Goal: Task Accomplishment & Management: Manage account settings

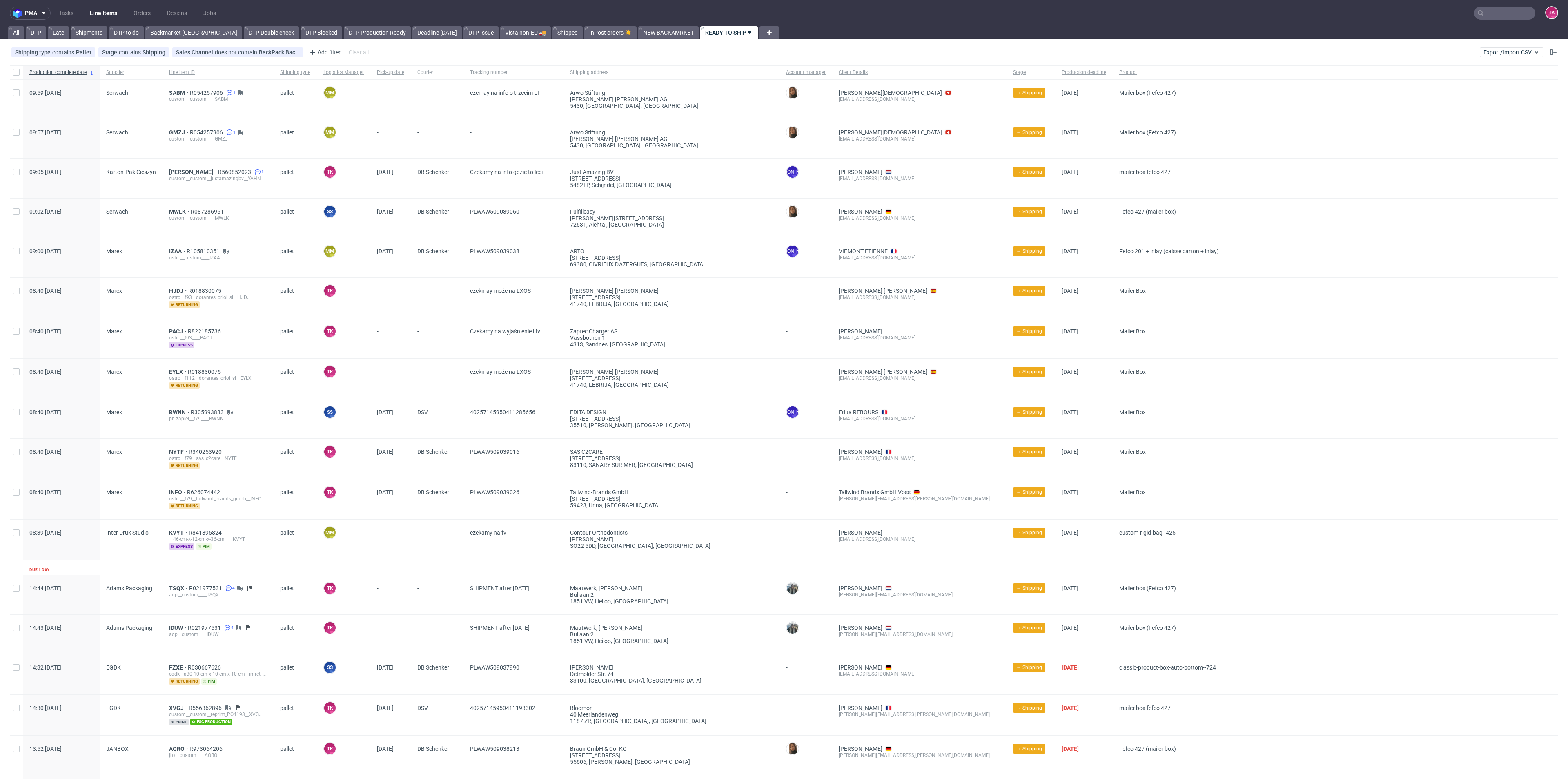
click at [1492, 14] on input "text" at bounding box center [1505, 13] width 61 height 13
paste input "1Z5A2R626807812281"
type input "1Z5A2R62680781228"
click at [103, 14] on link "Line Items" at bounding box center [103, 13] width 37 height 13
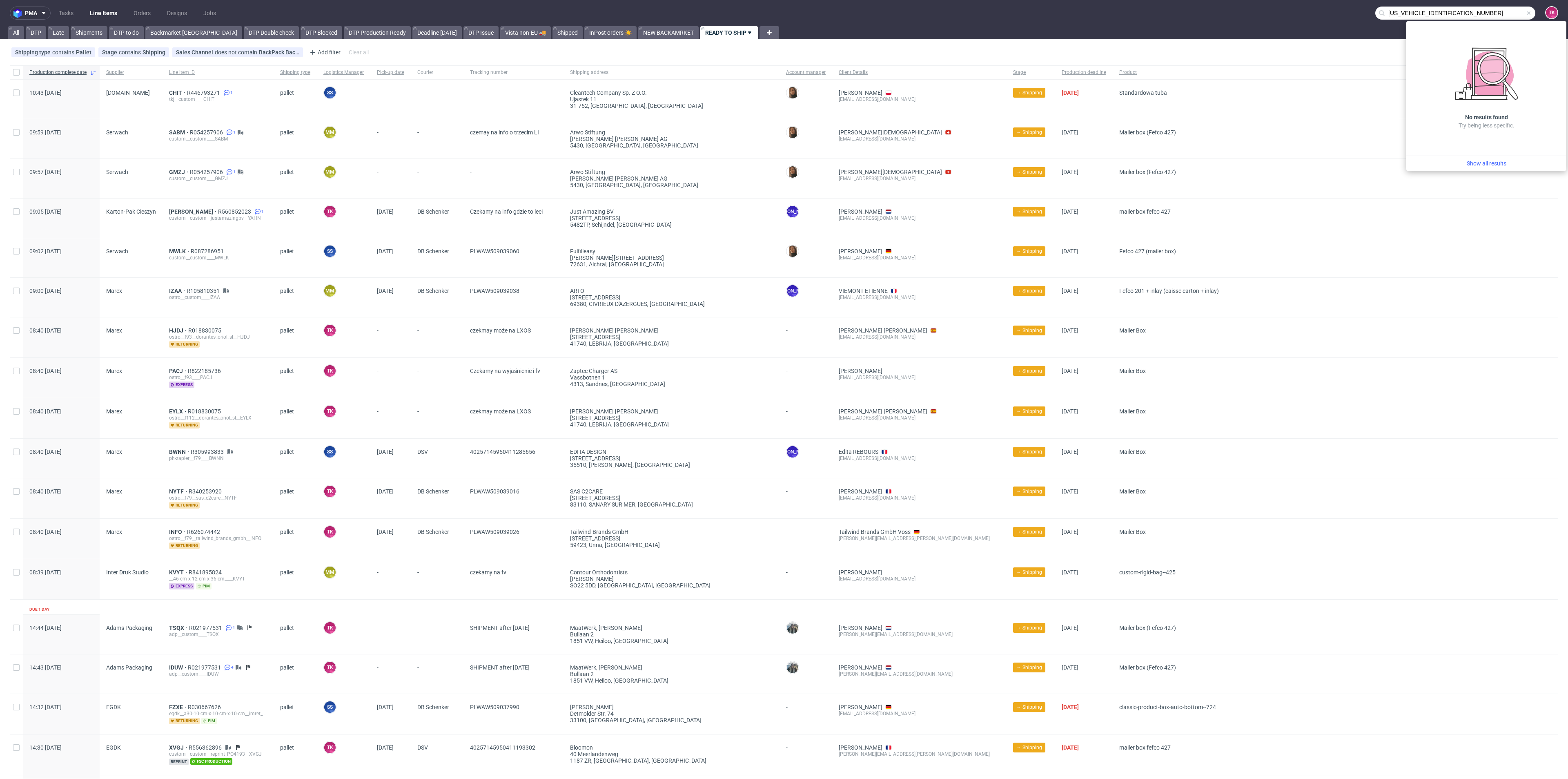
click at [98, 5] on nav "pma Tasks Line Items Orders Designs Jobs 1Z5A2R62680781228 TK" at bounding box center [784, 13] width 1568 height 26
click at [98, 8] on link "Line Items" at bounding box center [103, 13] width 37 height 13
click at [97, 8] on link "Line Items" at bounding box center [103, 13] width 37 height 13
click at [99, 13] on link "Line Items" at bounding box center [103, 13] width 37 height 13
click at [176, 94] on span "CHIT" at bounding box center [178, 92] width 18 height 6
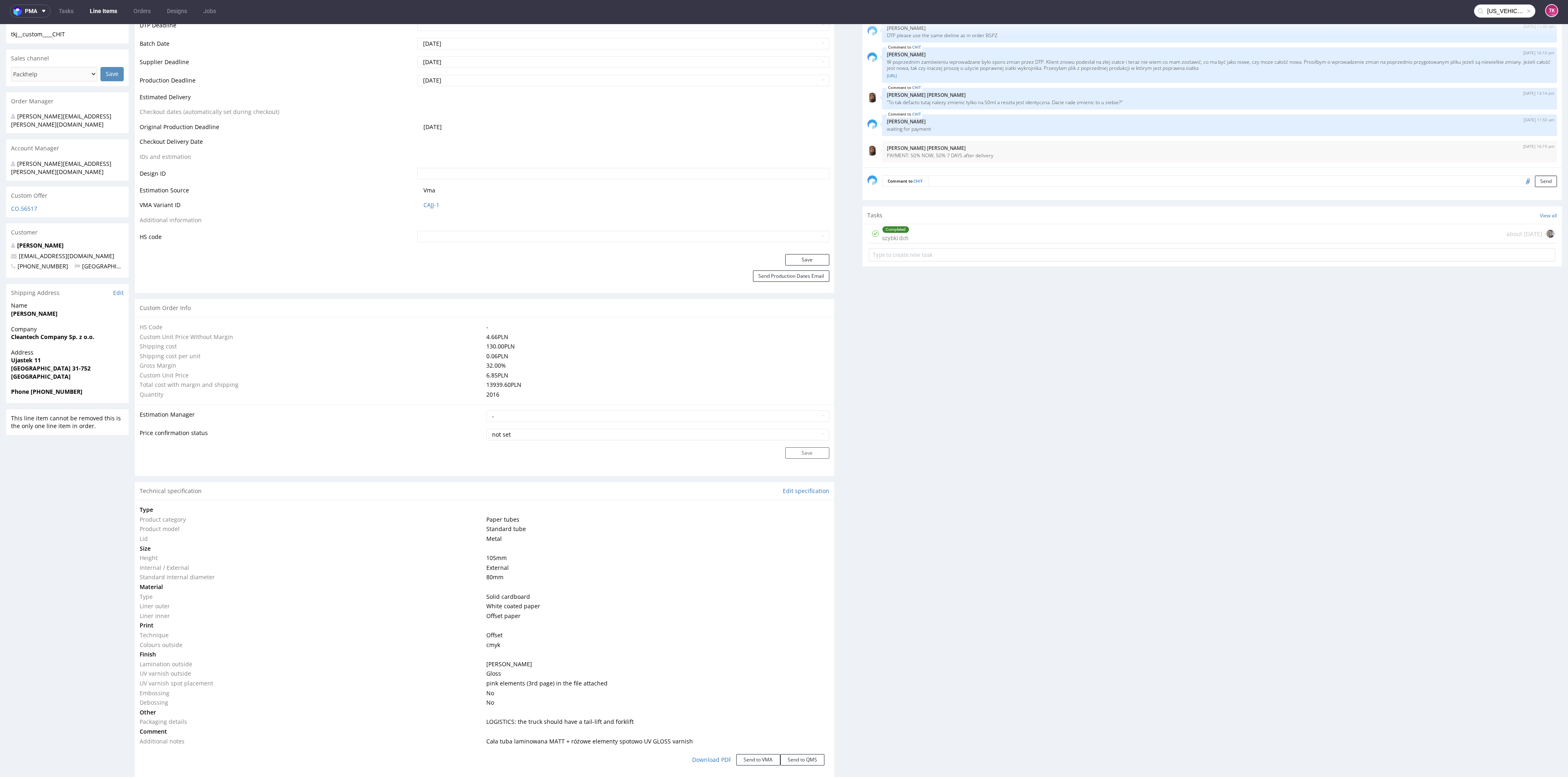
scroll to position [615, 0]
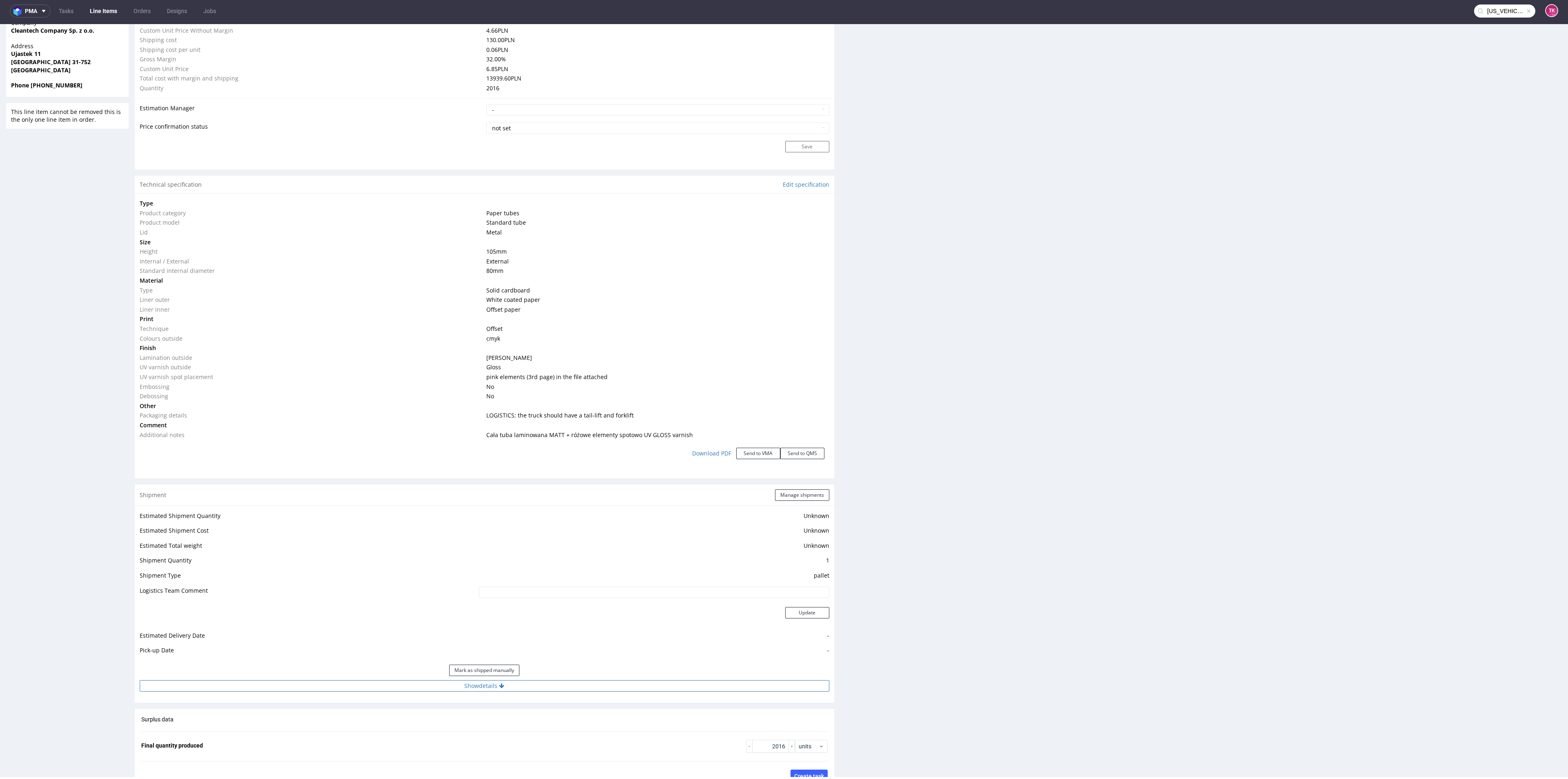
click at [580, 685] on button "Show details" at bounding box center [484, 685] width 690 height 11
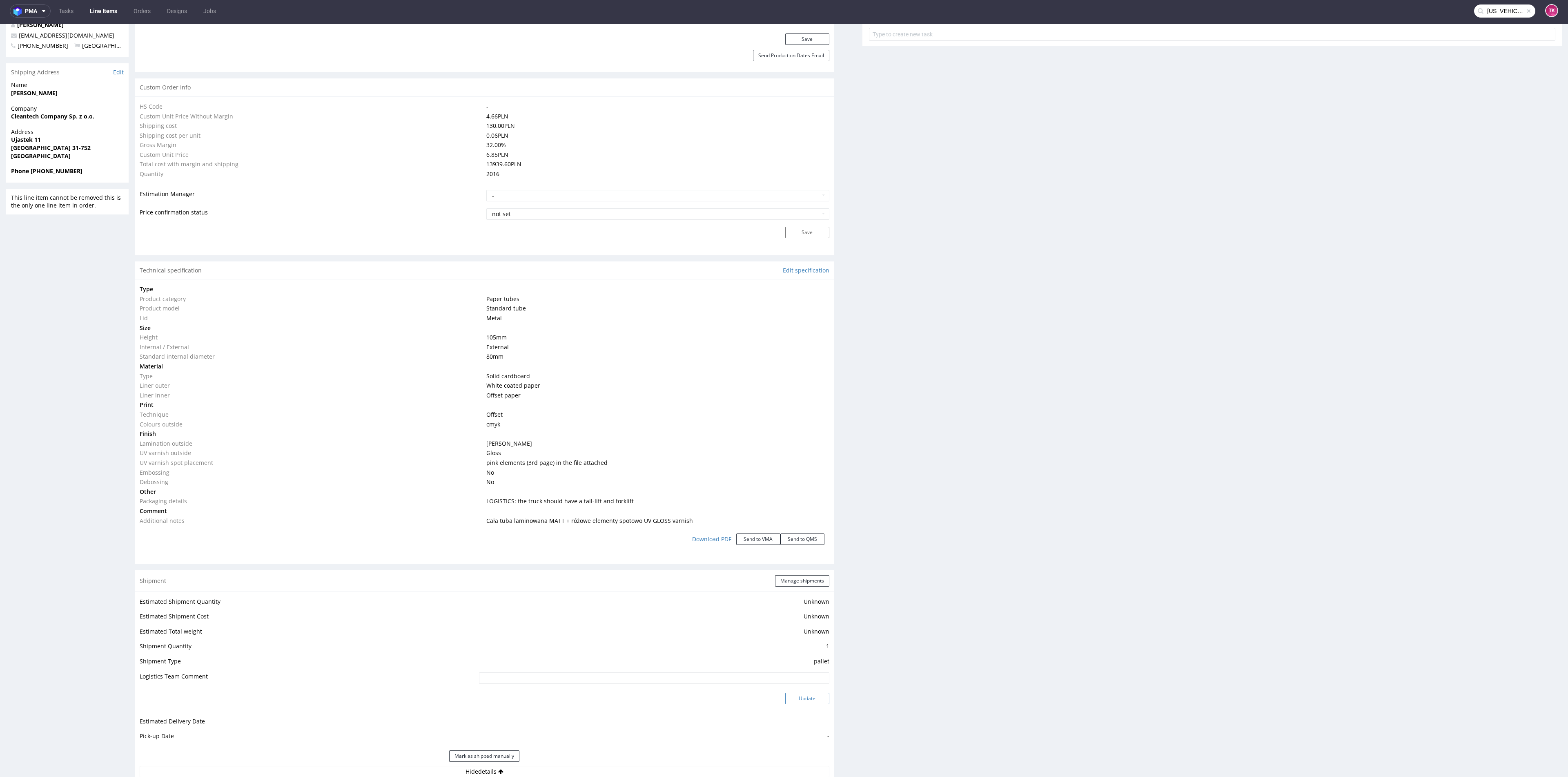
scroll to position [676, 0]
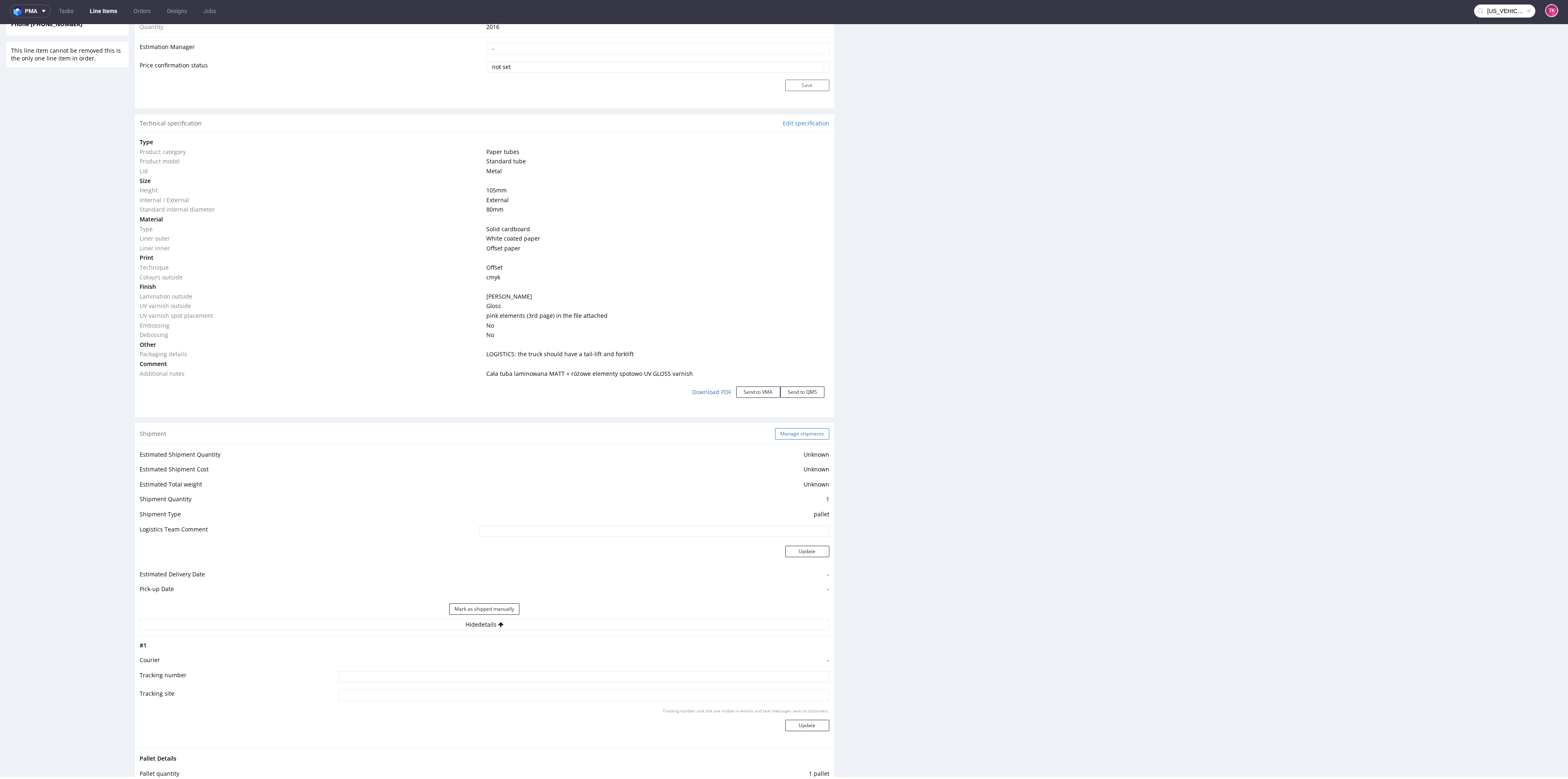
click at [795, 437] on button "Manage shipments" at bounding box center [802, 434] width 54 height 11
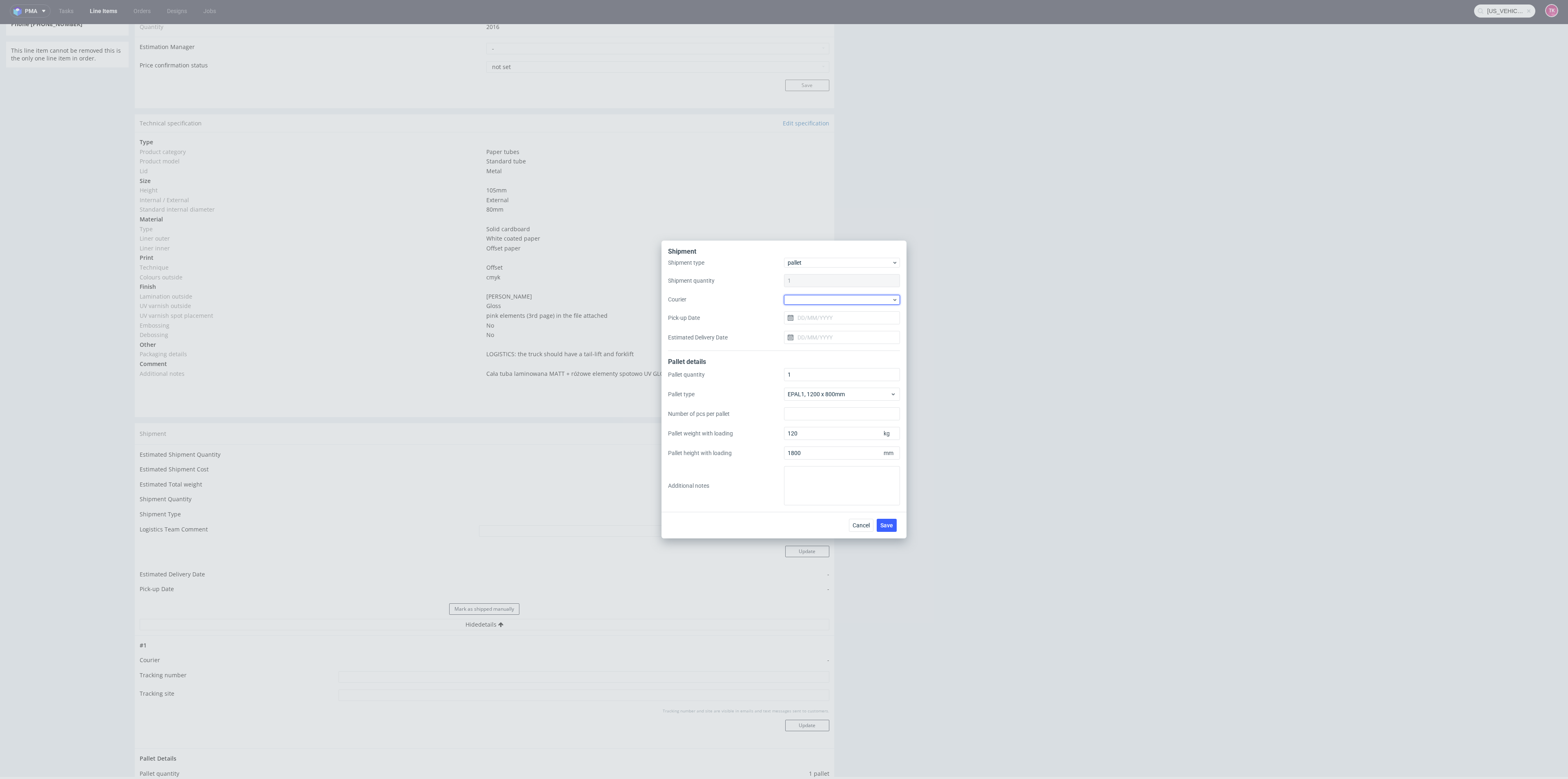
drag, startPoint x: 849, startPoint y: 297, endPoint x: 852, endPoint y: 304, distance: 7.6
click at [849, 297] on div at bounding box center [842, 300] width 116 height 10
click at [833, 353] on div "Kuehne + Nagel" at bounding box center [842, 359] width 110 height 15
click at [891, 526] on span "Save" at bounding box center [887, 524] width 13 height 6
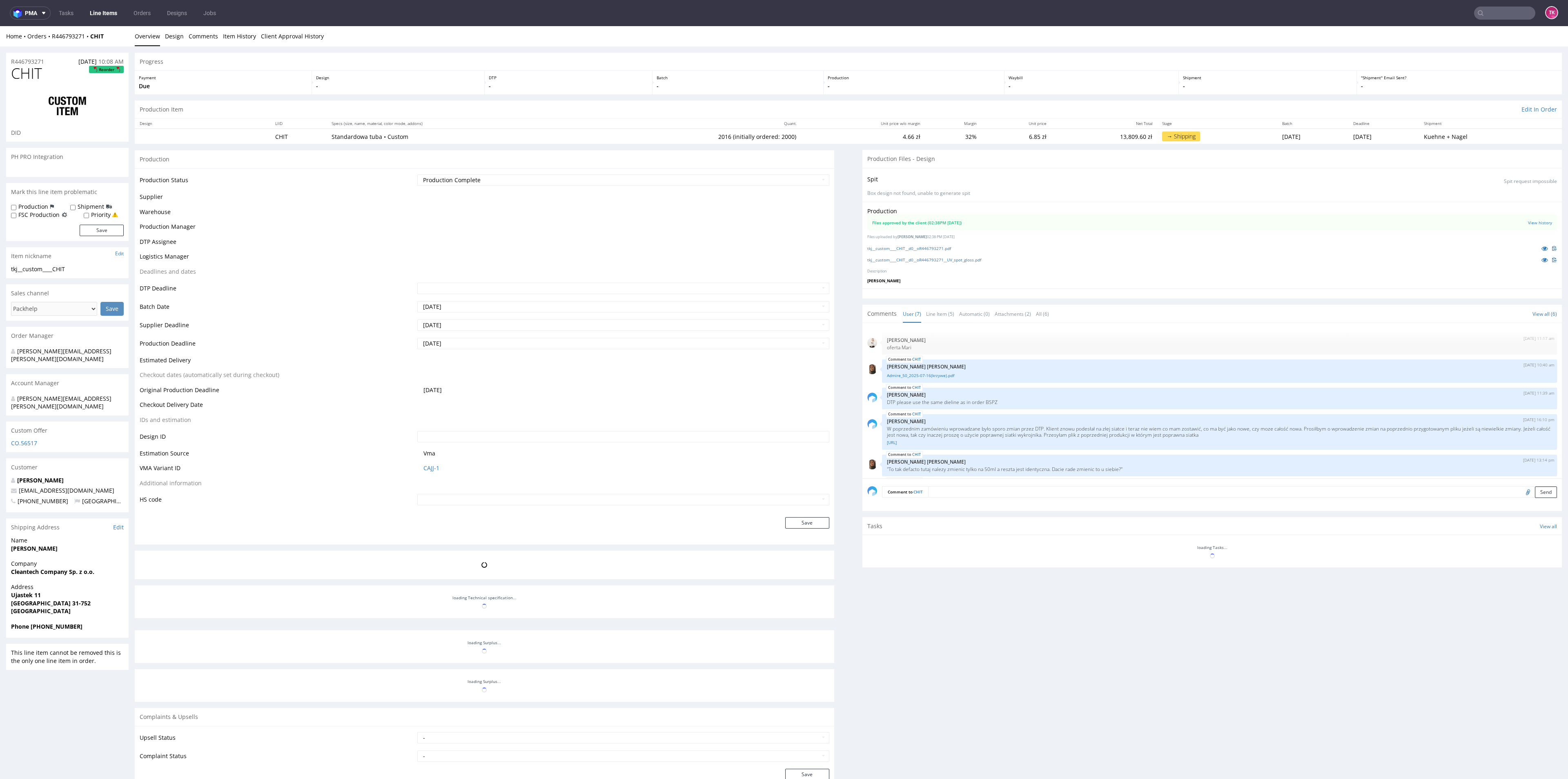
scroll to position [56, 0]
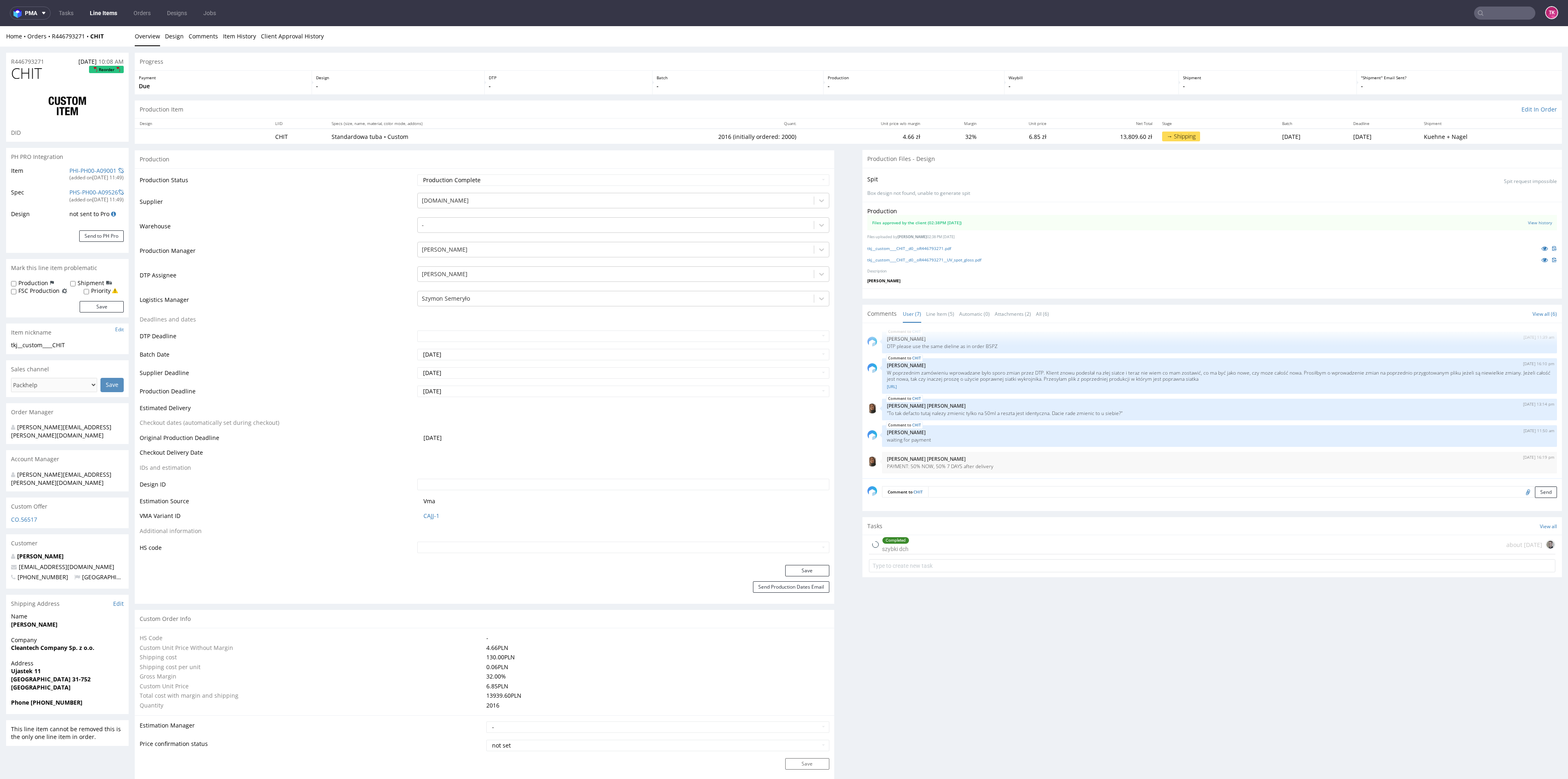
type input "2016"
click at [432, 551] on input "text" at bounding box center [623, 547] width 411 height 11
click at [328, 315] on td "Deadlines and dates" at bounding box center [278, 321] width 276 height 15
click at [463, 297] on div at bounding box center [615, 299] width 387 height 10
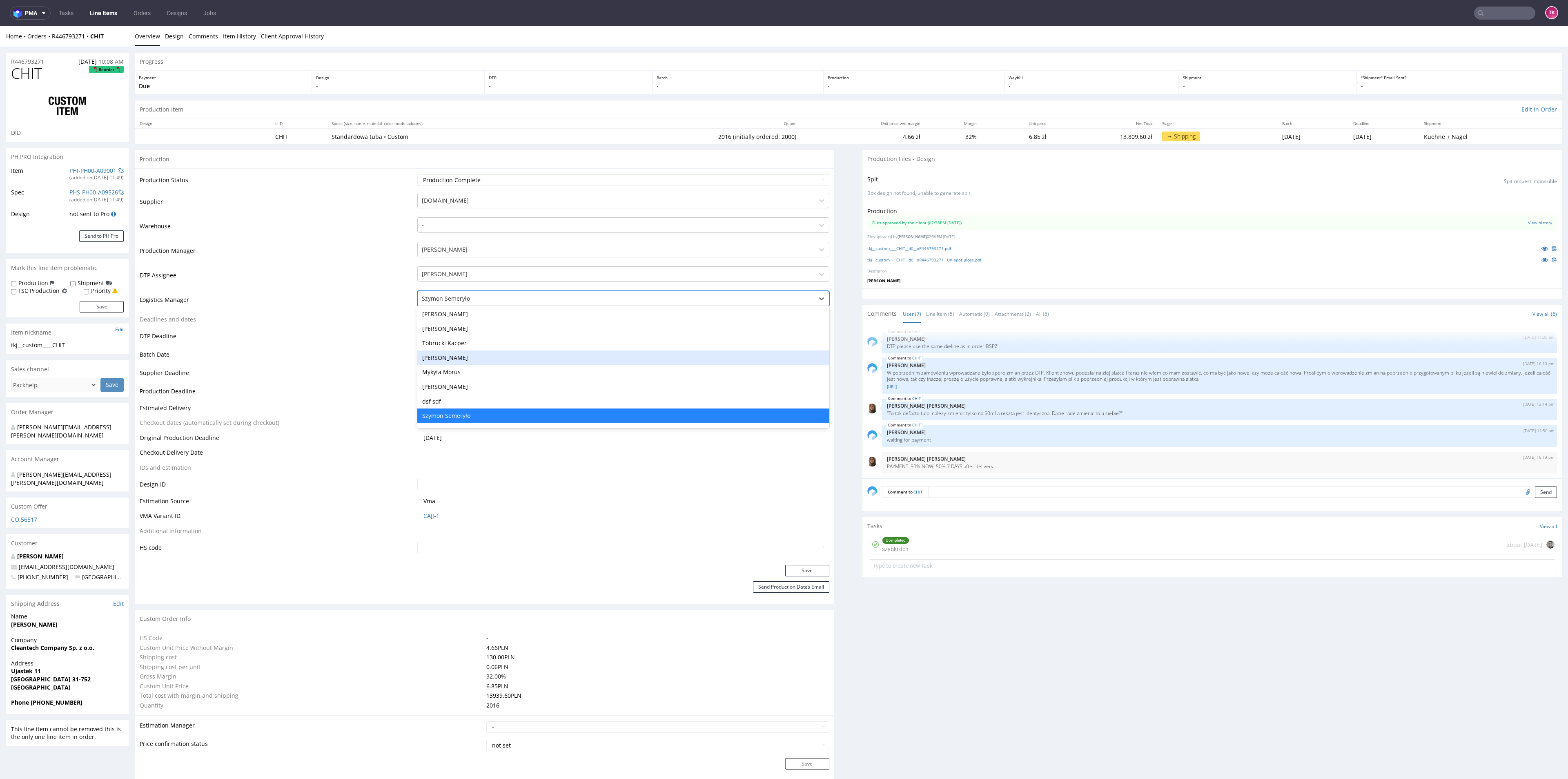
click at [474, 343] on div "Tobrucki Kacper" at bounding box center [623, 342] width 411 height 15
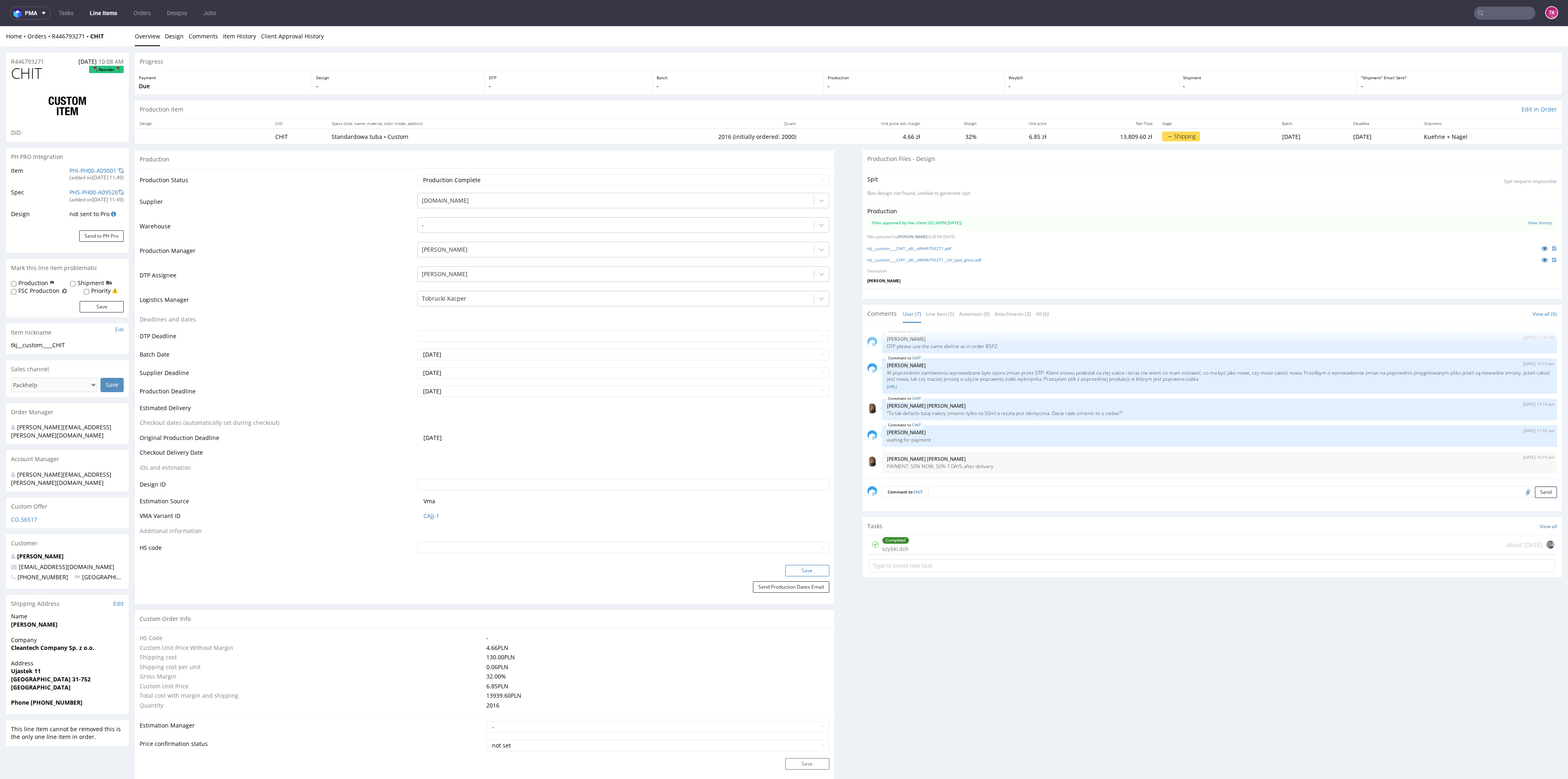
click at [790, 568] on button "Save" at bounding box center [807, 570] width 44 height 11
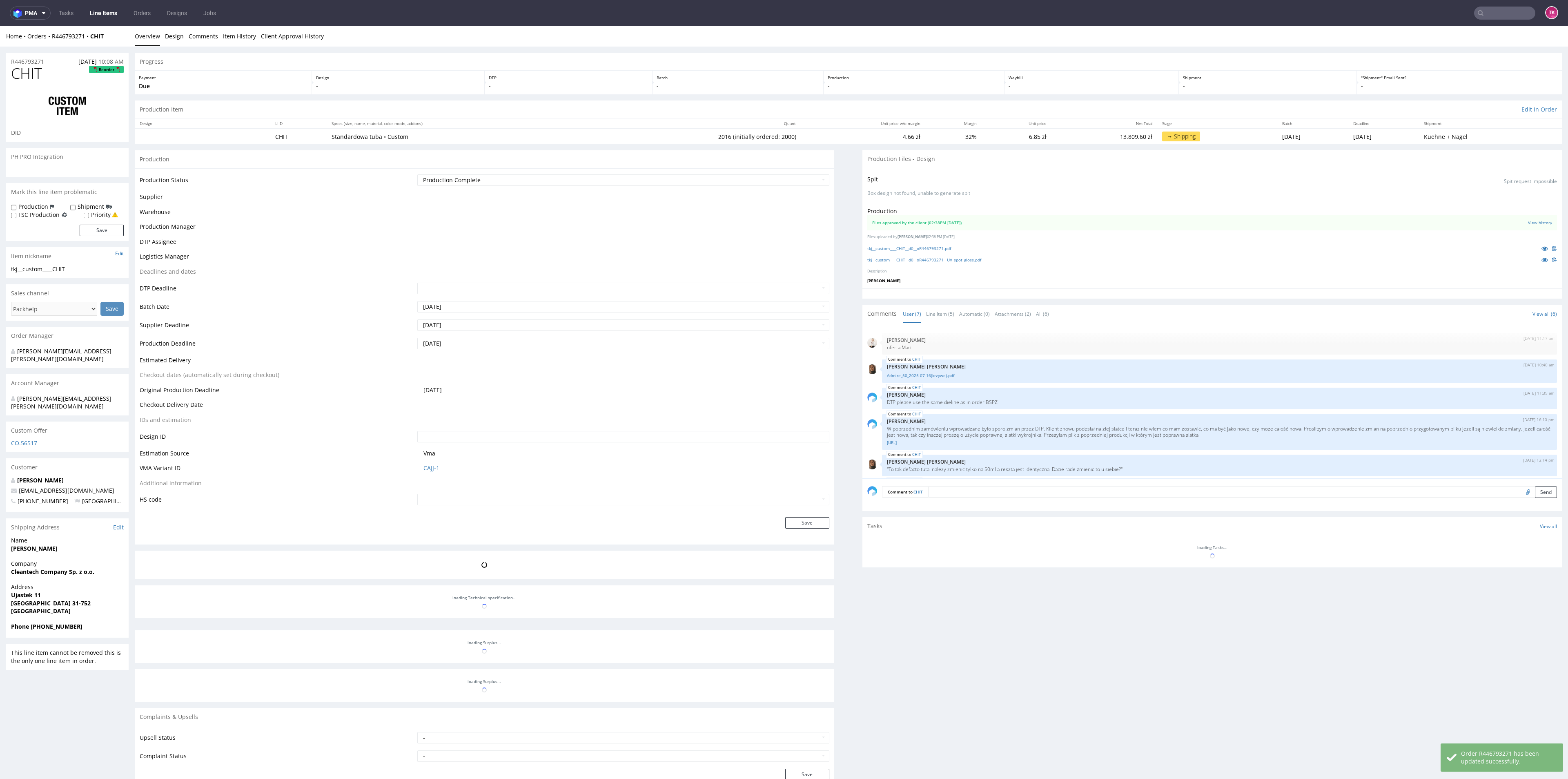
scroll to position [56, 0]
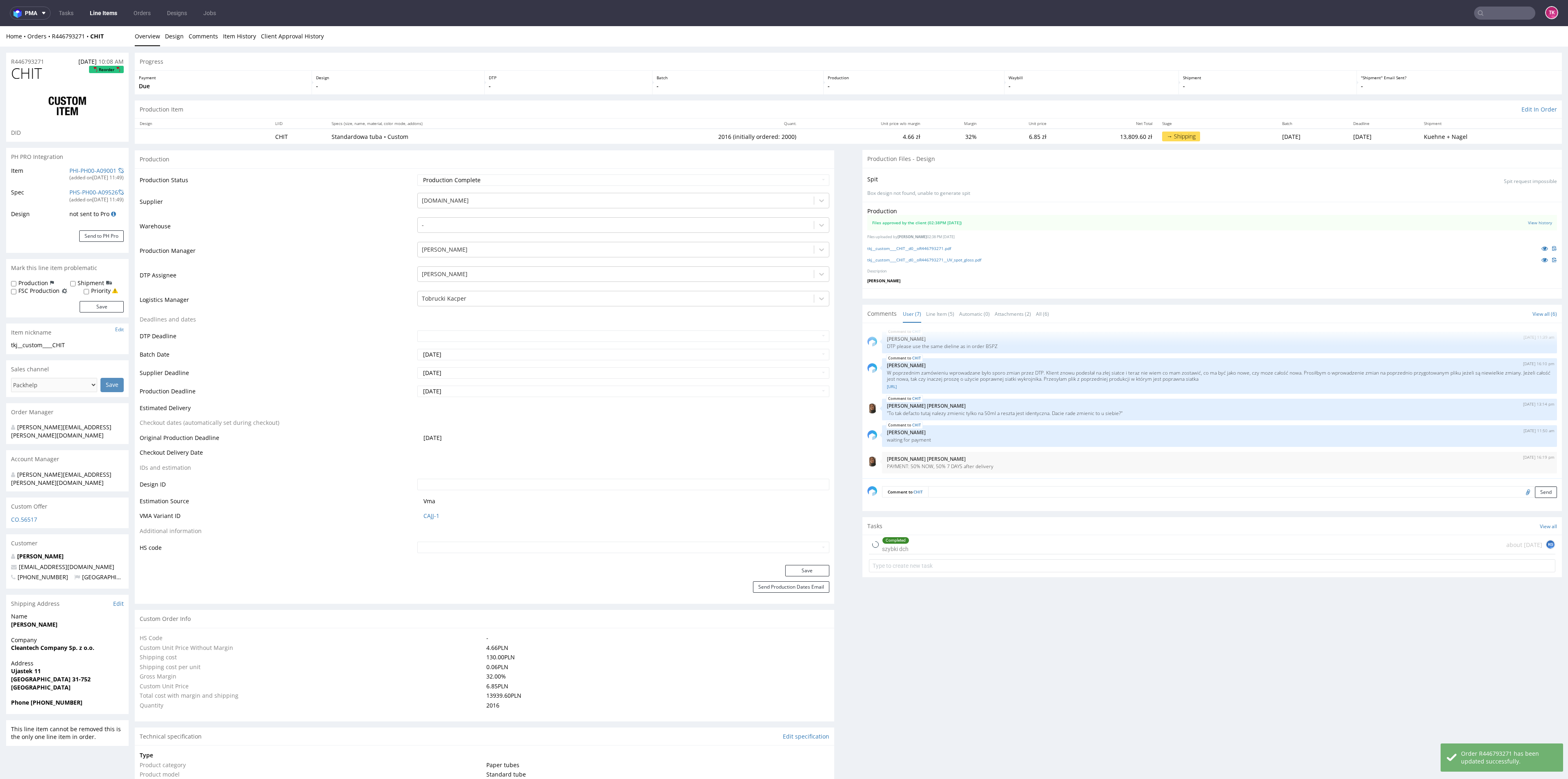
type input "2016"
drag, startPoint x: 9, startPoint y: 628, endPoint x: 113, endPoint y: 633, distance: 104.1
click at [113, 636] on div "Company Cleantech Company Sp. z o.o." at bounding box center [68, 647] width 122 height 23
copy strong "Cleantech Company Sp. z o.o."
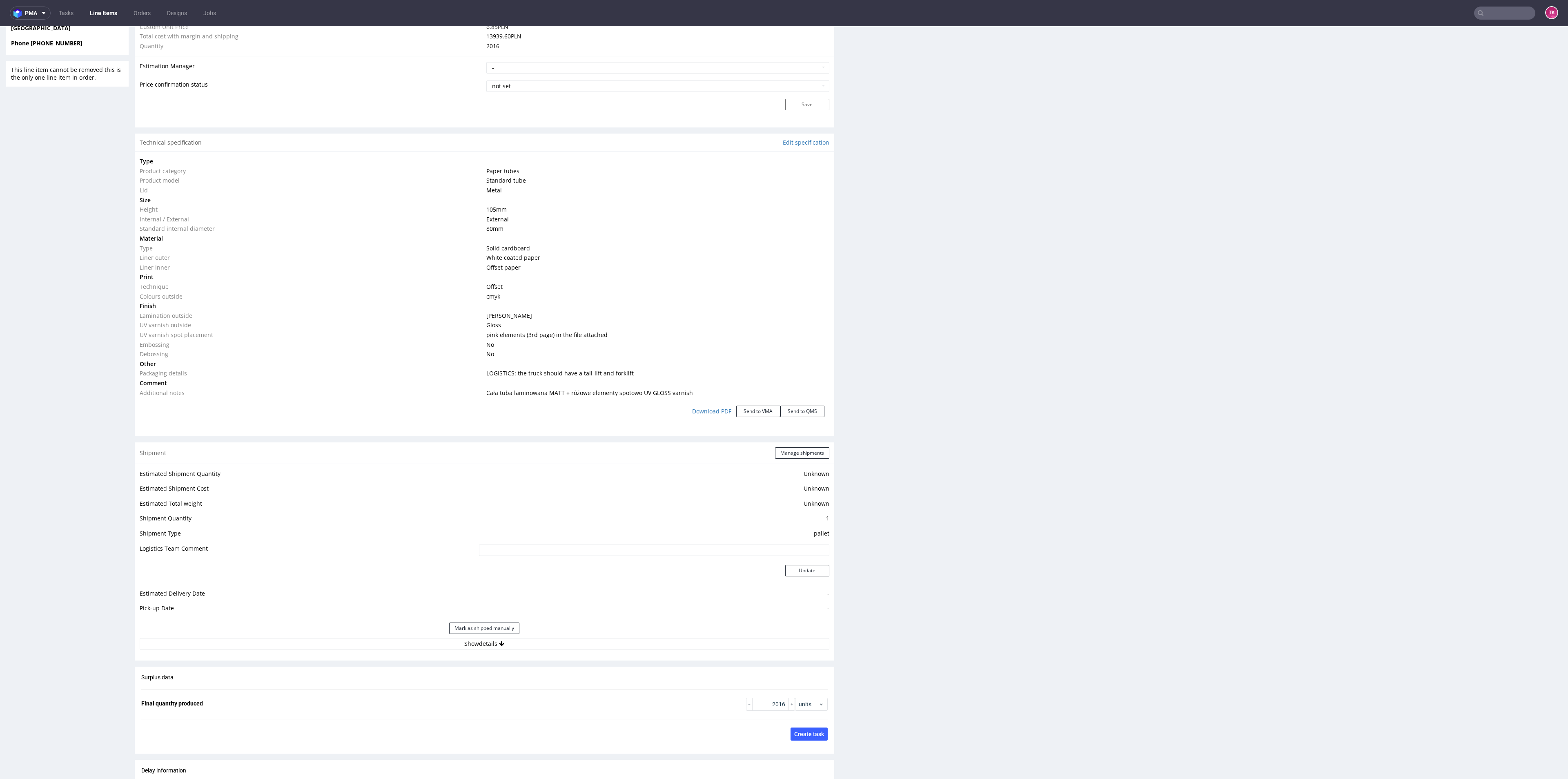
scroll to position [797, 0]
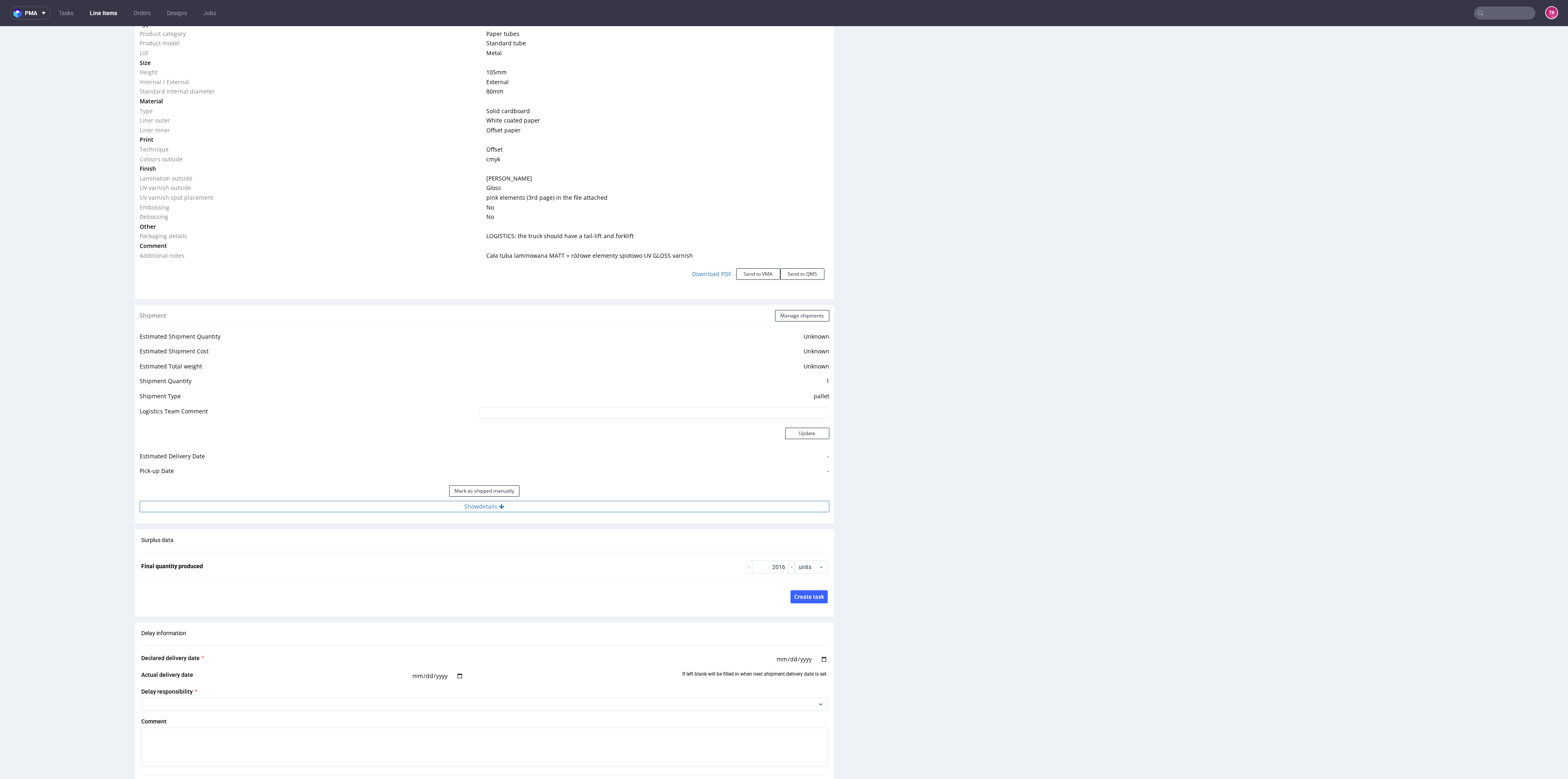
click at [567, 501] on button "Show details" at bounding box center [484, 506] width 690 height 11
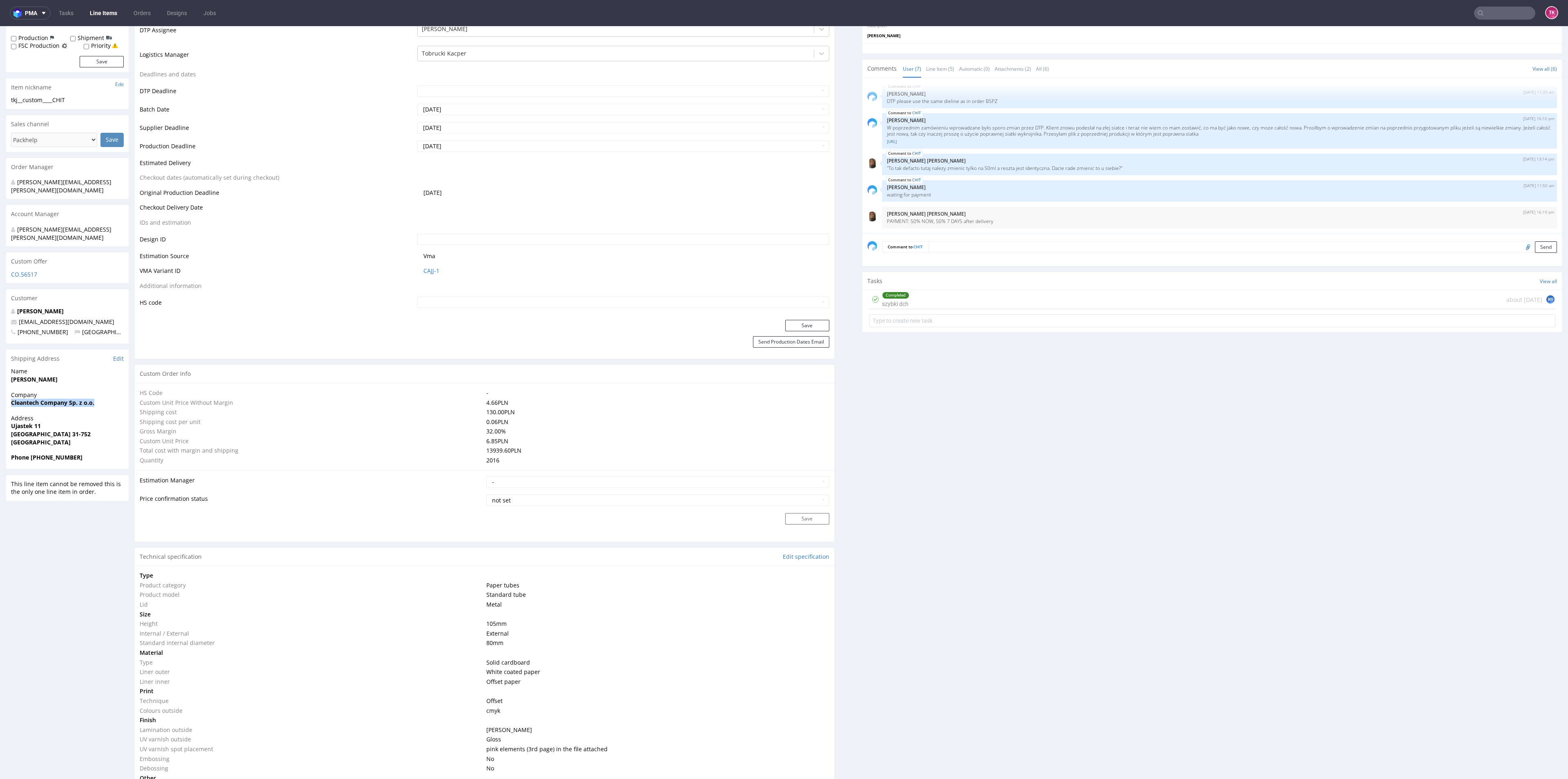
scroll to position [0, 0]
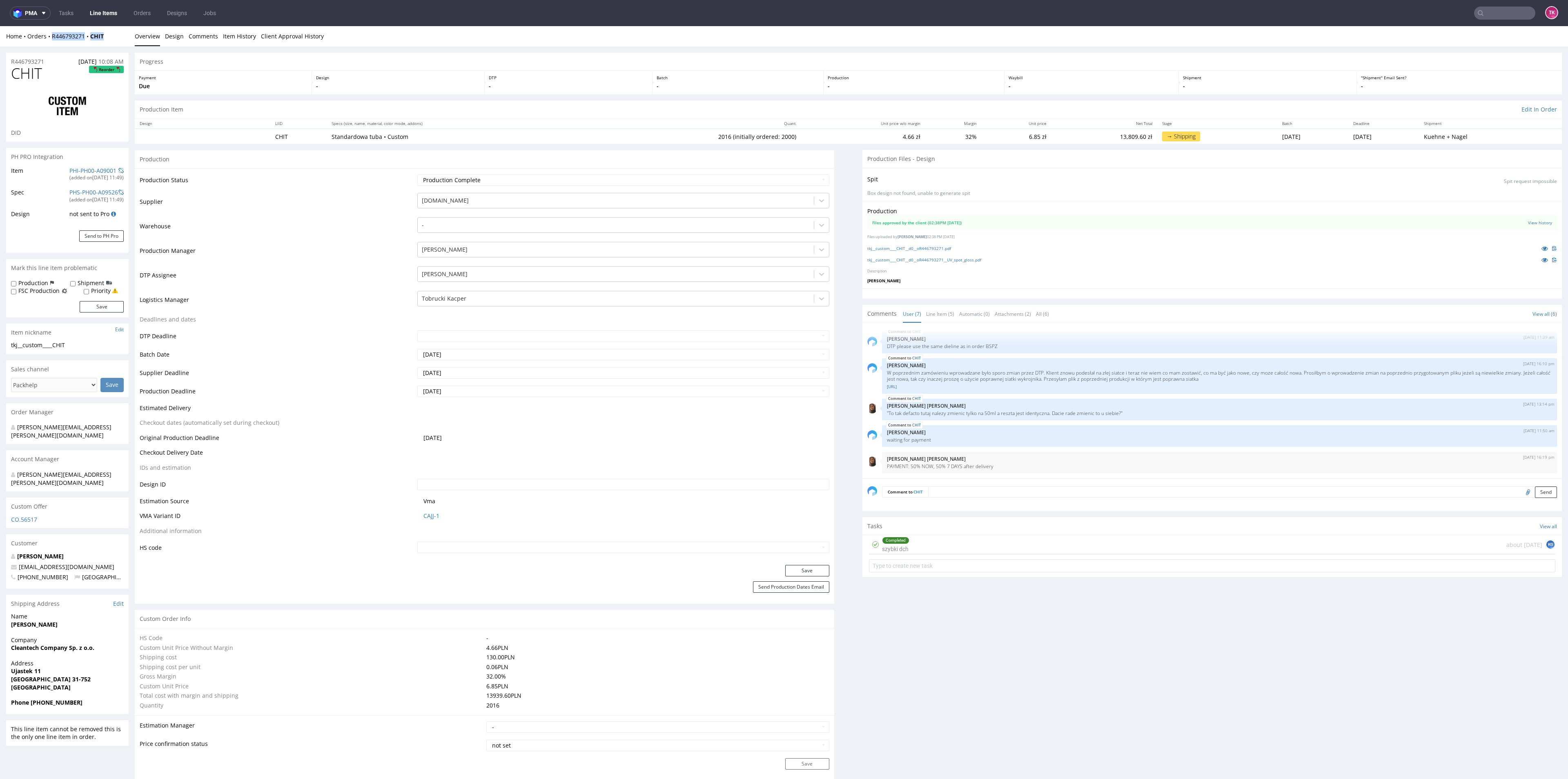
drag, startPoint x: 115, startPoint y: 32, endPoint x: 79, endPoint y: 59, distance: 45.0
click at [45, 39] on div "Home Orders R446793271 CHIT" at bounding box center [68, 37] width 122 height 8
copy div "R446793271 CHIT"
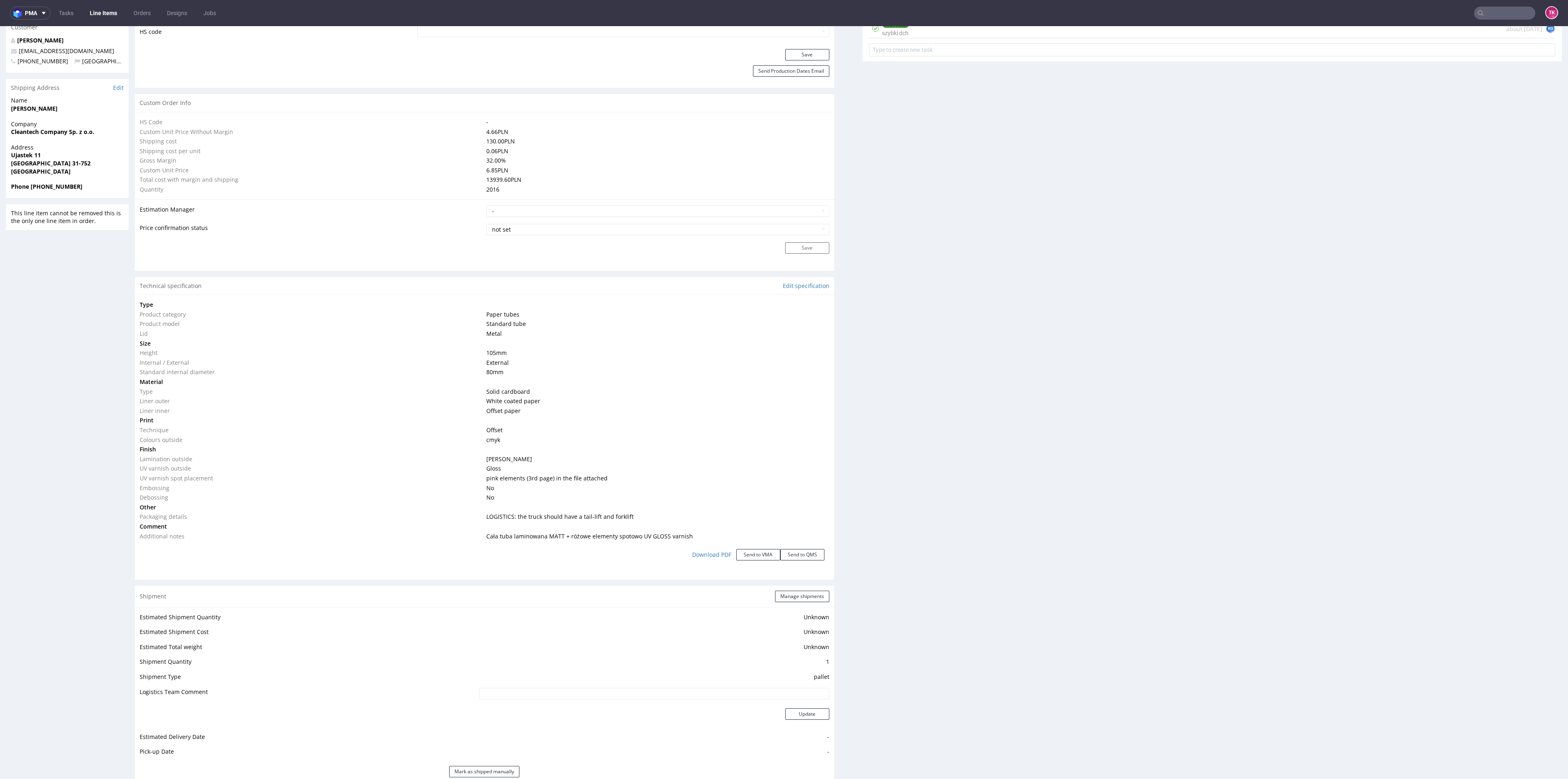
scroll to position [797, 0]
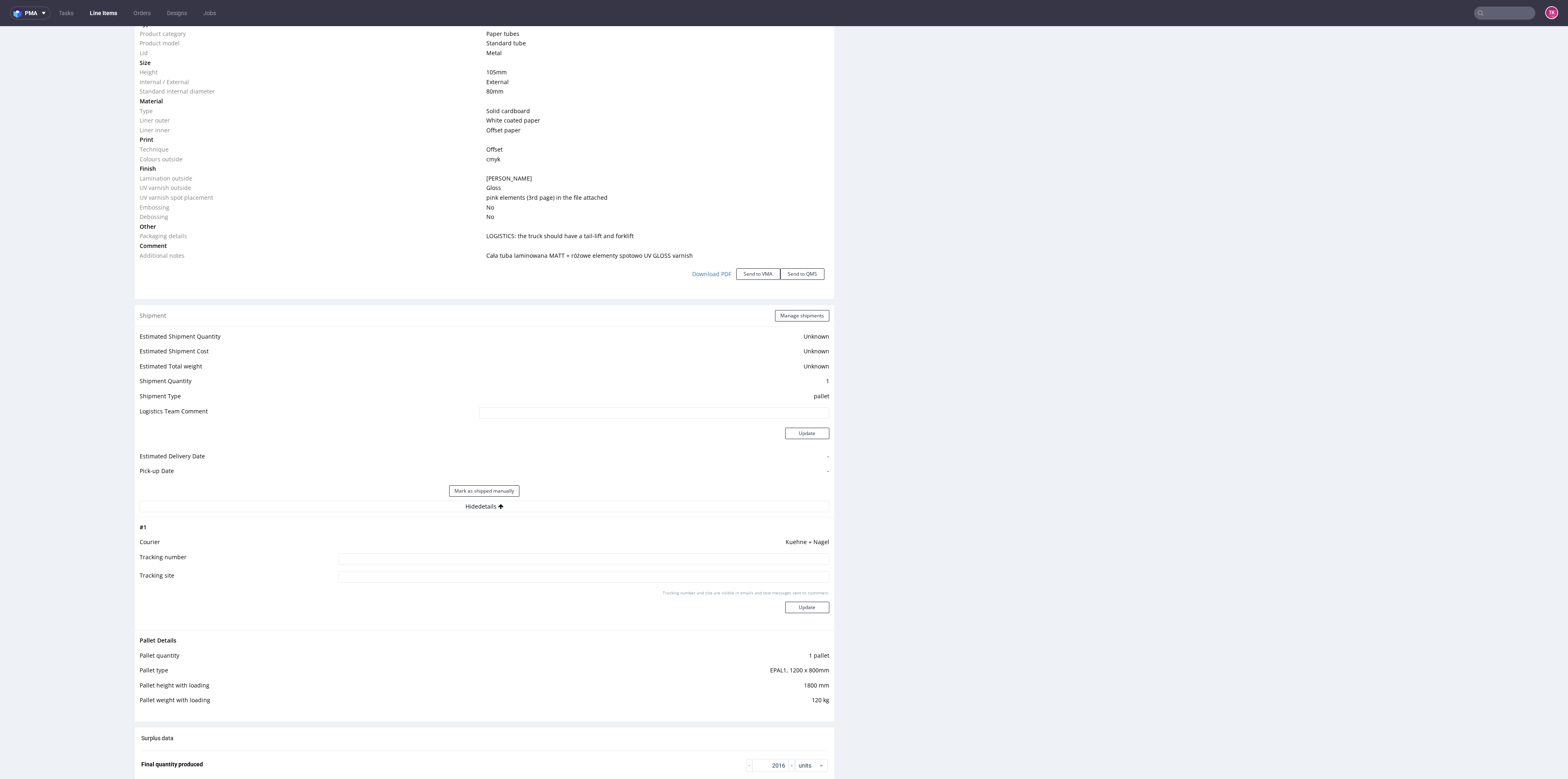
click at [434, 558] on input at bounding box center [584, 558] width 491 height 11
paste input "RWM006535815"
type input "RWM006535815"
click at [808, 620] on td "Tracking number and site are visible in emails and text messages sent to custom…" at bounding box center [583, 607] width 492 height 37
click at [807, 612] on button "Update" at bounding box center [807, 607] width 44 height 11
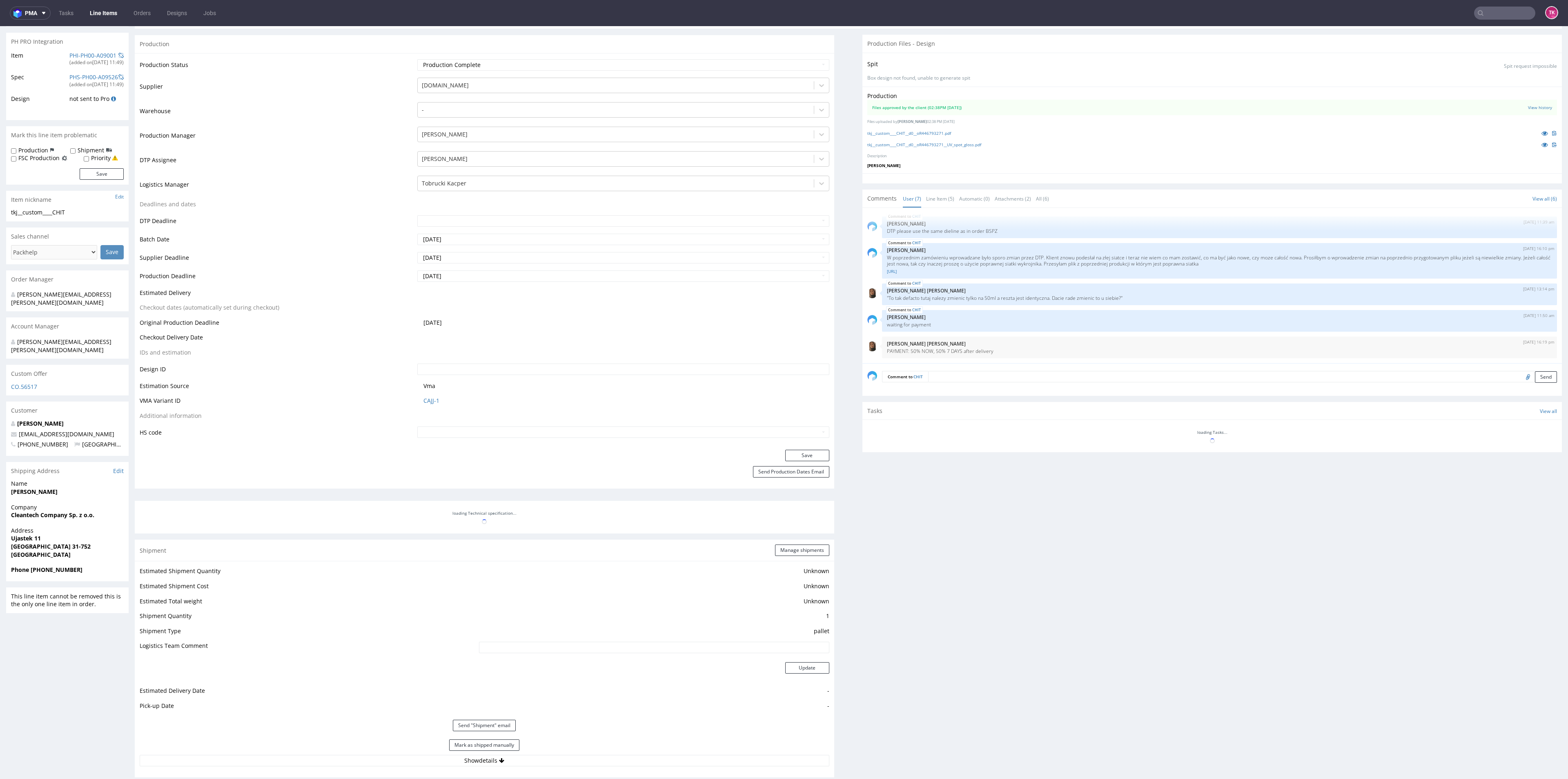
scroll to position [125, 0]
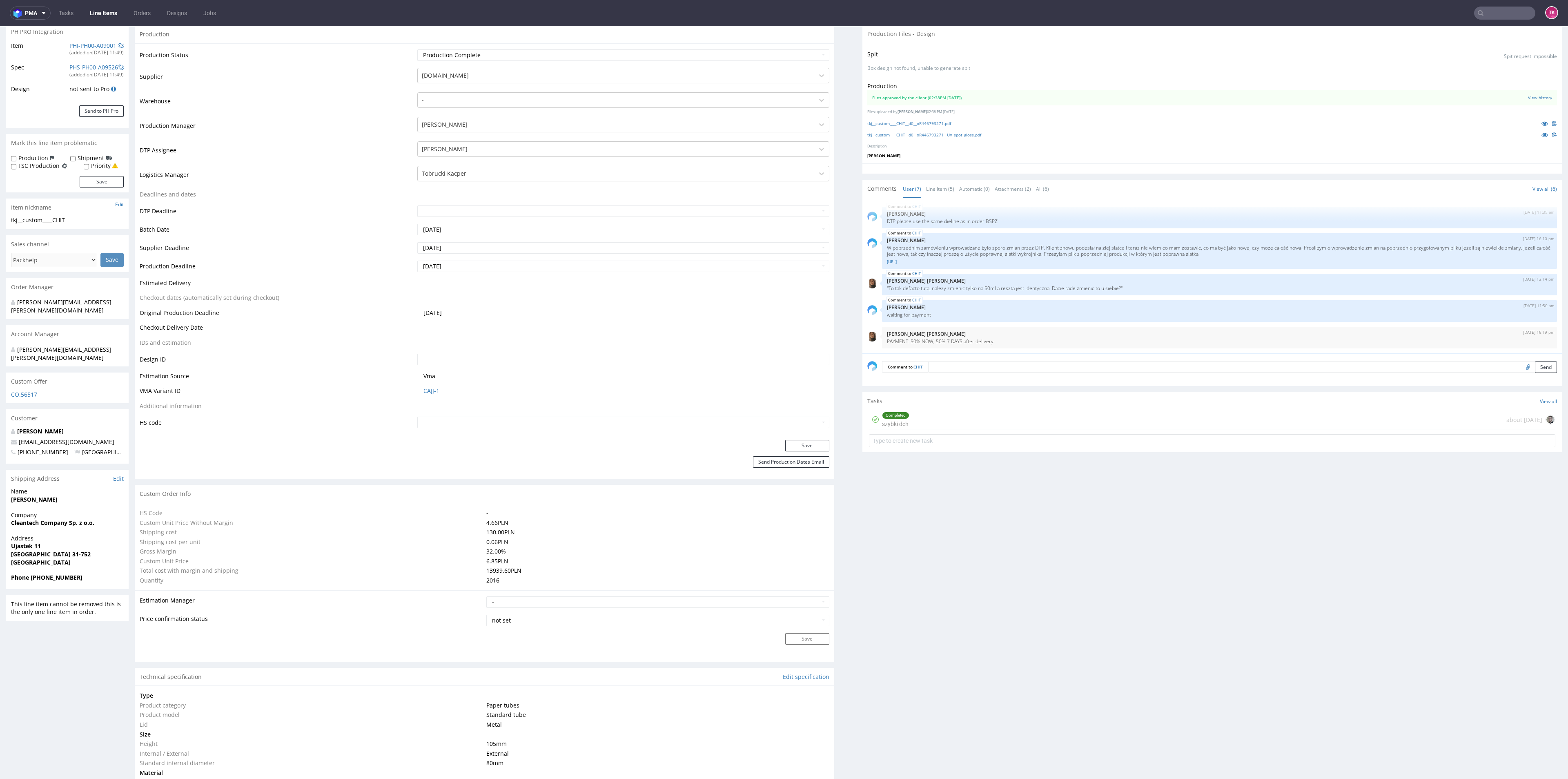
click at [97, 14] on link "Line Items" at bounding box center [103, 13] width 37 height 13
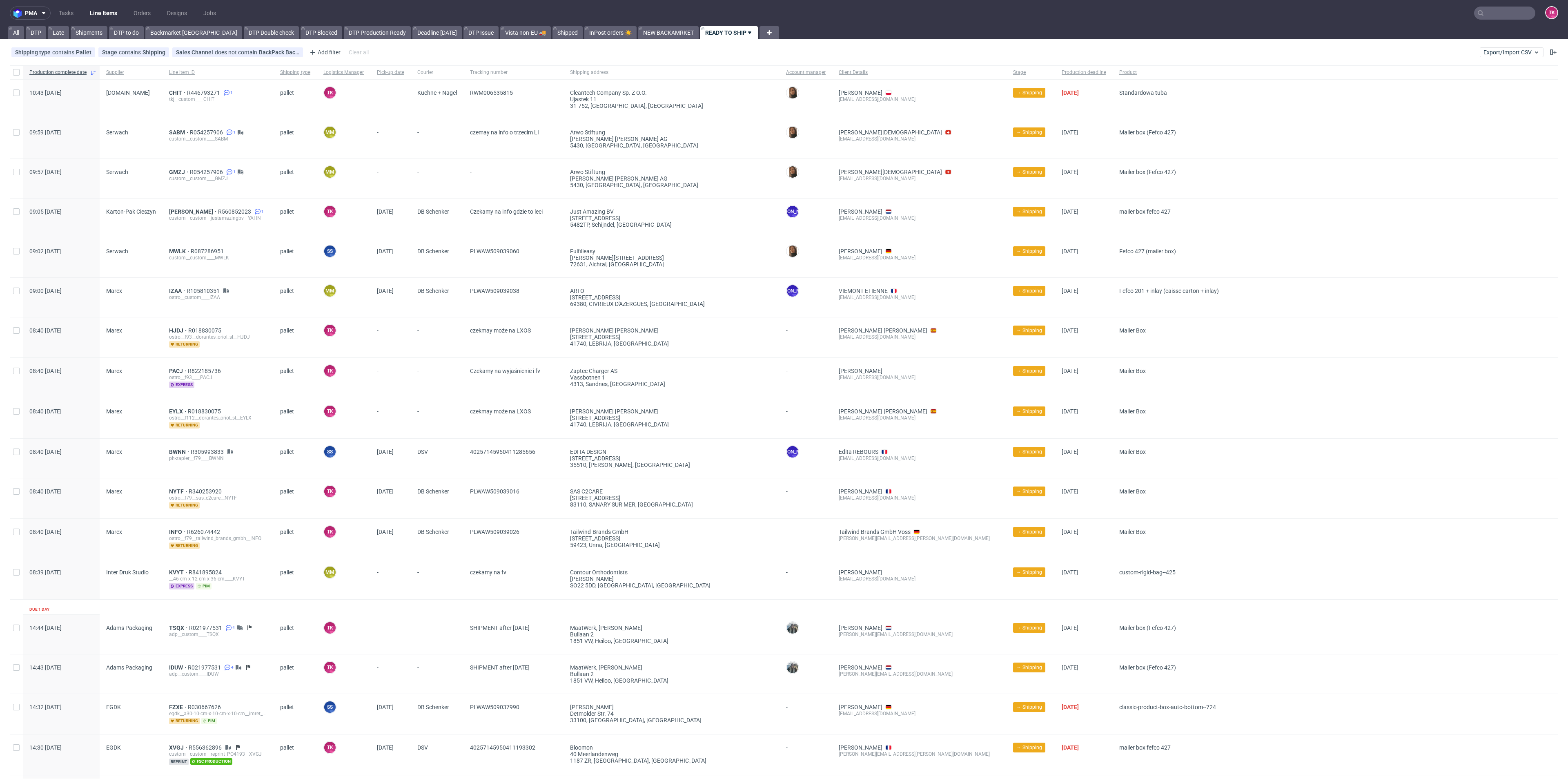
click at [97, 13] on link "Line Items" at bounding box center [103, 13] width 37 height 13
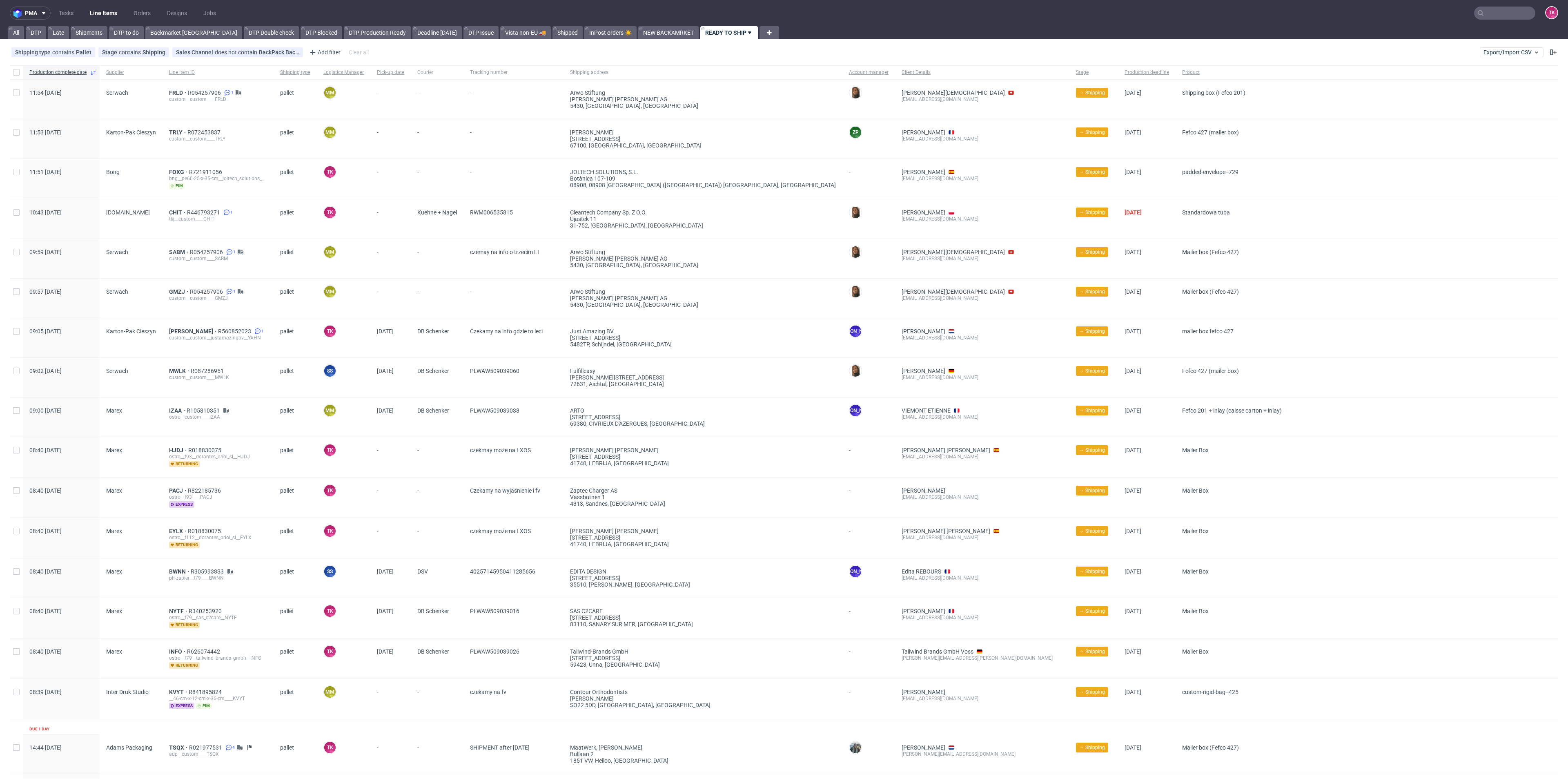
click at [97, 16] on link "Line Items" at bounding box center [103, 13] width 37 height 13
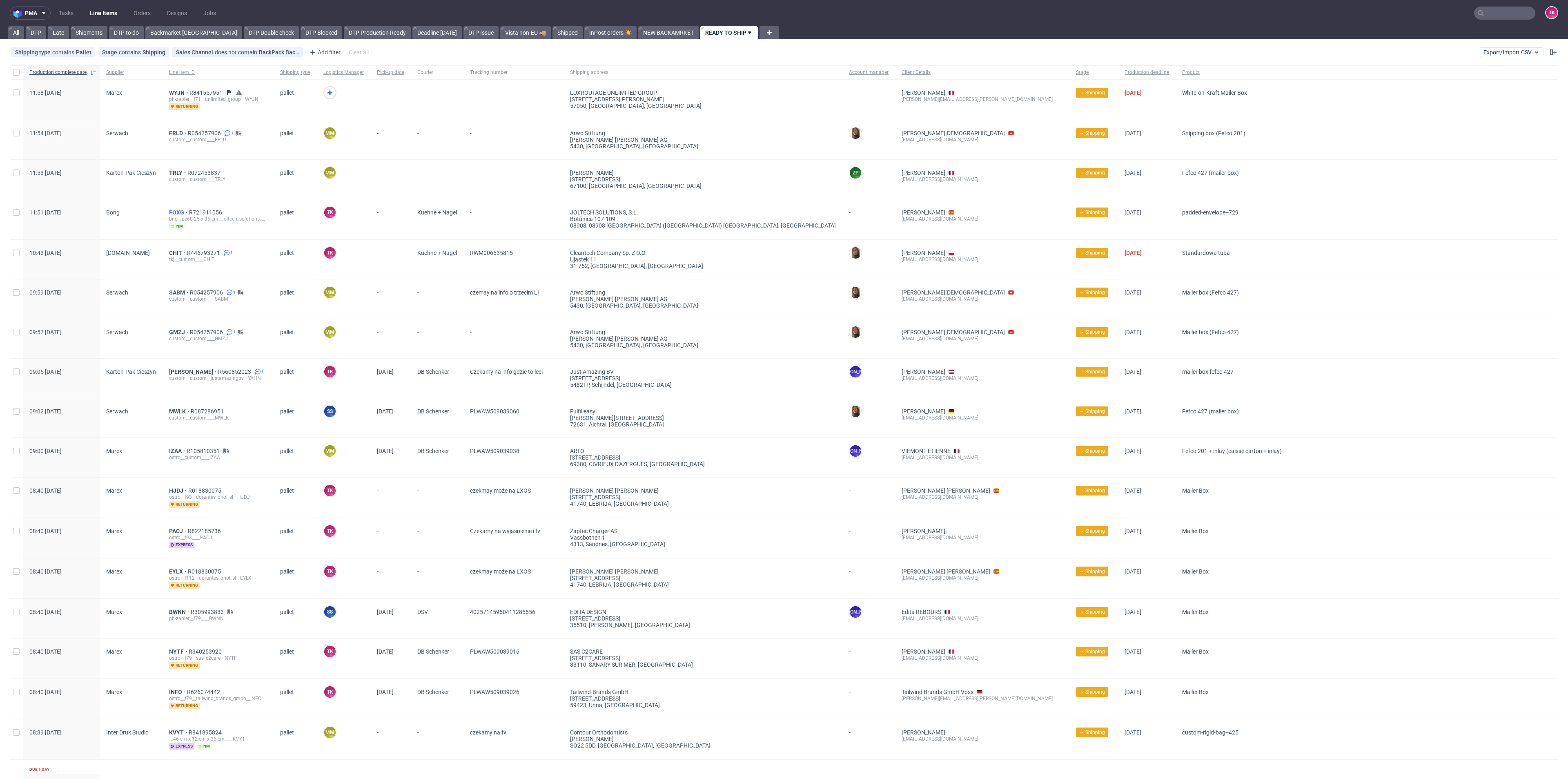
click at [175, 214] on span "FOXG" at bounding box center [179, 212] width 20 height 6
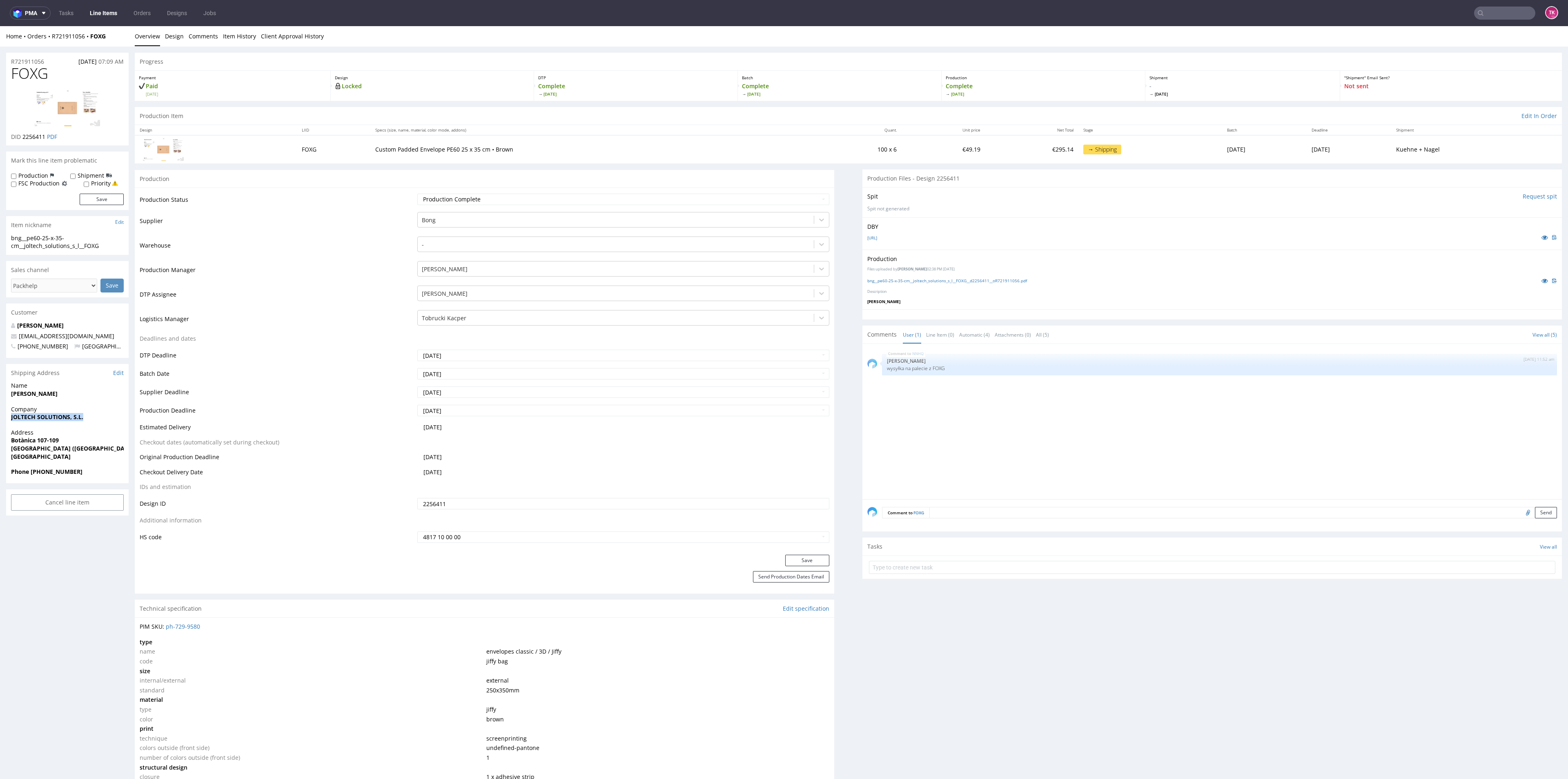
drag, startPoint x: 1, startPoint y: 415, endPoint x: 102, endPoint y: 416, distance: 101.0
copy strong "JOLTECH SOLUTIONS, S.L."
copy p "Botànica 107-109"
drag, startPoint x: 1, startPoint y: 446, endPoint x: 94, endPoint y: 431, distance: 94.2
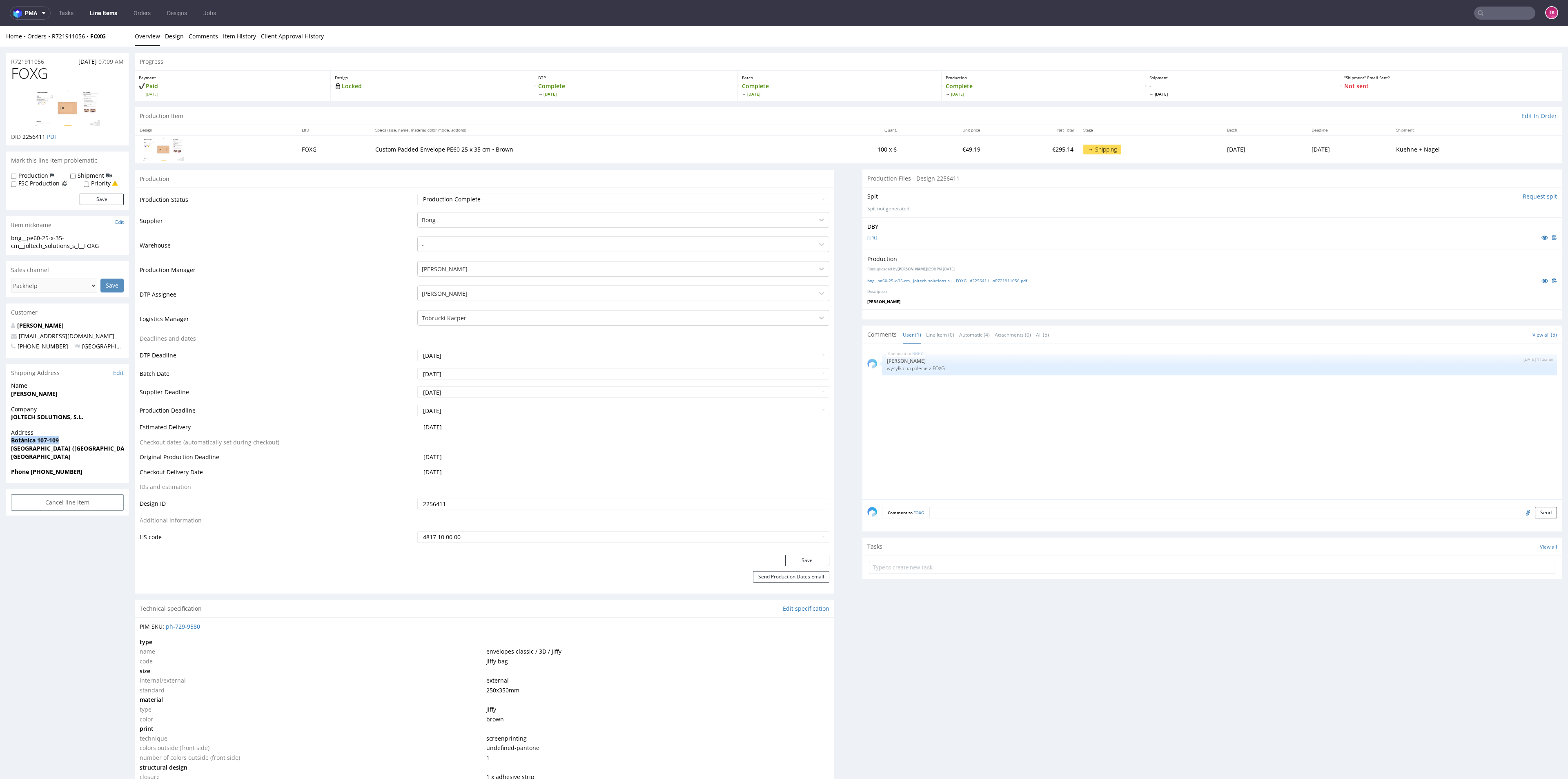
click at [60, 475] on strong "Phone +34937079658" at bounding box center [47, 471] width 72 height 8
copy strong "34937079658"
copy span "jalopez@jolt-solutions.com"
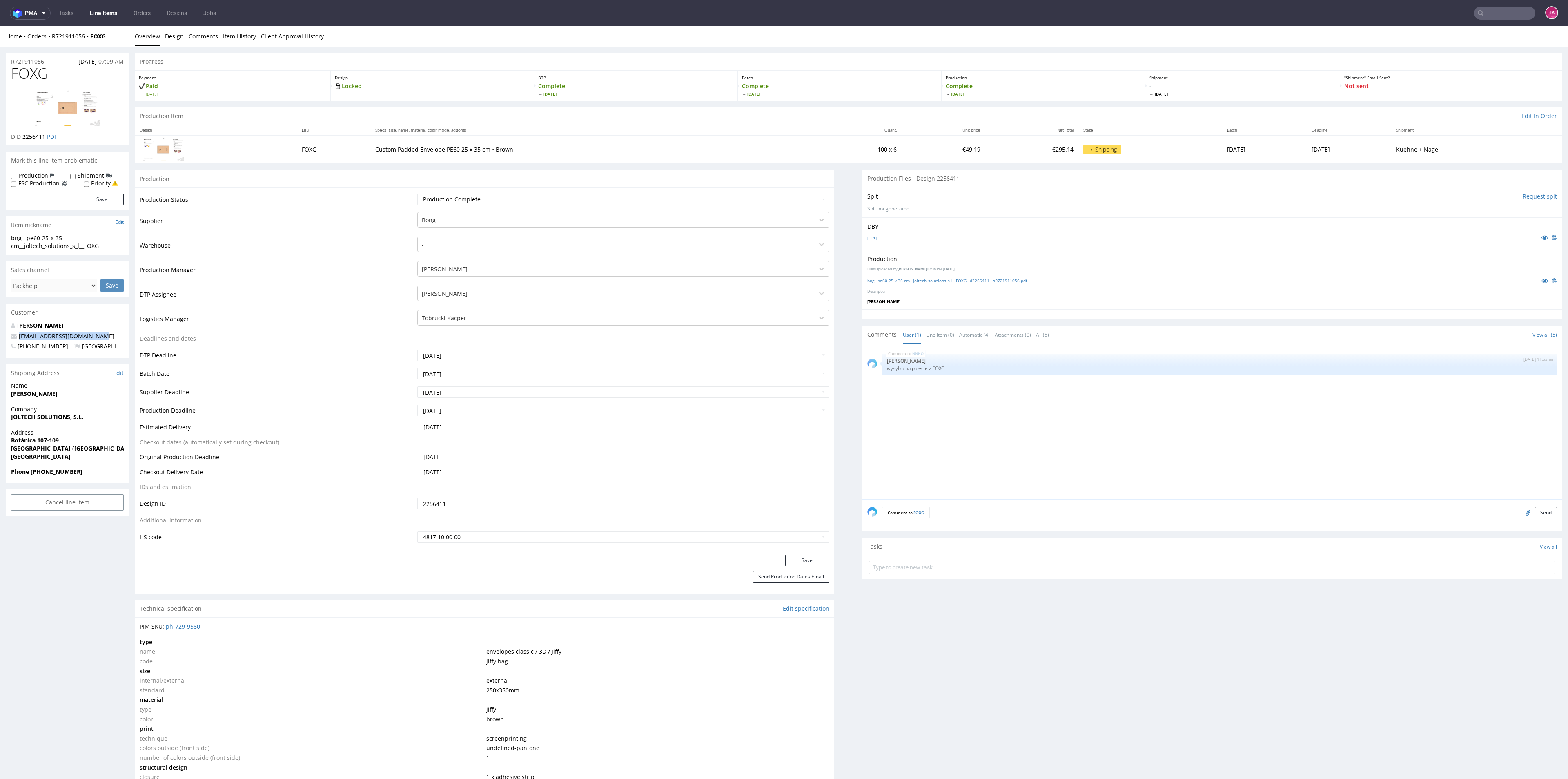
drag, startPoint x: 100, startPoint y: 333, endPoint x: 0, endPoint y: 340, distance: 100.2
drag, startPoint x: 108, startPoint y: 325, endPoint x: 11, endPoint y: 329, distance: 97.1
click at [12, 330] on div "Josep Antoni López Moyano jalopez@jolt-solutions.com +34937079658 Spain" at bounding box center [68, 340] width 122 height 37
copy strong "Josep Antoni López Moyano"
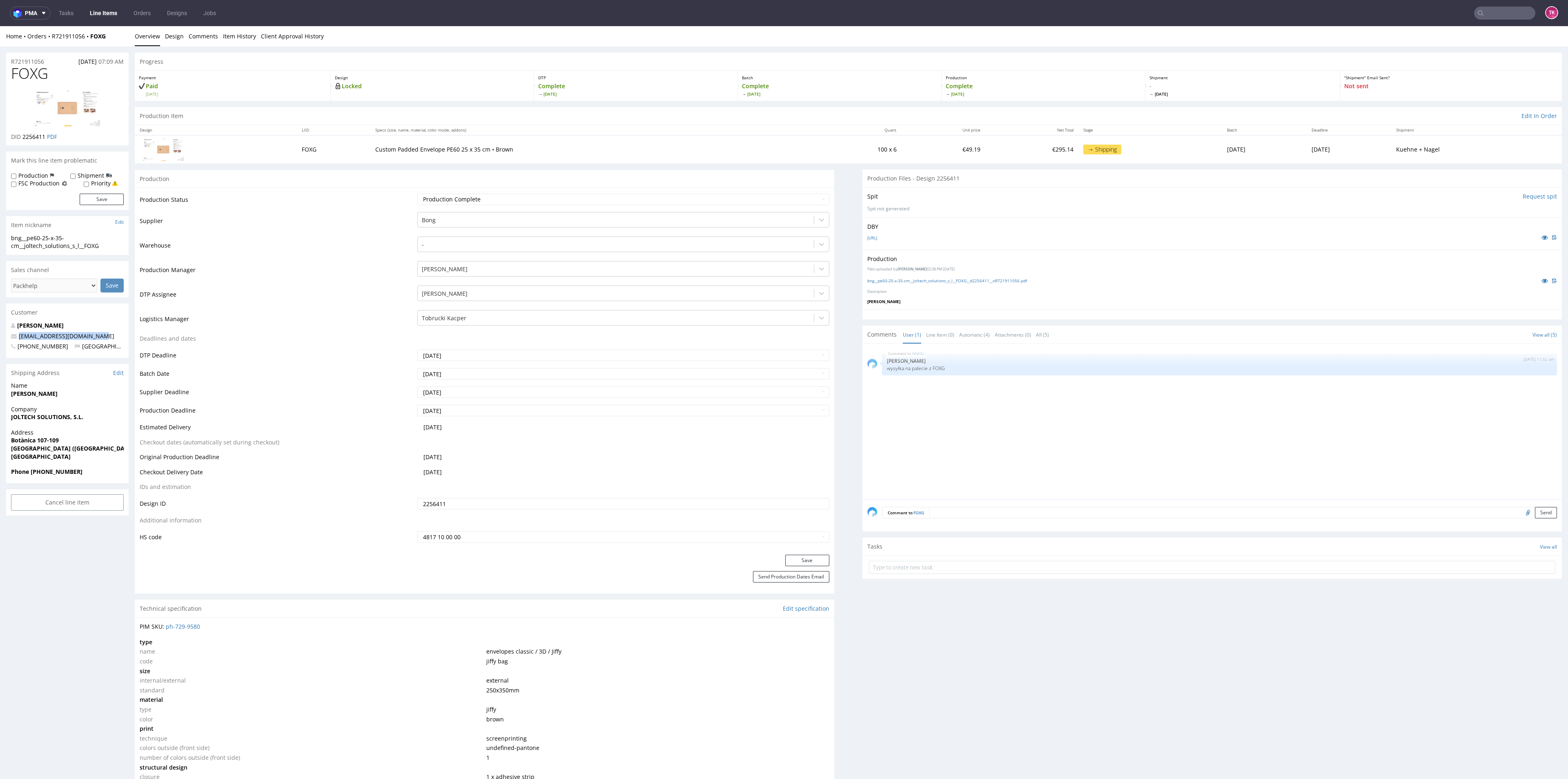
drag, startPoint x: 99, startPoint y: 399, endPoint x: 0, endPoint y: 392, distance: 99.2
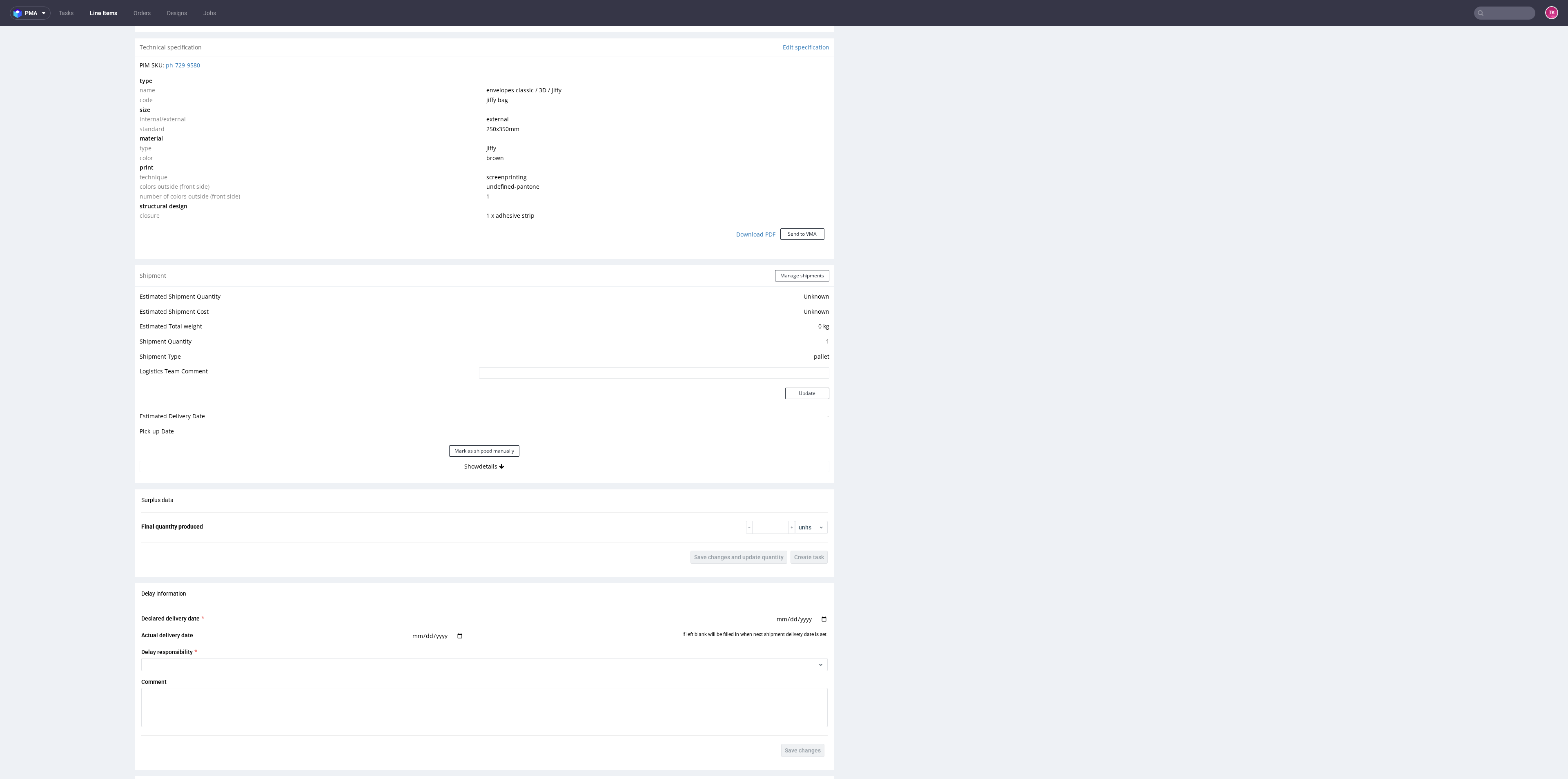
scroll to position [612, 0]
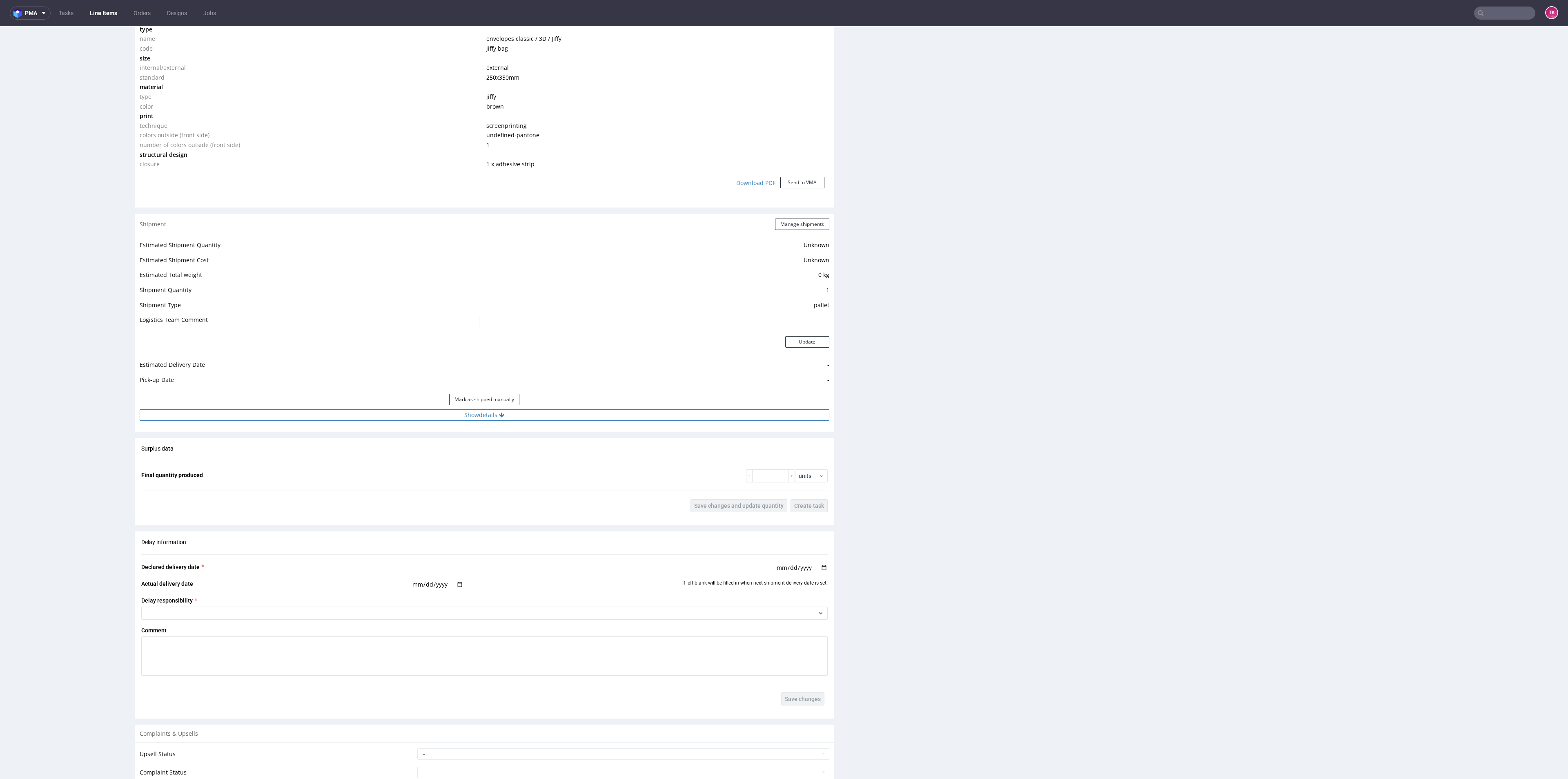
click at [610, 416] on button "Show details" at bounding box center [484, 415] width 690 height 11
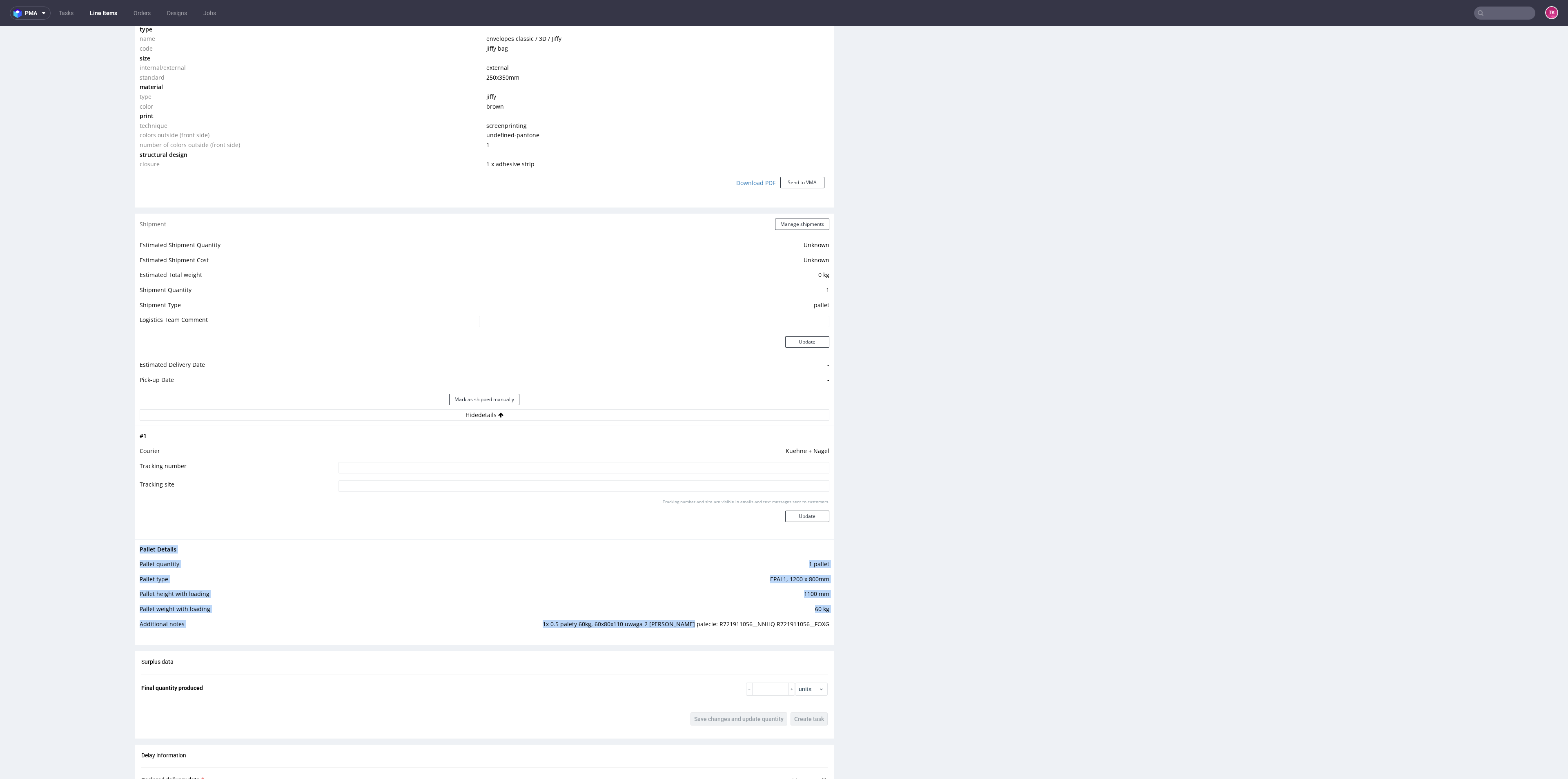
drag, startPoint x: 708, startPoint y: 624, endPoint x: 825, endPoint y: 628, distance: 117.1
click at [825, 628] on div "Progress Payment Paid Thu 04 Sep Design Locked DTP Complete Mon 8 Sep Batch Com…" at bounding box center [849, 321] width 1427 height 1762
click at [754, 653] on div "Surplus data Final quantity produced units Save changes and update quantity Cre…" at bounding box center [484, 691] width 700 height 81
drag, startPoint x: 711, startPoint y: 624, endPoint x: 823, endPoint y: 622, distance: 112.0
click at [823, 622] on div "Pallet Details Pallet quantity 1 pallet Pallet type EPAL1, 1200 x 800mm Pallet …" at bounding box center [484, 589] width 700 height 100
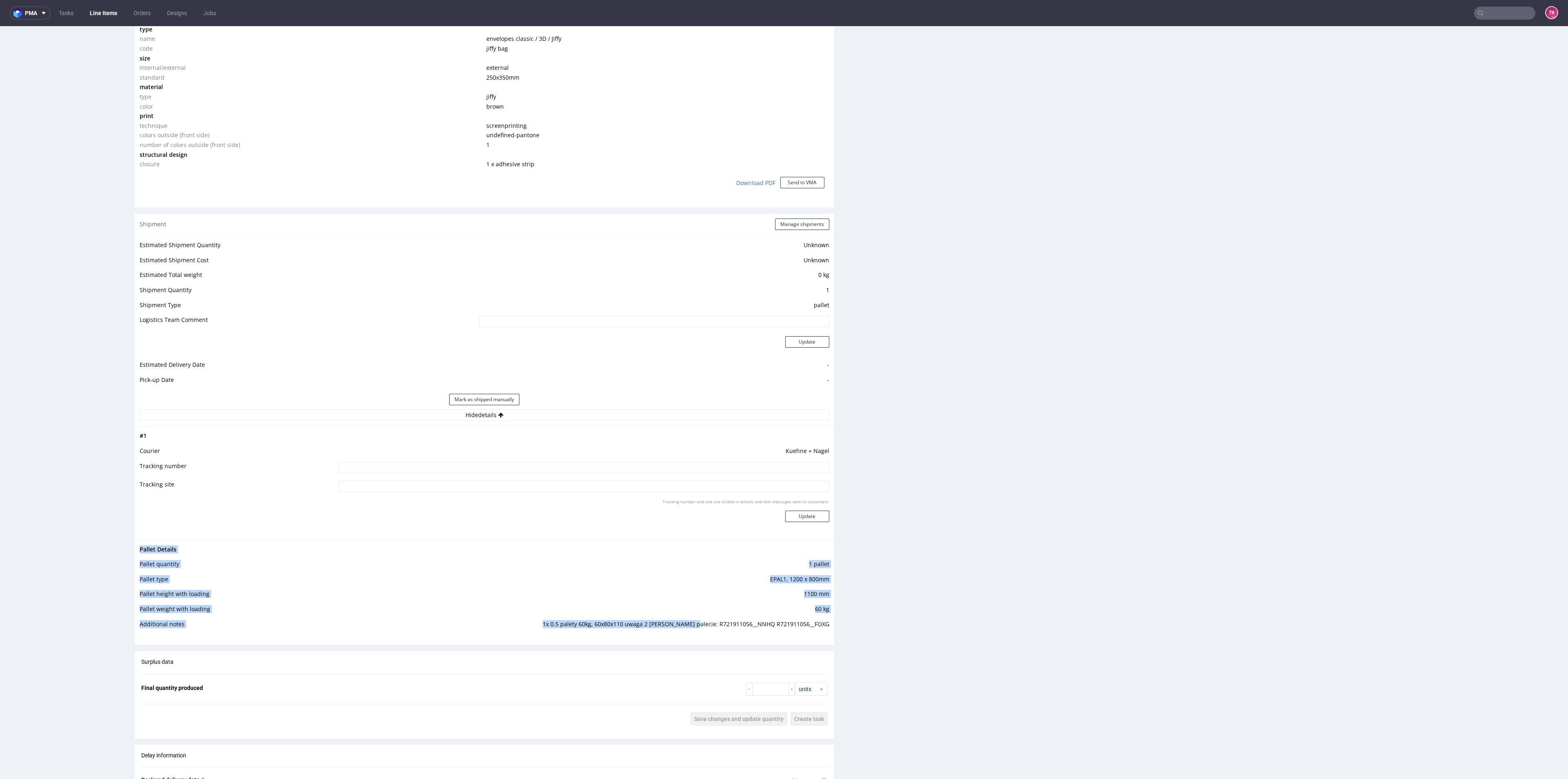
copy tbody "Pallet Details Pallet quantity 1 pallet Pallet type EPAL1, 1200 x 800mm Pallet …"
click at [92, 13] on link "Line Items" at bounding box center [103, 13] width 37 height 13
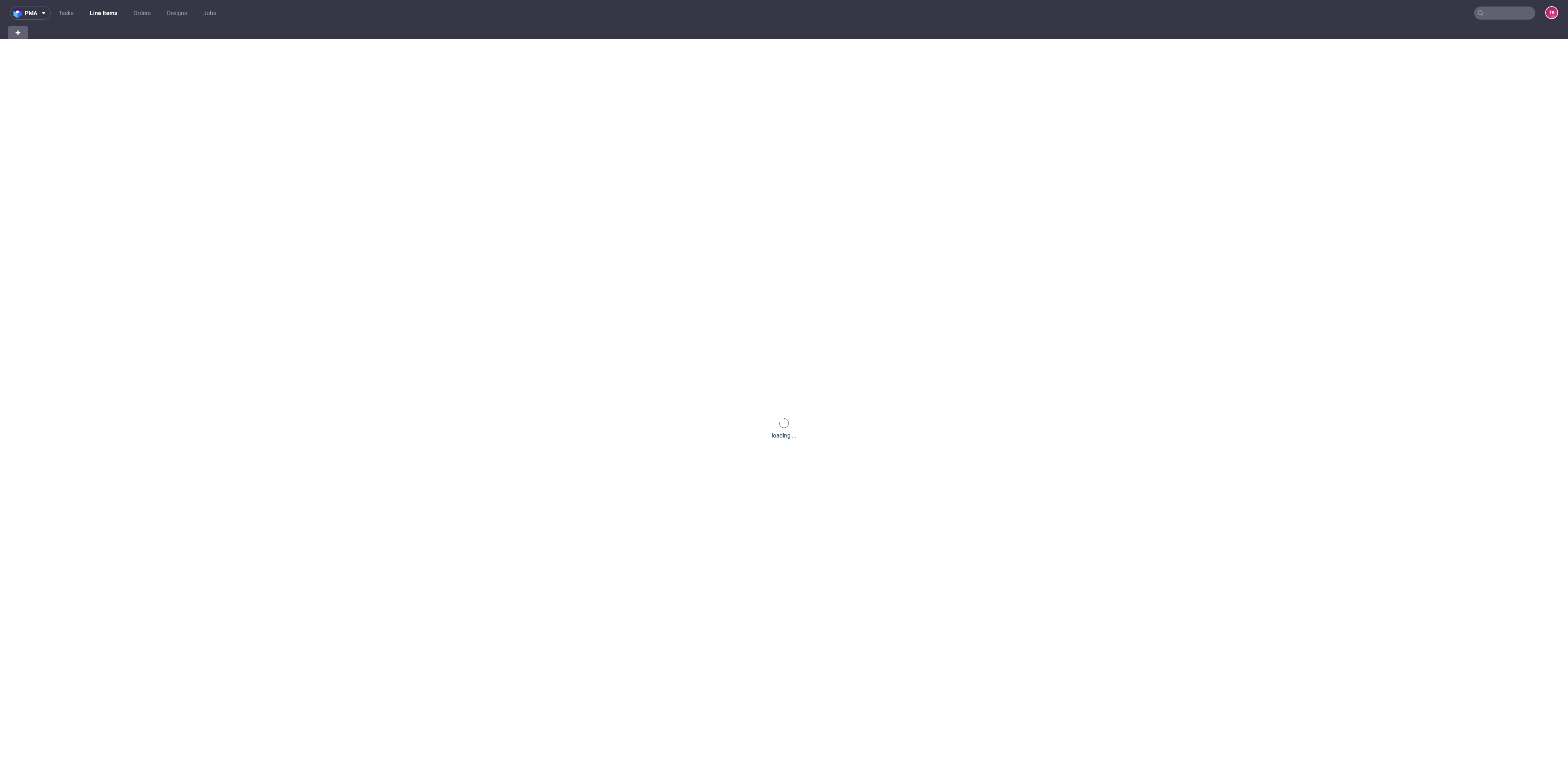
click at [92, 13] on link "Line Items" at bounding box center [103, 13] width 37 height 13
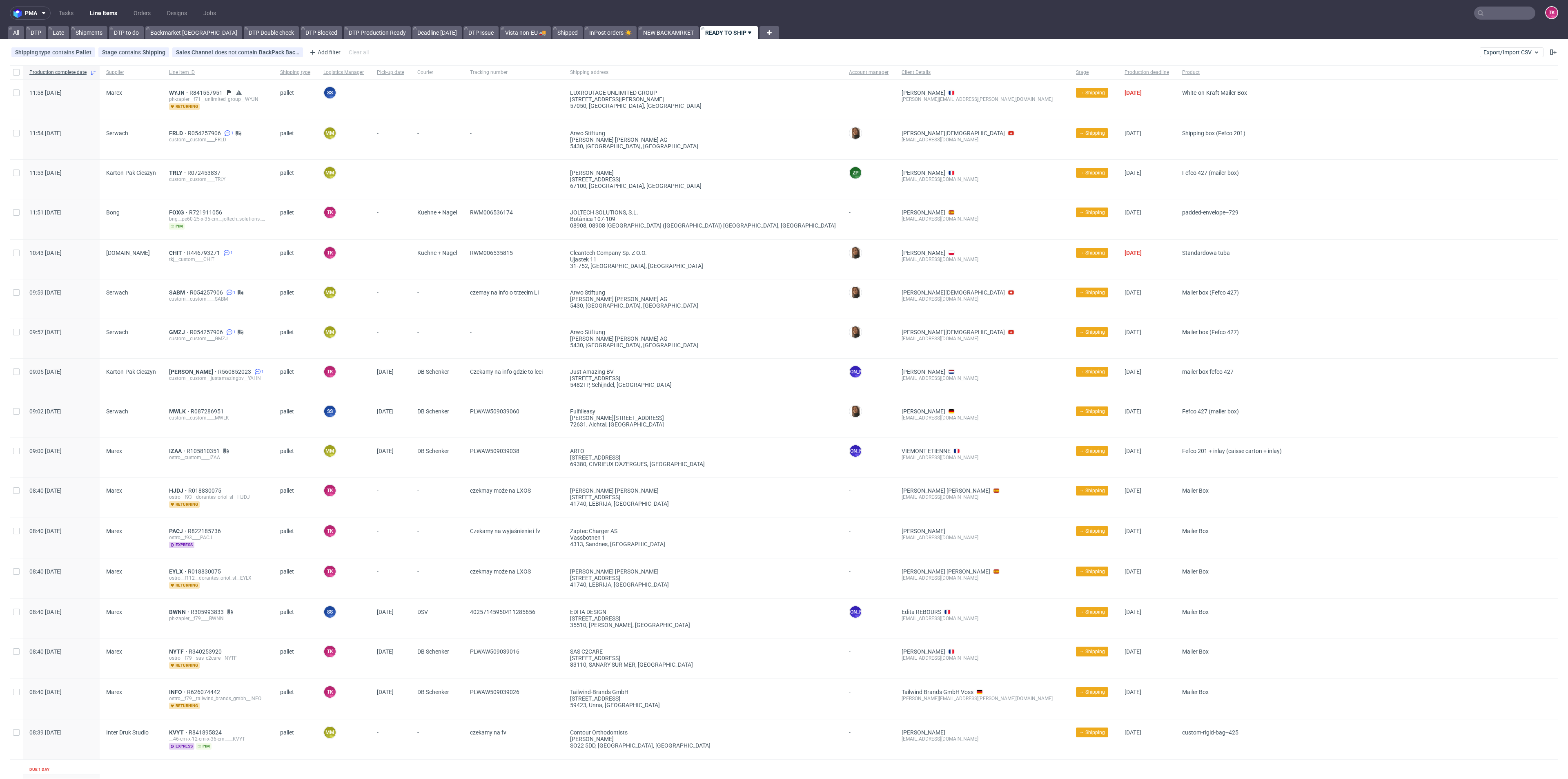
click at [101, 15] on link "Line Items" at bounding box center [103, 13] width 37 height 13
click at [173, 171] on span "TRLY" at bounding box center [178, 172] width 18 height 6
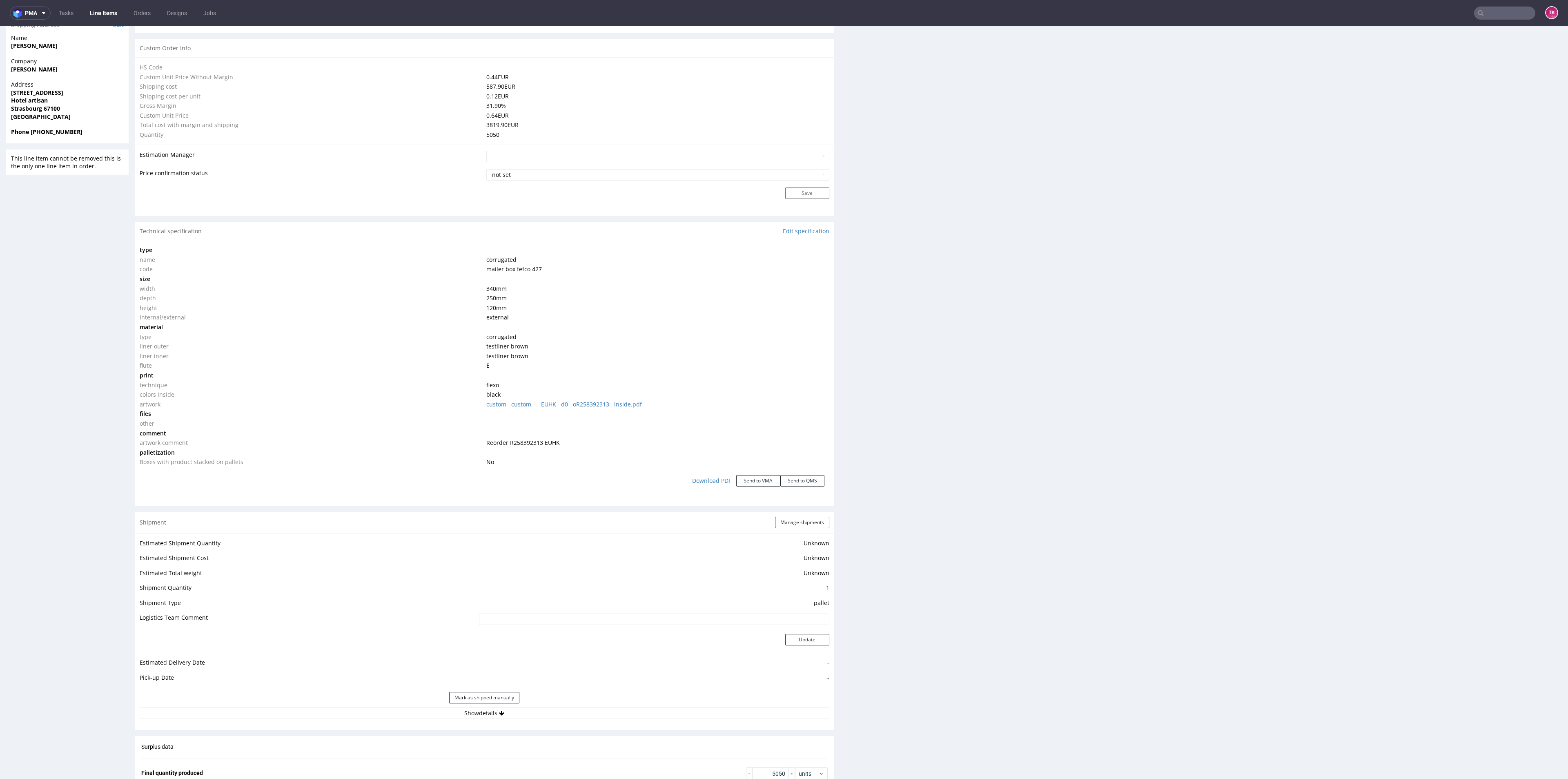
scroll to position [674, 0]
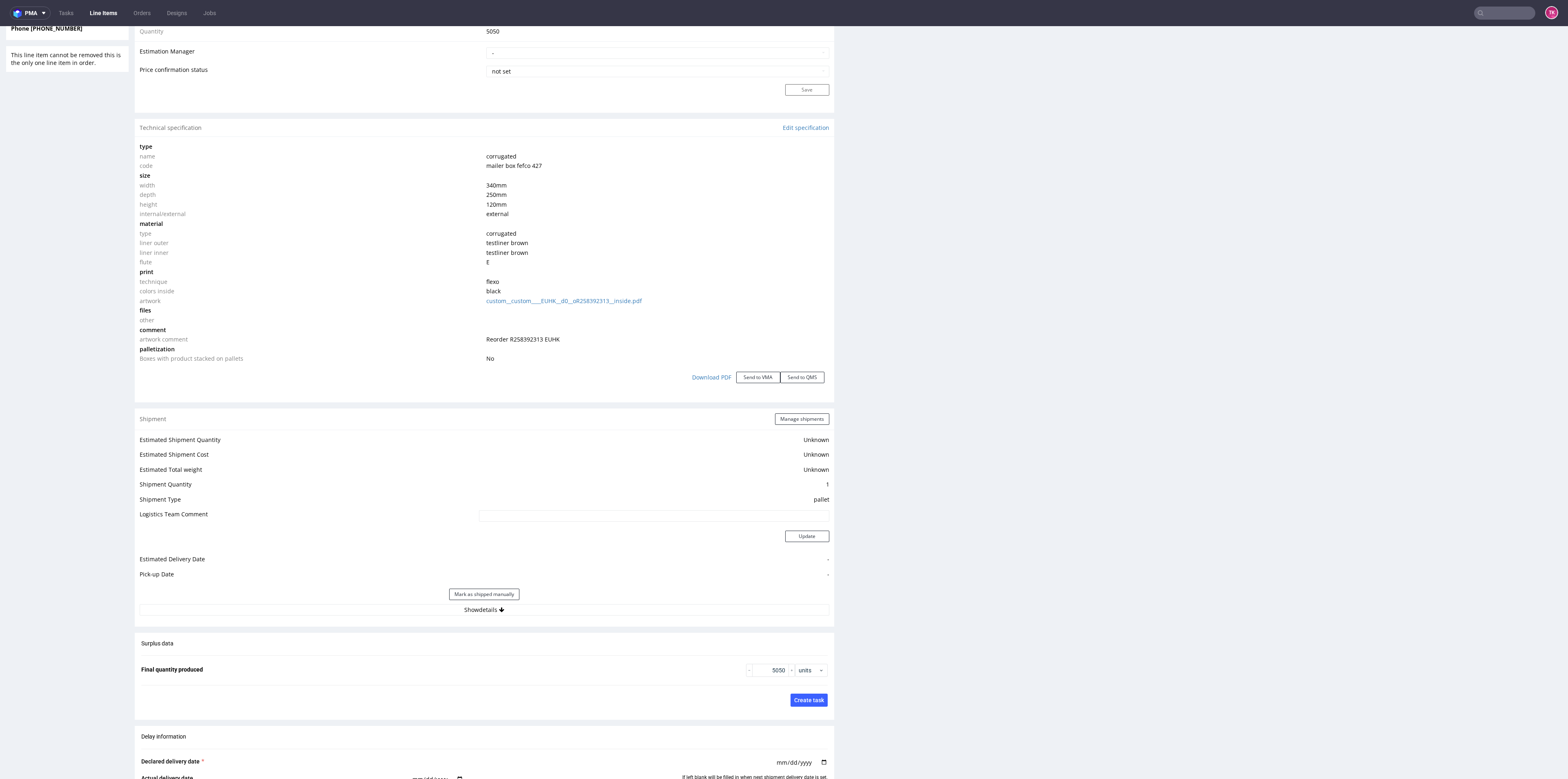
click at [383, 601] on div "Mark as shipped manually" at bounding box center [484, 594] width 690 height 20
click at [381, 607] on button "Show details" at bounding box center [484, 610] width 690 height 11
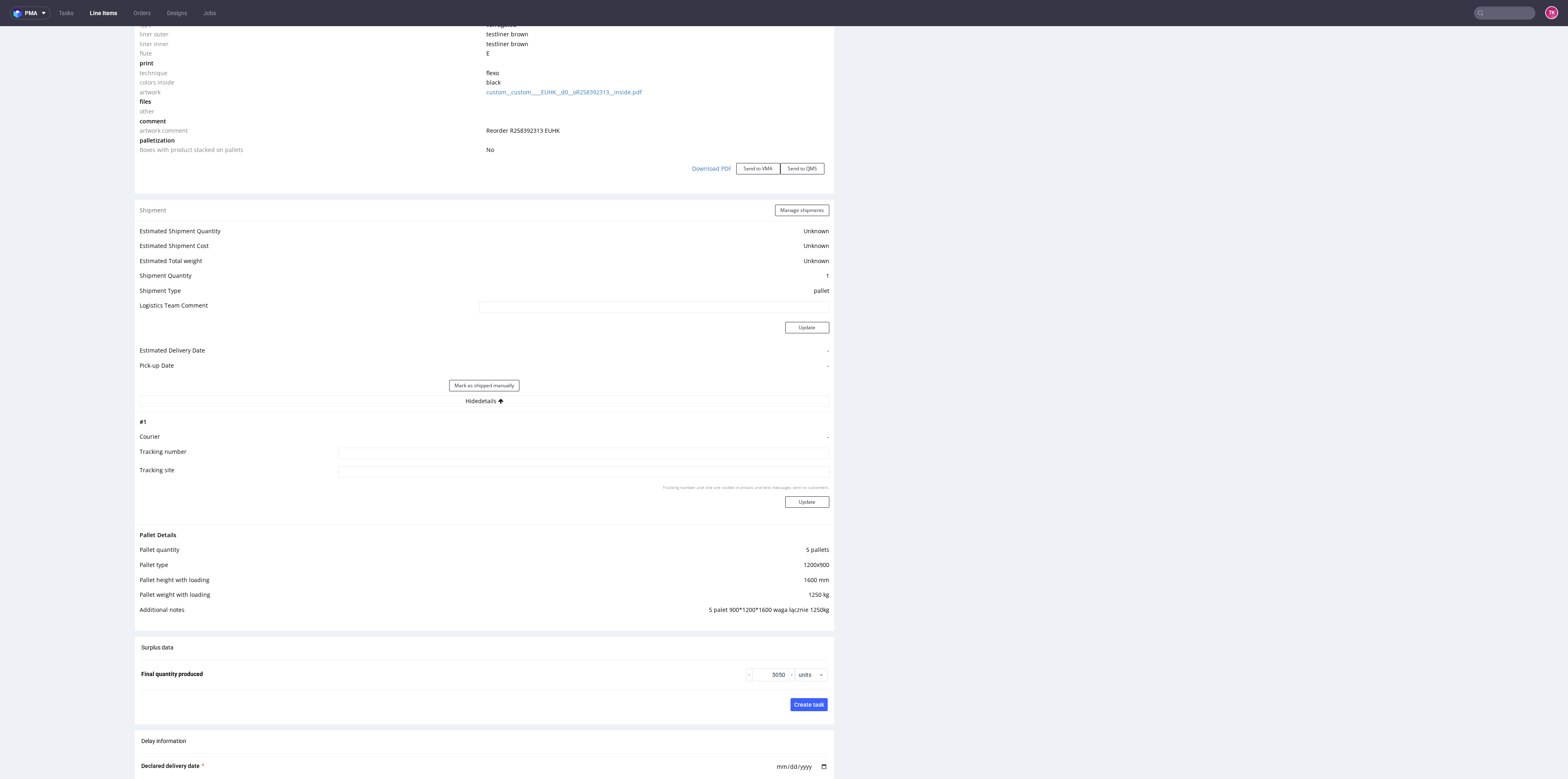
scroll to position [858, 0]
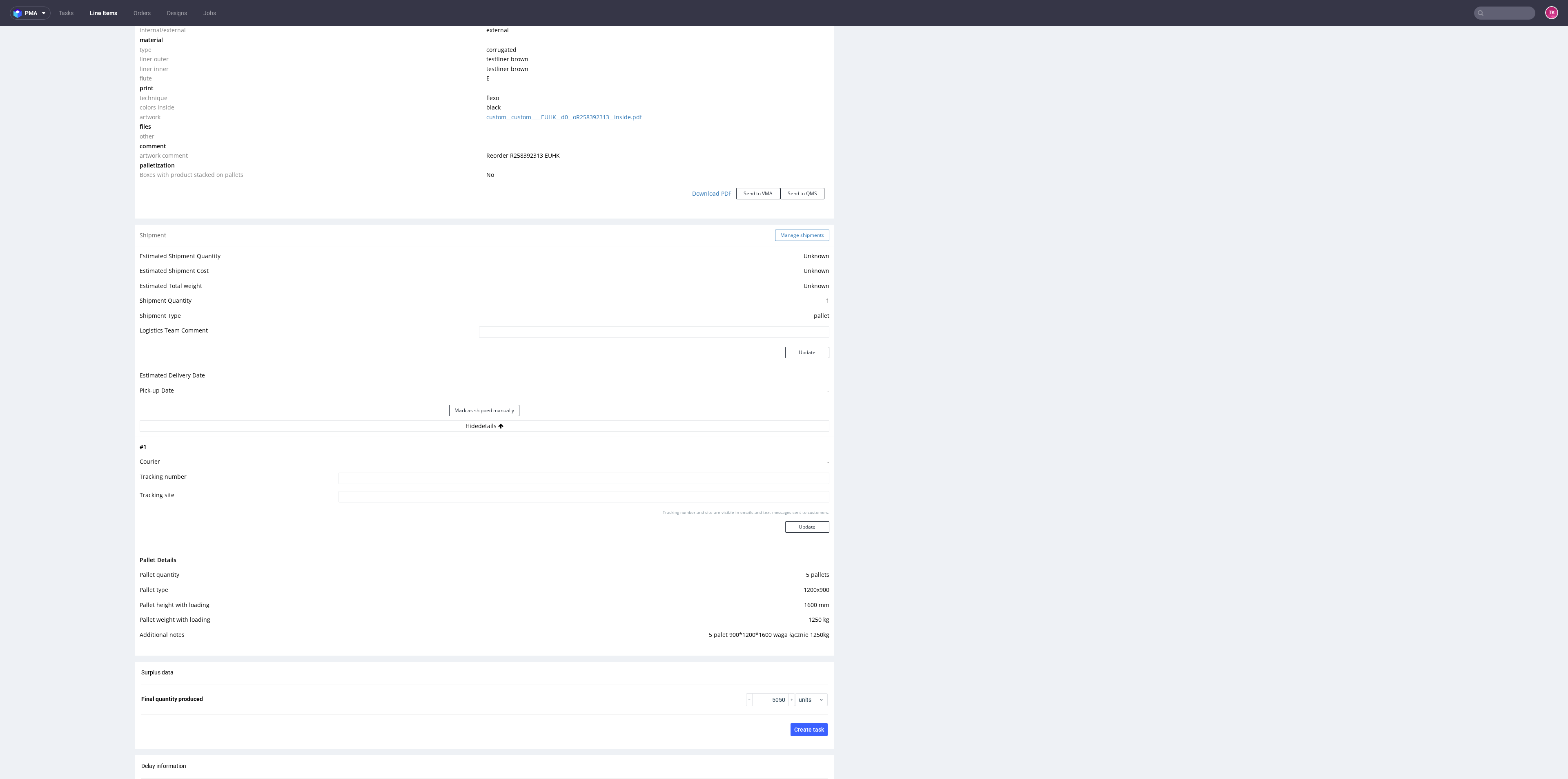
click at [789, 235] on button "Manage shipments" at bounding box center [802, 235] width 54 height 11
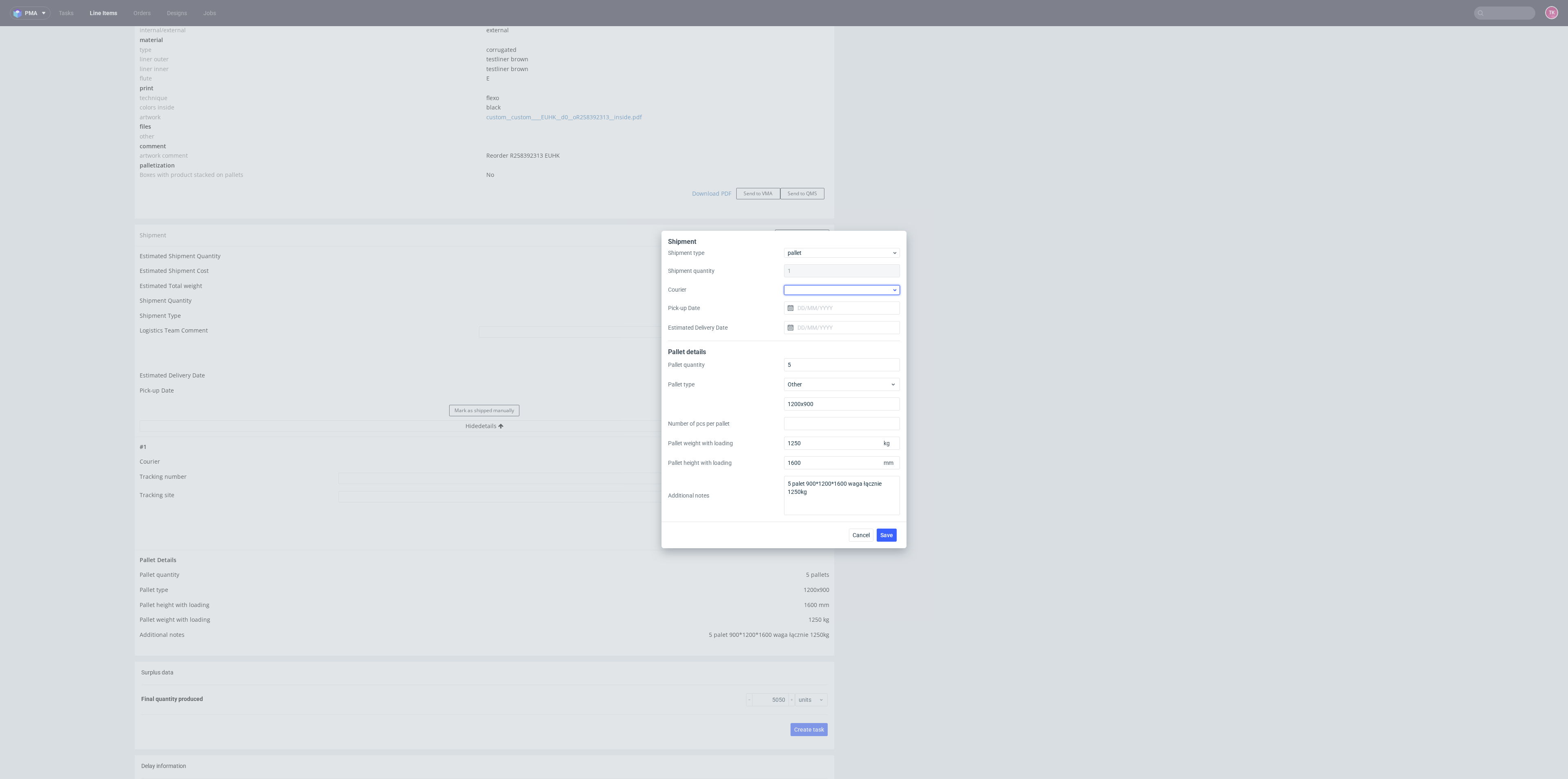
click at [814, 292] on div at bounding box center [842, 290] width 116 height 10
drag, startPoint x: 830, startPoint y: 346, endPoint x: 850, endPoint y: 411, distance: 68.0
click at [828, 347] on div "Kuehne + Nagel" at bounding box center [842, 349] width 110 height 15
click at [890, 538] on button "Save" at bounding box center [887, 534] width 20 height 13
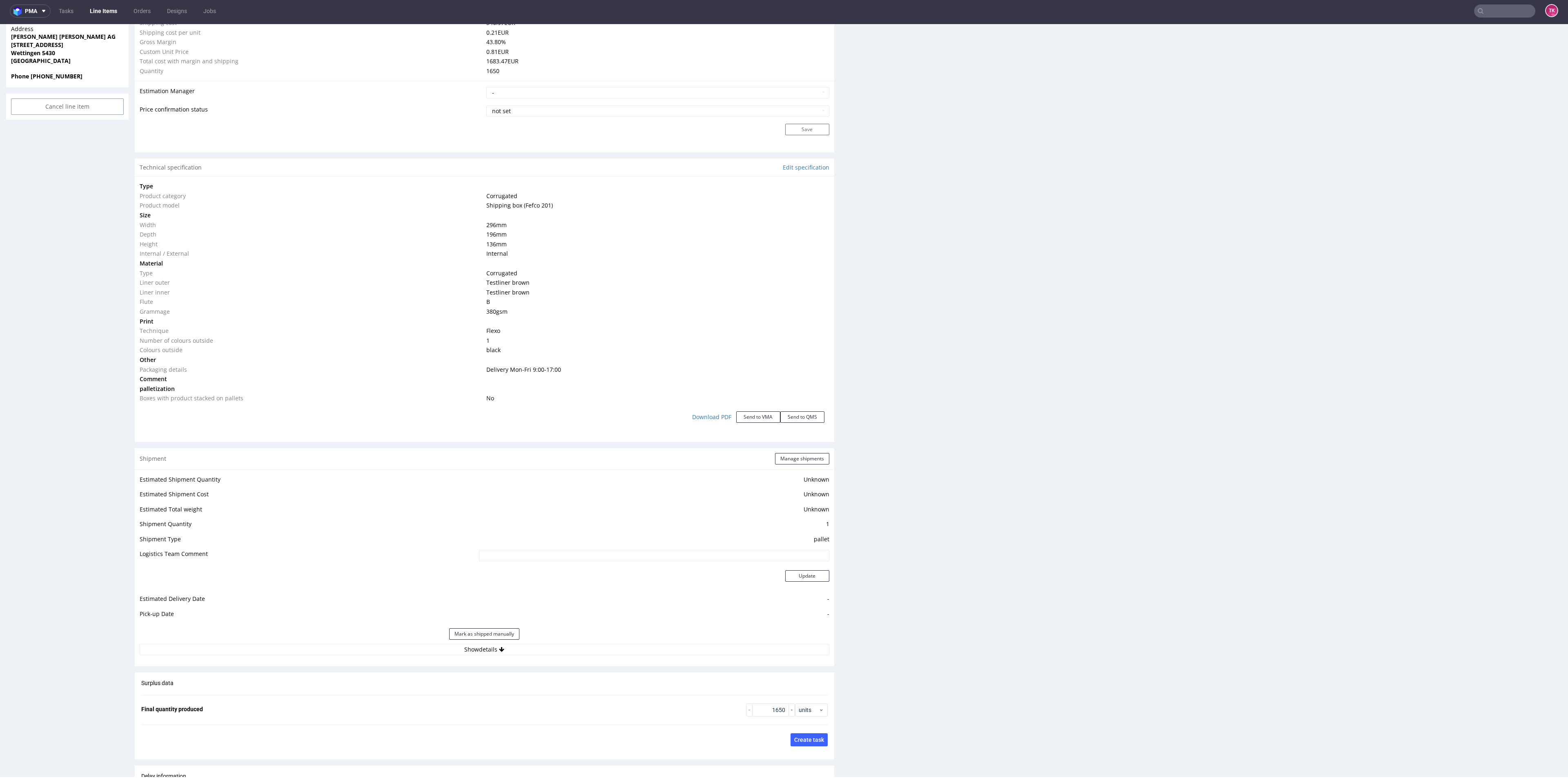
scroll to position [839, 0]
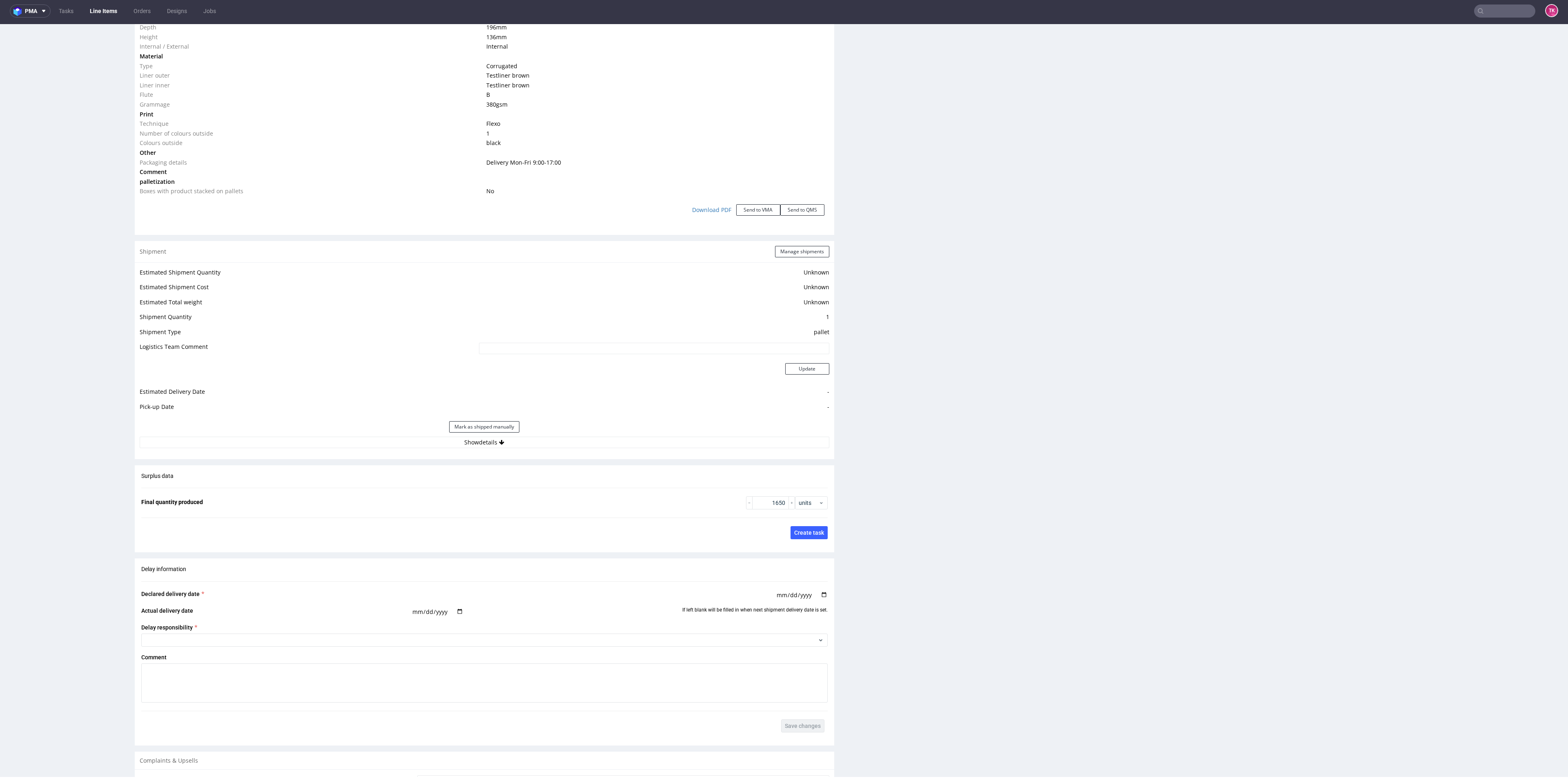
drag, startPoint x: 330, startPoint y: 418, endPoint x: 348, endPoint y: 451, distance: 37.6
click at [334, 426] on div "Mark as shipped manually" at bounding box center [484, 427] width 690 height 20
click at [348, 451] on div "Estimated Shipment Quantity Unknown Estimated Shipment Cost Unknown Estimated T…" at bounding box center [484, 357] width 700 height 191
click at [347, 442] on button "Show details" at bounding box center [484, 442] width 690 height 11
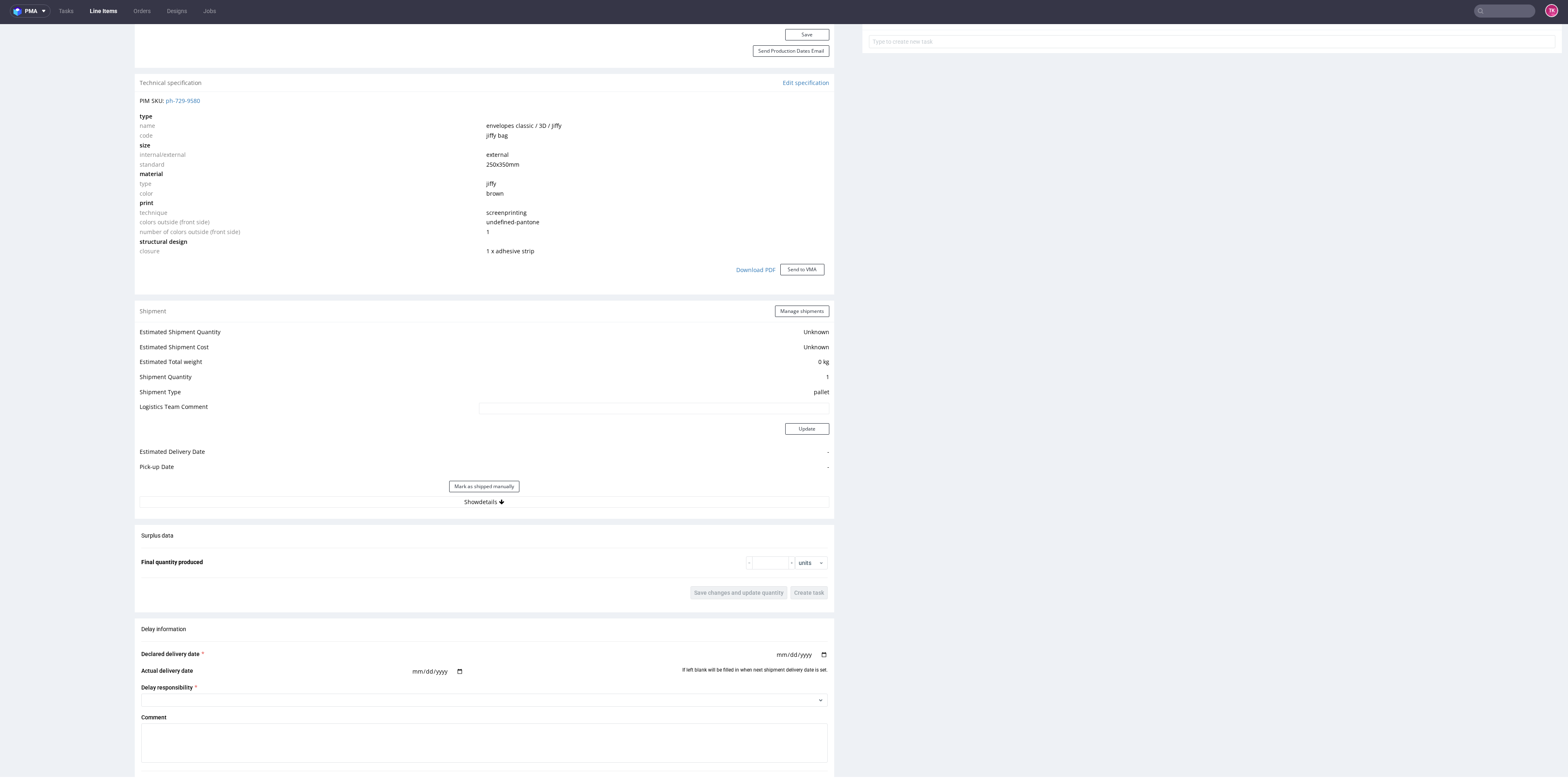
scroll to position [612, 0]
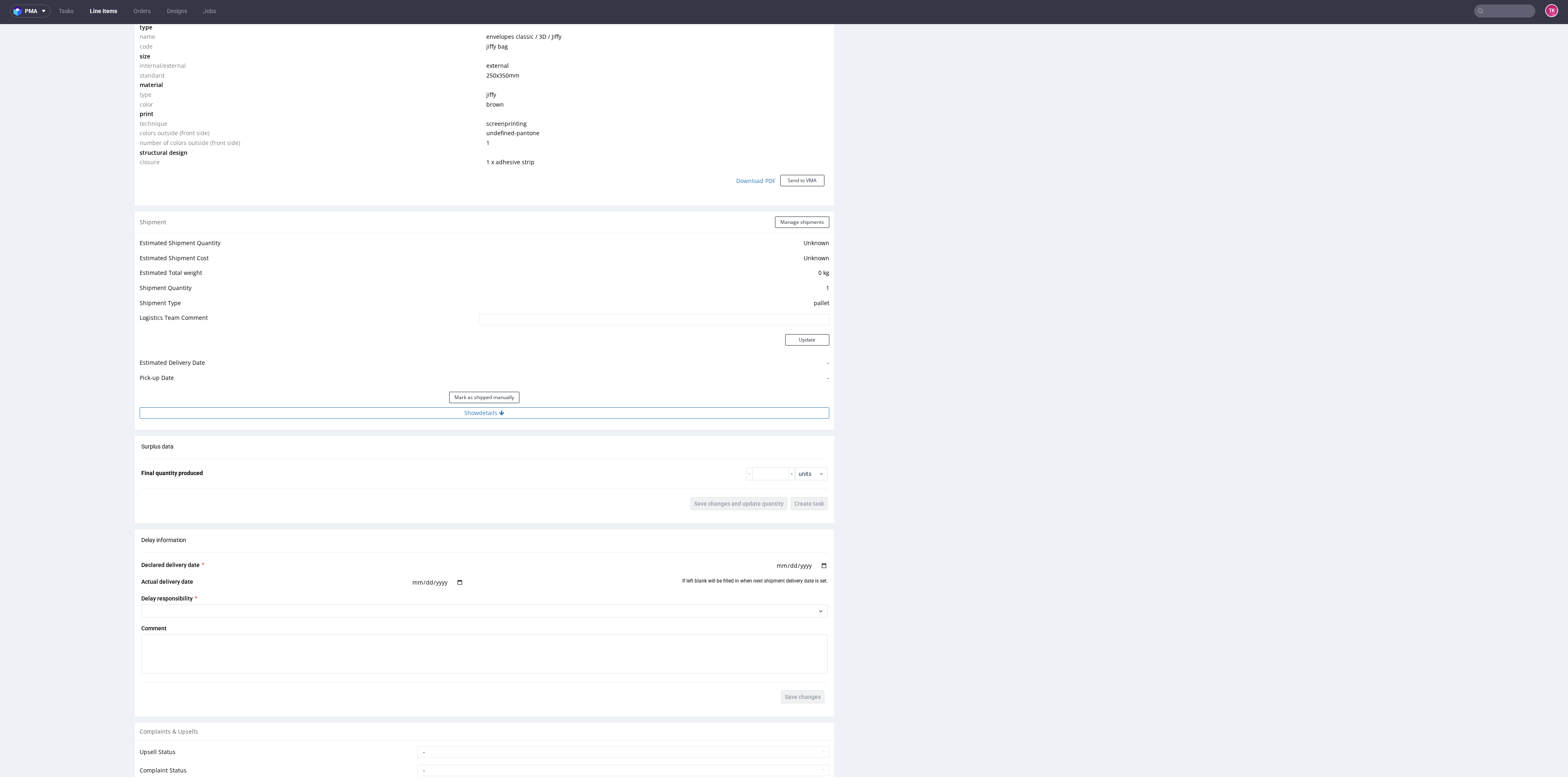
drag, startPoint x: 581, startPoint y: 423, endPoint x: 580, endPoint y: 413, distance: 10.0
click at [583, 421] on div "Shipment Manage shipments Estimated Shipment Quantity Unknown Estimated Shipmen…" at bounding box center [484, 321] width 700 height 218
click at [584, 415] on button "Show details" at bounding box center [484, 413] width 690 height 11
drag, startPoint x: 575, startPoint y: 628, endPoint x: 776, endPoint y: 623, distance: 201.1
click at [776, 623] on td "1x 0.5 palety 60kg, 60x80x110 uwaga 2 [PERSON_NAME] palecie: R721911056__NNHQ R…" at bounding box center [613, 624] width 433 height 15
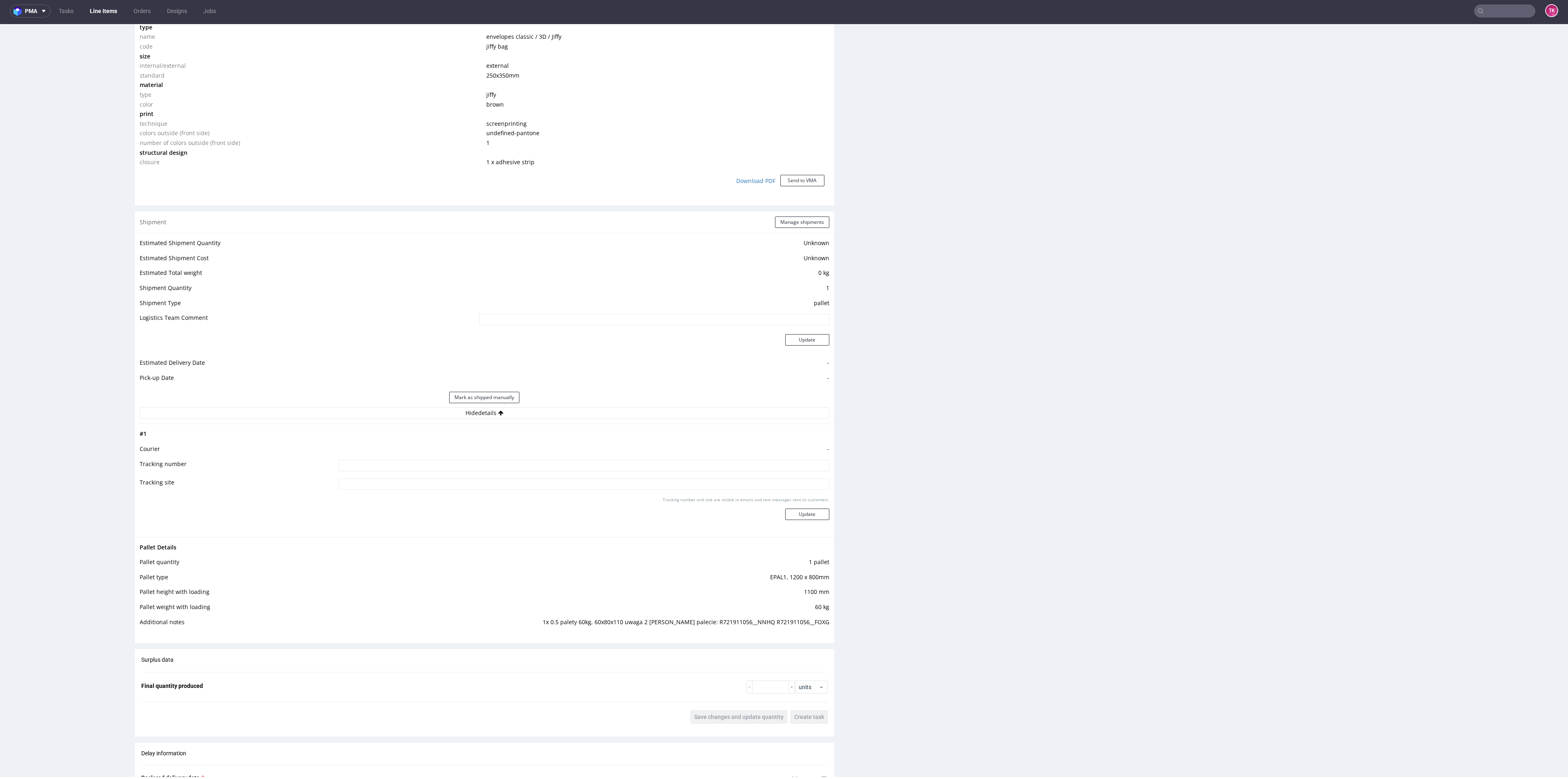
click at [869, 640] on div "Production Files - Design 2256411 Spit Request spit Spit not generated DBY Jolt…" at bounding box center [1212, 304] width 700 height 1499
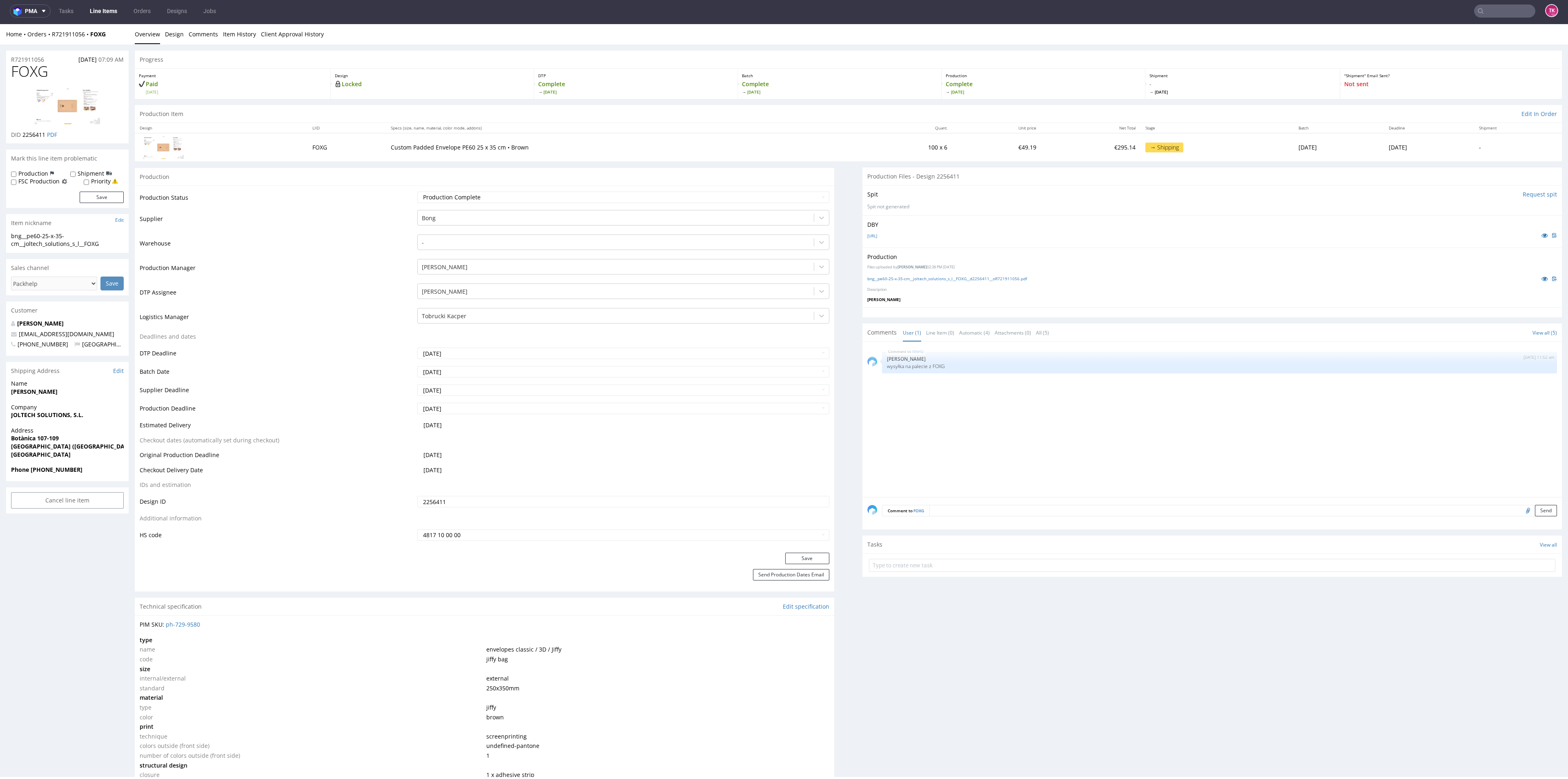
scroll to position [0, 0]
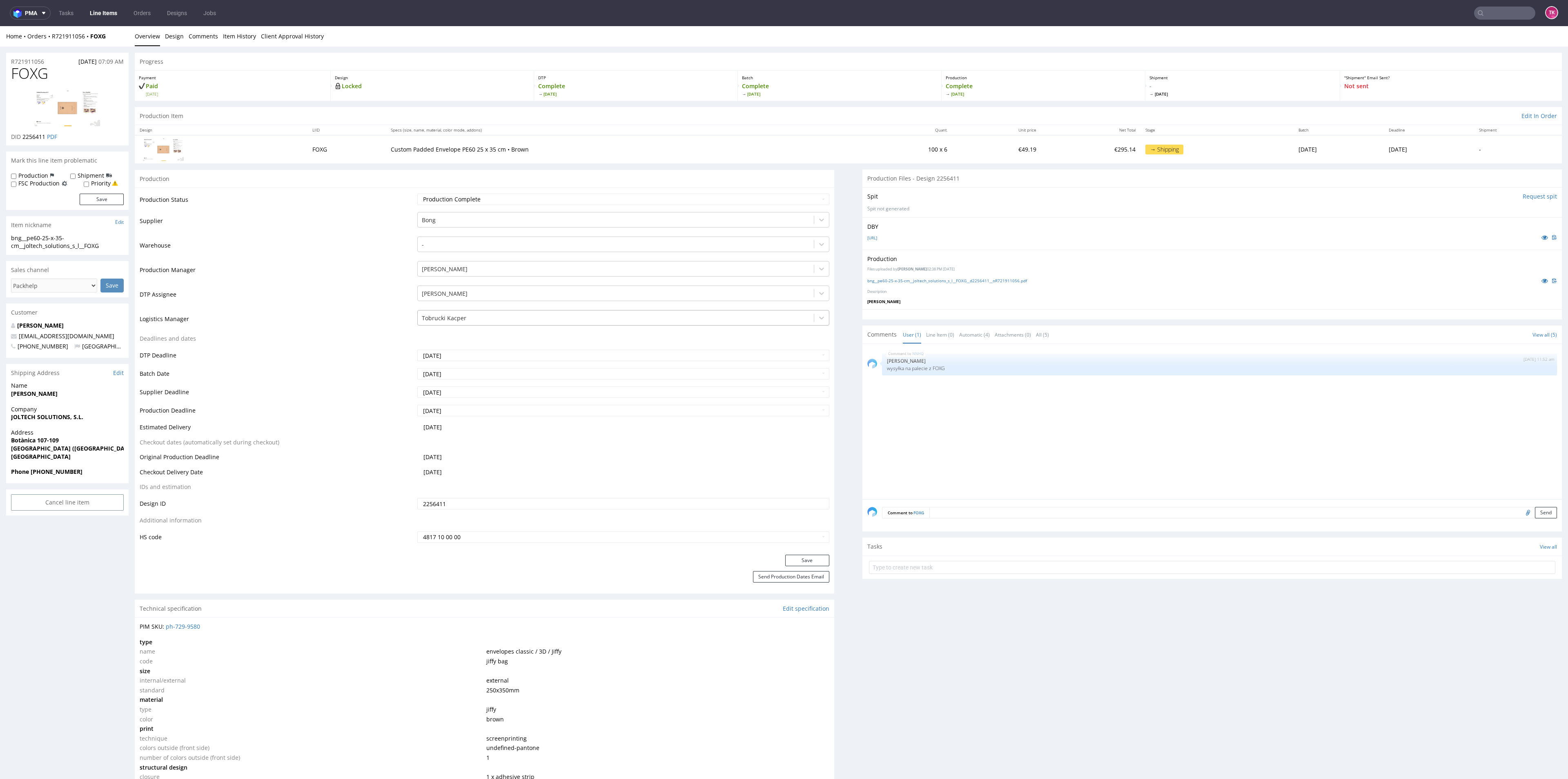
click at [482, 319] on div at bounding box center [615, 318] width 387 height 10
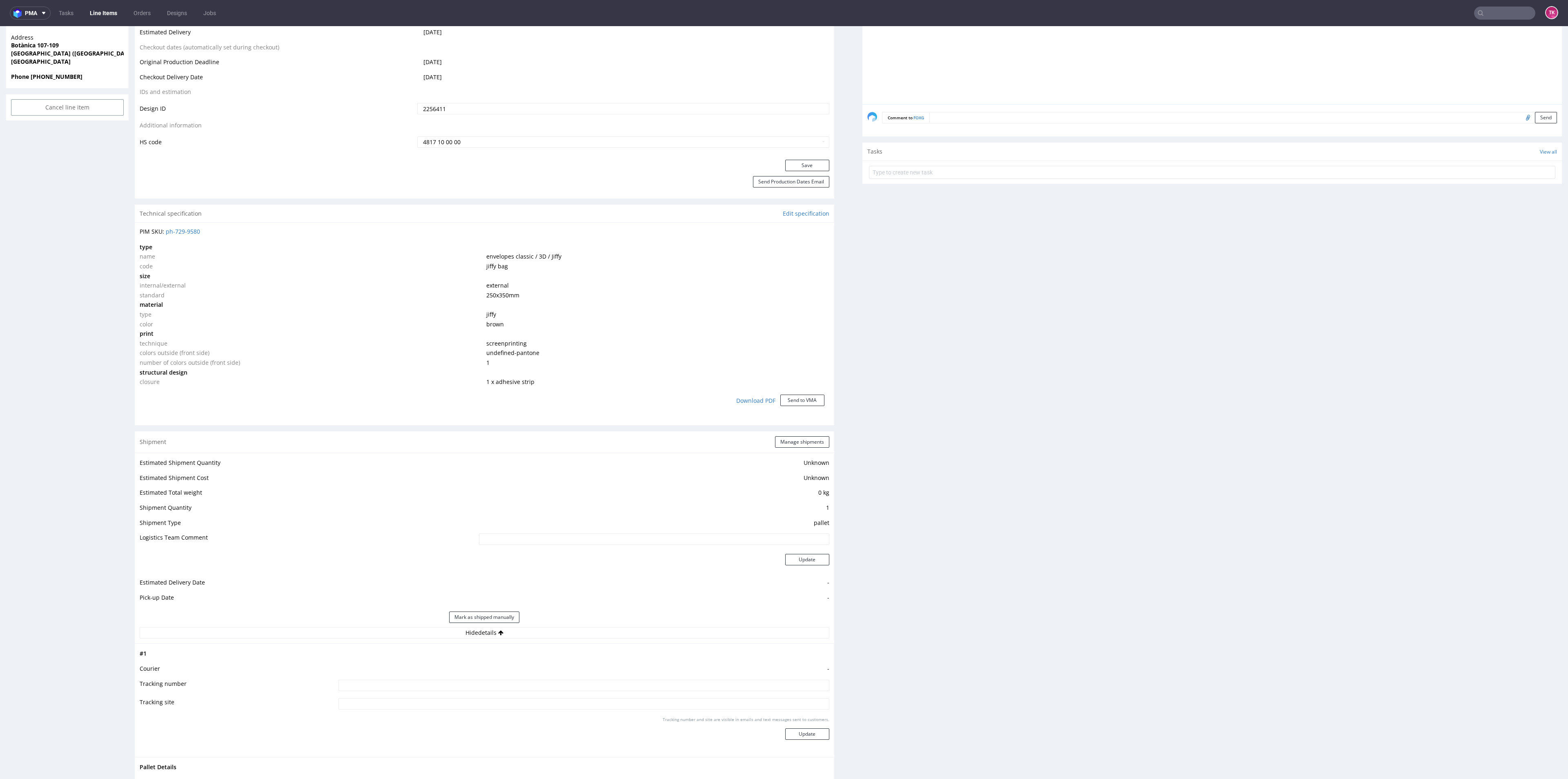
scroll to position [429, 0]
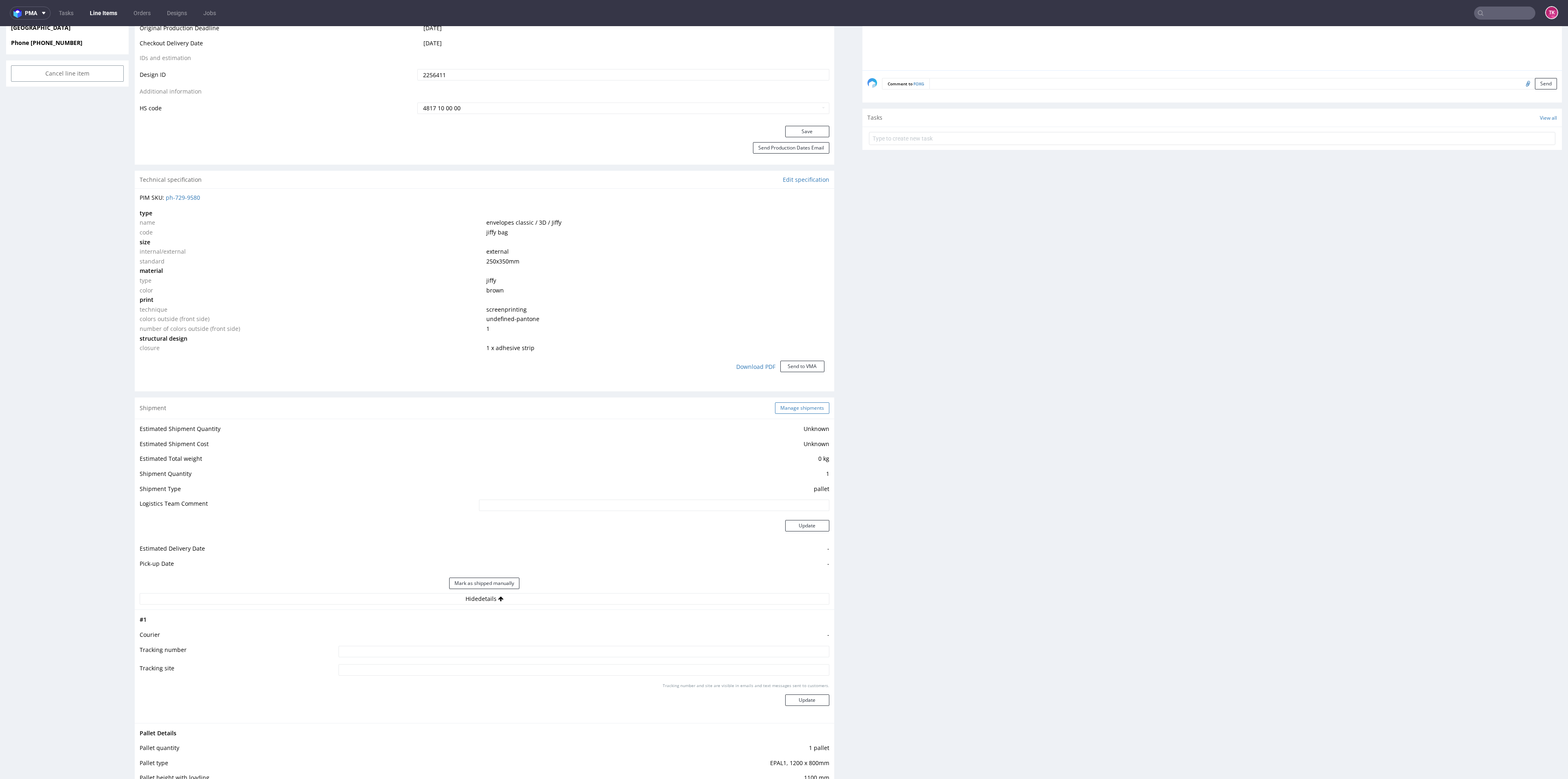
click at [816, 413] on button "Manage shipments" at bounding box center [802, 408] width 54 height 11
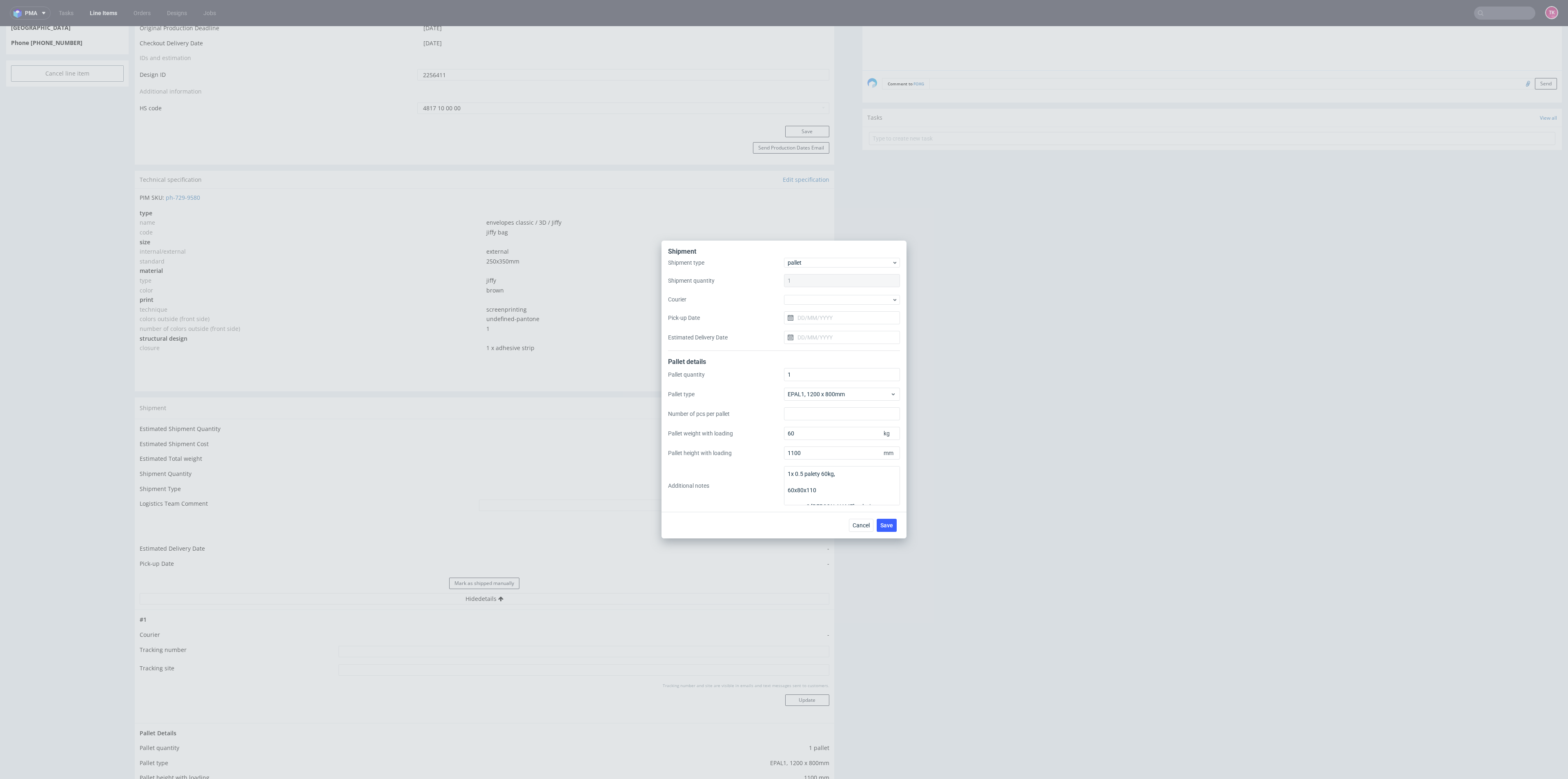
click at [838, 307] on div "Shipment type pallet Shipment quantity 1 Courier Pick-up Date Estimated Deliver…" at bounding box center [784, 304] width 232 height 93
click at [835, 299] on div at bounding box center [842, 300] width 116 height 10
click at [822, 355] on div "Kuehne + Nagel" at bounding box center [842, 359] width 110 height 15
click at [820, 325] on div "Shipment type pallet Shipment quantity 1 Courier Kuehne + Nagel Pick-up Date Es…" at bounding box center [784, 304] width 232 height 92
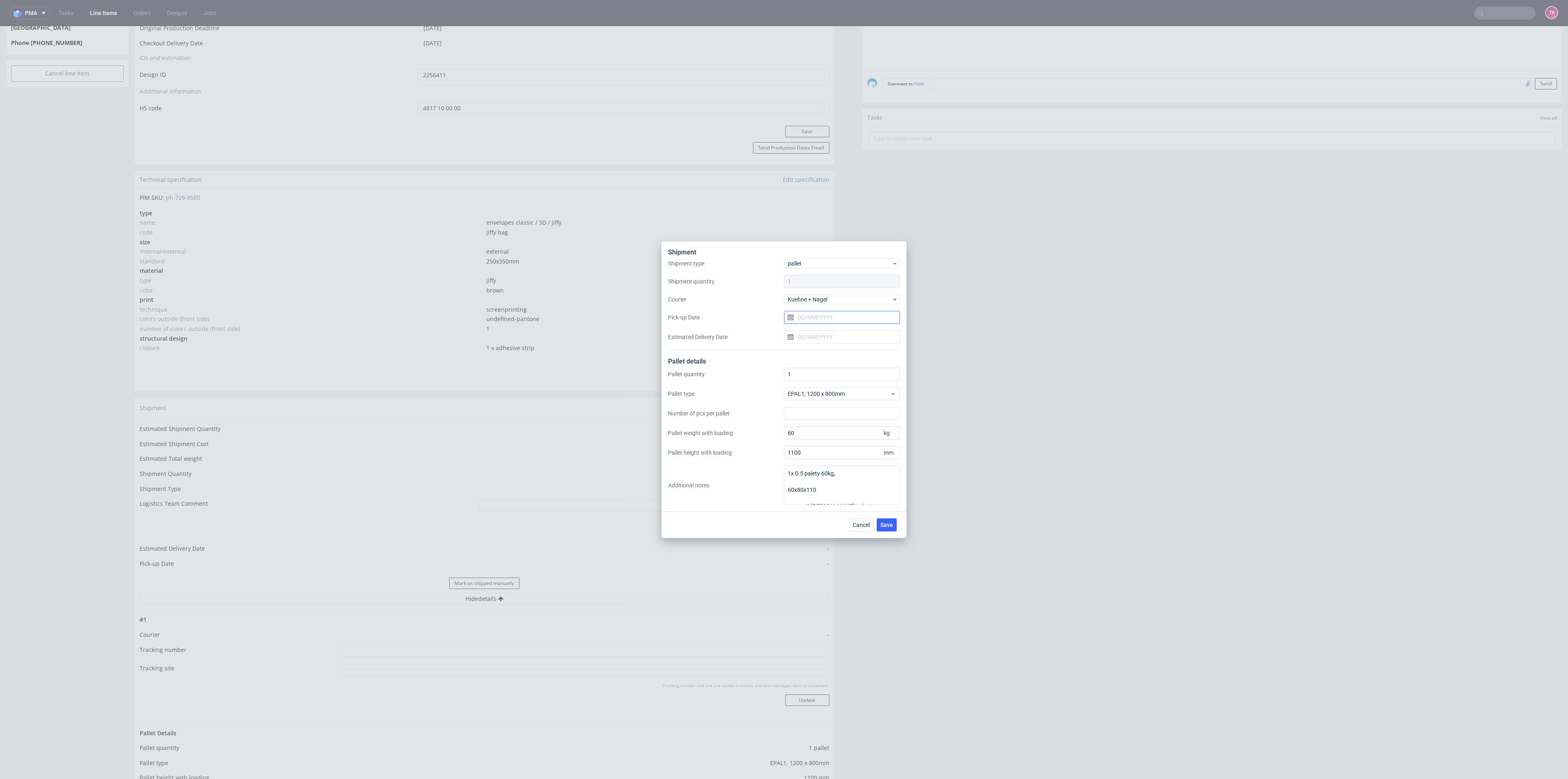
click at [821, 319] on input "Pick-up Date" at bounding box center [842, 317] width 116 height 13
drag, startPoint x: 843, startPoint y: 414, endPoint x: 860, endPoint y: 458, distance: 47.2
click at [842, 414] on span "24" at bounding box center [842, 415] width 6 height 8
type input "[DATE]"
click at [860, 530] on button "Cancel" at bounding box center [861, 524] width 25 height 13
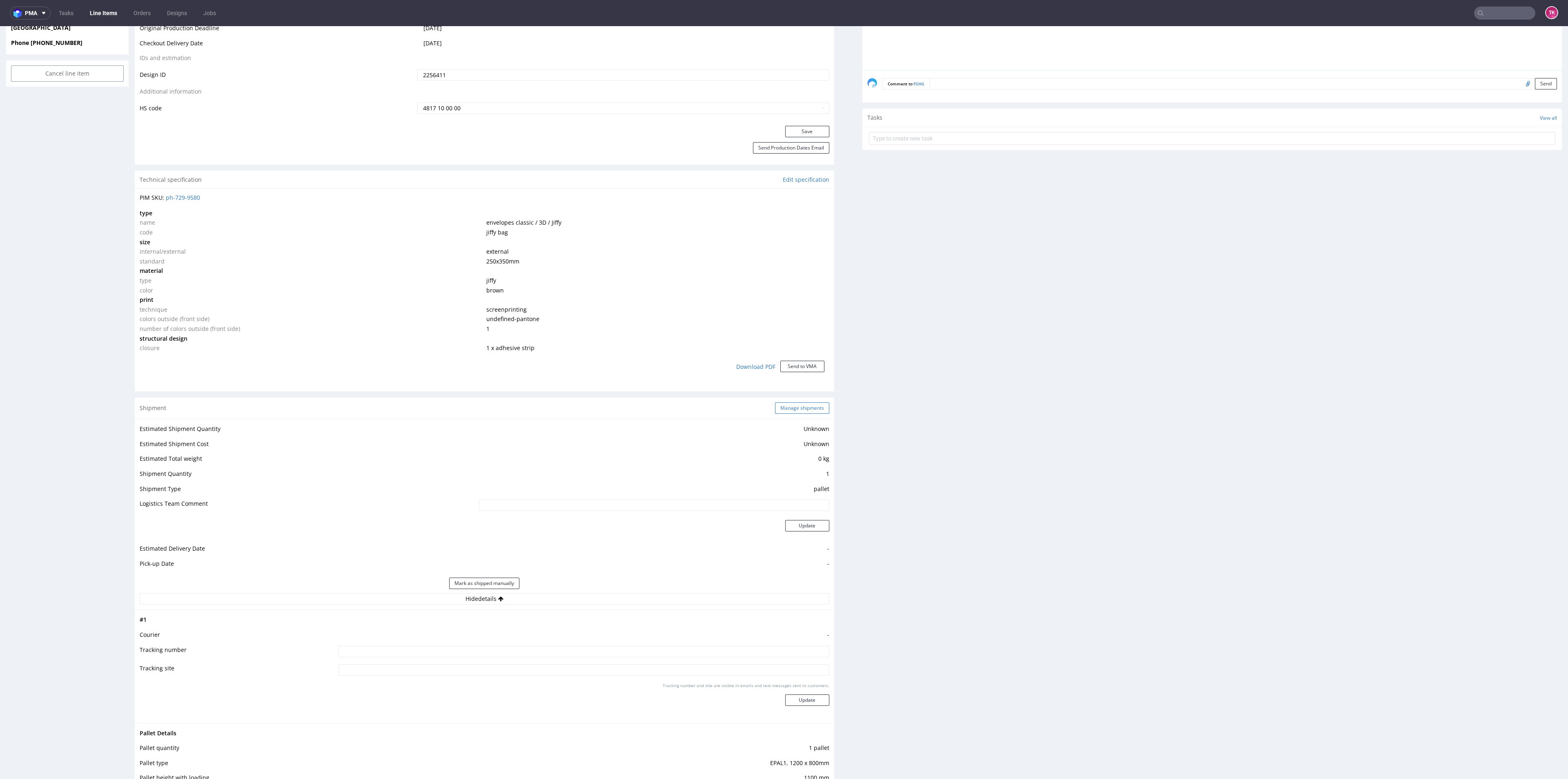
click at [792, 406] on button "Manage shipments" at bounding box center [802, 408] width 54 height 11
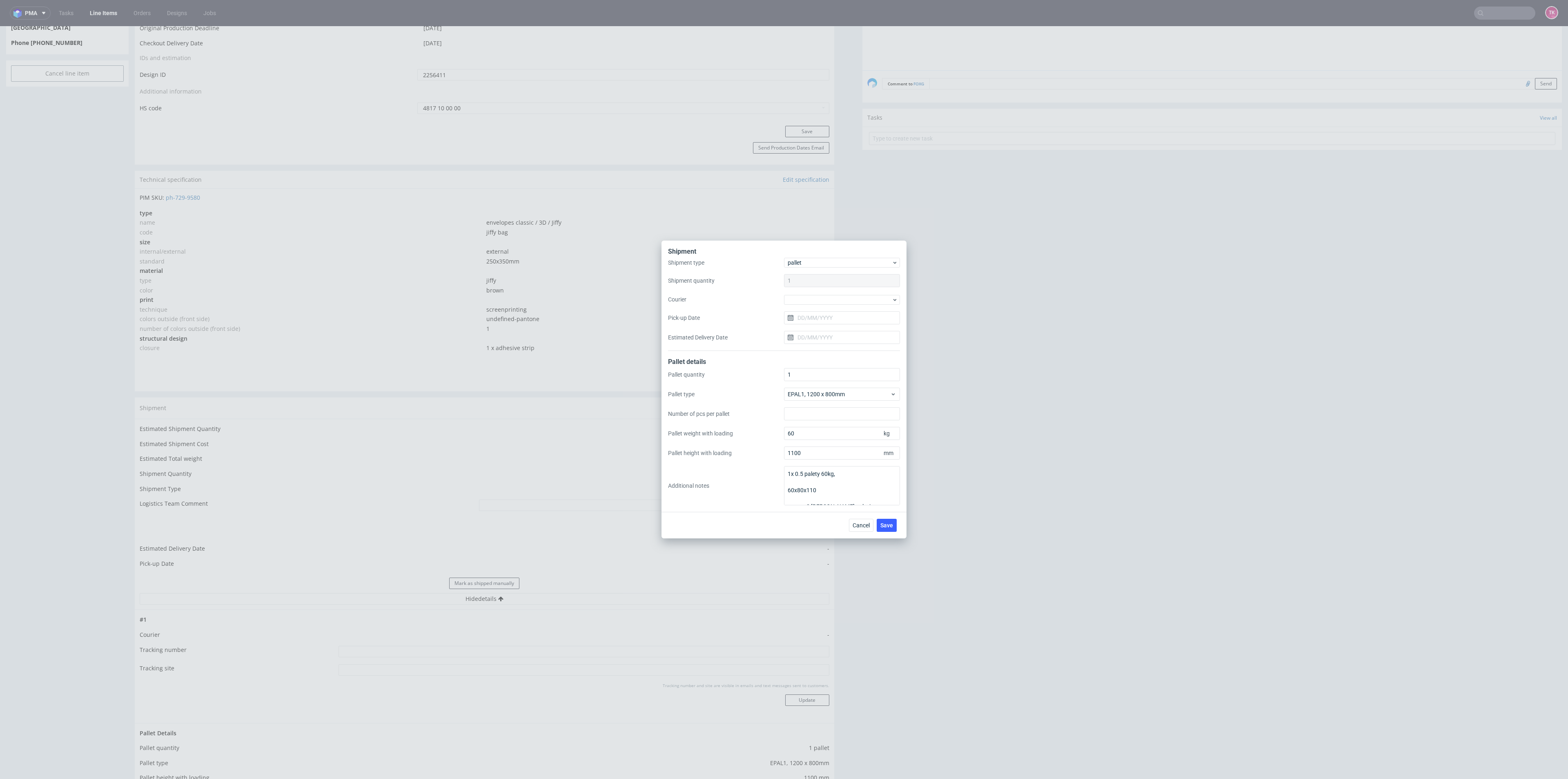
click at [803, 304] on div "Shipment type pallet Shipment quantity 1 Courier Pick-up Date Estimated Deliver…" at bounding box center [784, 304] width 232 height 93
click at [813, 301] on div at bounding box center [842, 300] width 116 height 10
click at [820, 358] on div "Kuehne + Nagel" at bounding box center [842, 359] width 110 height 15
click at [894, 522] on button "Save" at bounding box center [887, 524] width 20 height 13
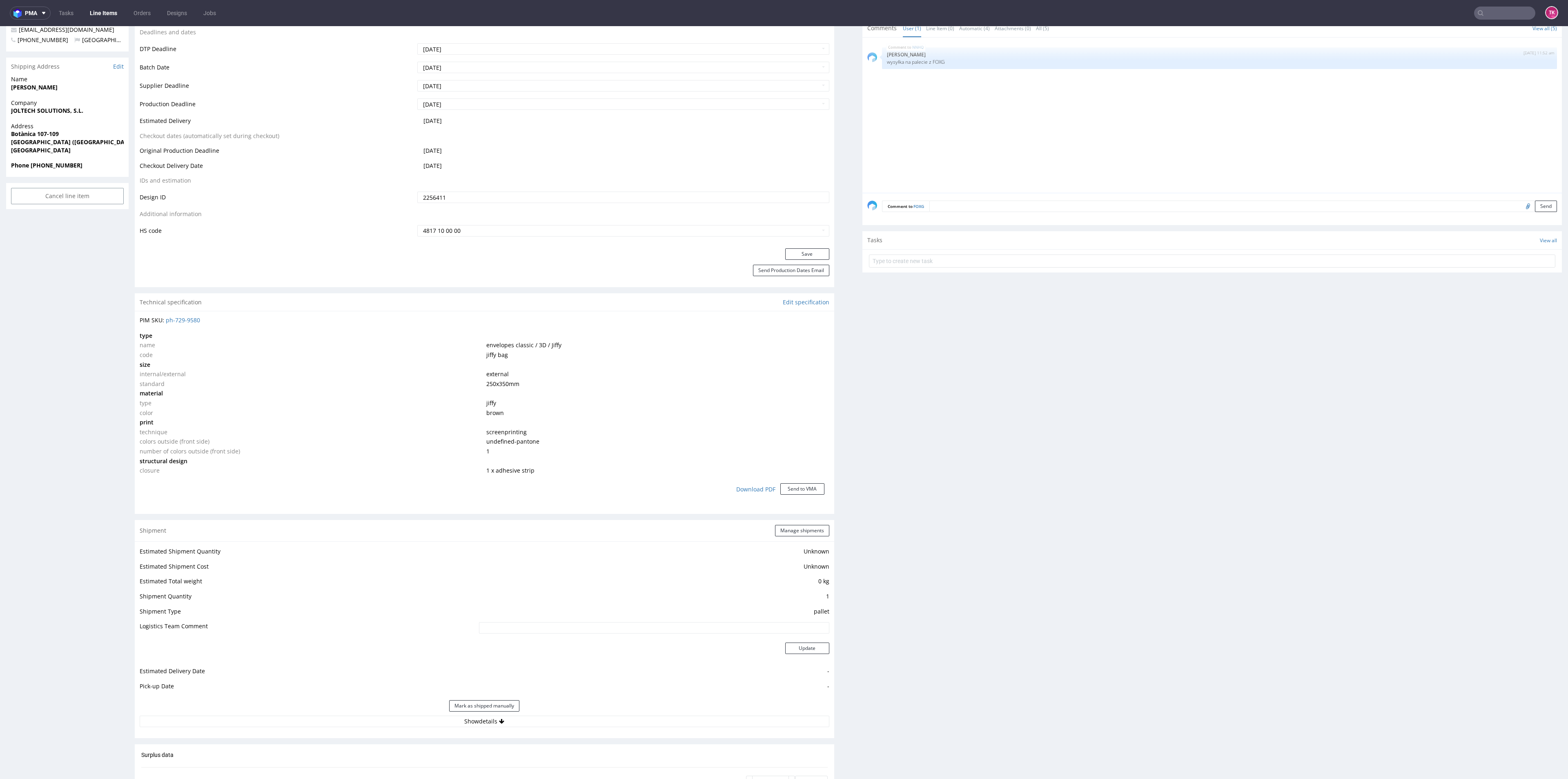
scroll to position [612, 0]
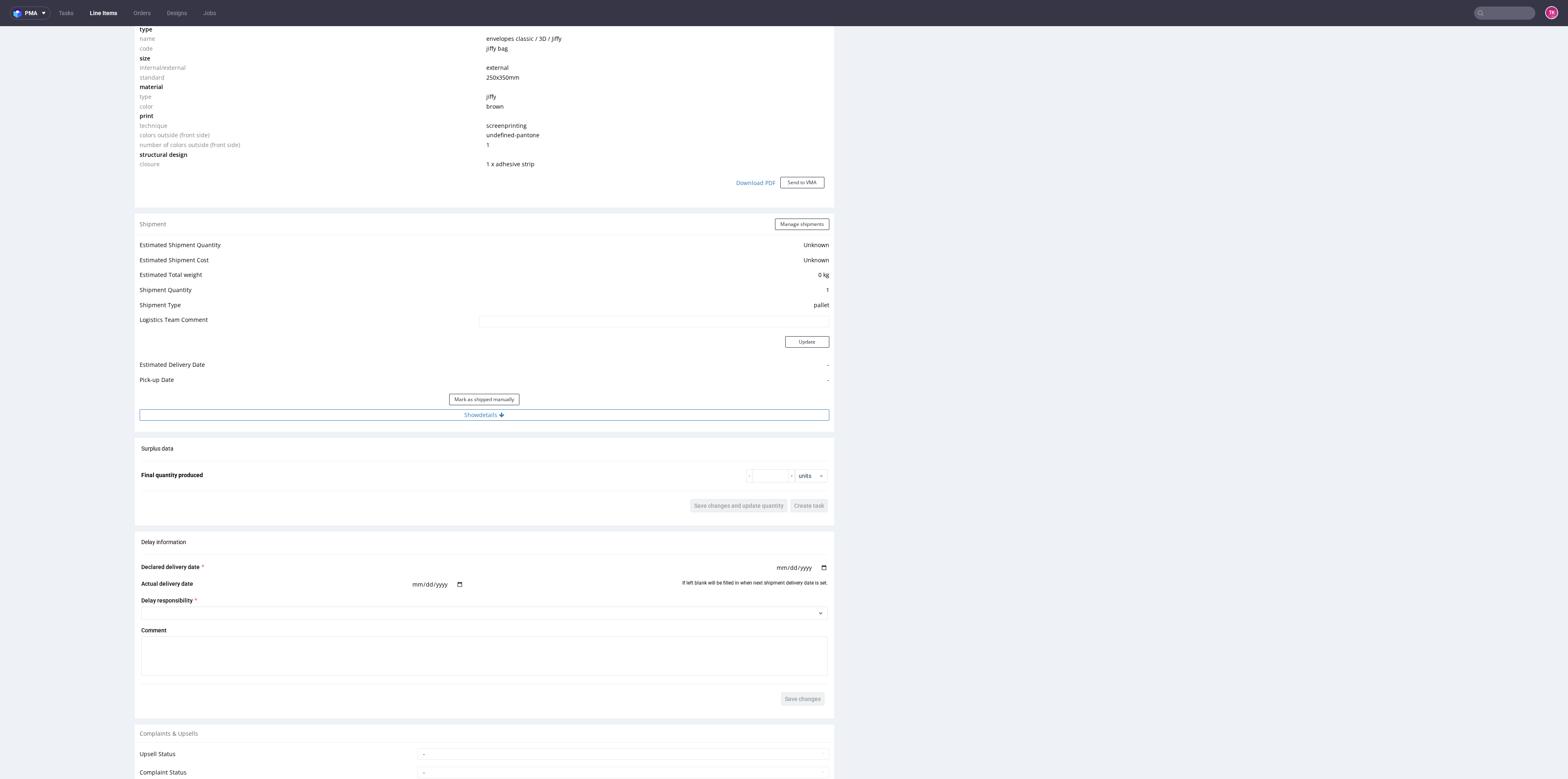
drag, startPoint x: 545, startPoint y: 418, endPoint x: 534, endPoint y: 420, distance: 11.2
click at [545, 418] on button "Show details" at bounding box center [484, 415] width 690 height 11
click at [457, 470] on input at bounding box center [584, 468] width 491 height 11
paste input "RWM006536174"
type input "RWM006536174"
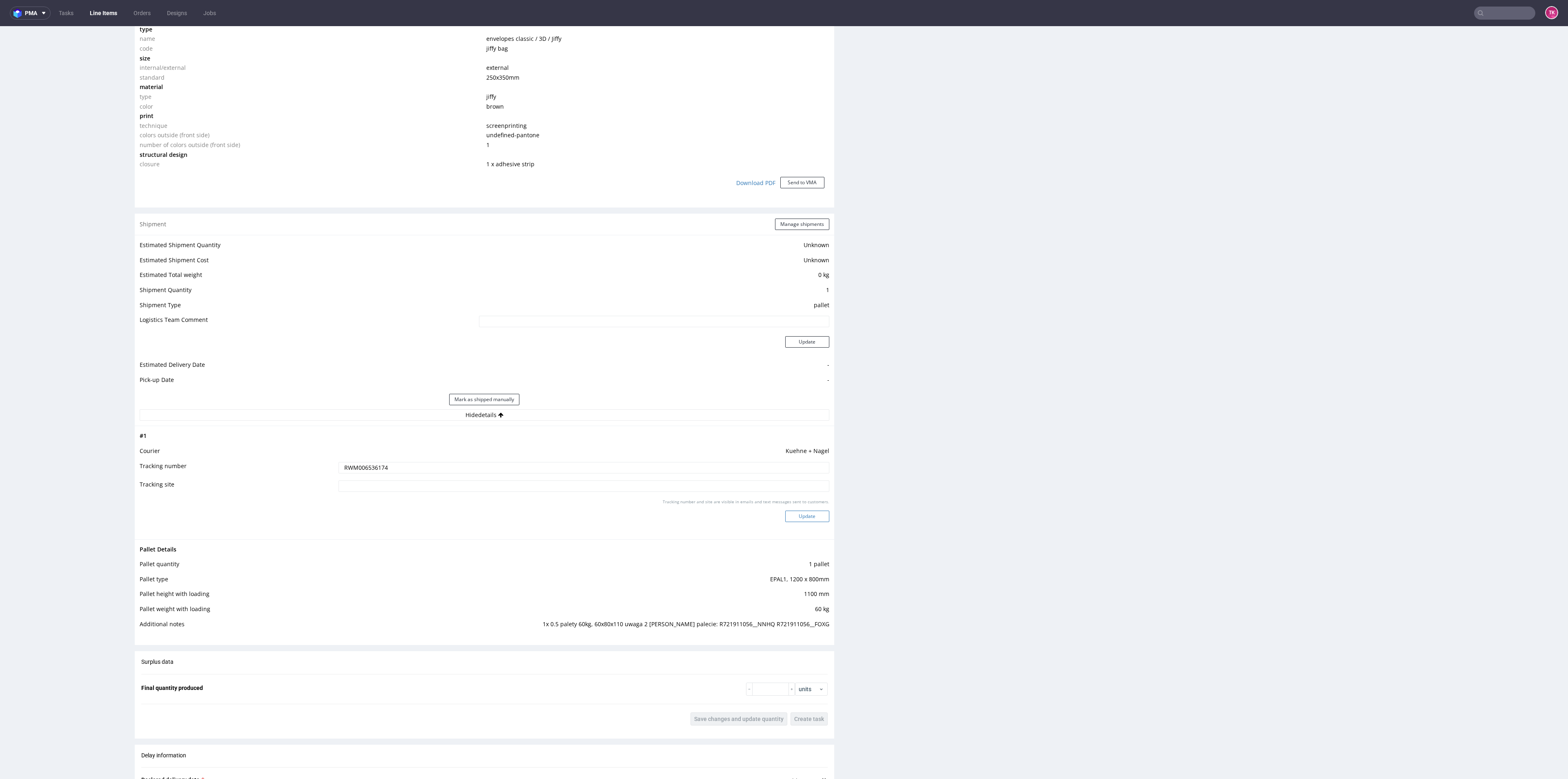
click at [795, 514] on button "Update" at bounding box center [807, 516] width 44 height 11
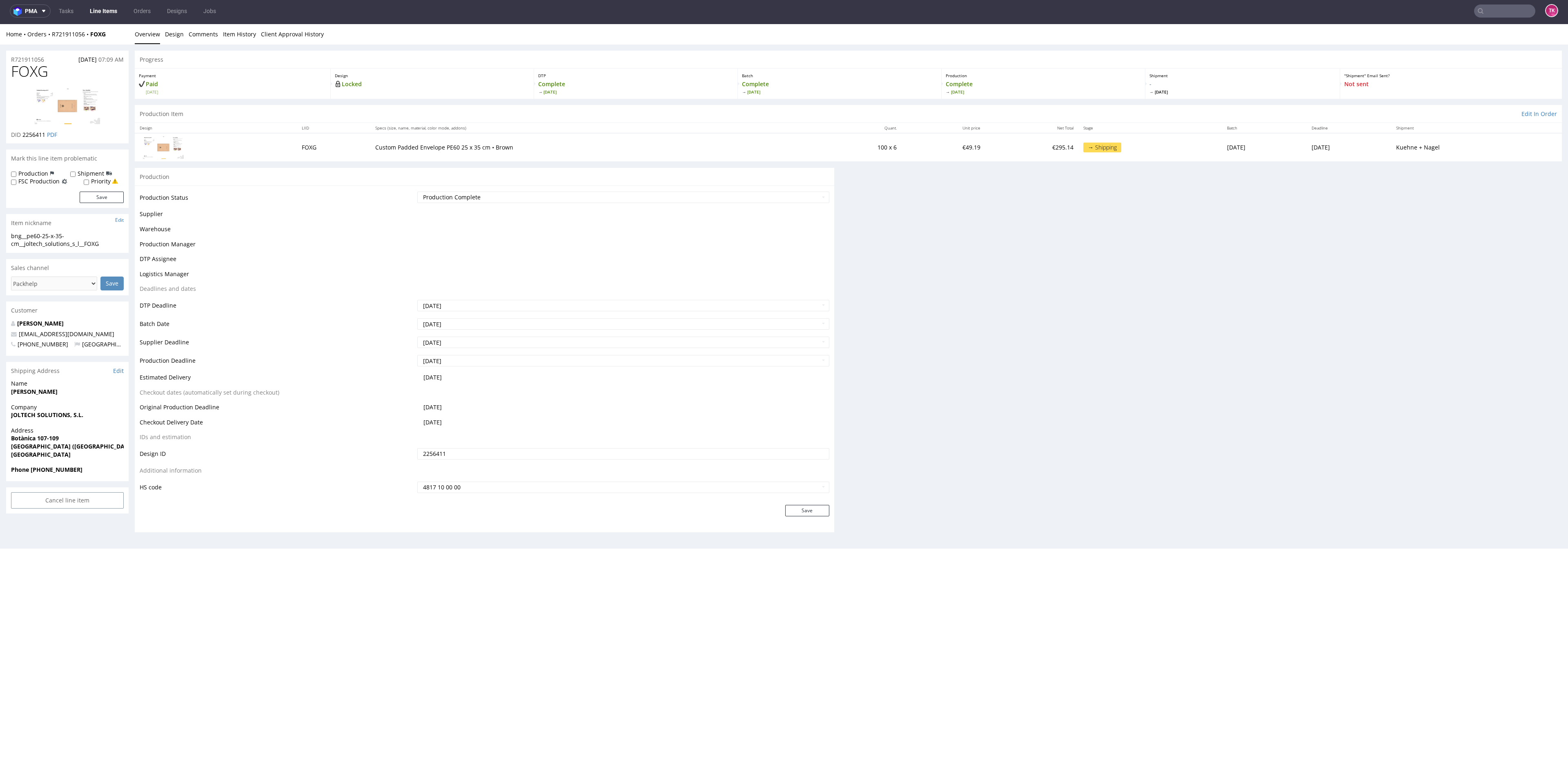
scroll to position [0, 0]
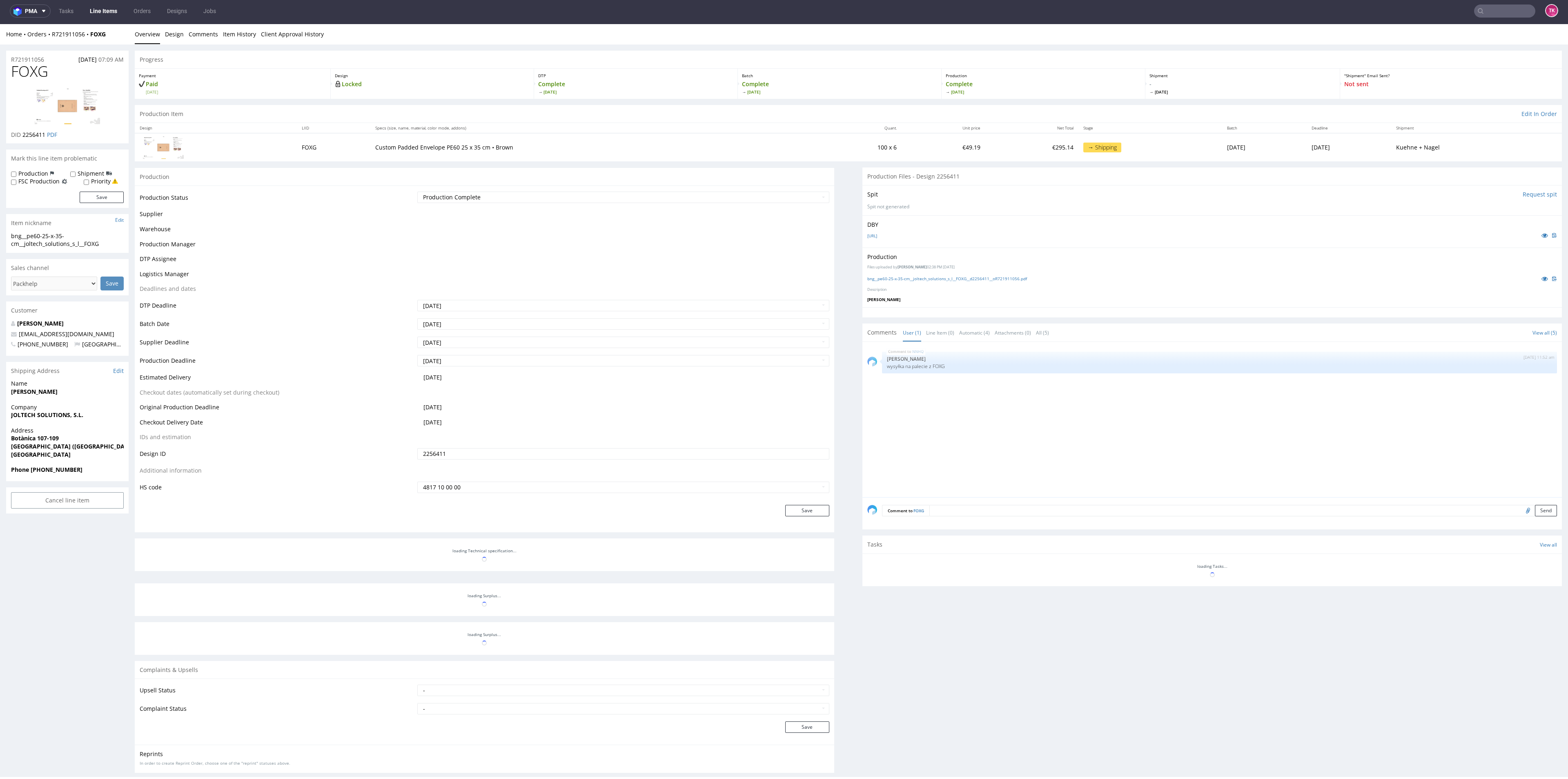
click at [105, 13] on link "Line Items" at bounding box center [103, 11] width 37 height 13
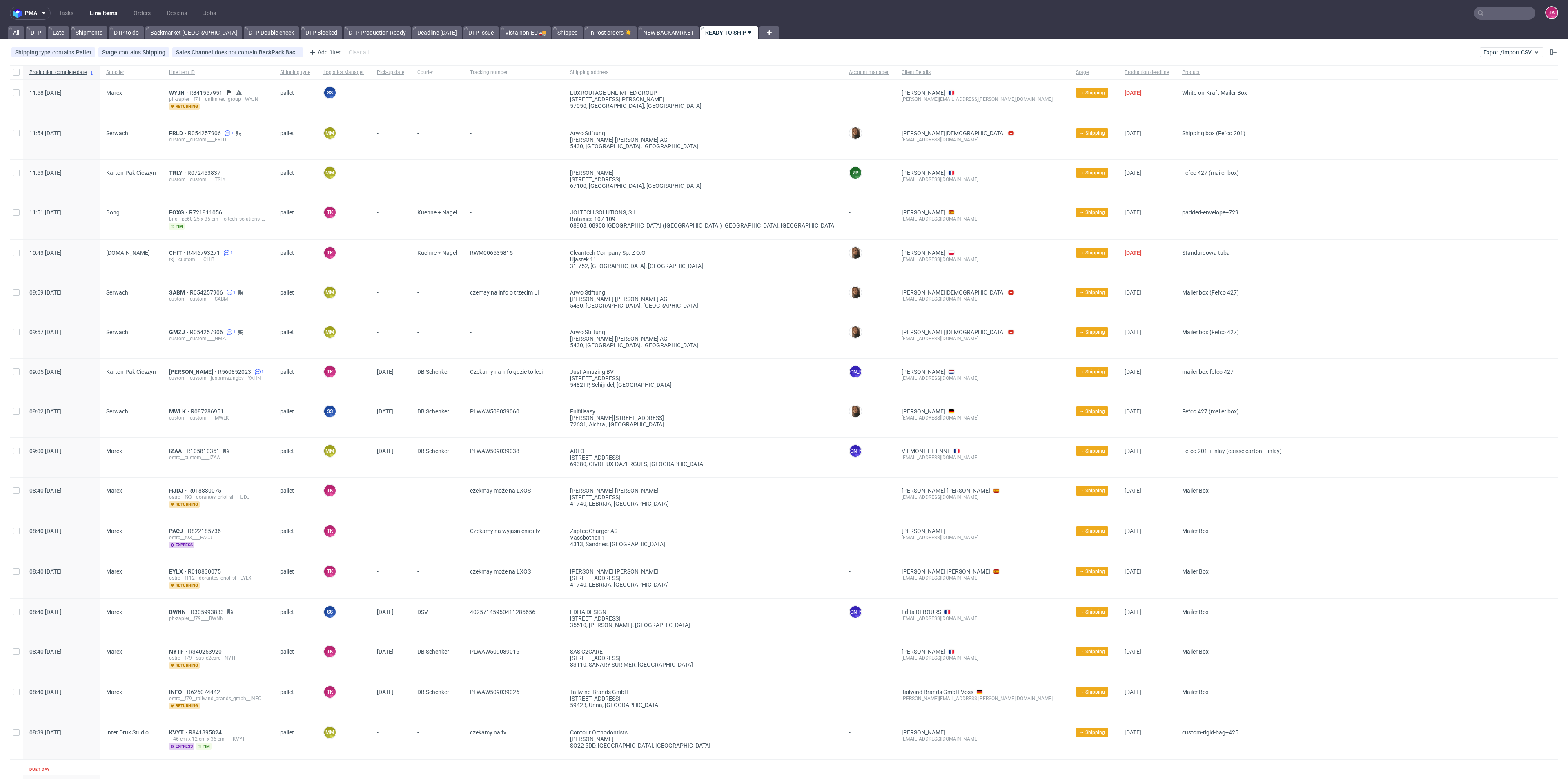
click at [102, 6] on link "Line Items" at bounding box center [103, 13] width 37 height 13
click at [175, 173] on span "TRLY" at bounding box center [178, 172] width 18 height 6
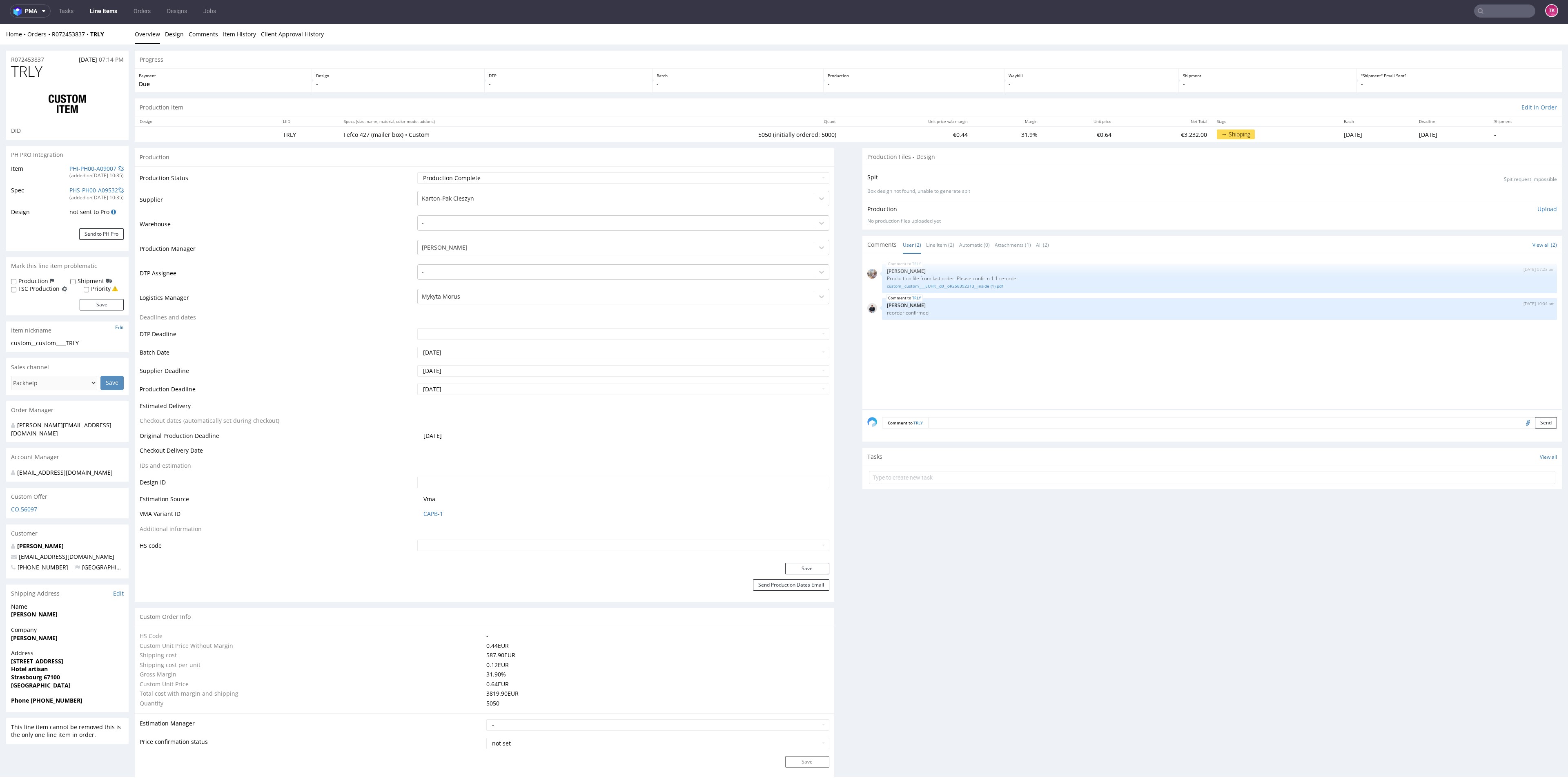
scroll to position [2, 0]
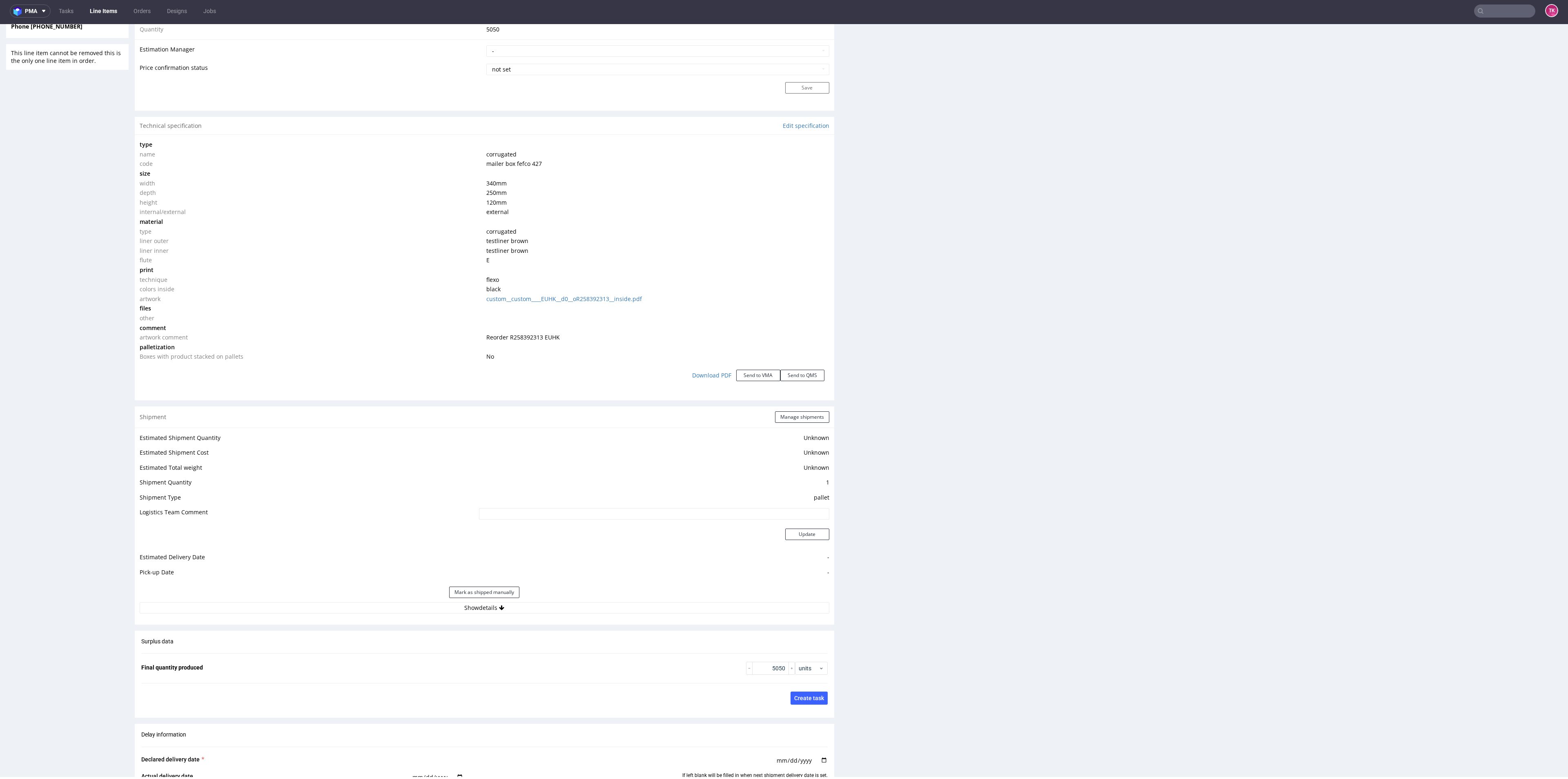
click at [581, 614] on div "Estimated Shipment Quantity Unknown Estimated Shipment Cost Unknown Estimated T…" at bounding box center [484, 522] width 700 height 191
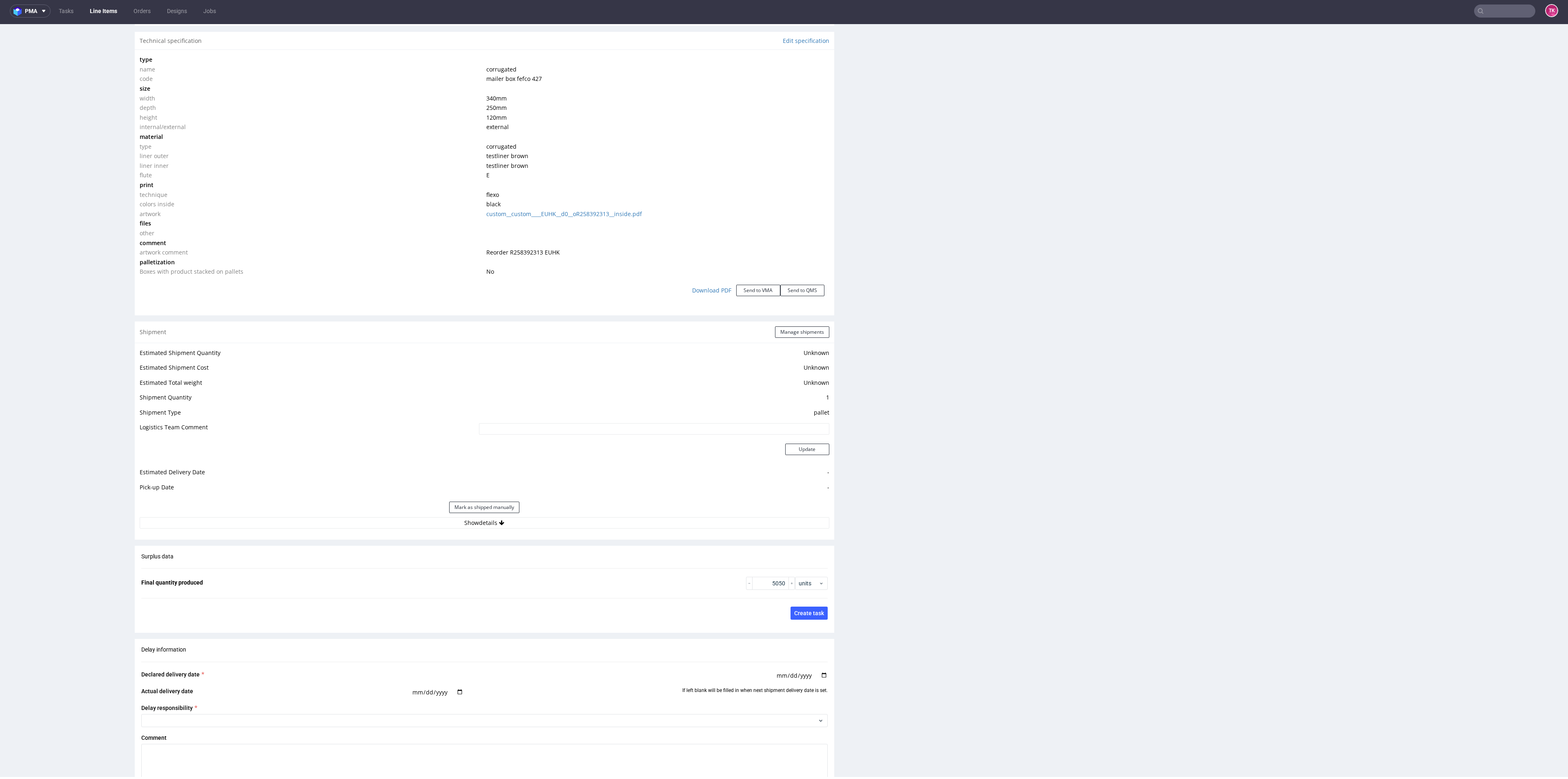
scroll to position [797, 0]
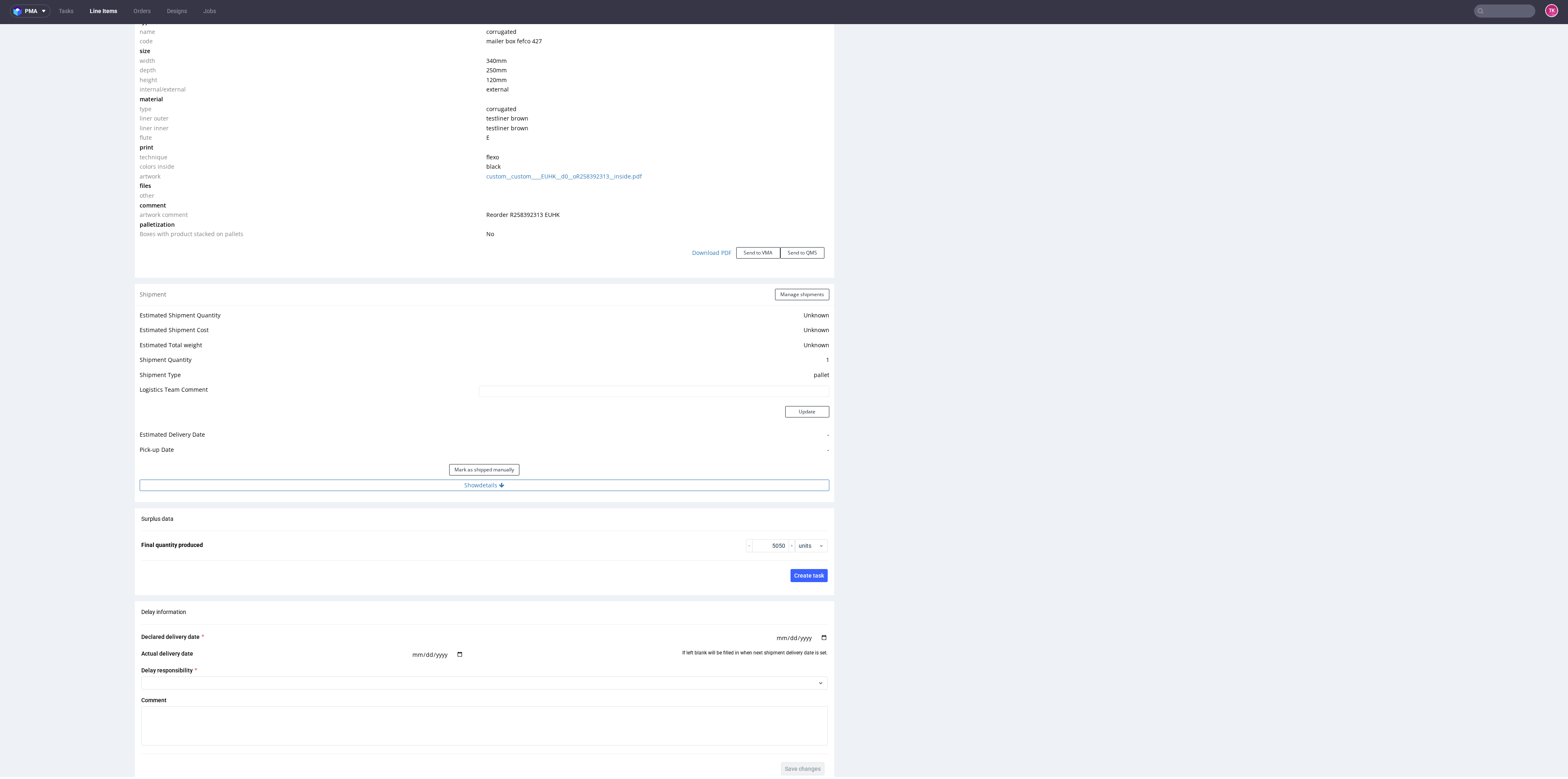
click at [598, 489] on button "Show details" at bounding box center [484, 485] width 690 height 11
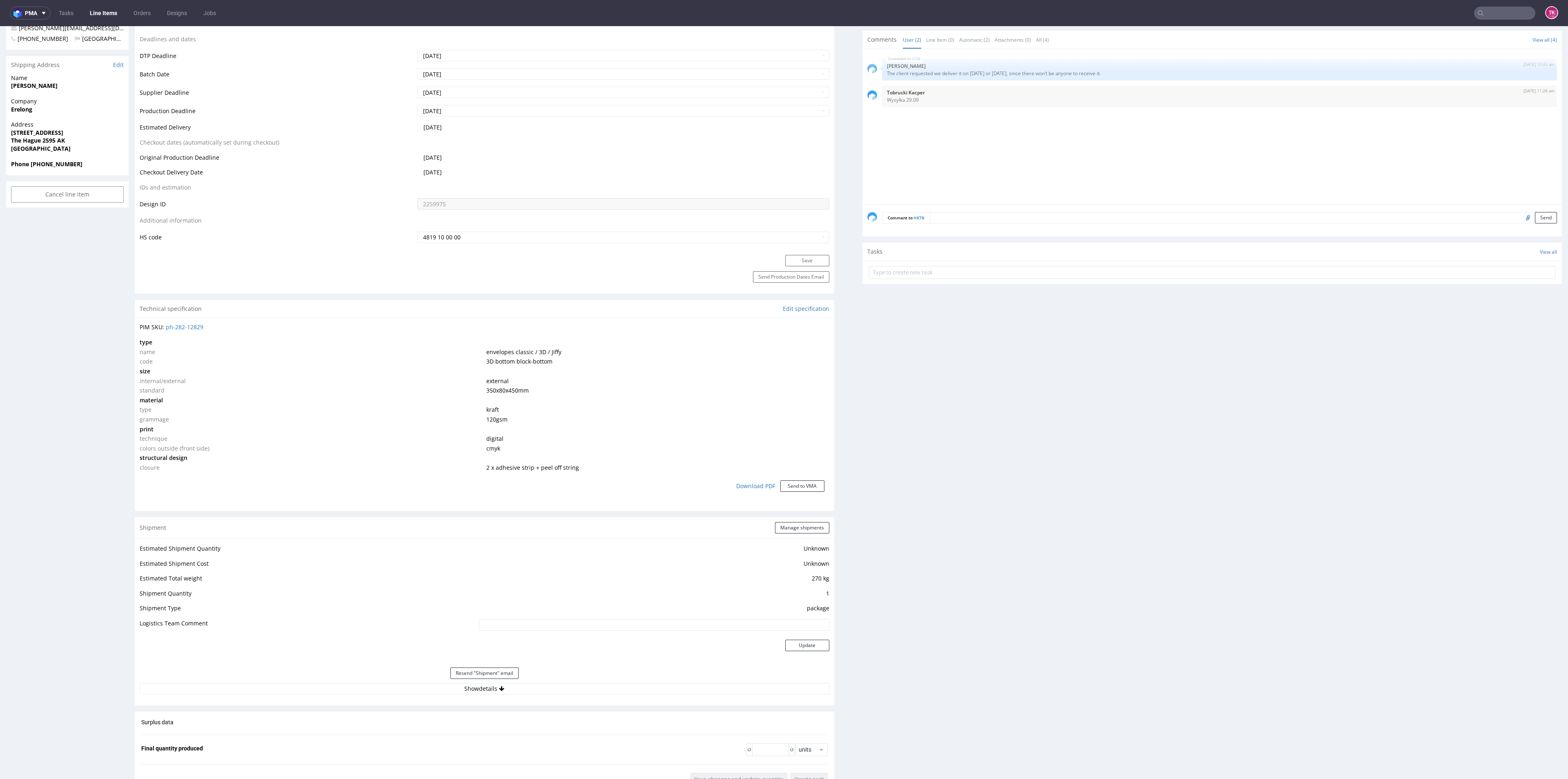
scroll to position [368, 0]
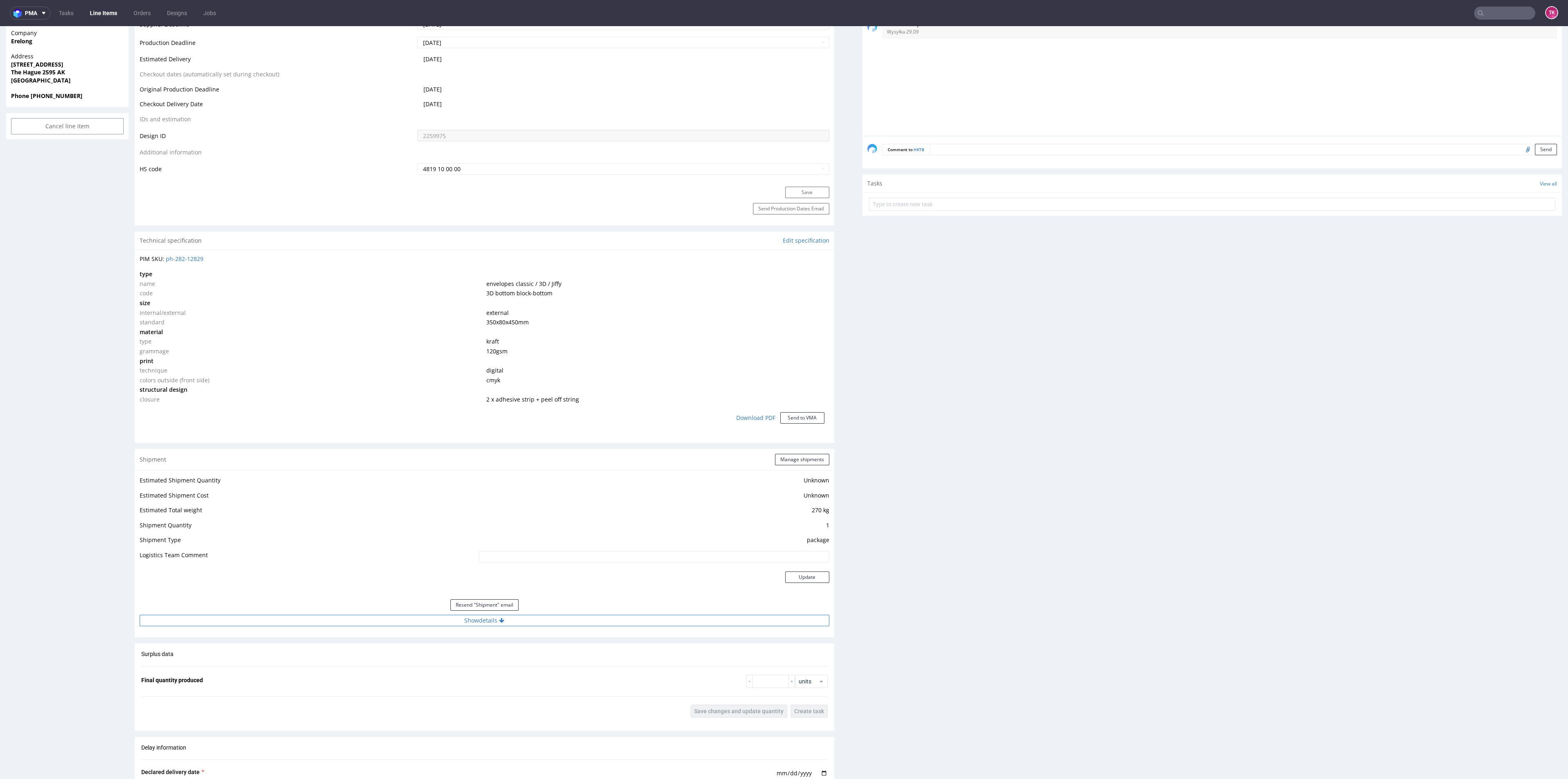
click at [406, 622] on button "Show details" at bounding box center [484, 620] width 690 height 11
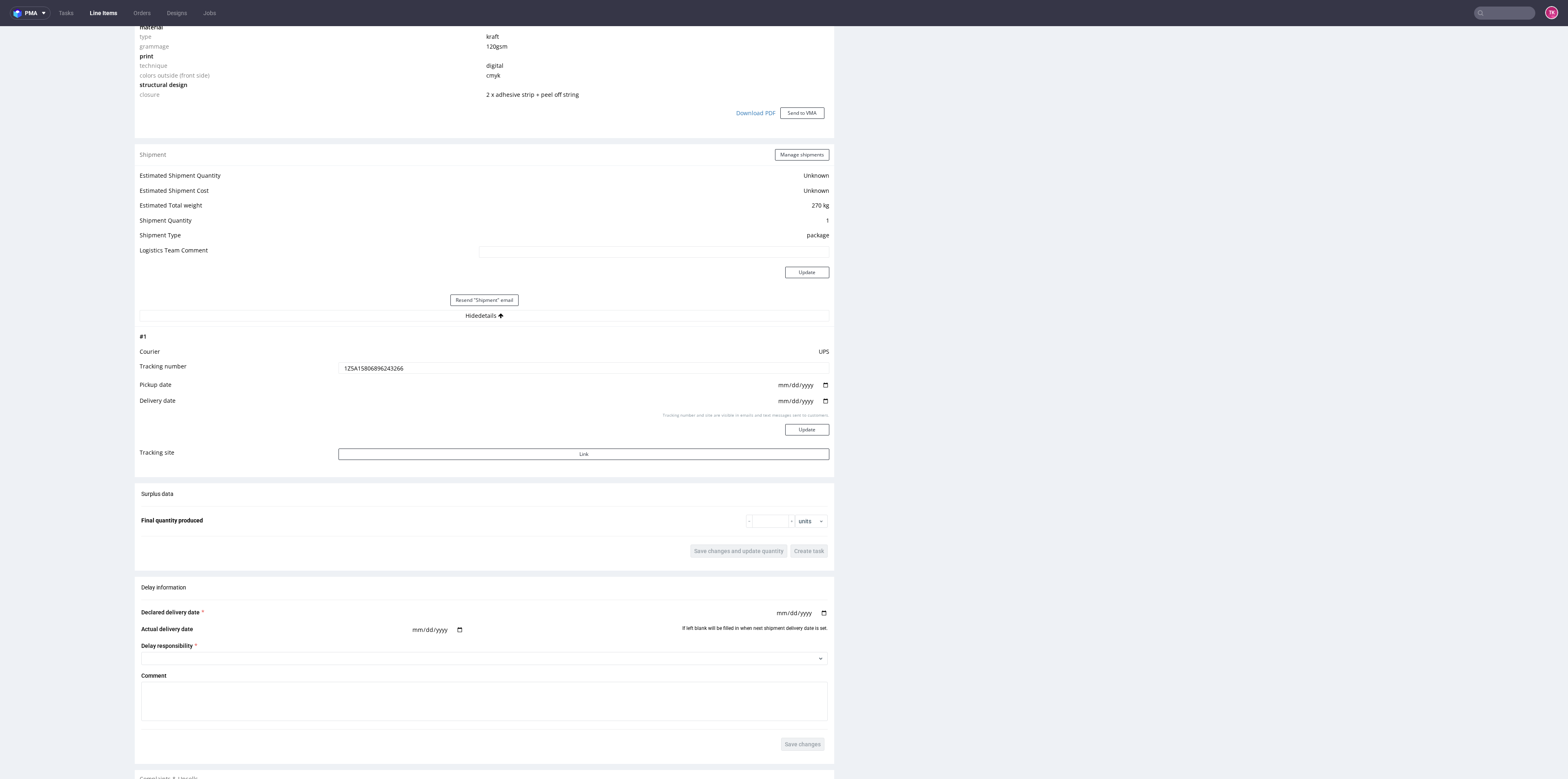
scroll to position [674, 0]
click at [364, 372] on td "1Z5A15806896243266" at bounding box center [583, 369] width 492 height 18
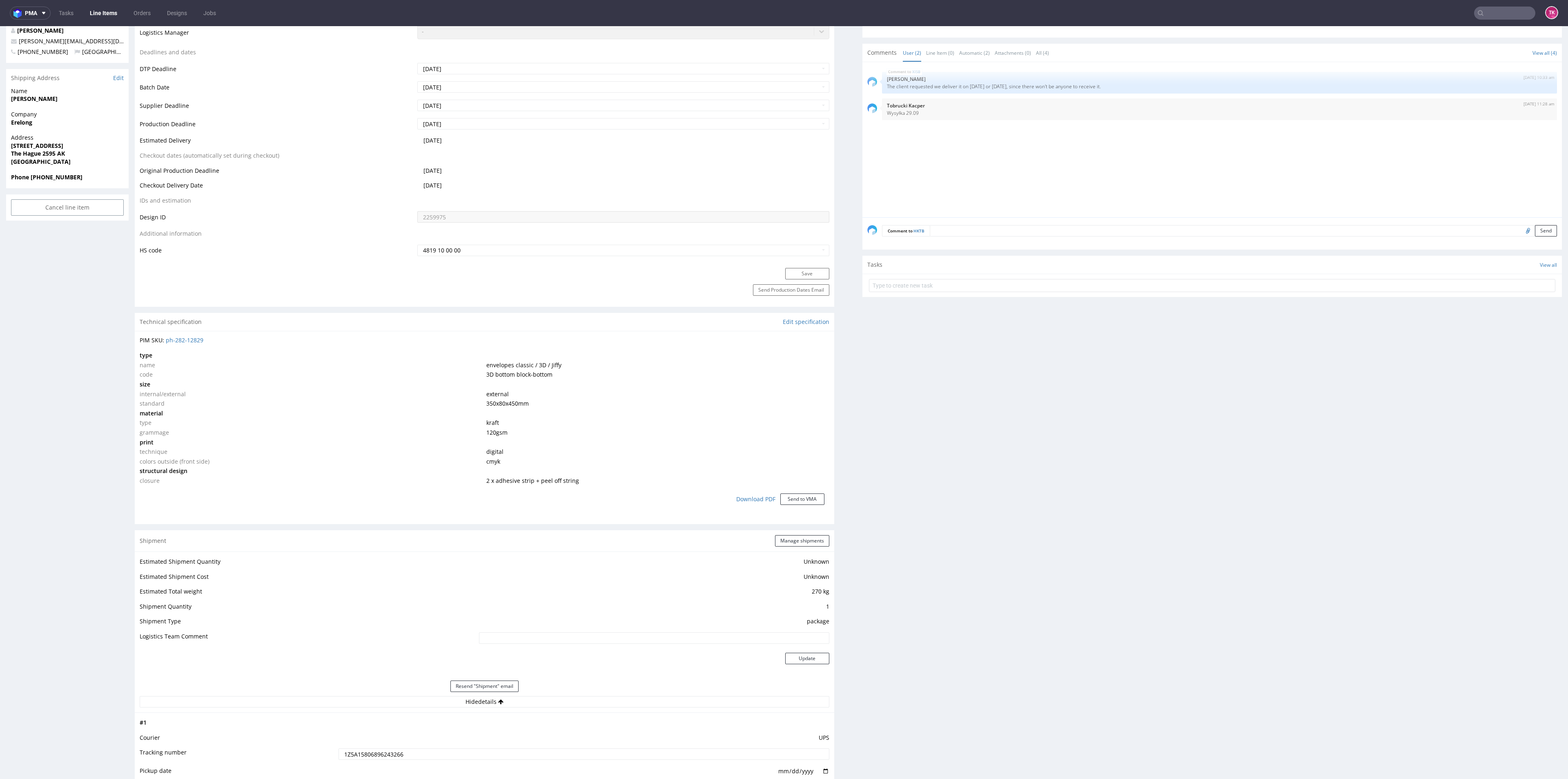
scroll to position [184, 0]
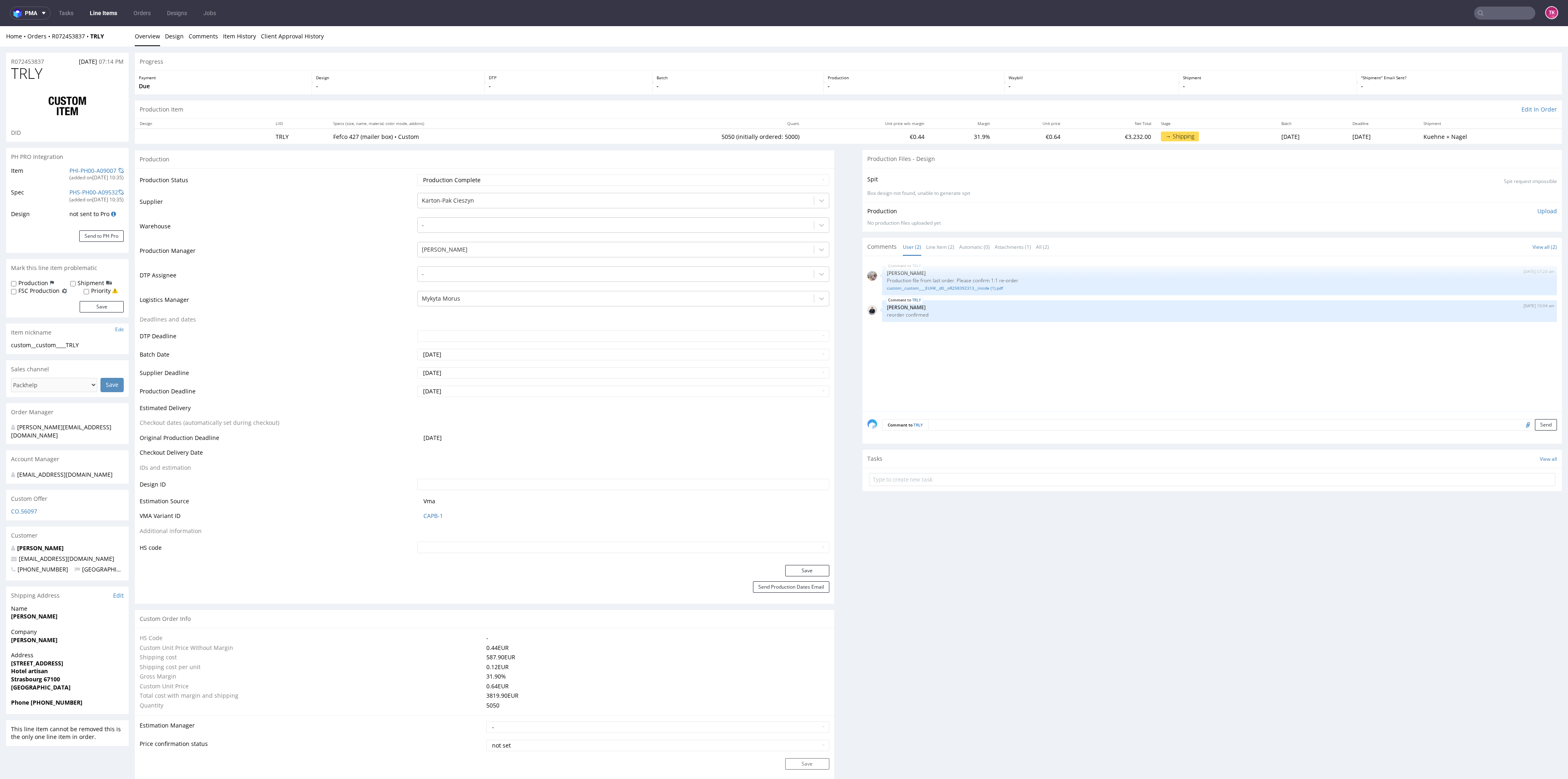
click at [496, 307] on td "Mykyta Morus" at bounding box center [622, 302] width 413 height 25
click at [493, 302] on div at bounding box center [615, 299] width 387 height 10
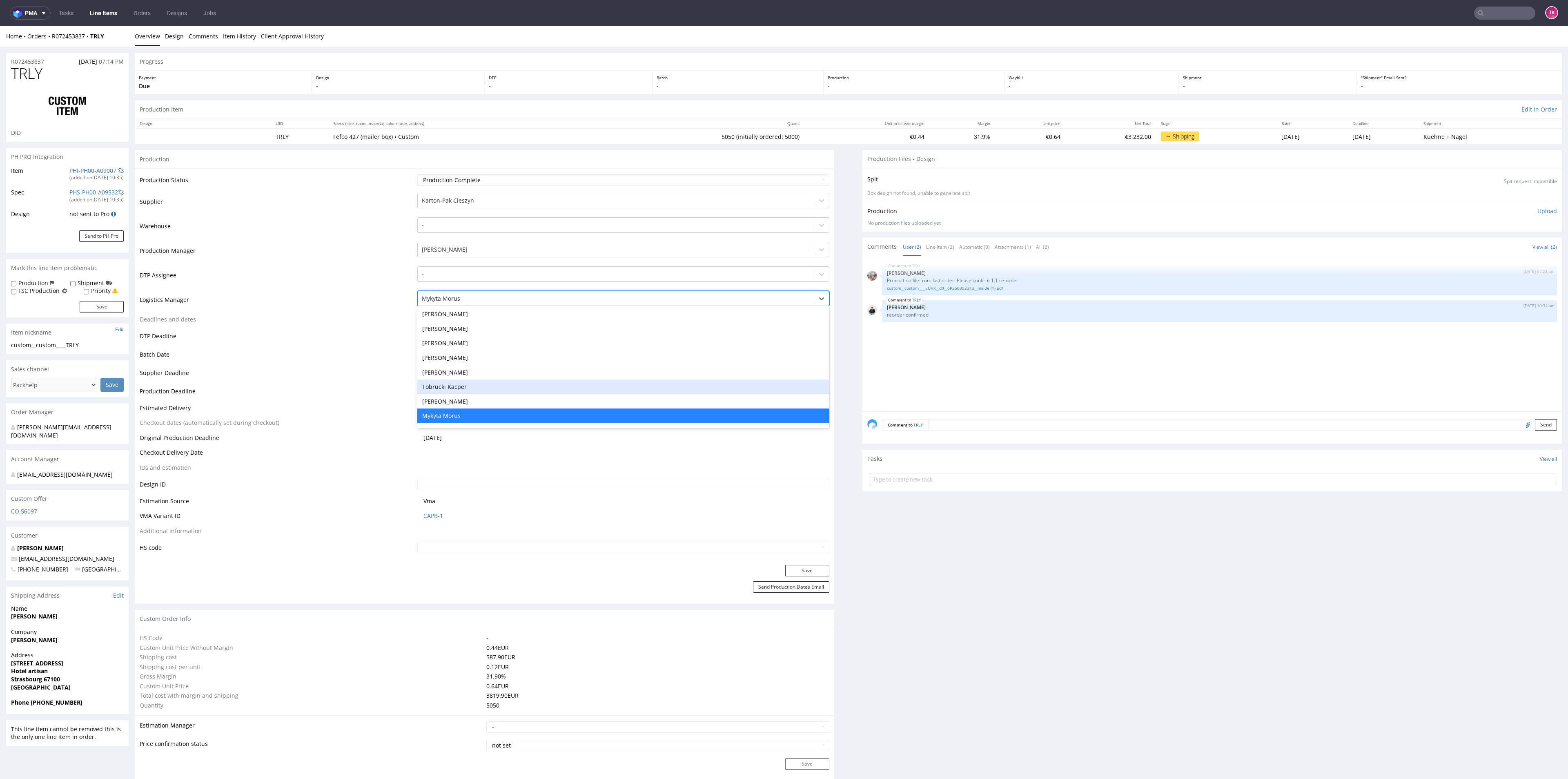
click at [463, 383] on div "Tobrucki Kacper" at bounding box center [623, 387] width 411 height 15
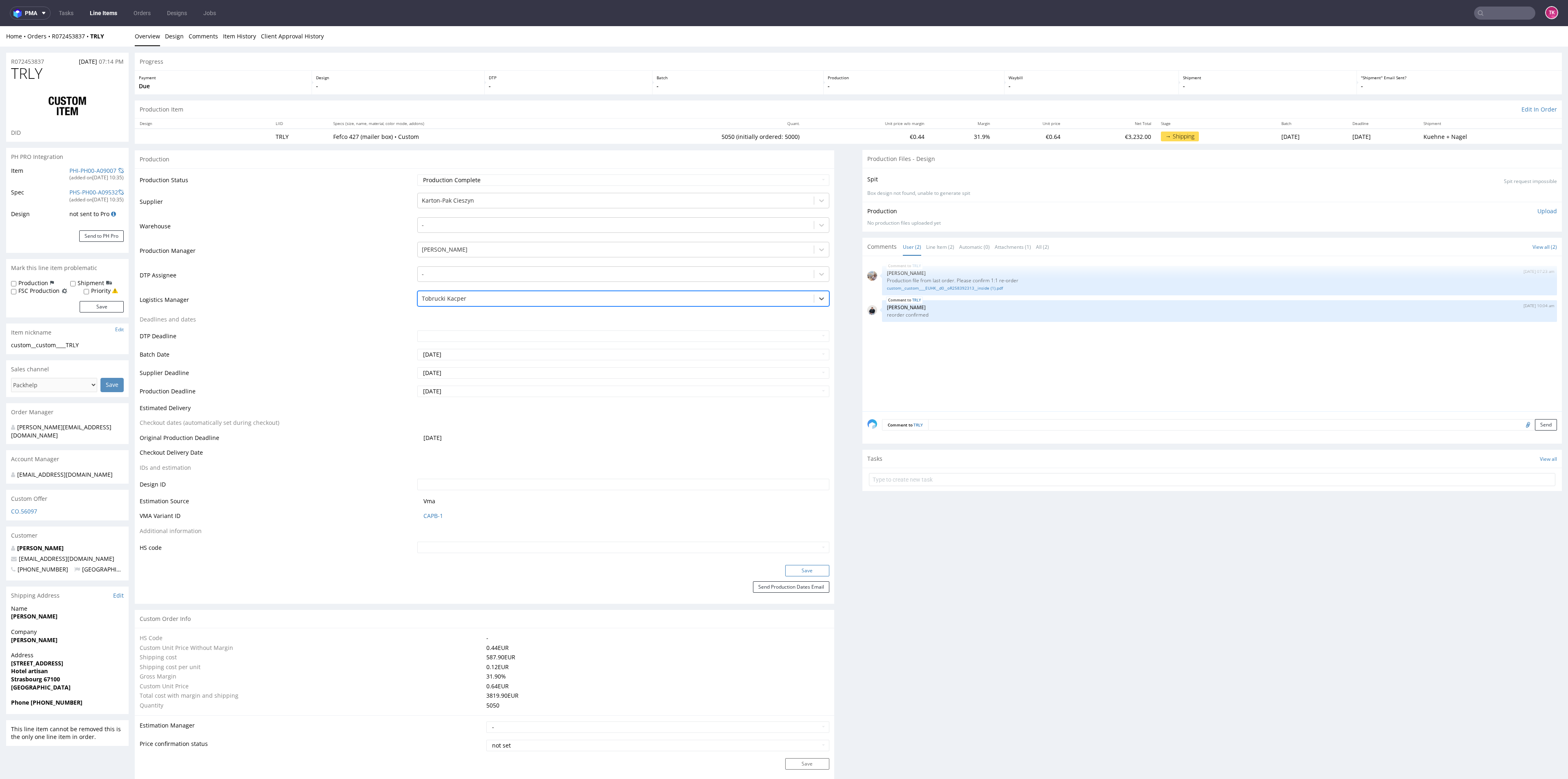
click at [790, 571] on button "Save" at bounding box center [807, 570] width 44 height 11
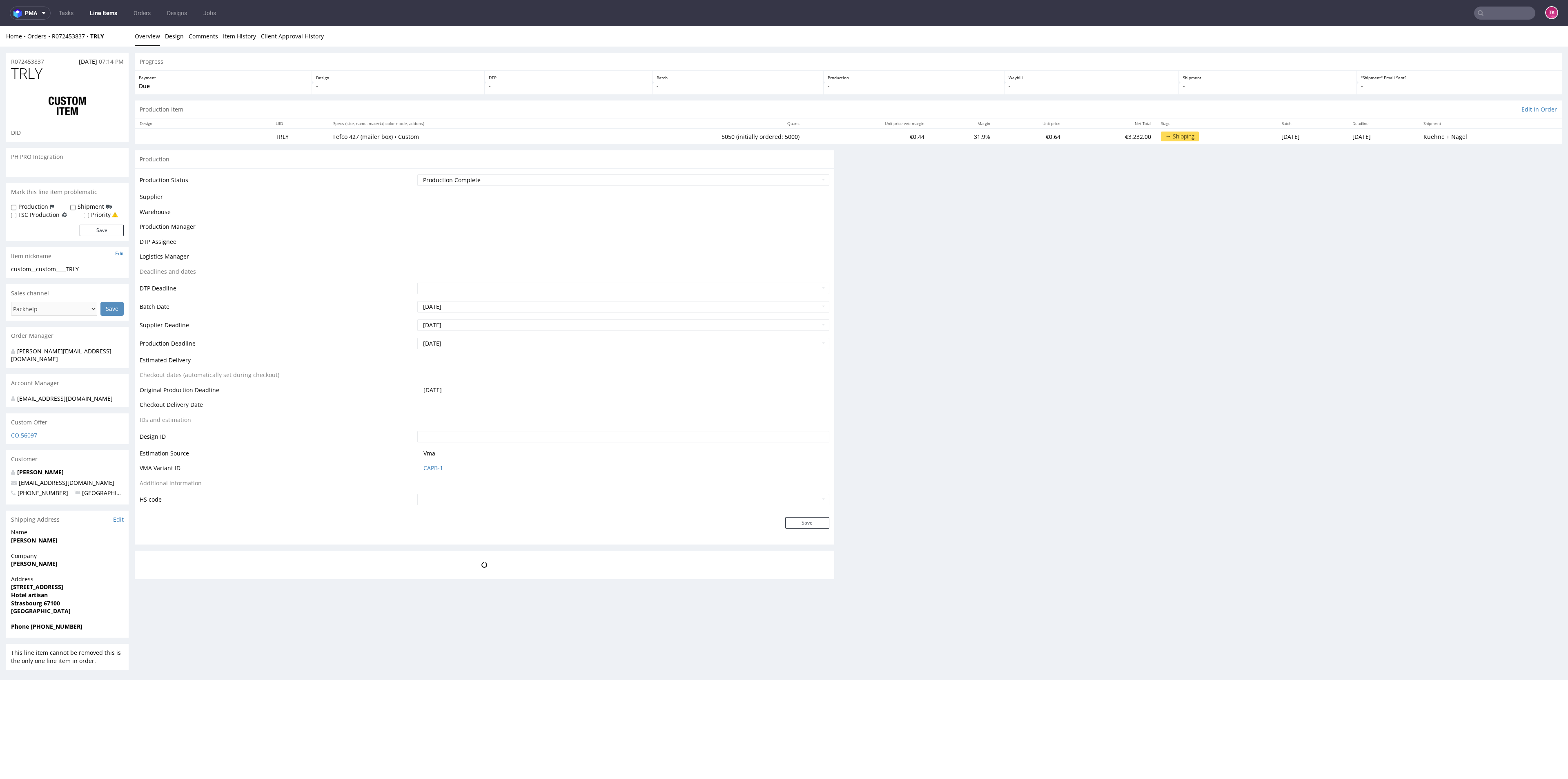
scroll to position [0, 0]
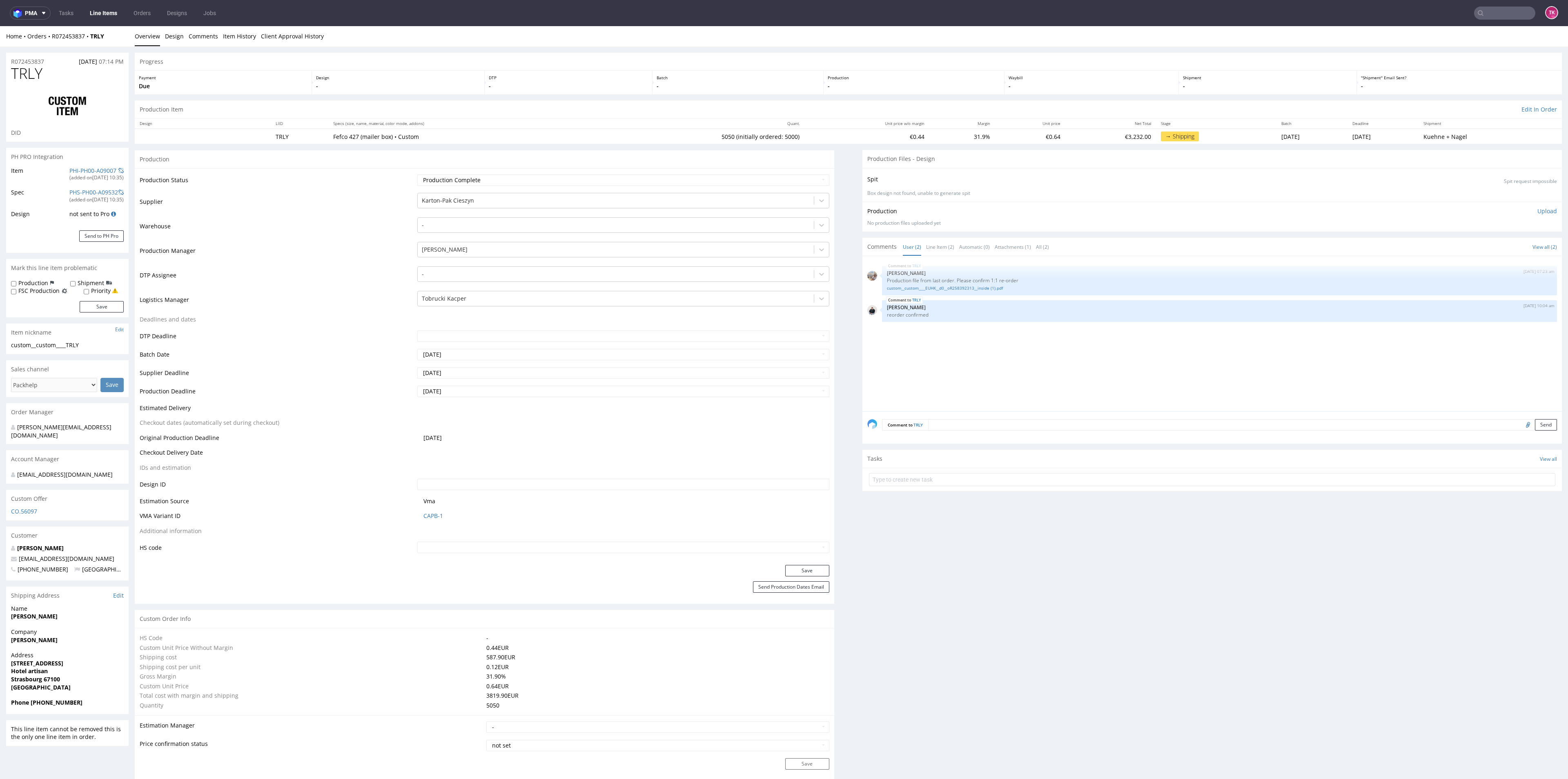
click at [99, 13] on link "Line Items" at bounding box center [103, 13] width 37 height 13
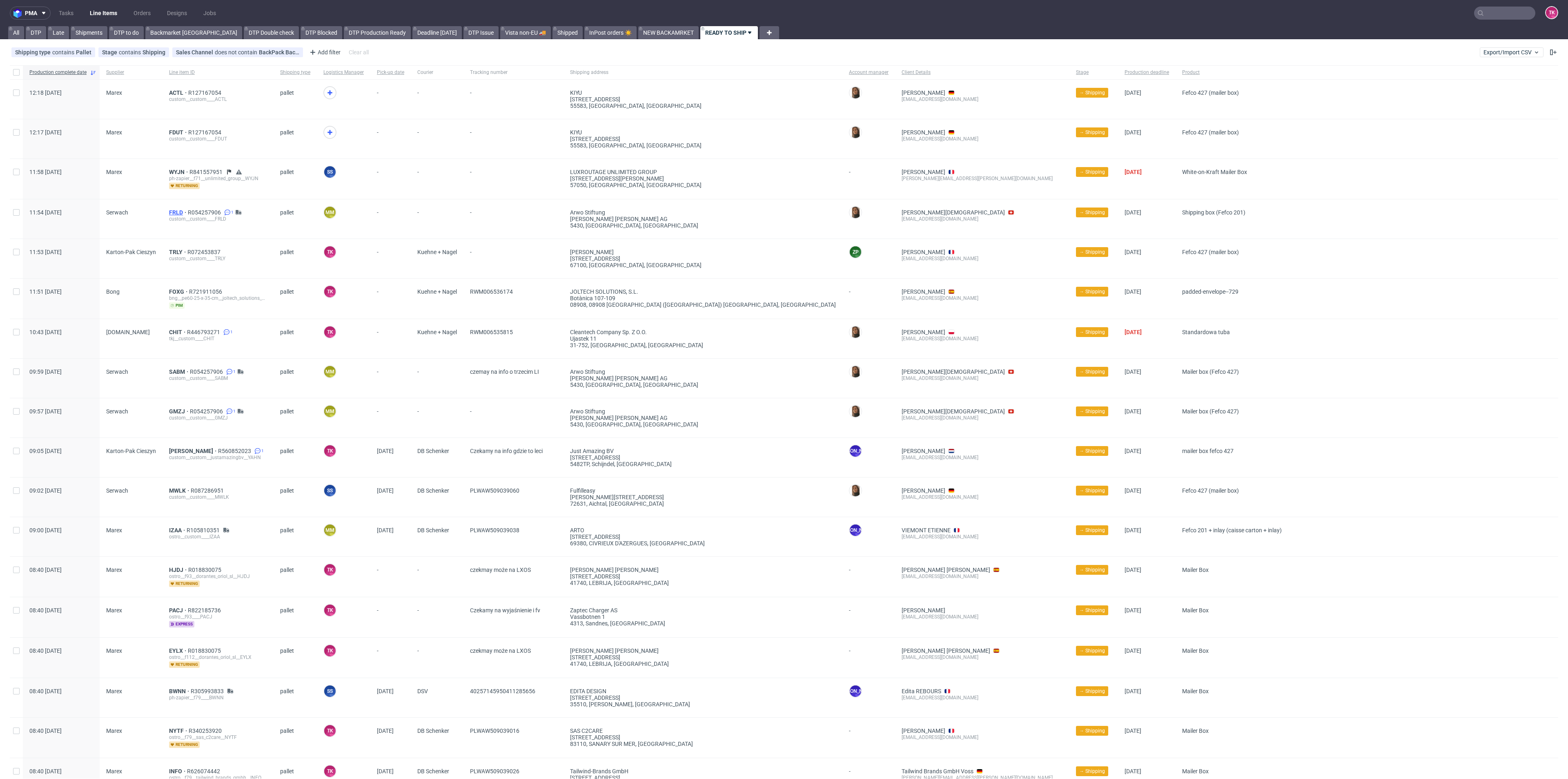
click at [176, 210] on span "FRLD" at bounding box center [178, 212] width 19 height 6
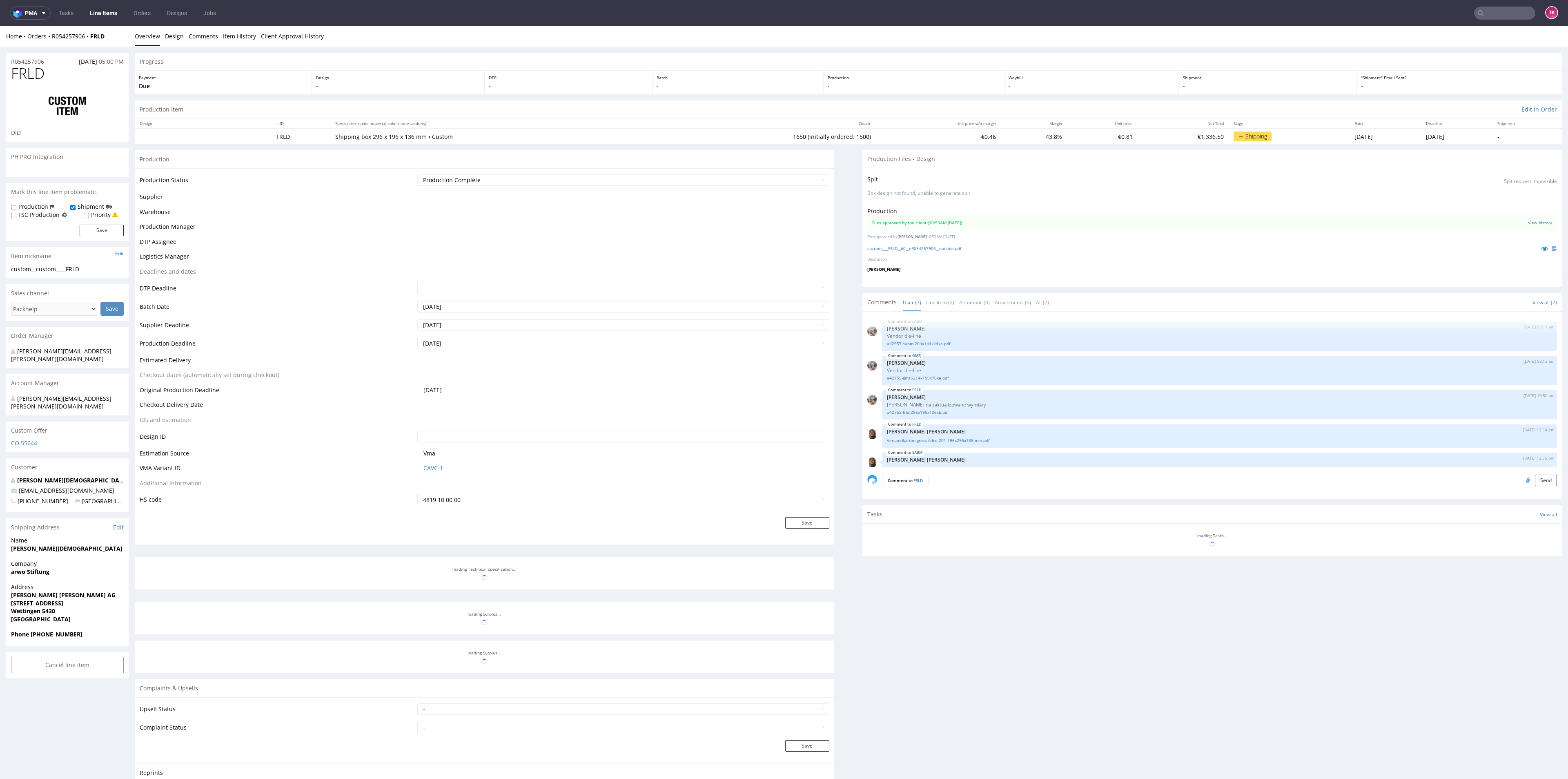
scroll to position [75, 0]
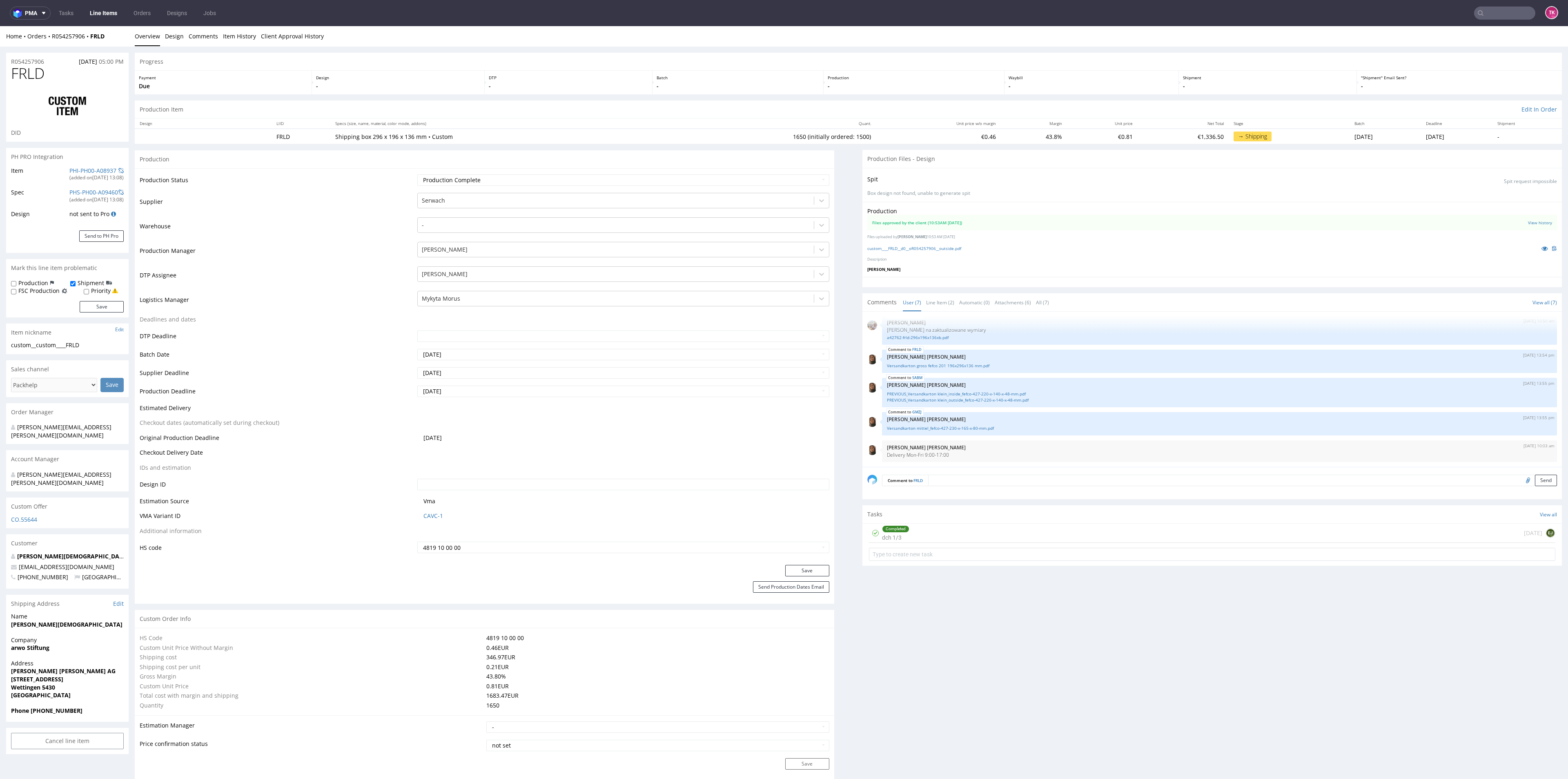
drag, startPoint x: 124, startPoint y: 21, endPoint x: 120, endPoint y: 17, distance: 5.7
click at [123, 20] on nav "pma Tasks Line Items Orders Designs Jobs TK" at bounding box center [784, 13] width 1568 height 26
click at [120, 15] on link "Line Items" at bounding box center [103, 13] width 37 height 13
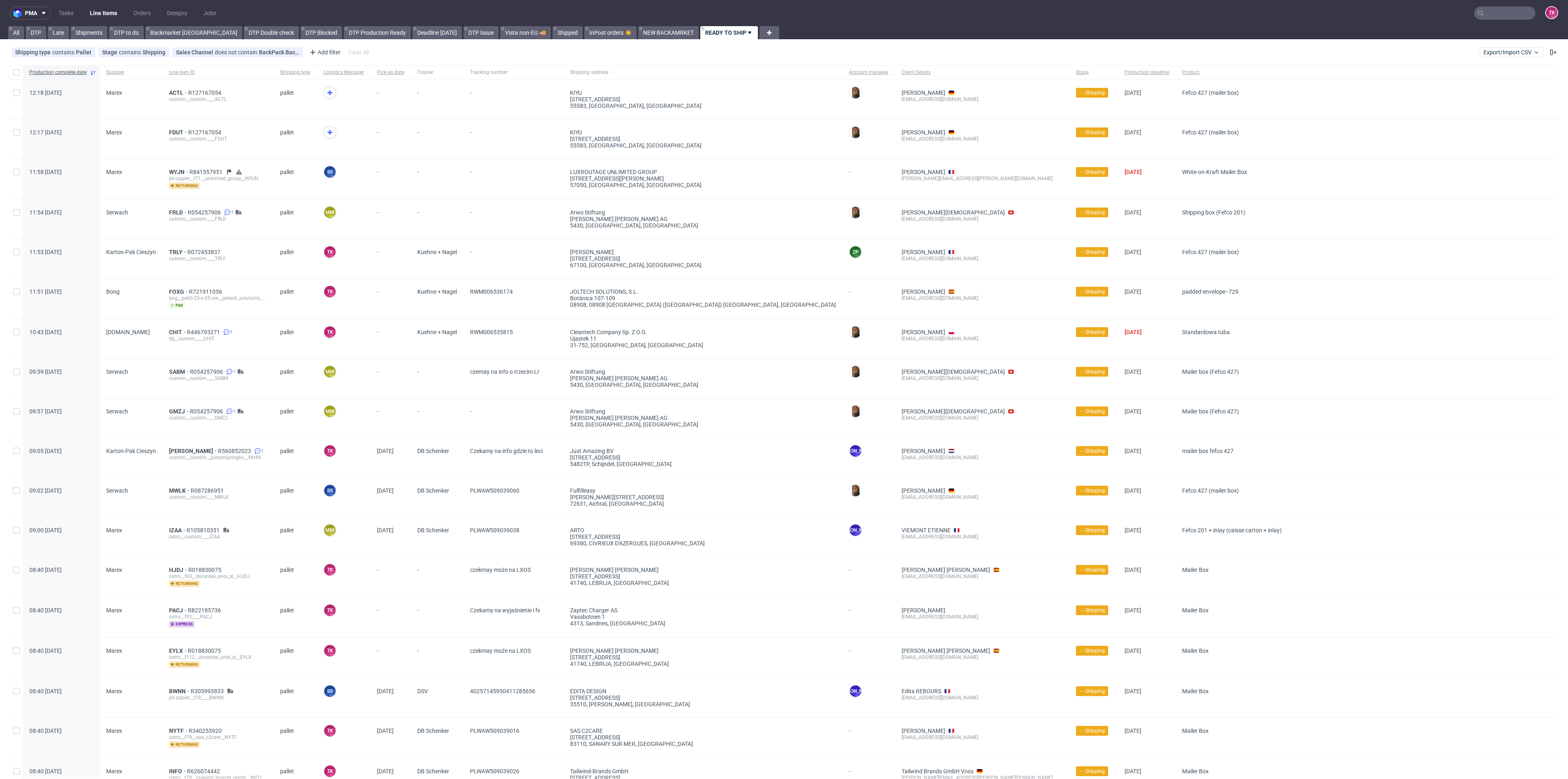
click at [169, 257] on div "custom__custom____TRLY" at bounding box center [217, 258] width 98 height 6
click at [169, 251] on span "TRLY" at bounding box center [178, 252] width 18 height 6
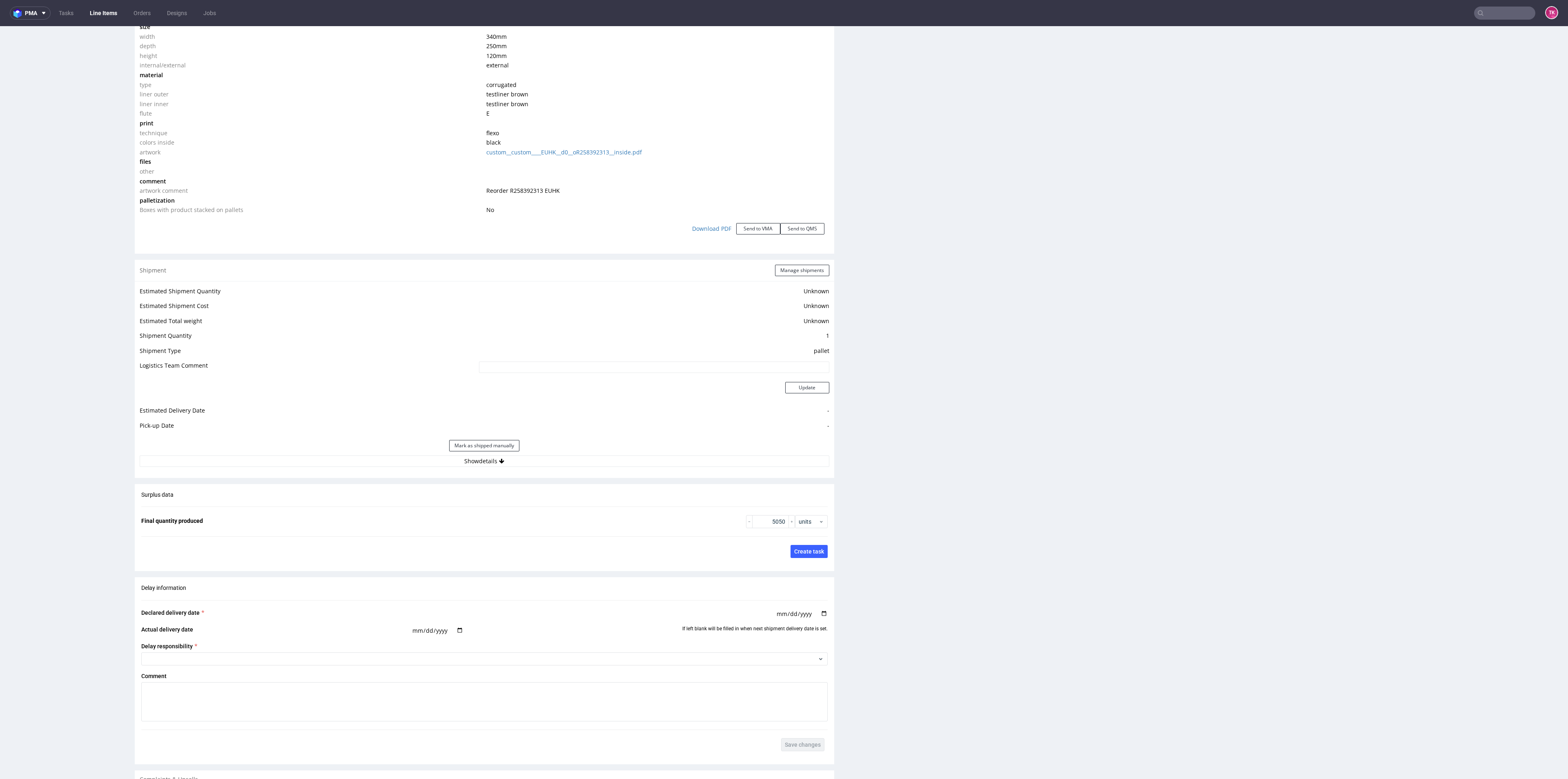
scroll to position [704, 0]
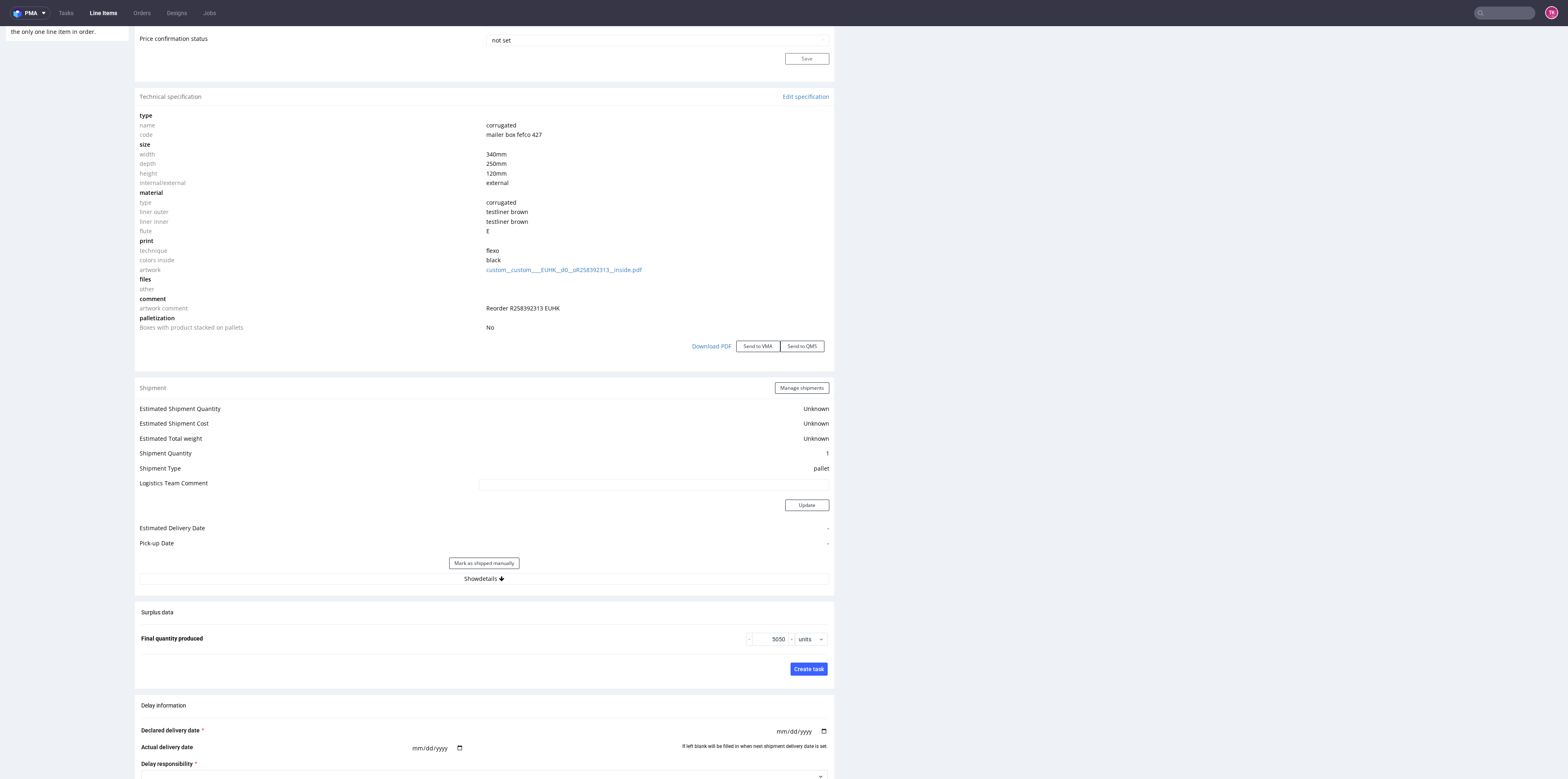
drag, startPoint x: 776, startPoint y: 408, endPoint x: 771, endPoint y: 394, distance: 14.9
click at [773, 405] on td "Unknown" at bounding box center [653, 411] width 352 height 15
drag, startPoint x: 634, startPoint y: 560, endPoint x: 622, endPoint y: 572, distance: 17.0
click at [627, 567] on div "Mark as shipped manually" at bounding box center [484, 563] width 690 height 20
click at [626, 574] on button "Show details" at bounding box center [484, 579] width 690 height 11
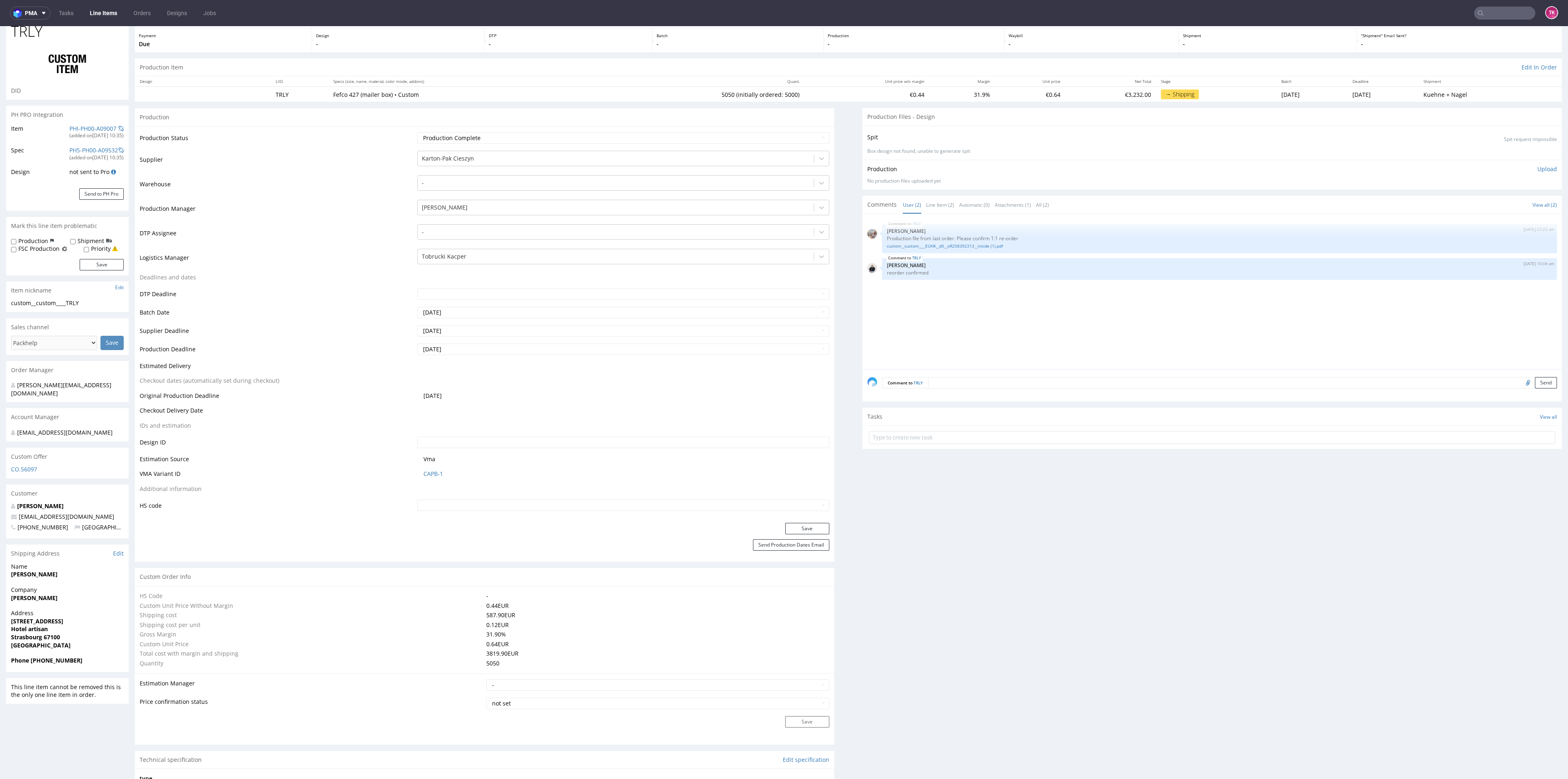
scroll to position [61, 0]
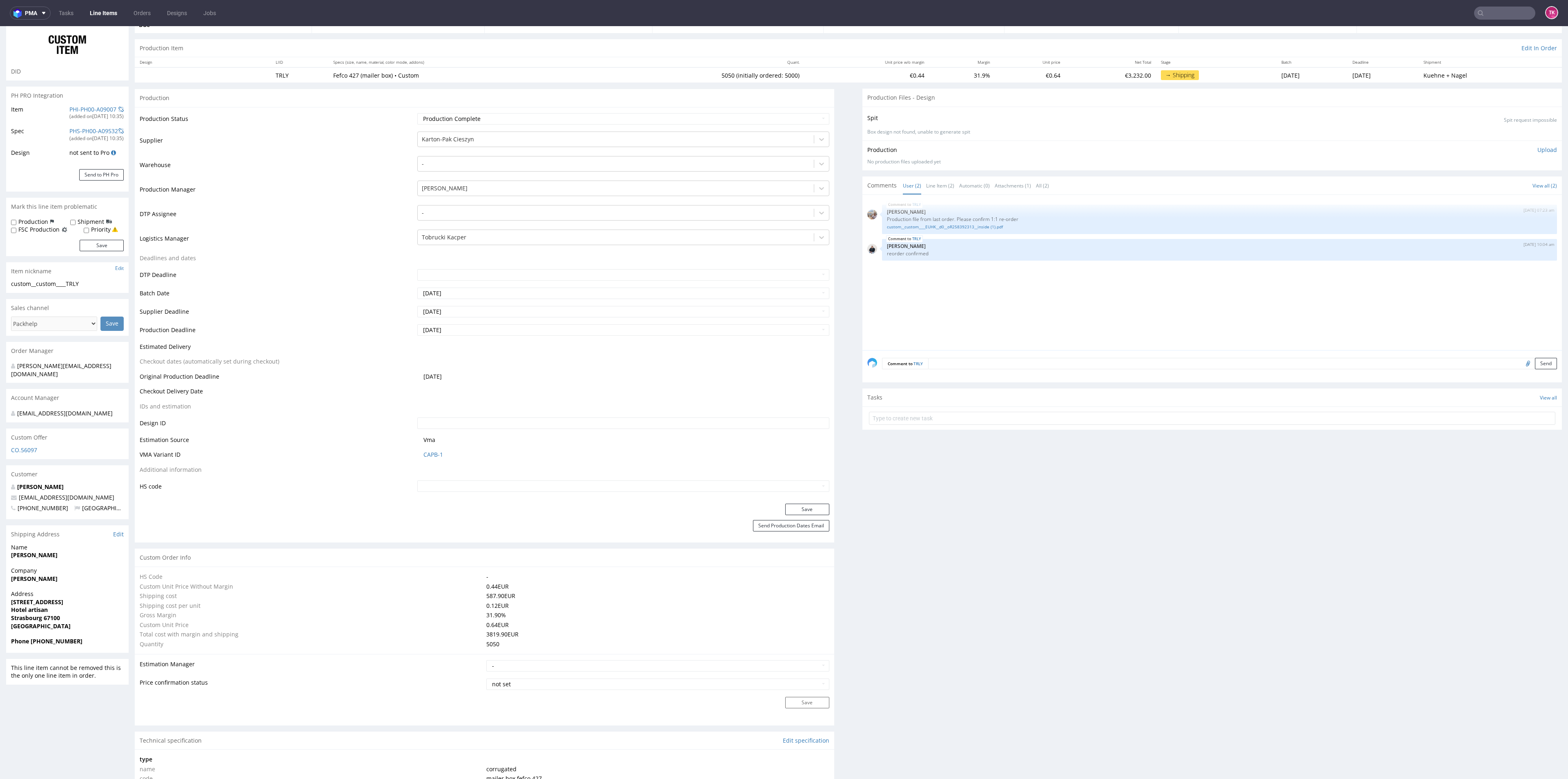
drag, startPoint x: 0, startPoint y: 583, endPoint x: 94, endPoint y: 577, distance: 94.2
copy strong "THOMAS LOEFFLER"
drag, startPoint x: 11, startPoint y: 598, endPoint x: 60, endPoint y: 624, distance: 55.5
click at [59, 622] on div "Address 21 rue de cherbourg Hotel artisan Strasbourg 67100 France" at bounding box center [68, 613] width 122 height 47
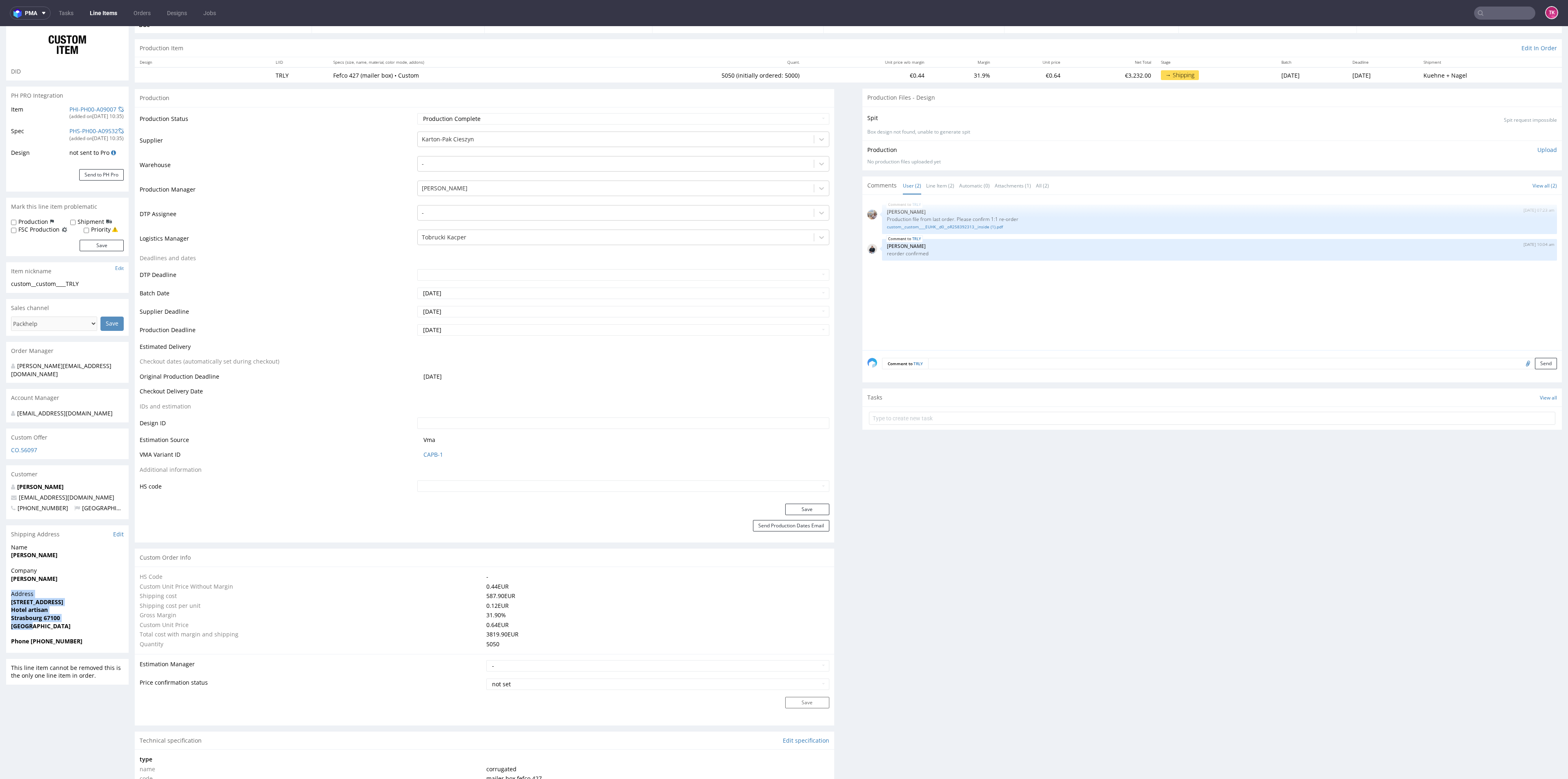
click at [67, 618] on span "Strasbourg 67100" at bounding box center [68, 618] width 113 height 8
drag, startPoint x: 30, startPoint y: 614, endPoint x: 53, endPoint y: 631, distance: 28.6
click at [53, 631] on div "Address 21 rue de cherbourg Hotel artisan Strasbourg 67100 France" at bounding box center [68, 613] width 122 height 47
drag, startPoint x: 7, startPoint y: 605, endPoint x: 80, endPoint y: 617, distance: 74.0
click at [80, 617] on div "Address 21 rue de cherbourg Hotel artisan Strasbourg 67100 France" at bounding box center [68, 613] width 122 height 47
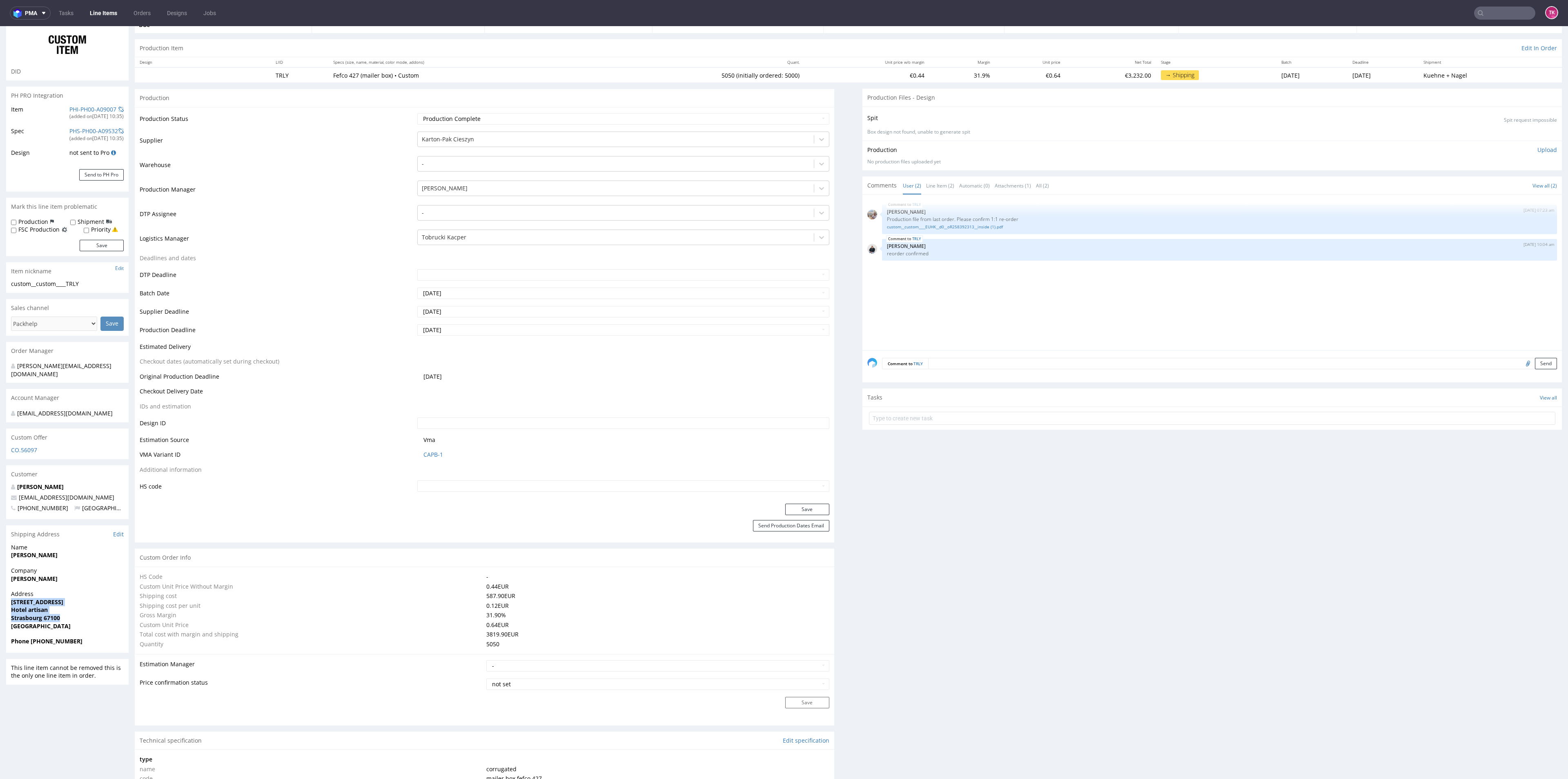
copy p "21 rue de cherbourg Hotel artisan Strasbourg 67100"
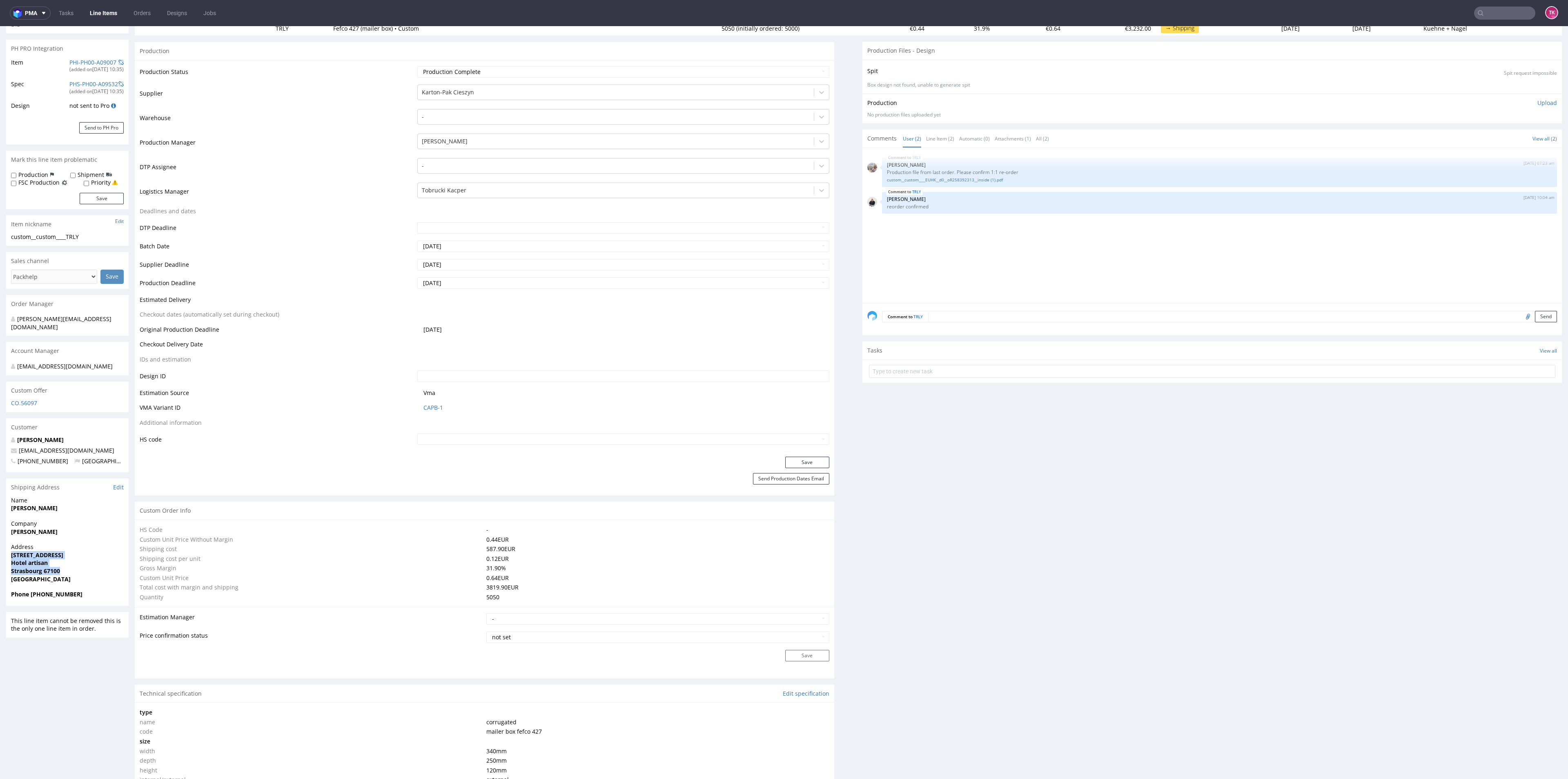
scroll to position [184, 0]
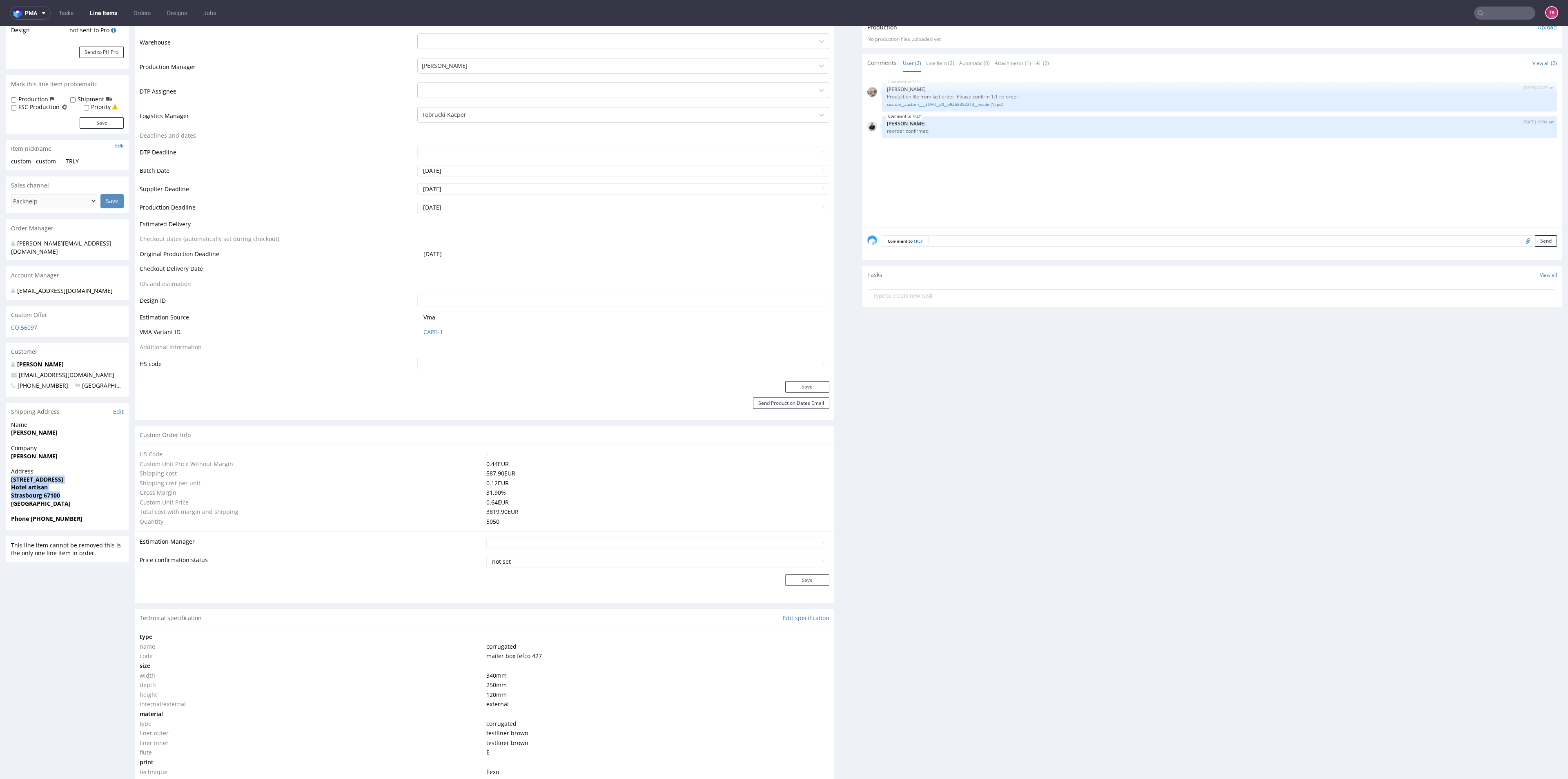
drag, startPoint x: 66, startPoint y: 437, endPoint x: 0, endPoint y: 435, distance: 66.0
copy strong "Thomas Loeffler"
drag, startPoint x: 115, startPoint y: 373, endPoint x: 0, endPoint y: 372, distance: 115.0
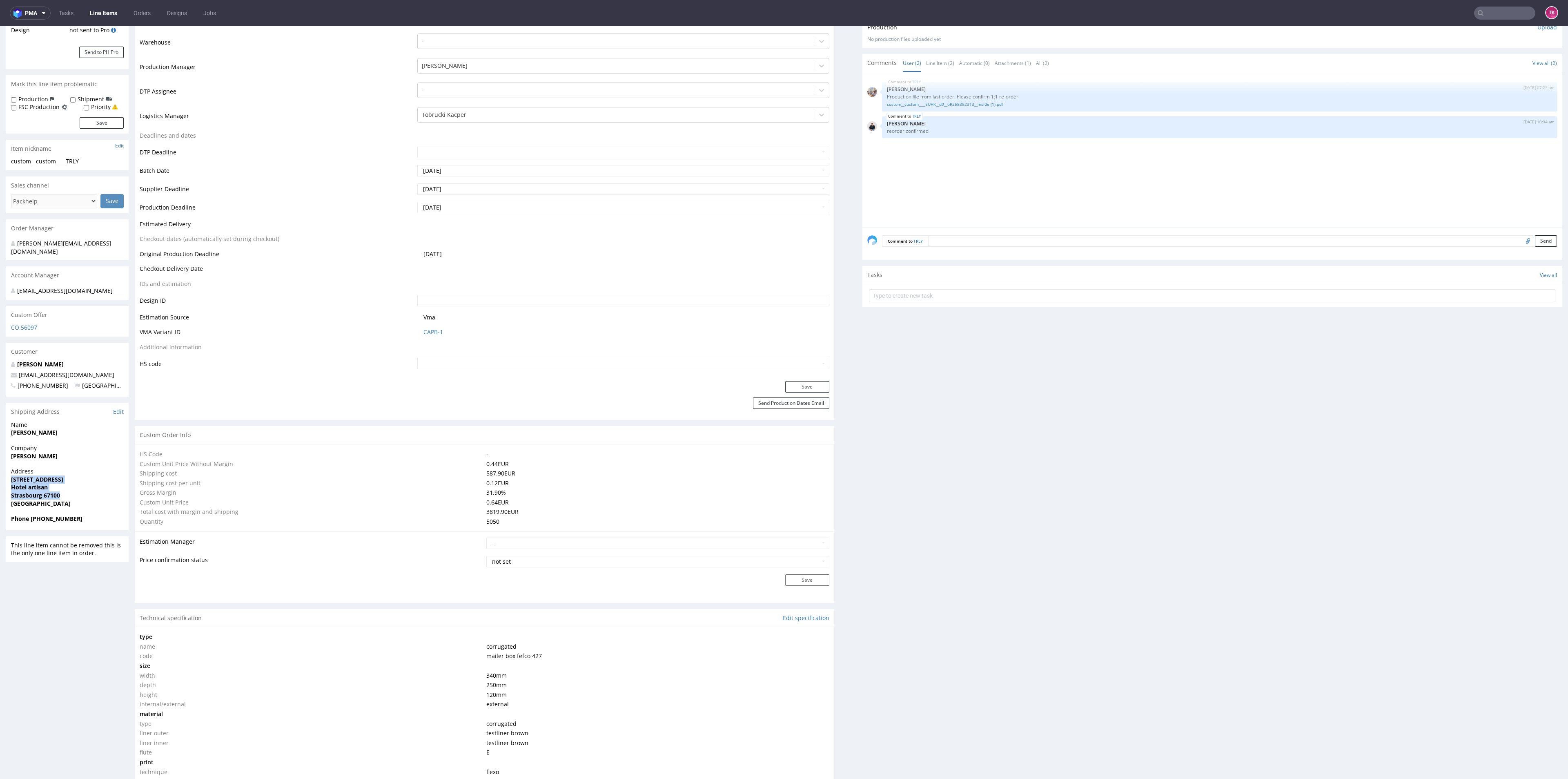
copy span "contact.tlsconsulting@gmail.com"
drag, startPoint x: 30, startPoint y: 520, endPoint x: 98, endPoint y: 517, distance: 68.1
click at [98, 517] on span "Phone +33674947210" at bounding box center [68, 519] width 113 height 8
copy strong "+33674947210"
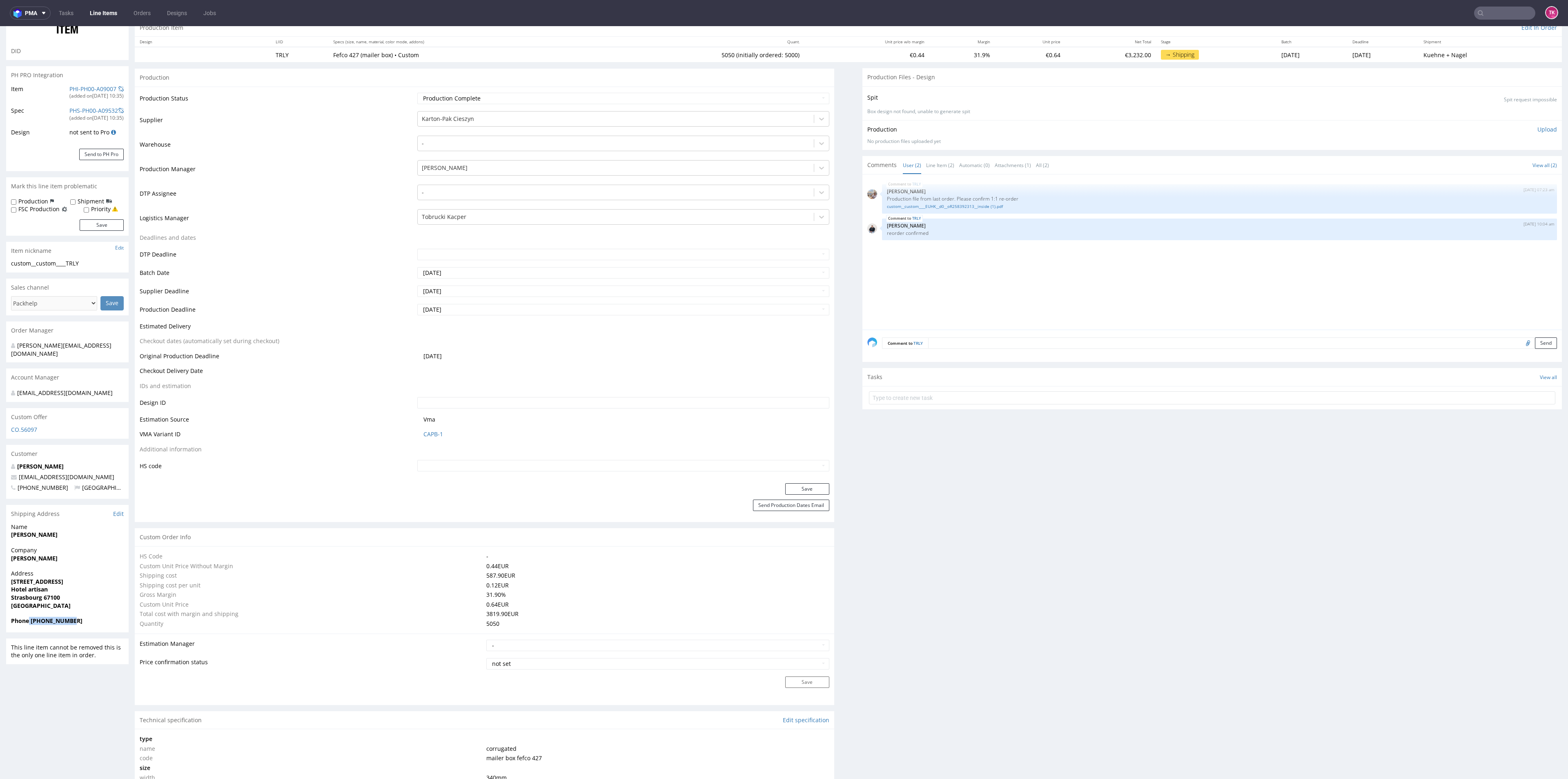
scroll to position [0, 0]
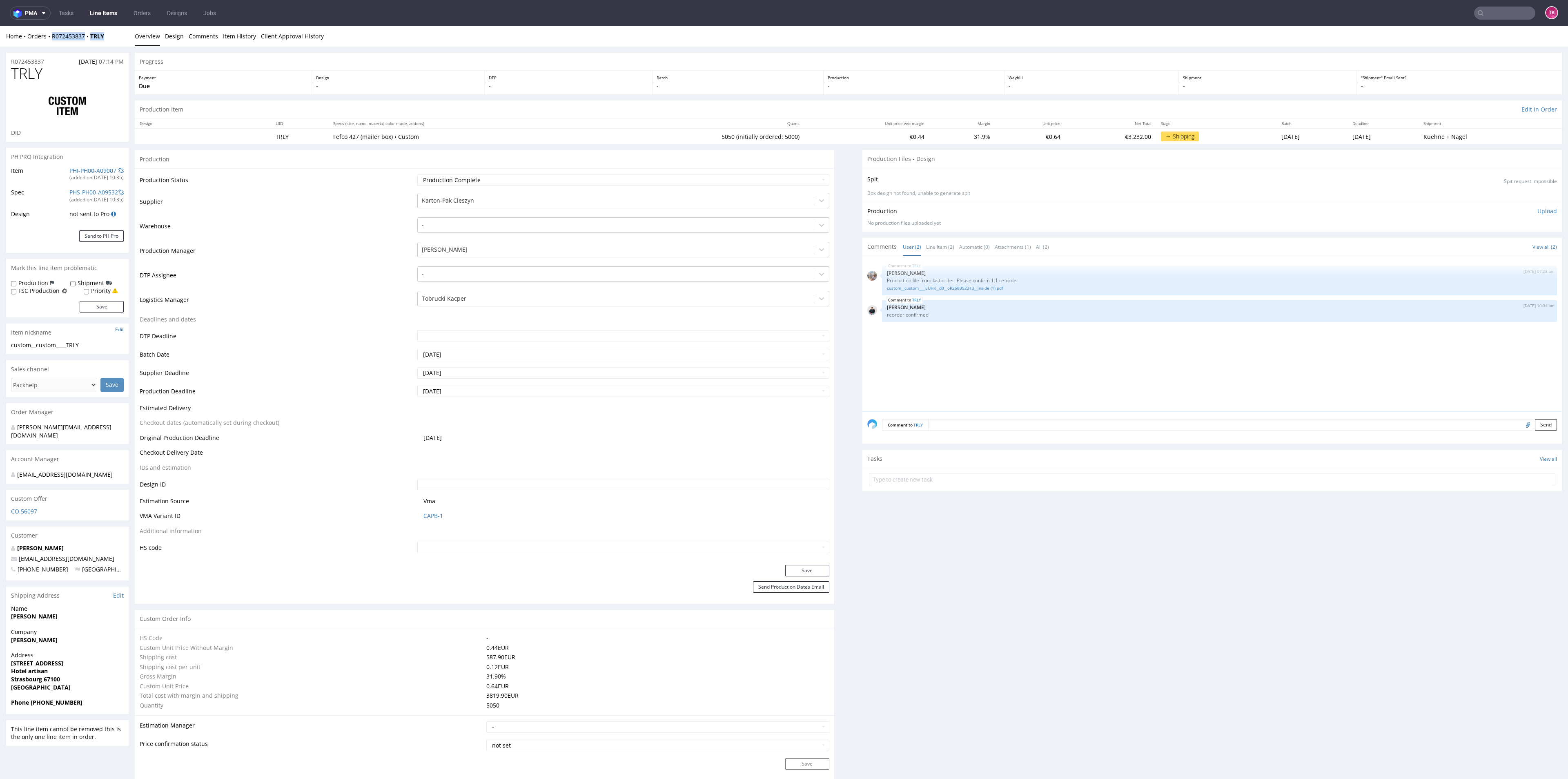
drag, startPoint x: 112, startPoint y: 42, endPoint x: 51, endPoint y: 41, distance: 61.0
click at [51, 41] on div "Home Orders R072453837 TRLY Overview Design Comments Item History Client Approv…" at bounding box center [784, 36] width 1568 height 20
copy div "R072453837 TRLY"
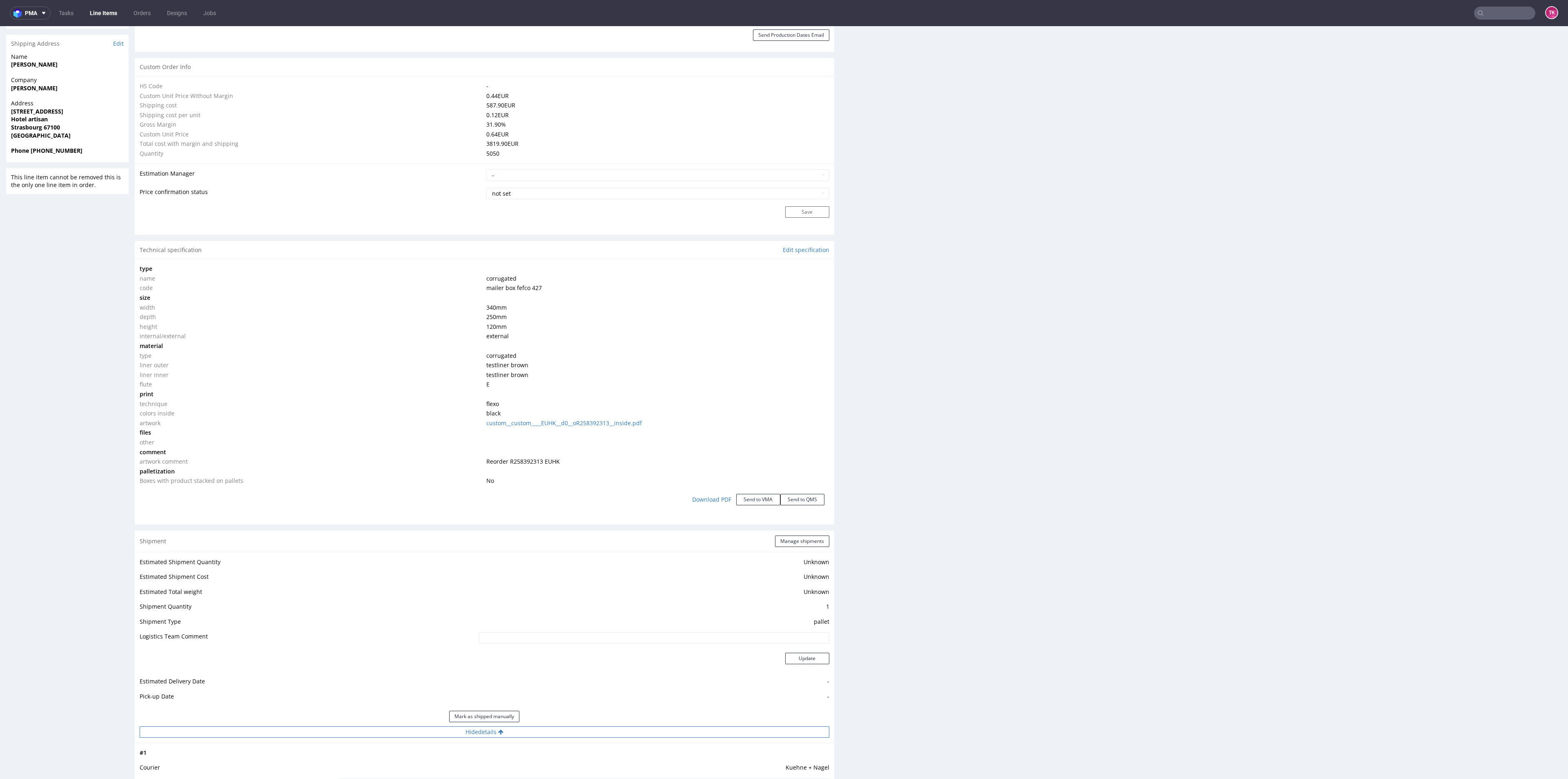
scroll to position [674, 0]
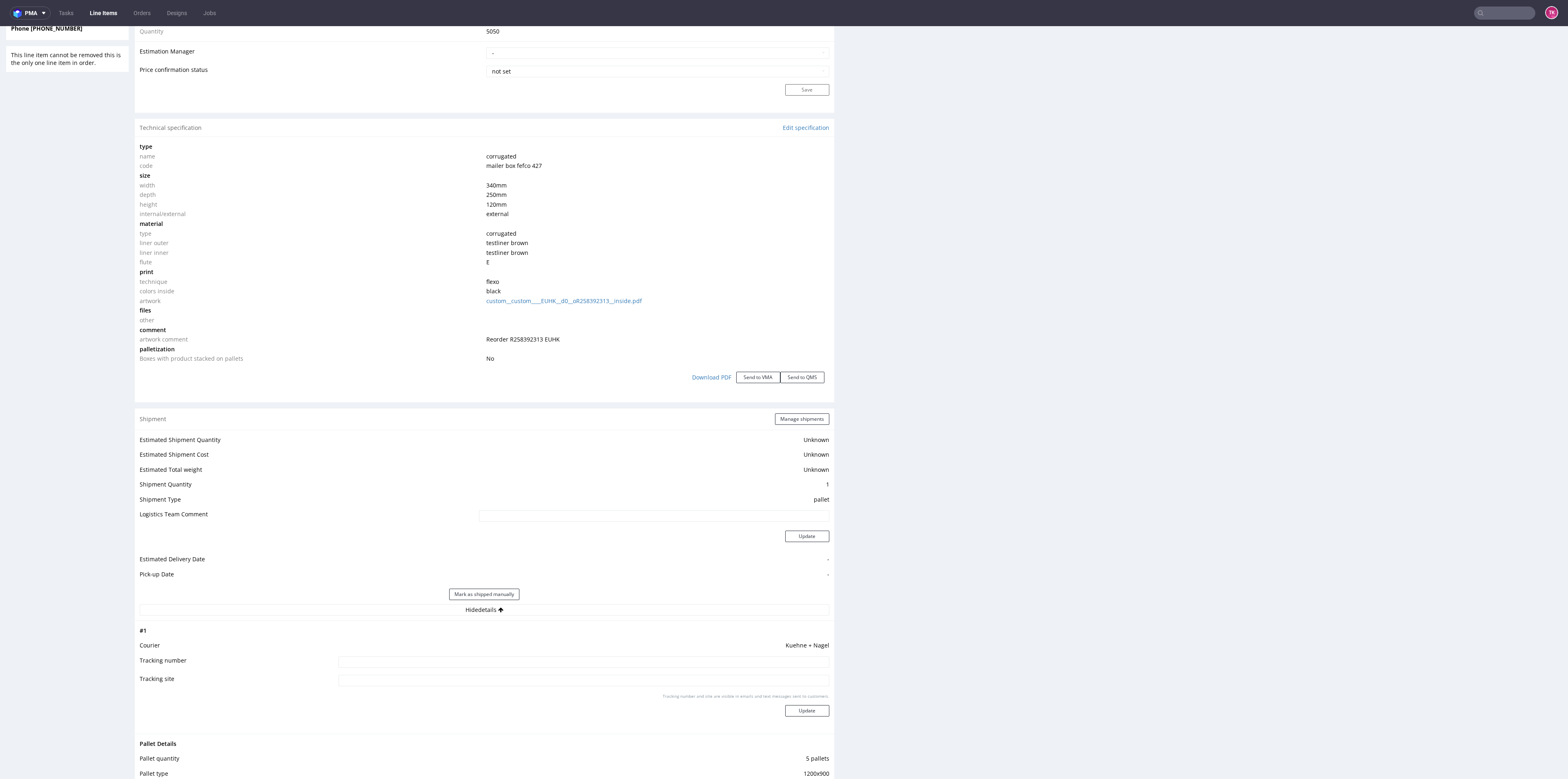
click at [510, 670] on td at bounding box center [583, 664] width 492 height 18
click at [499, 658] on input at bounding box center [584, 662] width 491 height 11
paste input "RWM006536447"
type input "RWM006536447"
click at [777, 702] on div "Tracking number and site are visible in emails and text messages sent to custom…" at bounding box center [584, 708] width 491 height 30
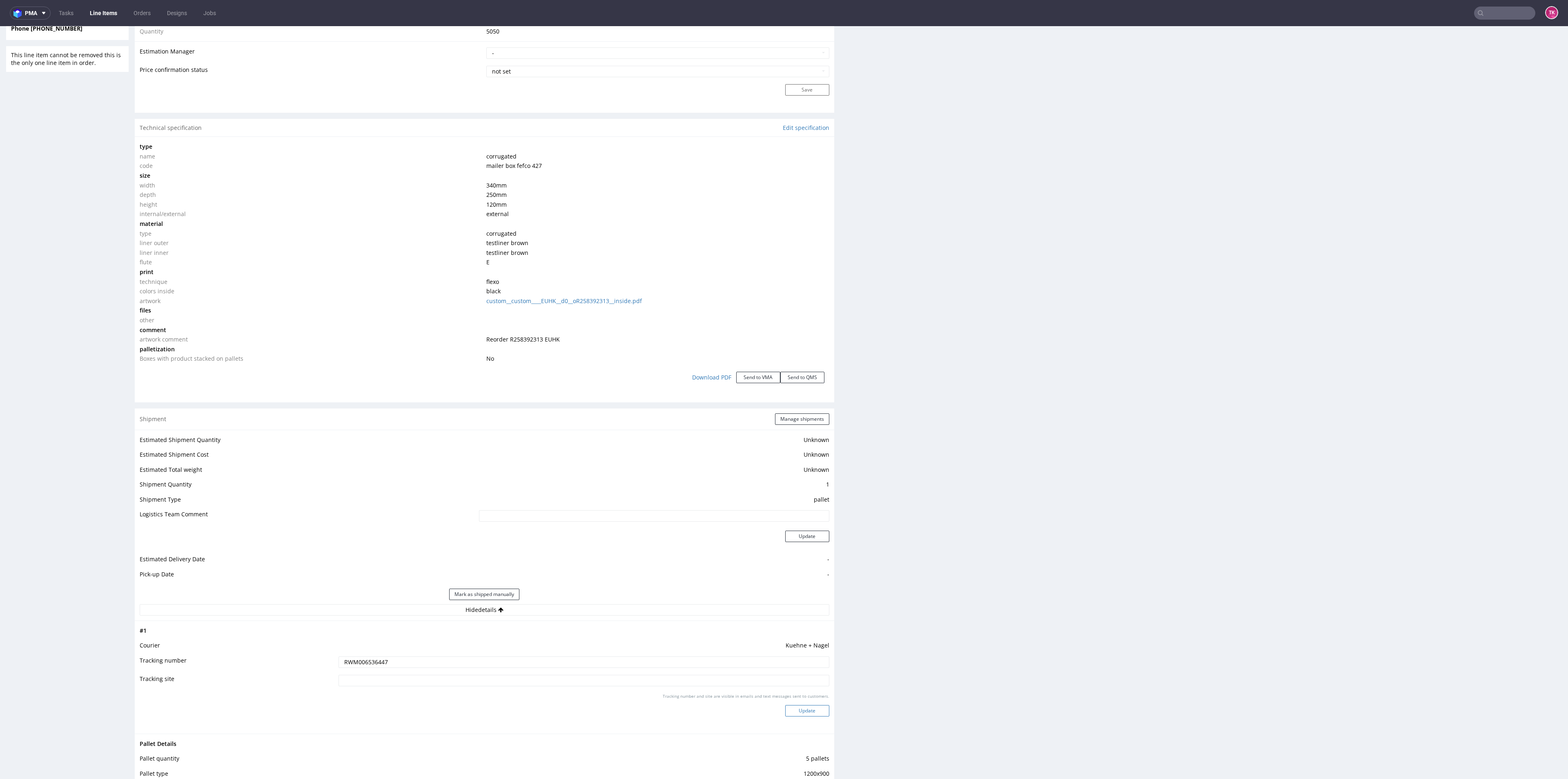
click at [780, 704] on div "Tracking number and site are visible in emails and text messages sent to custom…" at bounding box center [584, 708] width 491 height 30
click at [785, 704] on button "Update" at bounding box center [807, 710] width 44 height 11
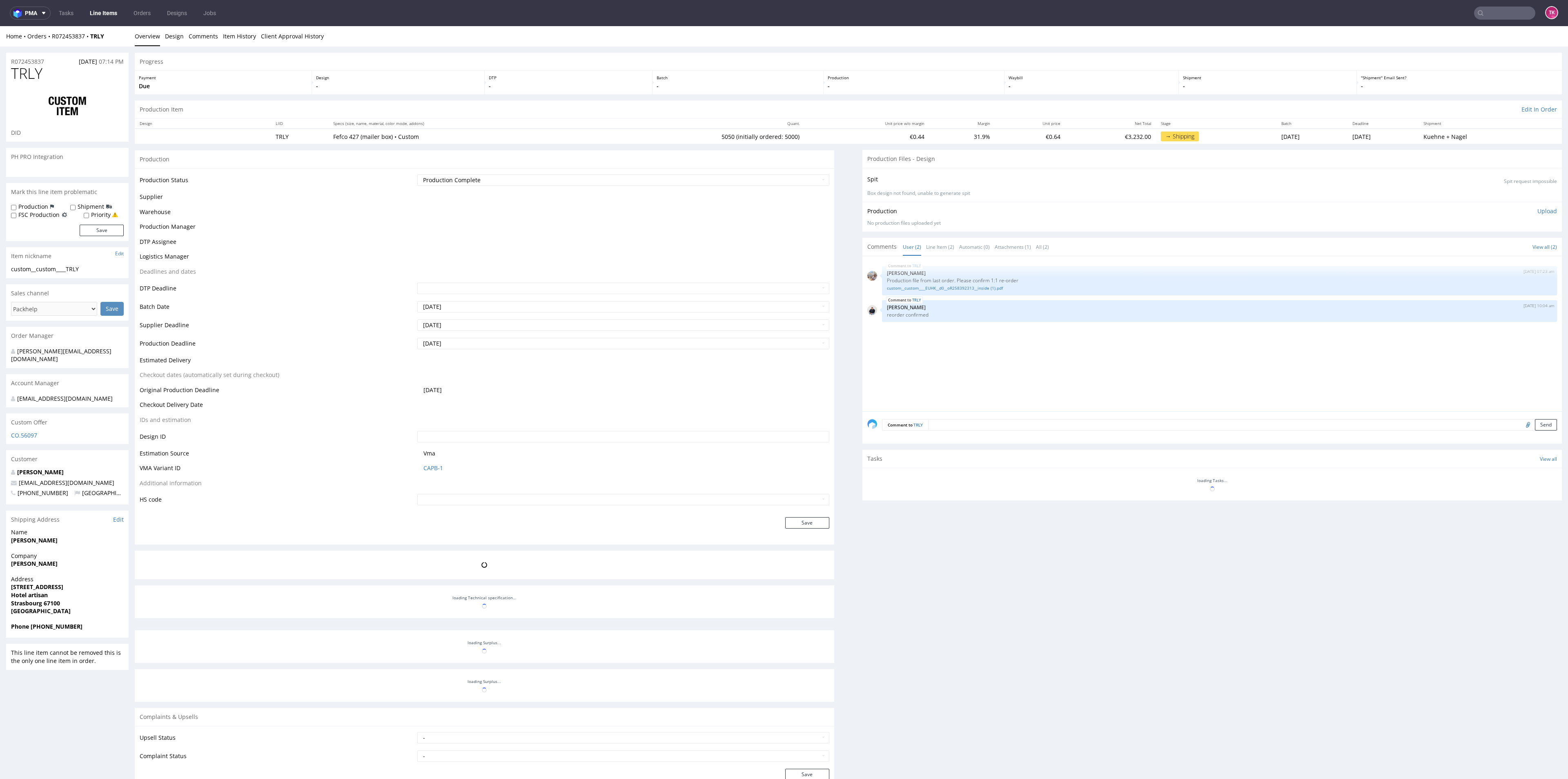
scroll to position [125, 0]
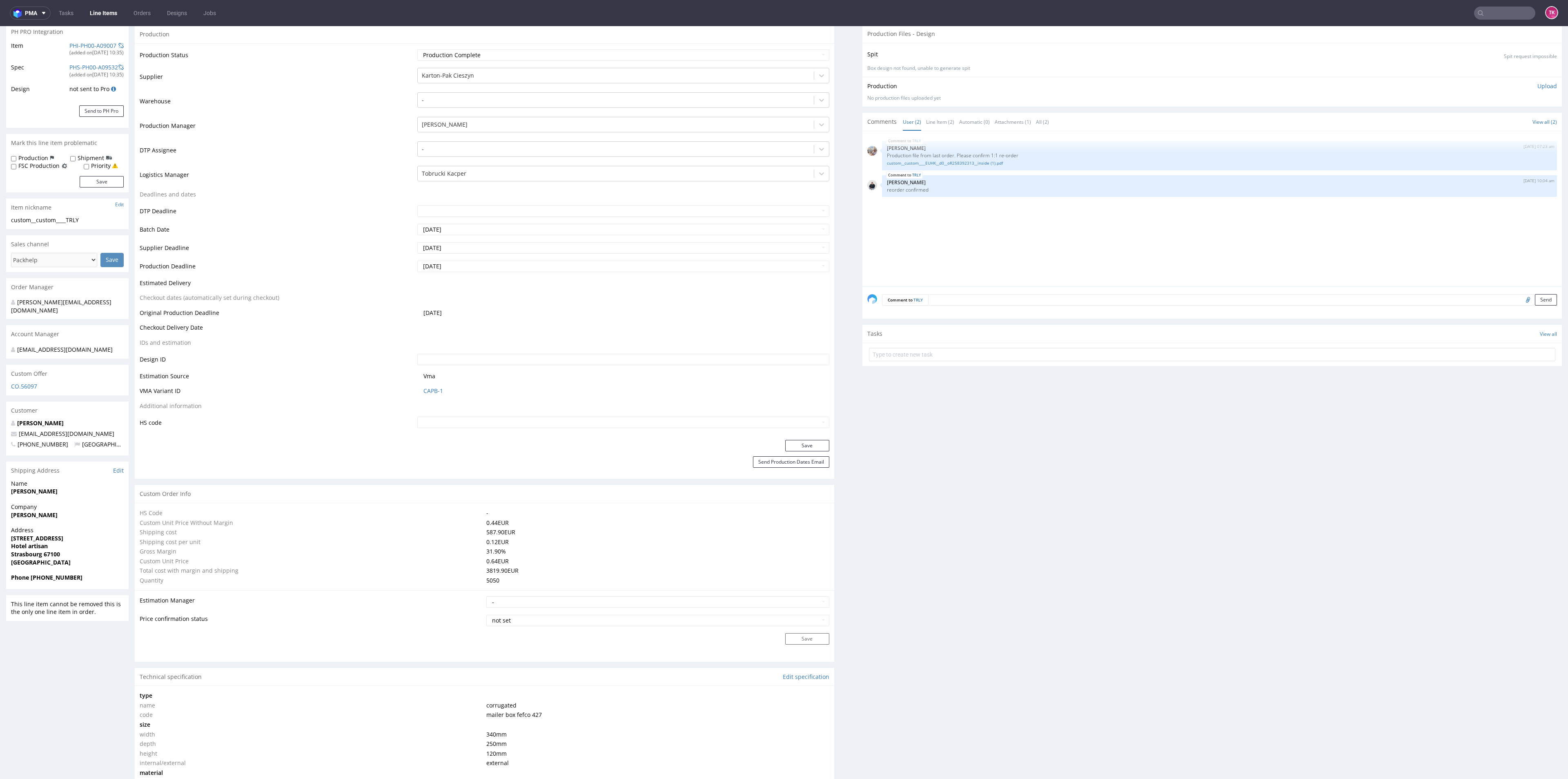
click at [110, 12] on link "Line Items" at bounding box center [103, 13] width 37 height 13
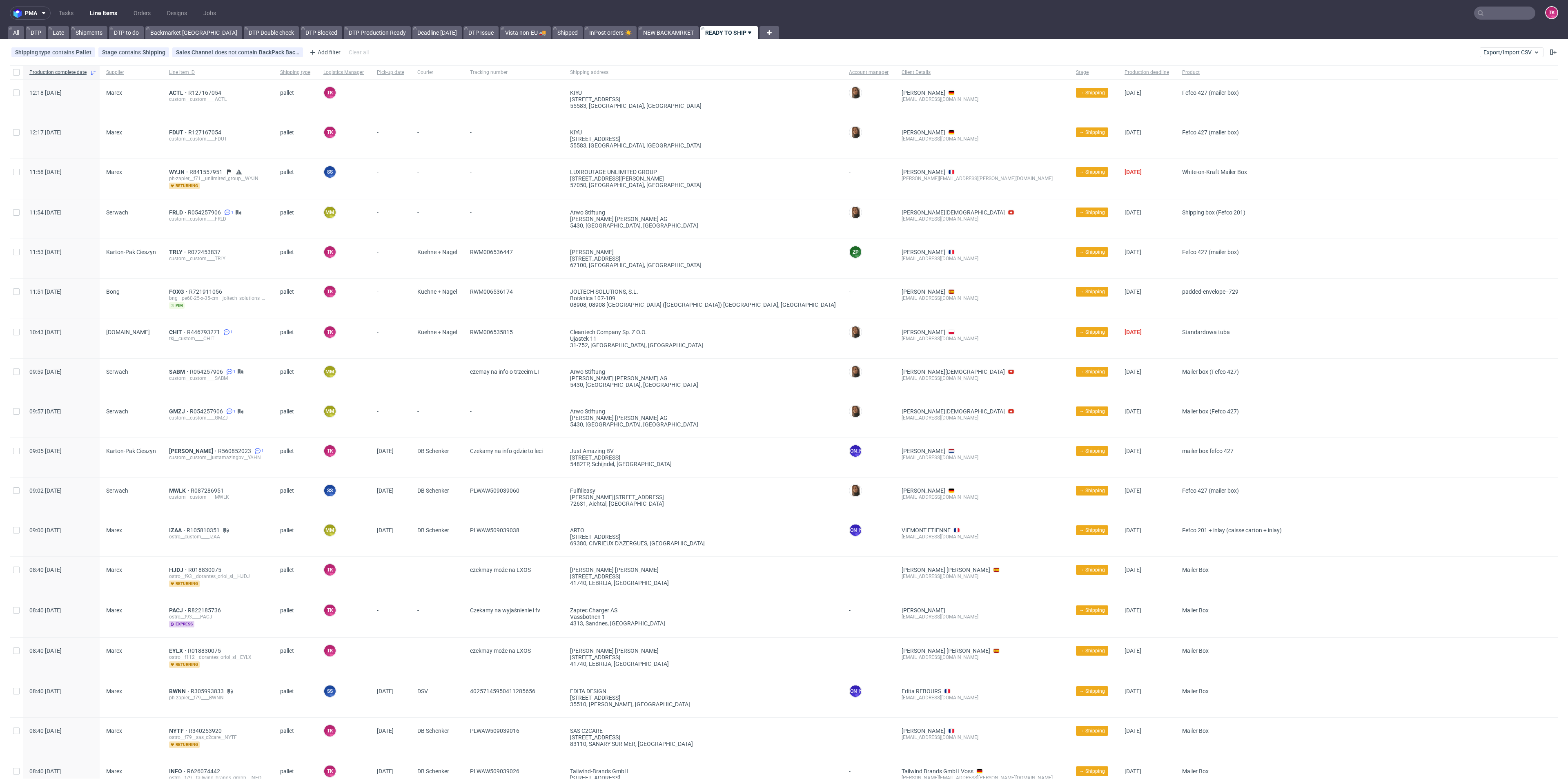
click at [94, 19] on link "Line Items" at bounding box center [103, 13] width 37 height 13
click at [178, 169] on span "WYJN" at bounding box center [179, 172] width 20 height 6
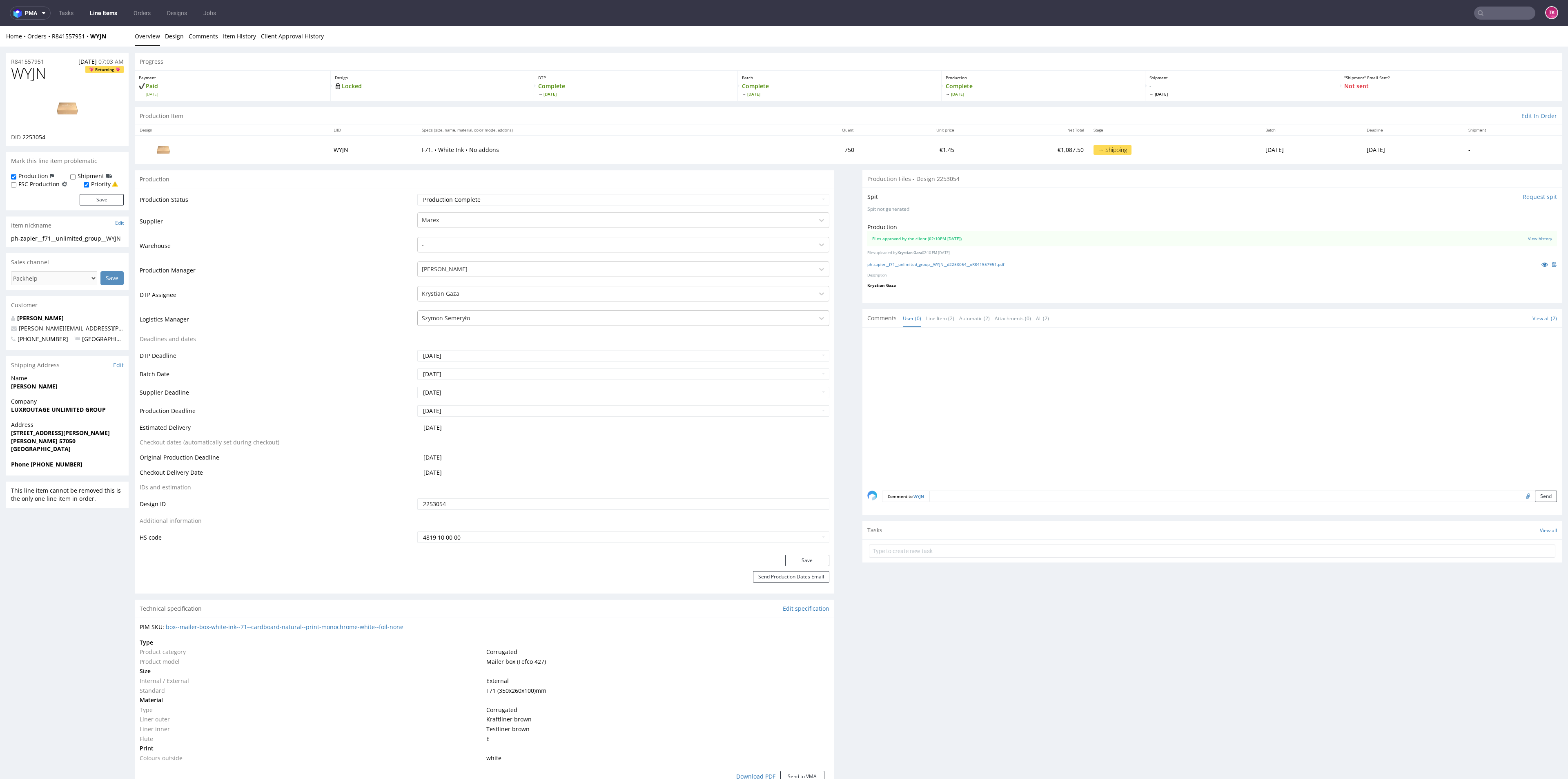
click at [469, 318] on div at bounding box center [615, 318] width 387 height 10
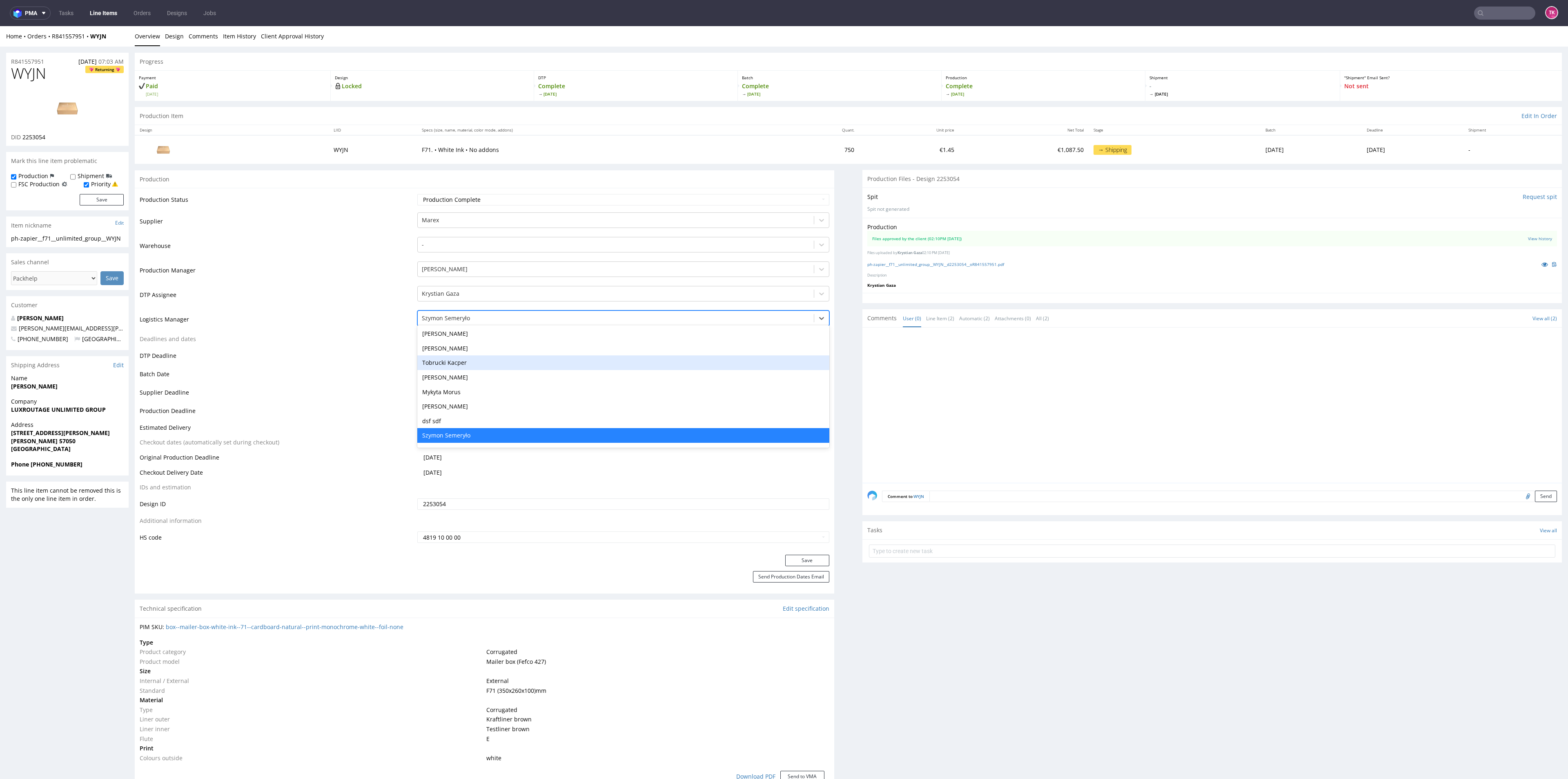
click at [467, 360] on div "Tobrucki Kacper" at bounding box center [623, 362] width 411 height 15
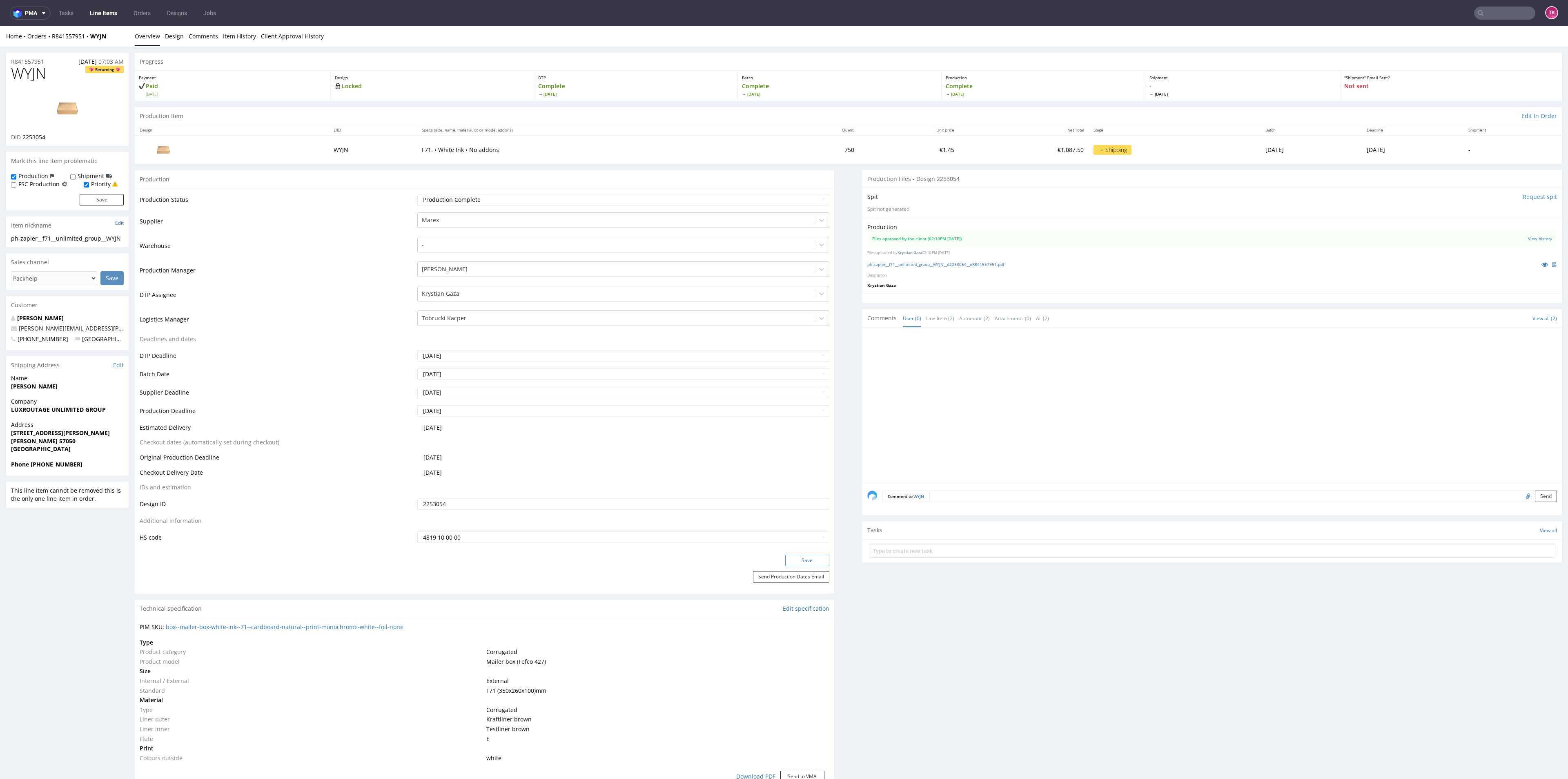
click at [789, 559] on button "Save" at bounding box center [807, 560] width 44 height 11
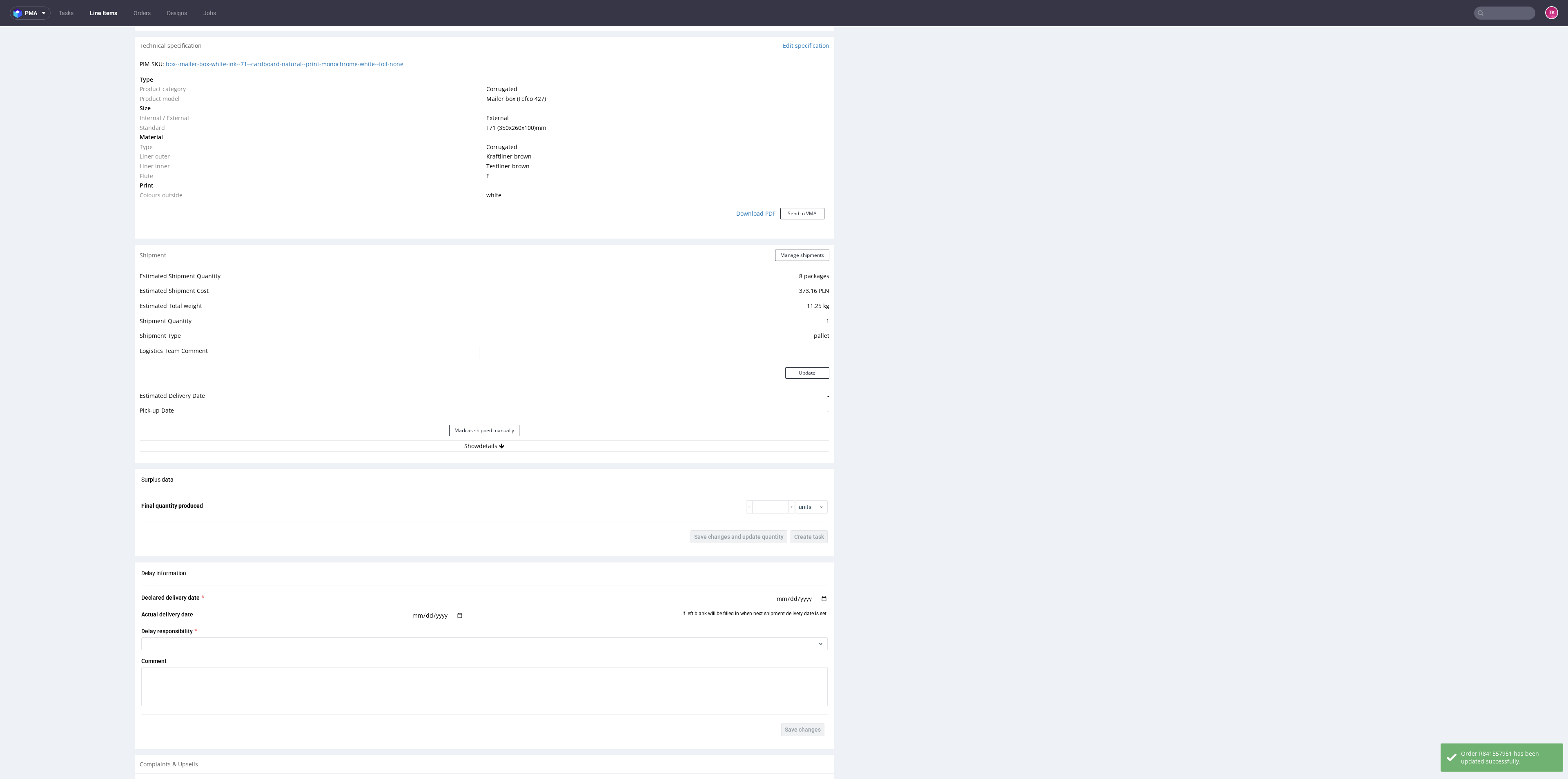
scroll to position [674, 0]
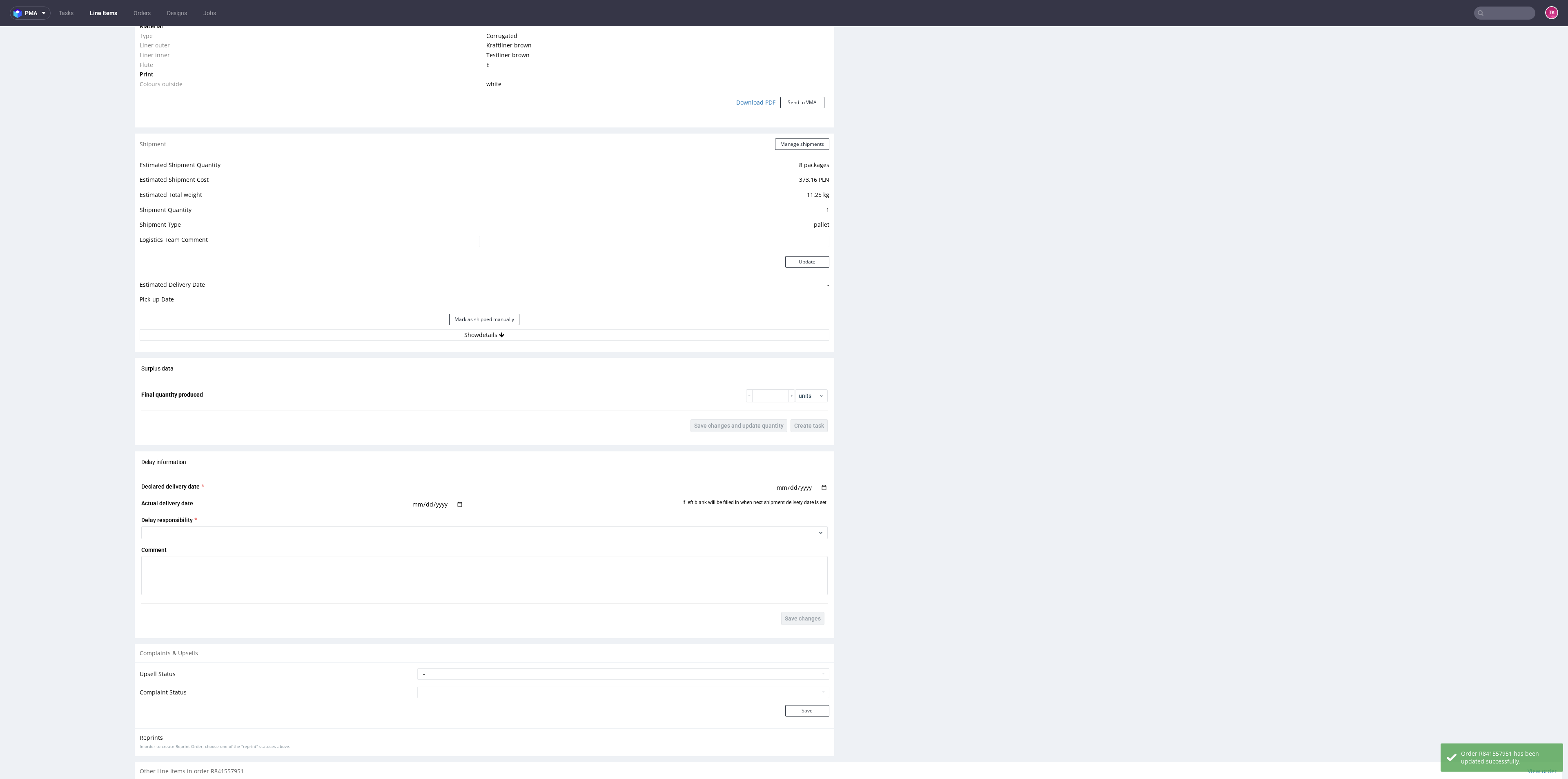
click at [583, 326] on div "Mark as shipped manually" at bounding box center [484, 319] width 690 height 20
click at [585, 330] on button "Show details" at bounding box center [484, 335] width 690 height 11
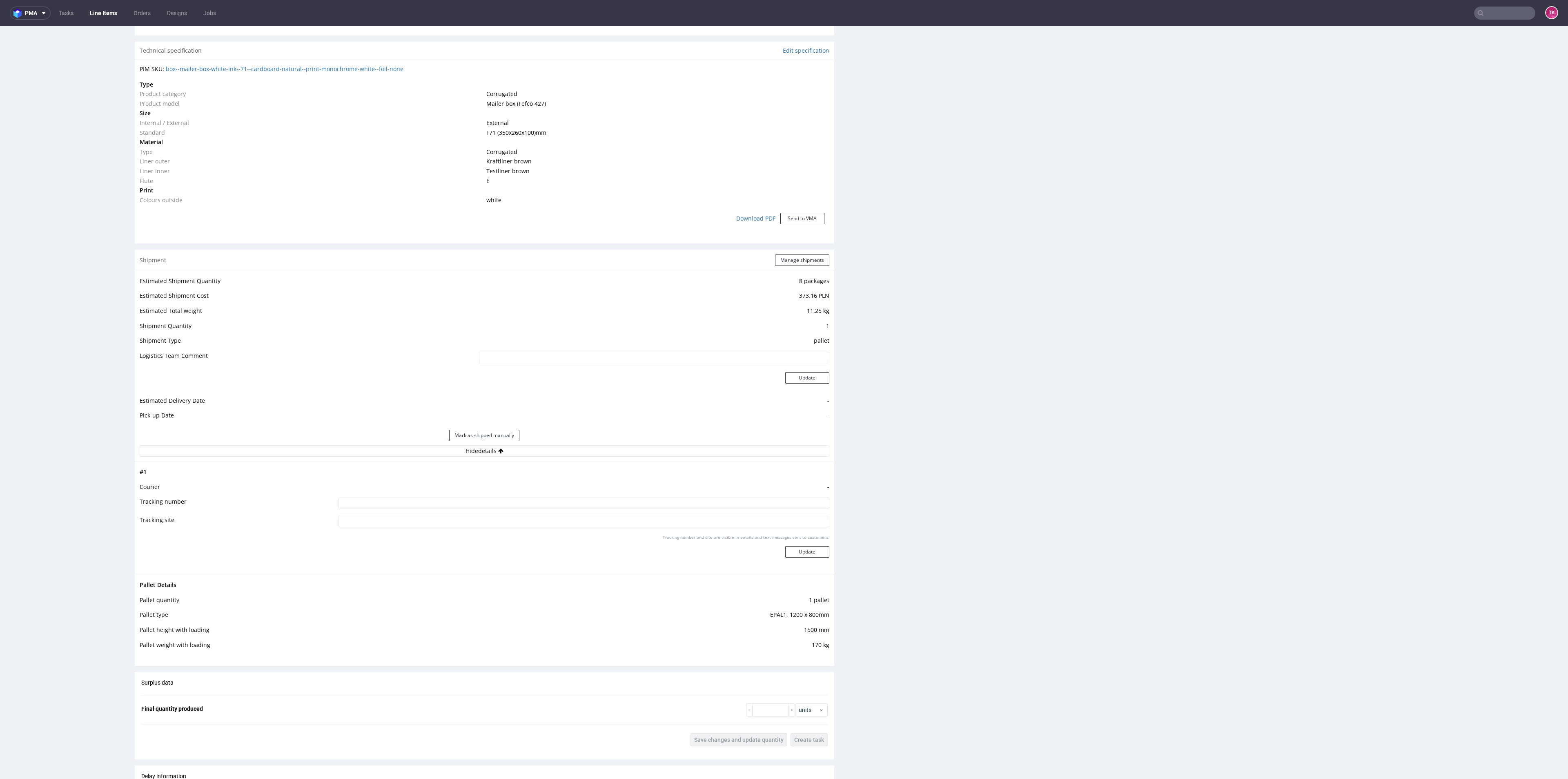
scroll to position [612, 0]
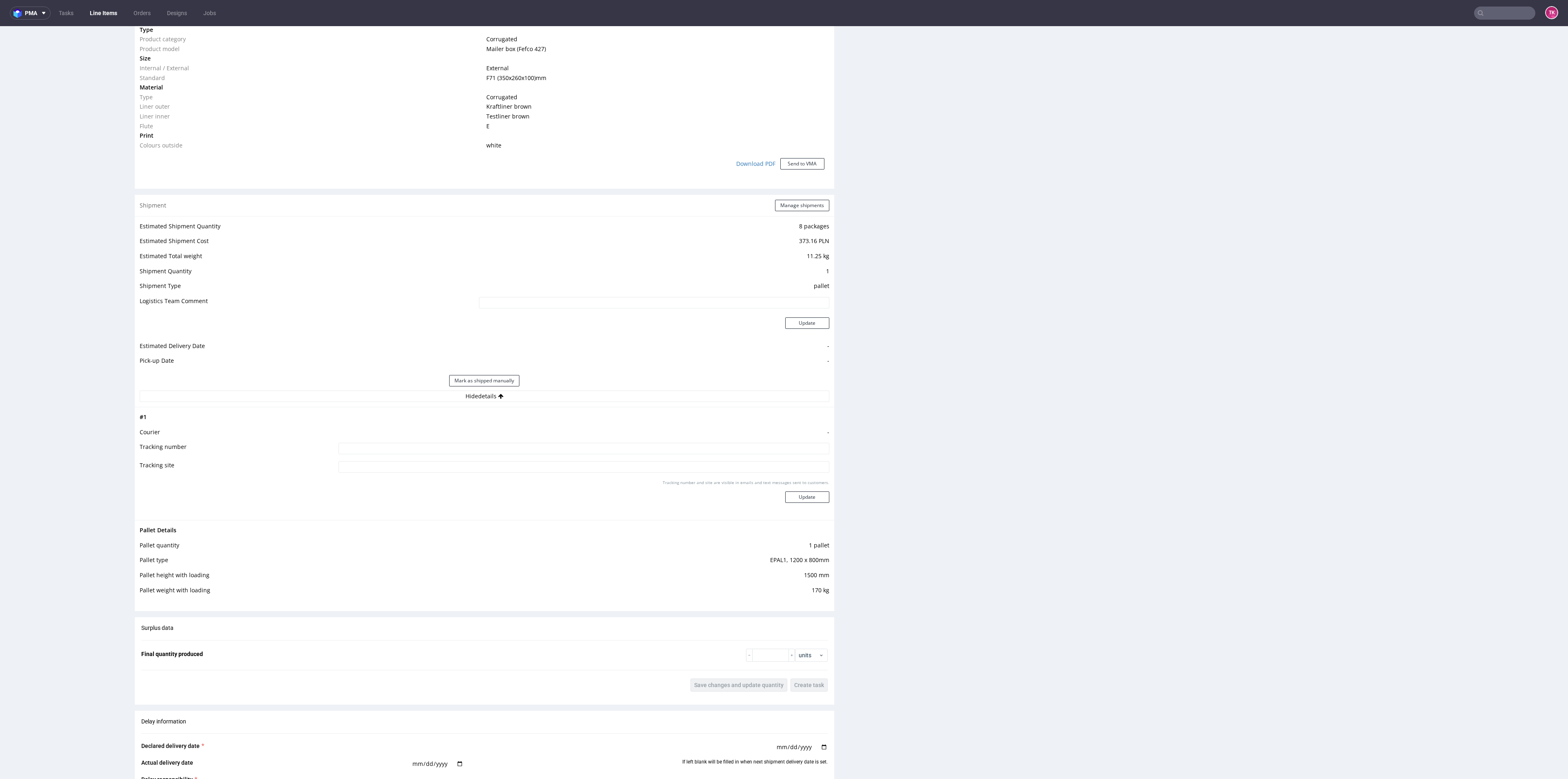
click at [792, 195] on div "Shipment Manage shipments" at bounding box center [484, 205] width 700 height 21
click at [795, 205] on button "Manage shipments" at bounding box center [802, 205] width 54 height 11
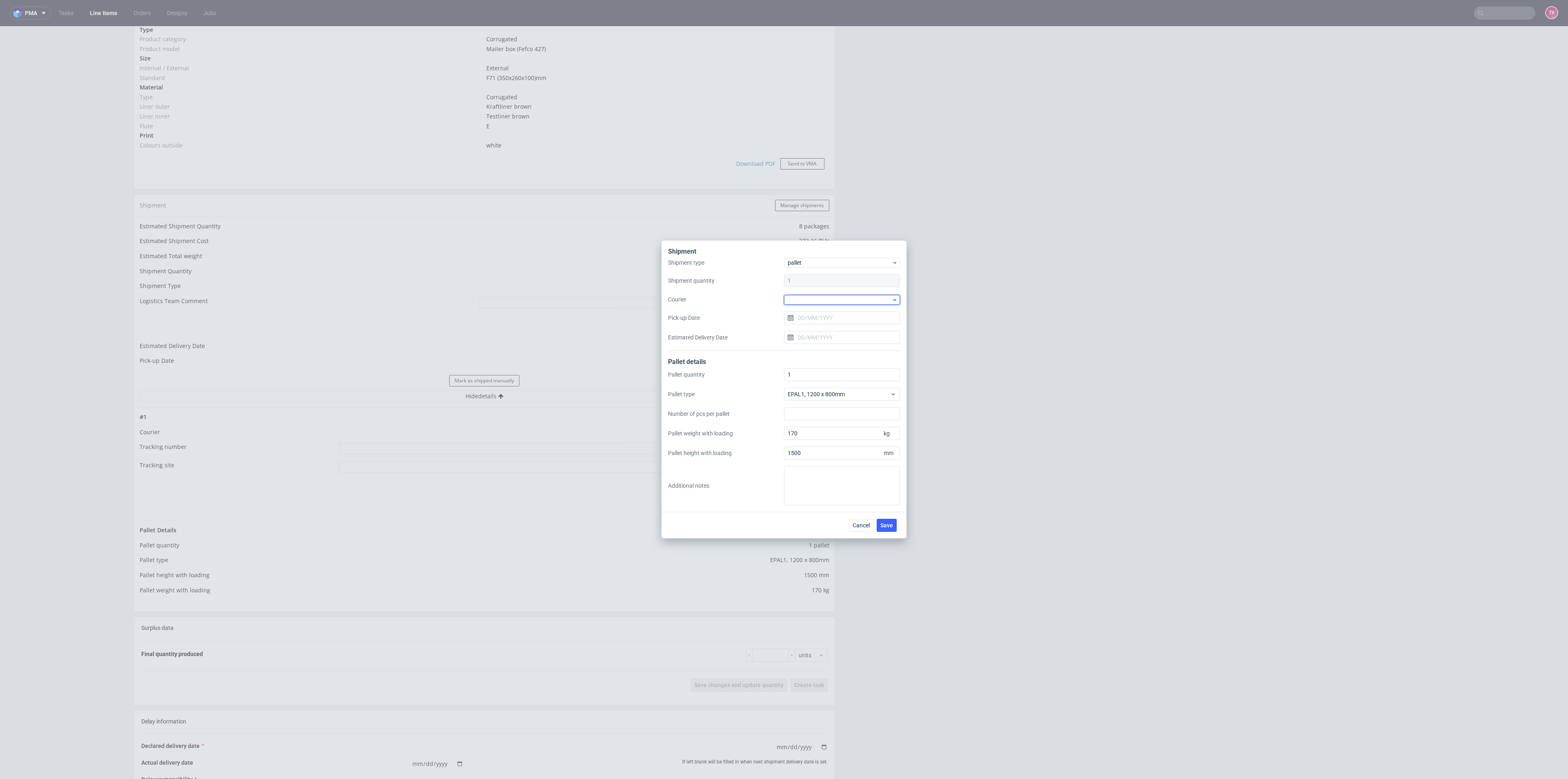
click at [826, 297] on div at bounding box center [842, 300] width 116 height 10
click at [813, 355] on div "DSV" at bounding box center [842, 361] width 110 height 15
click at [818, 315] on input "Pick-up Date" at bounding box center [842, 317] width 116 height 13
click at [842, 411] on span "24" at bounding box center [842, 415] width 6 height 8
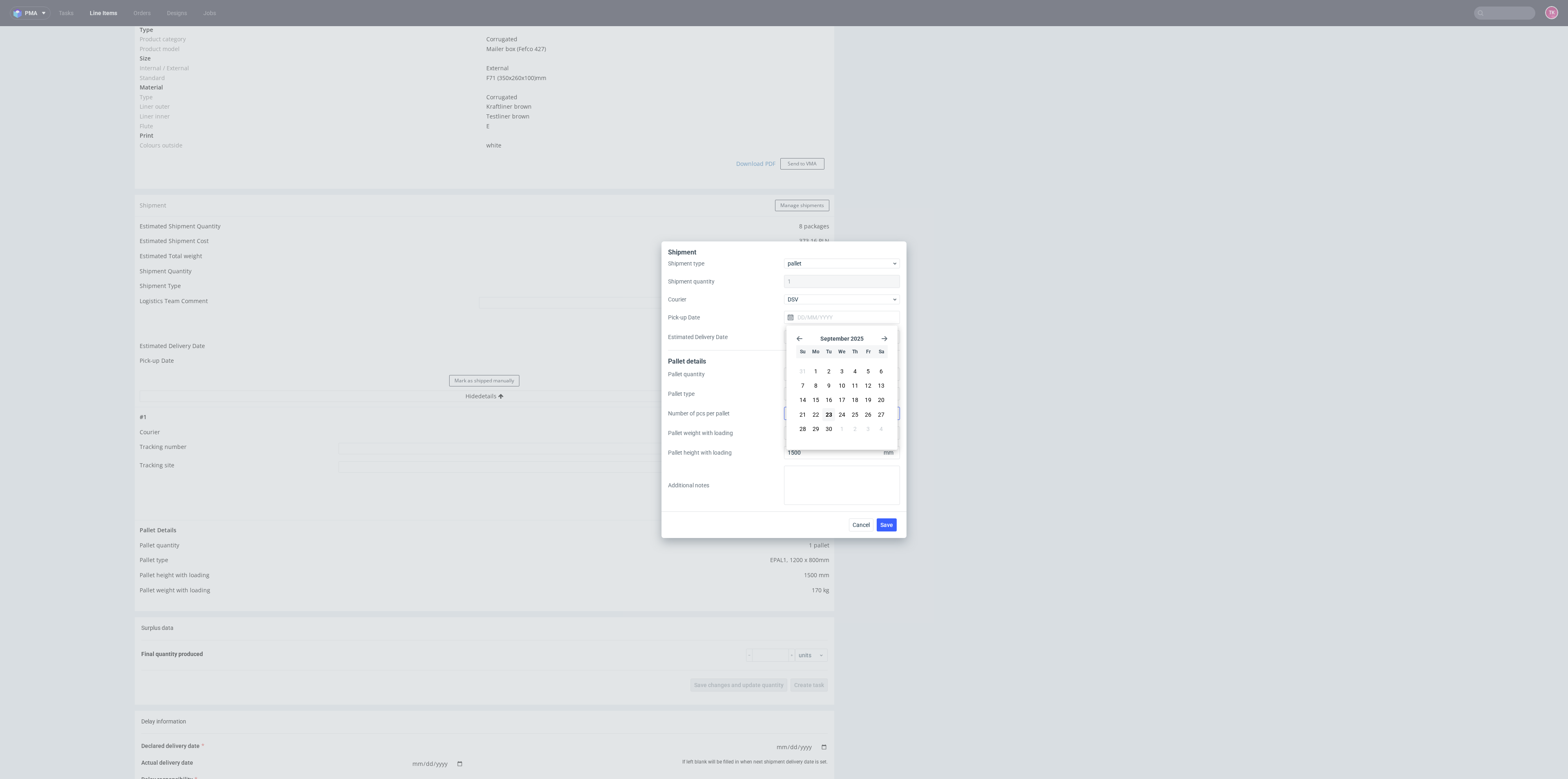
type input "[DATE]"
click at [885, 524] on span "Save" at bounding box center [887, 524] width 13 height 6
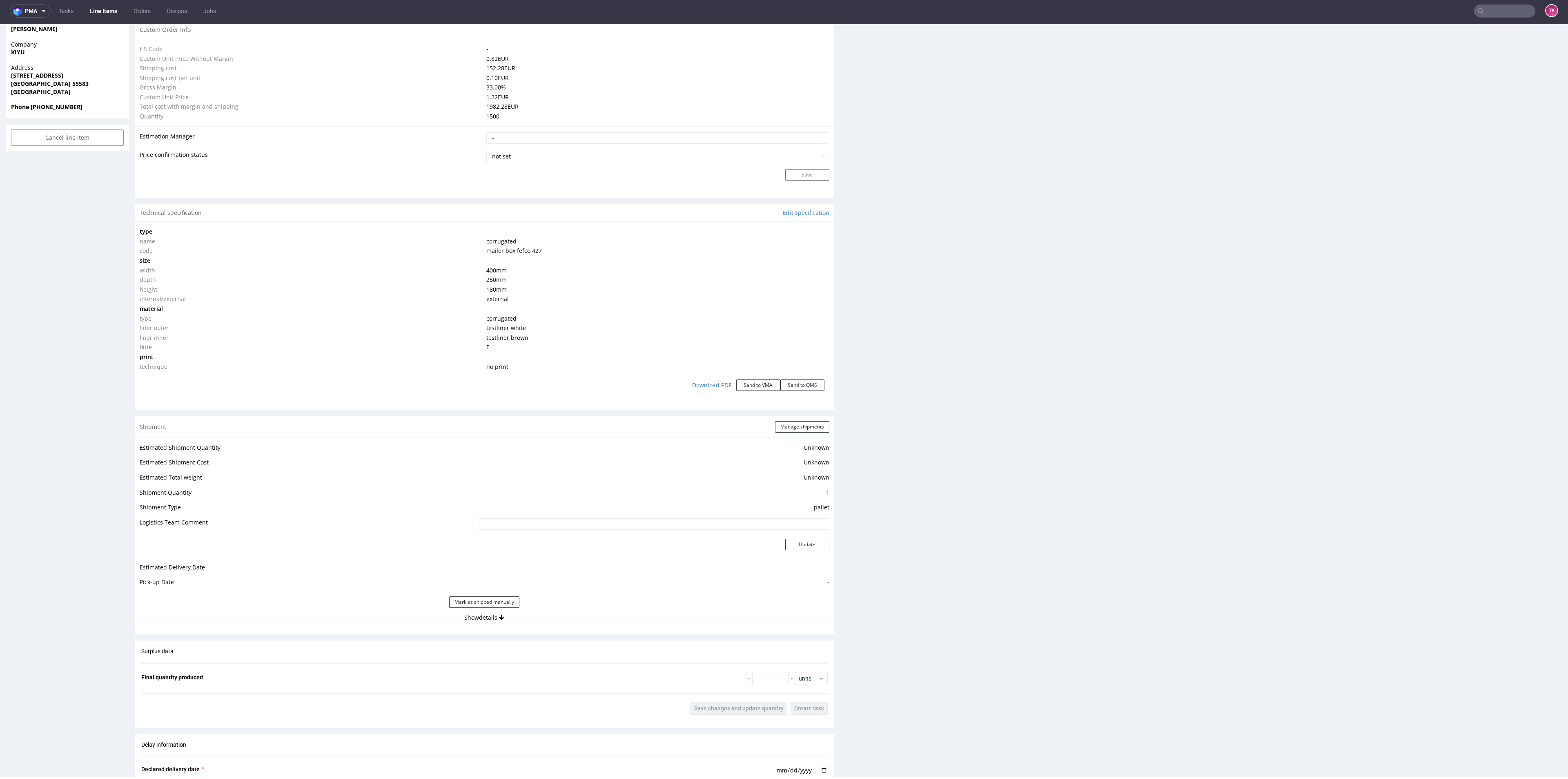
scroll to position [674, 0]
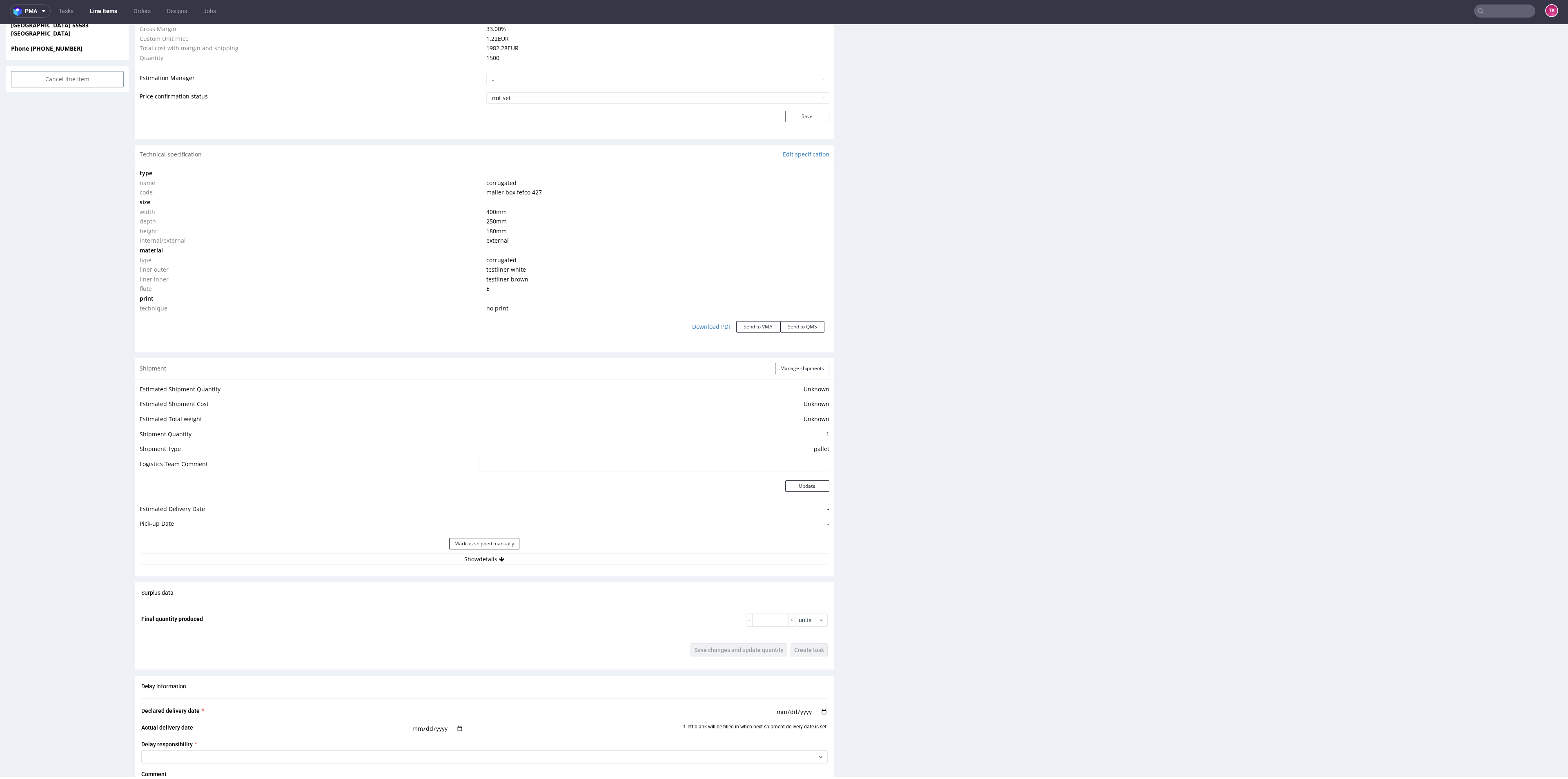
click at [615, 565] on div "Estimated Shipment Quantity Unknown Estimated Shipment Cost Unknown Estimated T…" at bounding box center [484, 474] width 700 height 191
click at [615, 557] on button "Show details" at bounding box center [484, 559] width 690 height 11
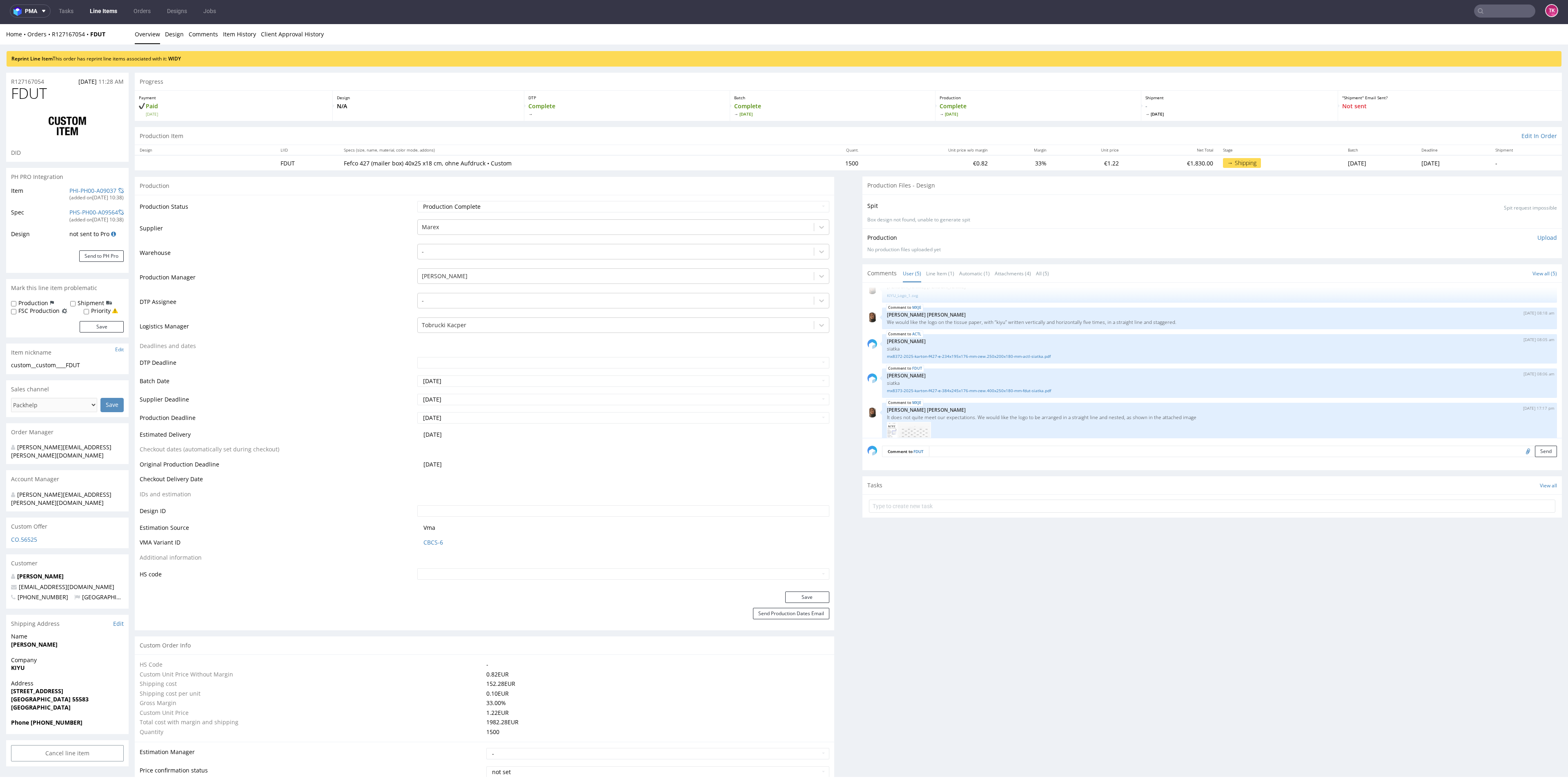
scroll to position [0, 0]
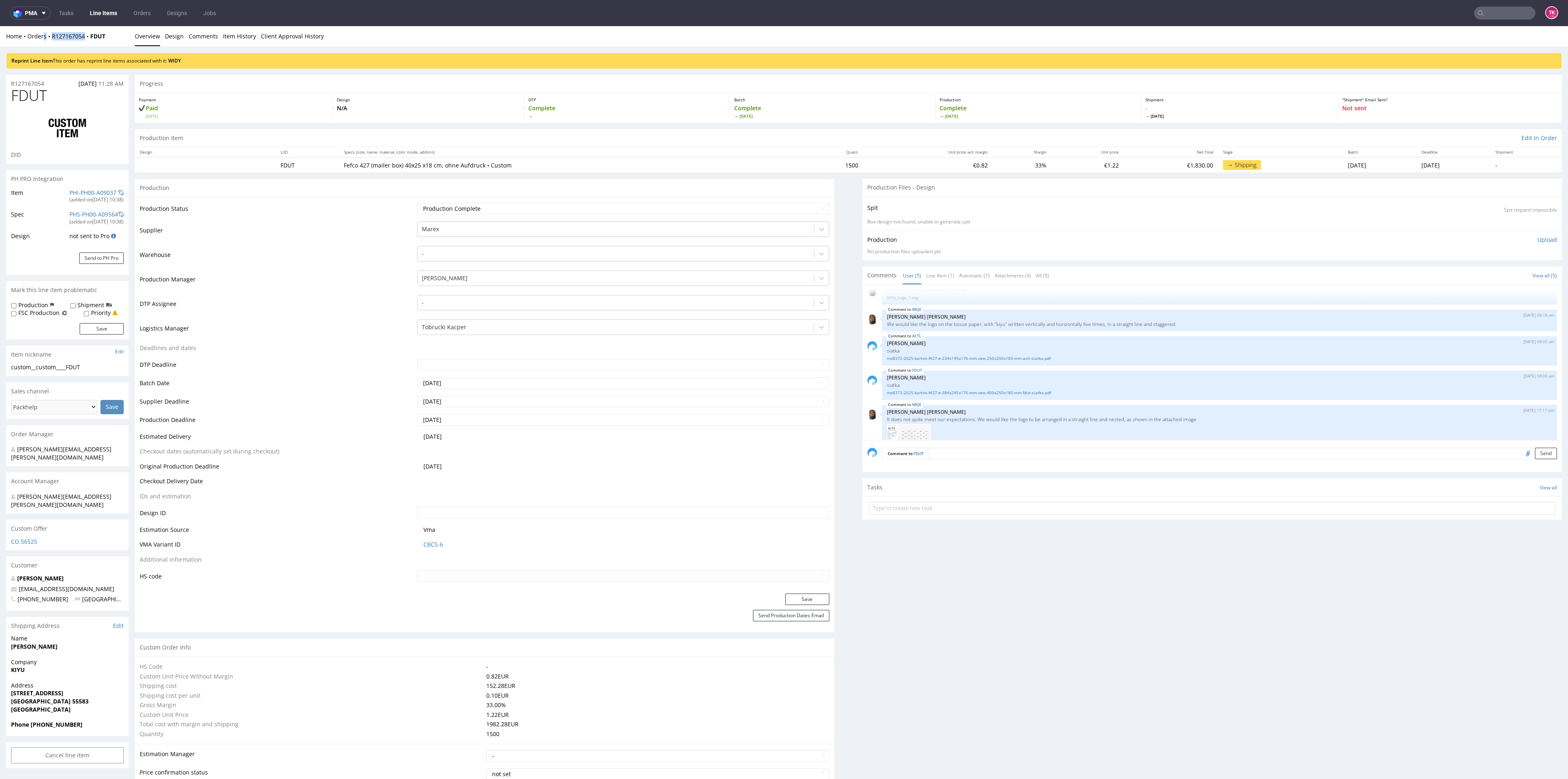
drag, startPoint x: 44, startPoint y: 44, endPoint x: 63, endPoint y: 48, distance: 19.4
click at [82, 44] on div "Home Orders R127167054 FDUT Overview Design Comments Item History Client Approv…" at bounding box center [784, 36] width 1568 height 20
drag, startPoint x: 63, startPoint y: 48, endPoint x: 52, endPoint y: 48, distance: 11.0
click at [60, 48] on div "Reprint Line Item This order has reprint line items associated with it: WIDY" at bounding box center [784, 57] width 1568 height 22
drag, startPoint x: 52, startPoint y: 41, endPoint x: 85, endPoint y: 41, distance: 33.0
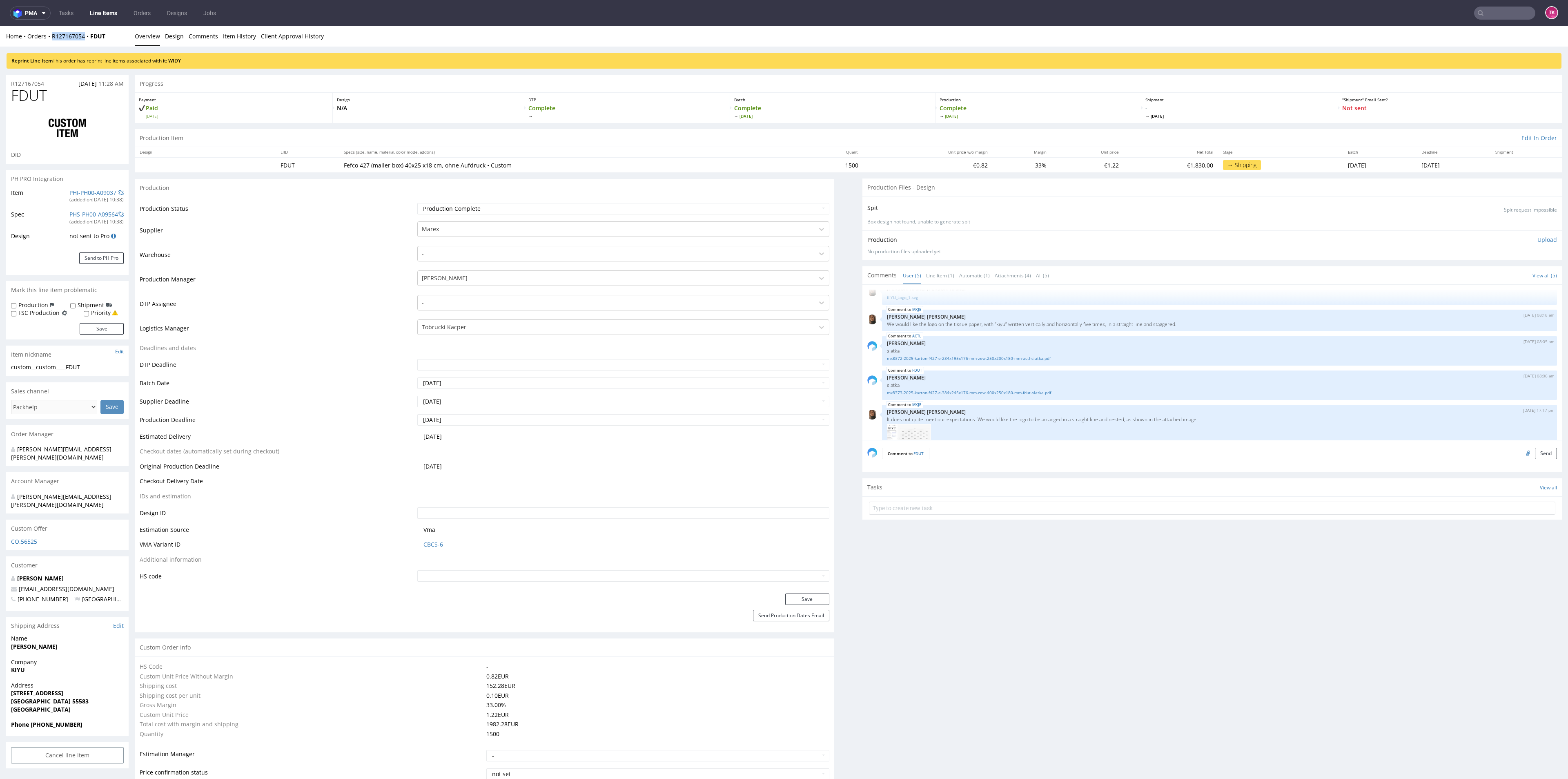
click at [85, 41] on div "Home Orders R127167054 FDUT Overview Design Comments Item History Client Approv…" at bounding box center [784, 36] width 1568 height 20
copy link "R127167054"
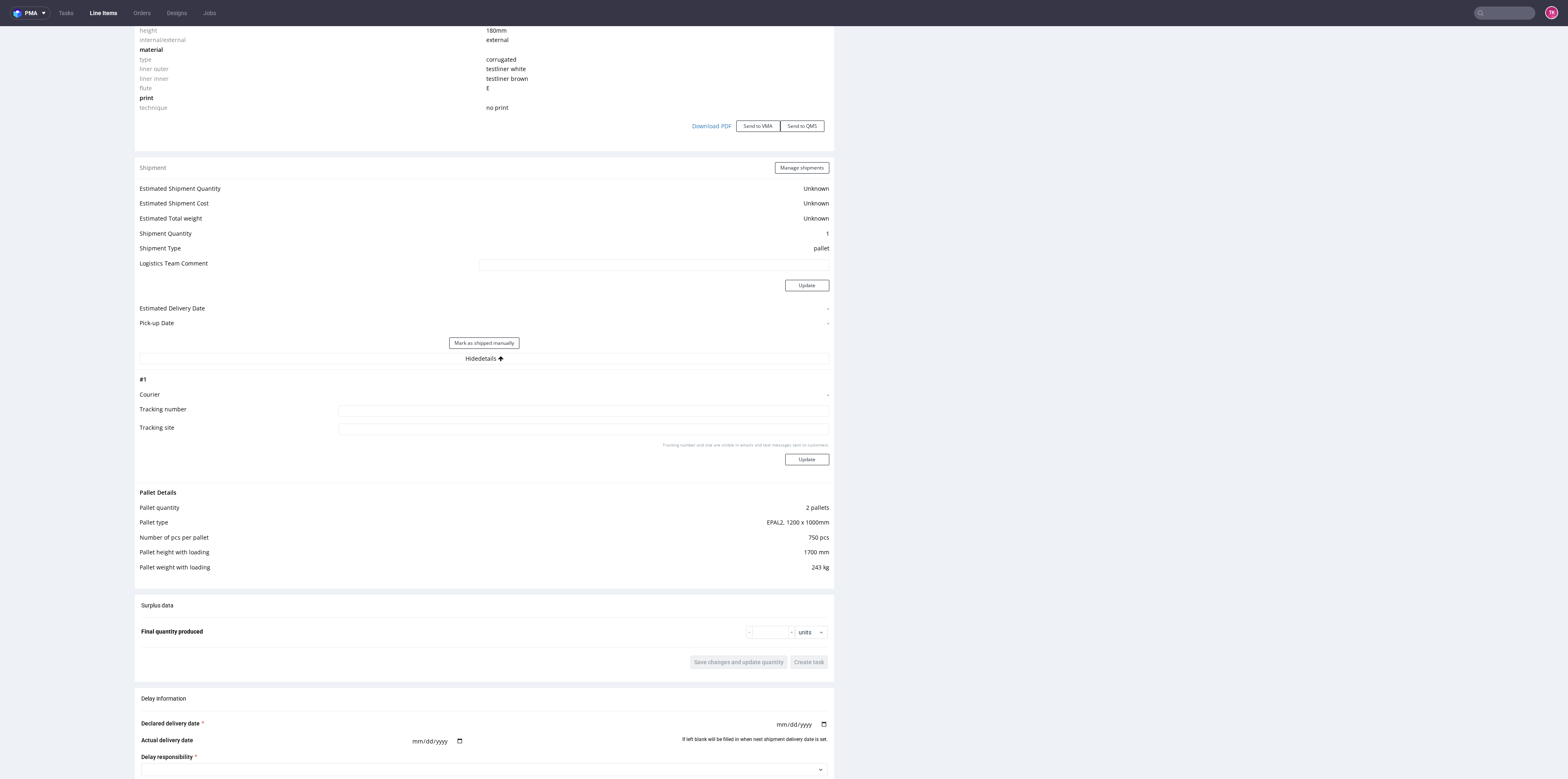
scroll to position [858, 0]
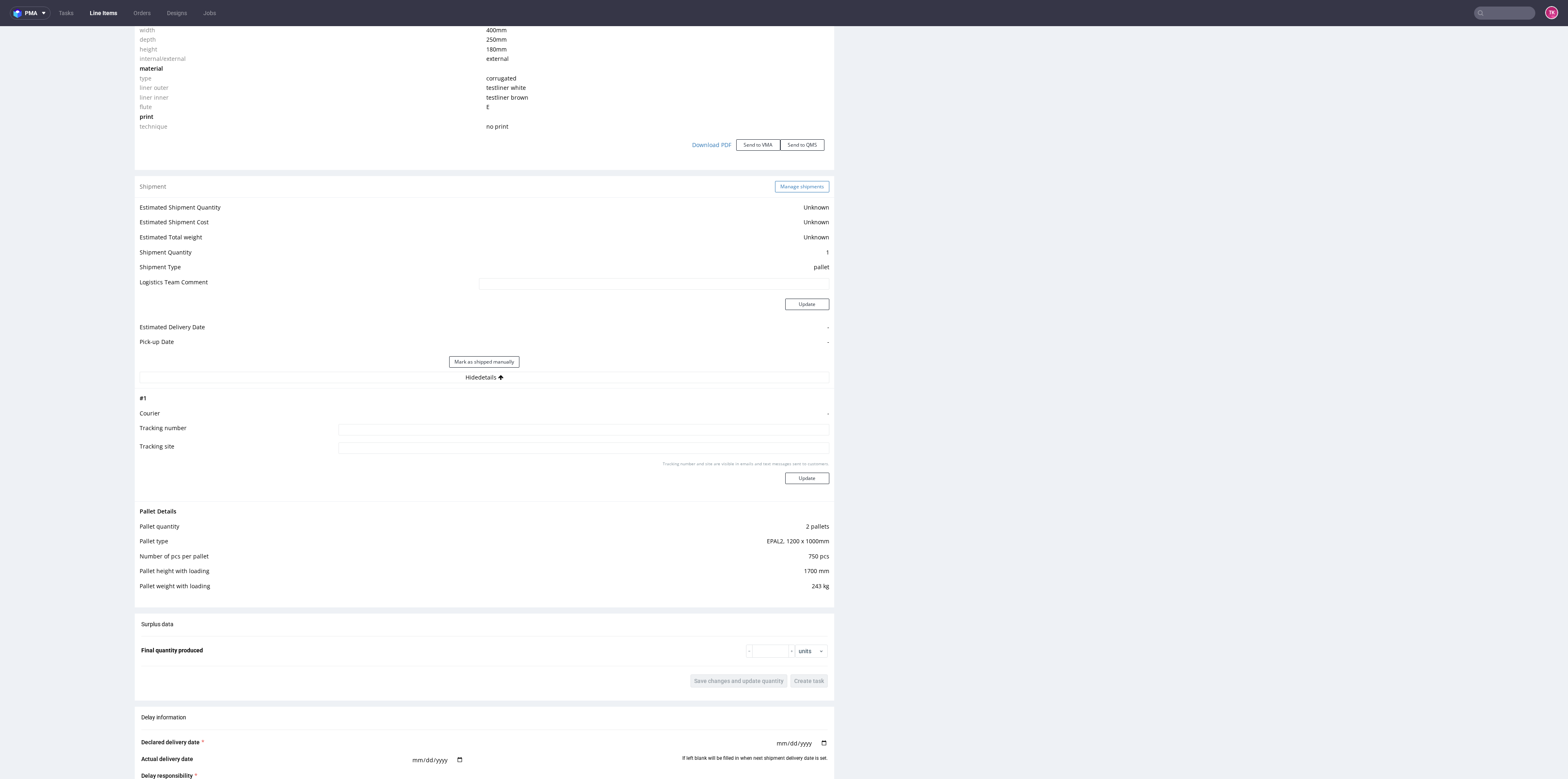
drag, startPoint x: 780, startPoint y: 195, endPoint x: 780, endPoint y: 184, distance: 11.0
click at [780, 193] on div "Shipment Manage shipments" at bounding box center [484, 186] width 700 height 21
click at [780, 184] on button "Manage shipments" at bounding box center [802, 186] width 54 height 11
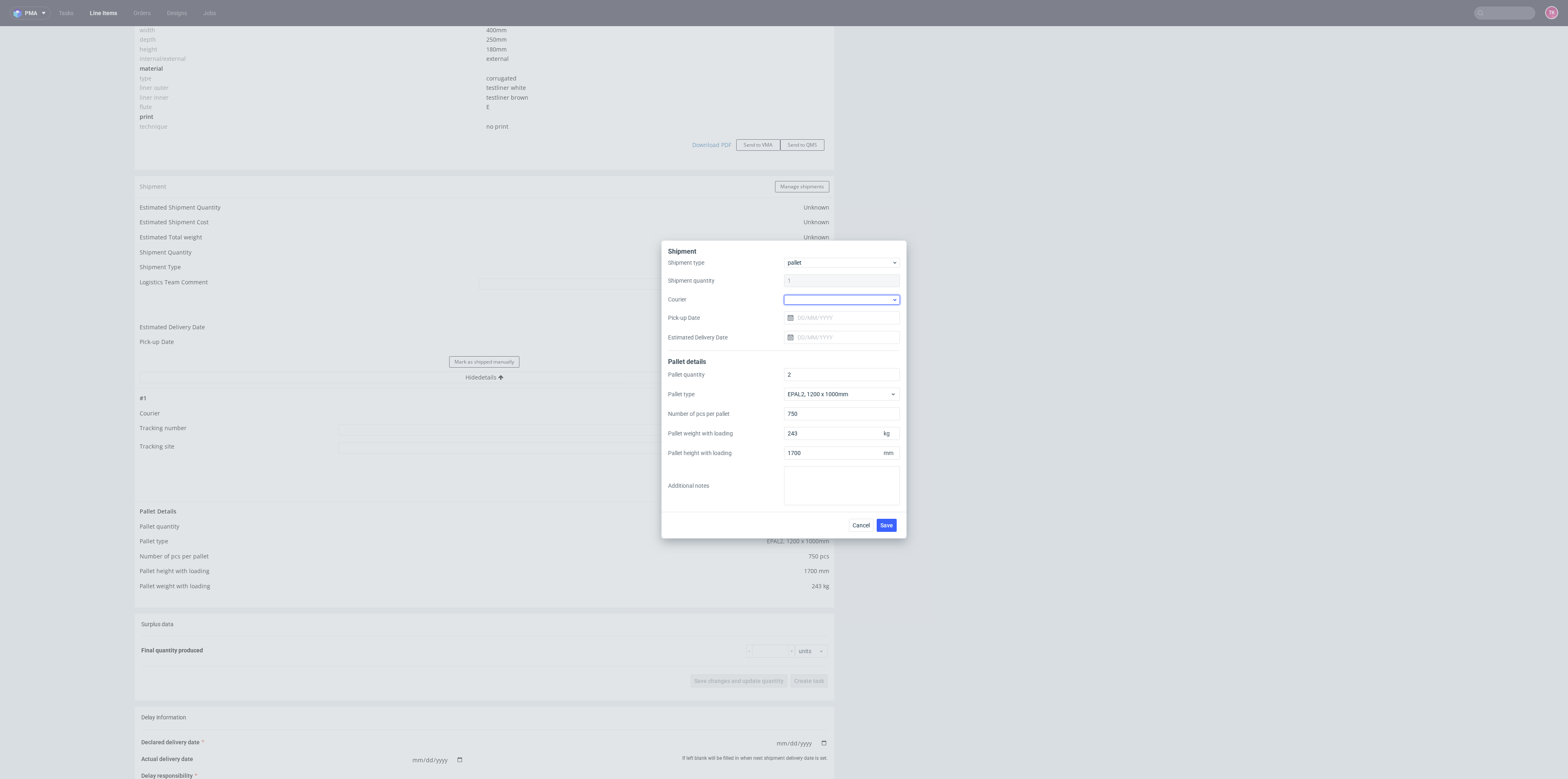
click at [829, 301] on div at bounding box center [842, 300] width 116 height 10
click at [812, 342] on div "DB Schenker" at bounding box center [842, 346] width 110 height 15
click at [808, 319] on input "Pick-up Date" at bounding box center [842, 317] width 116 height 13
click at [847, 414] on button "24" at bounding box center [842, 414] width 13 height 13
type input "24/09/2025"
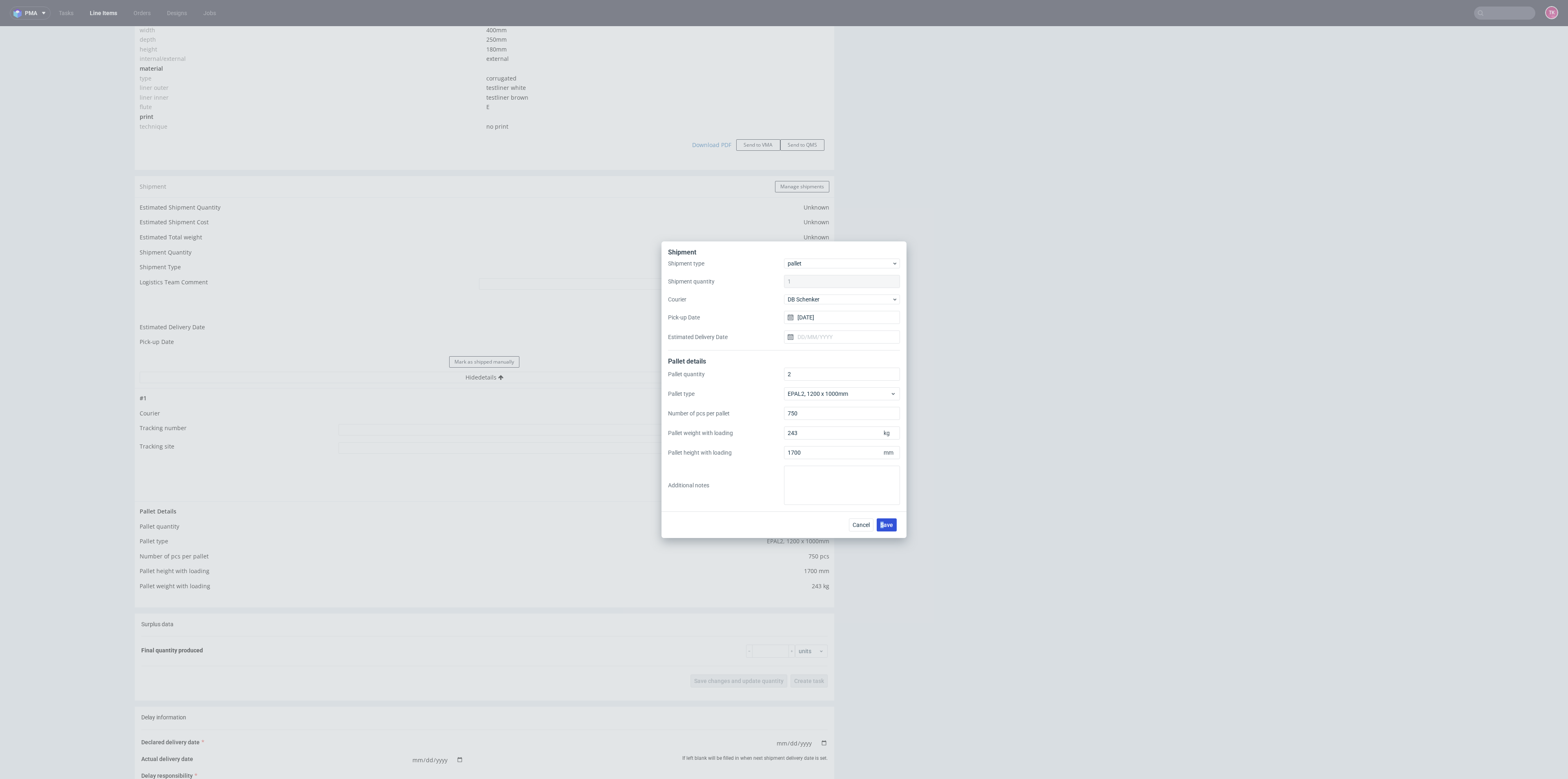
drag, startPoint x: 885, startPoint y: 515, endPoint x: 884, endPoint y: 522, distance: 7.1
click at [884, 522] on div "Cancel Save" at bounding box center [784, 524] width 245 height 27
click at [884, 520] on button "Save" at bounding box center [887, 524] width 20 height 13
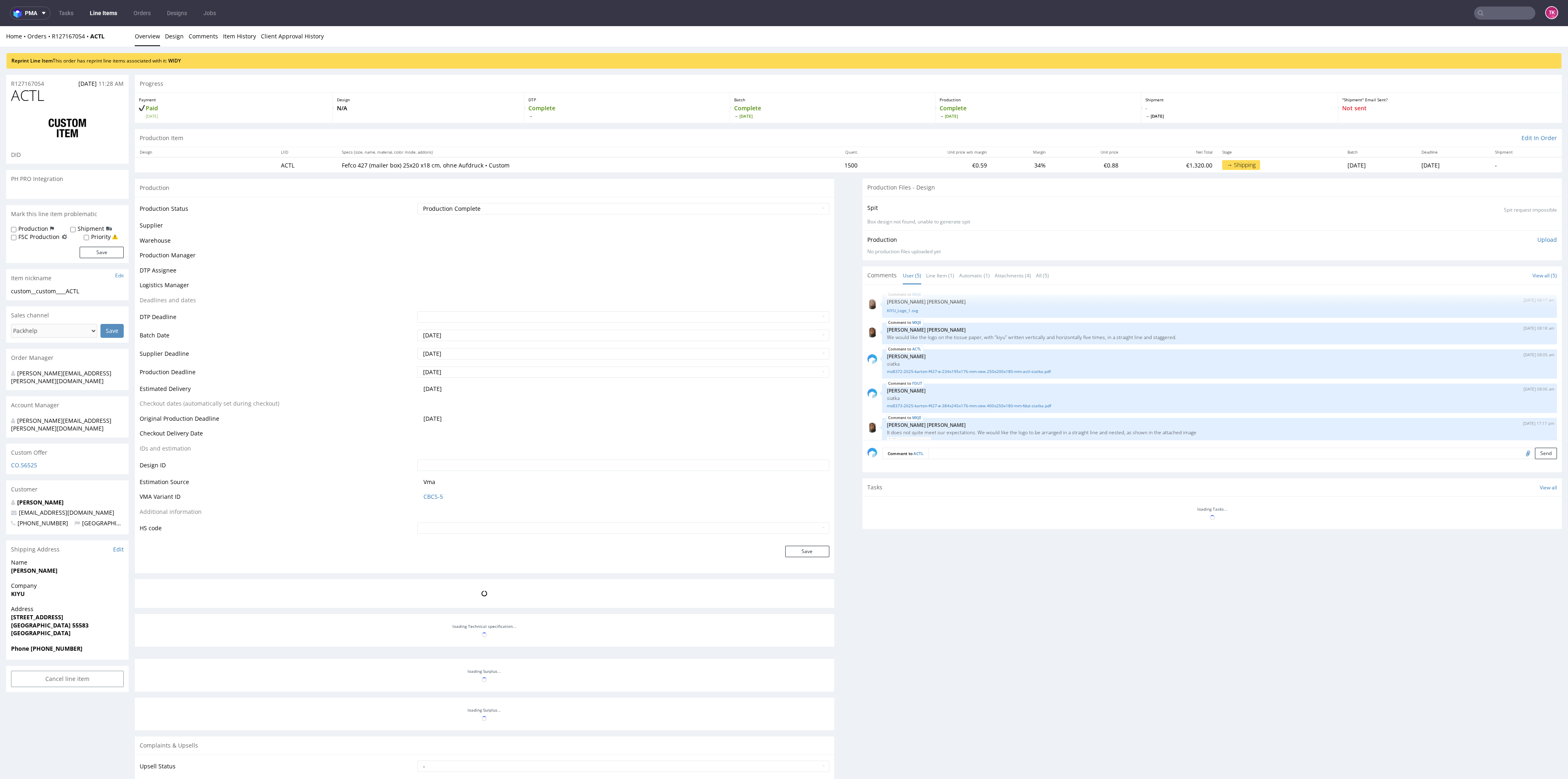
scroll to position [38, 0]
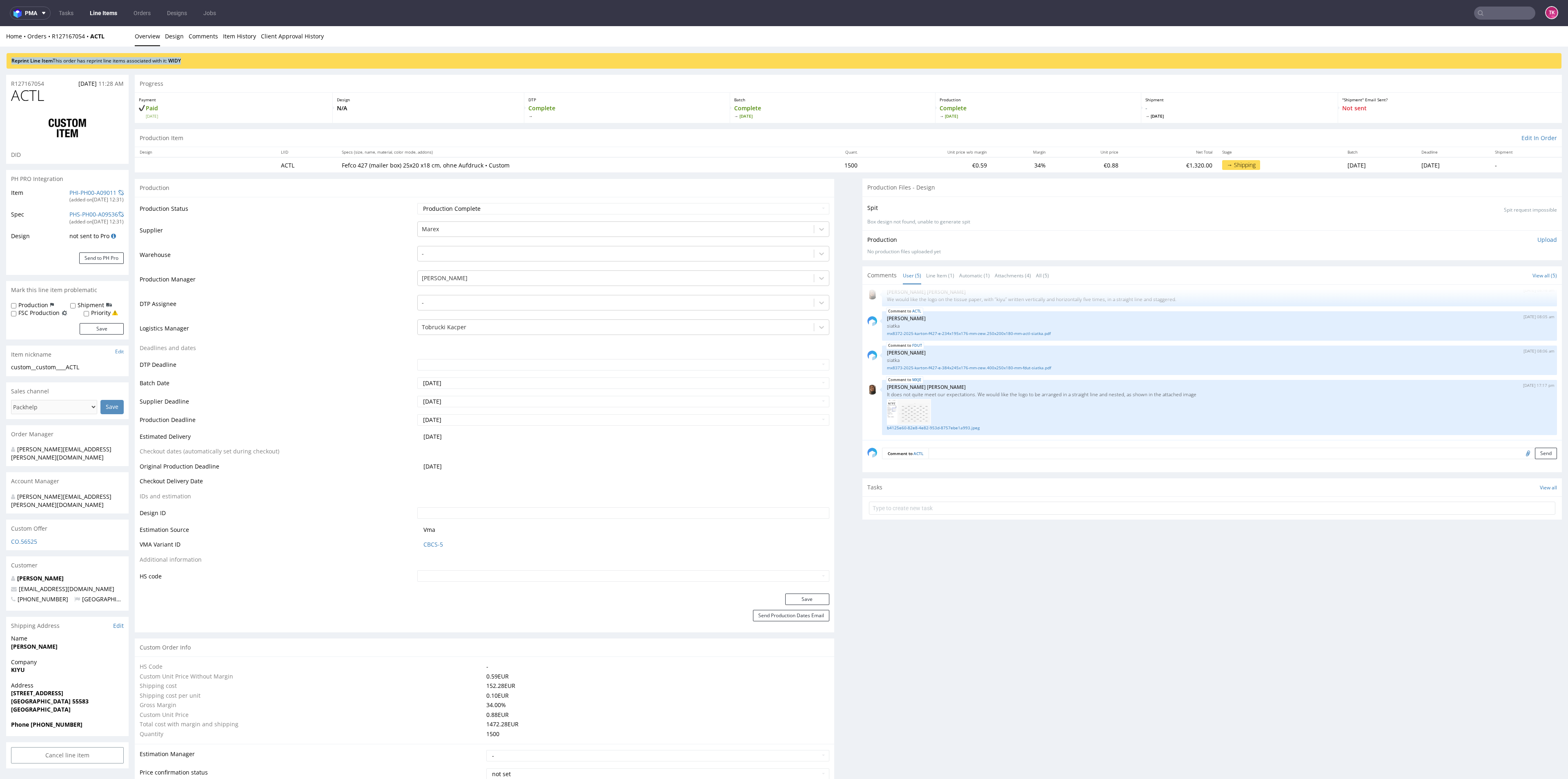
drag, startPoint x: 11, startPoint y: 60, endPoint x: 221, endPoint y: 67, distance: 210.1
click at [221, 67] on div "Reprint Line Item This order has reprint line items associated with it: WIDY" at bounding box center [784, 57] width 1568 height 22
click at [181, 59] on link "WIDY" at bounding box center [174, 60] width 13 height 7
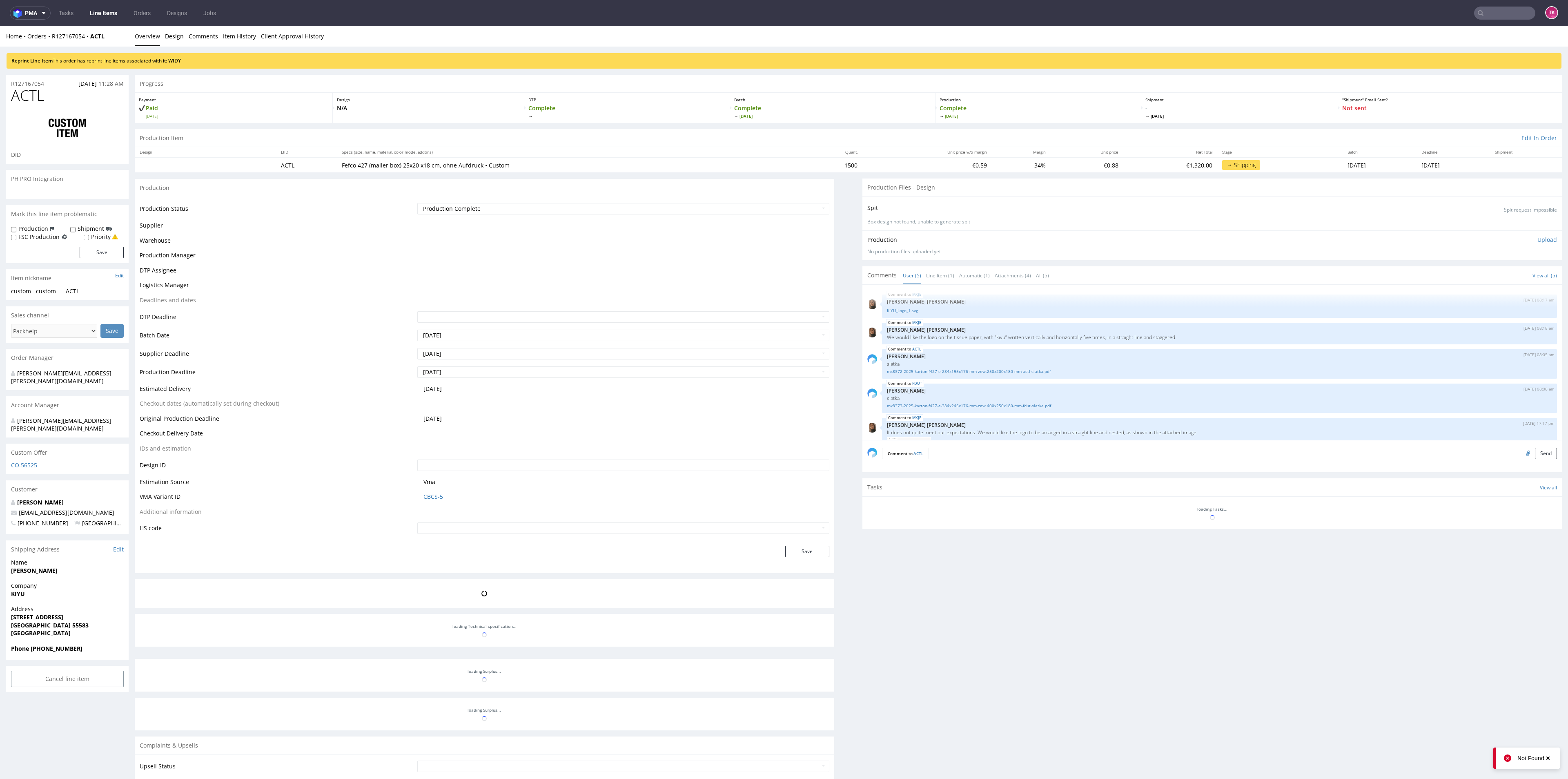
scroll to position [38, 0]
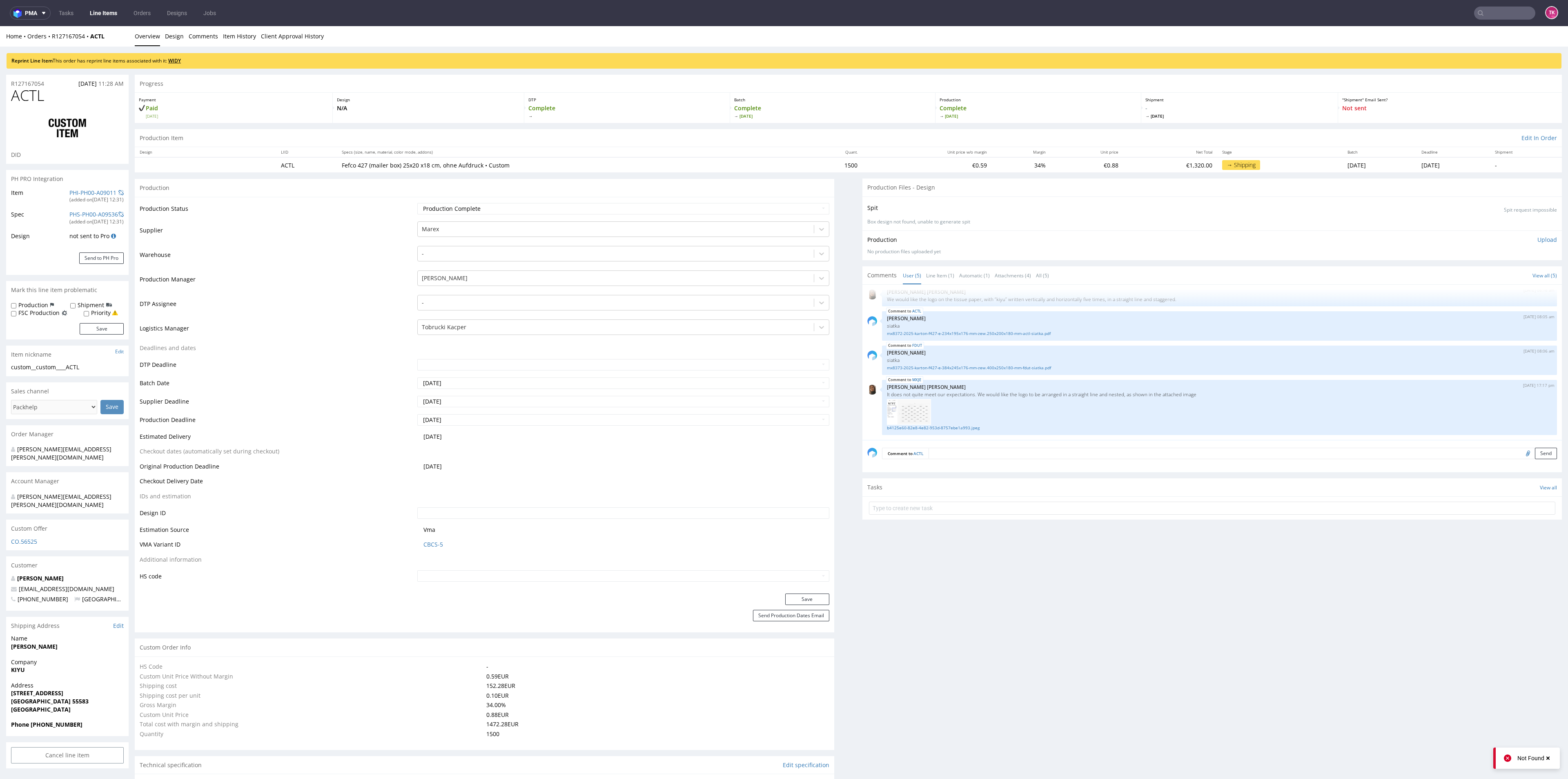
click at [181, 58] on link "WIDY" at bounding box center [174, 60] width 13 height 7
click at [180, 58] on link "WIDY" at bounding box center [174, 60] width 13 height 7
click at [173, 59] on link "WIDY" at bounding box center [174, 60] width 13 height 7
click at [178, 62] on link "WIDY" at bounding box center [174, 60] width 13 height 7
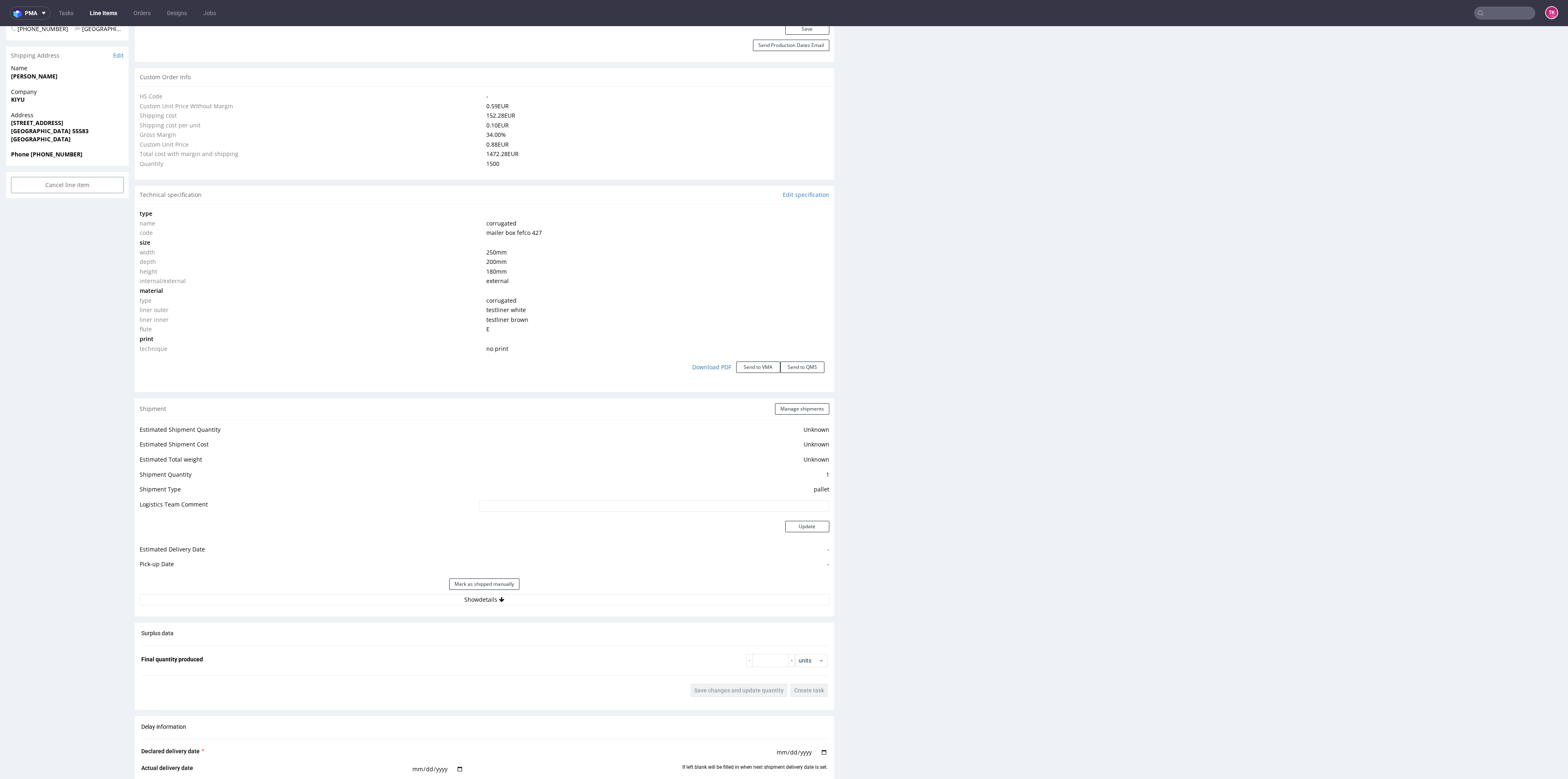
scroll to position [612, 0]
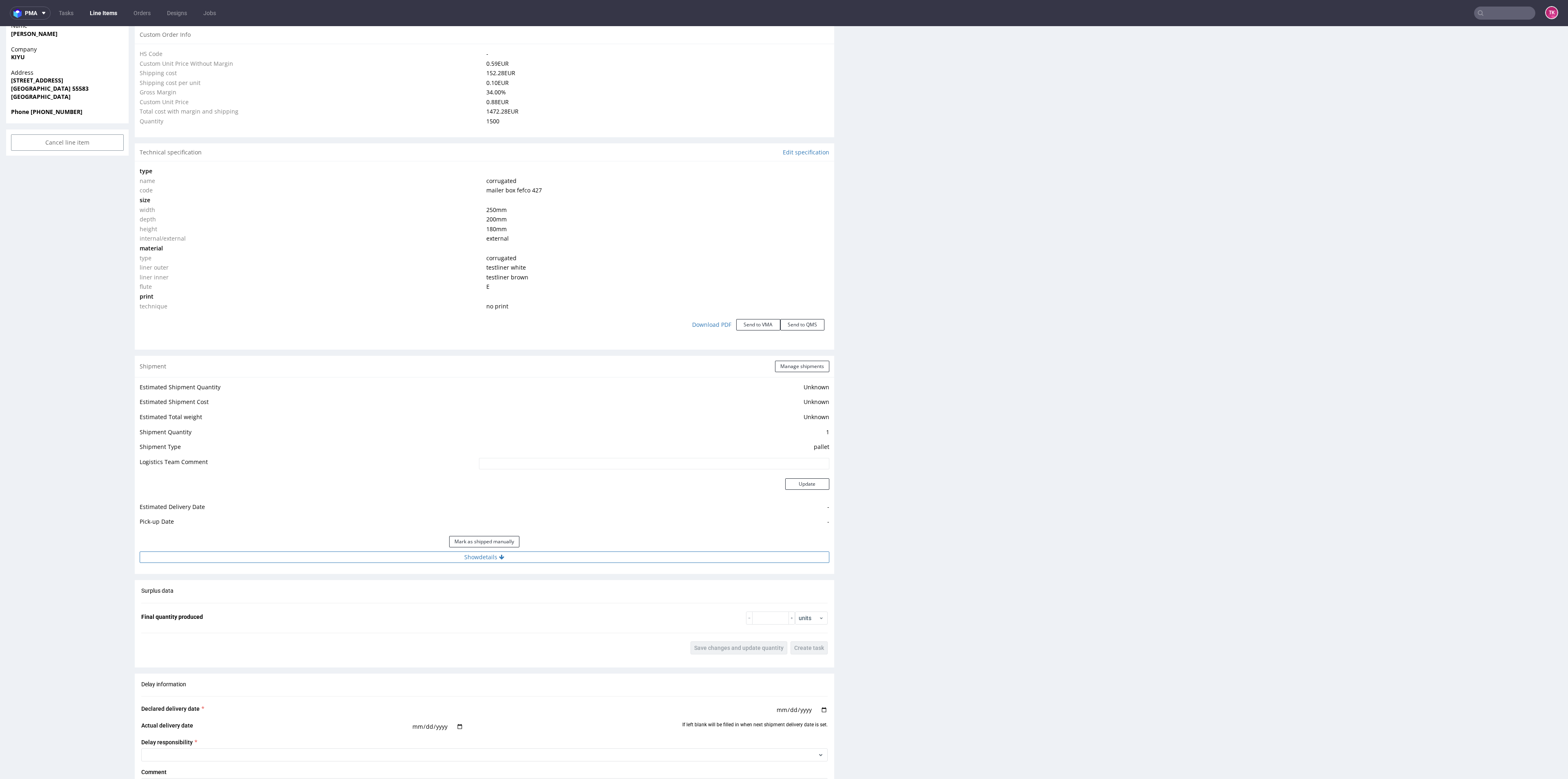
click at [617, 559] on button "Show details" at bounding box center [484, 557] width 690 height 11
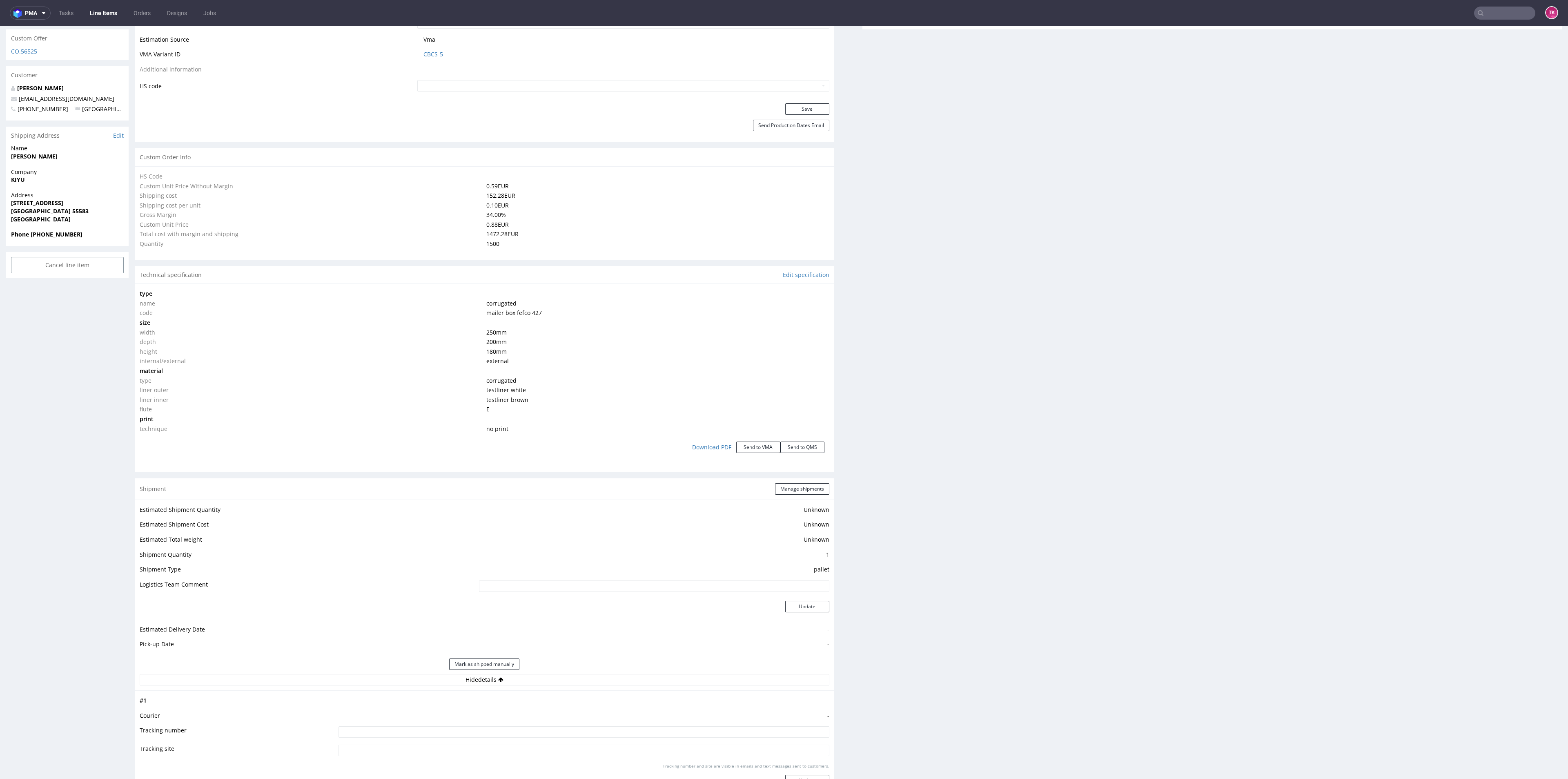
scroll to position [674, 0]
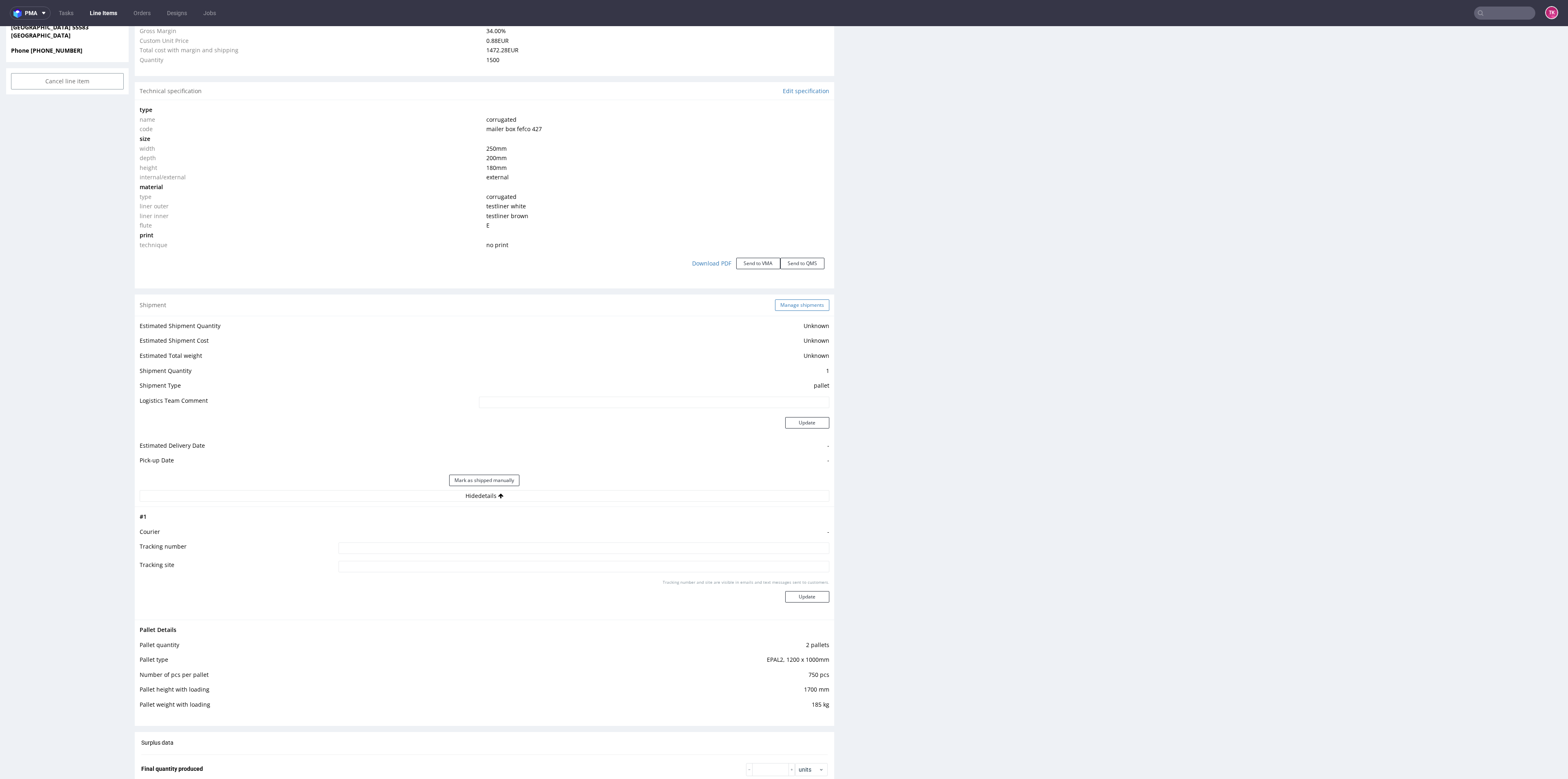
click at [791, 304] on button "Manage shipments" at bounding box center [802, 305] width 54 height 11
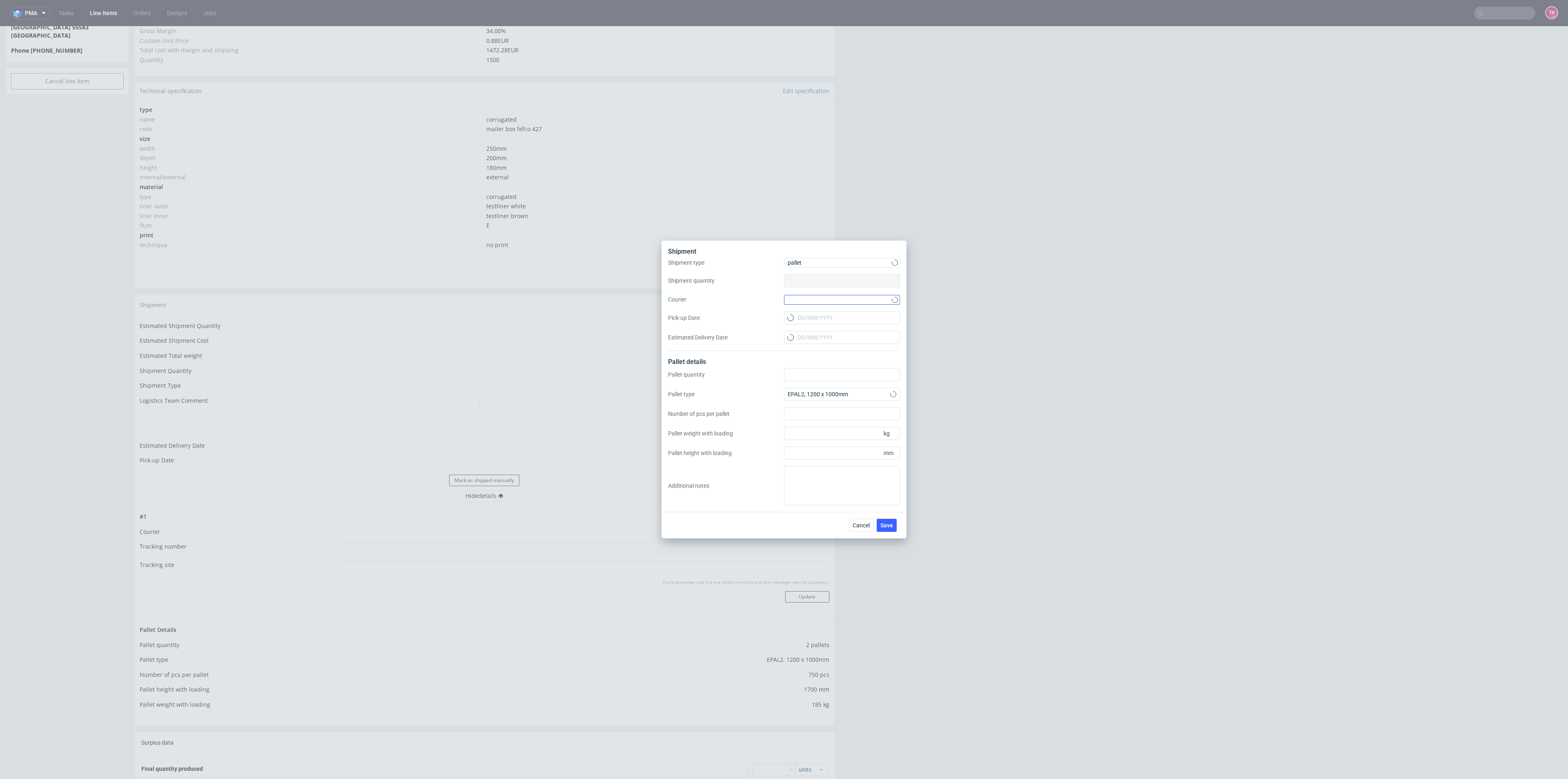
type input "1"
type input "2"
type input "750"
type input "185"
type input "1700"
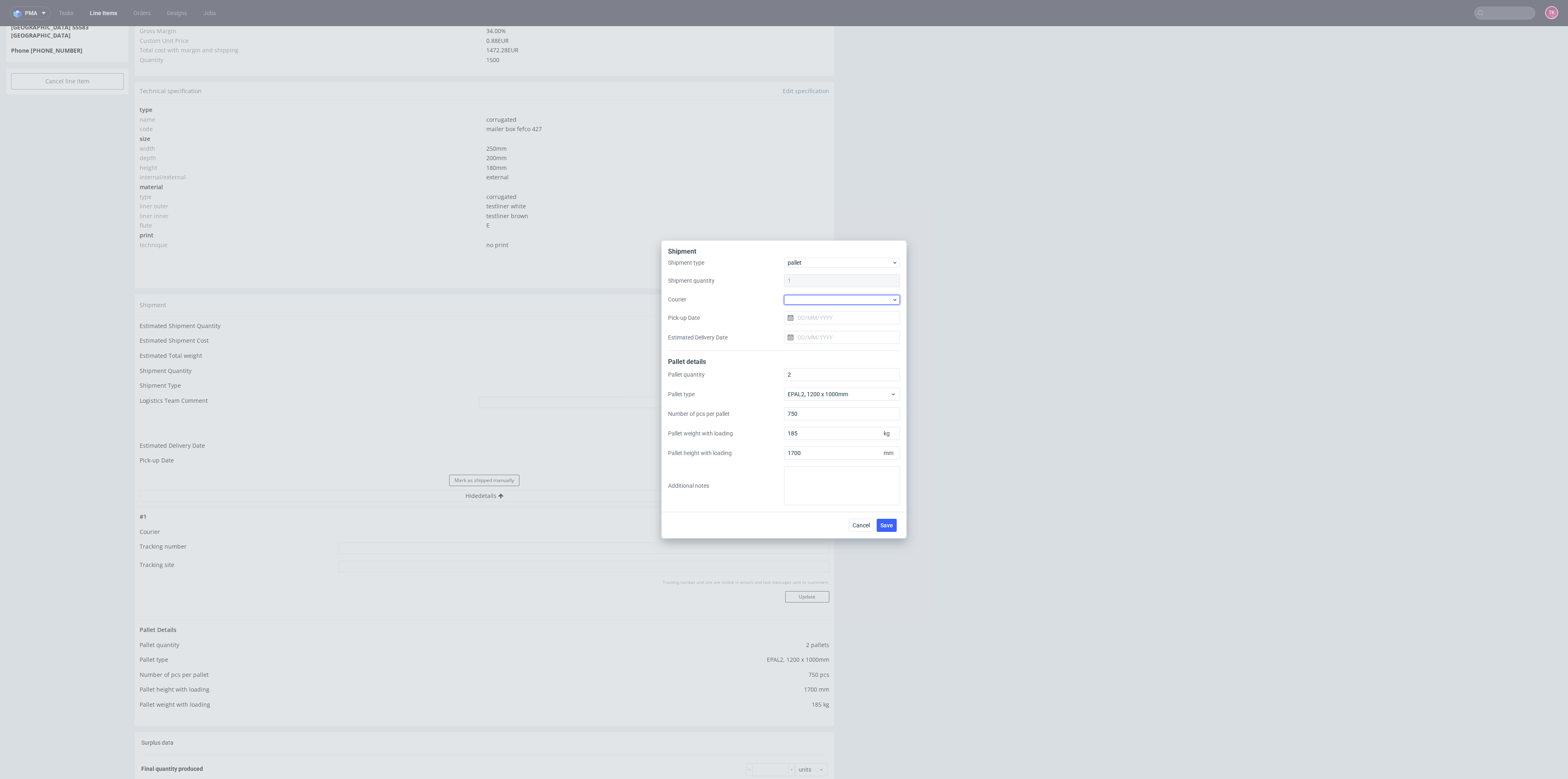
click at [825, 296] on div at bounding box center [842, 300] width 116 height 10
click at [847, 345] on div "DB Schenker" at bounding box center [842, 346] width 110 height 15
click at [826, 314] on input "Pick-up Date" at bounding box center [842, 317] width 116 height 13
drag, startPoint x: 847, startPoint y: 413, endPoint x: 859, endPoint y: 451, distance: 39.8
click at [847, 413] on button "24" at bounding box center [842, 414] width 13 height 13
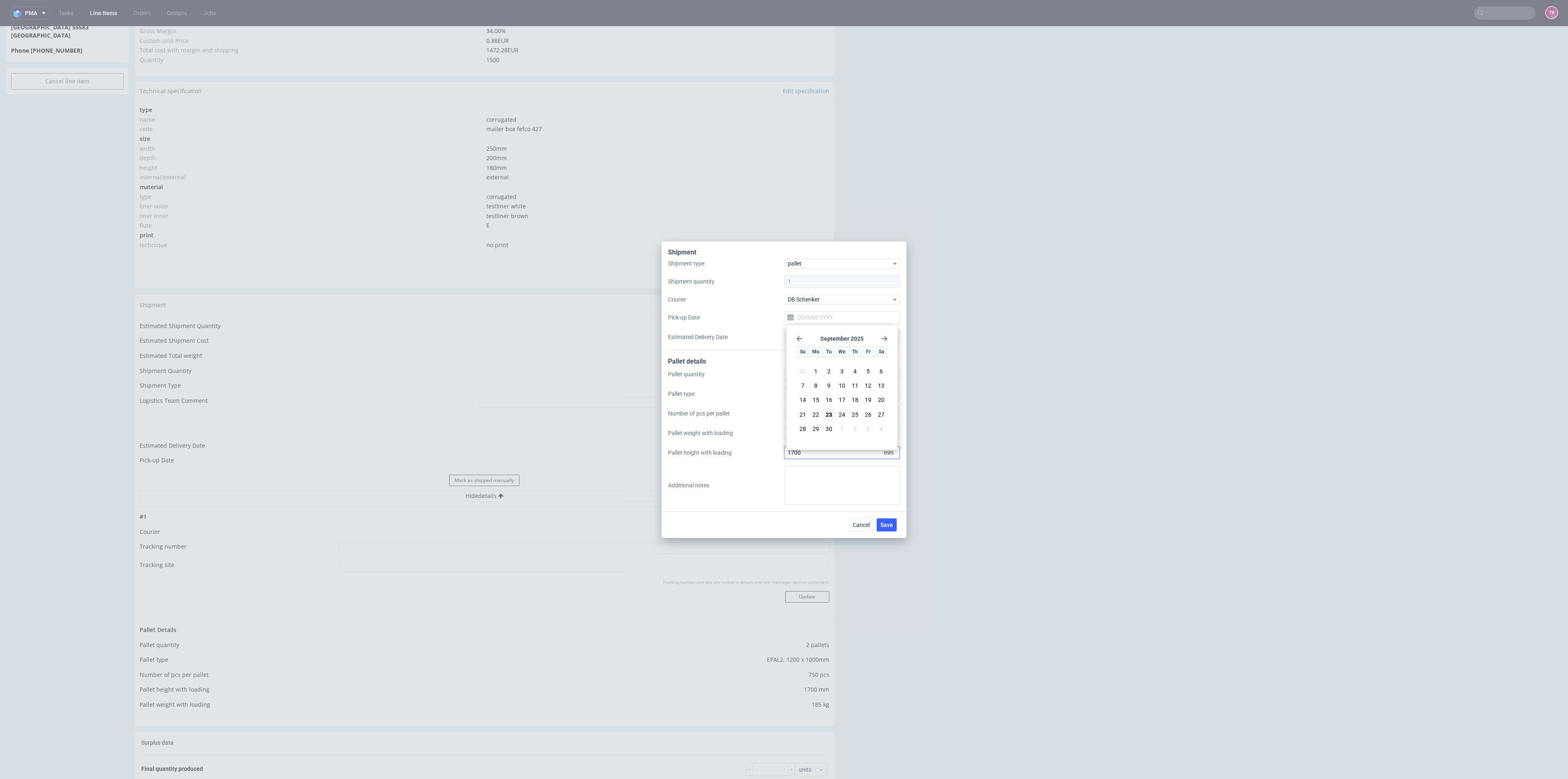
type input "[DATE]"
click at [884, 522] on span "Save" at bounding box center [887, 524] width 13 height 6
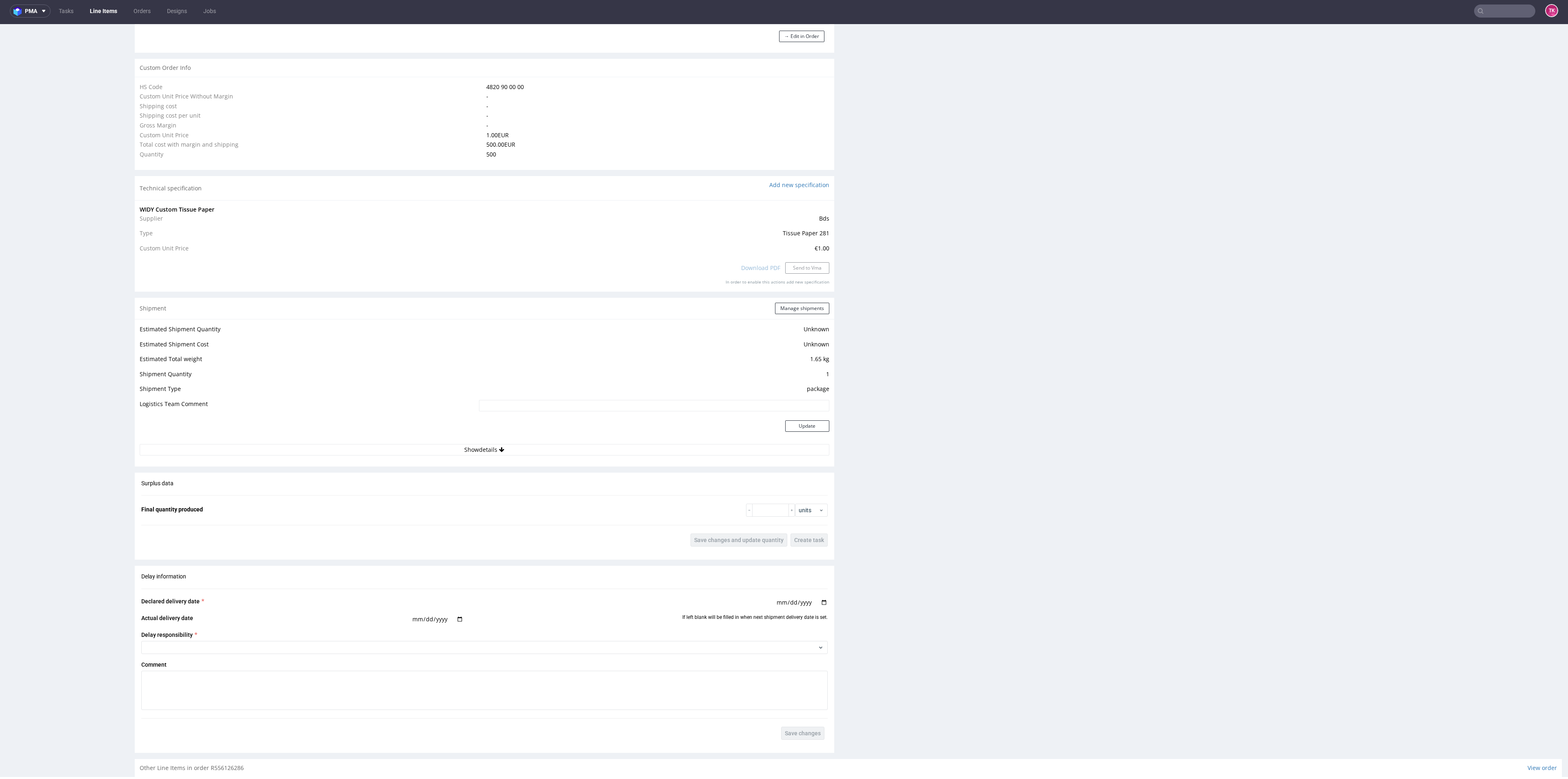
scroll to position [481, 0]
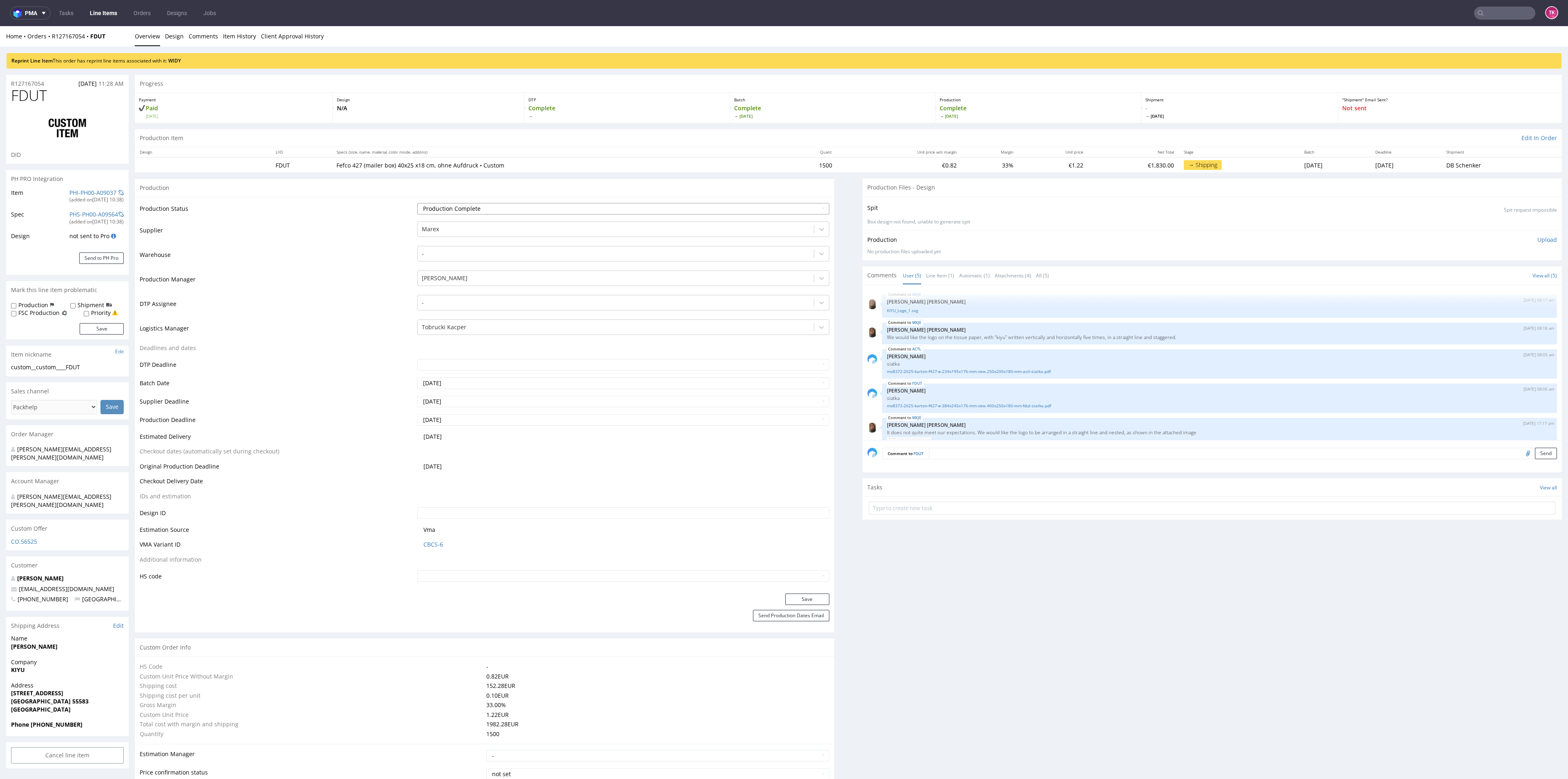
scroll to position [38, 0]
drag, startPoint x: 2, startPoint y: 627, endPoint x: 90, endPoint y: 633, distance: 88.2
copy strong "[PERSON_NAME]"
click at [18, 666] on strong "KIYU" at bounding box center [18, 669] width 14 height 8
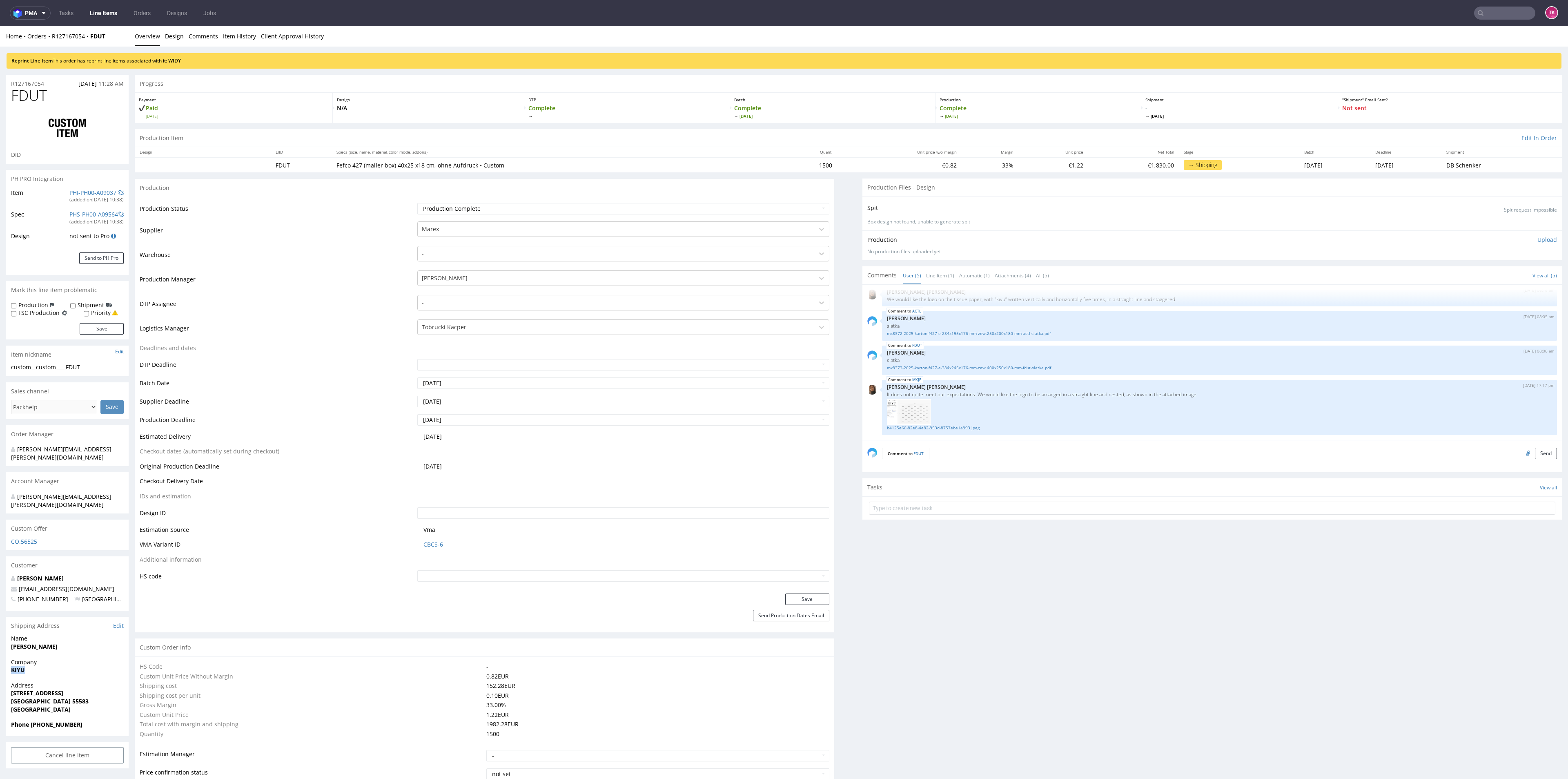
click at [18, 666] on strong "KIYU" at bounding box center [18, 669] width 14 height 8
copy strong "KIYU"
drag, startPoint x: 4, startPoint y: 676, endPoint x: 79, endPoint y: 685, distance: 75.5
copy p "Berlinerstraße 1 Bad Kreuznach 55583"
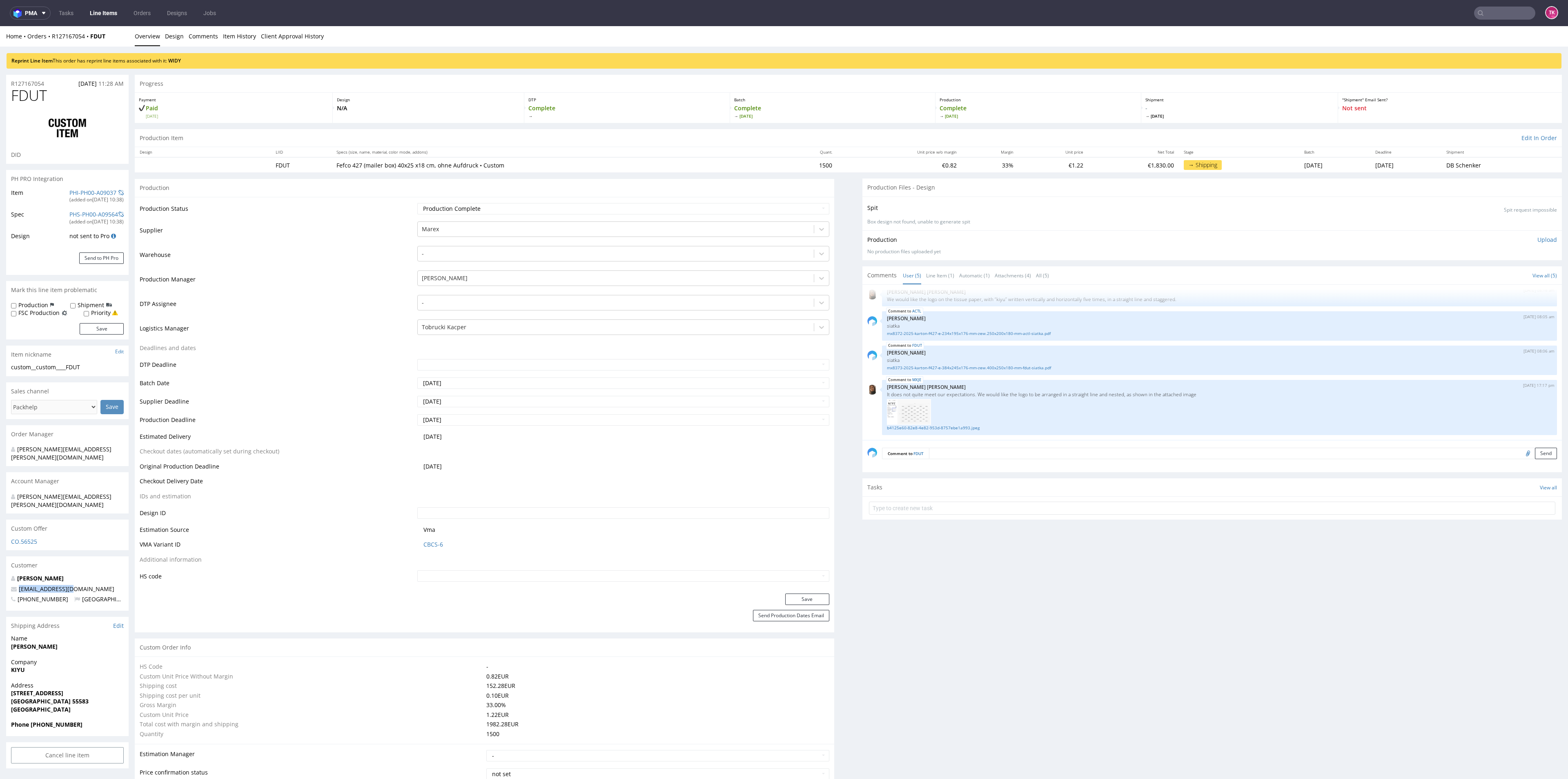
copy span "[EMAIL_ADDRESS][DOMAIN_NAME]"
drag, startPoint x: 81, startPoint y: 568, endPoint x: 0, endPoint y: 571, distance: 81.1
drag, startPoint x: 30, startPoint y: 707, endPoint x: 96, endPoint y: 701, distance: 66.3
click at [94, 721] on span "Phone +4915153557956" at bounding box center [68, 725] width 113 height 8
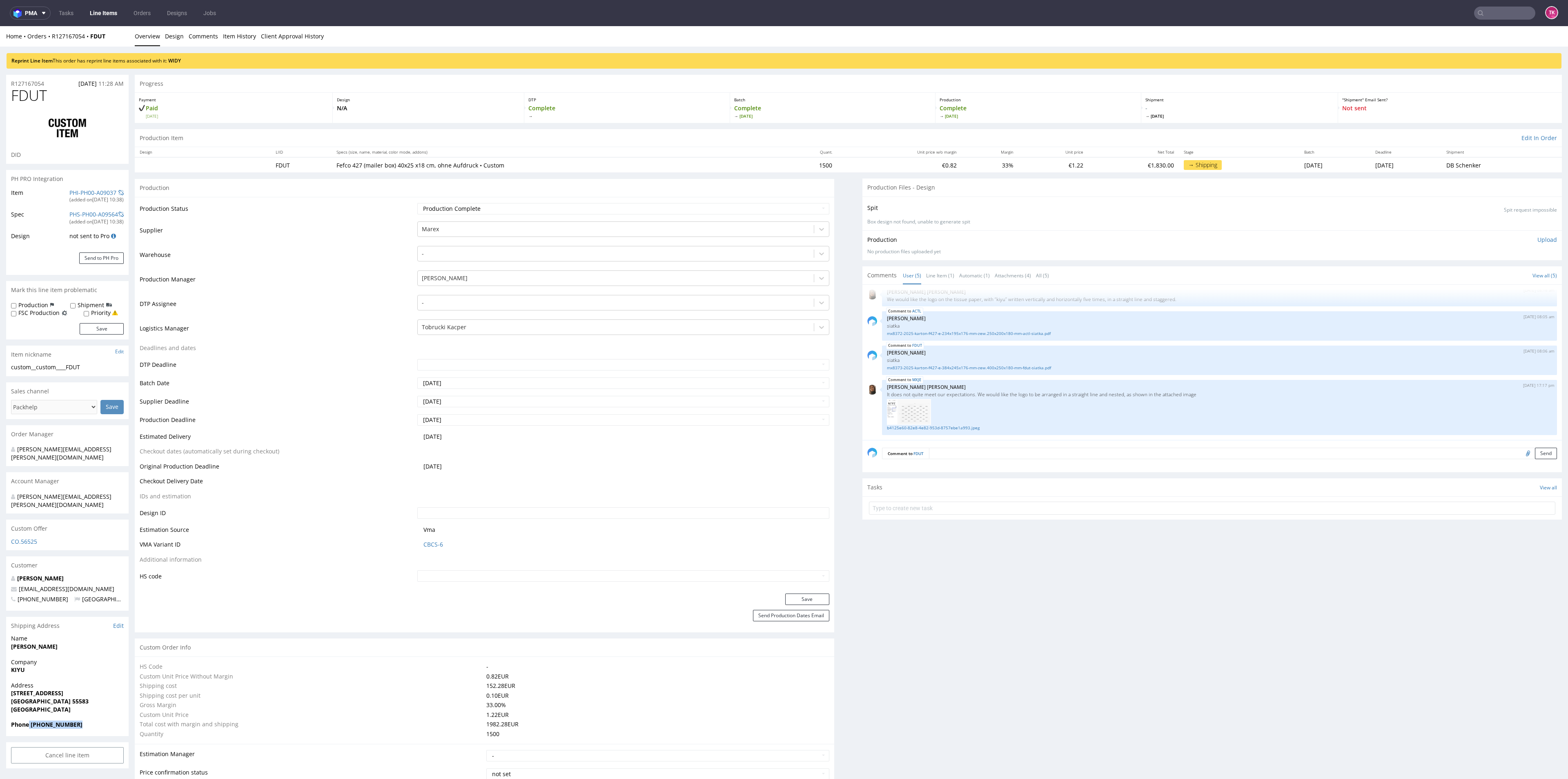
copy strong "+4915153557956"
drag, startPoint x: 103, startPoint y: 37, endPoint x: 49, endPoint y: 41, distance: 54.1
click at [49, 41] on div "Home Orders R127167054 FDUT Overview Design Comments Item History Client Approv…" at bounding box center [784, 36] width 1568 height 20
copy div "R127167054 FDUT"
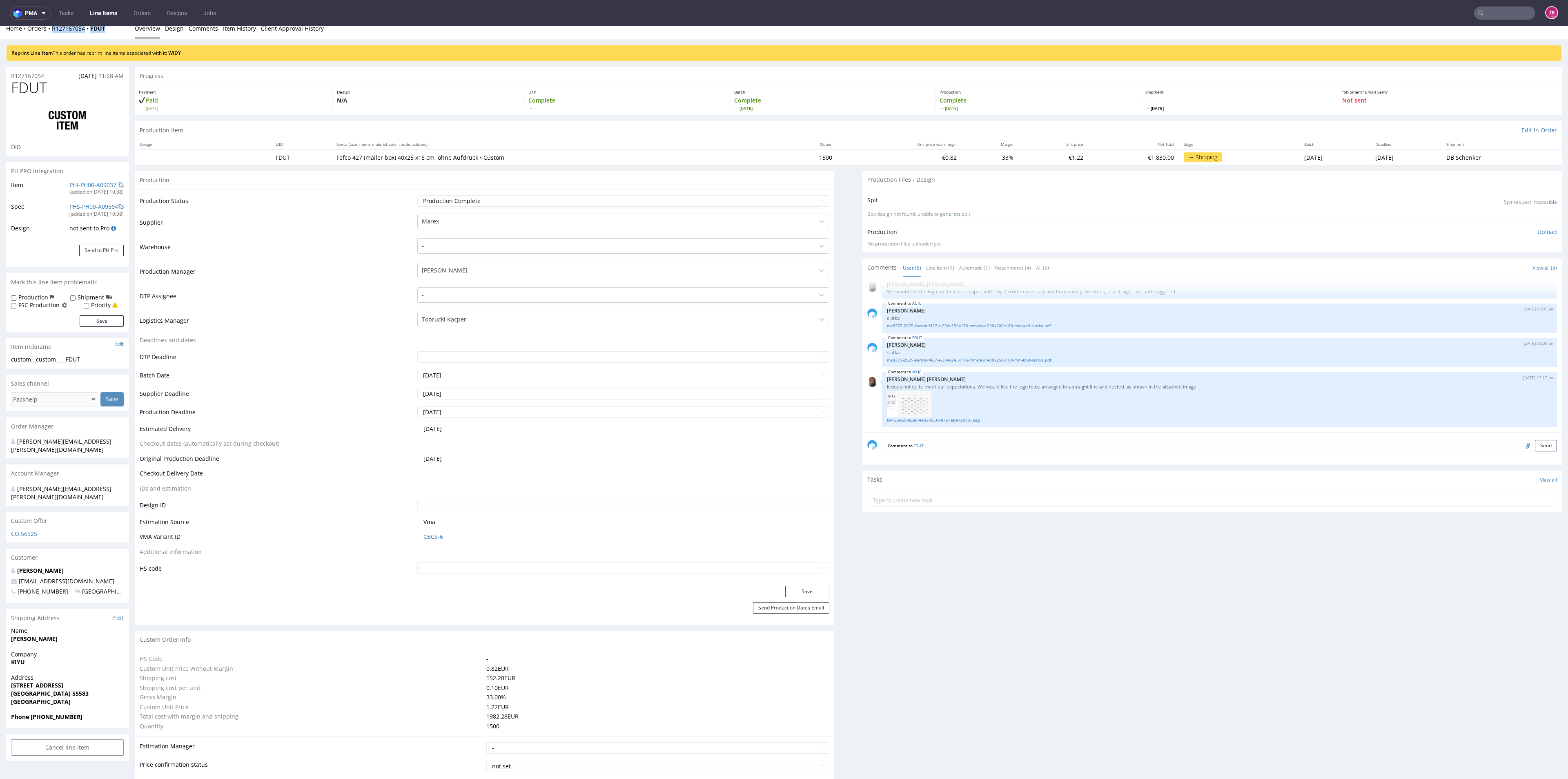
scroll to position [0, 0]
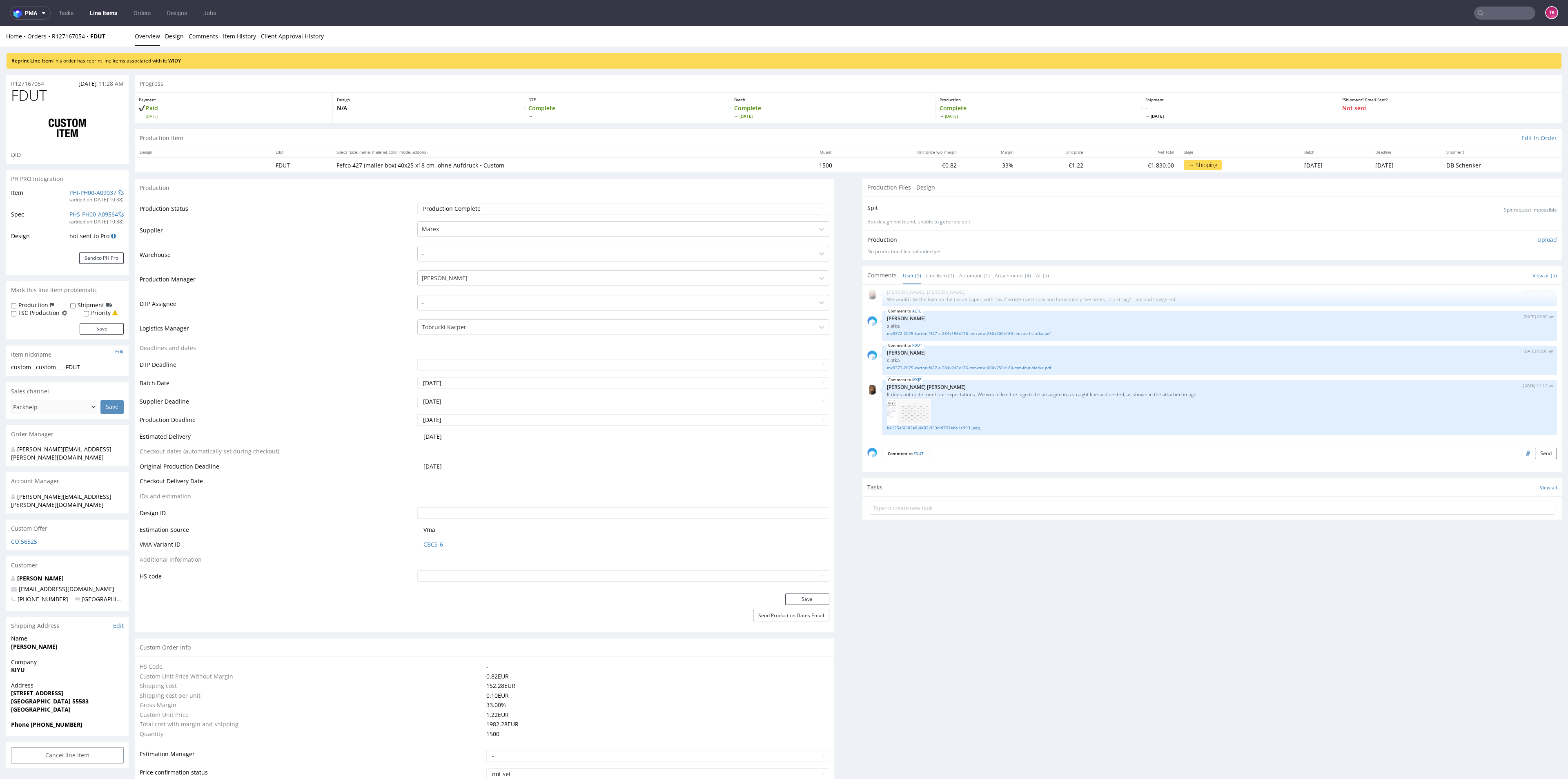
drag, startPoint x: 132, startPoint y: 44, endPoint x: 127, endPoint y: 49, distance: 7.1
drag, startPoint x: 112, startPoint y: 44, endPoint x: 90, endPoint y: 45, distance: 22.0
click at [90, 45] on div "Home Orders R127167054 FDUT Overview Design Comments Item History Client Approv…" at bounding box center [784, 36] width 1568 height 20
copy strong "FDUT"
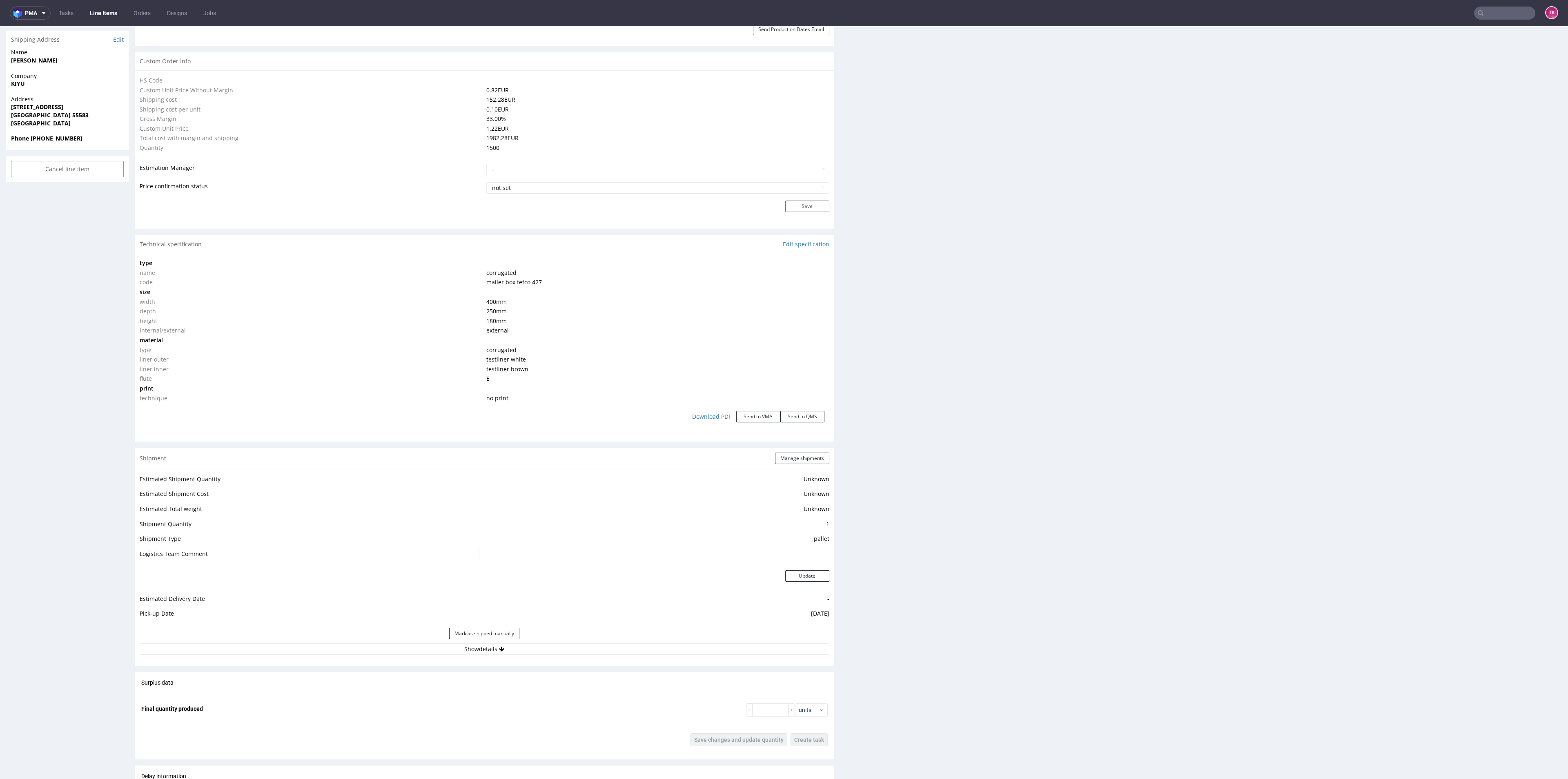
scroll to position [612, 0]
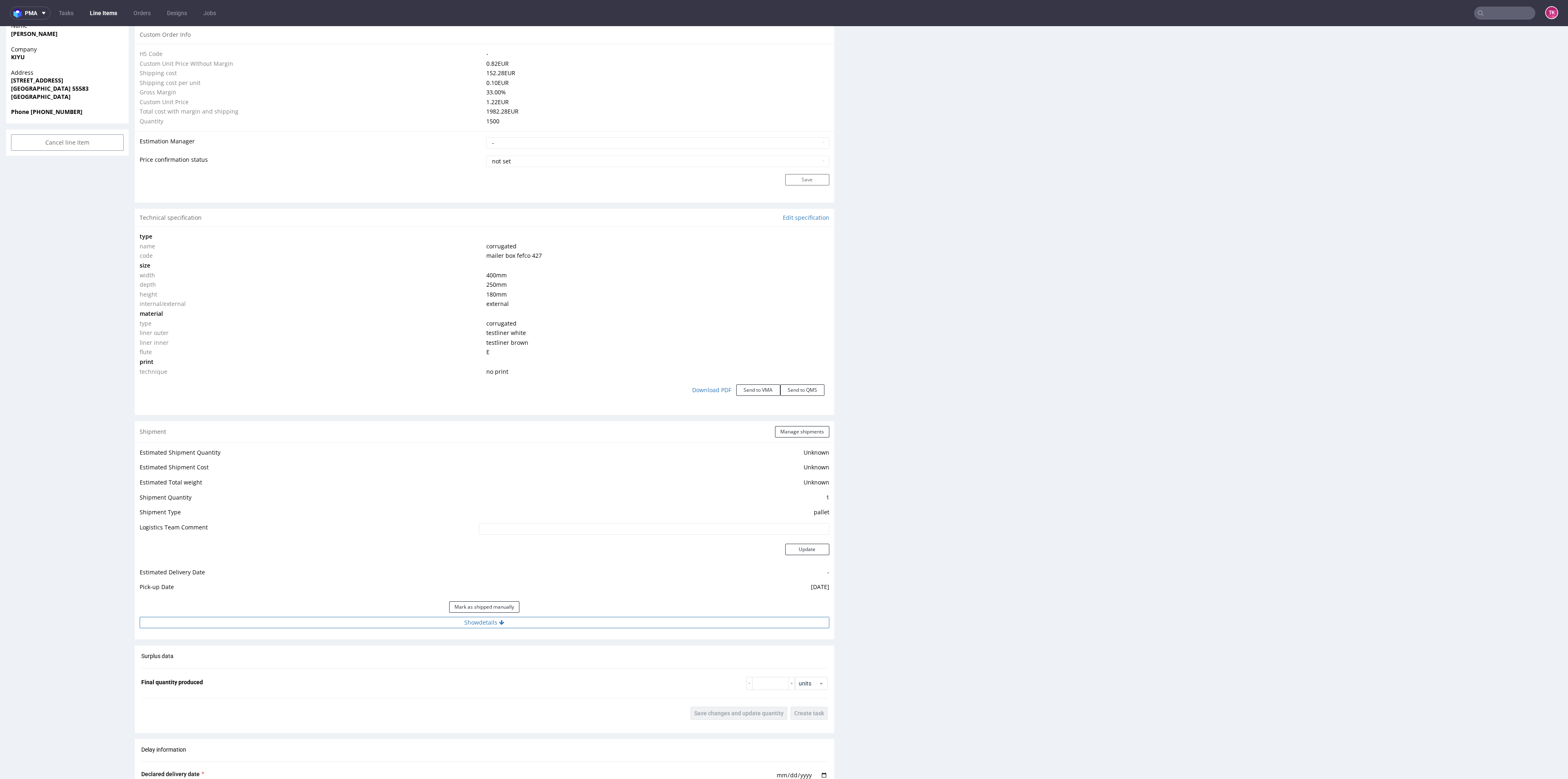
drag, startPoint x: 555, startPoint y: 617, endPoint x: 559, endPoint y: 622, distance: 6.4
click at [558, 618] on button "Show details" at bounding box center [484, 622] width 690 height 11
click at [463, 619] on button "Hide details" at bounding box center [484, 622] width 690 height 11
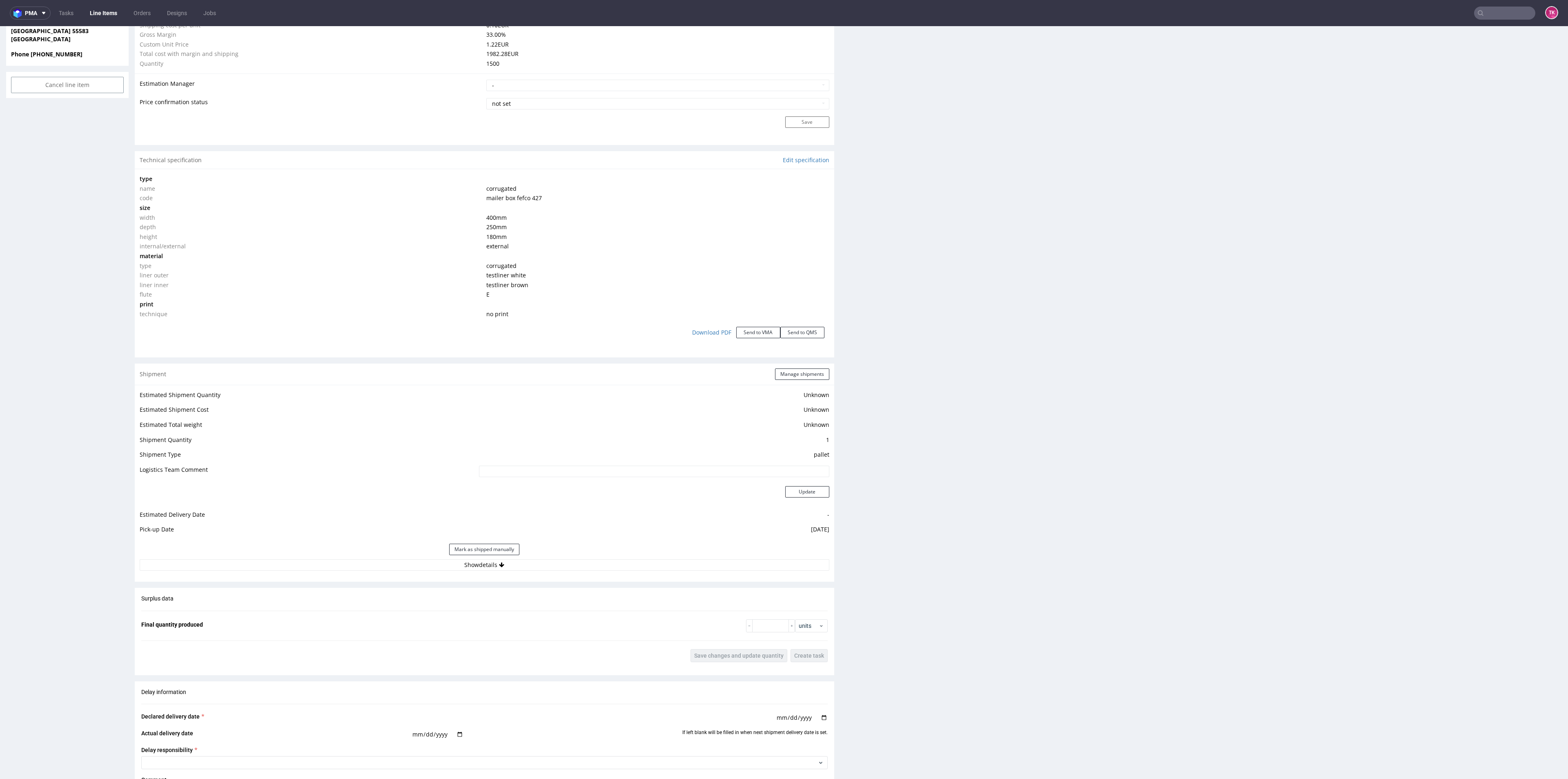
scroll to position [674, 0]
drag, startPoint x: 599, startPoint y: 549, endPoint x: 599, endPoint y: 564, distance: 15.0
click at [599, 551] on div "Mark as shipped manually" at bounding box center [484, 546] width 690 height 20
click at [599, 564] on button "Show details" at bounding box center [484, 561] width 690 height 11
click at [485, 607] on input at bounding box center [584, 613] width 491 height 11
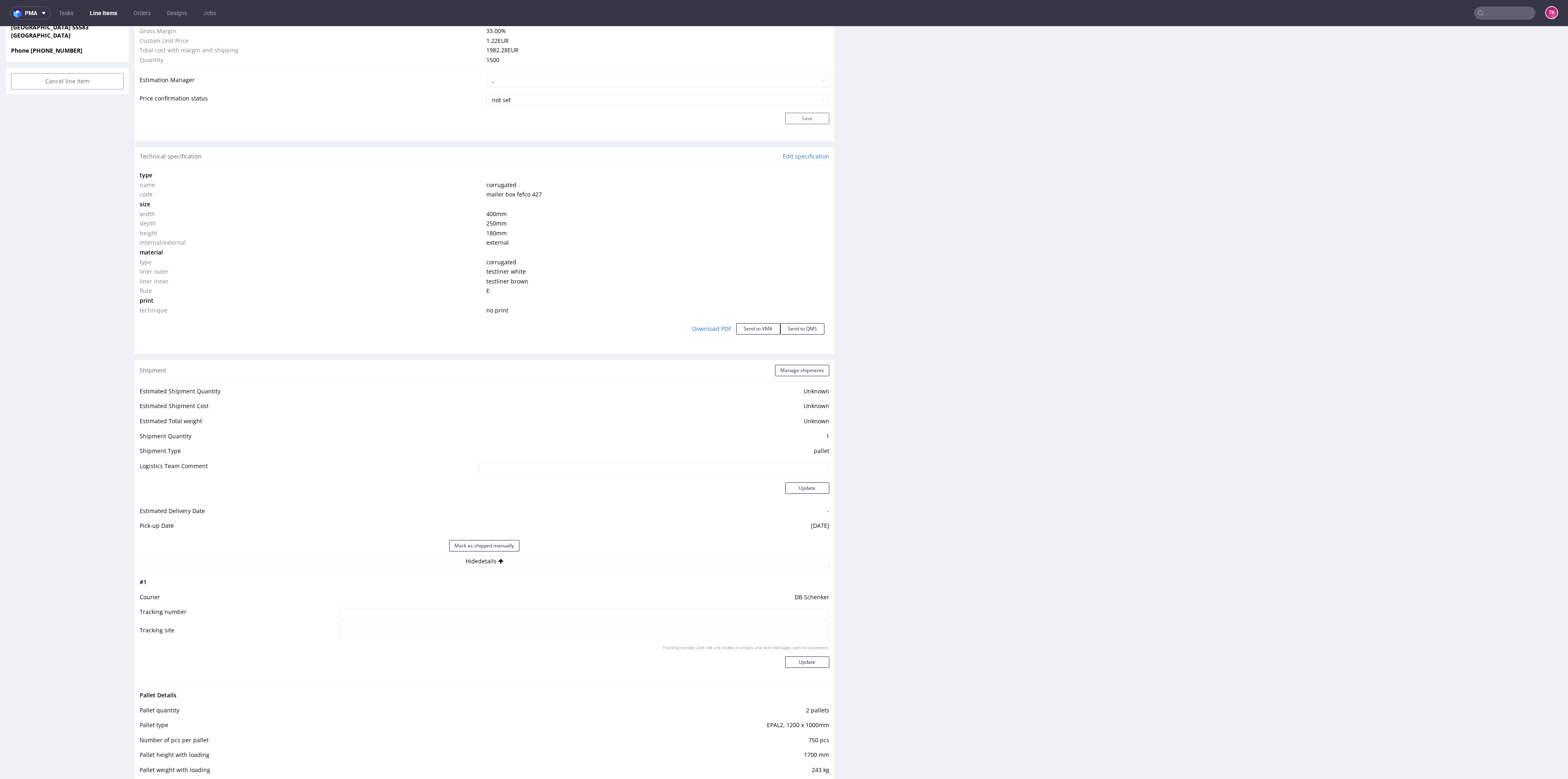
paste input "PLWAW509039985"
type input "PLWAW509039985"
click at [792, 659] on button "Update" at bounding box center [807, 662] width 44 height 11
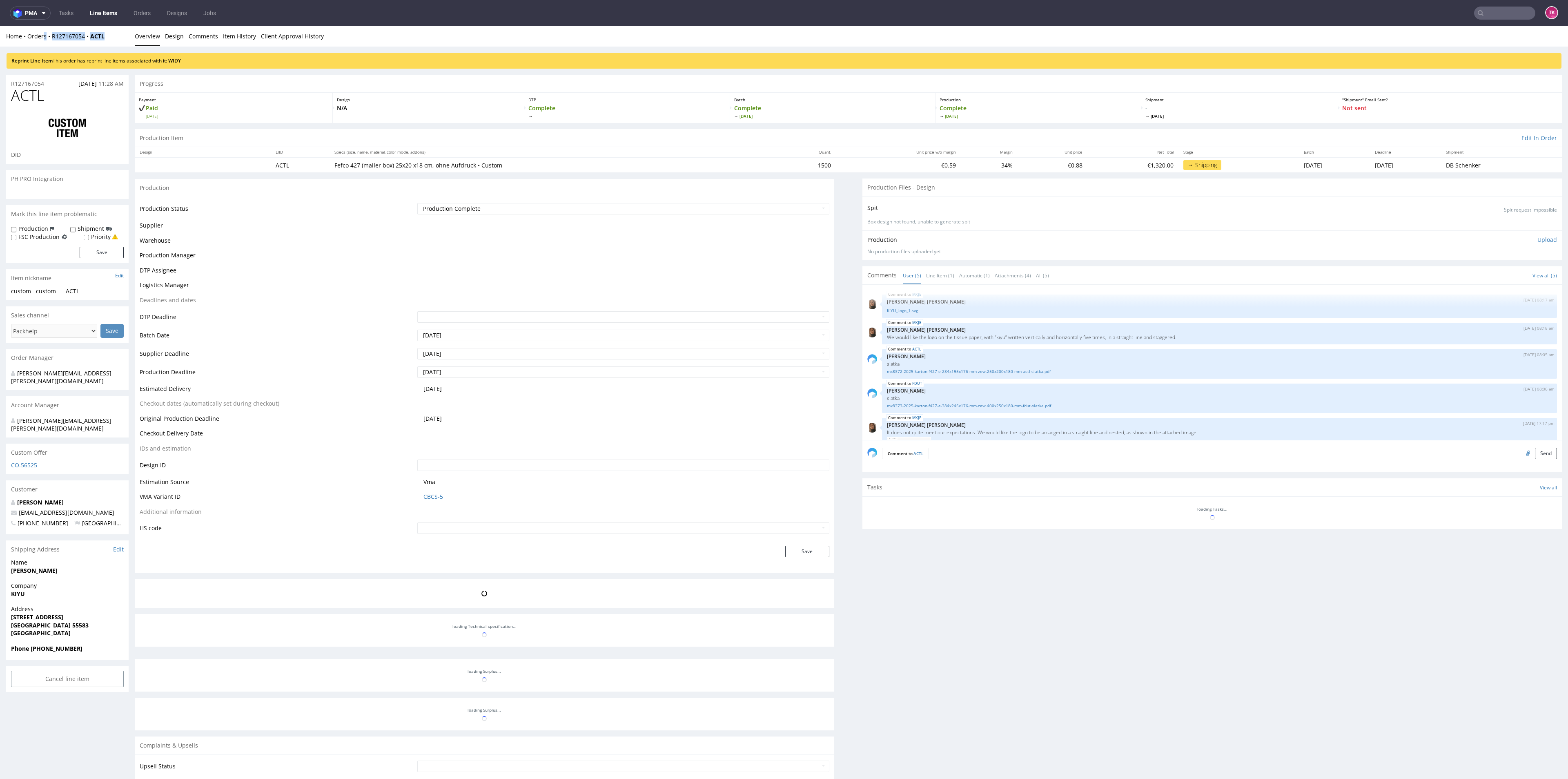
drag, startPoint x: 113, startPoint y: 34, endPoint x: 50, endPoint y: 41, distance: 63.4
click at [50, 41] on div "Home Orders R127167054 ACTL Overview Design Comments Item History Client Approv…" at bounding box center [784, 36] width 1568 height 20
copy div "R127167054 ACTL"
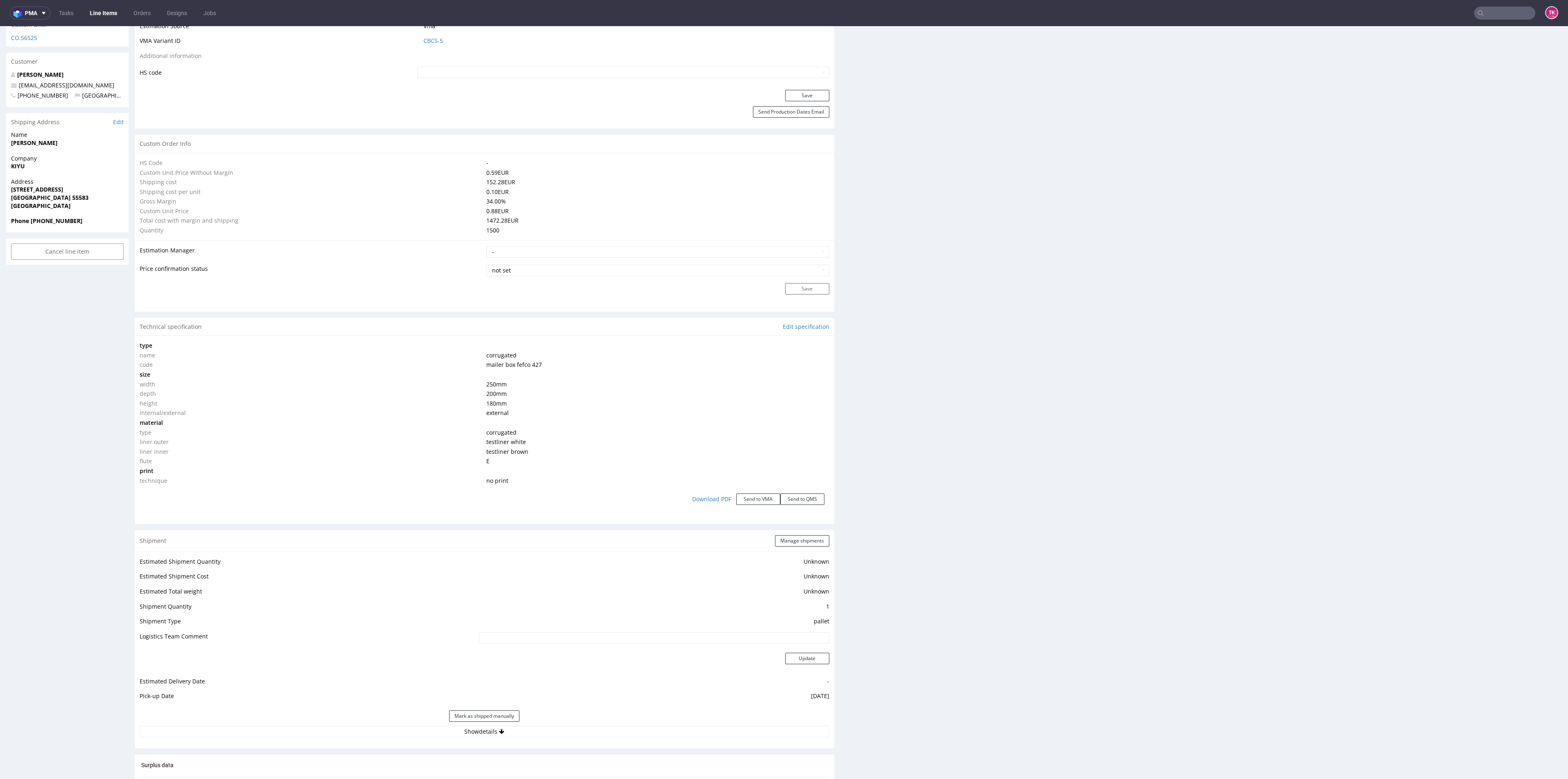
scroll to position [612, 0]
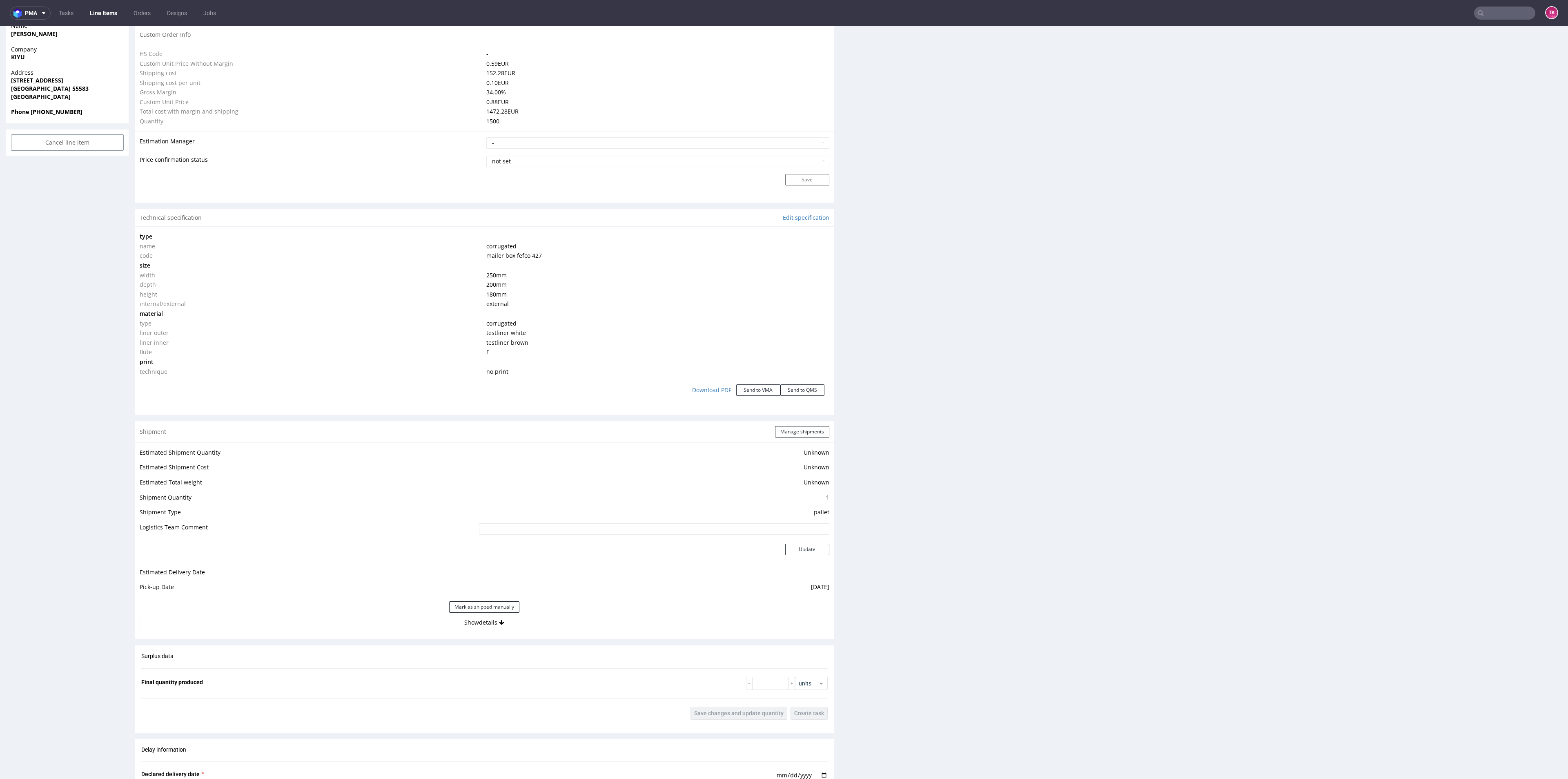
drag, startPoint x: 572, startPoint y: 625, endPoint x: 563, endPoint y: 629, distance: 9.8
click at [574, 624] on button "Show details" at bounding box center [484, 622] width 690 height 11
click at [493, 662] on td "DB Schenker" at bounding box center [583, 660] width 492 height 15
click at [503, 668] on td at bounding box center [583, 677] width 492 height 18
drag, startPoint x: 545, startPoint y: 686, endPoint x: 542, endPoint y: 678, distance: 8.5
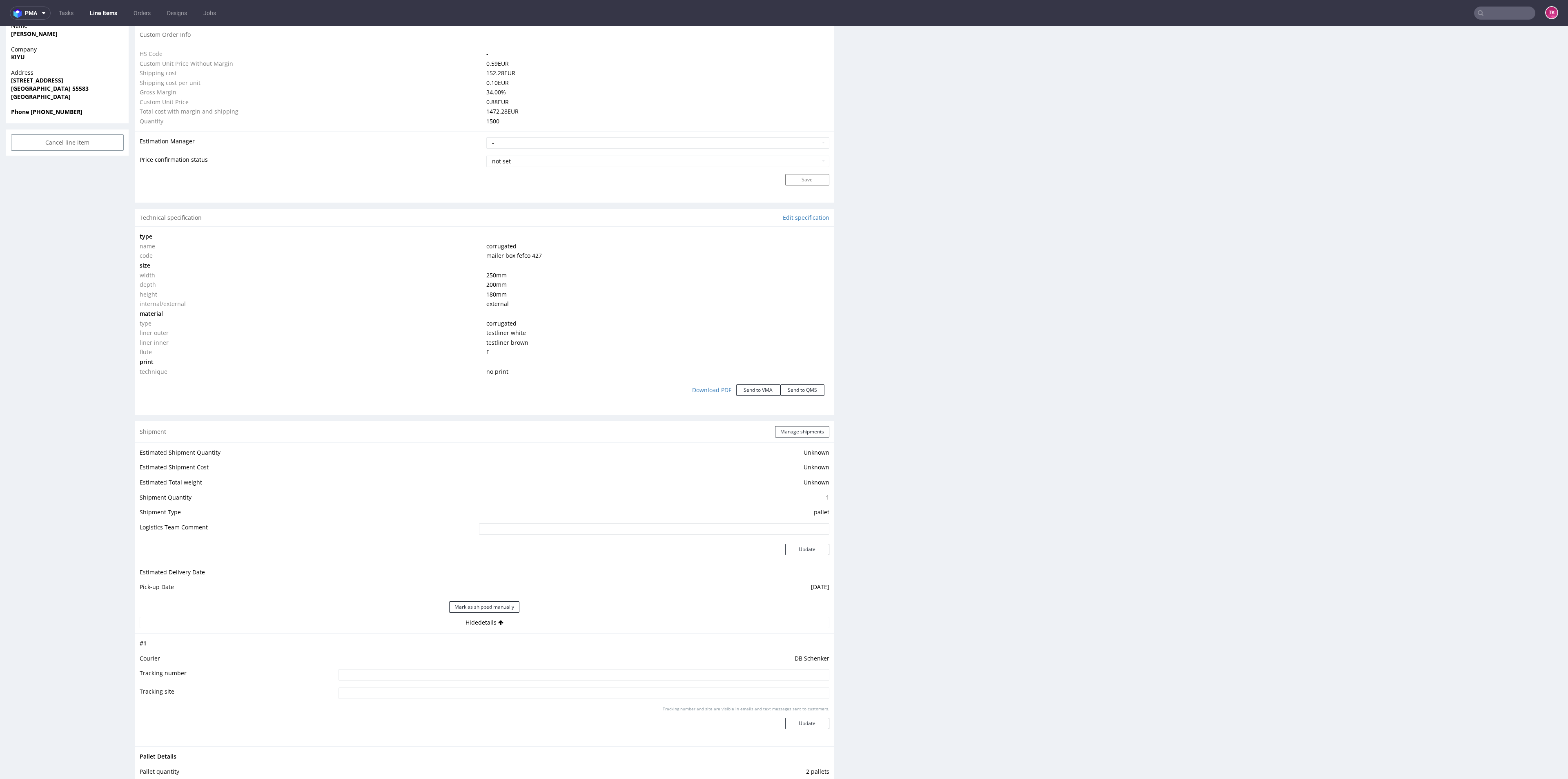
click at [544, 683] on tbody "# 1 Courier [PERSON_NAME] Tracking number Tracking site Tracking number and sit…" at bounding box center [484, 690] width 690 height 103
click at [543, 678] on input at bounding box center [584, 674] width 491 height 11
paste input "PLWAW509039985"
type input "PLWAW509039985"
click at [800, 722] on button "Update" at bounding box center [807, 723] width 44 height 11
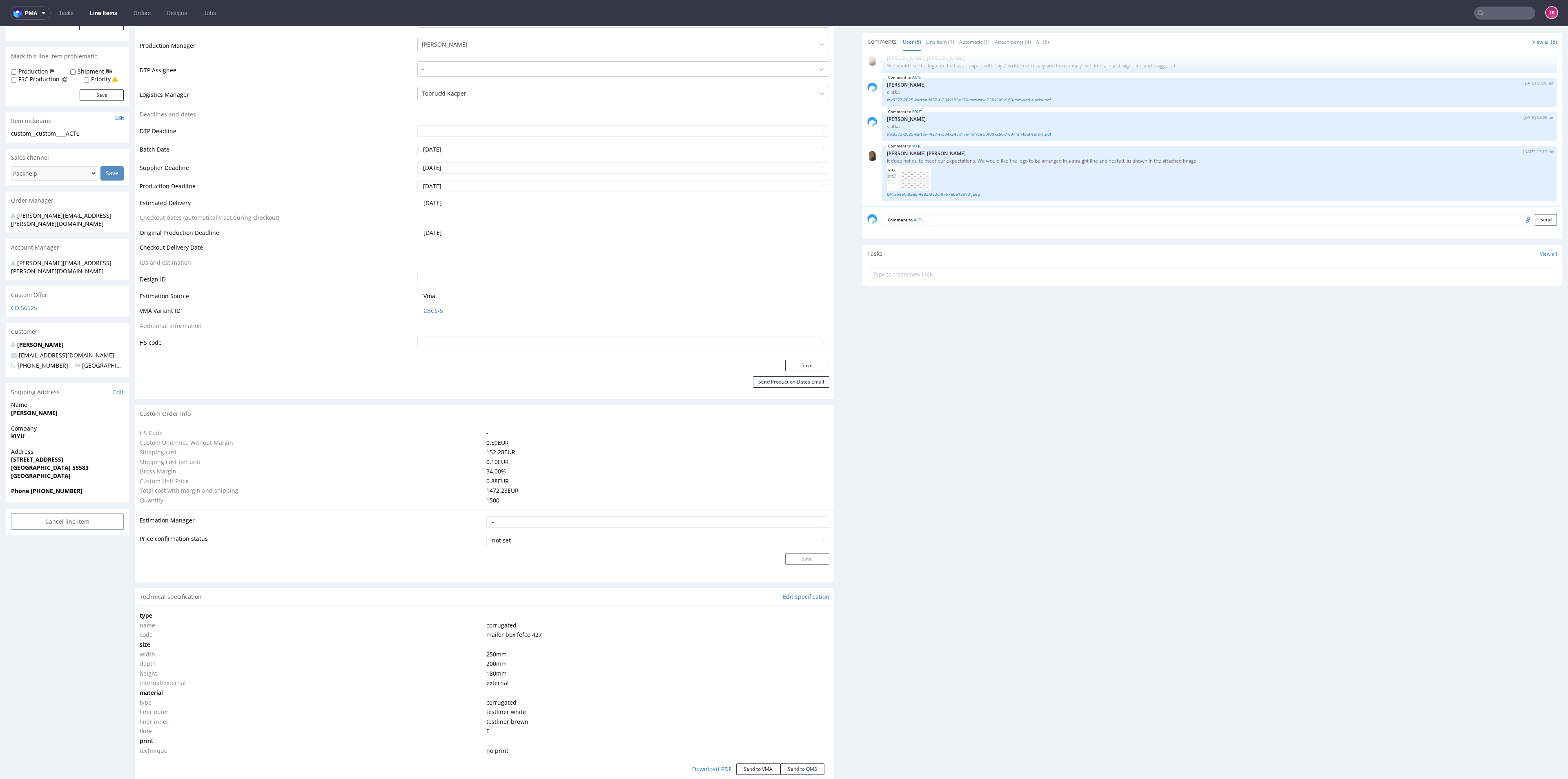
scroll to position [218, 0]
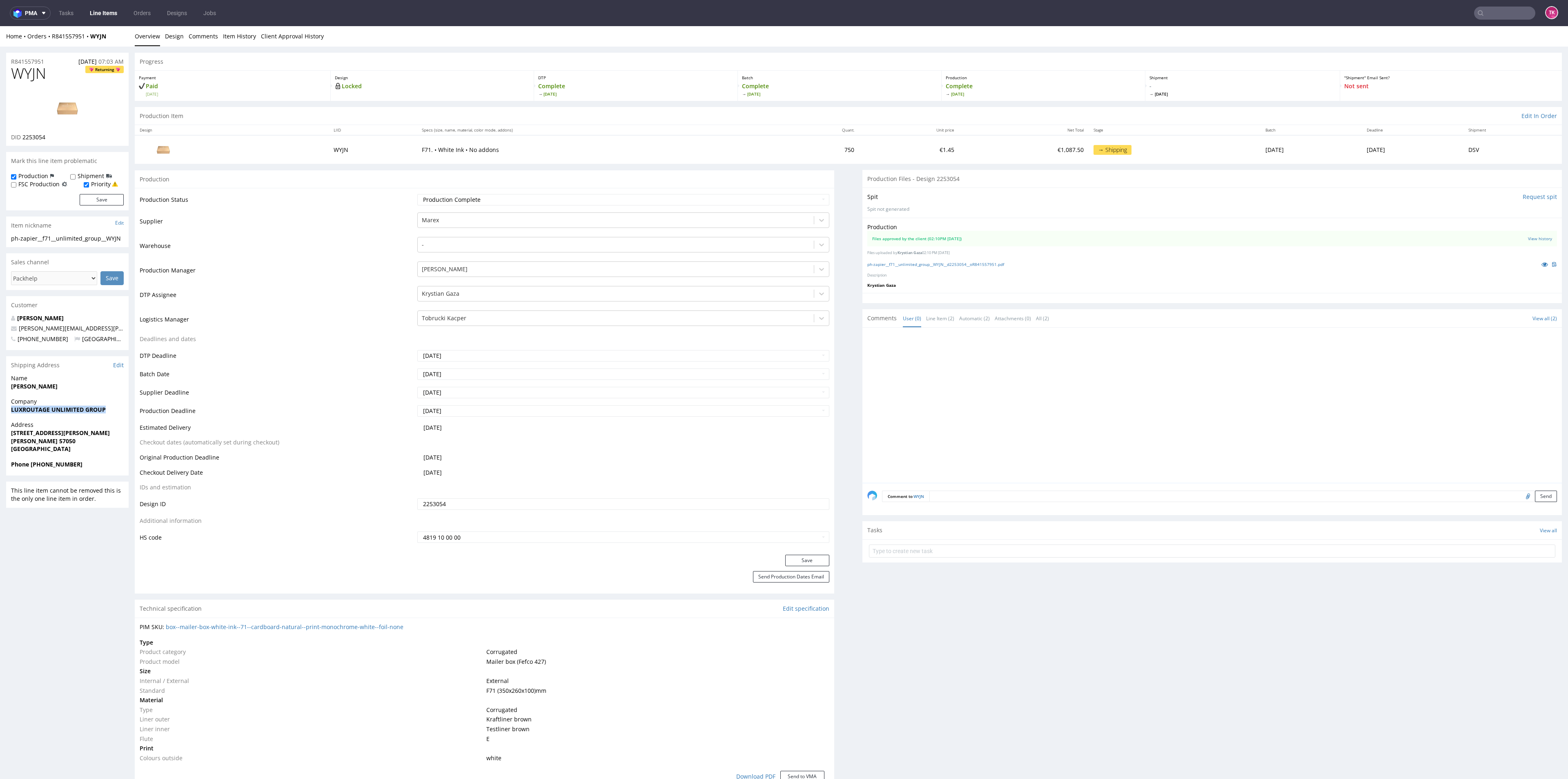
drag, startPoint x: 37, startPoint y: 404, endPoint x: 117, endPoint y: 408, distance: 80.1
click at [117, 408] on div "R841557951 [DATE] 07:03 AM WYJN Returning DID 2253054 Mark this line item probl…" at bounding box center [784, 778] width 1568 height 1463
copy p "[STREET_ADDRESS][PERSON_NAME]"
drag, startPoint x: 7, startPoint y: 434, endPoint x: 82, endPoint y: 442, distance: 75.4
click at [82, 443] on div "Address [STREET_ADDRESS][PERSON_NAME]" at bounding box center [68, 440] width 122 height 39
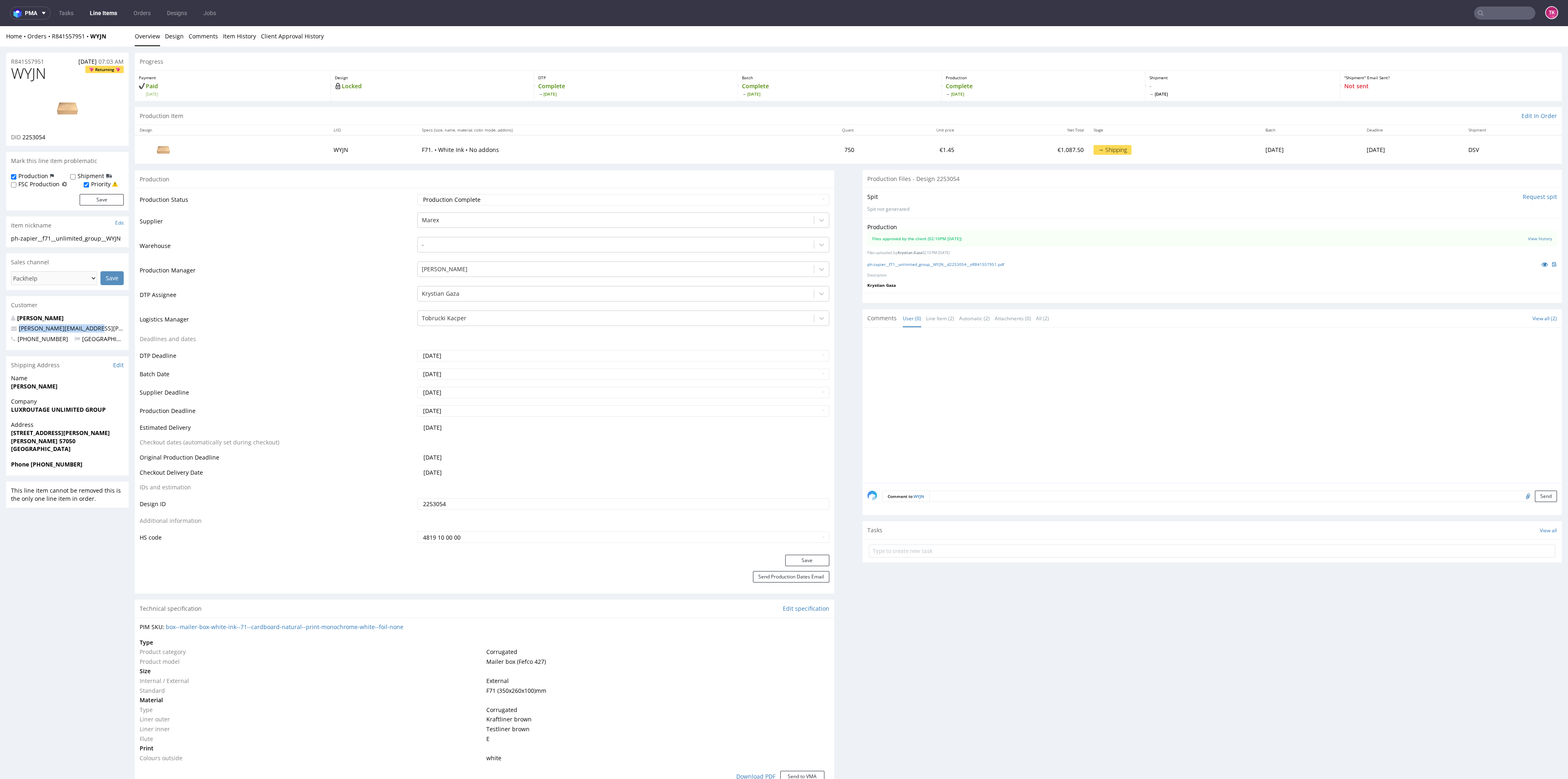
drag, startPoint x: 96, startPoint y: 328, endPoint x: 1, endPoint y: 330, distance: 95.0
click at [1, 330] on div "R841557951 [DATE] 07:03 AM WYJN Returning DID 2253054 Mark this line item probl…" at bounding box center [784, 778] width 1568 height 1463
copy span "[PERSON_NAME][EMAIL_ADDRESS][PERSON_NAME][DOMAIN_NAME]"
drag, startPoint x: 39, startPoint y: 463, endPoint x: 60, endPoint y: 463, distance: 21.0
click at [60, 463] on strong "Phone [PHONE_NUMBER]" at bounding box center [47, 464] width 72 height 8
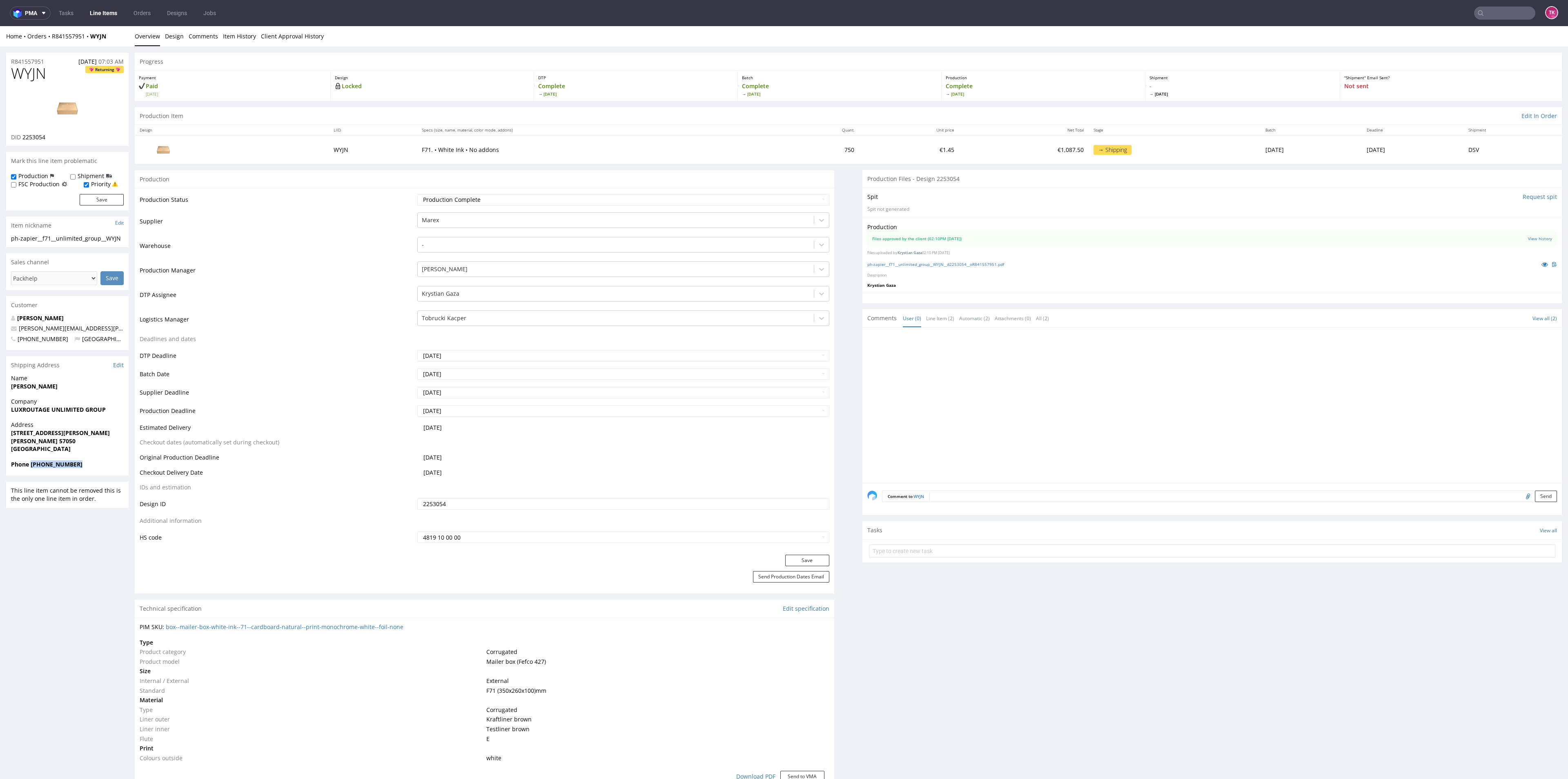
drag, startPoint x: 30, startPoint y: 465, endPoint x: 101, endPoint y: 468, distance: 71.1
click at [101, 468] on span "Phone [PHONE_NUMBER]" at bounding box center [68, 465] width 113 height 8
copy strong "[PHONE_NUMBER]"
copy strong "[PERSON_NAME]"
drag, startPoint x: 68, startPoint y: 394, endPoint x: 5, endPoint y: 387, distance: 63.4
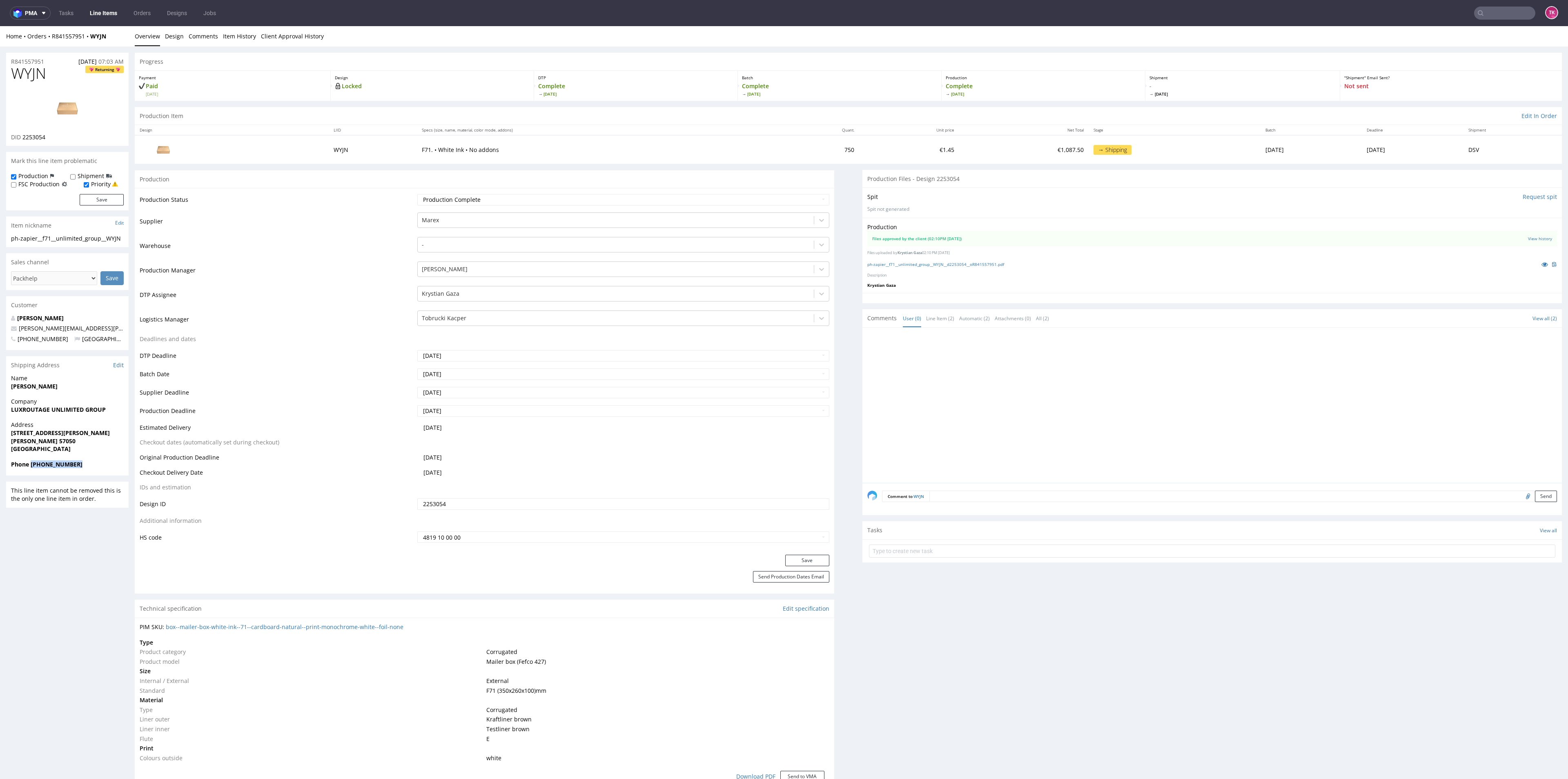
click at [5, 387] on div "R841557951 [DATE] 07:03 AM WYJN Returning DID 2253054 Mark this line item probl…" at bounding box center [784, 778] width 1568 height 1463
drag, startPoint x: 124, startPoint y: 39, endPoint x: 49, endPoint y: 45, distance: 75.2
click at [49, 45] on div "Home Orders R841557951 WYJN Overview Design Comments Item History Client Approv…" at bounding box center [784, 36] width 1568 height 20
copy div "R841557951 WYJN"
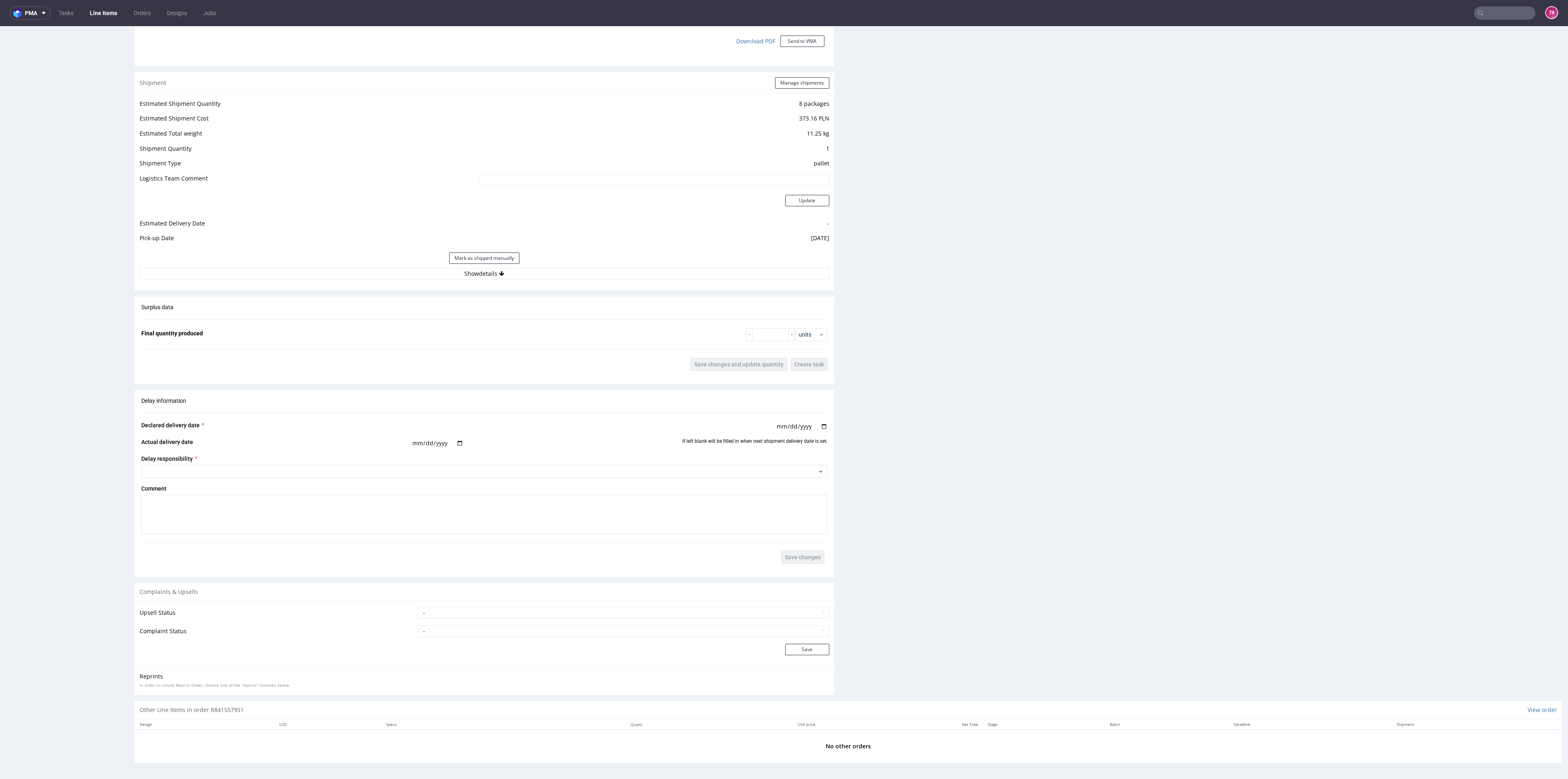
scroll to position [2, 0]
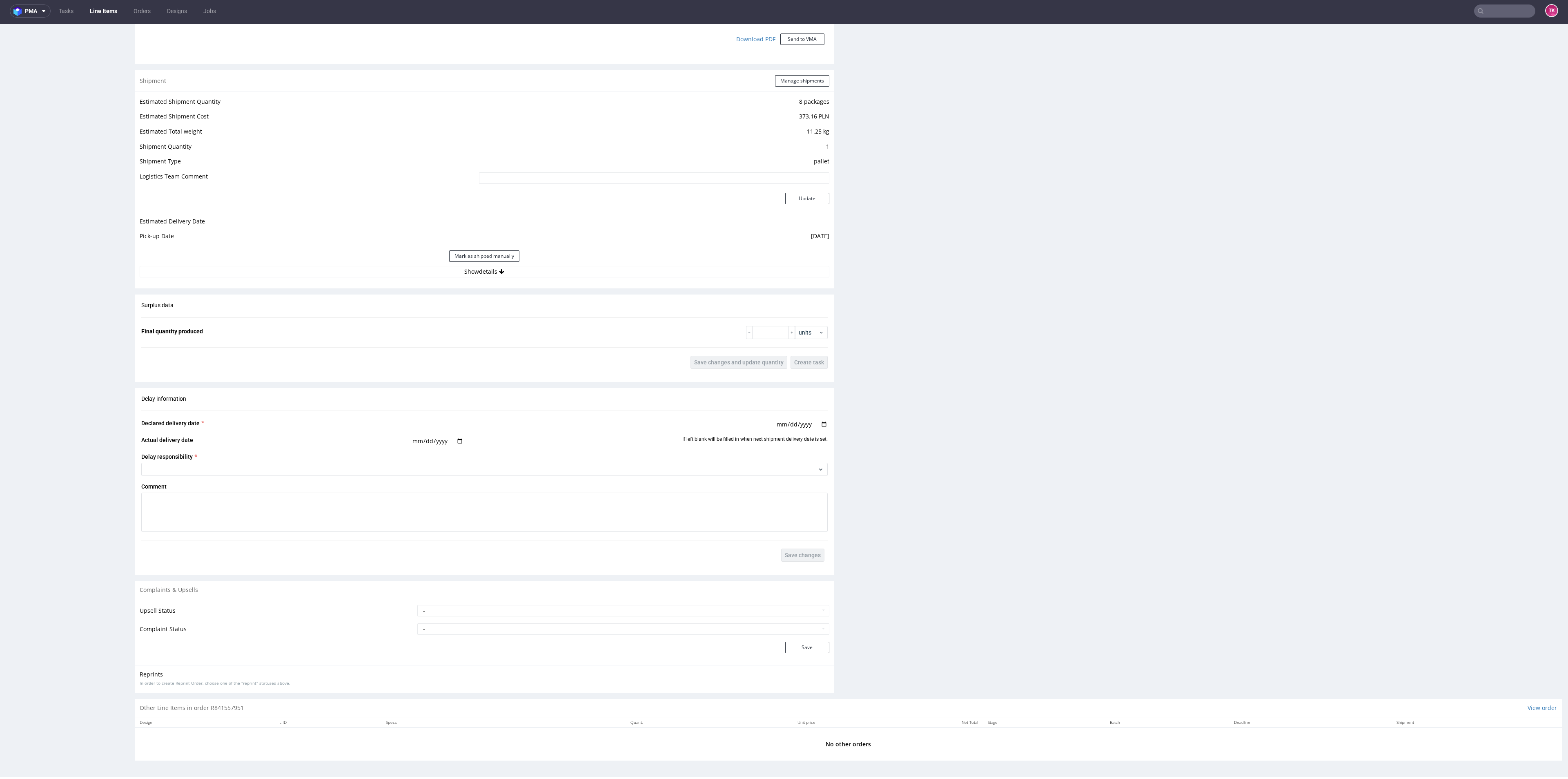
drag, startPoint x: 397, startPoint y: 271, endPoint x: 396, endPoint y: 259, distance: 12.0
click at [397, 270] on button "Show details" at bounding box center [484, 271] width 690 height 11
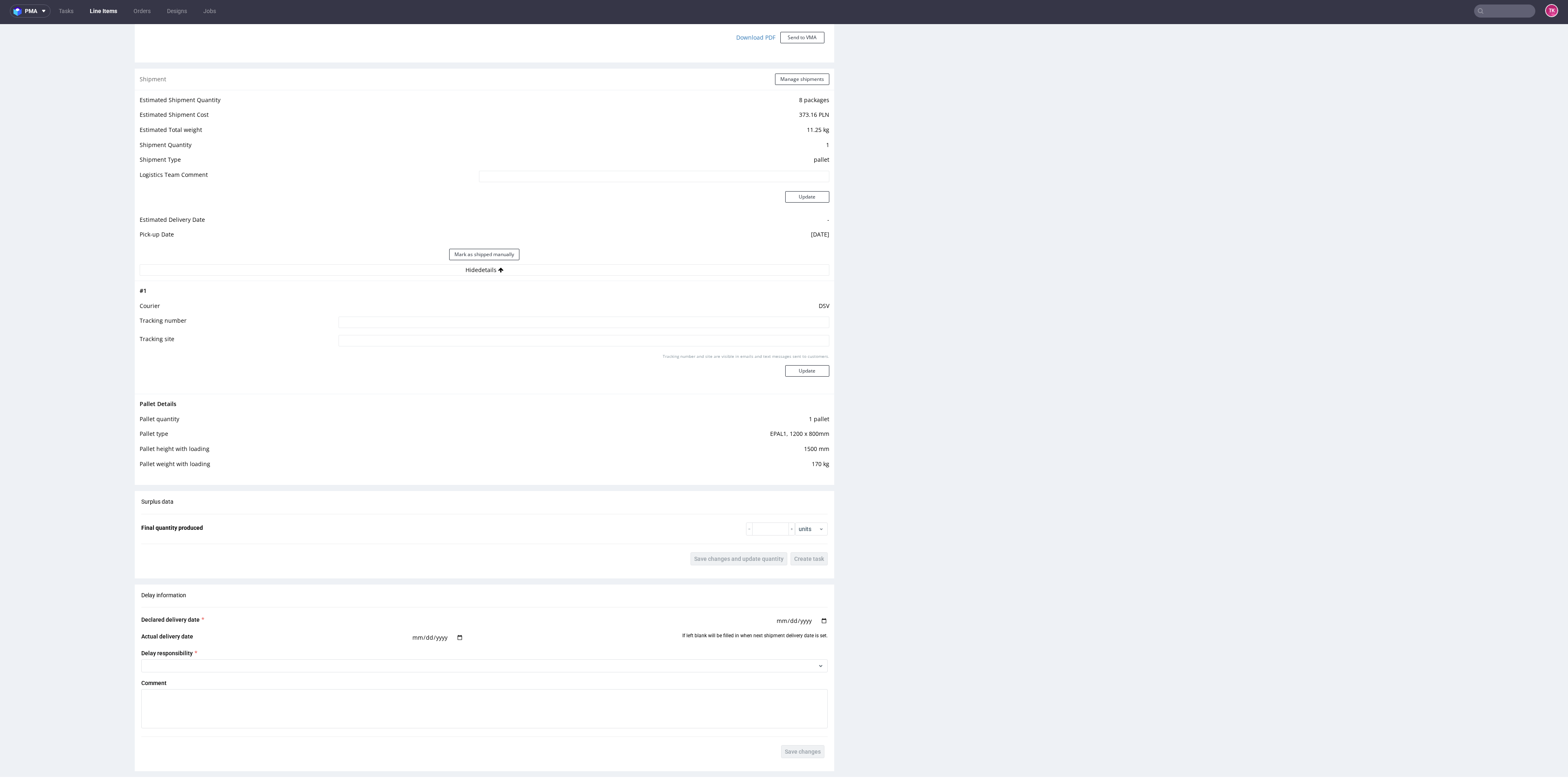
click at [373, 323] on input at bounding box center [584, 322] width 491 height 11
paste input "40257145950411393955"
type input "40257145950411393955"
click at [804, 370] on button "Update" at bounding box center [807, 371] width 44 height 11
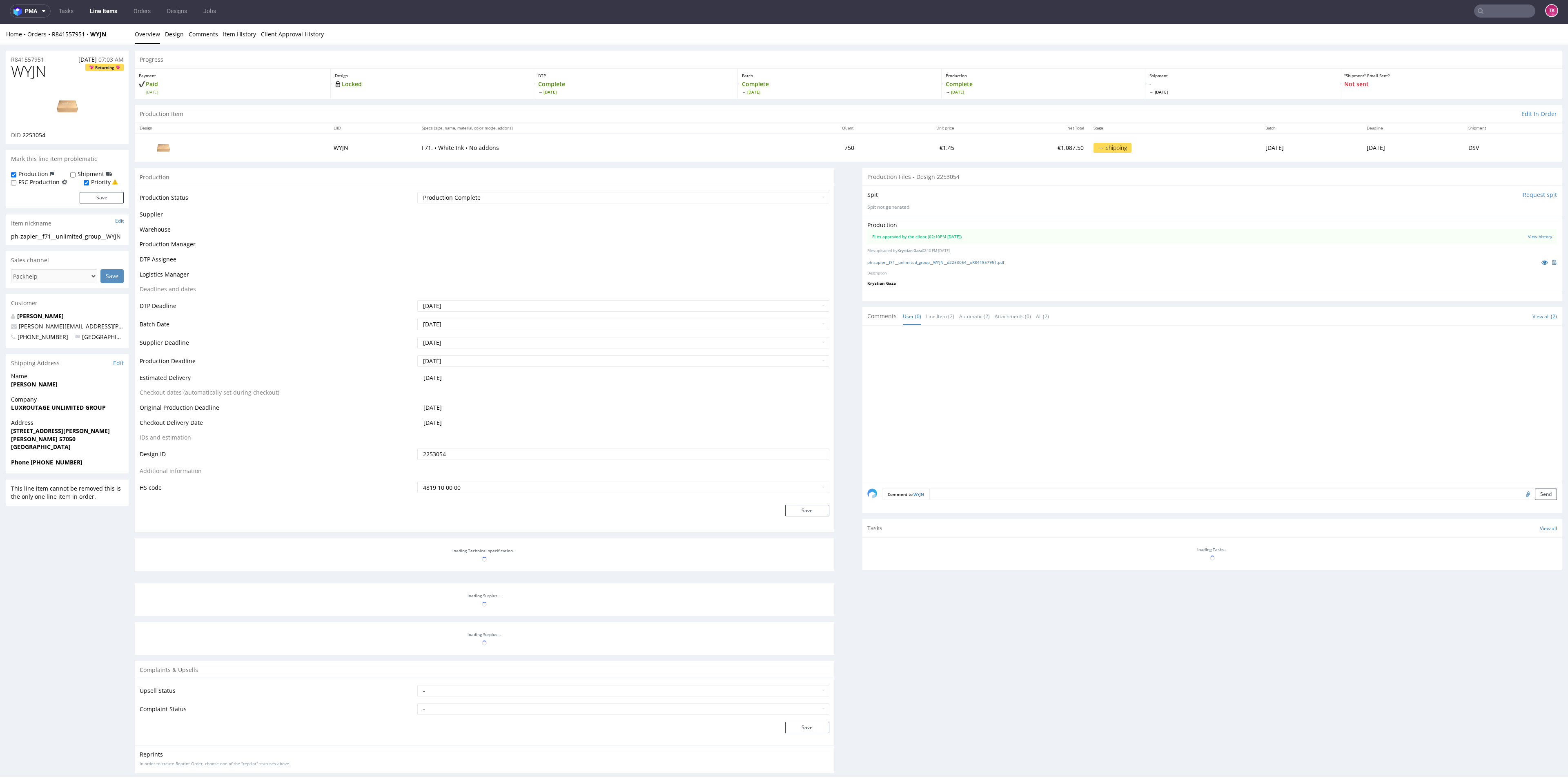
scroll to position [80, 0]
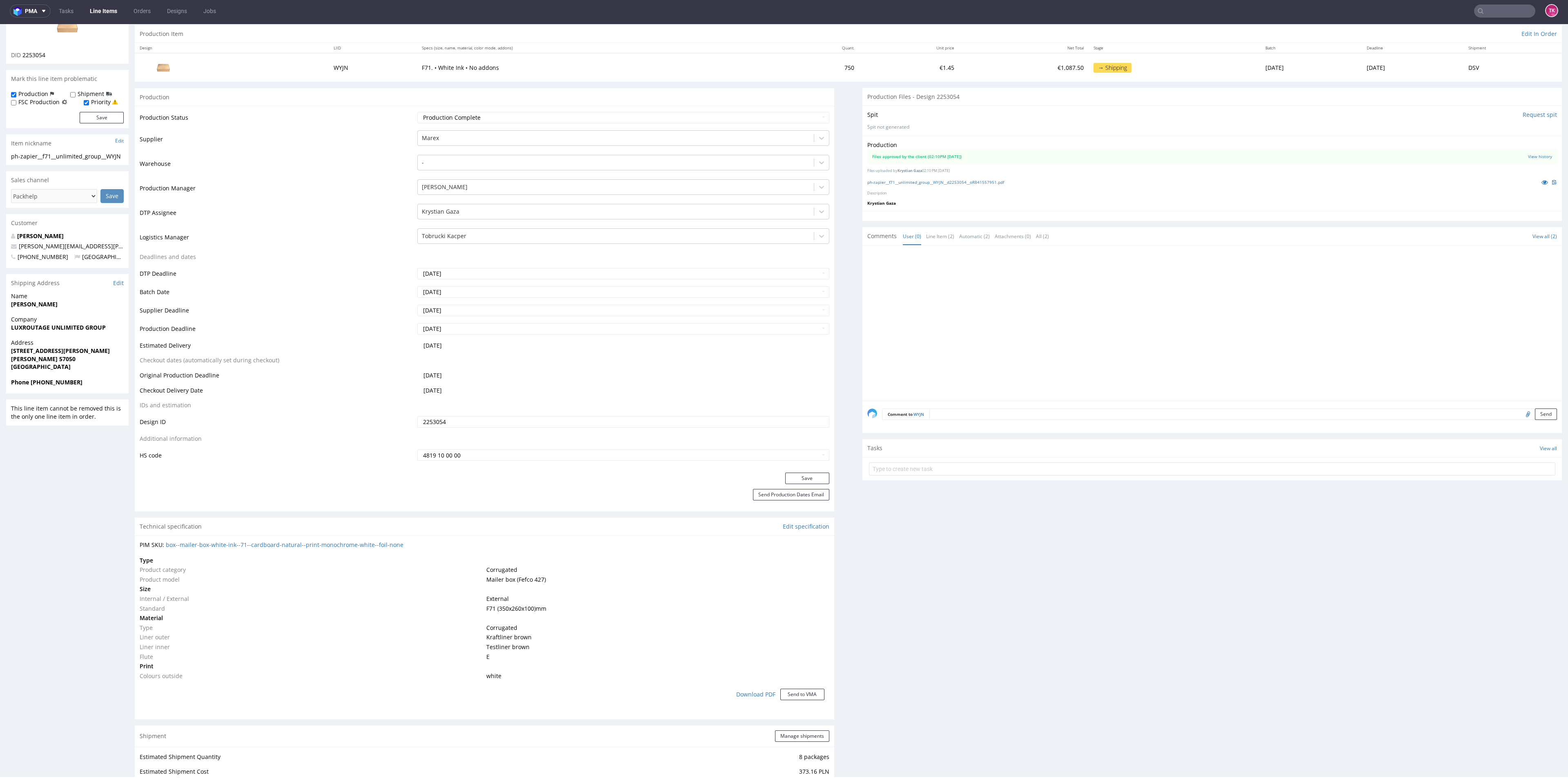
click at [103, 16] on link "Line Items" at bounding box center [103, 11] width 37 height 13
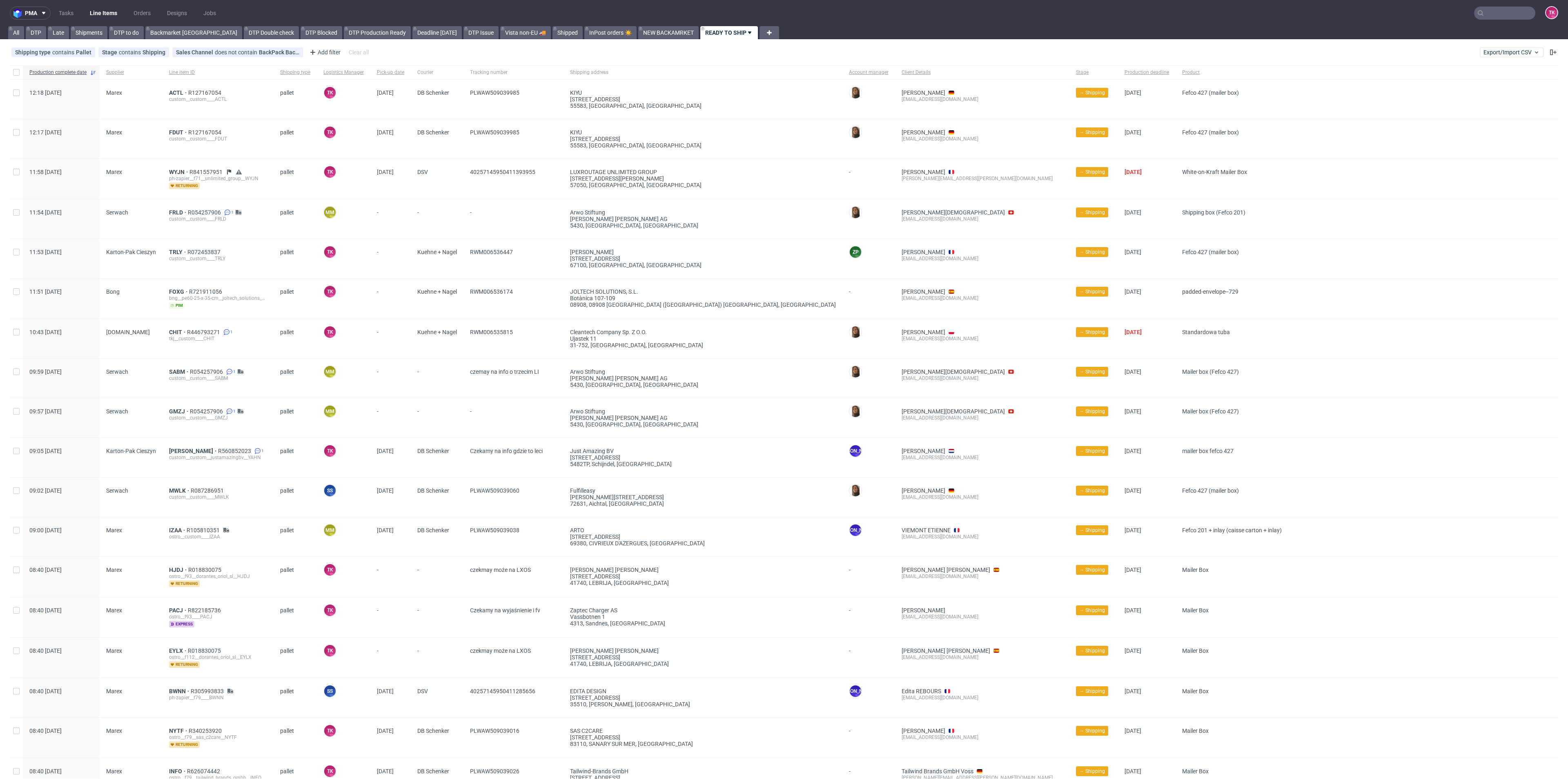
click at [1482, 13] on input "text" at bounding box center [1505, 13] width 61 height 13
paste input "OXYH"
type input "OXYH"
click at [1441, 42] on div "custom__custom____ OXYH" at bounding box center [1499, 43] width 115 height 7
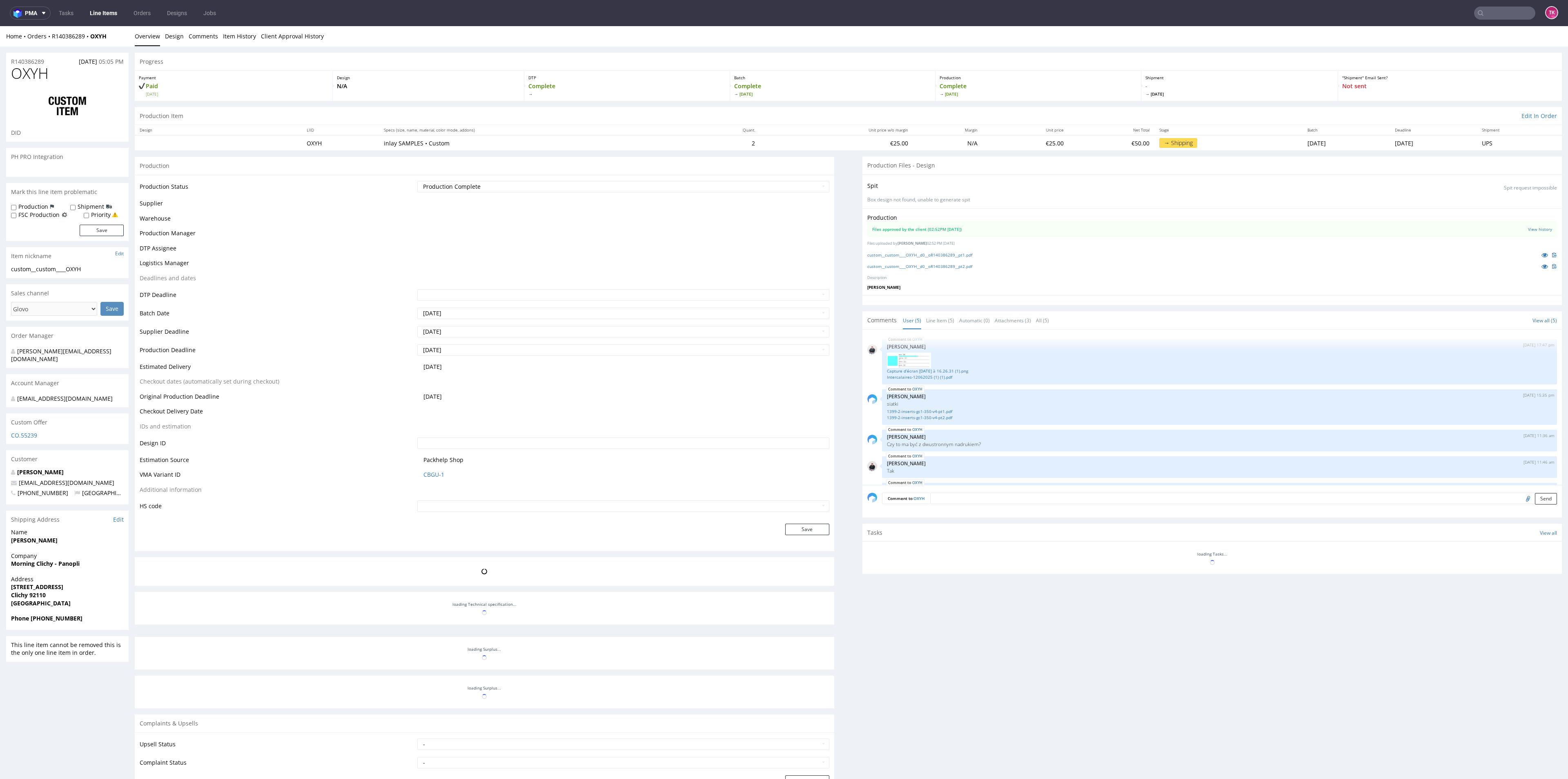
scroll to position [51, 0]
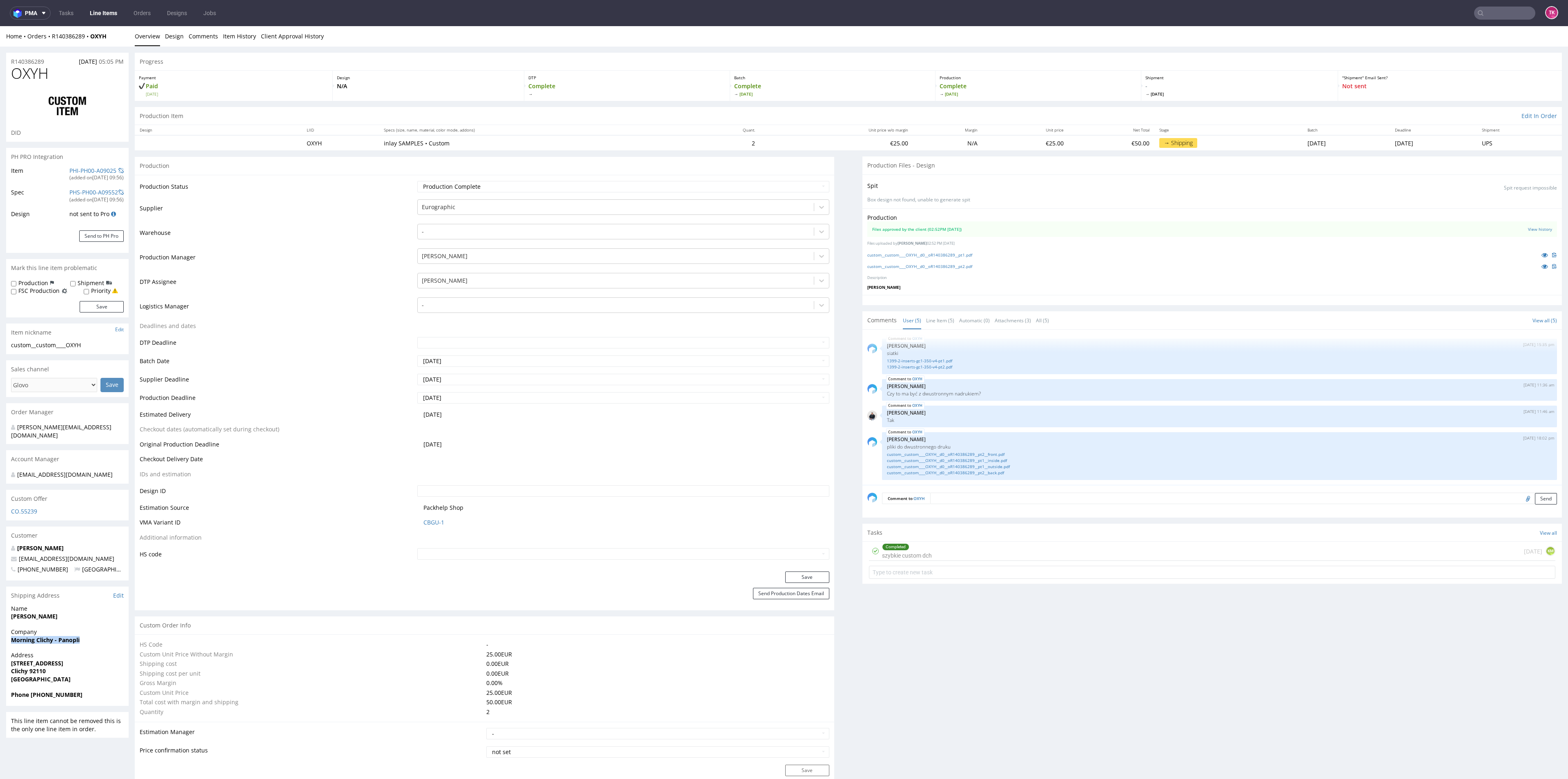
drag, startPoint x: 4, startPoint y: 640, endPoint x: 117, endPoint y: 641, distance: 113.0
copy strong "Morning Clichy - Panopli"
drag, startPoint x: 68, startPoint y: 608, endPoint x: 147, endPoint y: 613, distance: 79.2
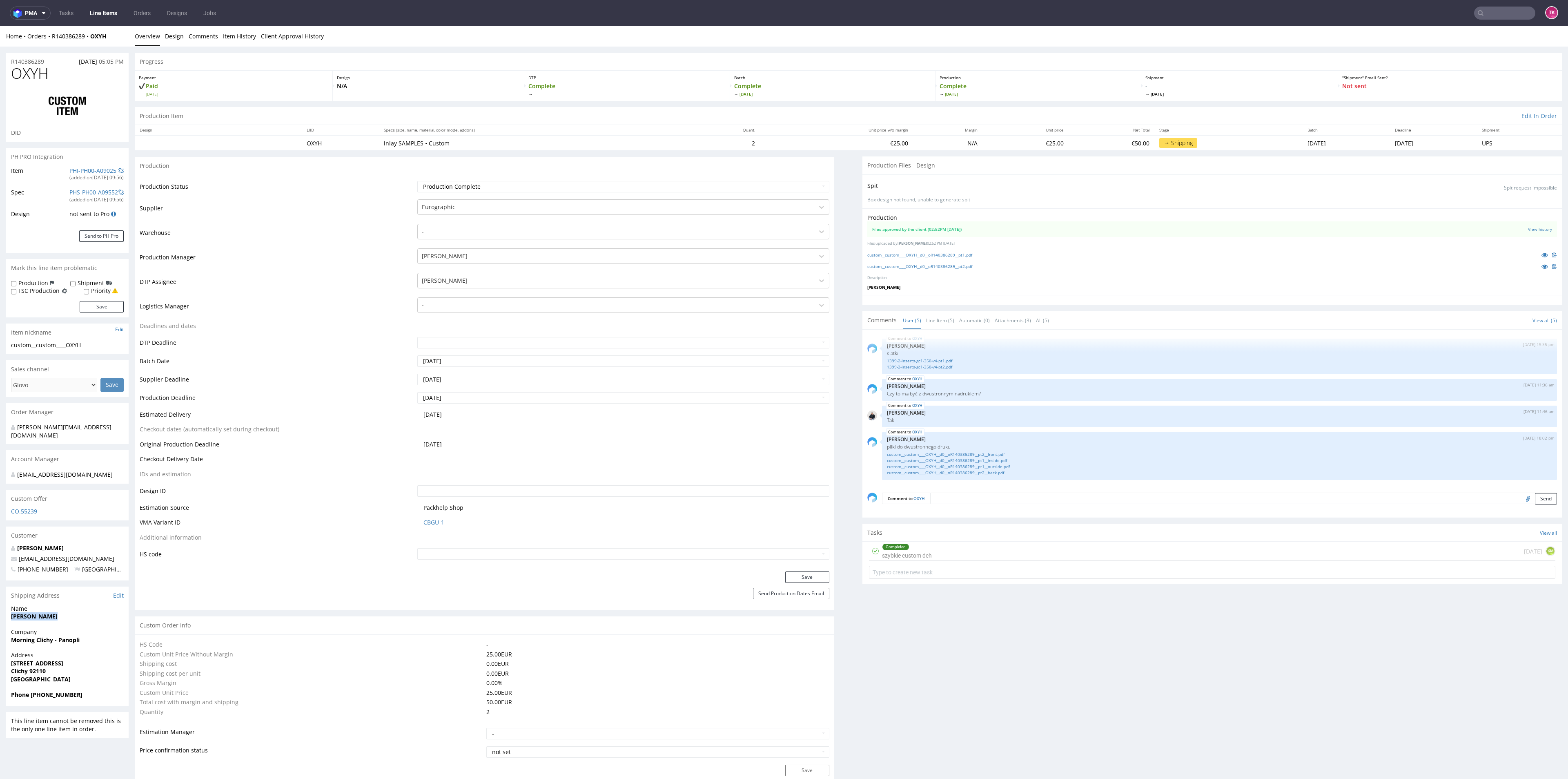
copy strong "Lebret Joseph"
drag, startPoint x: 19, startPoint y: 667, endPoint x: 99, endPoint y: 666, distance: 80.0
click at [72, 669] on div "Address 1 Rue du 8 Mai 1945 Clichy 92110 France" at bounding box center [68, 671] width 122 height 39
copy p "1 Rue du 8 Mai 1945 Clichy 92110"
drag, startPoint x: 69, startPoint y: 558, endPoint x: 11, endPoint y: 557, distance: 58.0
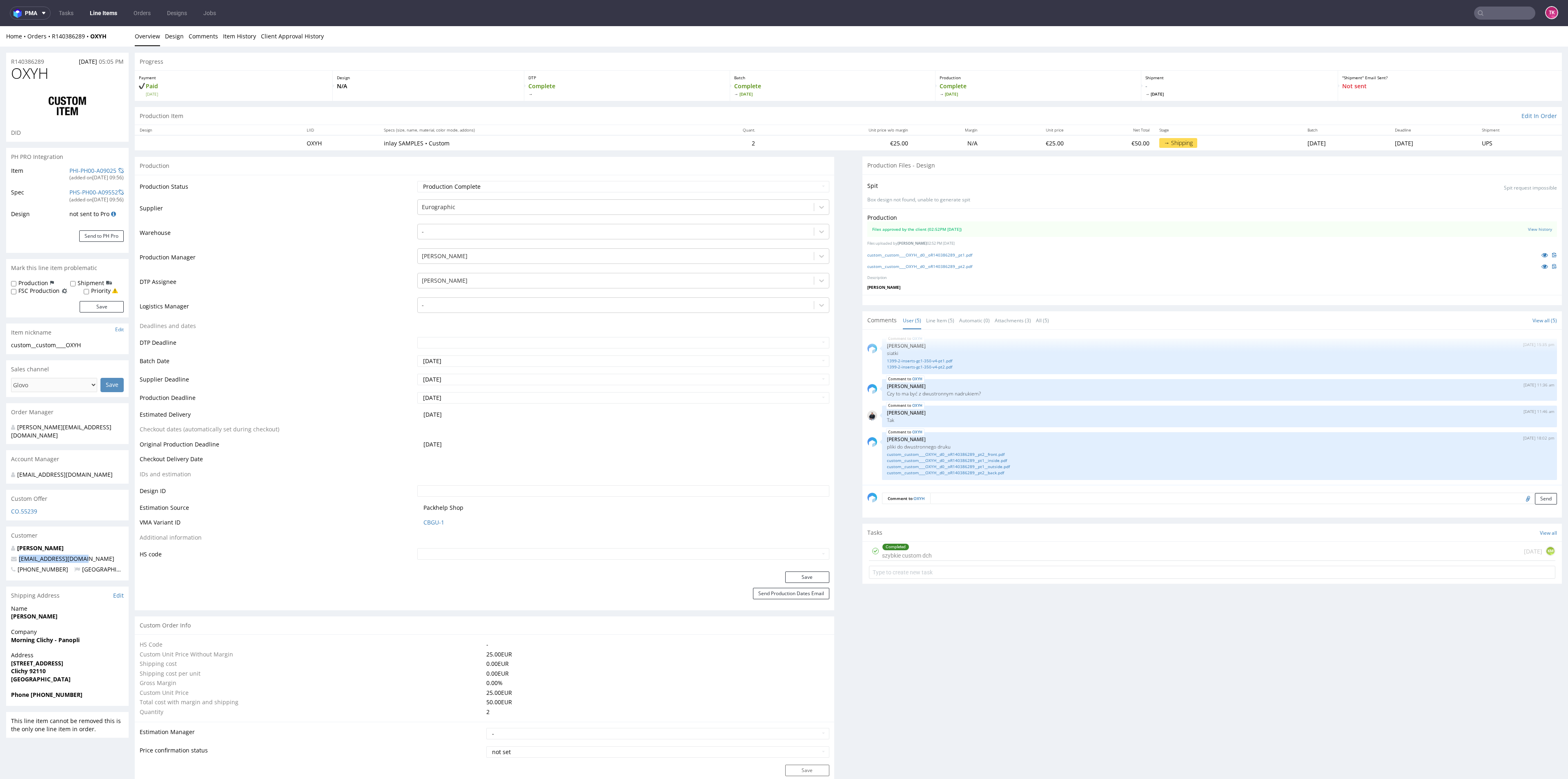
copy span "production@panopli.co"
drag, startPoint x: 29, startPoint y: 698, endPoint x: 104, endPoint y: 688, distance: 75.7
click at [93, 692] on span "Phone +33626491499" at bounding box center [68, 695] width 113 height 8
copy strong "+33626491499"
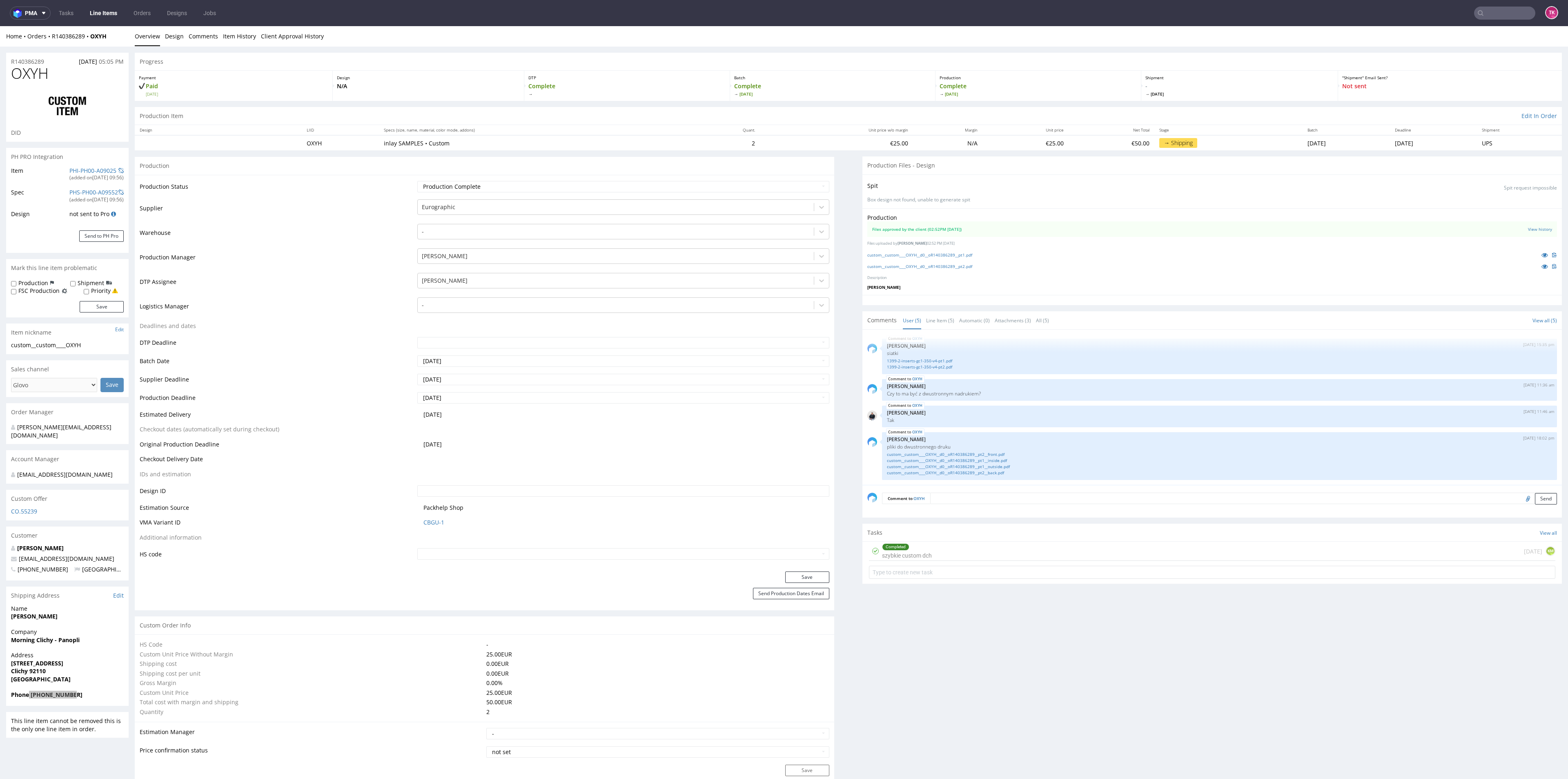
drag, startPoint x: 103, startPoint y: 2, endPoint x: 101, endPoint y: 15, distance: 13.2
click at [102, 4] on nav "pma Tasks Line Items Orders Designs Jobs TK" at bounding box center [784, 13] width 1568 height 26
click at [101, 15] on link "Line Items" at bounding box center [103, 13] width 37 height 13
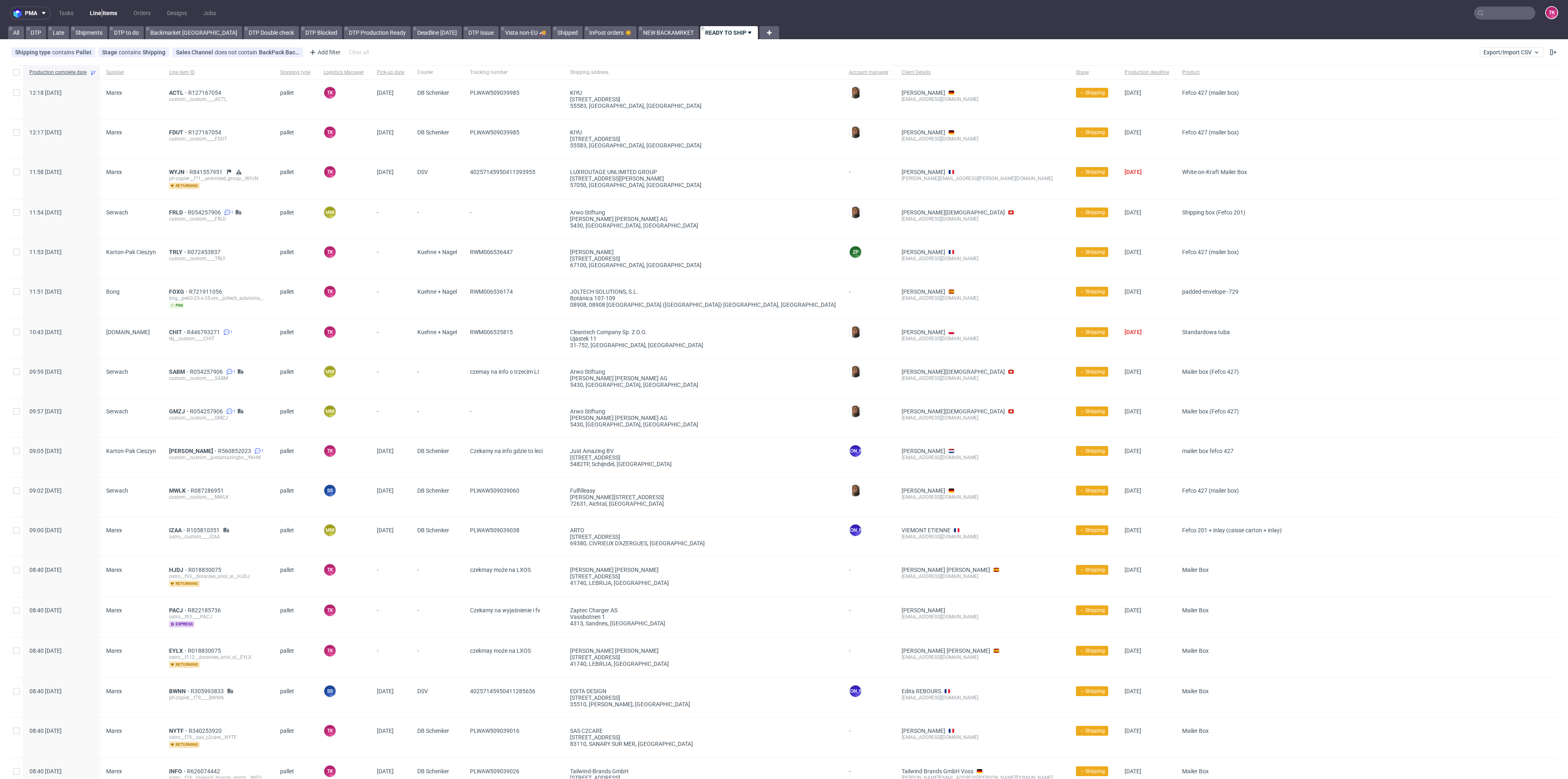
click at [93, 11] on link "Line Items" at bounding box center [103, 13] width 37 height 13
click at [99, 10] on link "Line Items" at bounding box center [103, 13] width 37 height 13
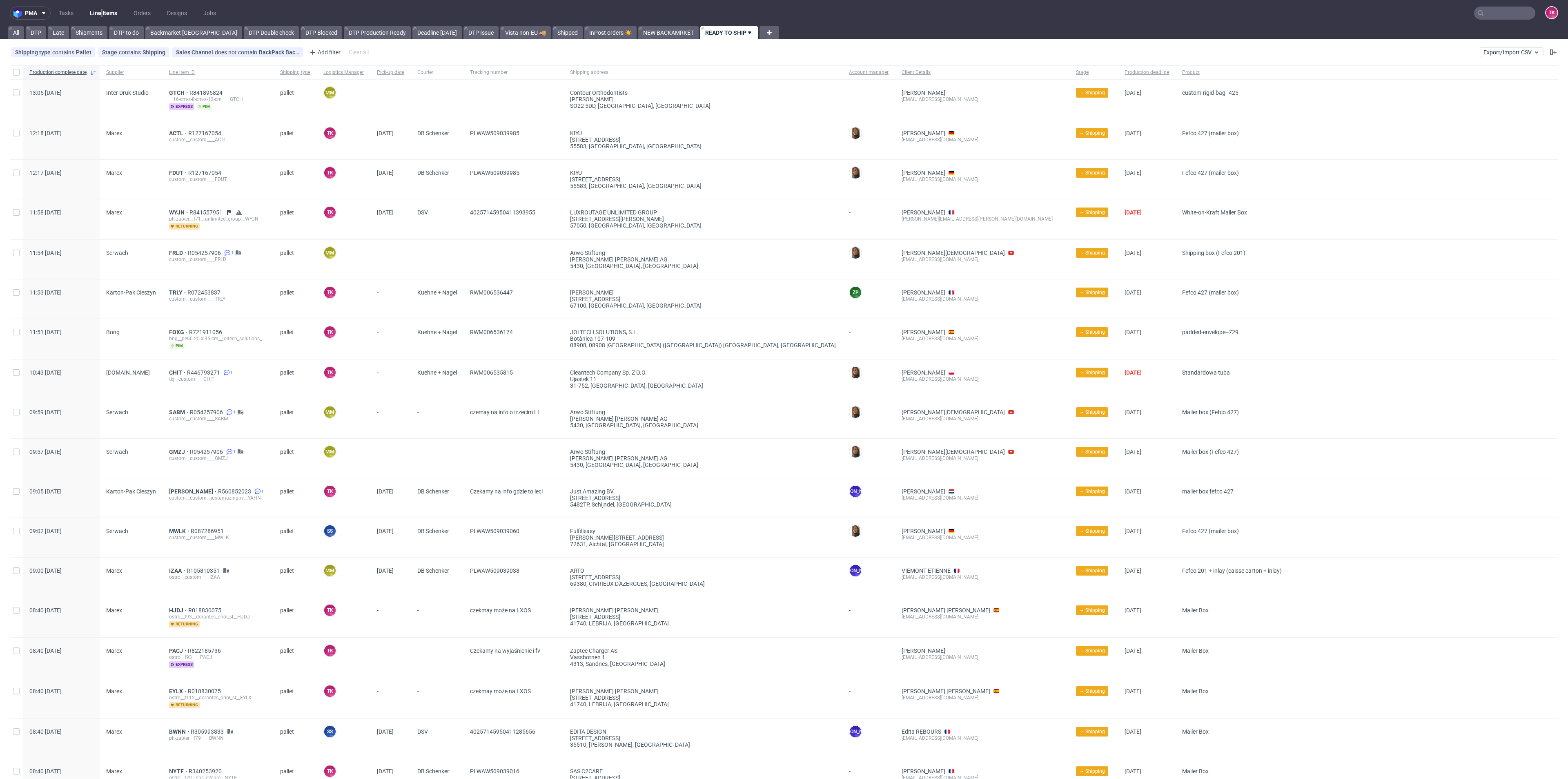
click at [106, 8] on link "Line Items" at bounding box center [103, 13] width 37 height 13
click at [115, 11] on link "Line Items" at bounding box center [103, 13] width 37 height 13
click at [102, 11] on link "Line Items" at bounding box center [103, 13] width 37 height 13
click at [179, 93] on span "GTCH" at bounding box center [179, 92] width 20 height 6
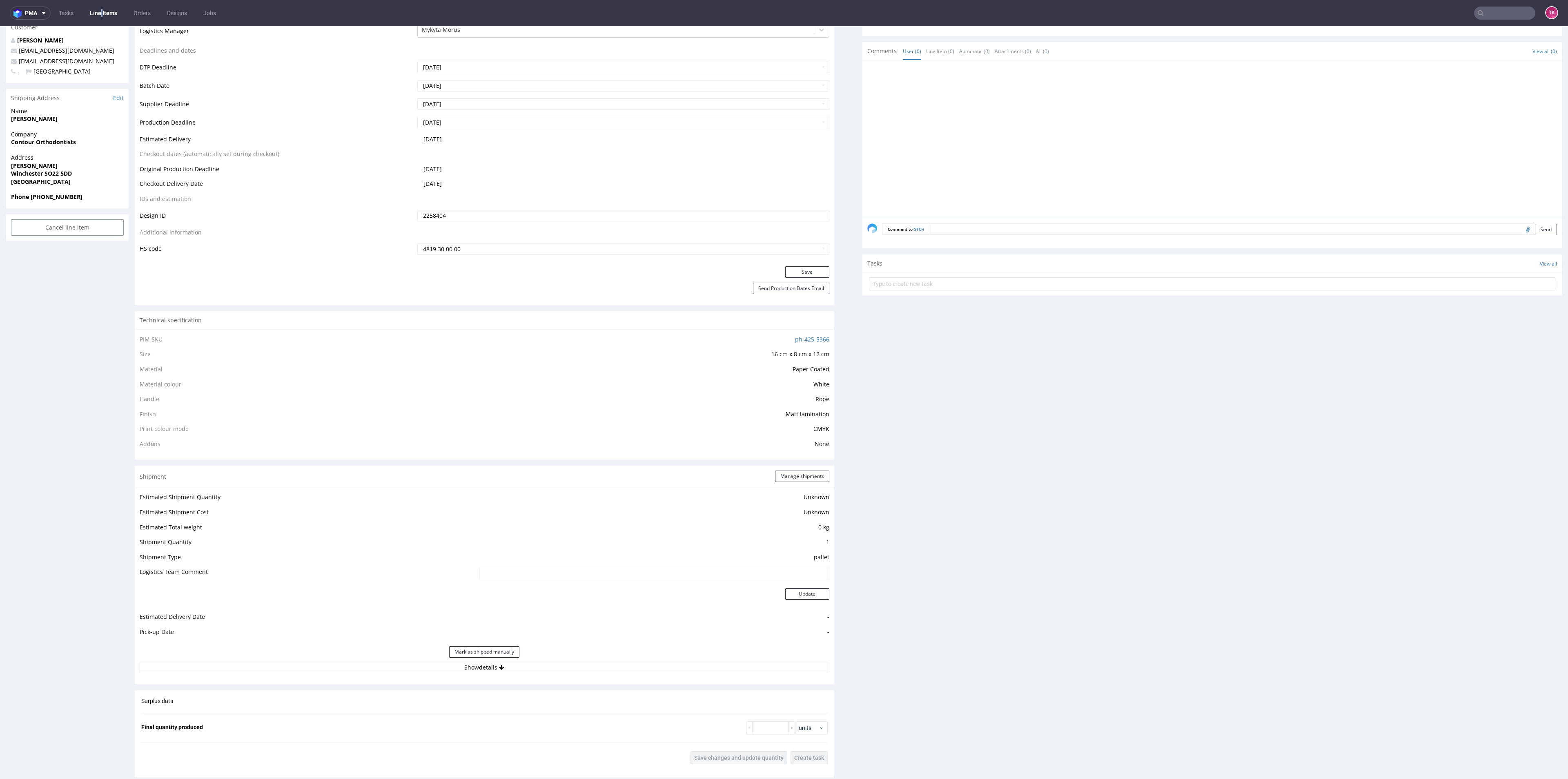
scroll to position [612, 0]
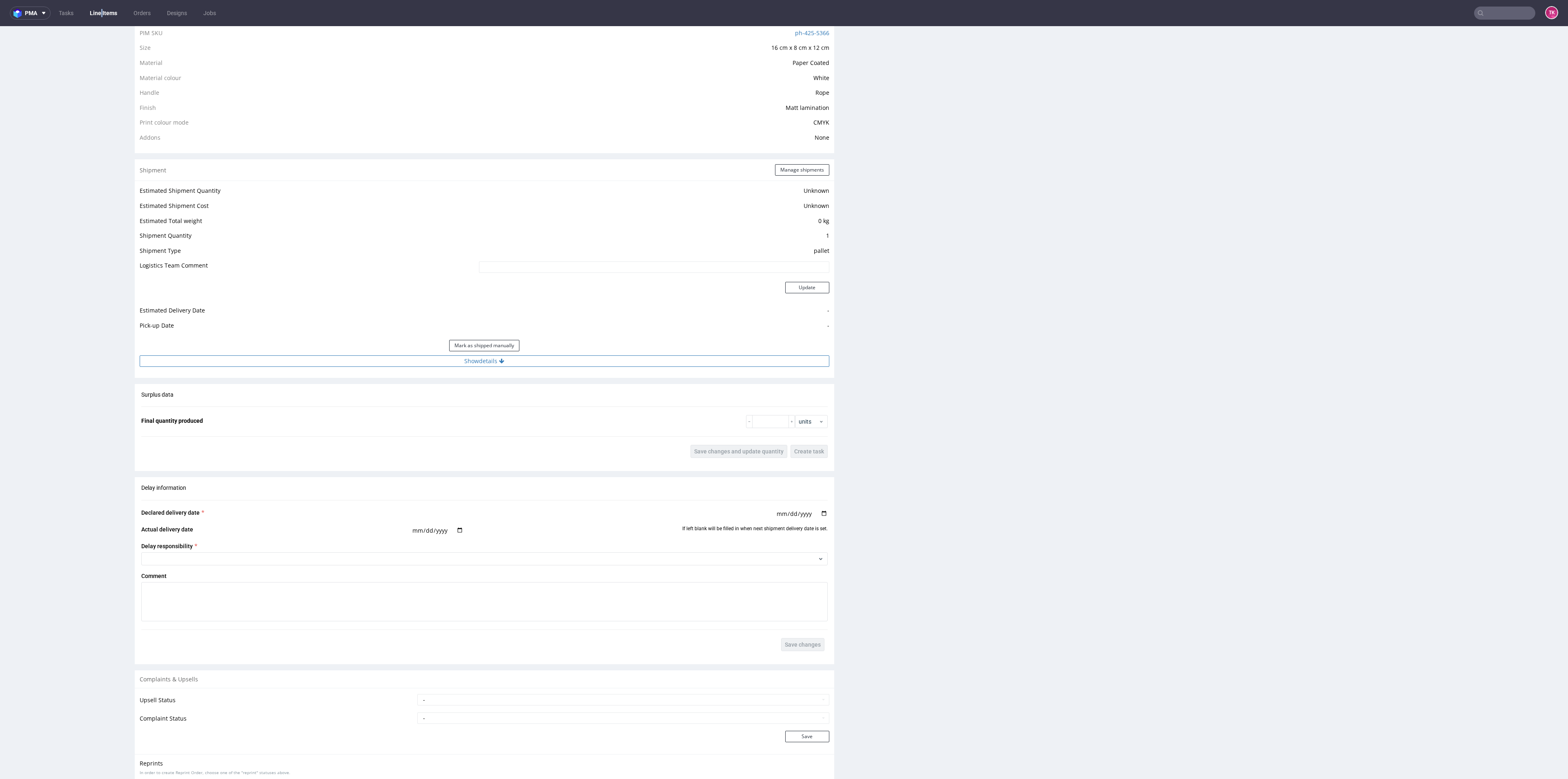
click at [331, 356] on button "Show details" at bounding box center [484, 361] width 690 height 11
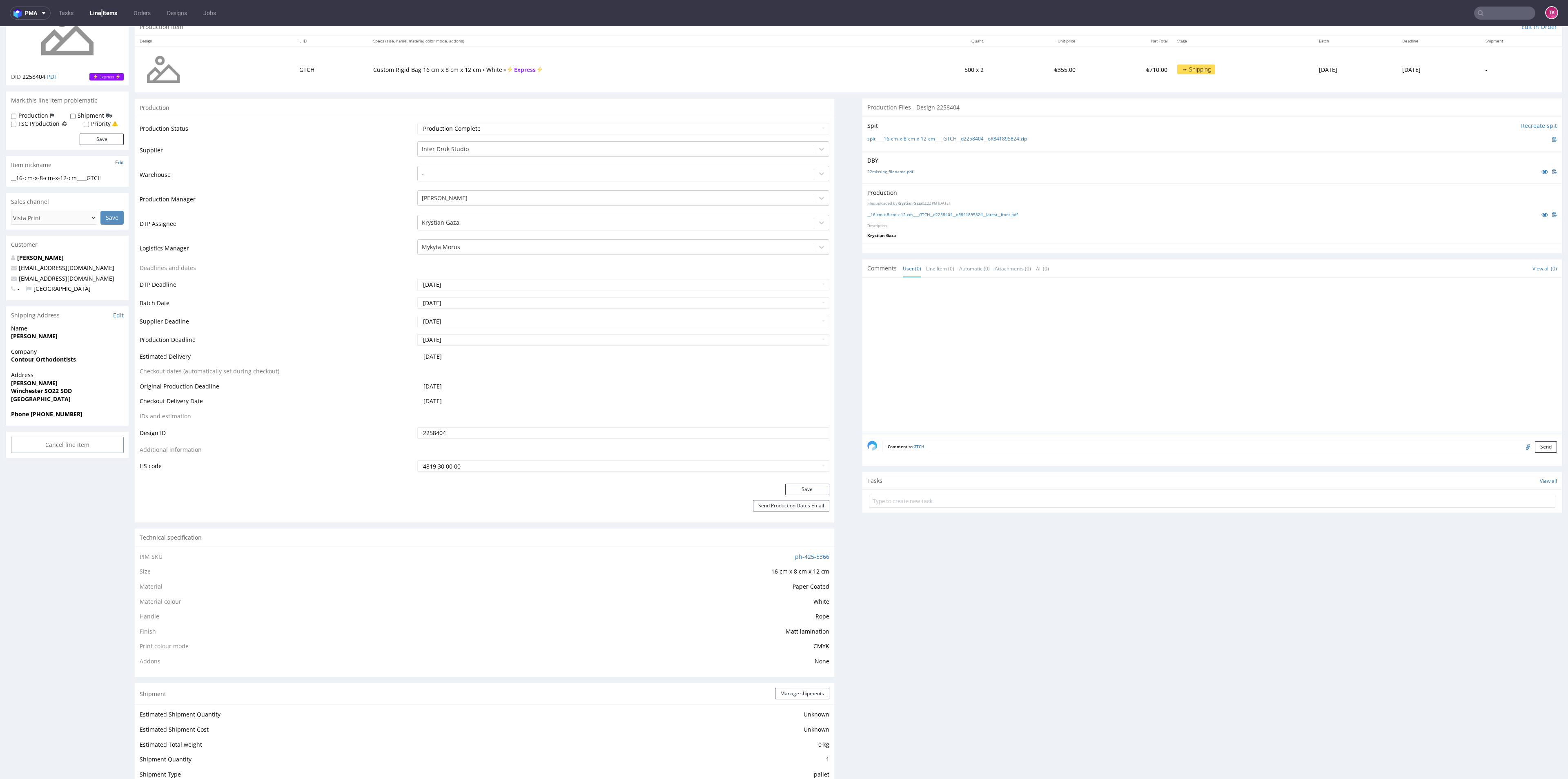
scroll to position [0, 0]
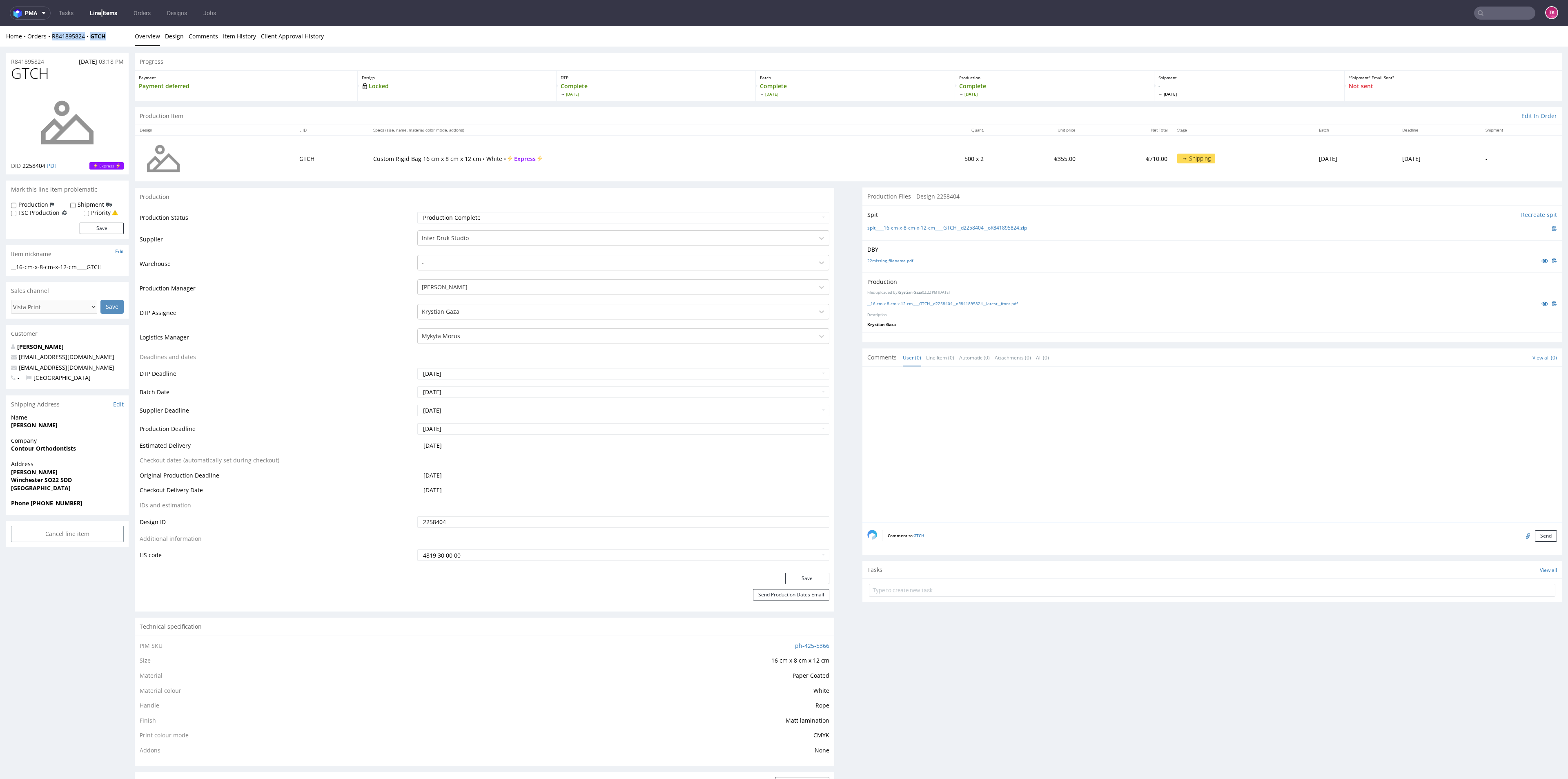
drag, startPoint x: 108, startPoint y: 39, endPoint x: 50, endPoint y: 40, distance: 58.0
click at [50, 40] on div "Home Orders R841895824 GTCH" at bounding box center [68, 37] width 122 height 8
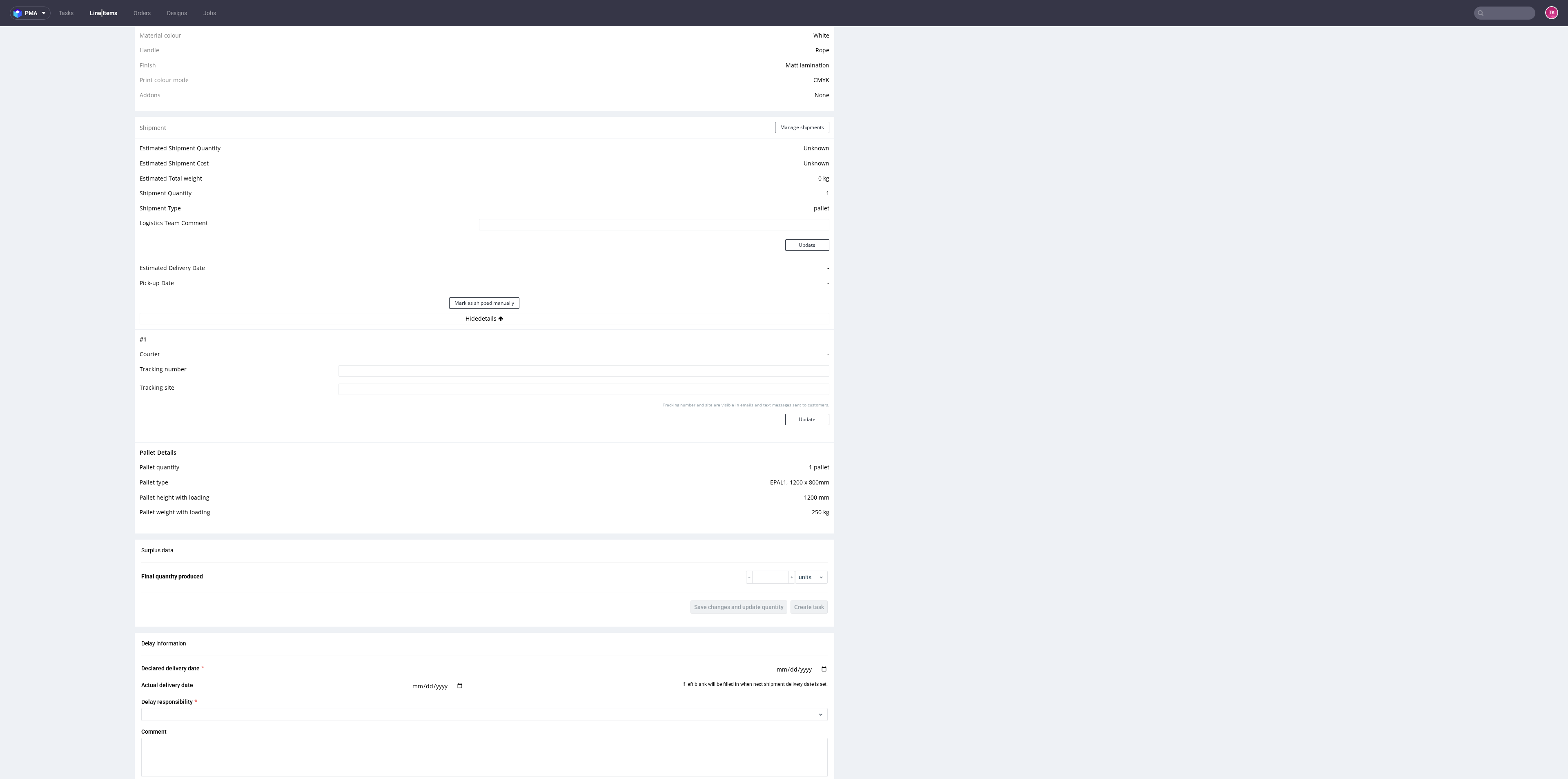
scroll to position [674, 0]
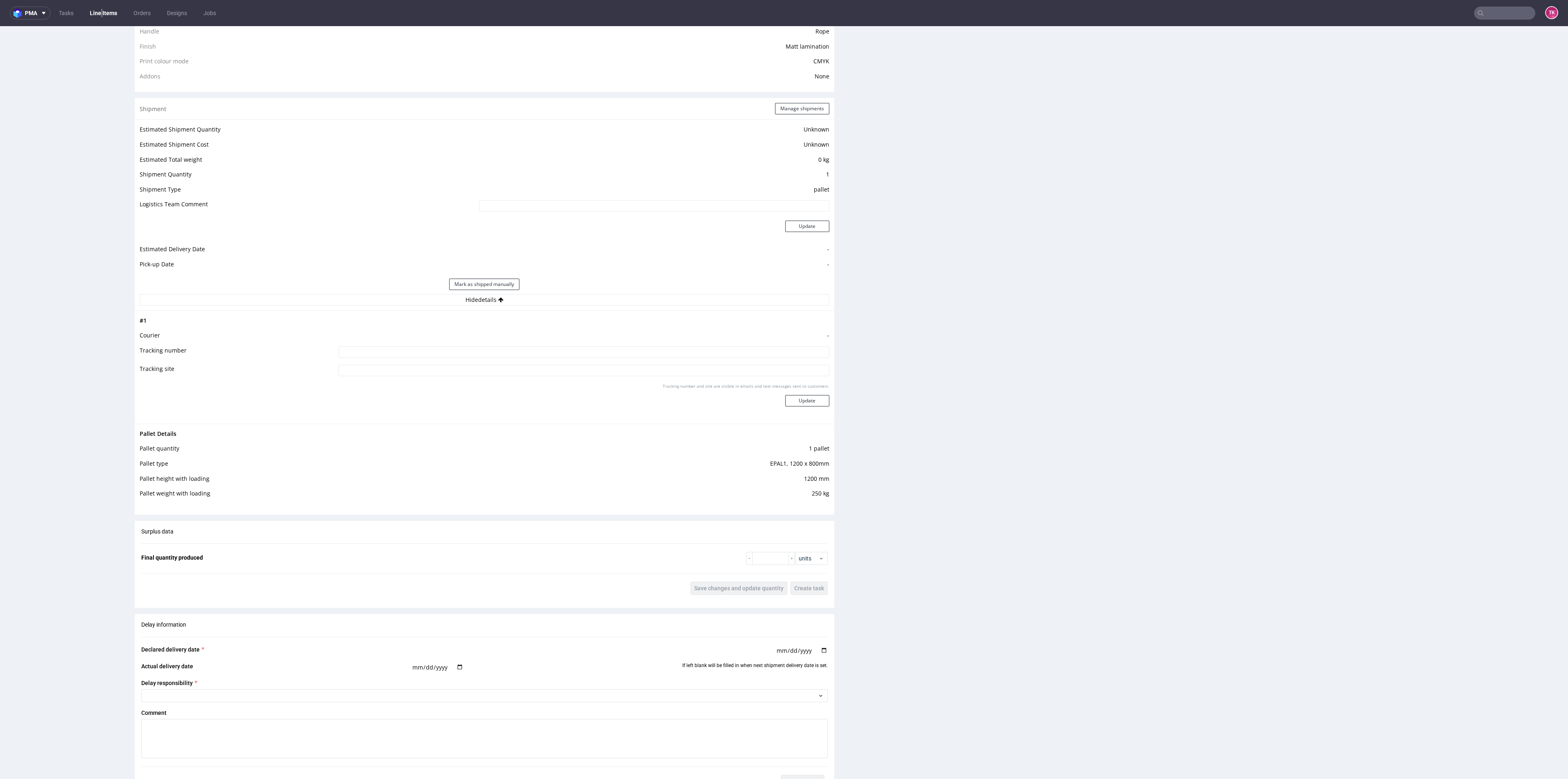
click at [365, 347] on input at bounding box center [584, 352] width 491 height 11
type input "Czekamy na weryfikację"
click at [800, 405] on button "Update" at bounding box center [807, 401] width 44 height 11
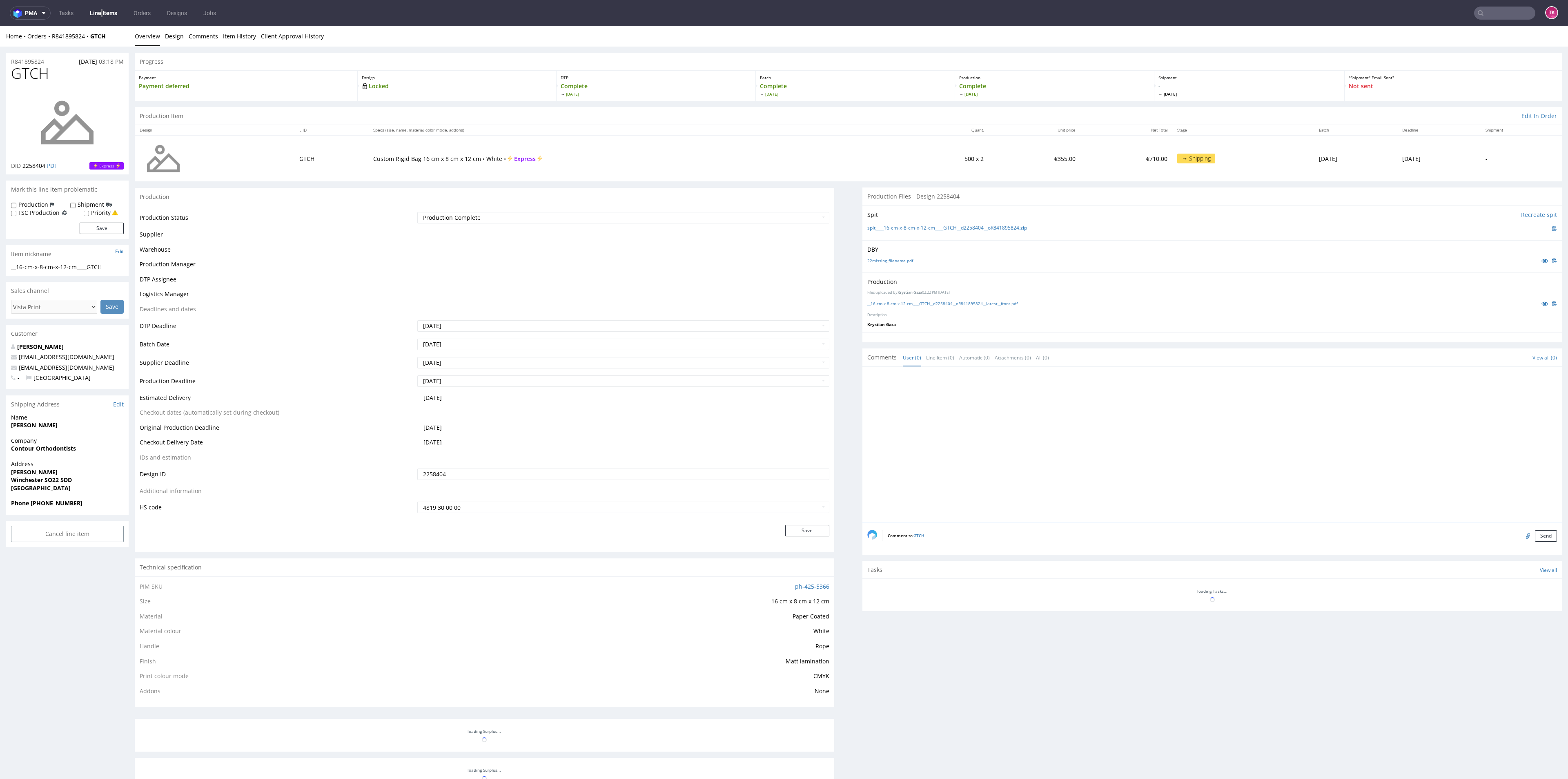
scroll to position [226, 0]
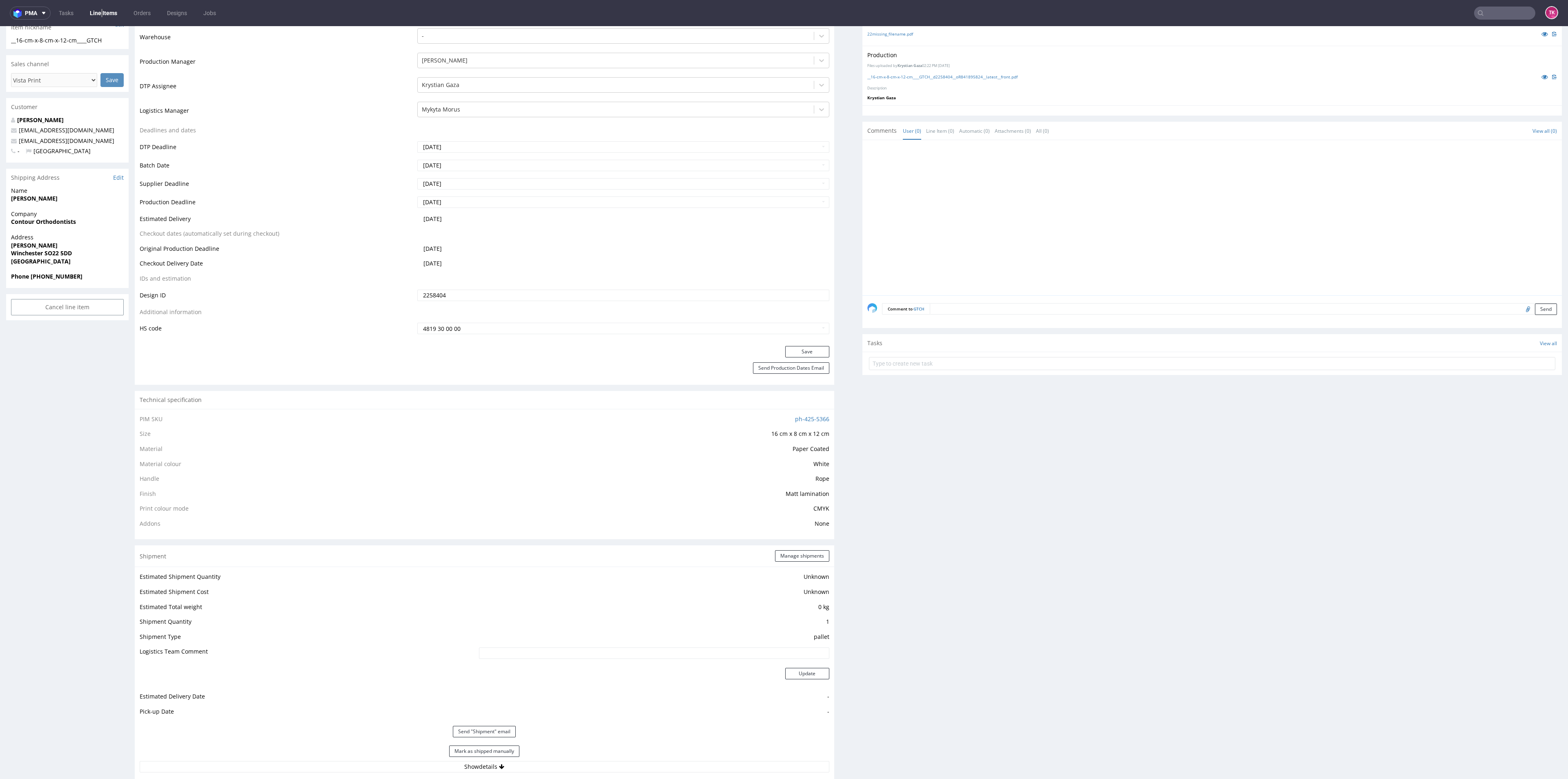
click at [105, 17] on link "Line Items" at bounding box center [103, 13] width 37 height 13
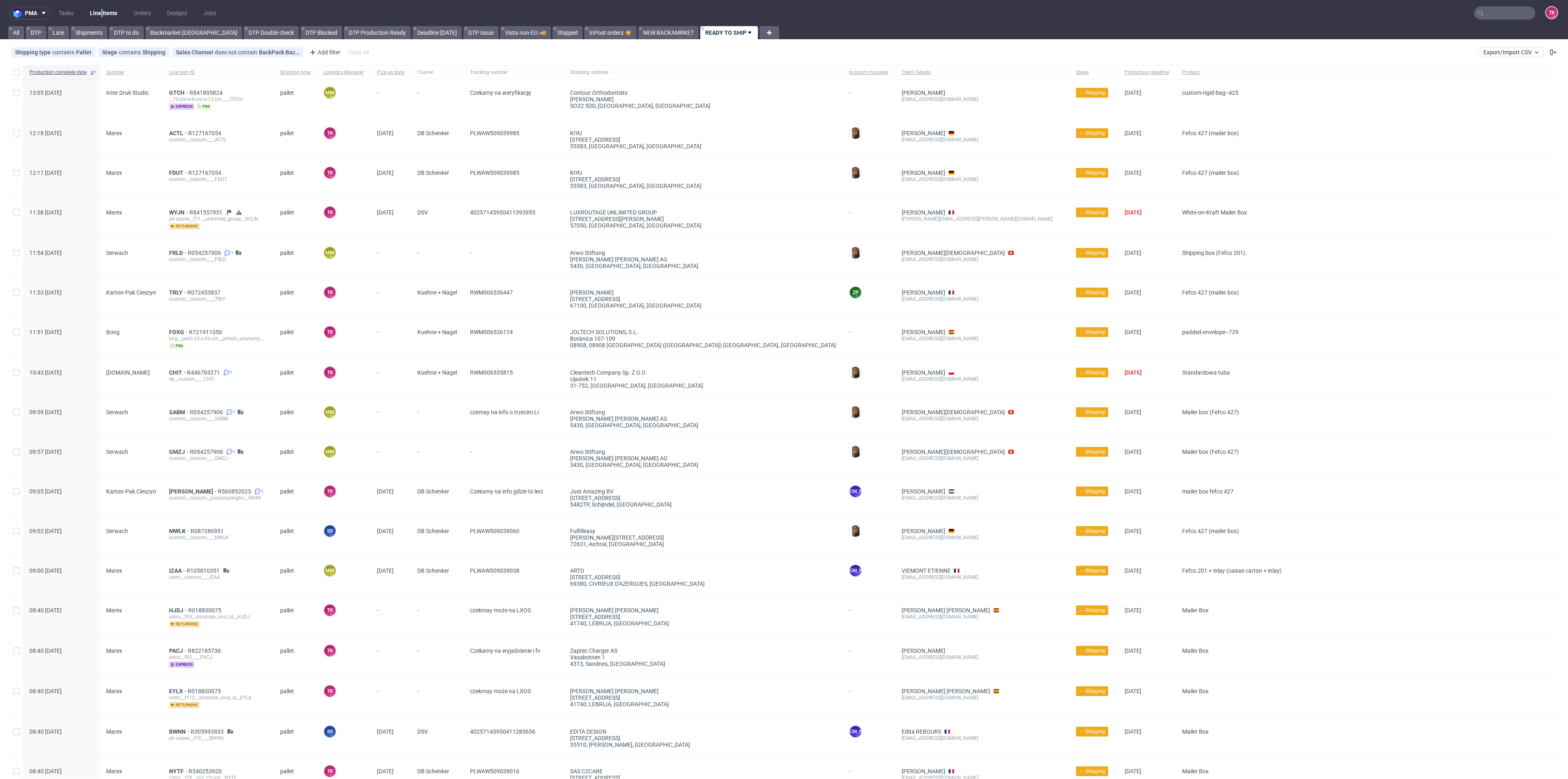
click at [98, 13] on link "Line Items" at bounding box center [103, 13] width 37 height 13
click at [173, 251] on span "FRLD" at bounding box center [178, 252] width 19 height 6
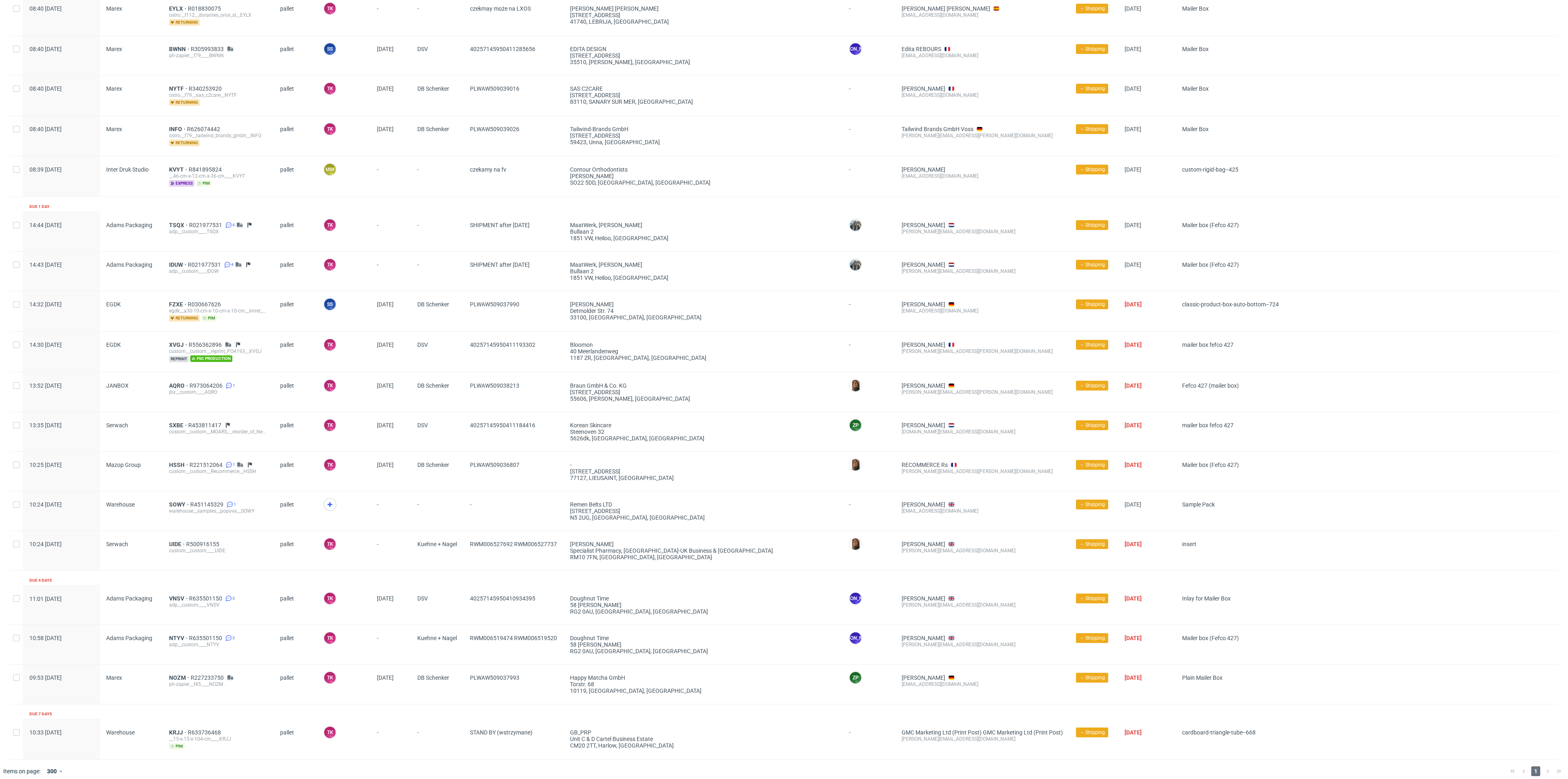
scroll to position [685, 0]
click at [327, 497] on icon at bounding box center [330, 502] width 10 height 10
drag, startPoint x: 175, startPoint y: 503, endPoint x: 174, endPoint y: 498, distance: 5.1
click at [174, 505] on div "warehouse__samples__popova__SOWY" at bounding box center [217, 508] width 98 height 6
click at [174, 498] on span "SOWY" at bounding box center [179, 501] width 21 height 6
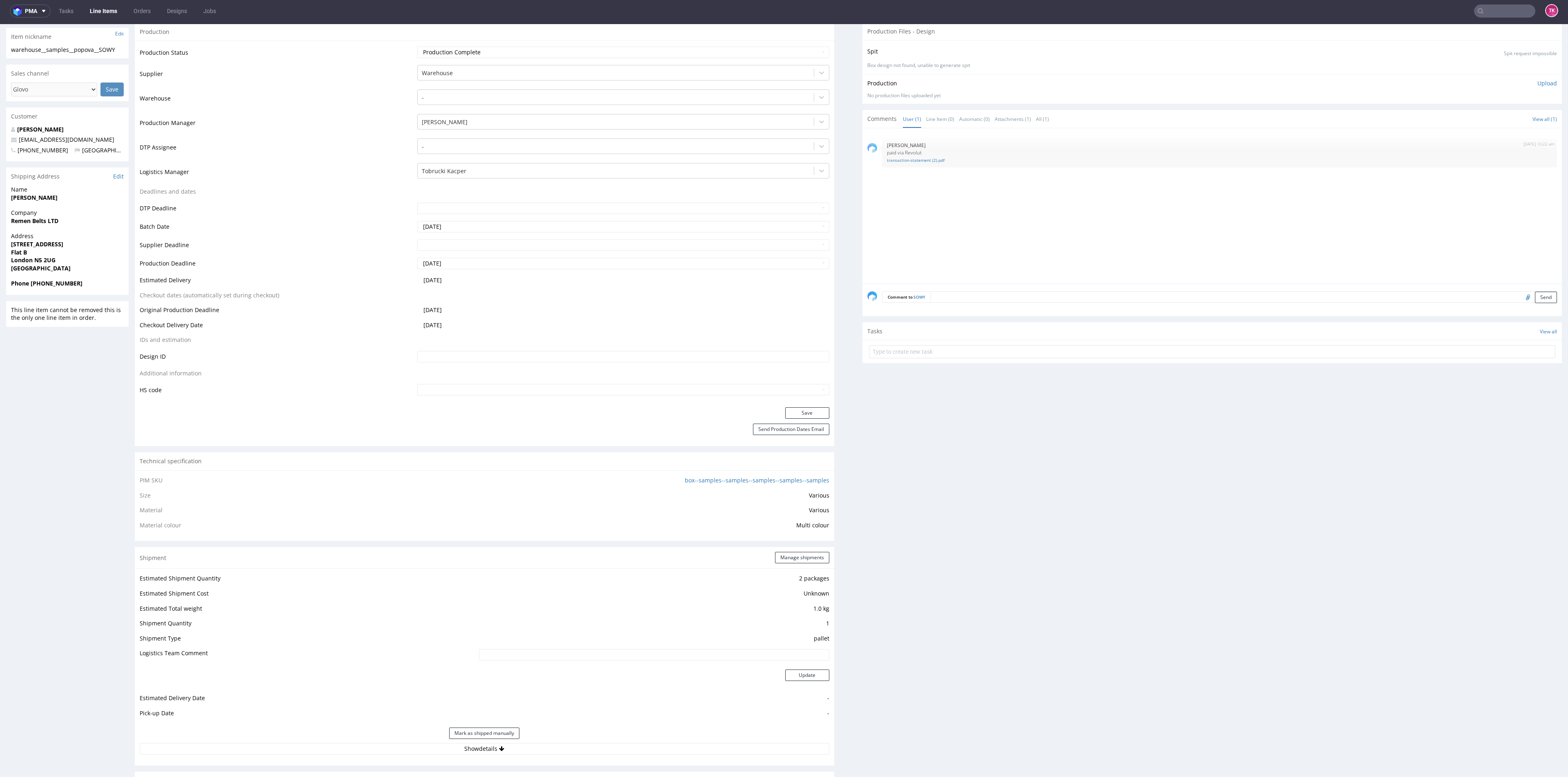
scroll to position [429, 0]
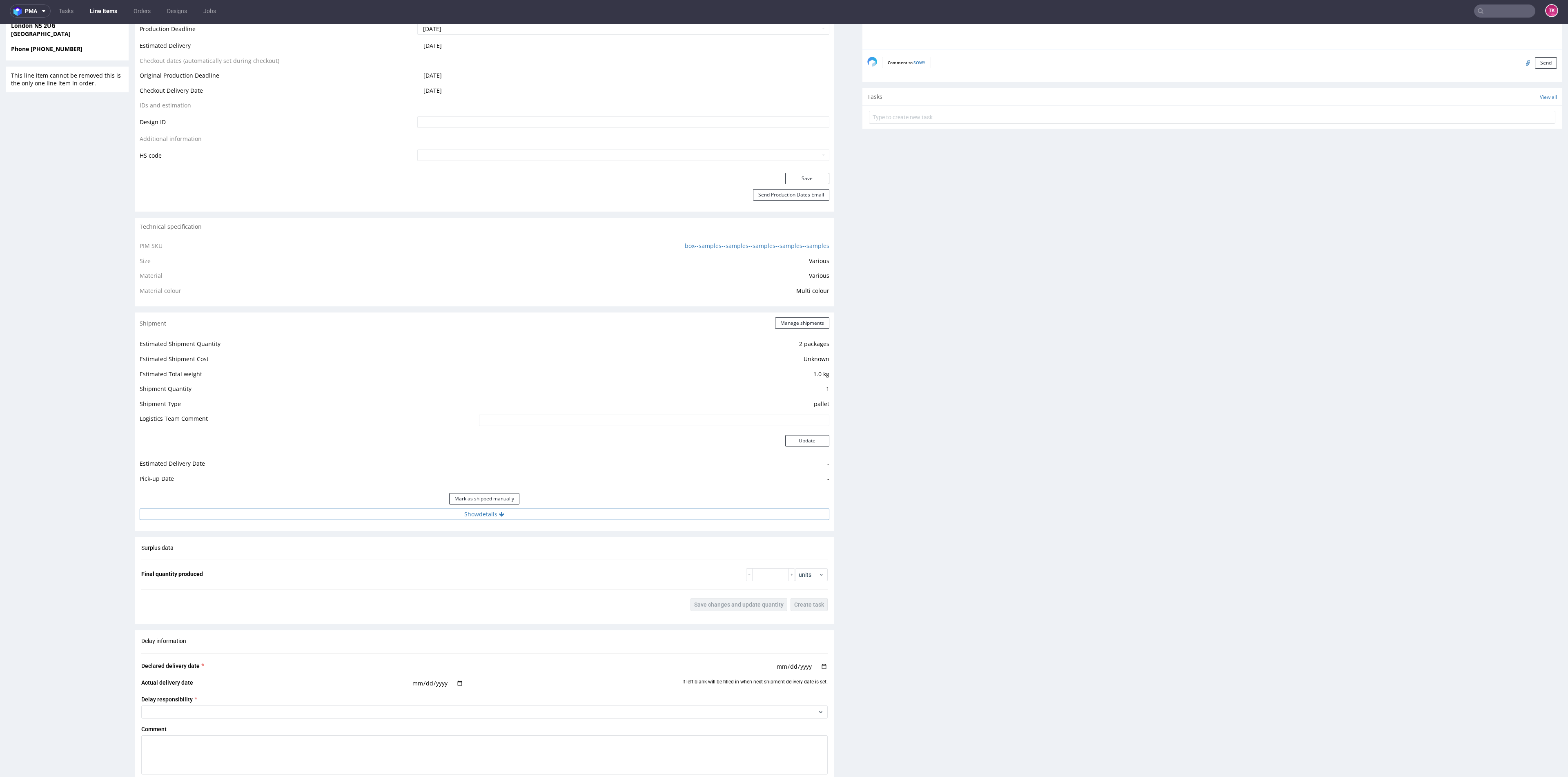
click at [539, 517] on button "Show details" at bounding box center [484, 514] width 690 height 11
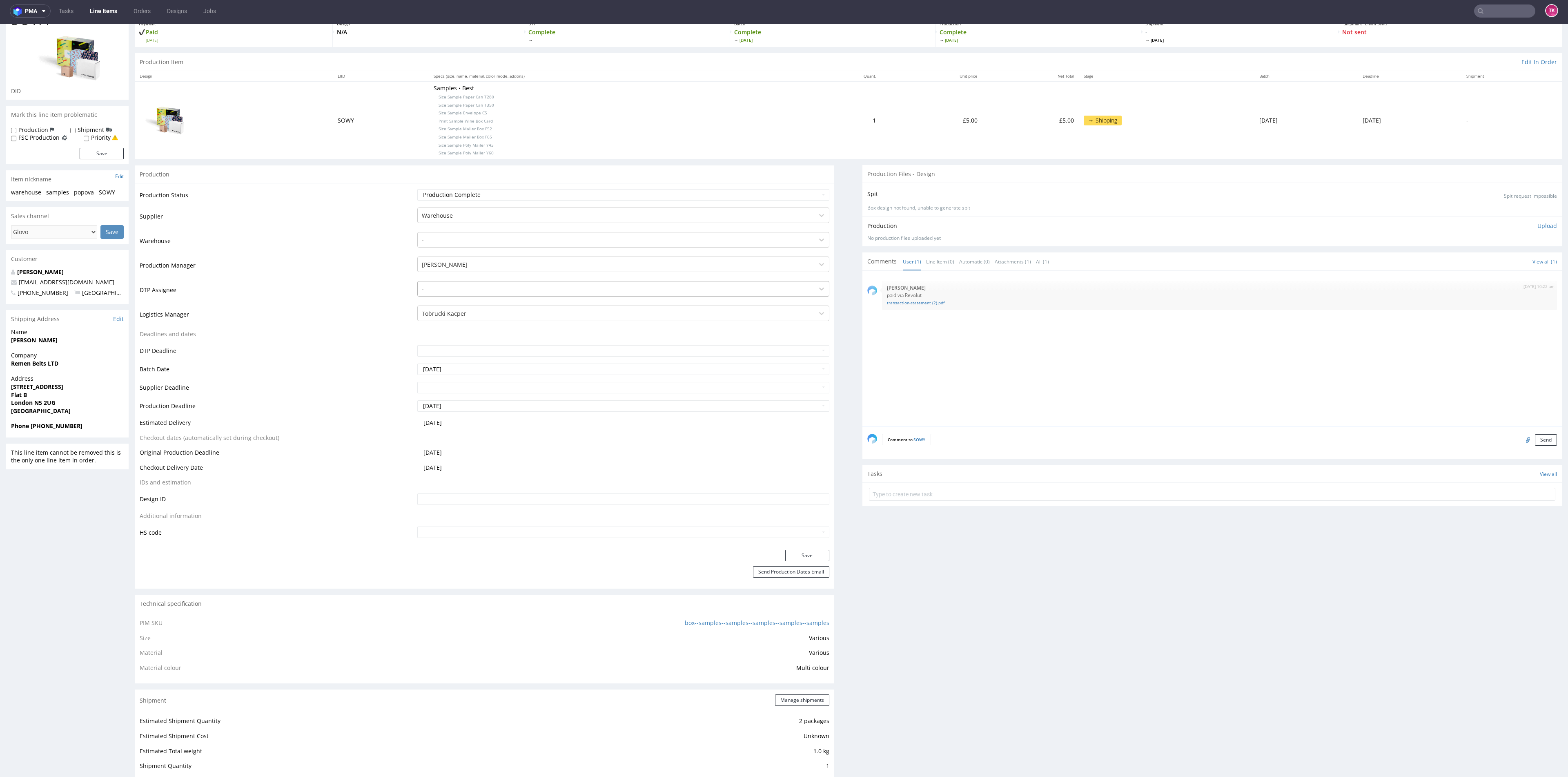
scroll to position [0, 0]
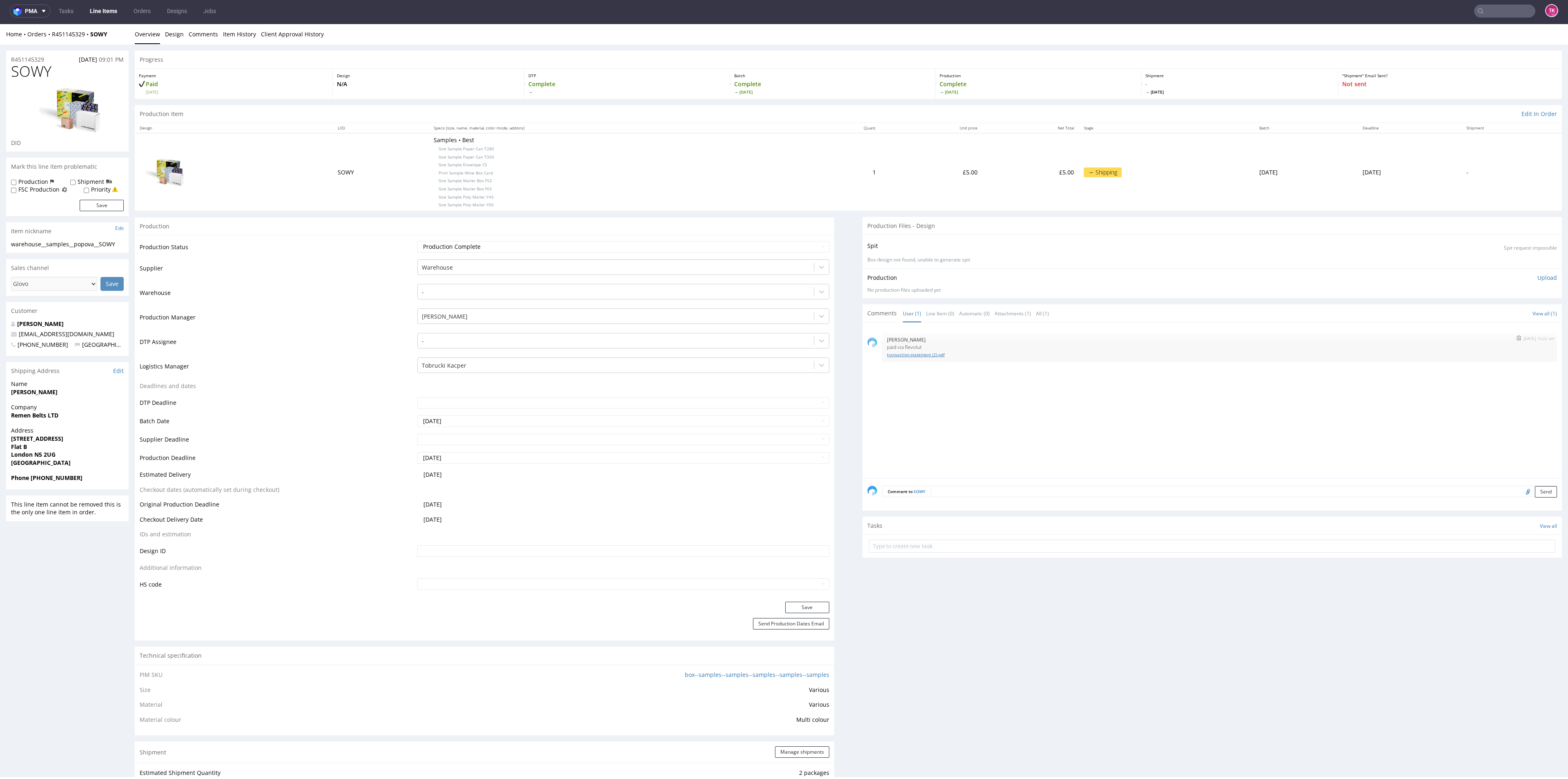
click at [915, 356] on link "transaction-statement (2).pdf" at bounding box center [1220, 354] width 665 height 6
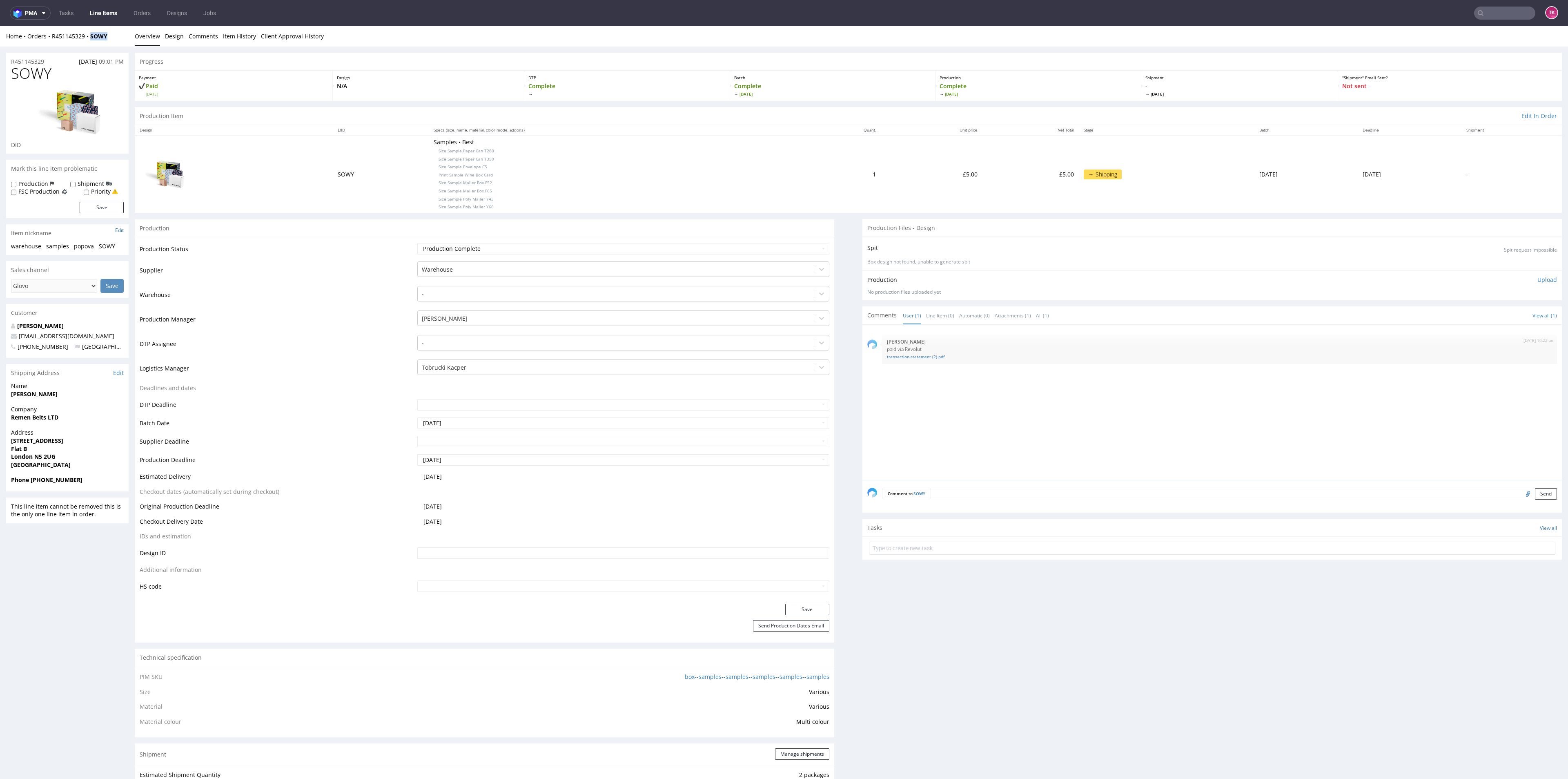
drag, startPoint x: 120, startPoint y: 41, endPoint x: 143, endPoint y: 53, distance: 25.9
click at [88, 41] on div "Home Orders R451145329 SOWY Overview Design Comments Item History Client Approv…" at bounding box center [784, 36] width 1568 height 20
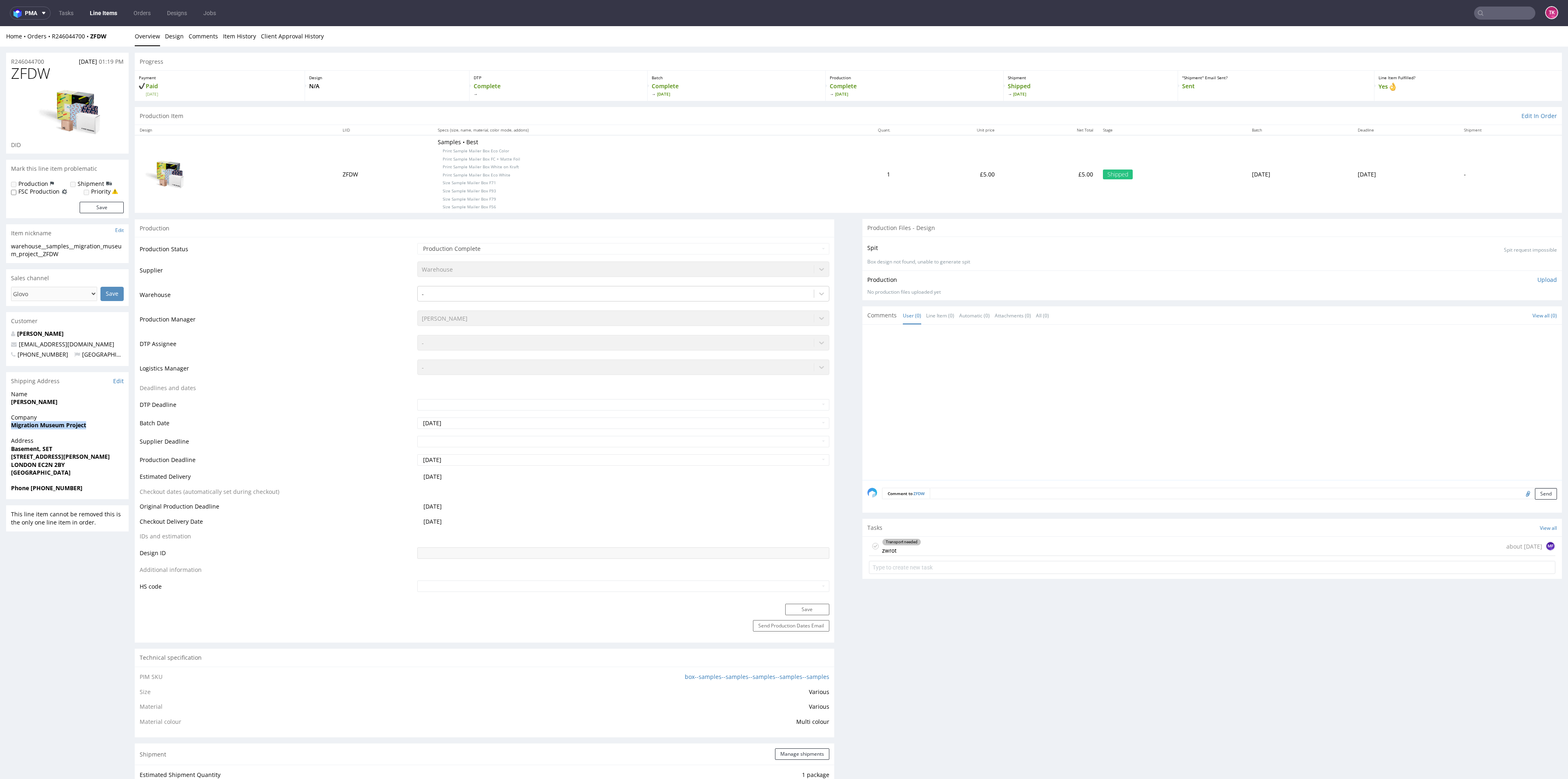
drag, startPoint x: 103, startPoint y: 427, endPoint x: 6, endPoint y: 425, distance: 97.0
click at [6, 425] on div "R246044700 [DATE] 01:19 PM ZFDW DID Mark this line item problematic Production …" at bounding box center [784, 736] width 1568 height 1380
copy strong "Migration Museum Project"
drag, startPoint x: 49, startPoint y: 402, endPoint x: 0, endPoint y: 403, distance: 49.0
click at [0, 403] on div "R246044700 [DATE] 01:19 PM ZFDW DID Mark this line item problematic Production …" at bounding box center [784, 736] width 1568 height 1380
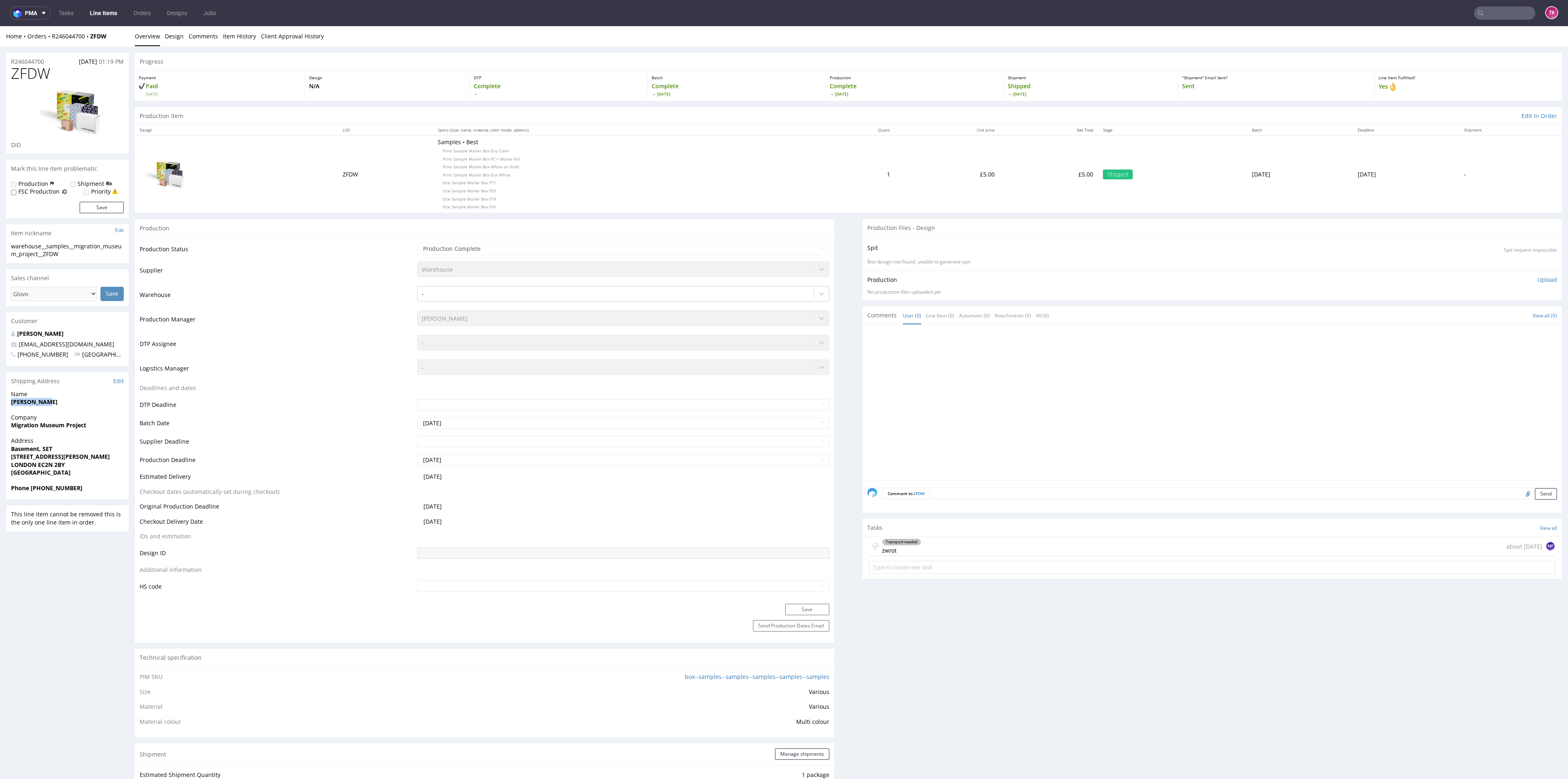
copy strong "[PERSON_NAME]"
copy strong "[PHONE_NUMBER]"
drag, startPoint x: 30, startPoint y: 487, endPoint x: 73, endPoint y: 497, distance: 44.1
click at [73, 497] on div "Phone [PHONE_NUMBER]" at bounding box center [68, 491] width 122 height 15
drag, startPoint x: 91, startPoint y: 347, endPoint x: 0, endPoint y: 338, distance: 91.4
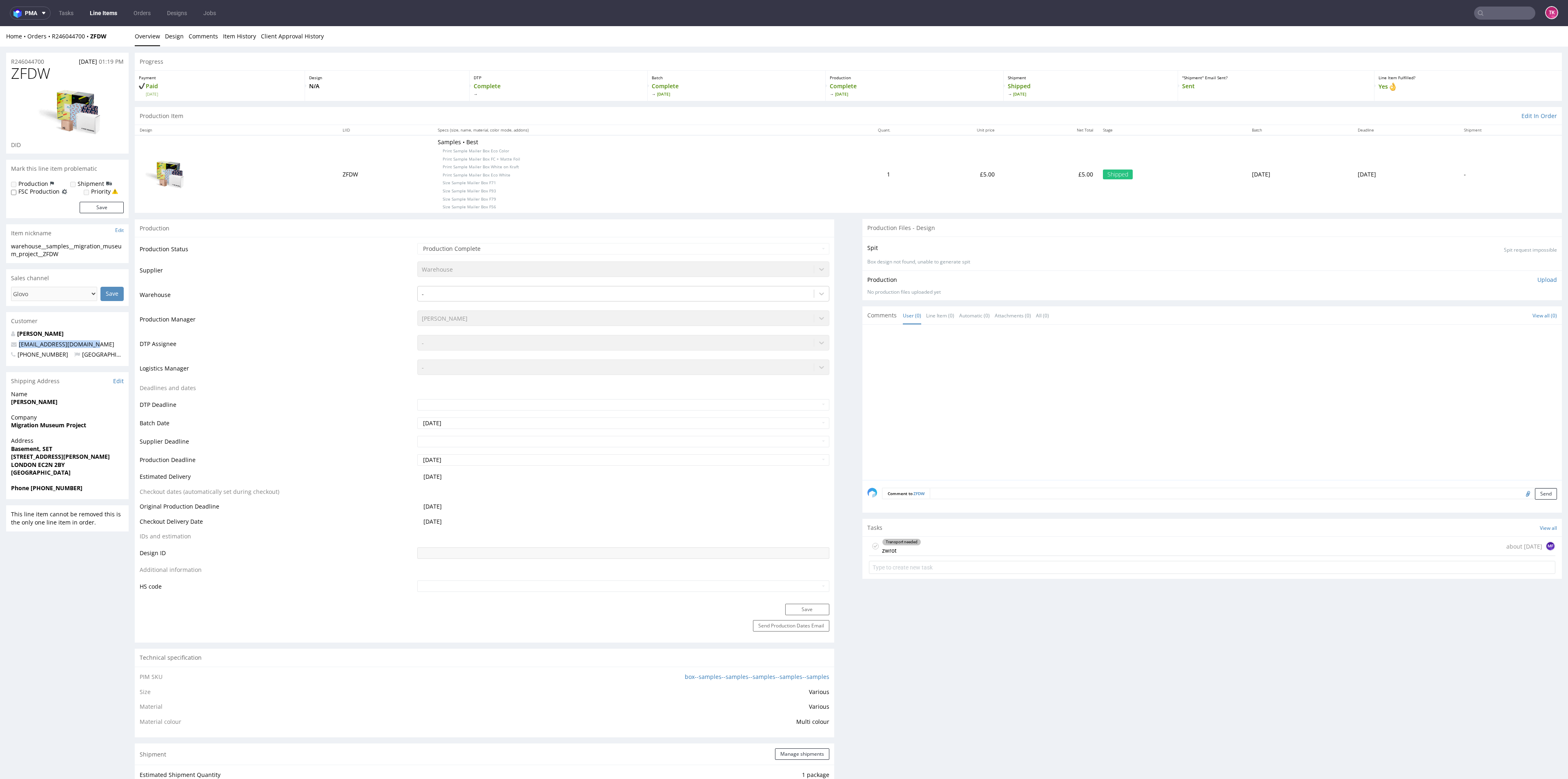
click at [0, 338] on div "R246044700 [DATE] 01:19 PM ZFDW DID Mark this line item problematic Production …" at bounding box center [784, 736] width 1568 height 1380
copy span "[EMAIL_ADDRESS][DOMAIN_NAME]"
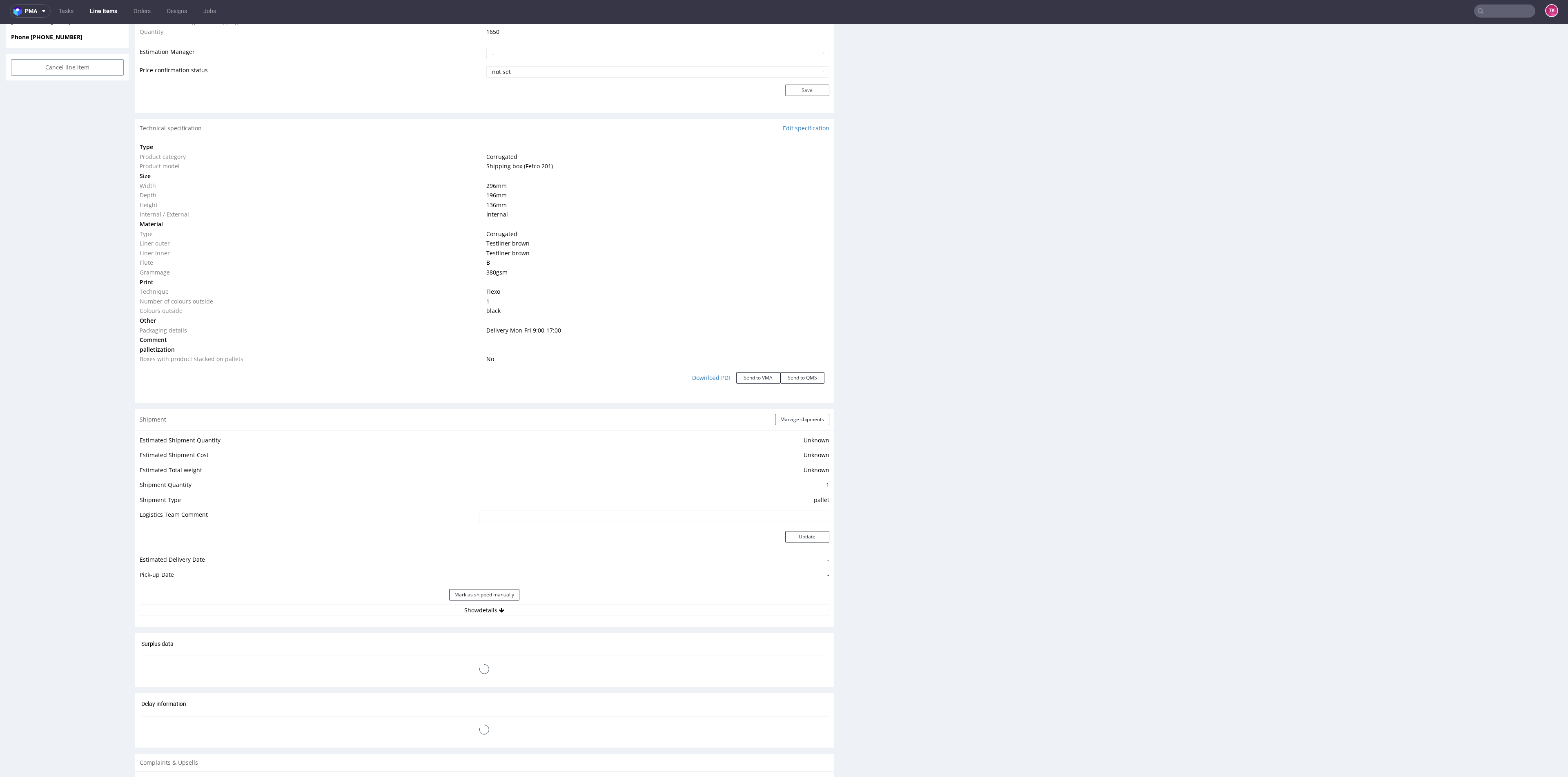
scroll to position [685, 0]
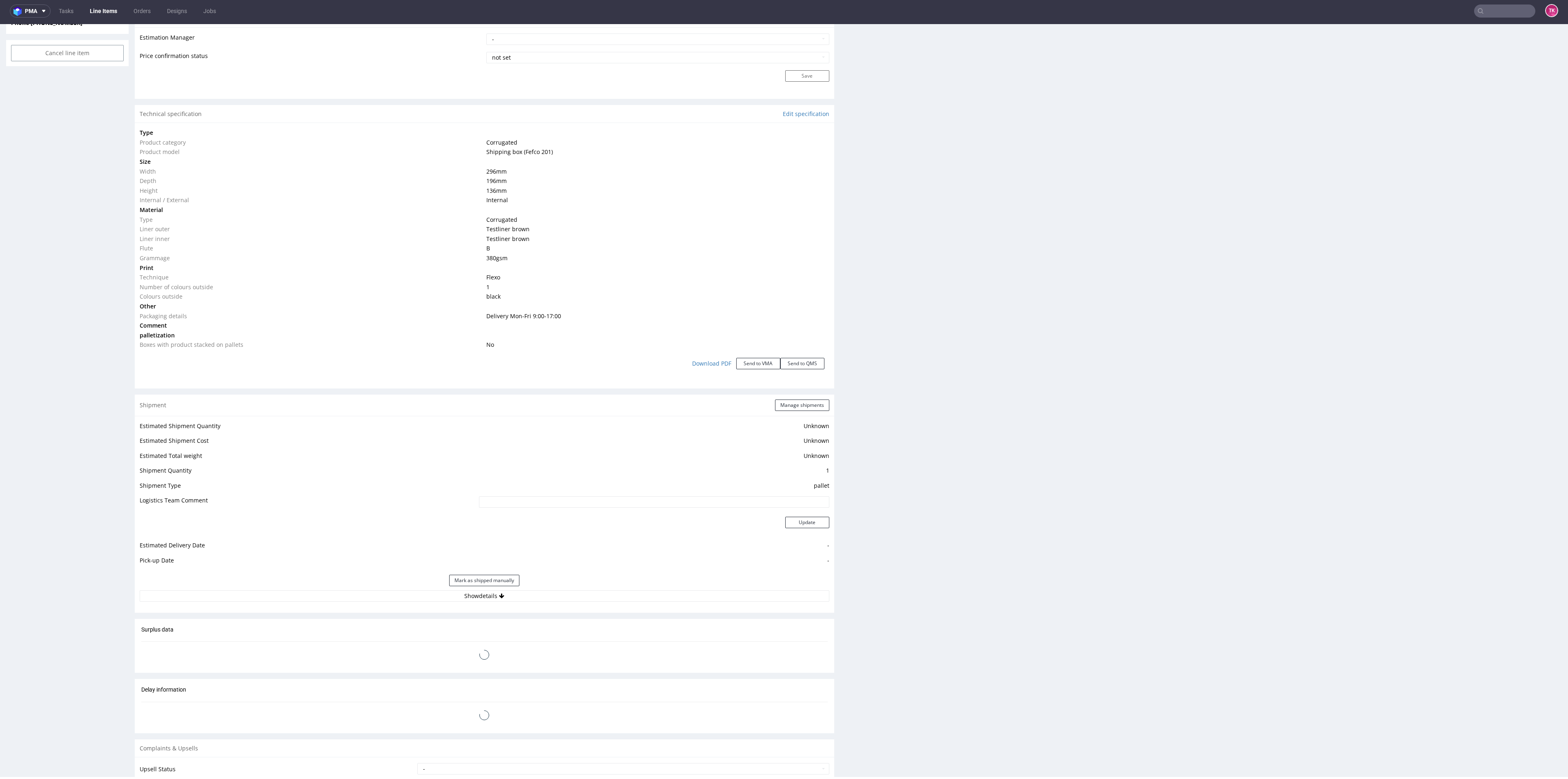
click at [378, 589] on div "Mark as shipped manually" at bounding box center [484, 580] width 690 height 20
click at [382, 594] on button "Show details" at bounding box center [484, 595] width 690 height 11
type input "1650"
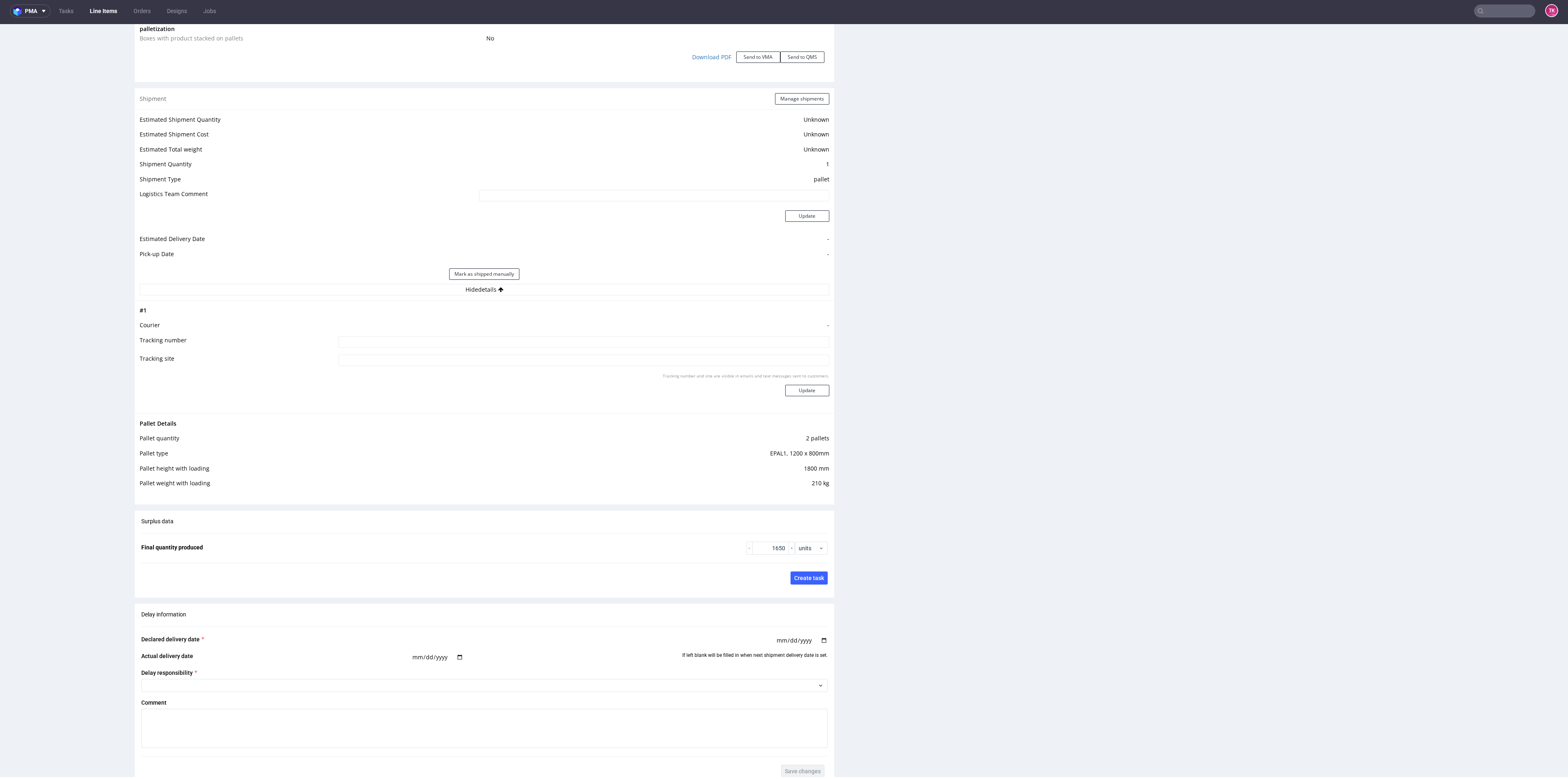
click at [1489, 4] on input "text" at bounding box center [1505, 11] width 61 height 13
type input "RWM006535815"
click at [1439, 27] on div "CHIT" at bounding box center [1486, 31] width 147 height 15
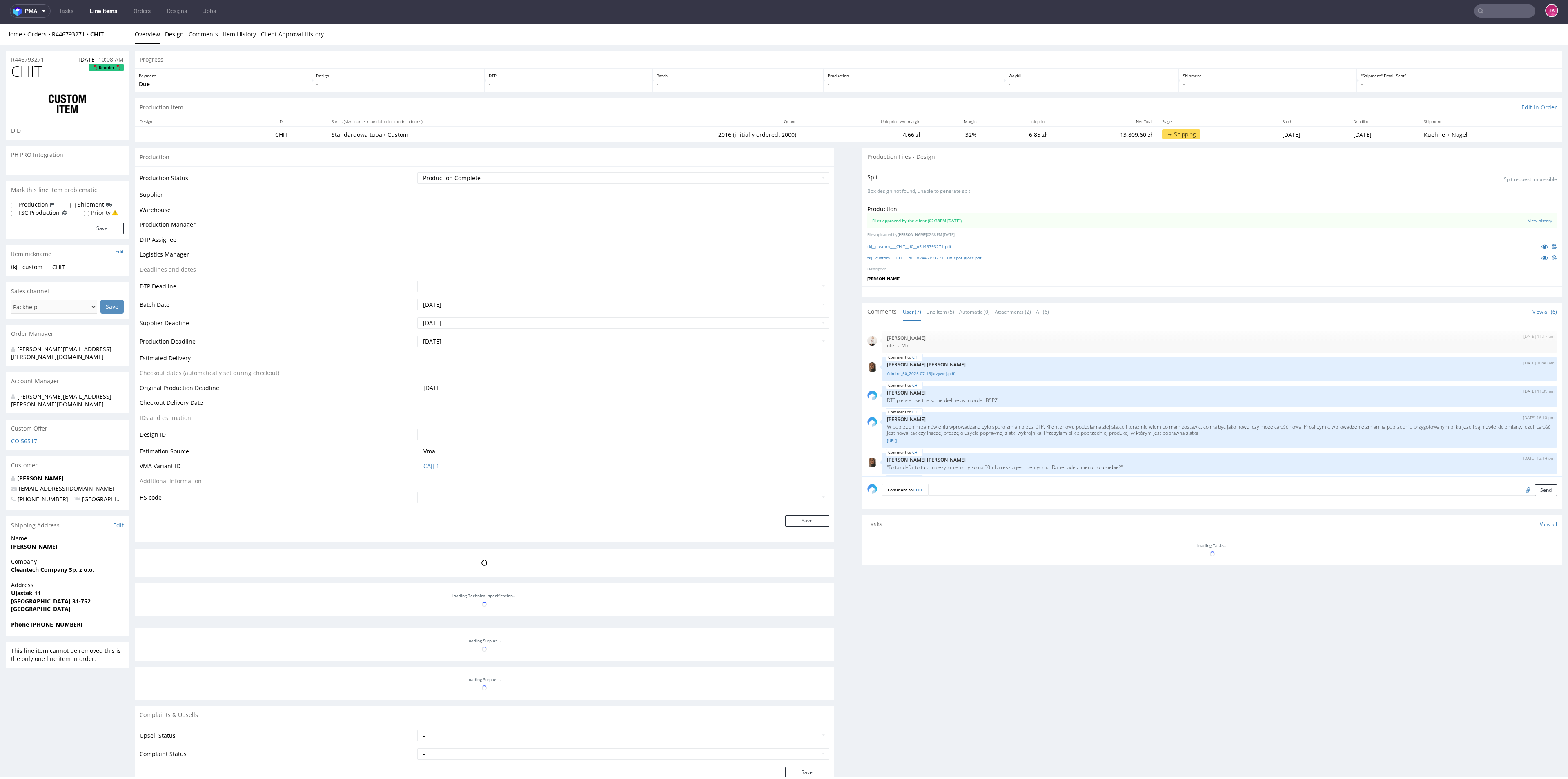
scroll to position [56, 0]
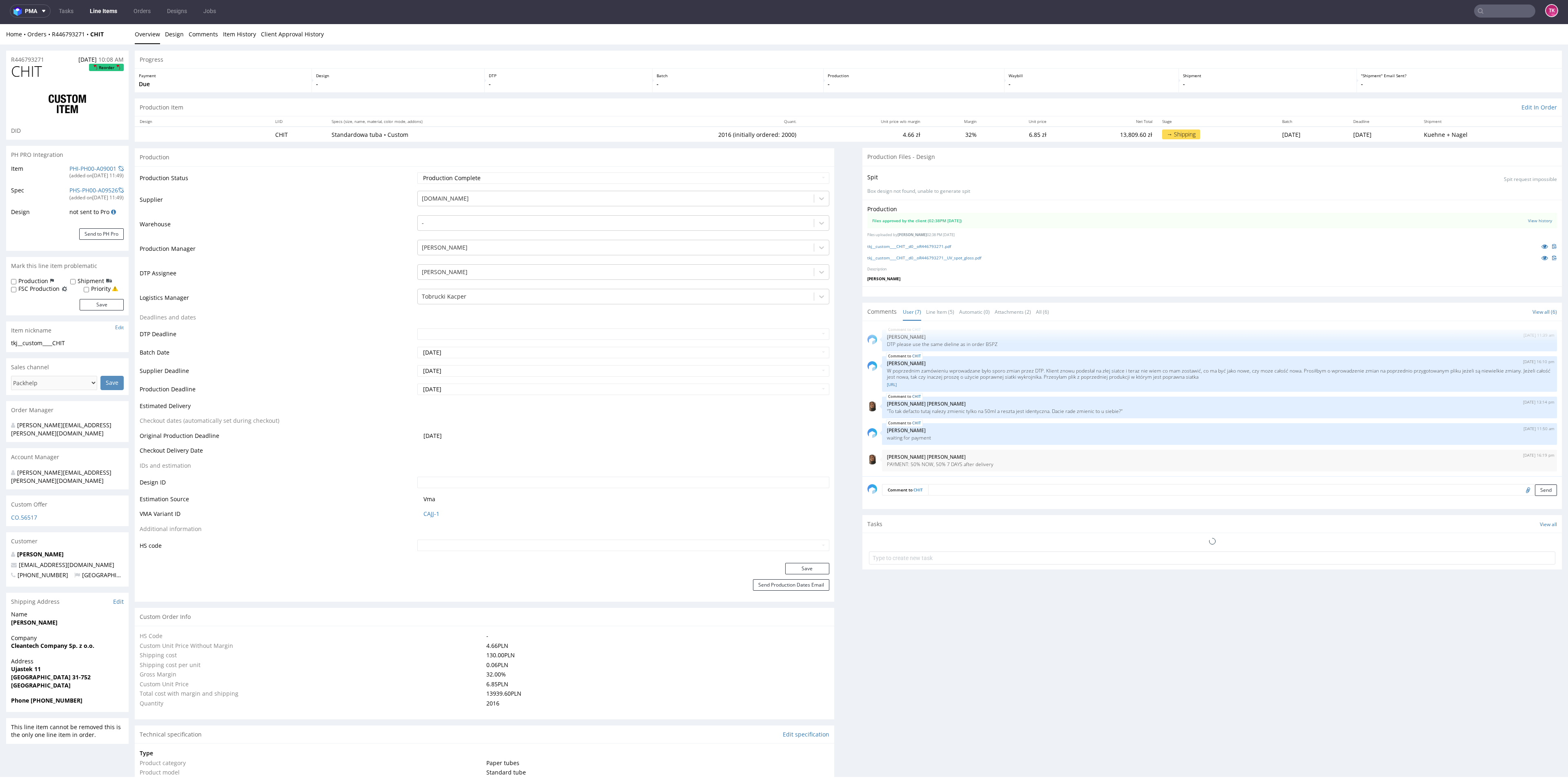
type input "2016"
drag, startPoint x: 10, startPoint y: 626, endPoint x: 77, endPoint y: 667, distance: 78.5
click at [75, 662] on section "Shipping Address Edit Name Tomasz Król Company Cleantech Company Sp. z o.o. Add…" at bounding box center [68, 652] width 122 height 120
click at [75, 678] on div "Address Ujastek 11 Kraków 31-752 Poland" at bounding box center [68, 677] width 122 height 39
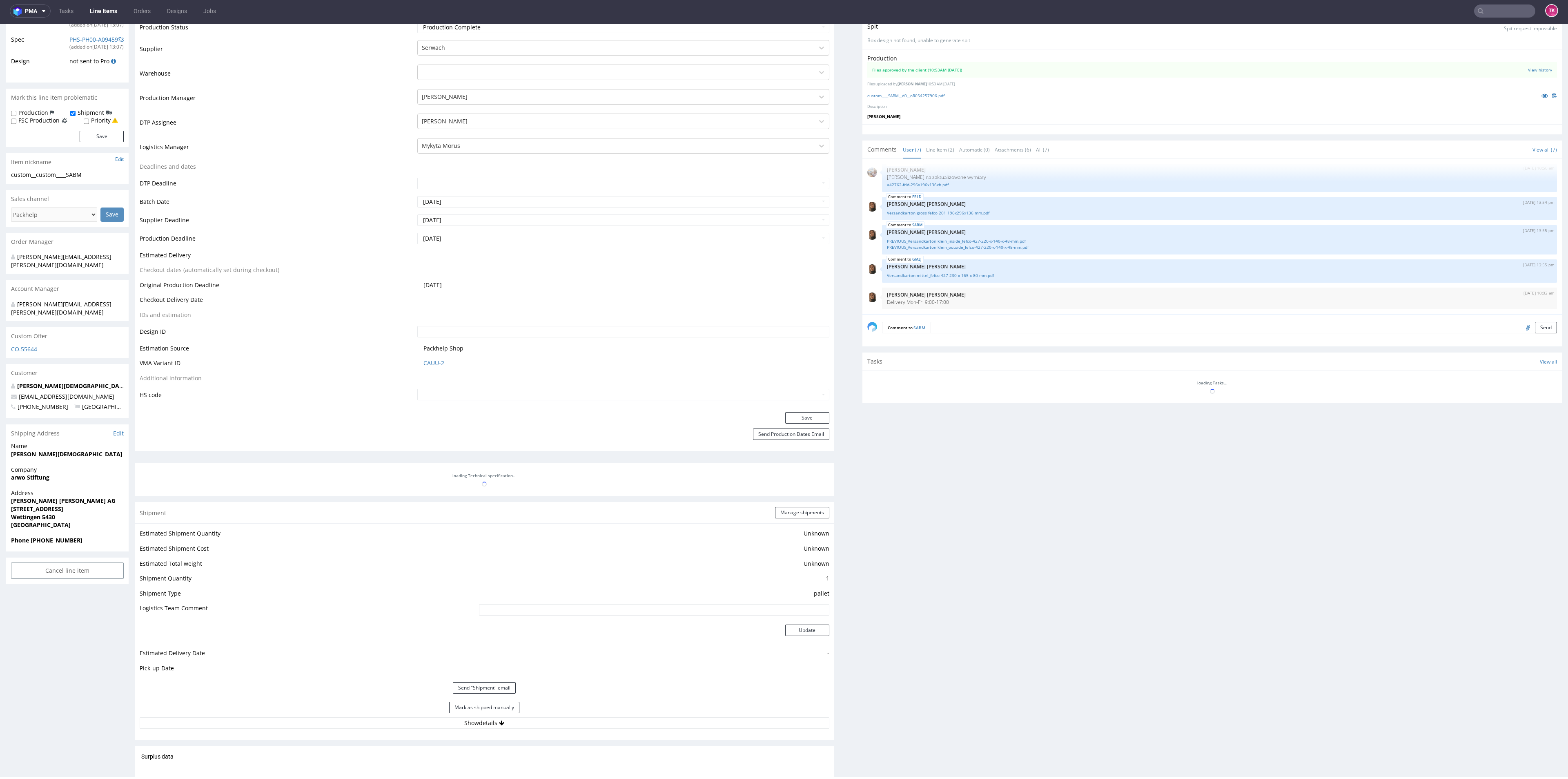
scroll to position [514, 0]
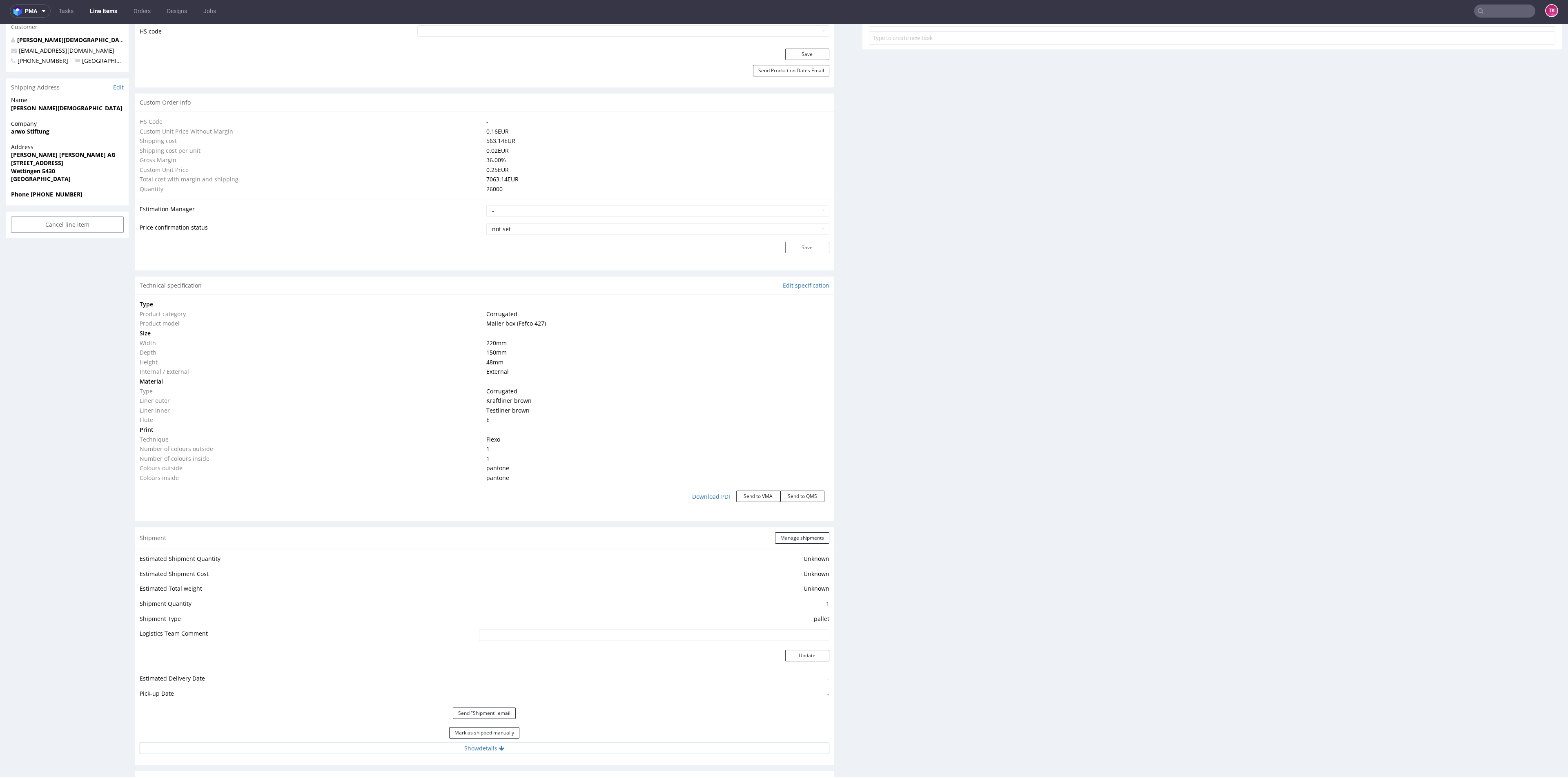
click at [420, 754] on button "Show details" at bounding box center [484, 748] width 690 height 11
click at [97, 9] on link "Line Items" at bounding box center [103, 11] width 37 height 13
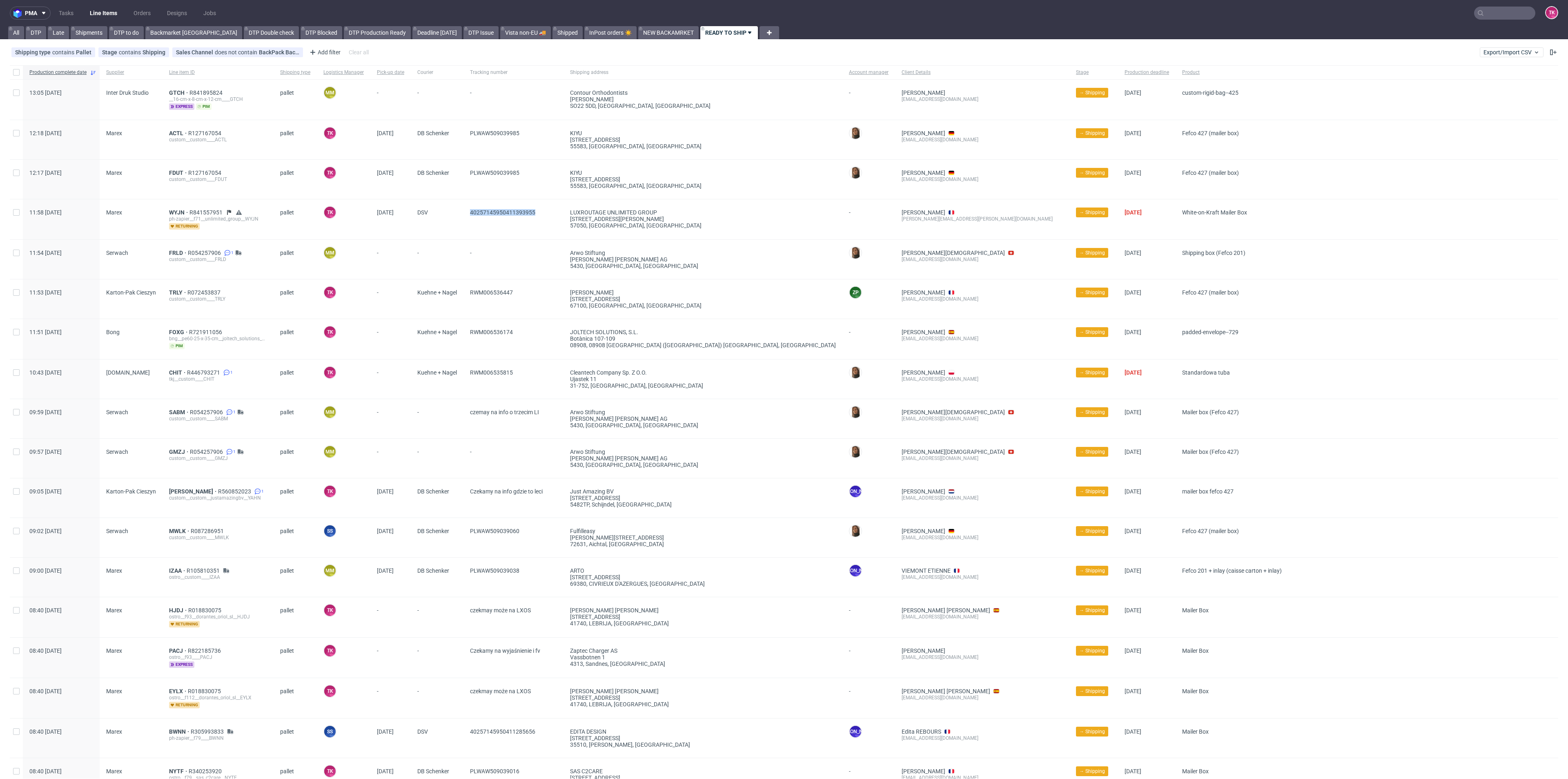
drag, startPoint x: 552, startPoint y: 212, endPoint x: 461, endPoint y: 213, distance: 91.0
click at [461, 213] on div "11:58 Tue 23.09.2025 Marex WYJN R841557951 ph-zapier__f71__unlimited_group__WYJ…" at bounding box center [784, 219] width 1548 height 41
copy div "40257145950411393955"
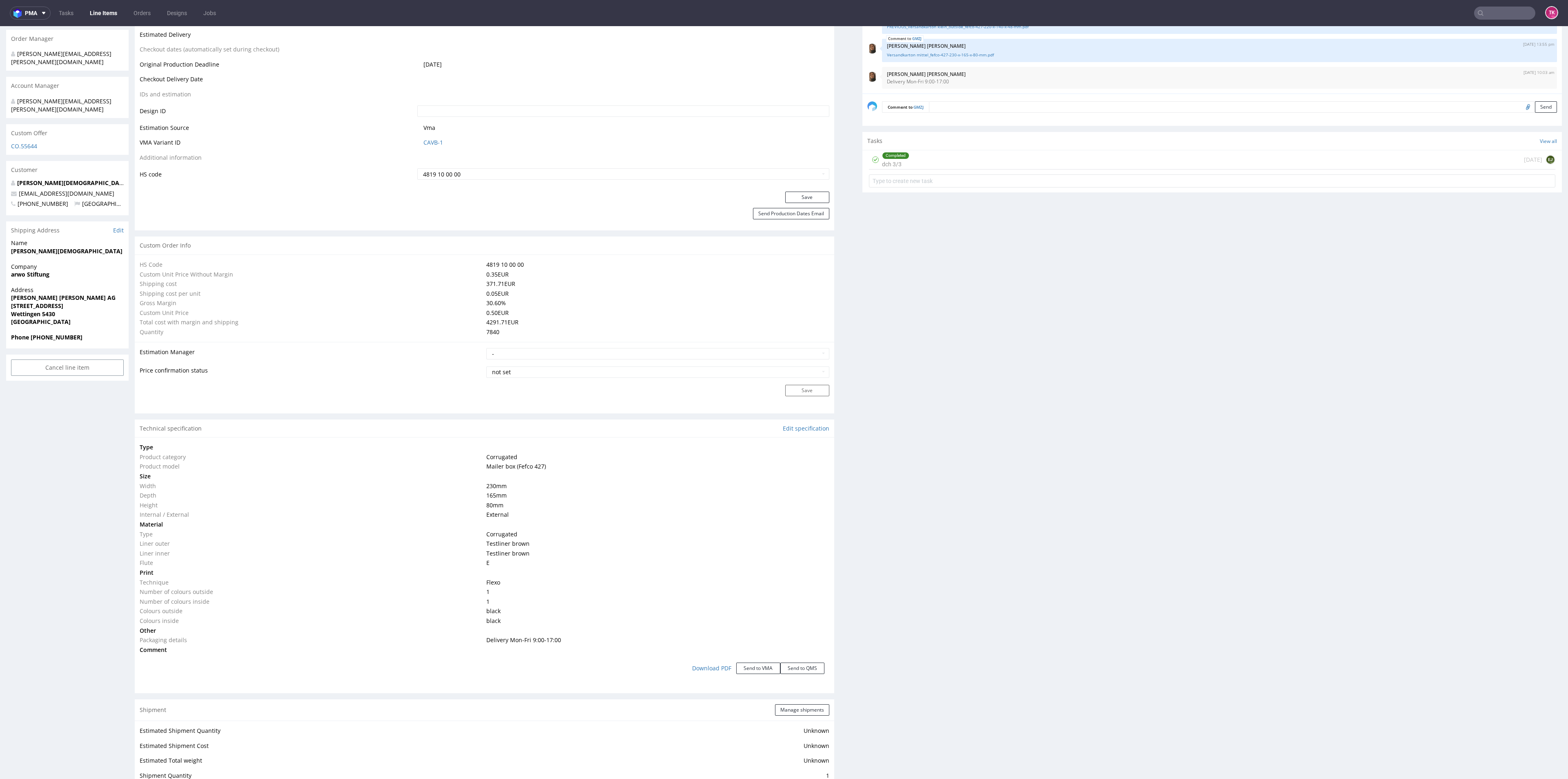
scroll to position [612, 0]
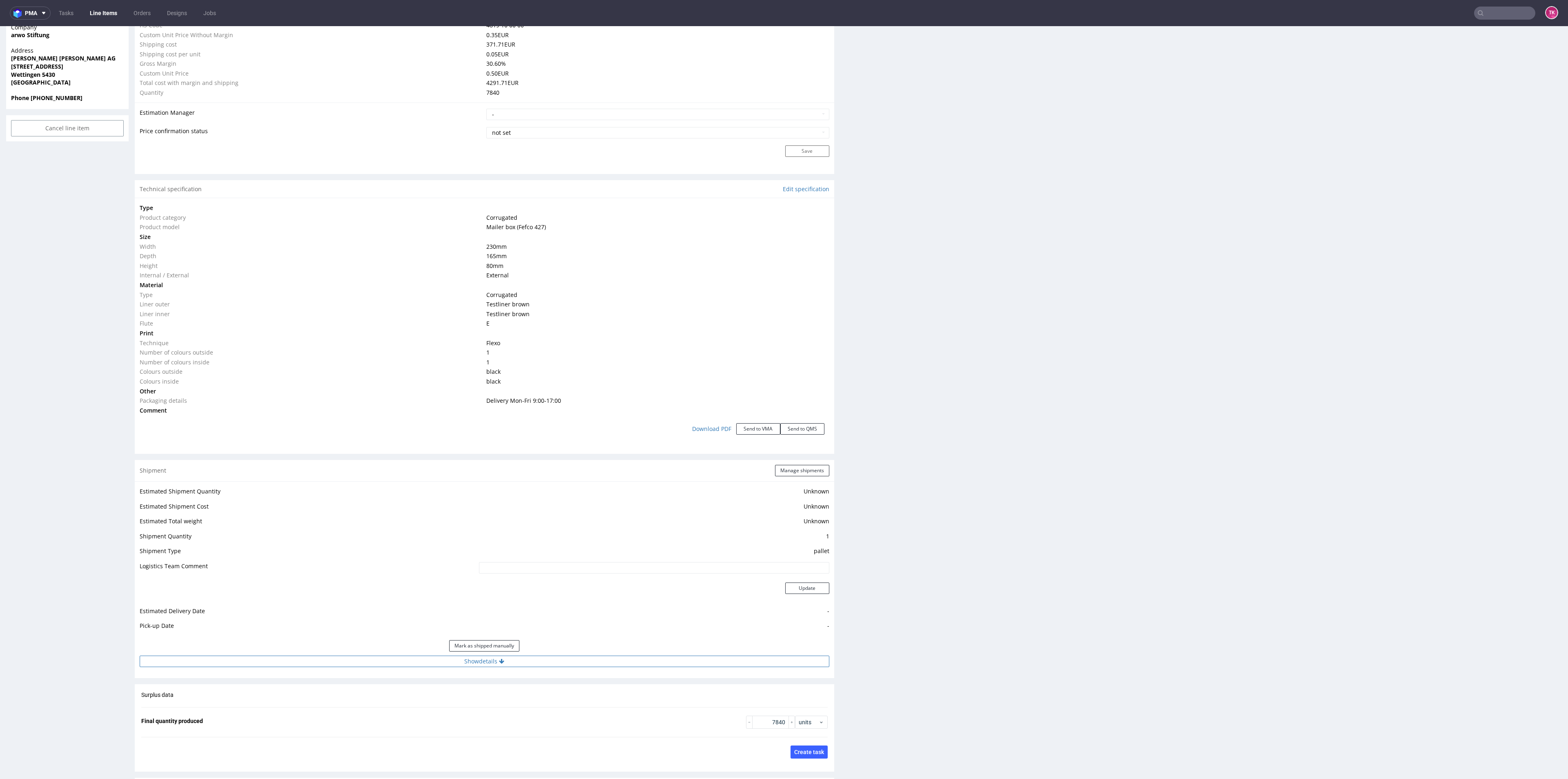
click at [560, 656] on button "Show details" at bounding box center [484, 661] width 690 height 11
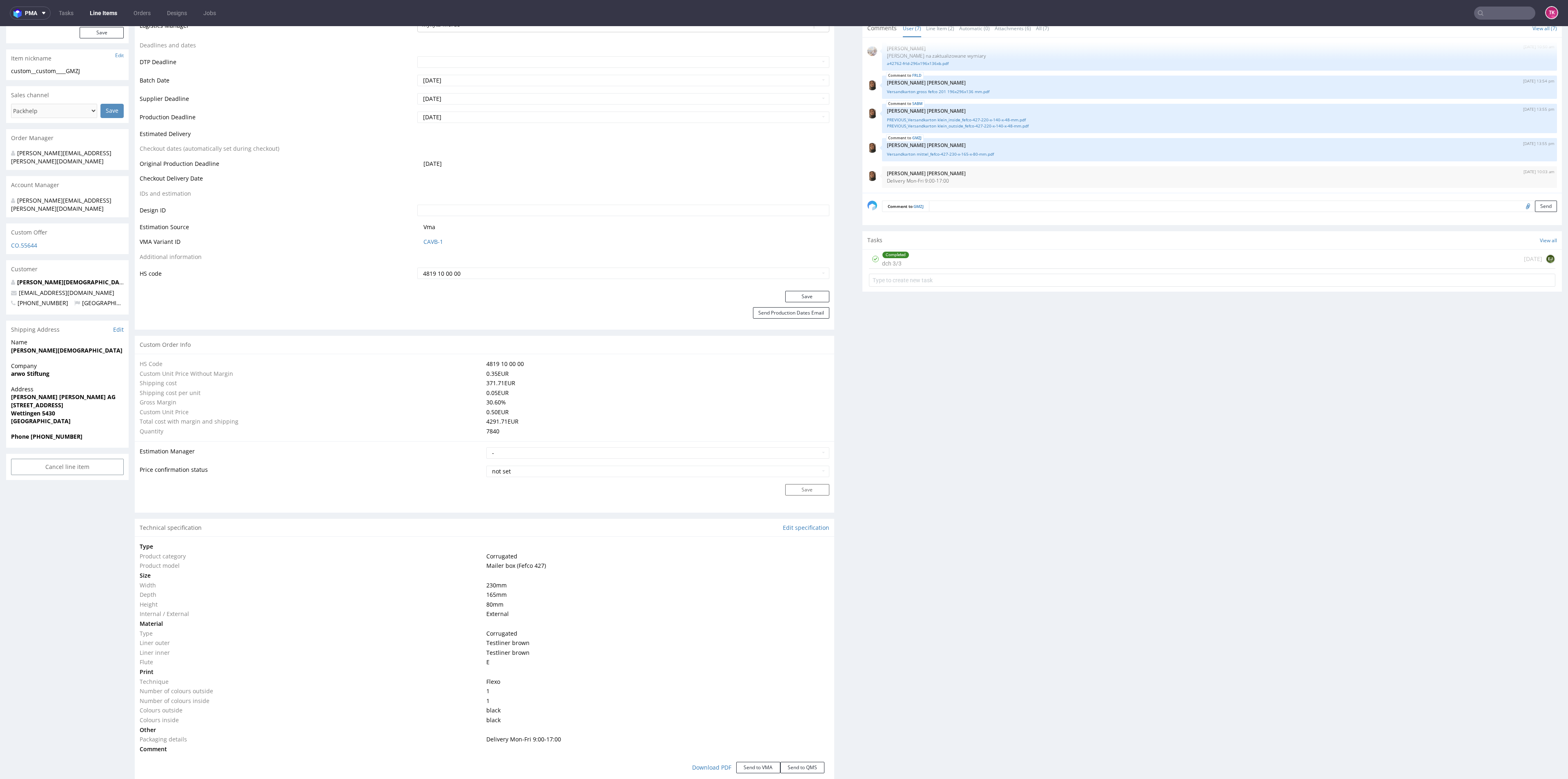
scroll to position [245, 0]
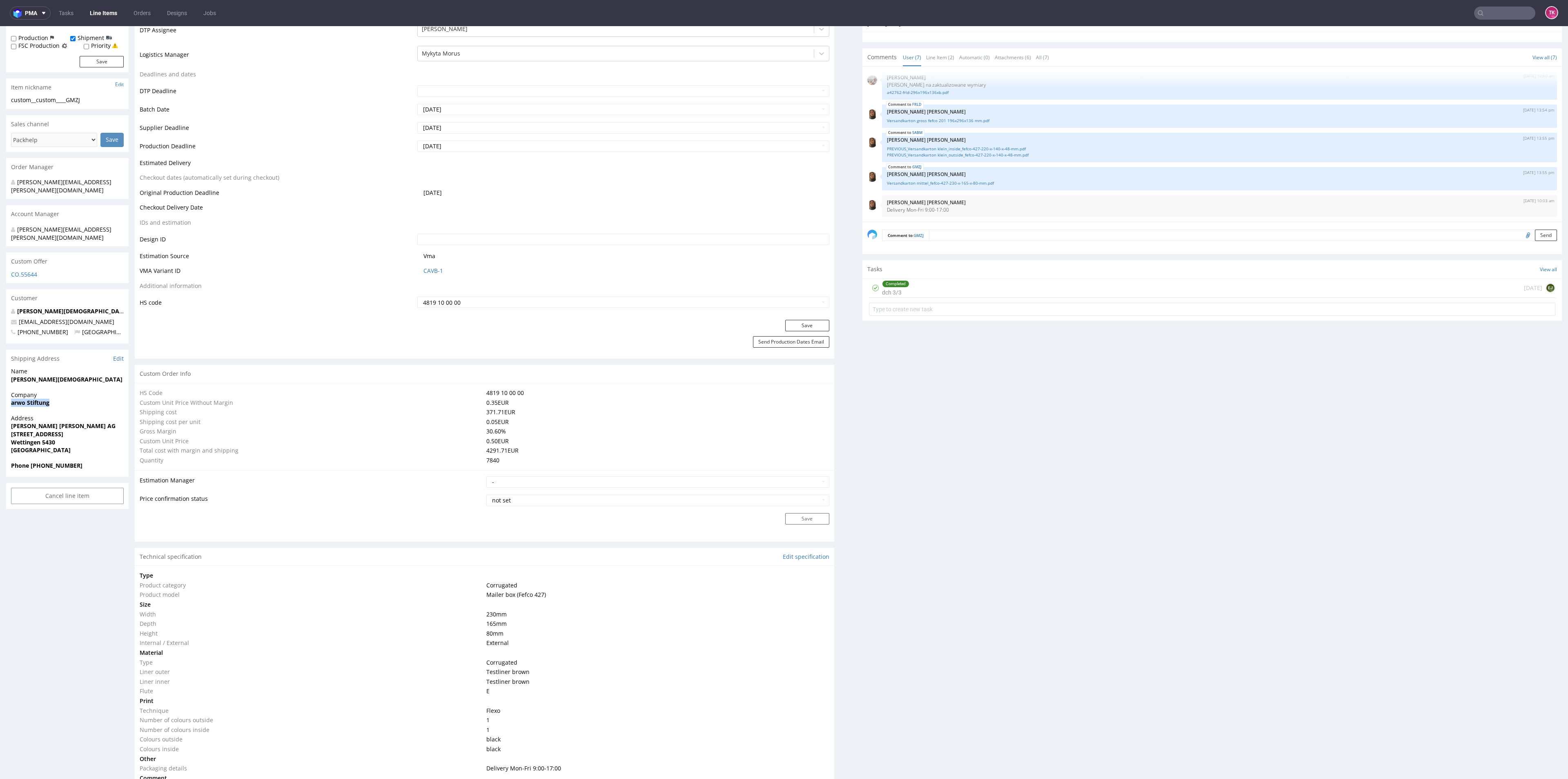
drag, startPoint x: 3, startPoint y: 390, endPoint x: 77, endPoint y: 385, distance: 74.2
click at [77, 385] on div "R054257906 [DATE] 05:00 PM GMZJ DID PH PRO Integration Item PHI-PH00-A08938 (ad…" at bounding box center [784, 778] width 1568 height 1952
copy p "[PERSON_NAME] [PERSON_NAME] AG [STREET_ADDRESS]"
drag, startPoint x: 8, startPoint y: 410, endPoint x: 91, endPoint y: 439, distance: 87.9
click at [91, 439] on div "Address [PERSON_NAME] i.A. [PERSON_NAME] AG [STREET_ADDRESS]" at bounding box center [68, 437] width 122 height 47
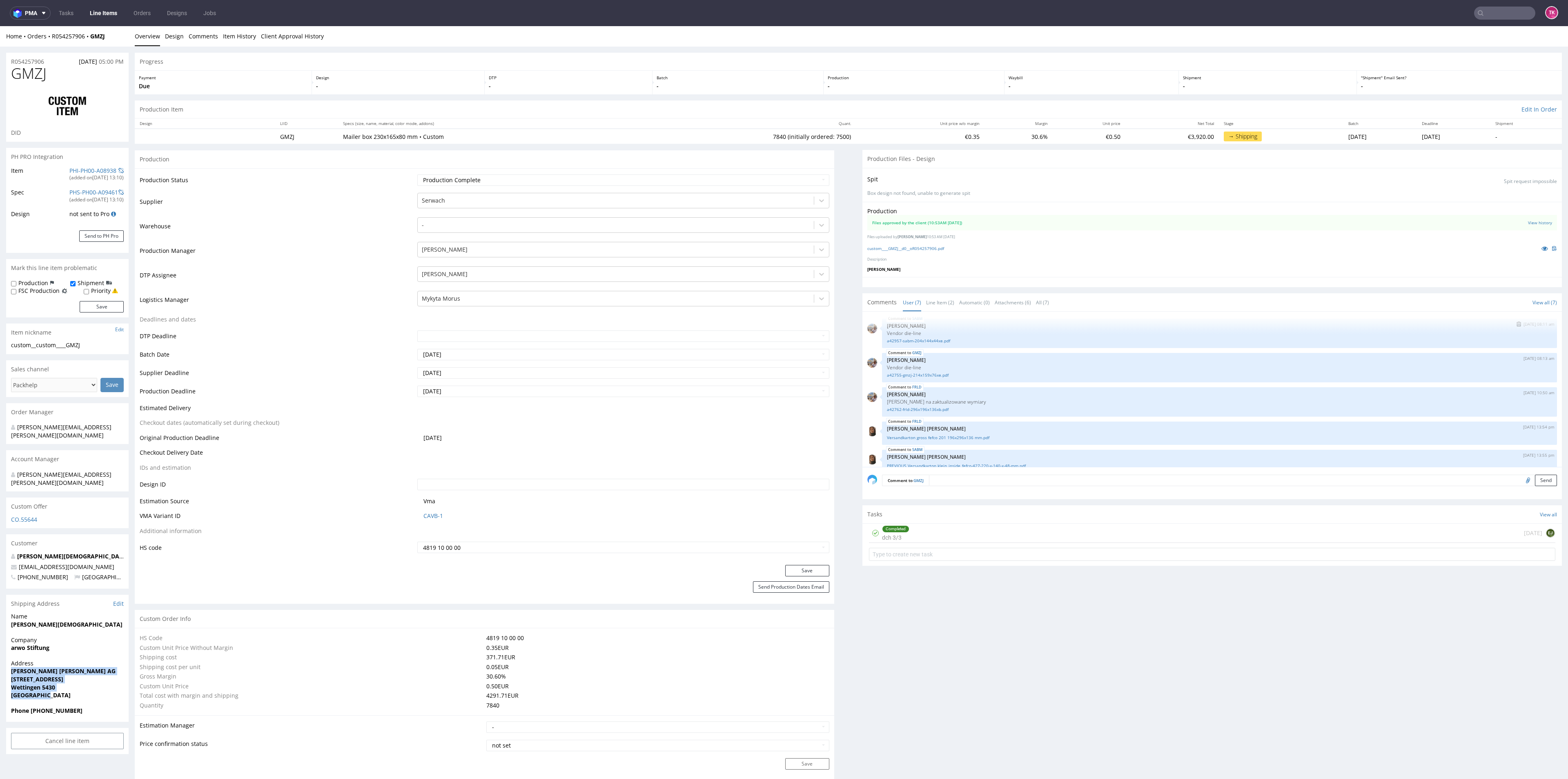
scroll to position [0, 0]
drag, startPoint x: 0, startPoint y: 714, endPoint x: 17, endPoint y: 689, distance: 30.2
drag, startPoint x: 6, startPoint y: 662, endPoint x: 77, endPoint y: 671, distance: 71.6
click at [77, 671] on div "Address Melanie Tschanz i.A. Kiyo AG Schwimmbadstrasse 41 Wettingen 5430 Switze…" at bounding box center [68, 682] width 122 height 47
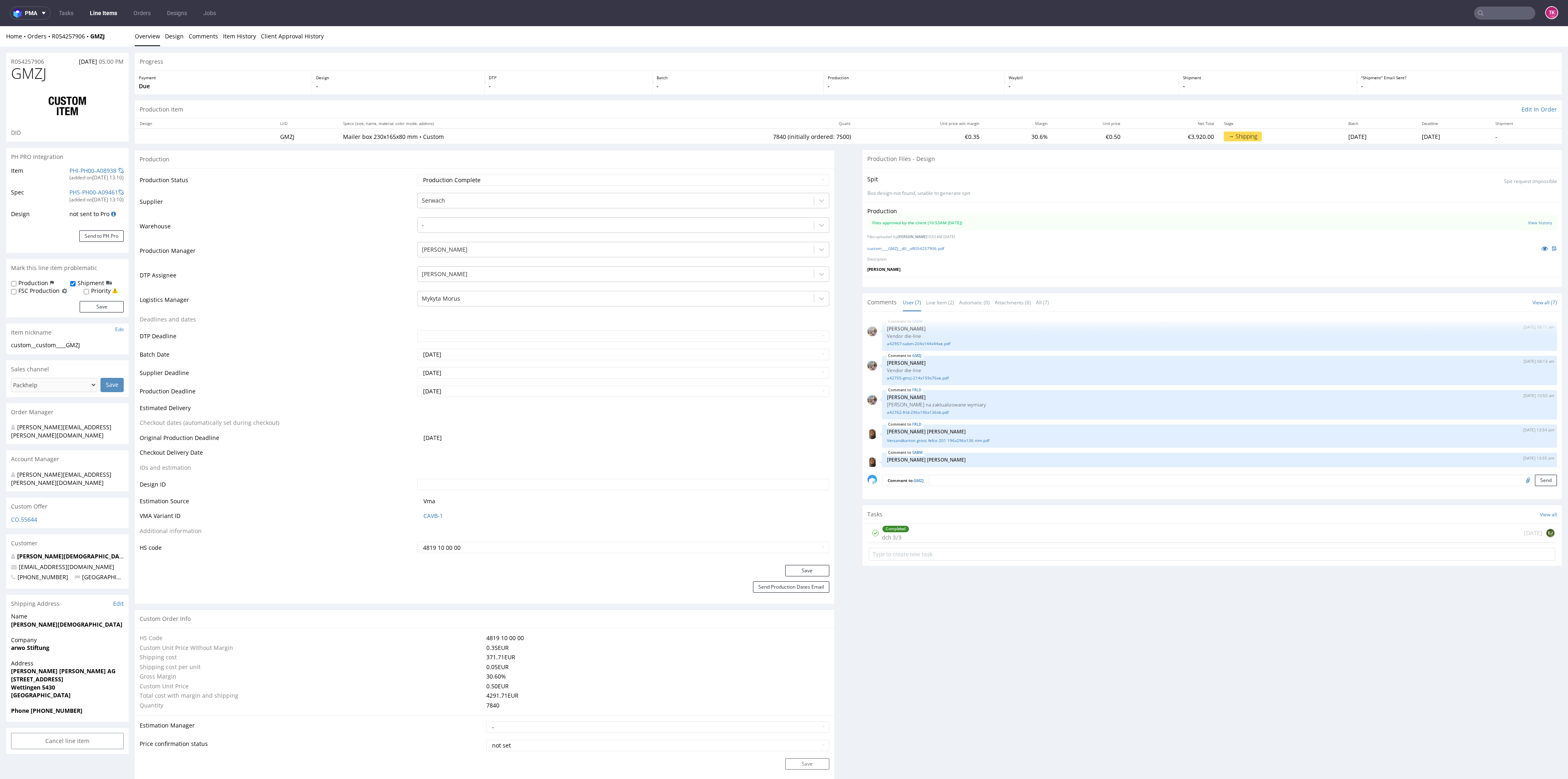
click at [63, 688] on div "Address Melanie Tschanz i.A. Kiyo AG Schwimmbadstrasse 41 Wettingen 5430 Switze…" at bounding box center [68, 682] width 122 height 47
drag, startPoint x: 6, startPoint y: 674, endPoint x: 67, endPoint y: 684, distance: 61.8
click at [67, 684] on div "Address Melanie Tschanz i.A. Kiyo AG Schwimmbadstrasse 41 Wettingen 5430 Switze…" at bounding box center [68, 682] width 122 height 47
copy p "Wettingen 5430 Switzerland"
click at [110, 15] on link "Line Items" at bounding box center [103, 13] width 37 height 13
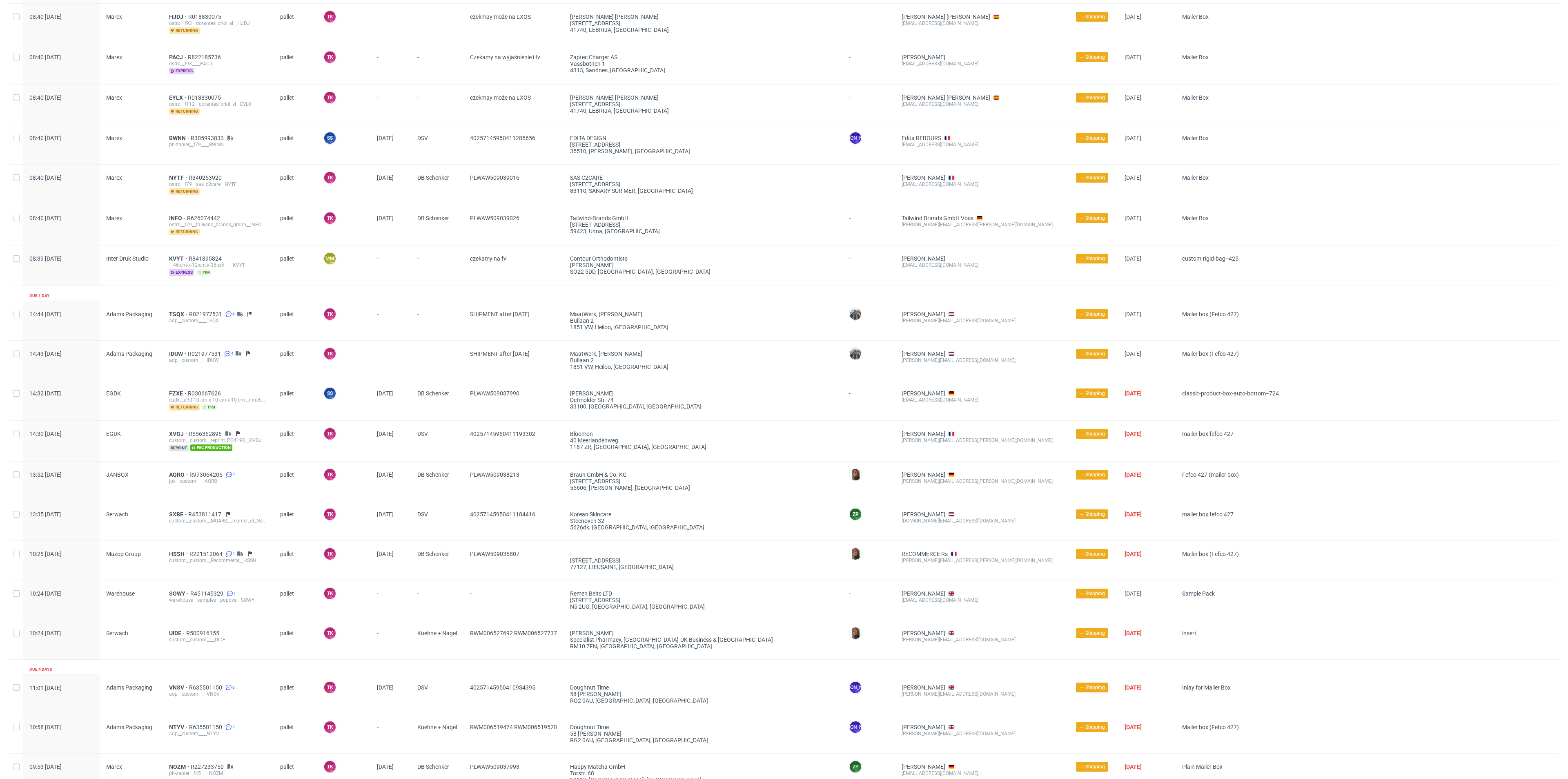
scroll to position [612, 0]
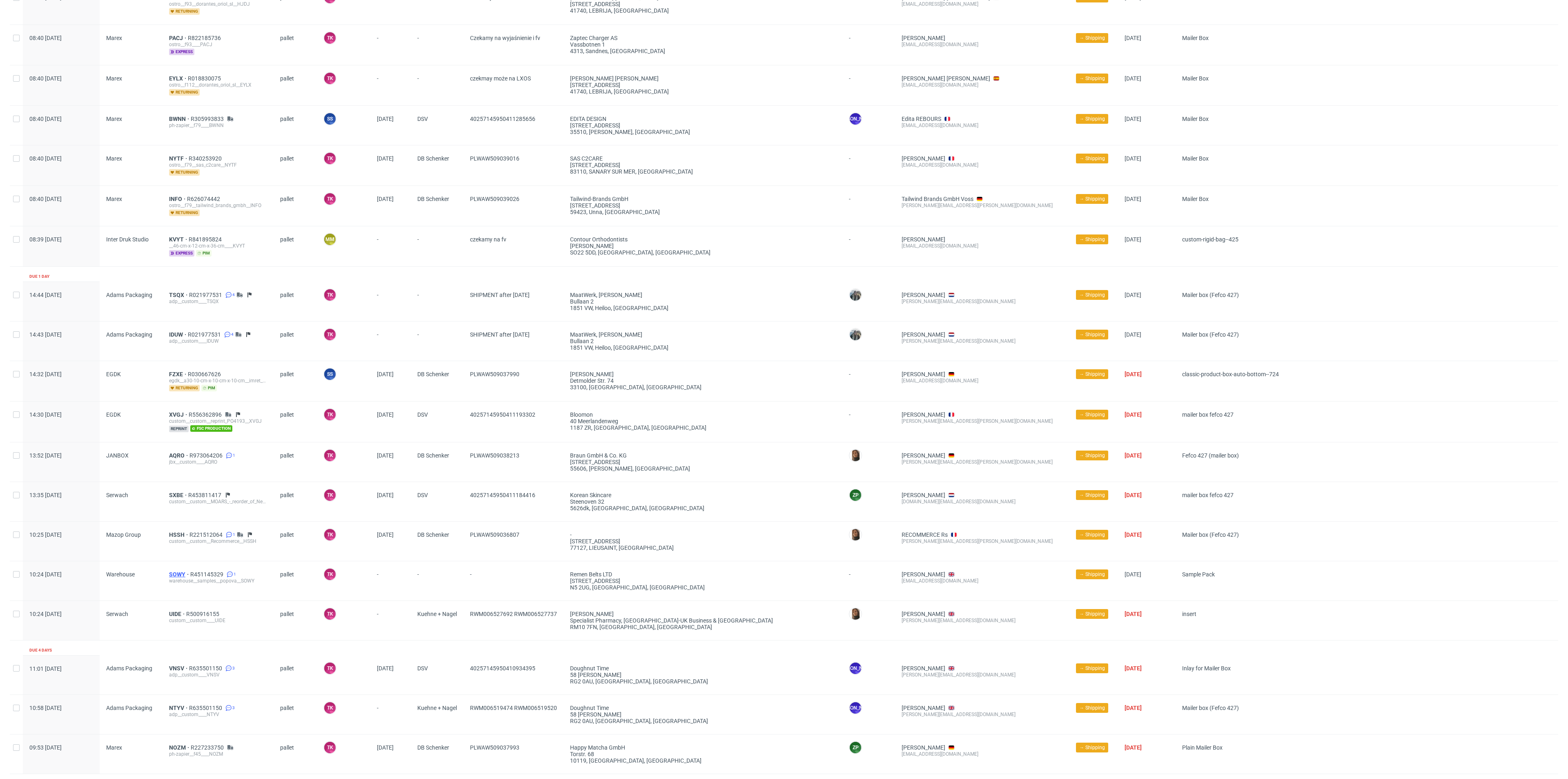
click at [179, 565] on div "SOWY R451145329 1 warehouse__samples__popova__SOWY" at bounding box center [218, 581] width 111 height 39
click at [179, 571] on span "SOWY" at bounding box center [179, 574] width 21 height 6
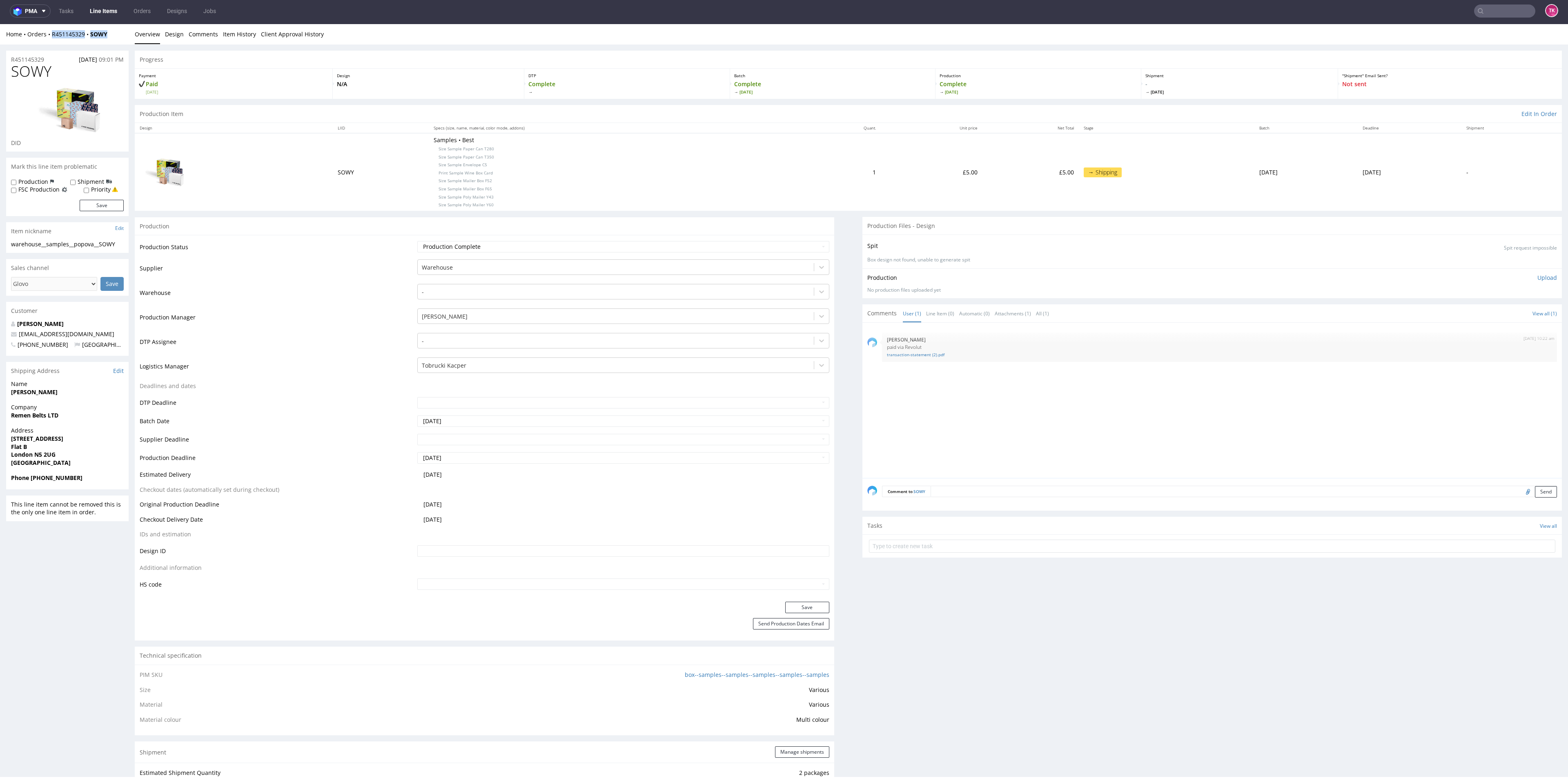
drag, startPoint x: 110, startPoint y: 34, endPoint x: 51, endPoint y: 39, distance: 59.2
click at [51, 39] on div "Home Orders R451145329 SOWY Overview Design Comments Item History Client Approv…" at bounding box center [784, 34] width 1568 height 20
copy div "R451145329 SOWY"
drag, startPoint x: 24, startPoint y: 420, endPoint x: 66, endPoint y: 421, distance: 42.0
click at [66, 421] on div "Company Remen Belts LTD" at bounding box center [68, 414] width 122 height 23
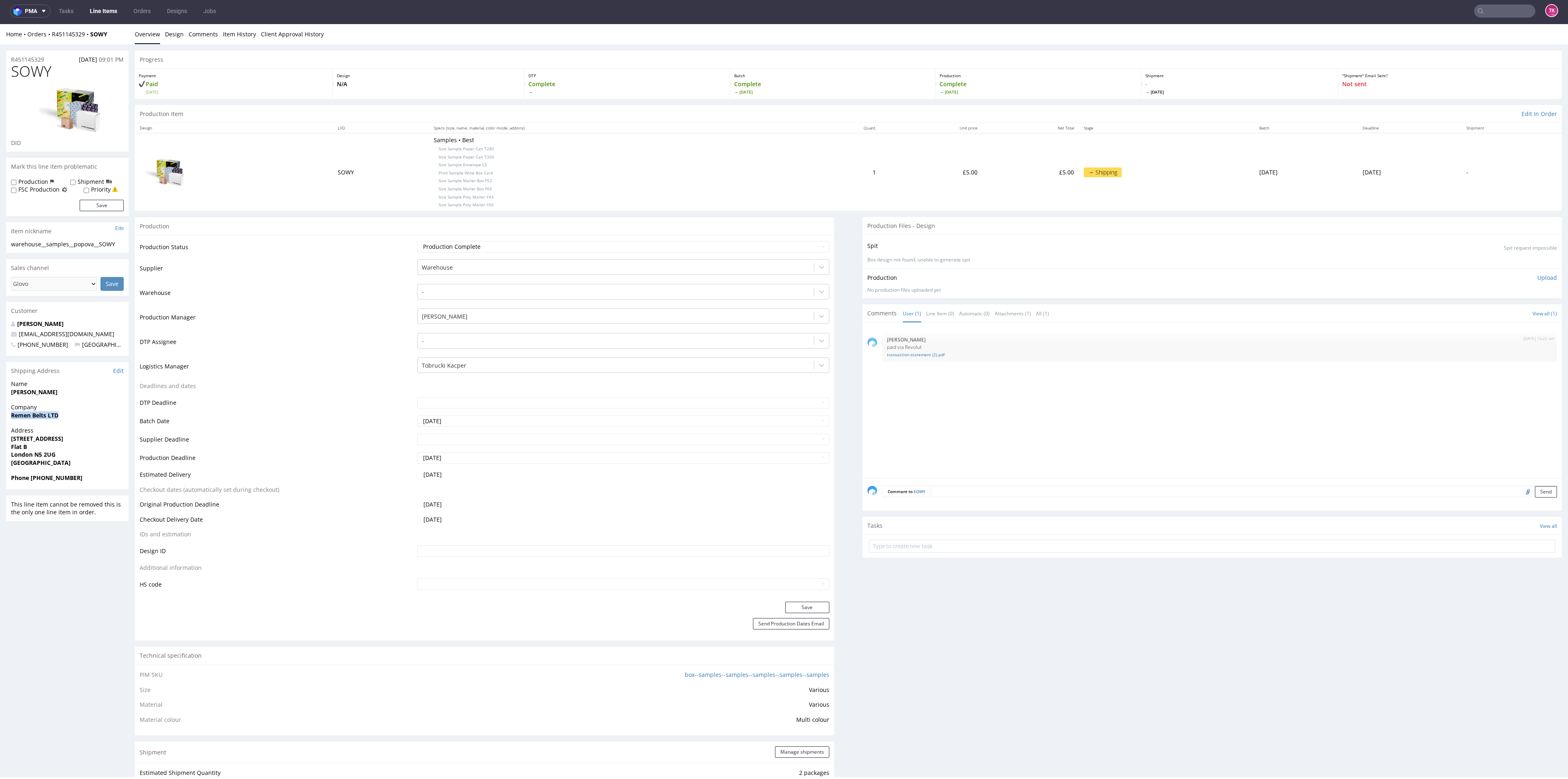
copy strong "Remen Belts LTD"
drag, startPoint x: 6, startPoint y: 395, endPoint x: 74, endPoint y: 394, distance: 68.0
click at [68, 392] on div "R451145329 20.09.2025 09:01 PM SOWY DID Mark this line item problematic Product…" at bounding box center [784, 744] width 1568 height 1399
copy strong "Marfa Popova"
drag, startPoint x: 45, startPoint y: 448, endPoint x: 55, endPoint y: 441, distance: 12.2
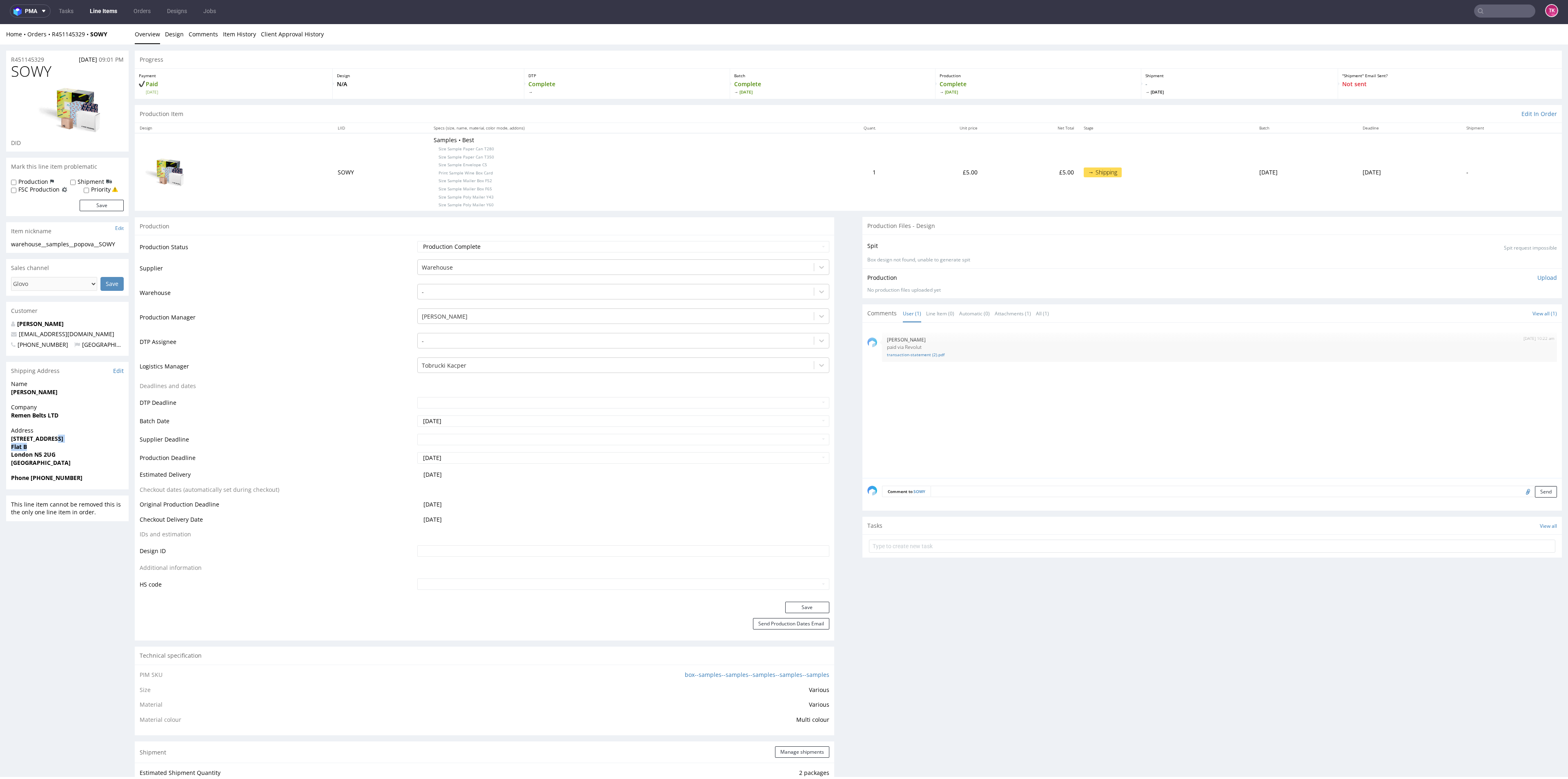
click at [56, 441] on p "Address 17 Aberdeen Road Flat B London N5 2UG United Kingdom" at bounding box center [68, 446] width 113 height 40
drag, startPoint x: 4, startPoint y: 437, endPoint x: 63, endPoint y: 451, distance: 60.6
click at [63, 451] on div "R451145329 20.09.2025 09:01 PM SOWY DID Mark this line item problematic Product…" at bounding box center [784, 744] width 1568 height 1399
copy p "17 Aberdeen Road Flat B London N5 2UG"
drag, startPoint x: 31, startPoint y: 479, endPoint x: 80, endPoint y: 476, distance: 49.1
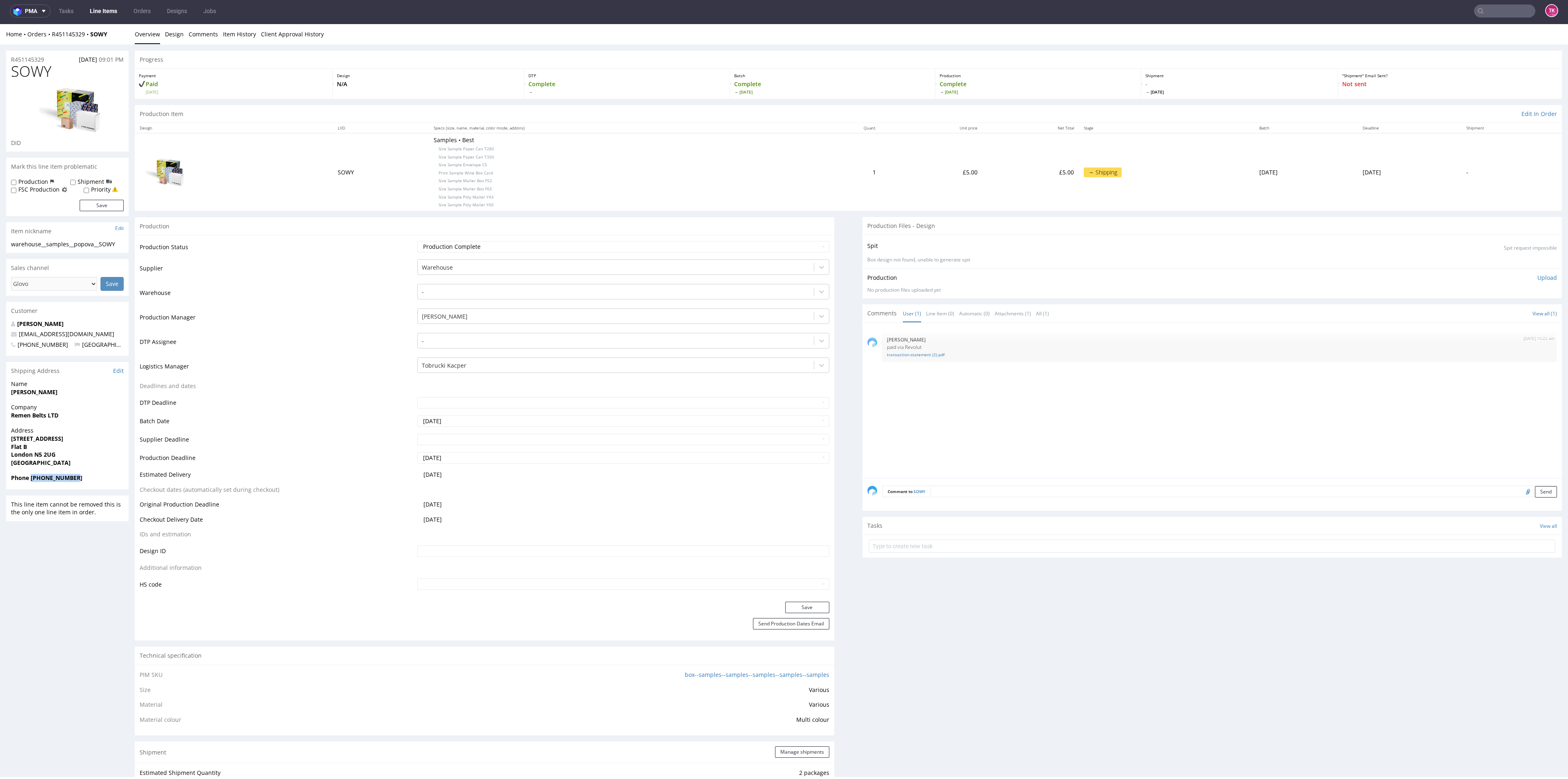
click at [80, 476] on span "Phone +447472020426" at bounding box center [68, 478] width 113 height 8
copy strong "+447472020426"
drag, startPoint x: 91, startPoint y: 337, endPoint x: 0, endPoint y: 337, distance: 91.0
click at [0, 337] on div "R451145329 20.09.2025 09:01 PM SOWY DID Mark this line item problematic Product…" at bounding box center [784, 744] width 1568 height 1399
copy span "info@remen-belts.com"
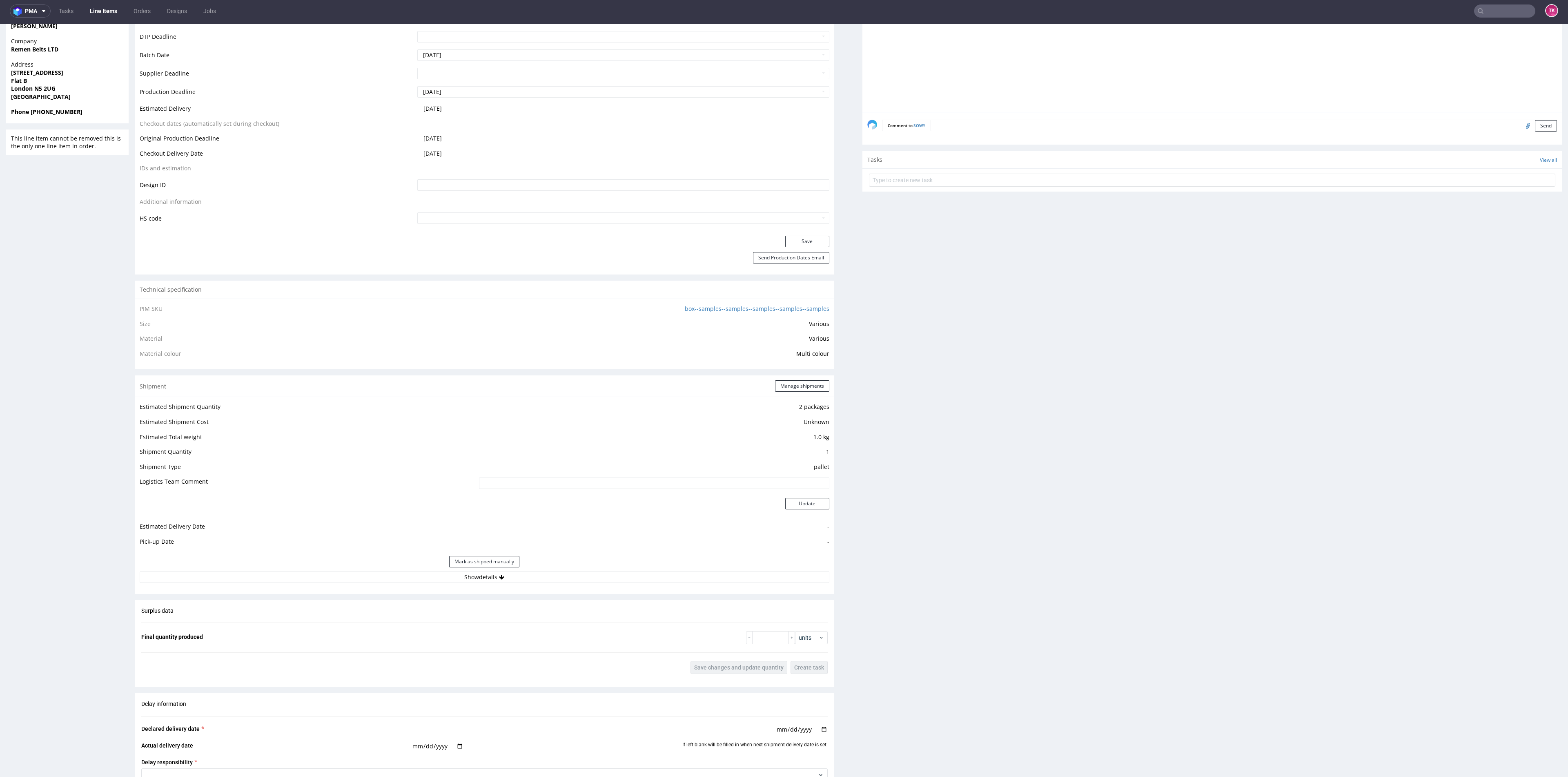
scroll to position [429, 0]
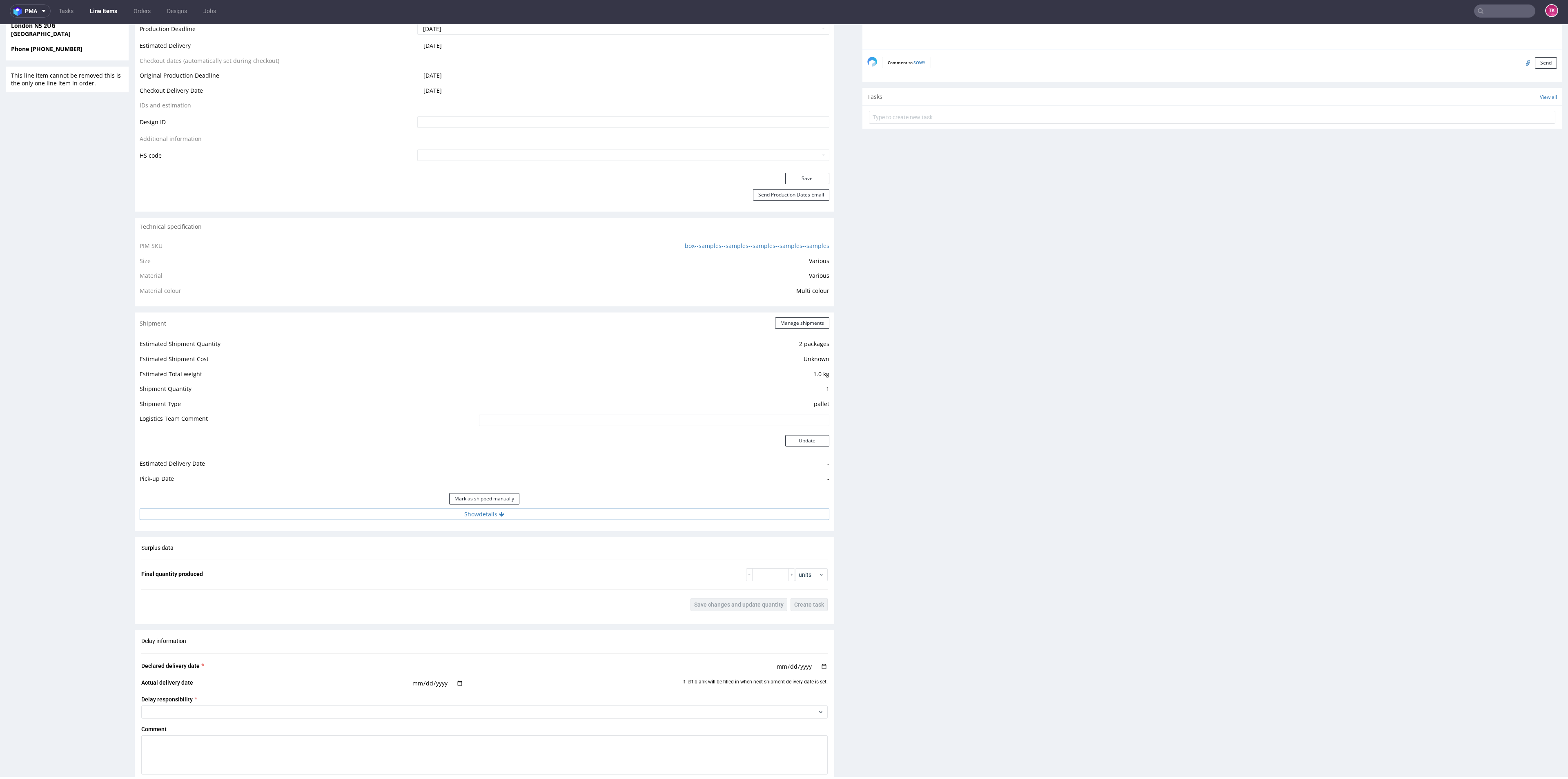
drag, startPoint x: 613, startPoint y: 530, endPoint x: 610, endPoint y: 516, distance: 14.3
click at [611, 524] on div "Shipment Manage shipments Estimated Shipment Quantity 2 packages Estimated Ship…" at bounding box center [484, 421] width 700 height 218
click at [610, 516] on button "Show details" at bounding box center [484, 514] width 690 height 11
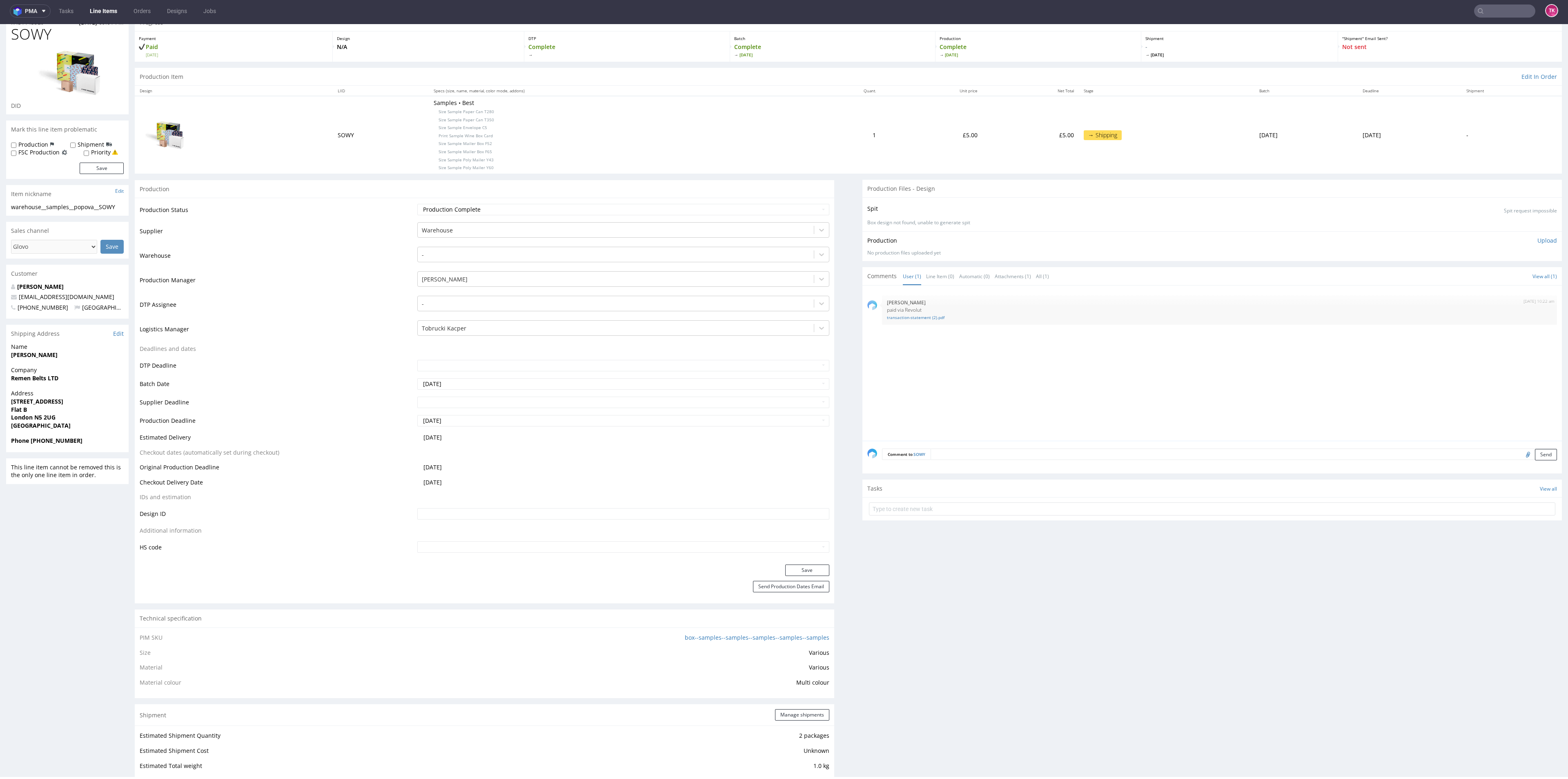
scroll to position [0, 0]
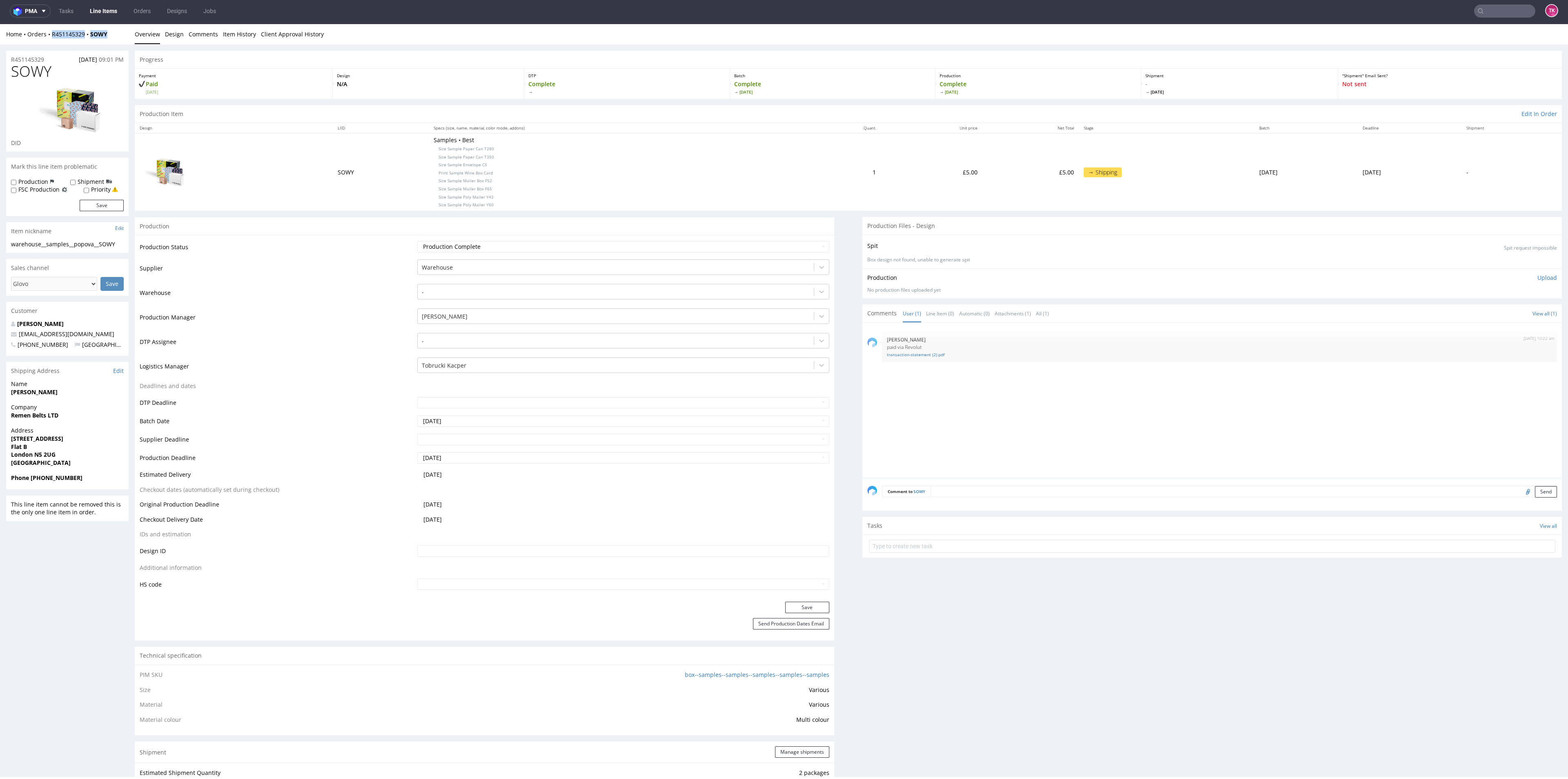
drag, startPoint x: 117, startPoint y: 35, endPoint x: 51, endPoint y: 39, distance: 66.1
click at [51, 39] on div "Home Orders R451145329 SOWY Overview Design Comments Item History Client Approv…" at bounding box center [784, 34] width 1568 height 20
copy div "R451145329 SOWY"
drag, startPoint x: 94, startPoint y: 327, endPoint x: 82, endPoint y: 333, distance: 13.4
click at [83, 333] on div "Marfa Popova info@remen-belts.com +447472020426 United Kingdom" at bounding box center [68, 338] width 122 height 37
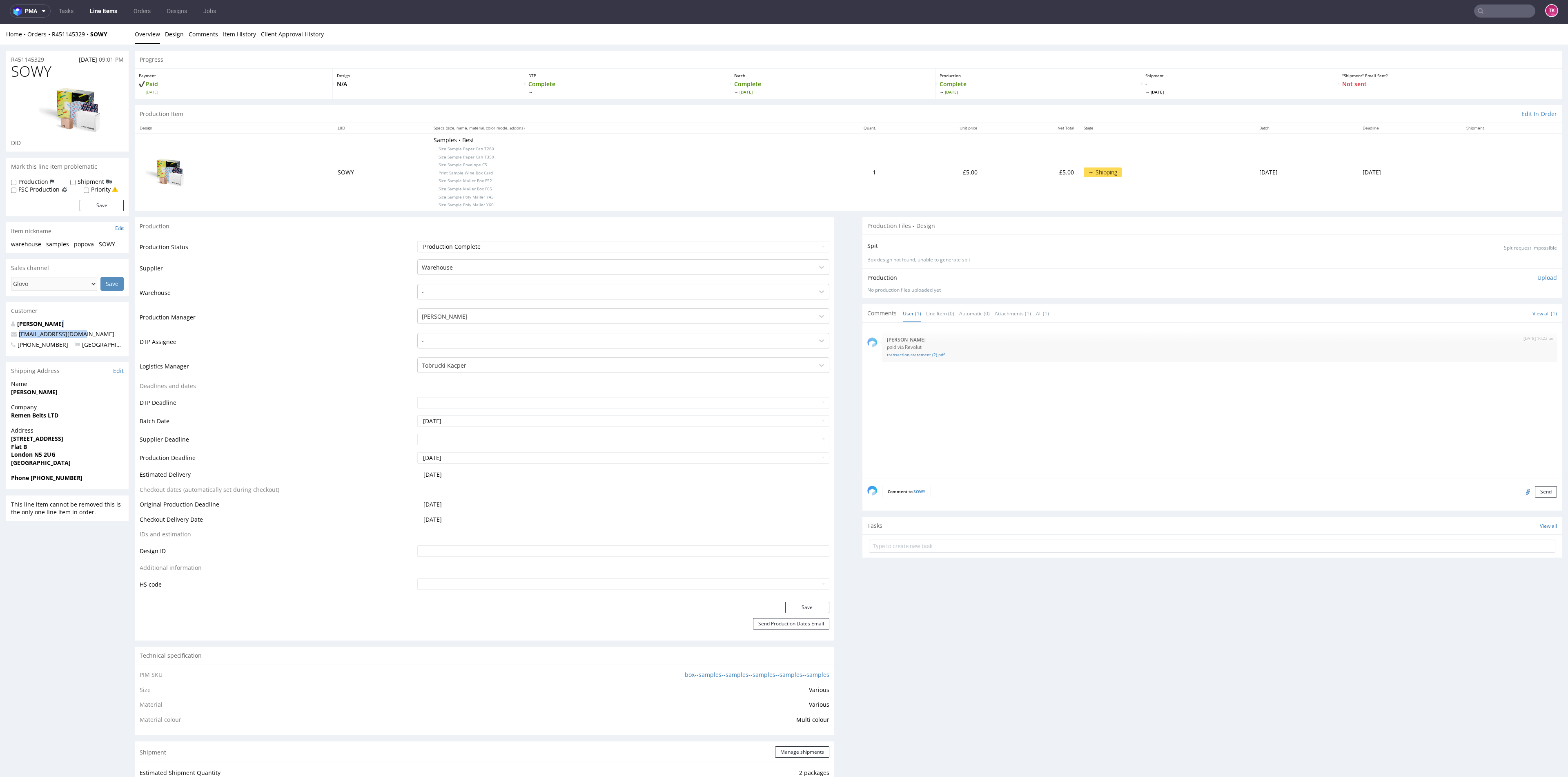
copy div "info@remen-belts.com"
click at [926, 552] on input "text" at bounding box center [1212, 546] width 686 height 13
type input "etykiety"
click at [904, 544] on div "etykiety Set due date" at bounding box center [1212, 542] width 686 height 16
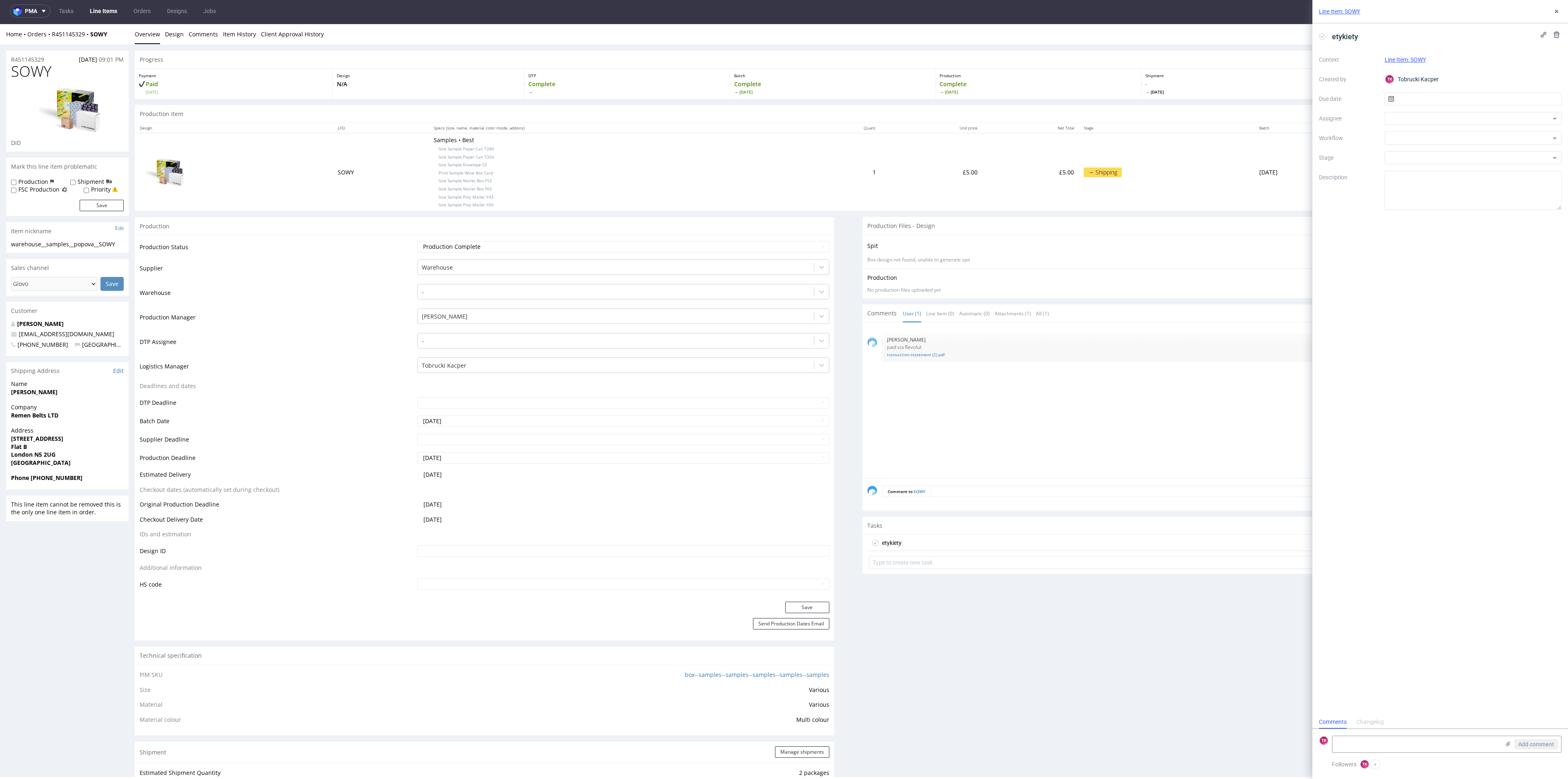
scroll to position [6, 0]
drag, startPoint x: 1377, startPoint y: 748, endPoint x: 1480, endPoint y: 735, distance: 103.8
click at [1377, 747] on textarea at bounding box center [1416, 744] width 167 height 16
click at [1507, 741] on icon at bounding box center [1508, 743] width 6 height 6
click at [0, 0] on input "file" at bounding box center [0, 0] width 0 height 0
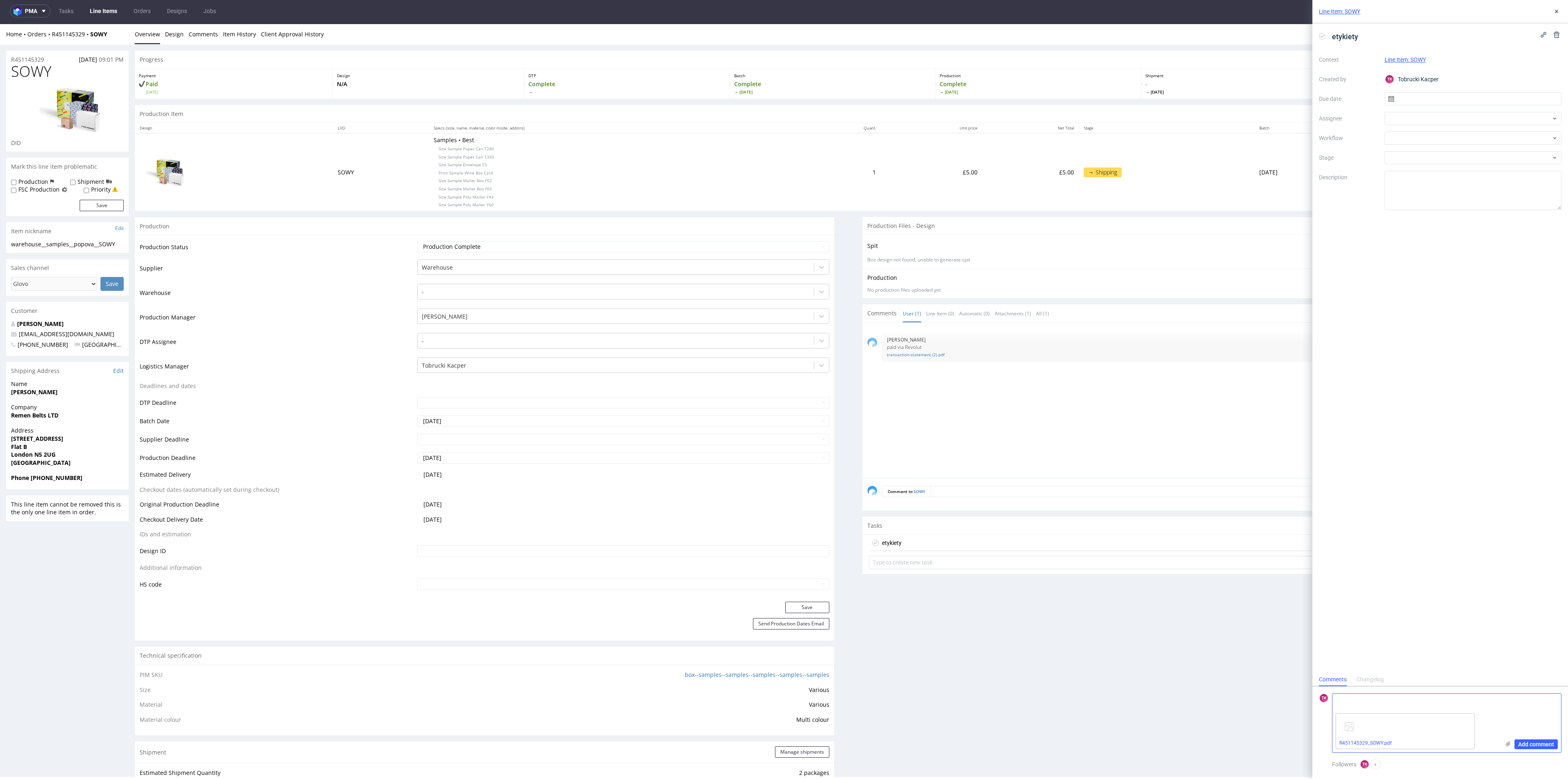
click at [1363, 701] on textarea at bounding box center [1416, 701] width 167 height 16
paste textarea "1Z5A15806896079444"
type textarea "1Z5A15806896079444"
click at [1529, 744] on span "Add comment" at bounding box center [1536, 744] width 36 height 6
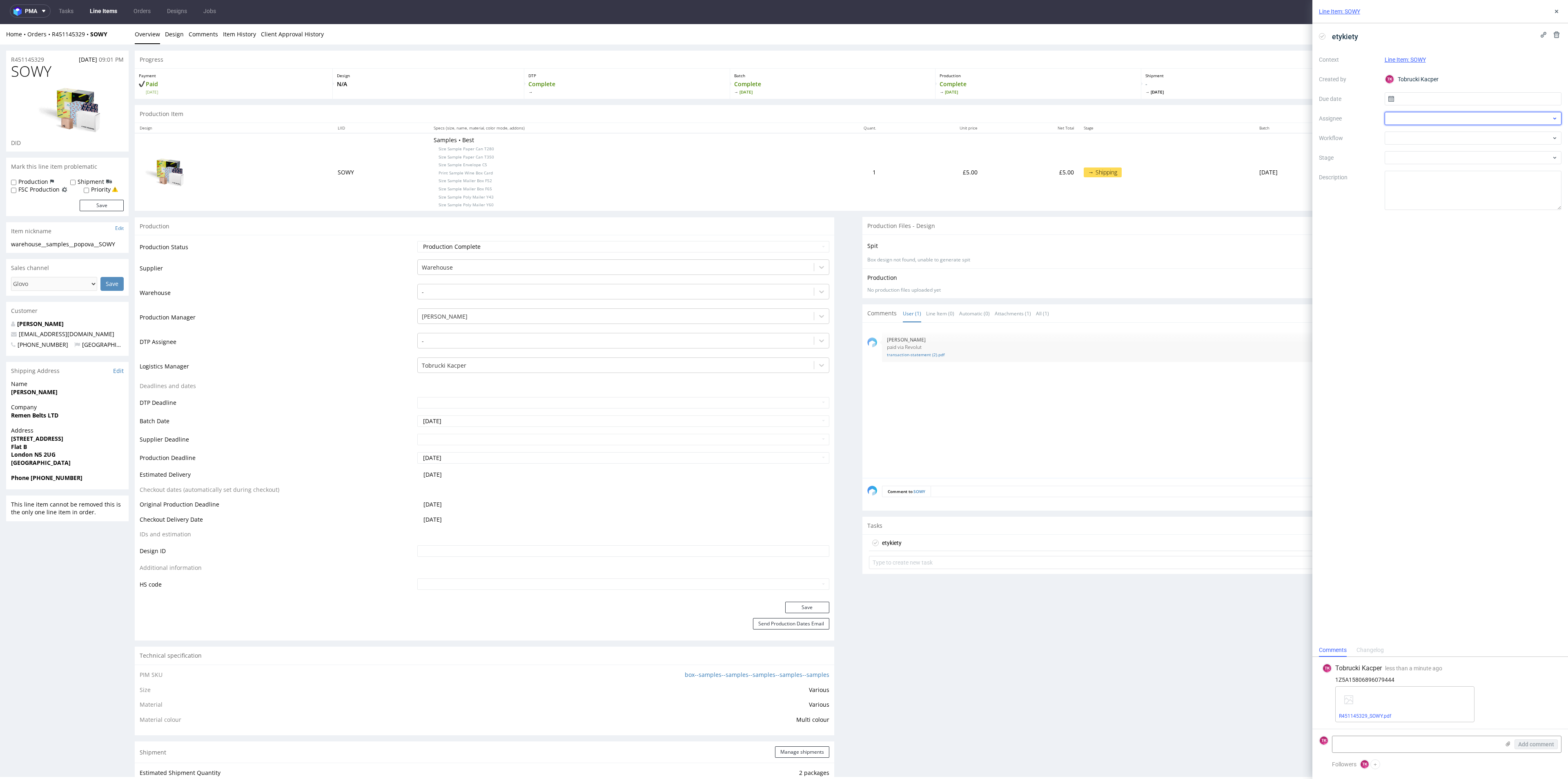
click at [1399, 120] on div at bounding box center [1474, 118] width 177 height 13
type input "fe"
click at [1409, 139] on span "Michał Fedorowicz" at bounding box center [1425, 136] width 44 height 8
click at [1419, 97] on input "text" at bounding box center [1474, 98] width 177 height 13
click at [1472, 198] on span "24" at bounding box center [1472, 196] width 6 height 8
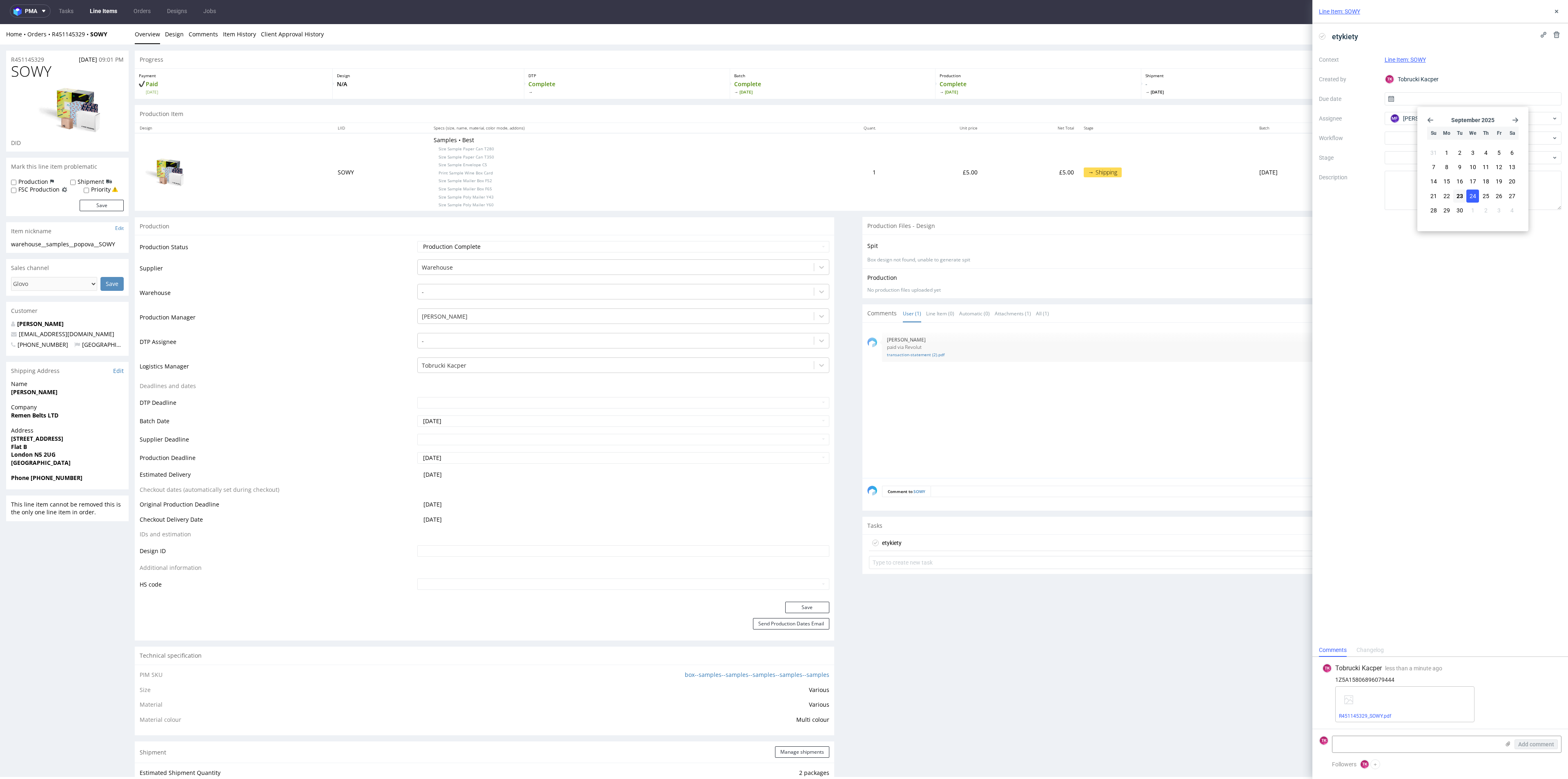
type input "24/09/2025"
drag, startPoint x: 1108, startPoint y: 614, endPoint x: 1166, endPoint y: 579, distance: 67.7
click at [1553, 9] on icon at bounding box center [1556, 11] width 6 height 6
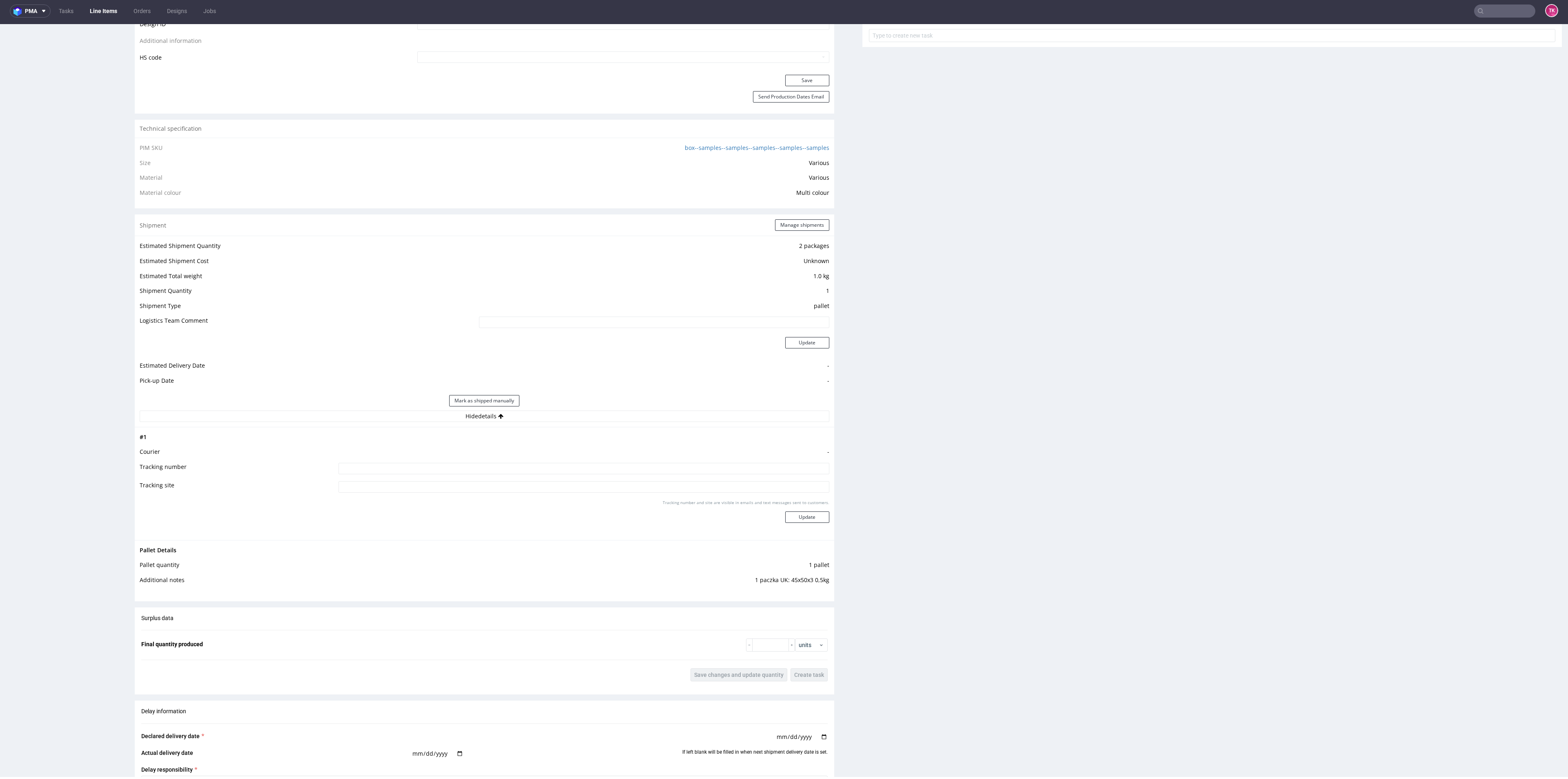
scroll to position [612, 0]
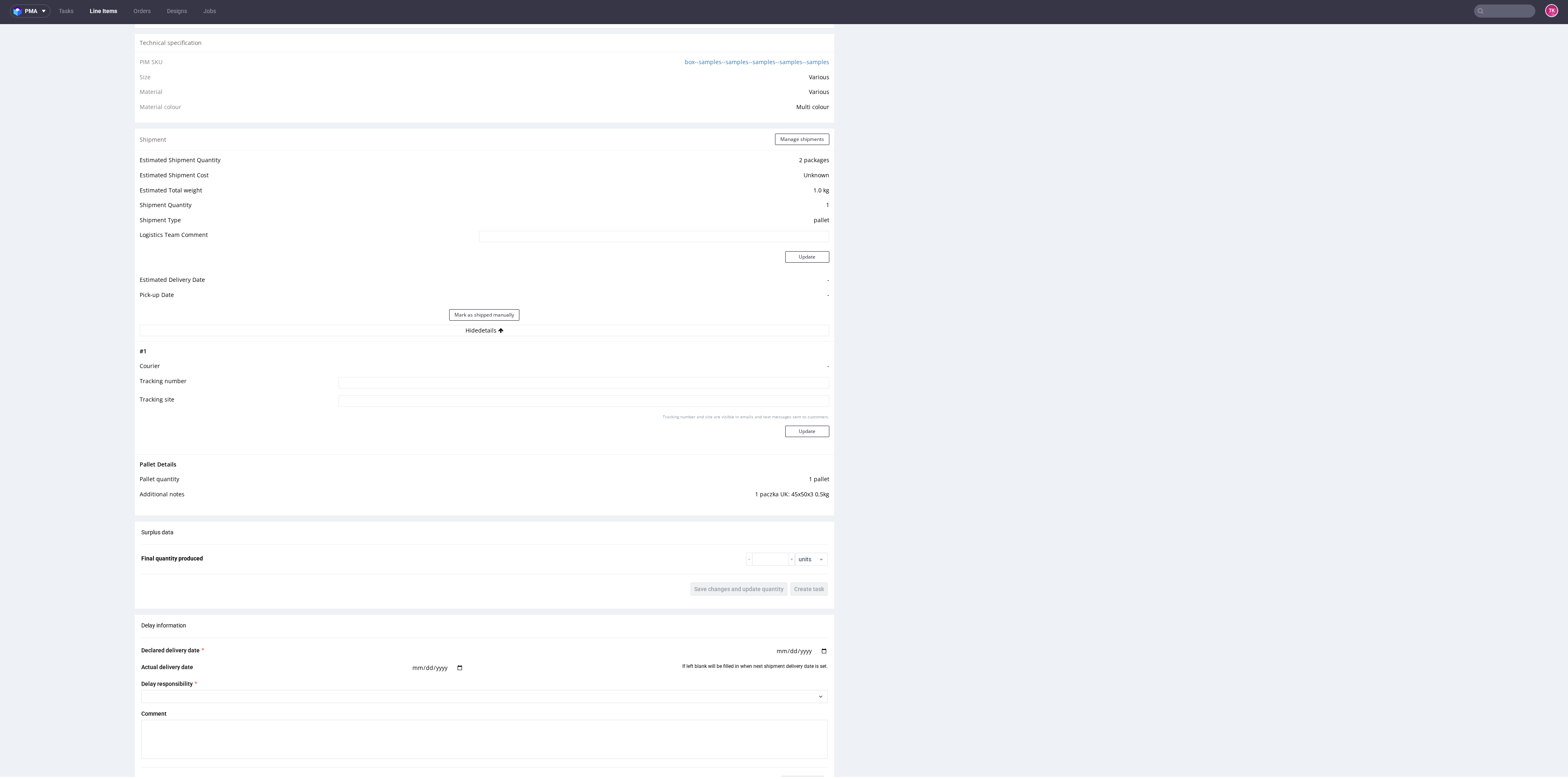
click at [536, 375] on td "-" at bounding box center [583, 368] width 492 height 15
click at [534, 379] on input at bounding box center [584, 382] width 491 height 11
paste input "1Z5A15806896079444"
type input "1Z5A15806896079444"
click at [797, 437] on div "Tracking number and site are visible in emails and text messages sent to custom…" at bounding box center [584, 428] width 491 height 30
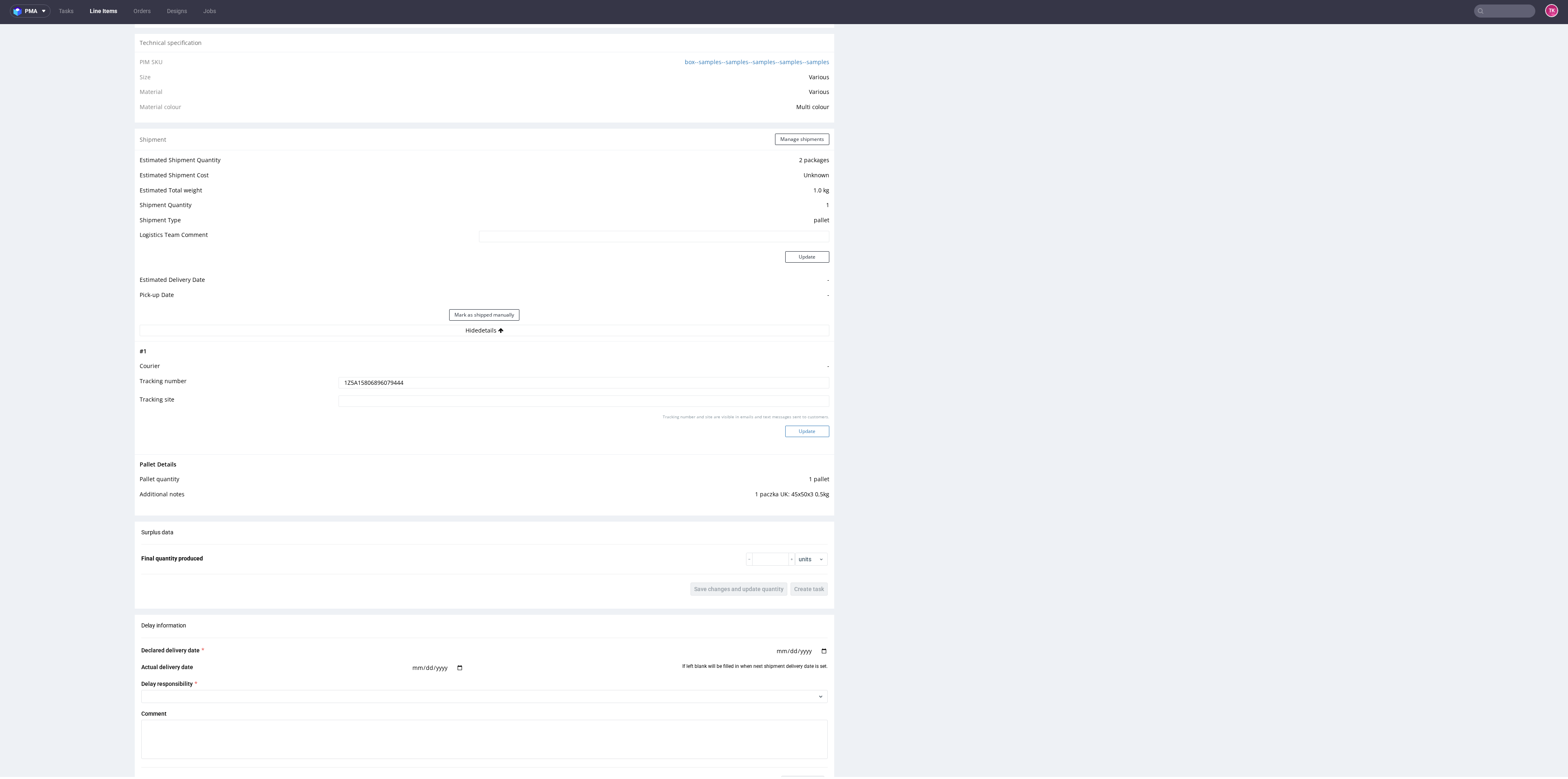
click at [799, 430] on button "Update" at bounding box center [807, 431] width 44 height 11
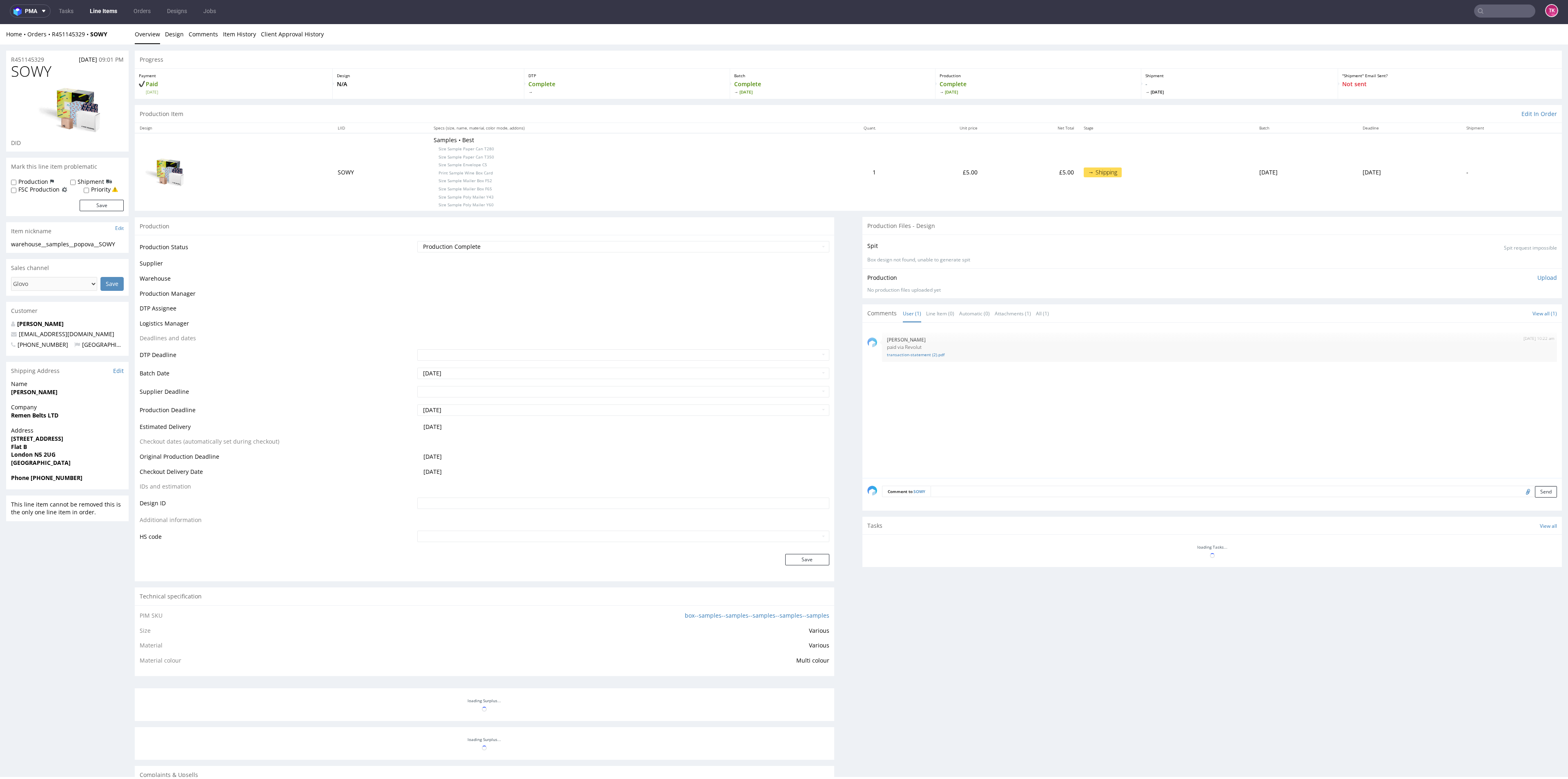
scroll to position [185, 0]
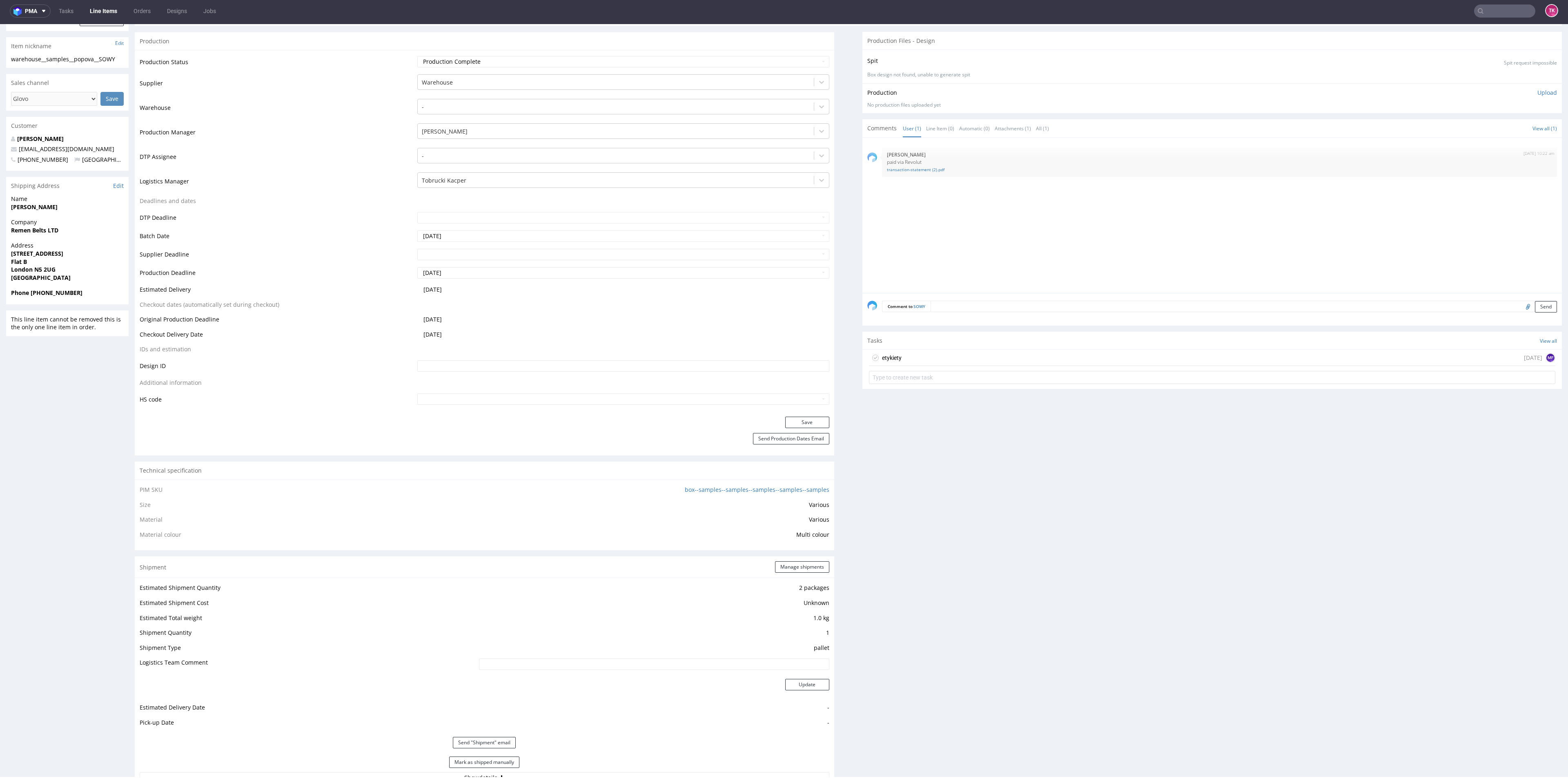
click at [86, 13] on link "Line Items" at bounding box center [103, 11] width 37 height 13
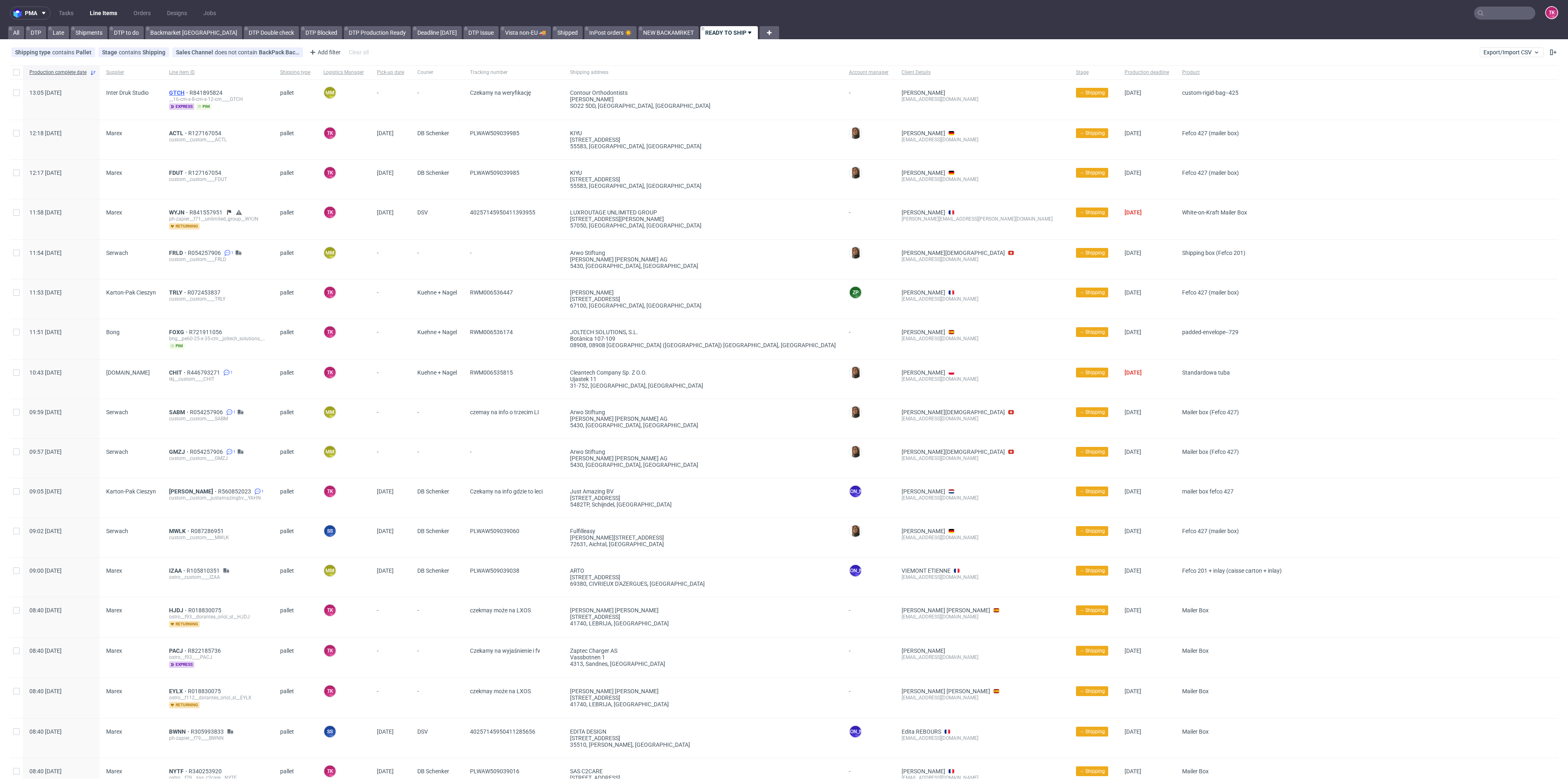
click at [174, 95] on span "GTCH" at bounding box center [179, 92] width 20 height 6
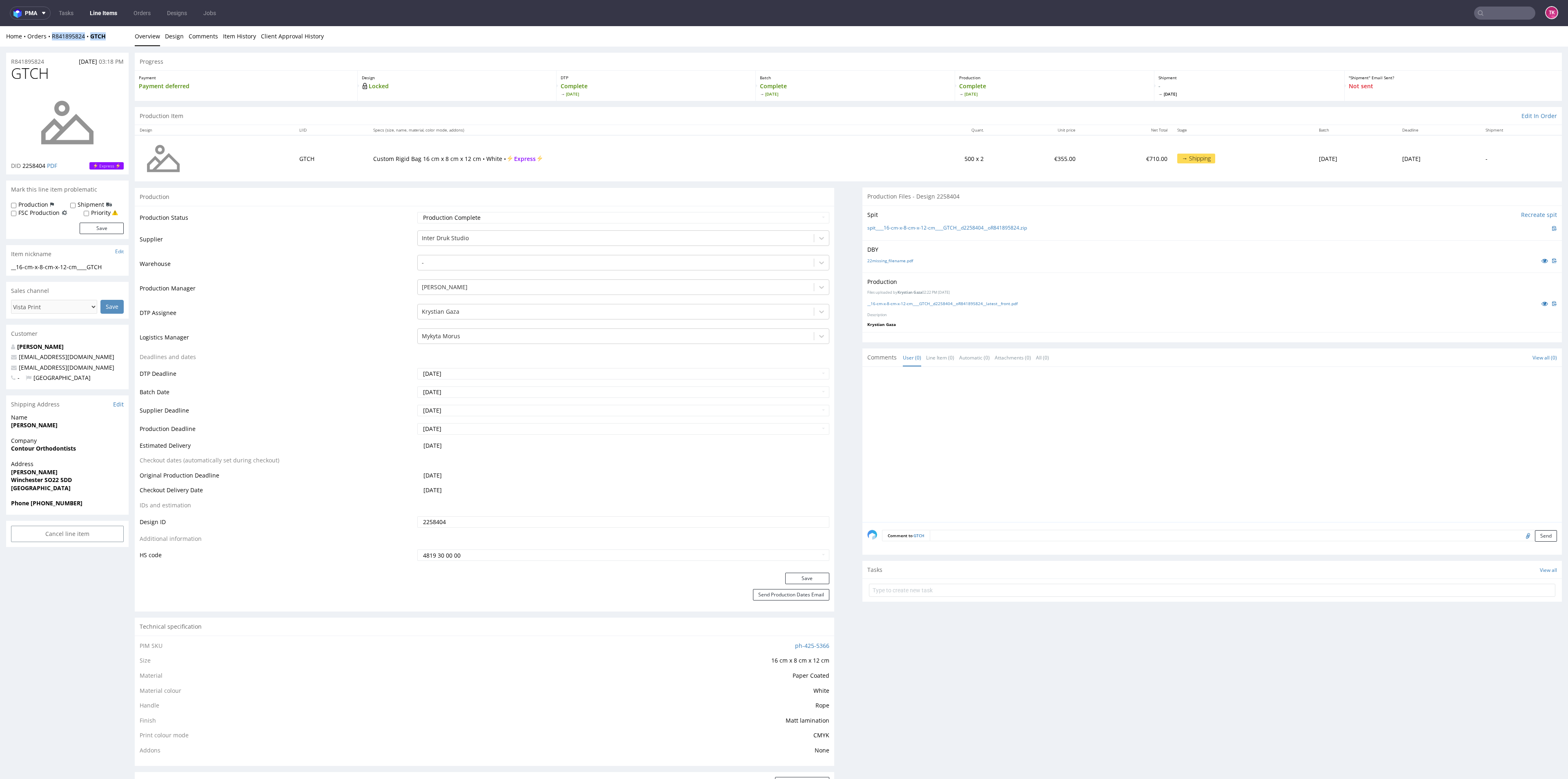
drag, startPoint x: 108, startPoint y: 34, endPoint x: 51, endPoint y: 42, distance: 57.6
click at [51, 42] on div "Home Orders R841895824 GTCH Overview Design Comments Item History Client Approv…" at bounding box center [784, 36] width 1568 height 20
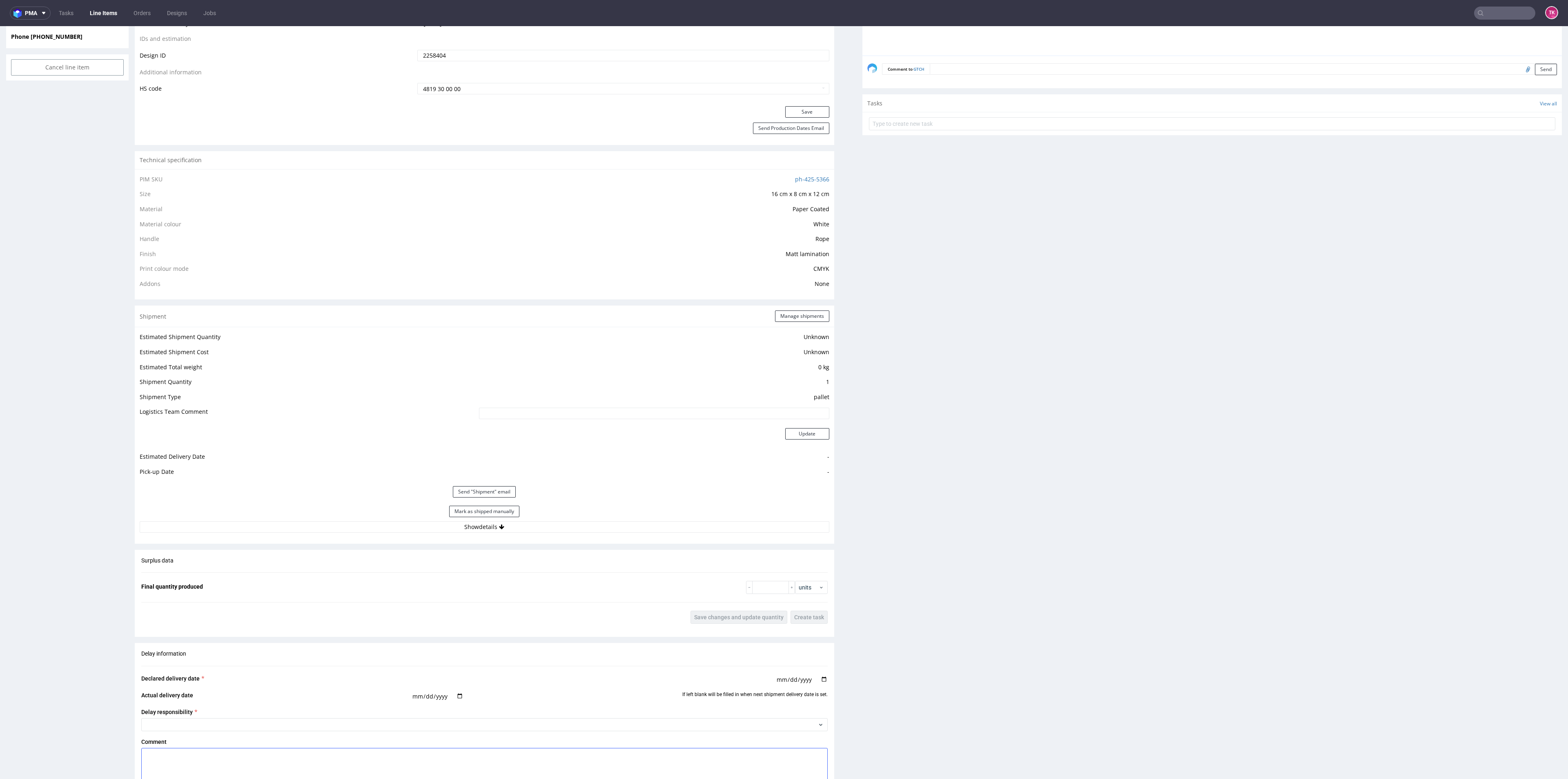
scroll to position [551, 0]
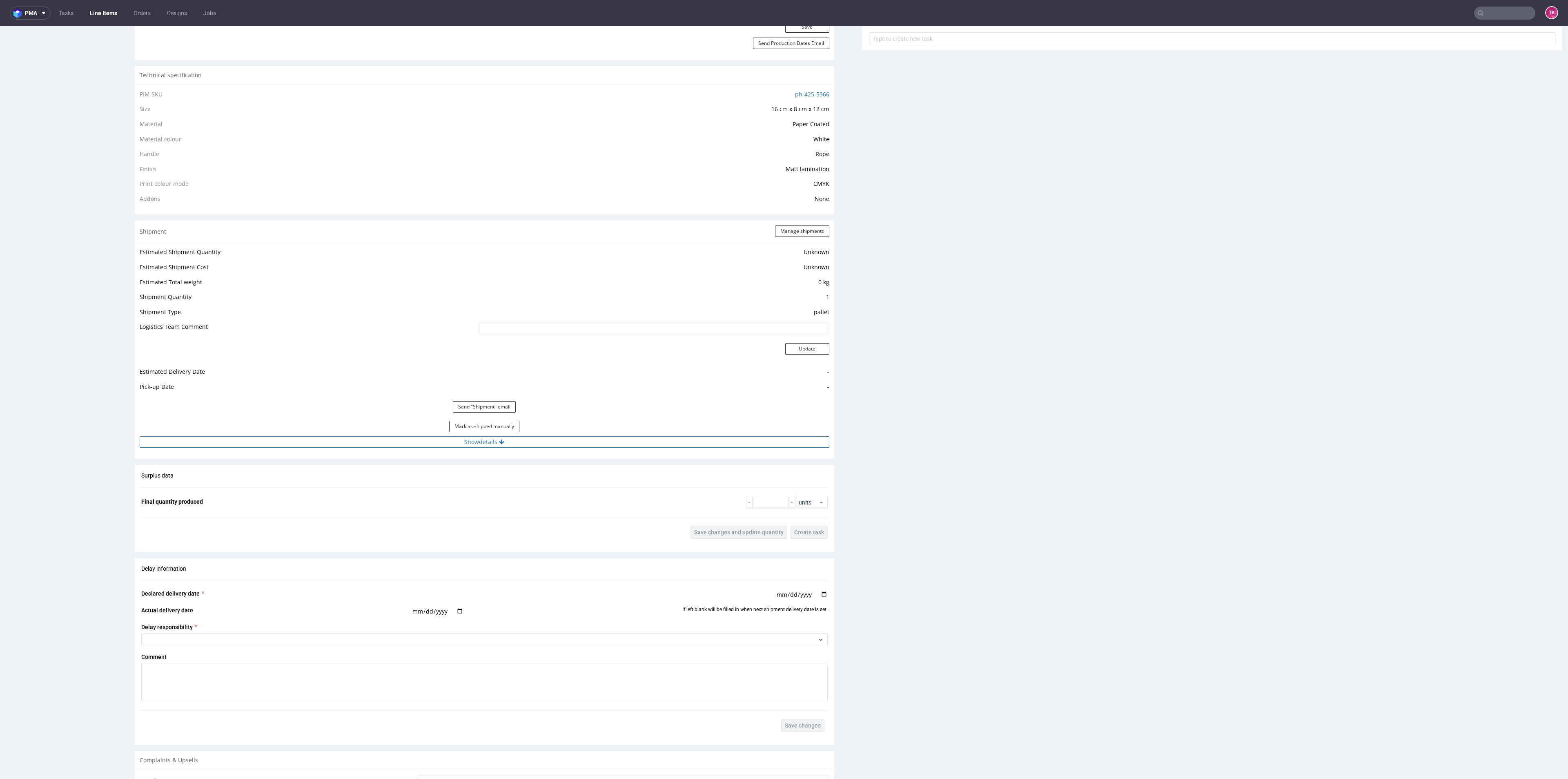
click at [530, 446] on button "Show details" at bounding box center [484, 442] width 690 height 11
click at [96, 7] on link "Line Items" at bounding box center [103, 13] width 37 height 13
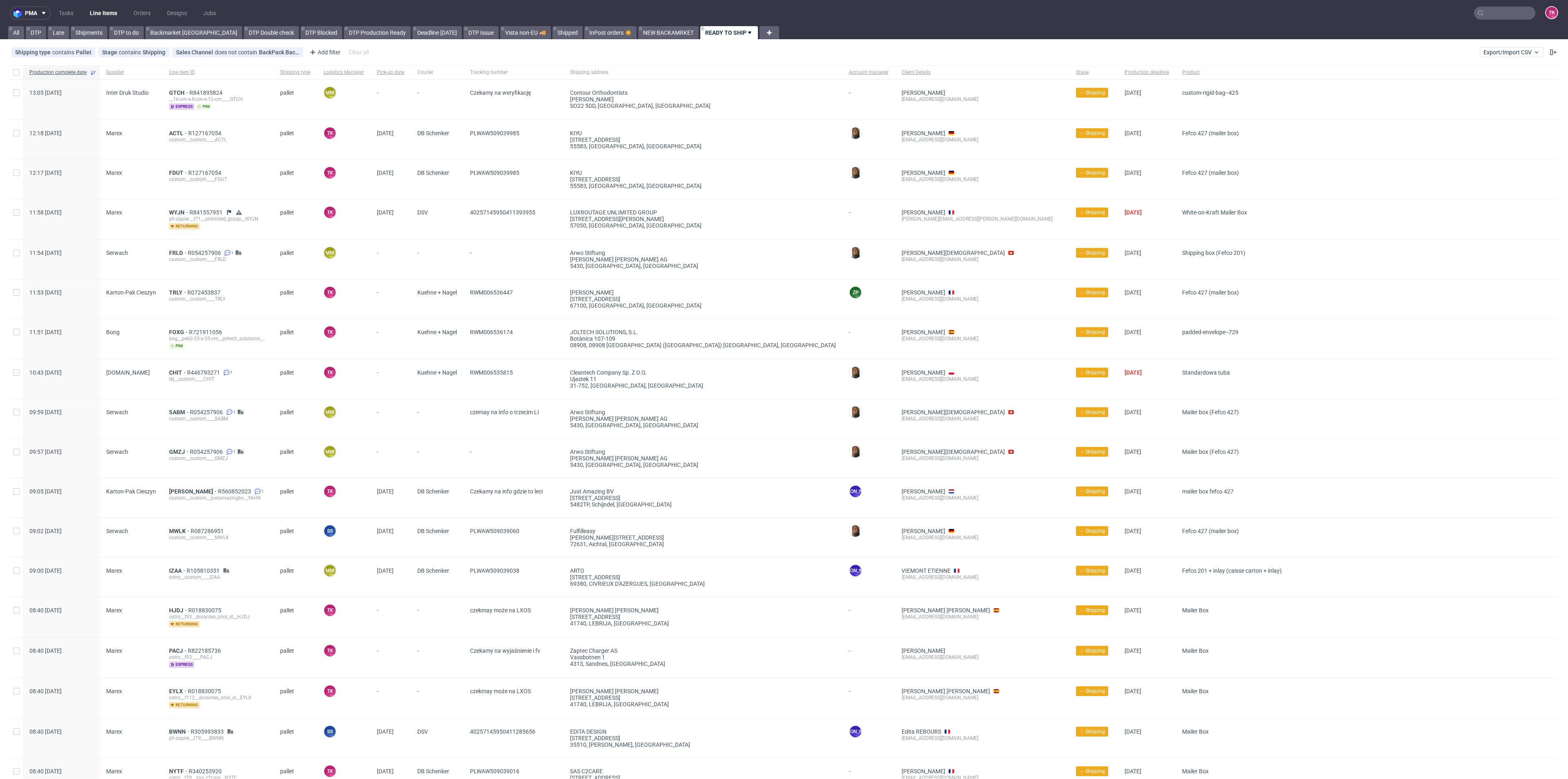
scroll to position [122, 0]
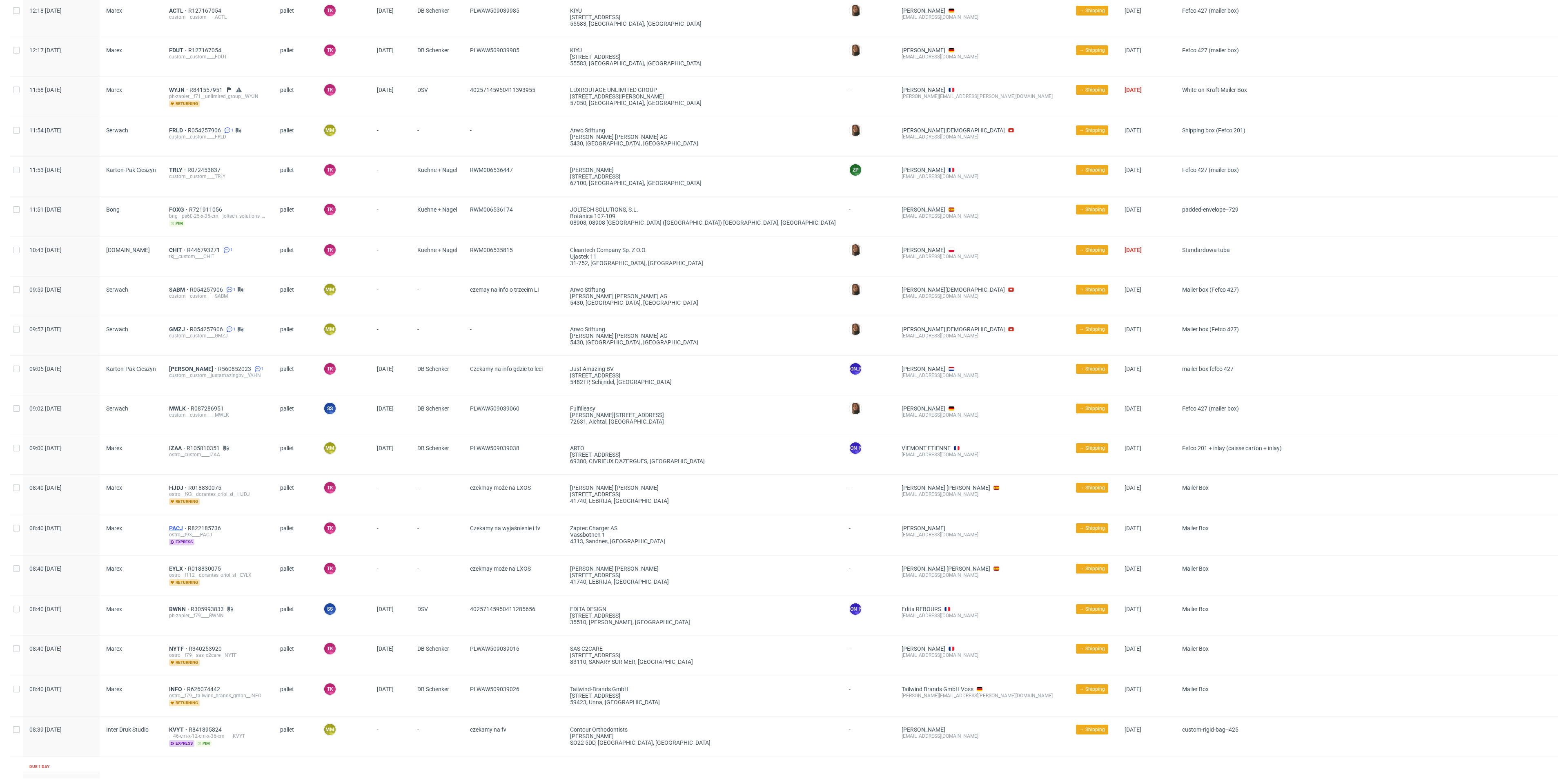
click at [175, 529] on span "PACJ" at bounding box center [178, 527] width 19 height 6
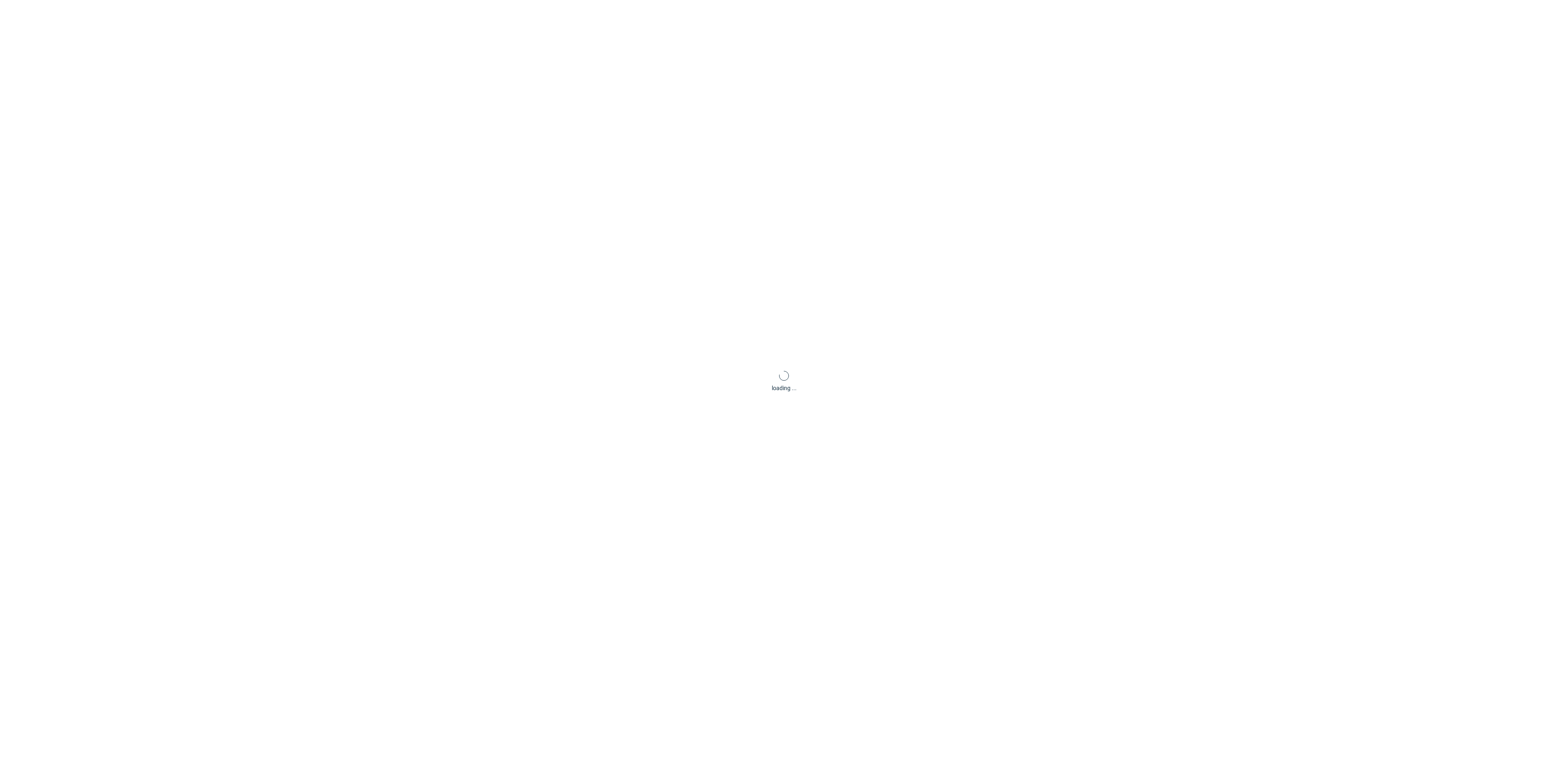
scroll to position [2, 0]
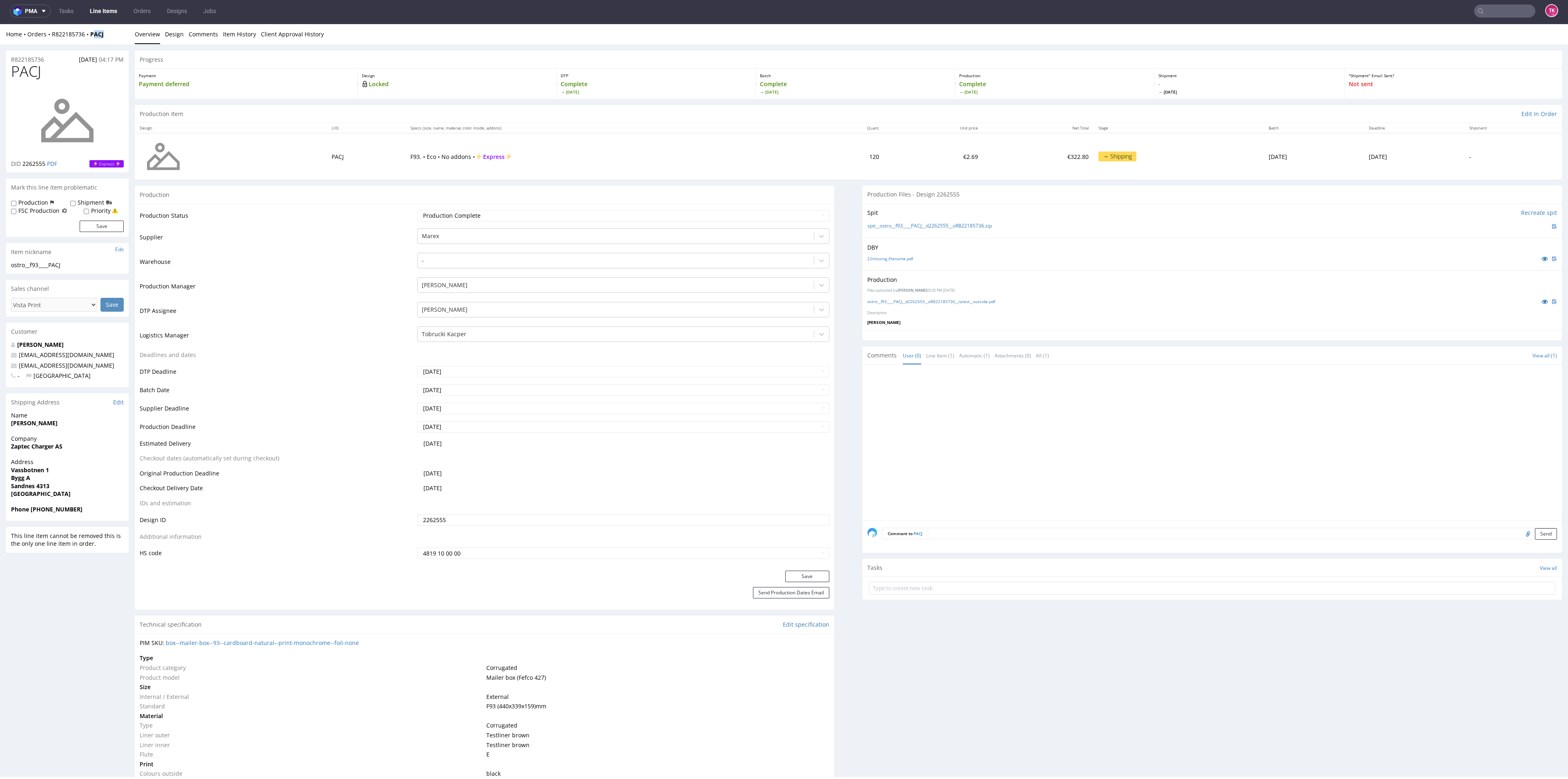
drag, startPoint x: 110, startPoint y: 37, endPoint x: 94, endPoint y: 38, distance: 16.0
click at [94, 38] on div "Home Orders R822185736 PACJ" at bounding box center [68, 34] width 122 height 8
drag, startPoint x: 101, startPoint y: 365, endPoint x: 8, endPoint y: 366, distance: 93.0
click at [8, 361] on div "Kamilla Øvstebø whitelabel@packhelp.com escalationscare@vista.com - Norway" at bounding box center [68, 363] width 122 height 46
drag, startPoint x: 113, startPoint y: 38, endPoint x: 51, endPoint y: 37, distance: 62.0
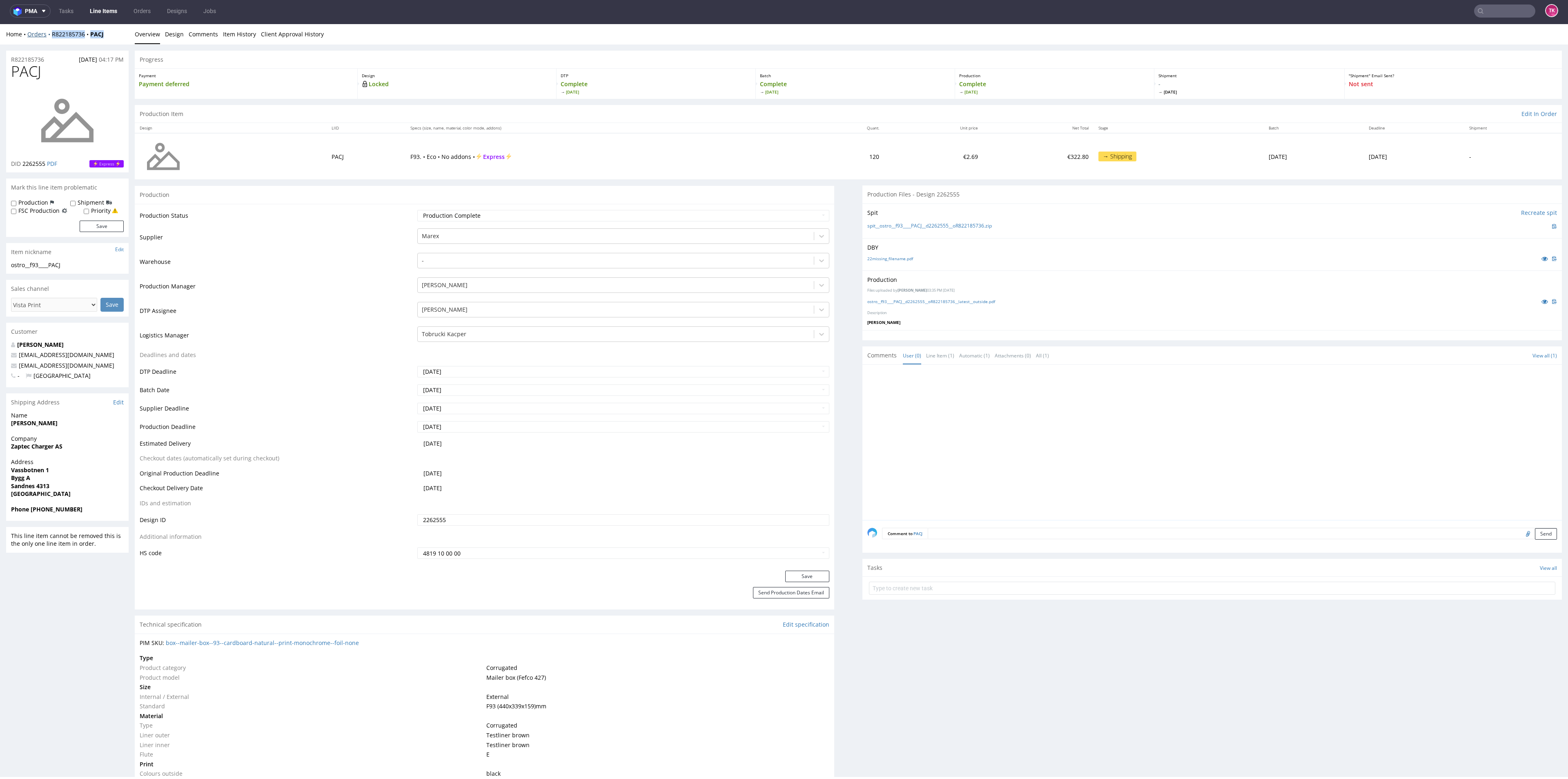
click at [51, 37] on div "Home Orders R822185736 PACJ" at bounding box center [68, 34] width 122 height 8
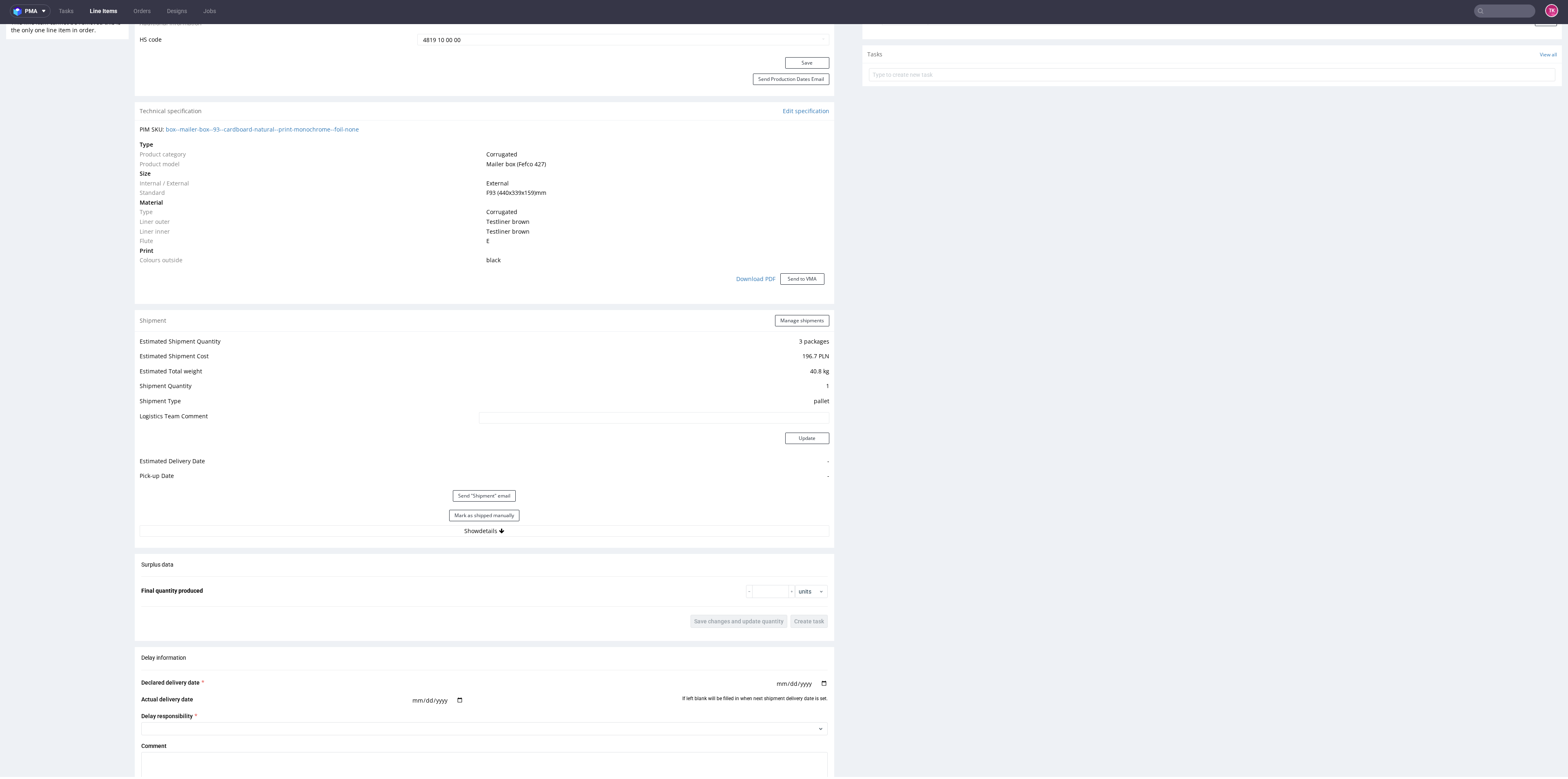
scroll to position [674, 0]
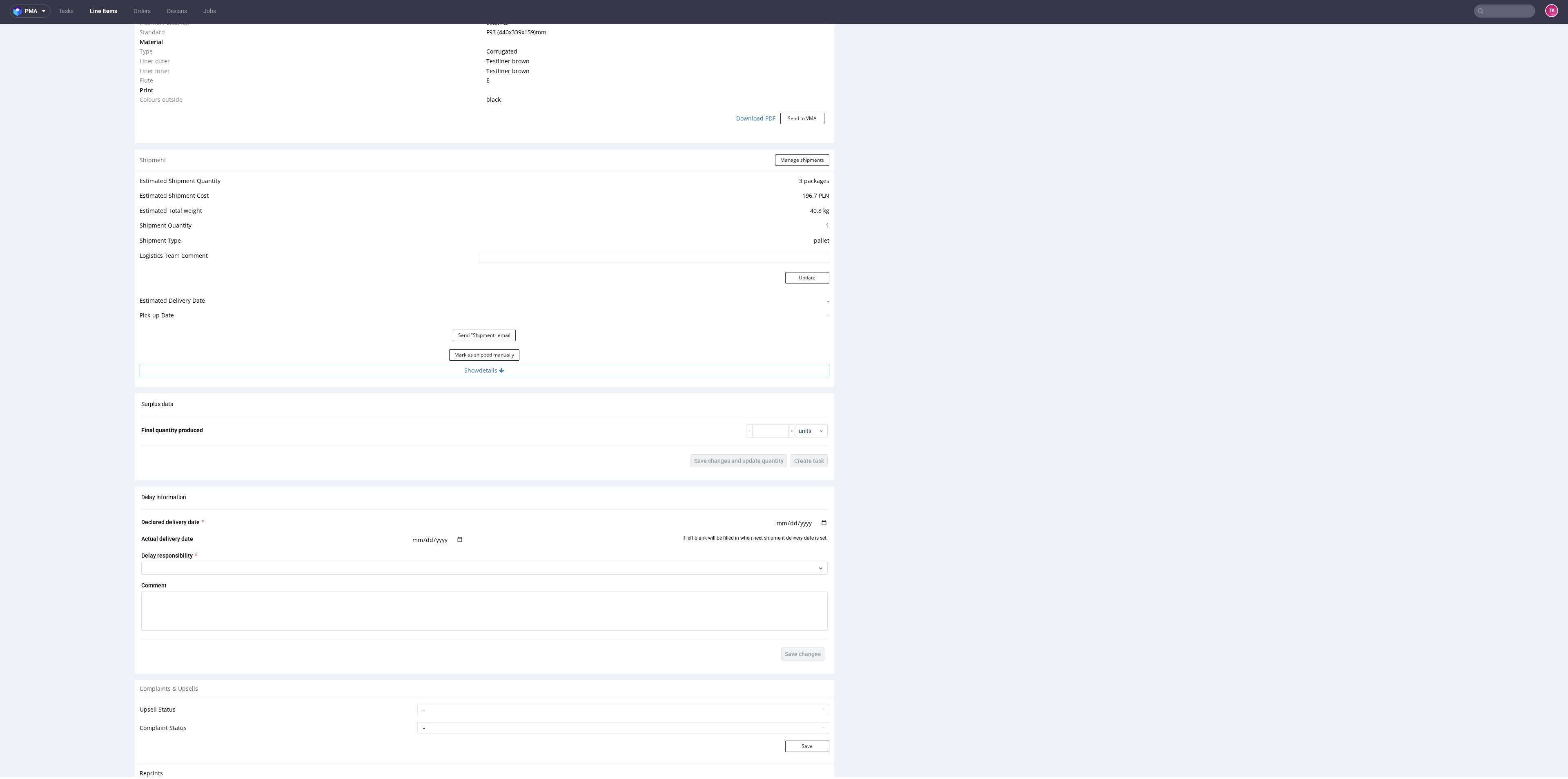
click at [587, 371] on button "Show details" at bounding box center [484, 371] width 690 height 11
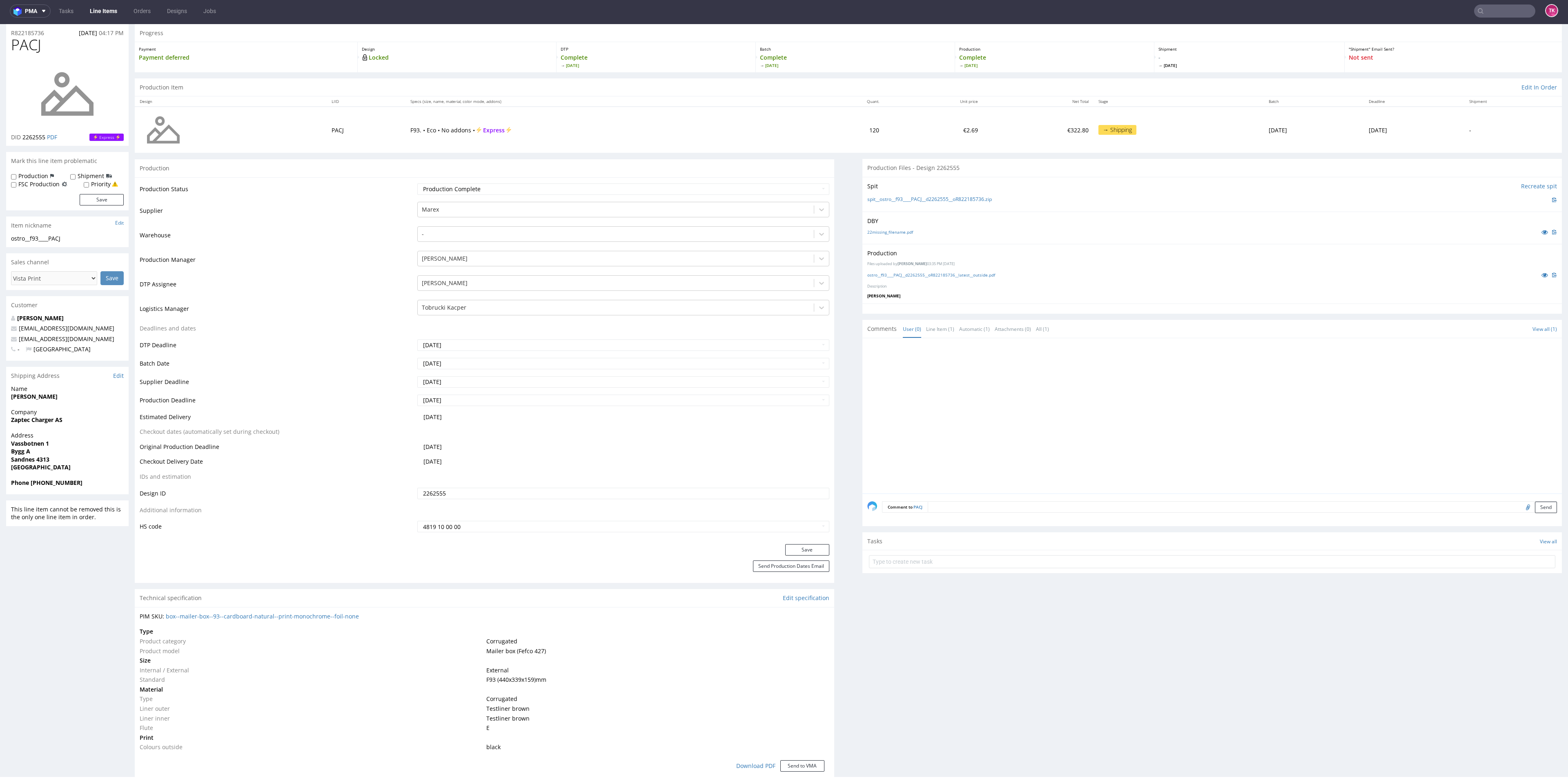
scroll to position [0, 0]
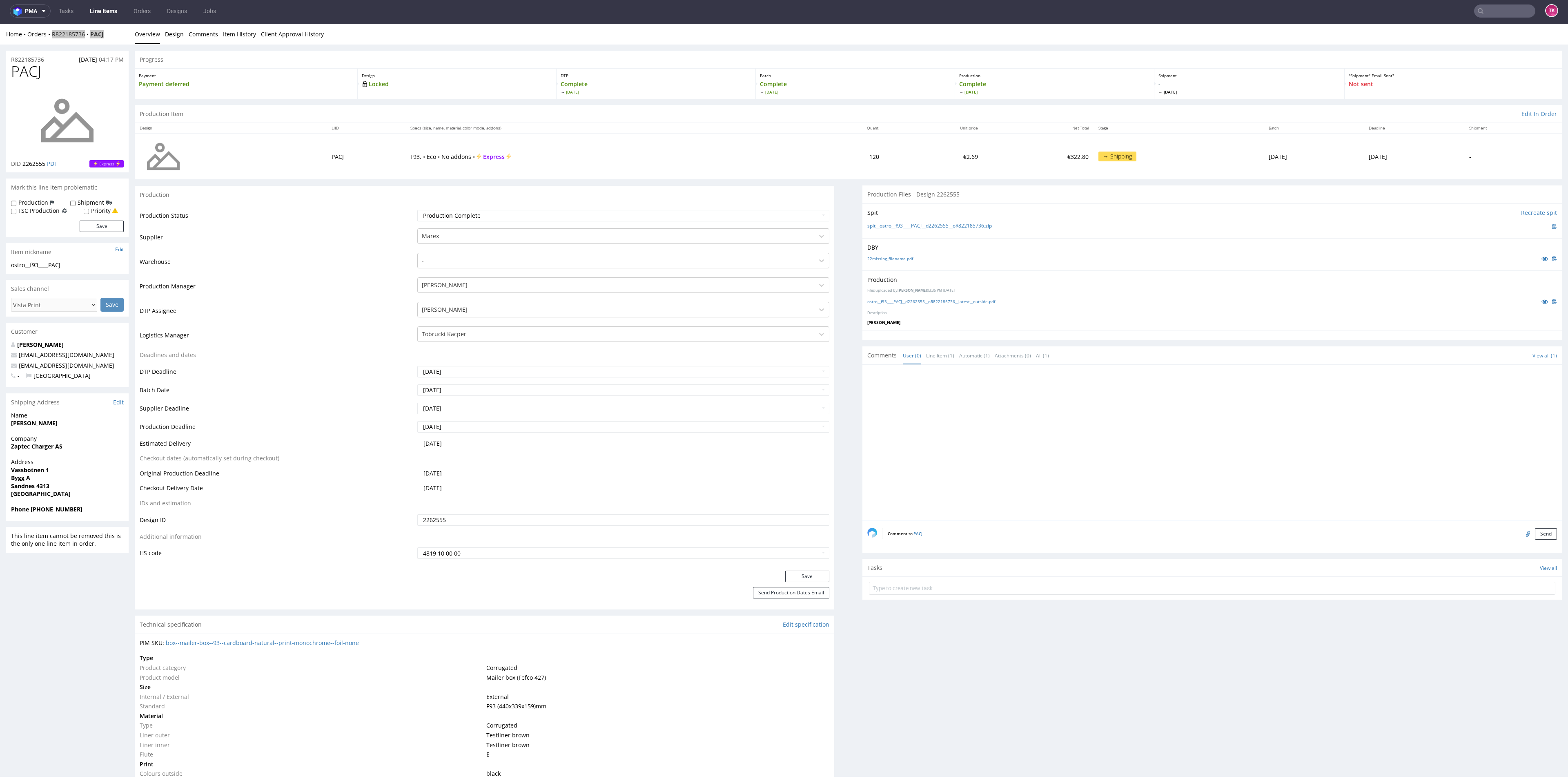
click at [103, 8] on link "Line Items" at bounding box center [103, 11] width 37 height 13
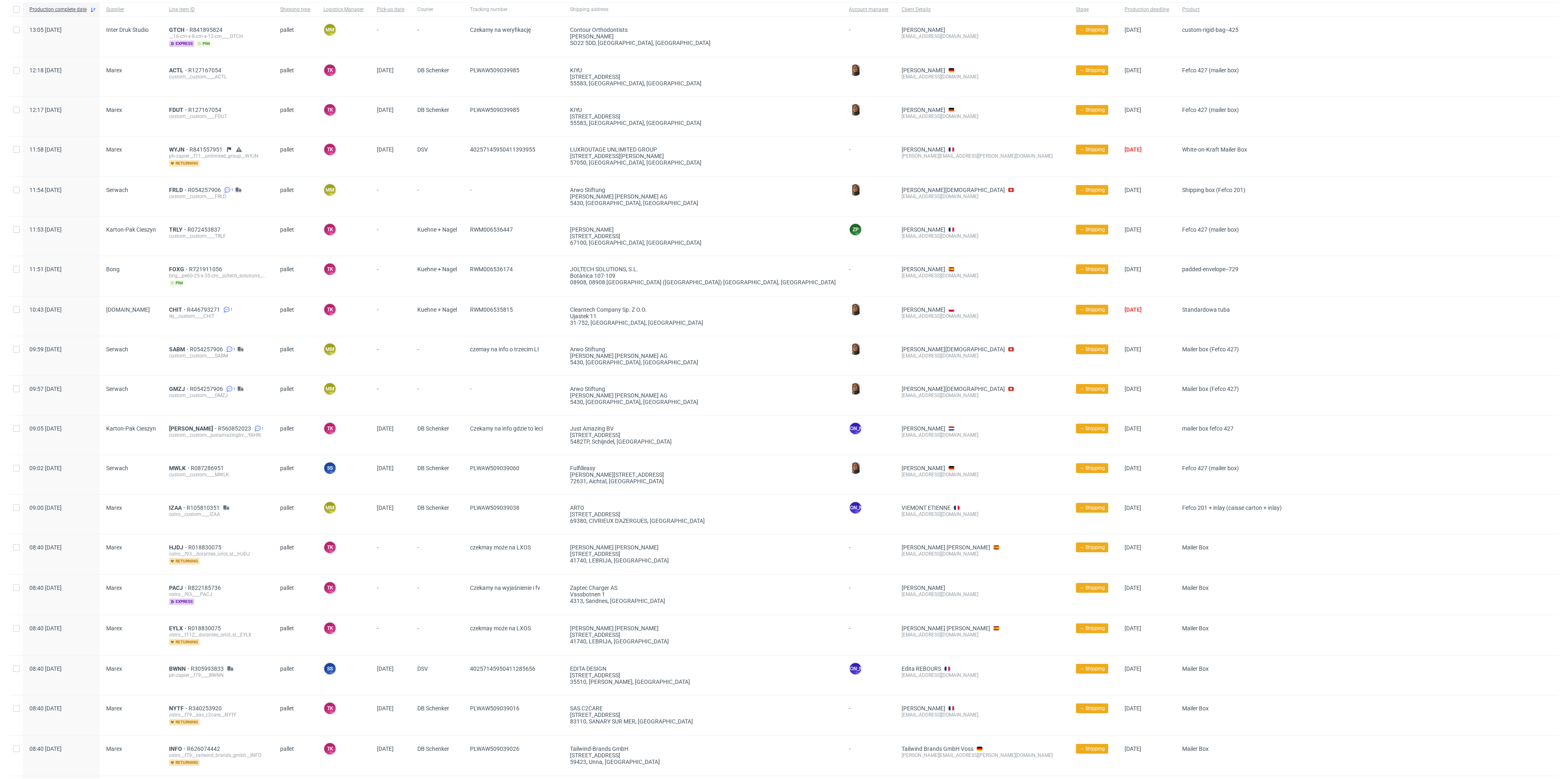
scroll to position [122, 0]
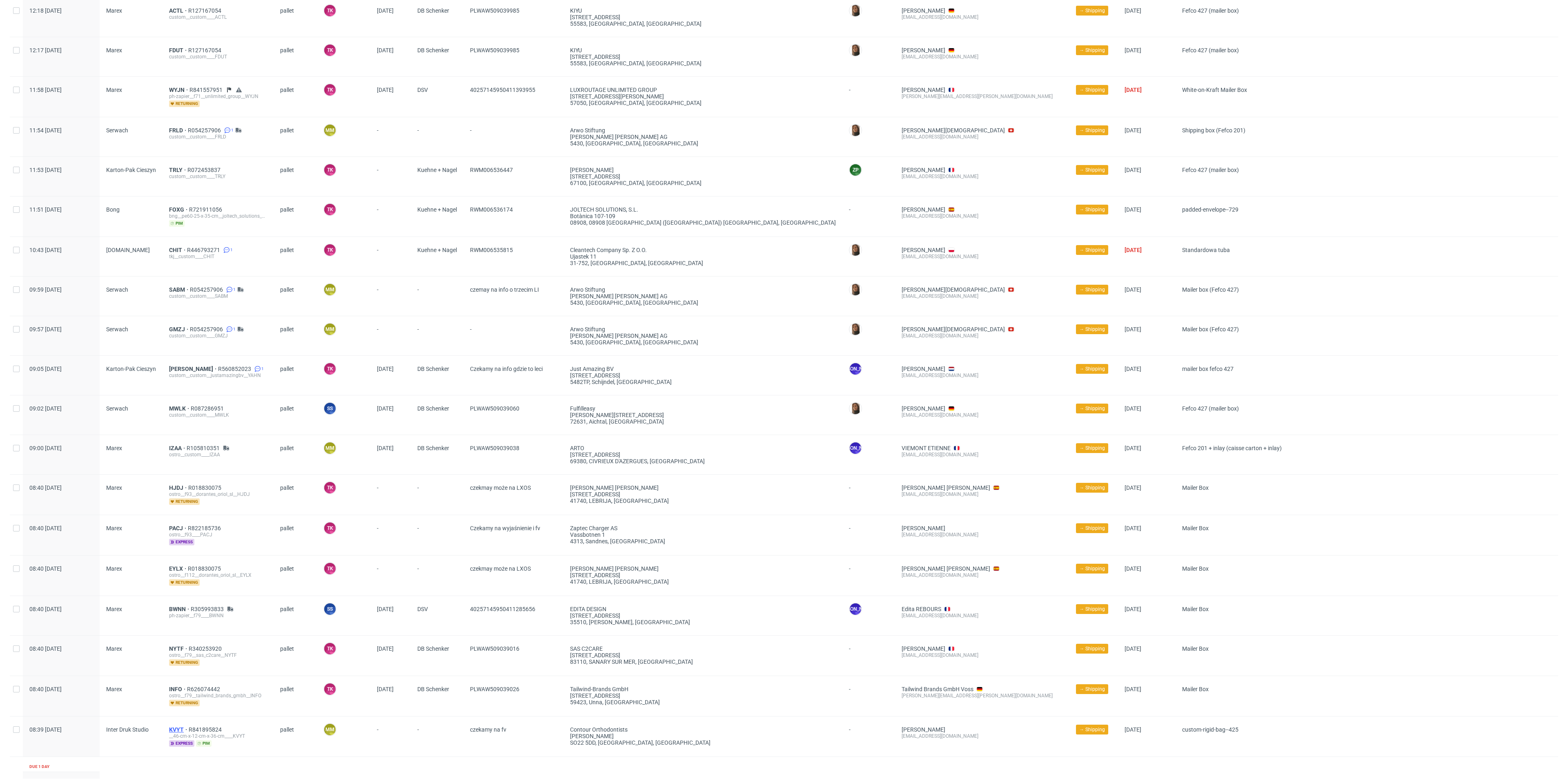
click at [180, 726] on span "KVYT" at bounding box center [179, 729] width 20 height 6
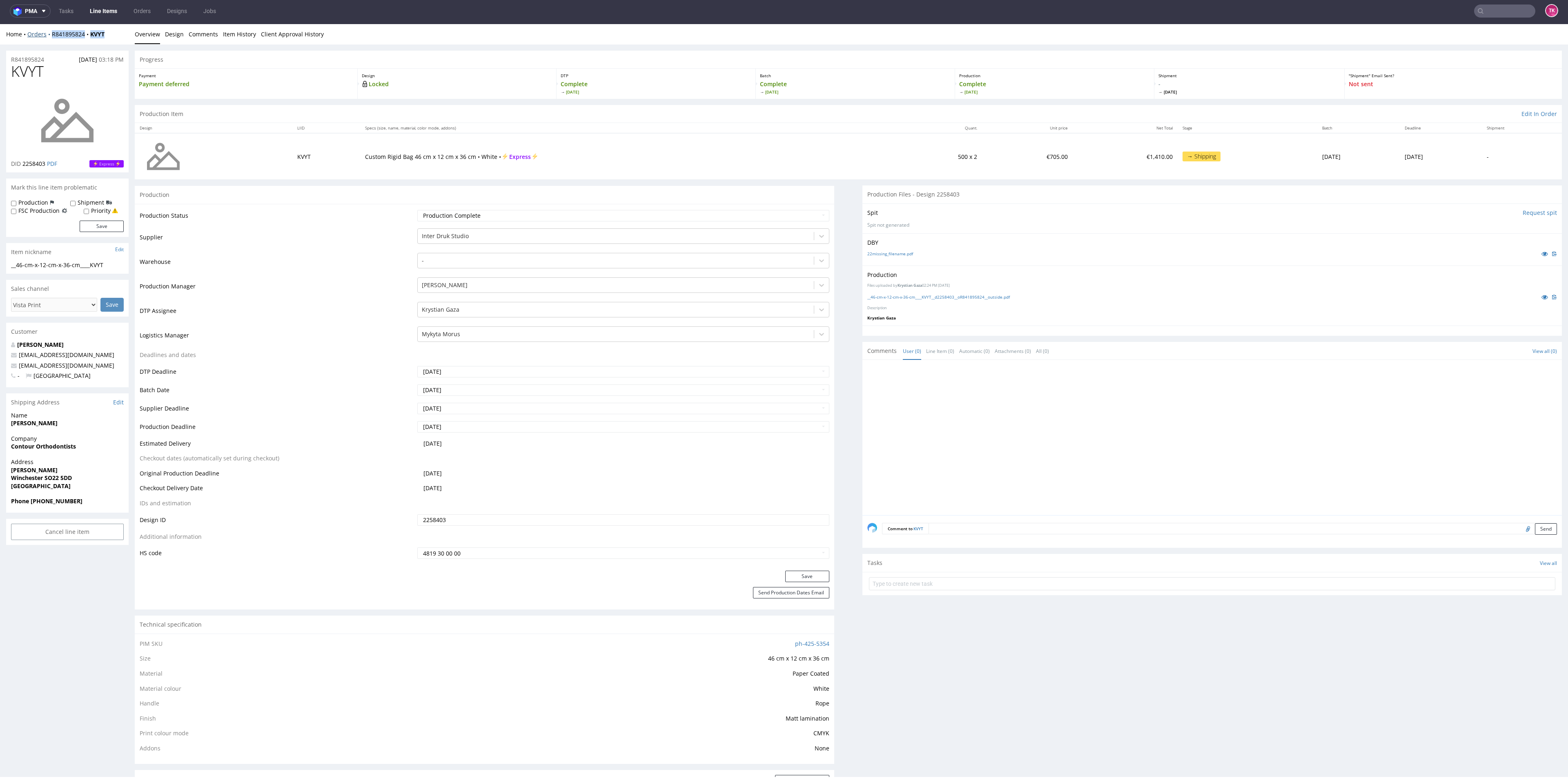
drag, startPoint x: 107, startPoint y: 32, endPoint x: 49, endPoint y: 34, distance: 58.0
click at [49, 34] on div "Home Orders R841895824 KVYT" at bounding box center [68, 34] width 122 height 8
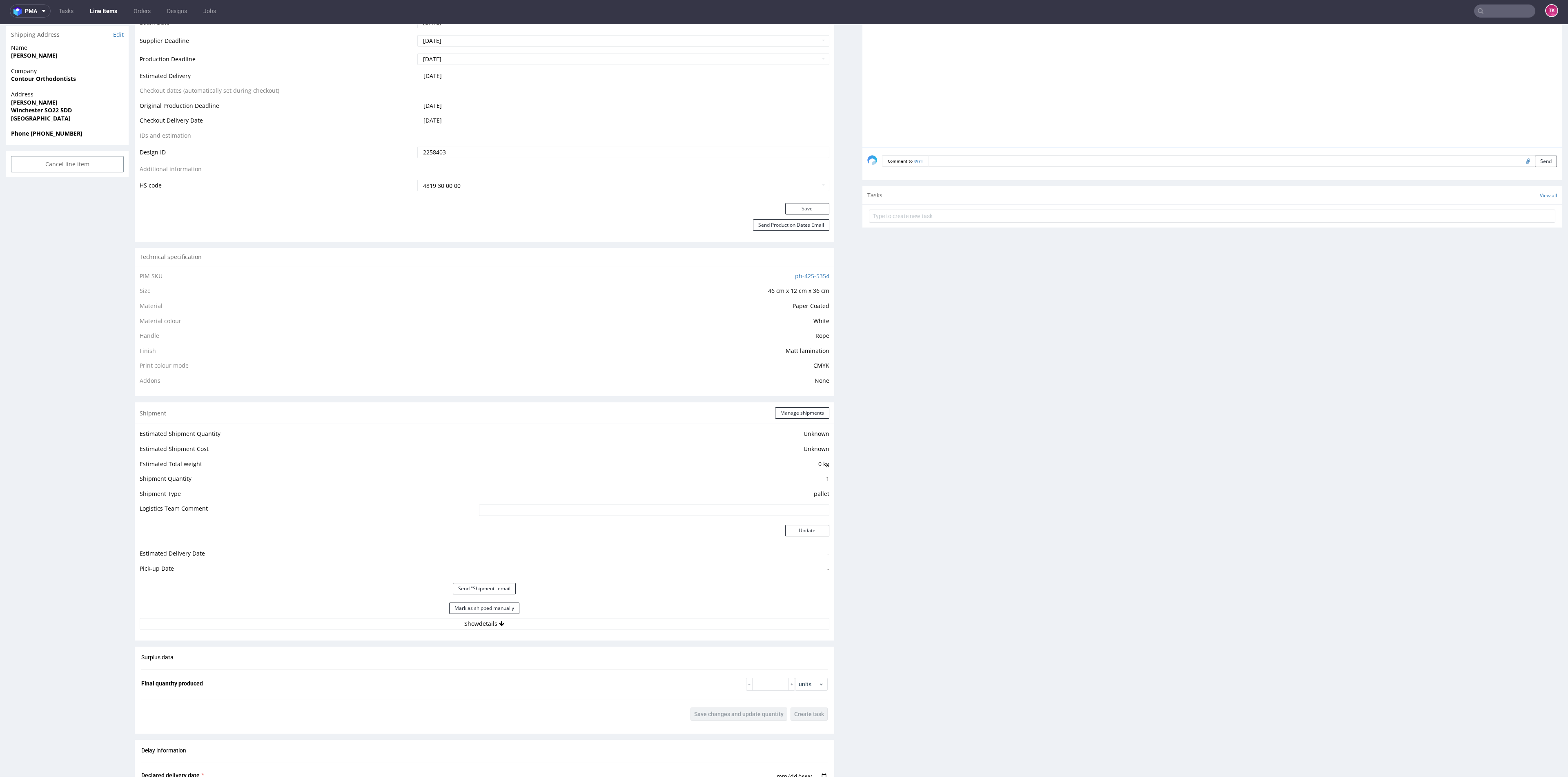
drag, startPoint x: 532, startPoint y: 616, endPoint x: 529, endPoint y: 622, distance: 6.7
click at [530, 617] on div "Mark as shipped manually" at bounding box center [484, 608] width 690 height 20
click at [529, 622] on button "Show details" at bounding box center [484, 624] width 690 height 11
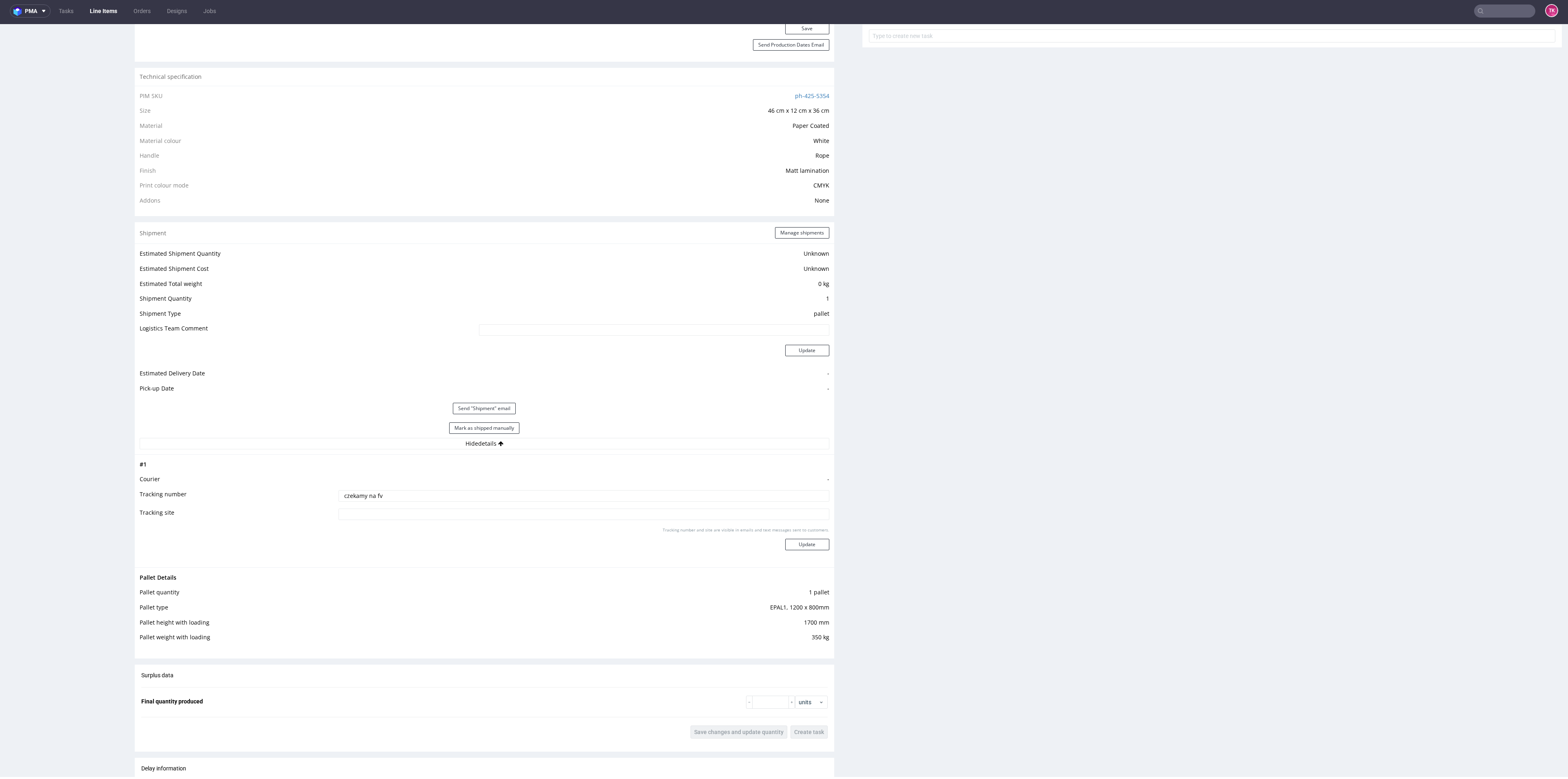
scroll to position [735, 0]
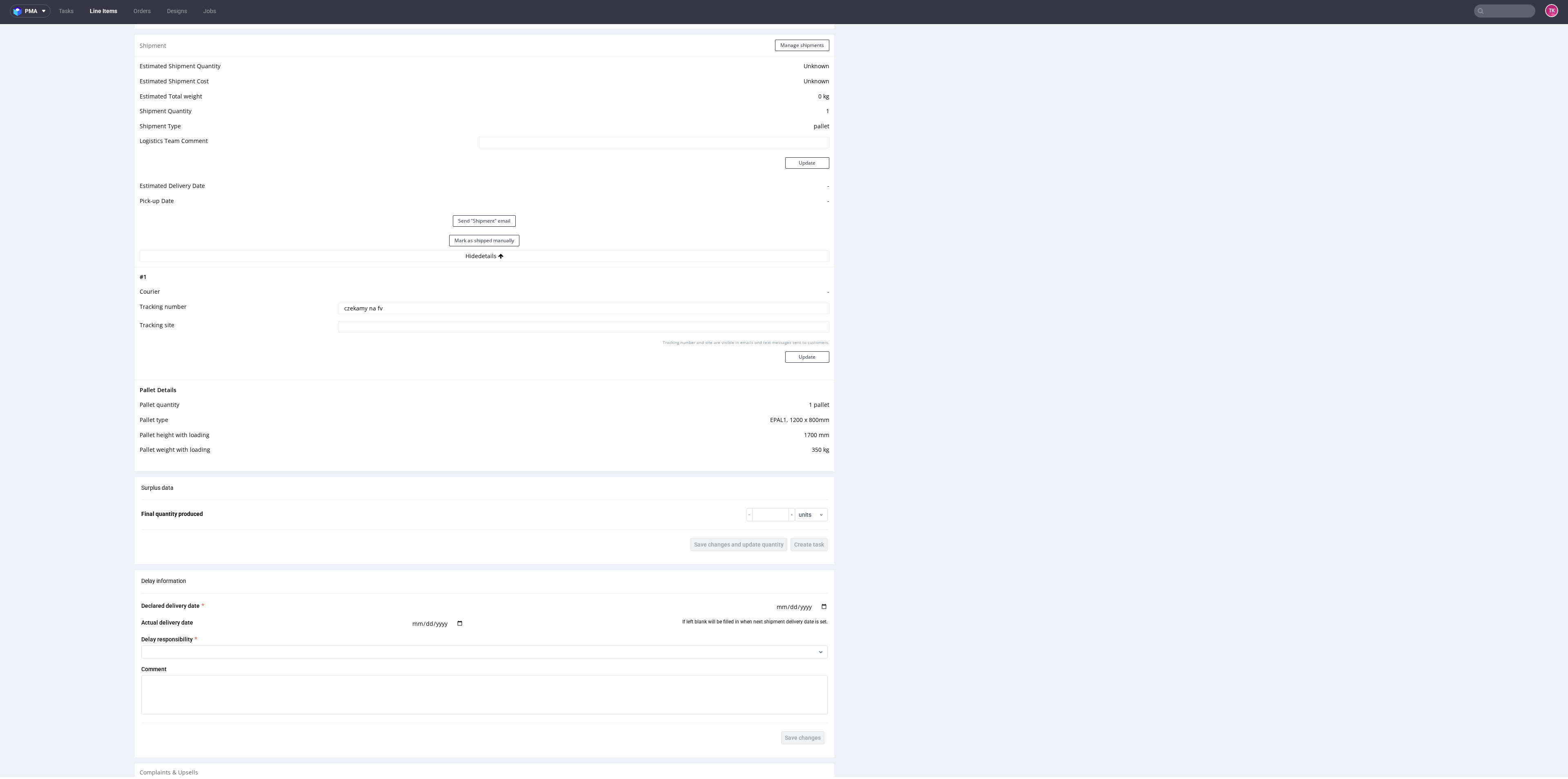
click at [115, 8] on link "Line Items" at bounding box center [103, 11] width 37 height 13
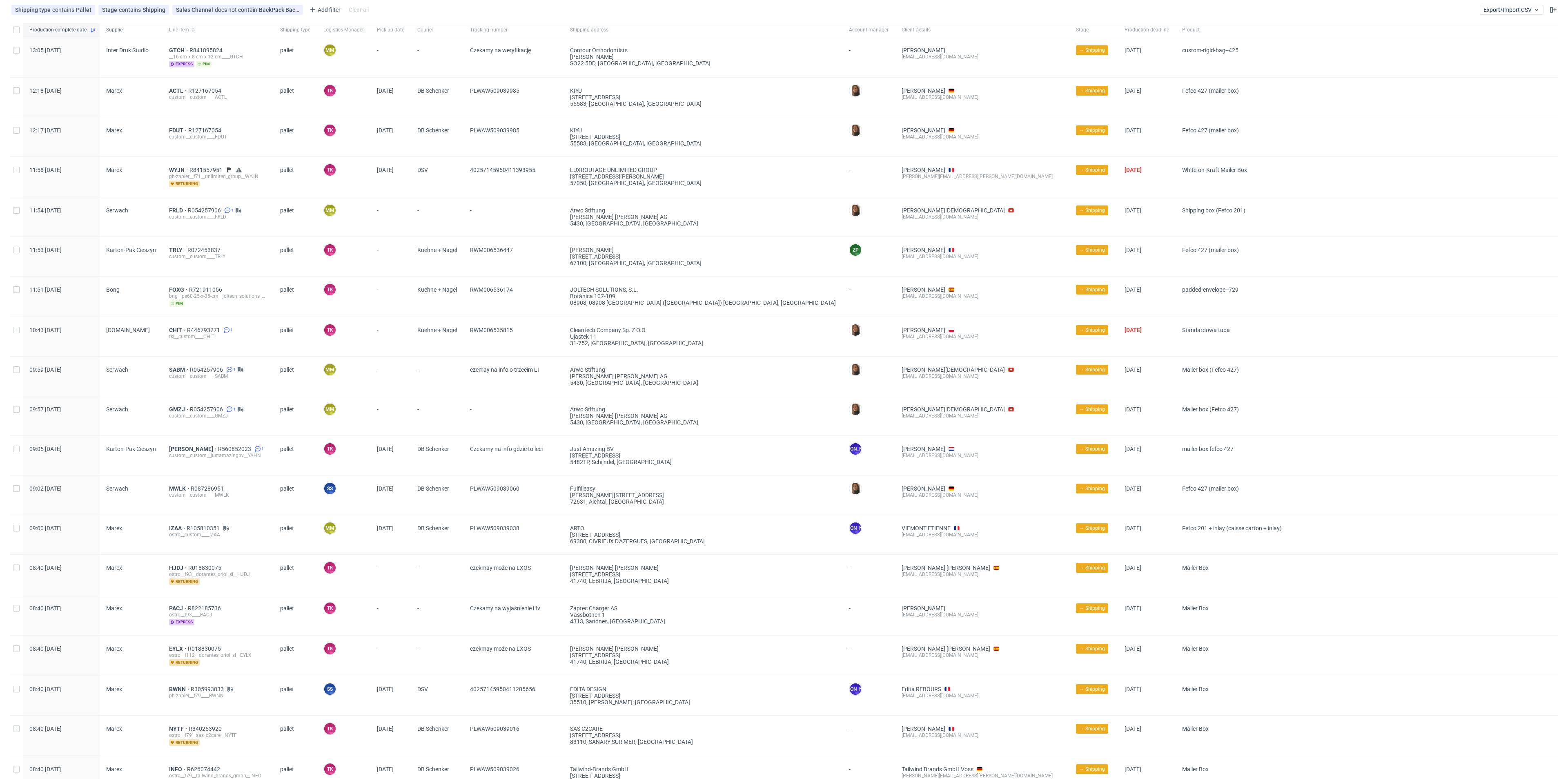
scroll to position [61, 0]
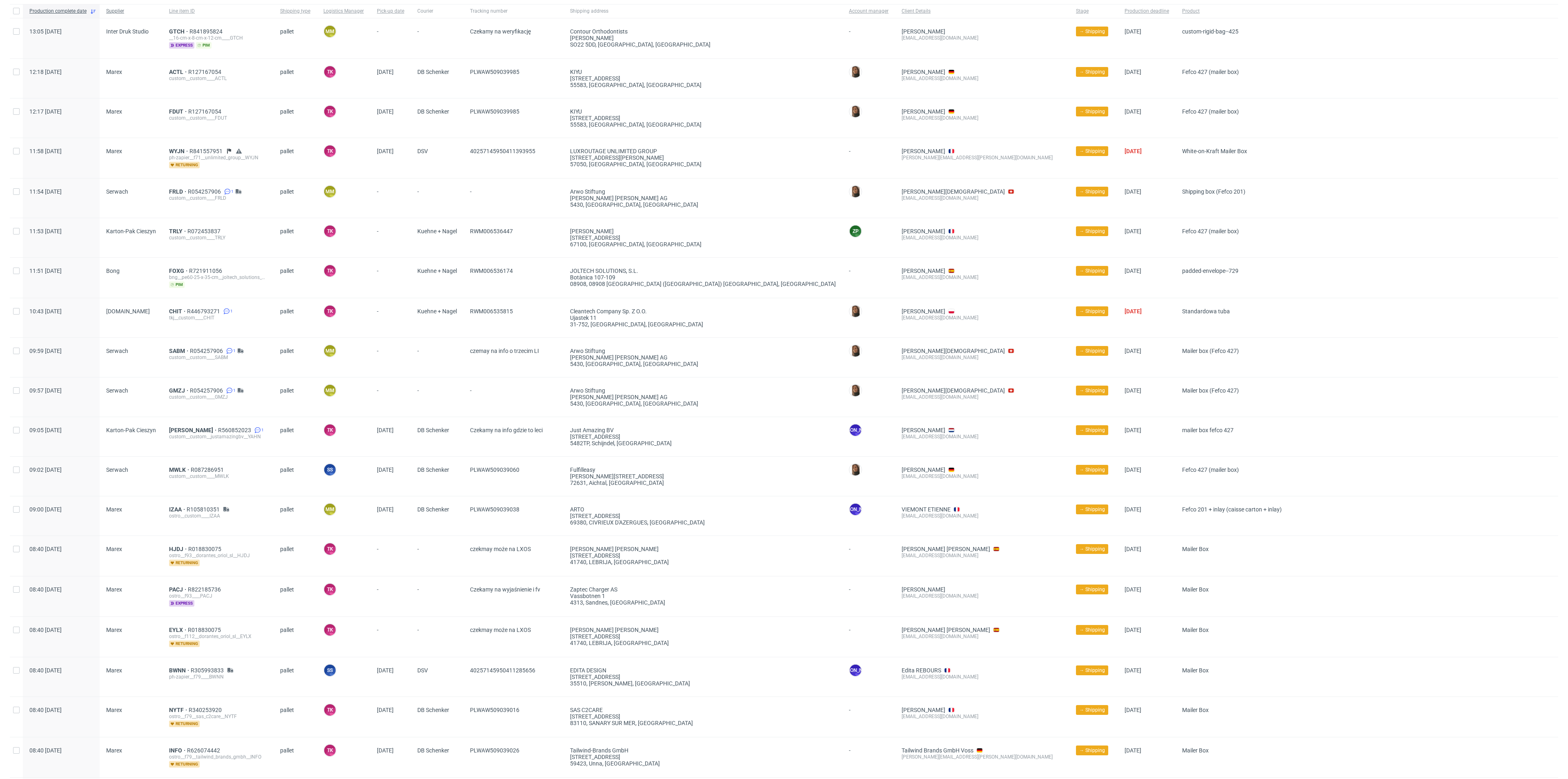
click at [110, 10] on span "Supplier" at bounding box center [131, 11] width 50 height 7
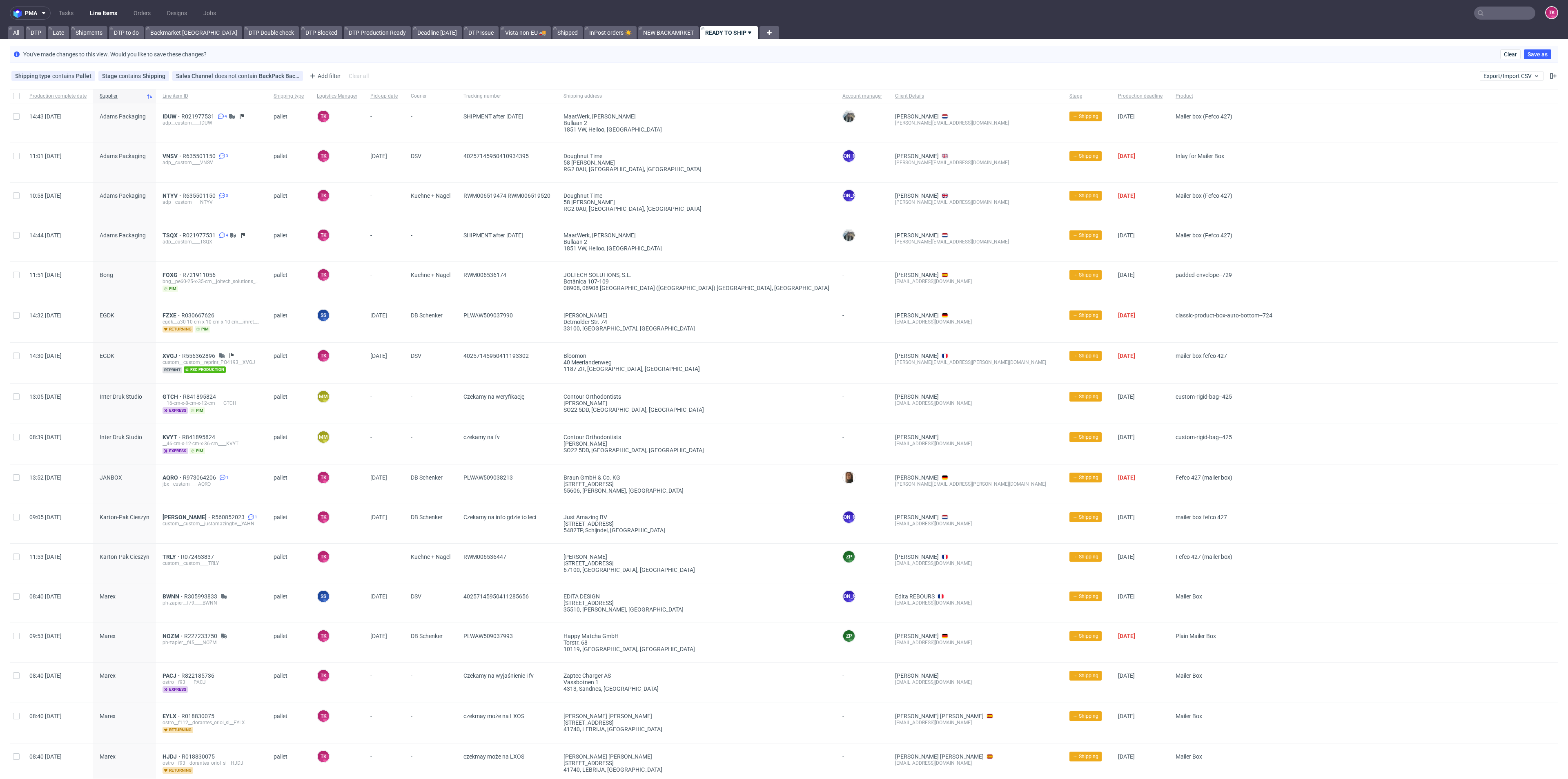
click at [105, 11] on link "Line Items" at bounding box center [103, 13] width 37 height 13
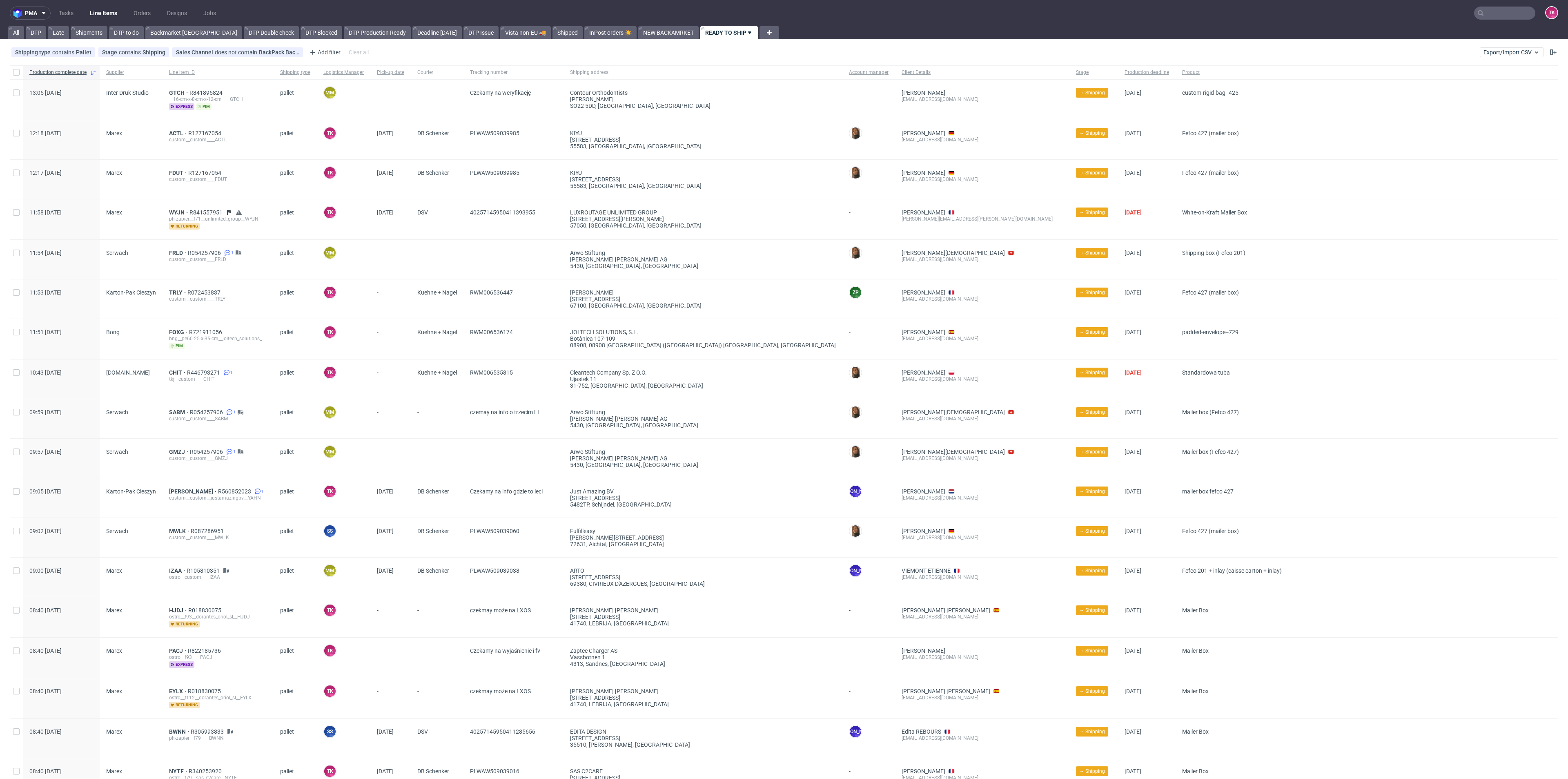
click at [101, 8] on link "Line Items" at bounding box center [103, 13] width 37 height 13
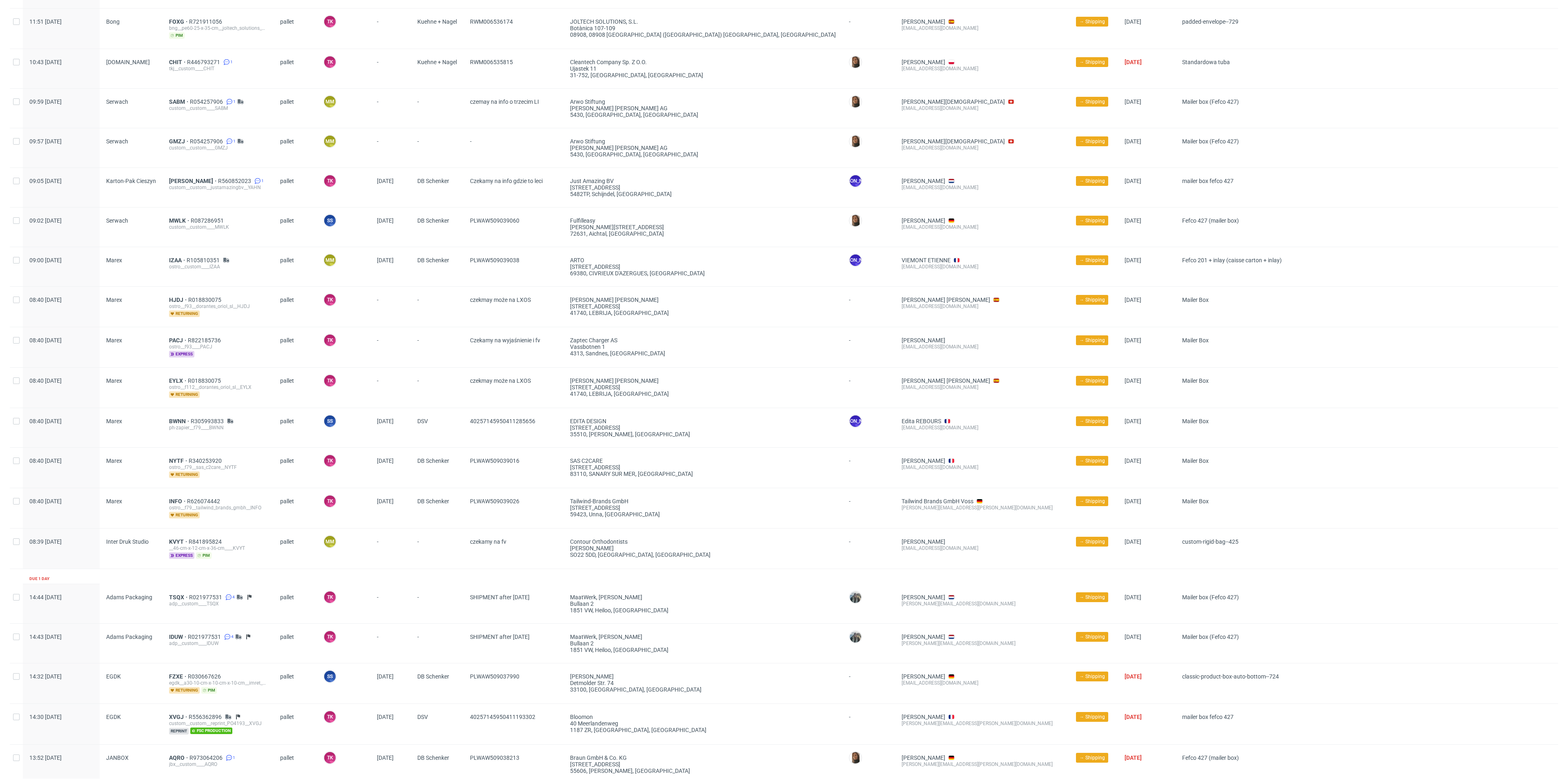
scroll to position [307, 0]
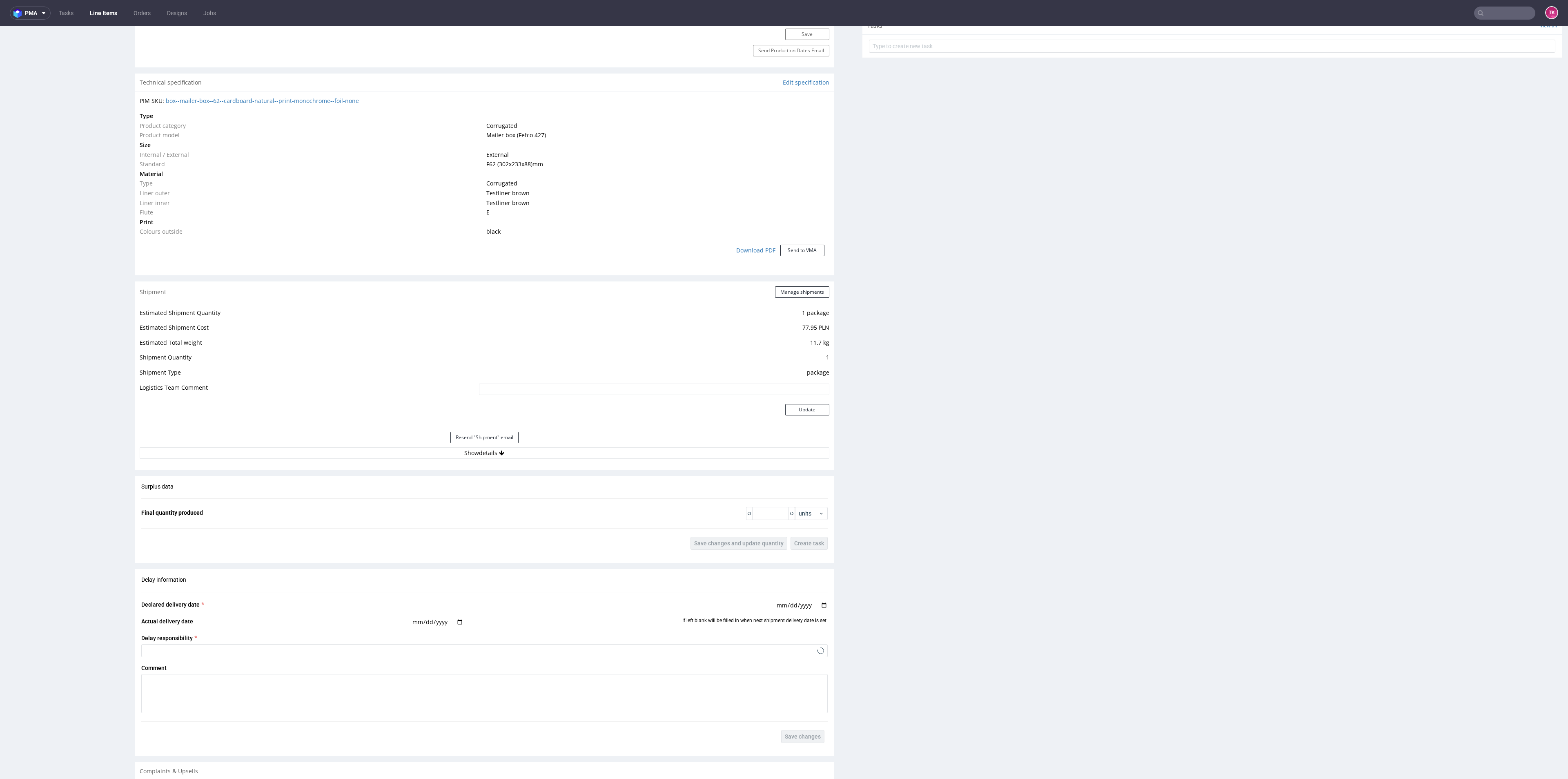
scroll to position [612, 0]
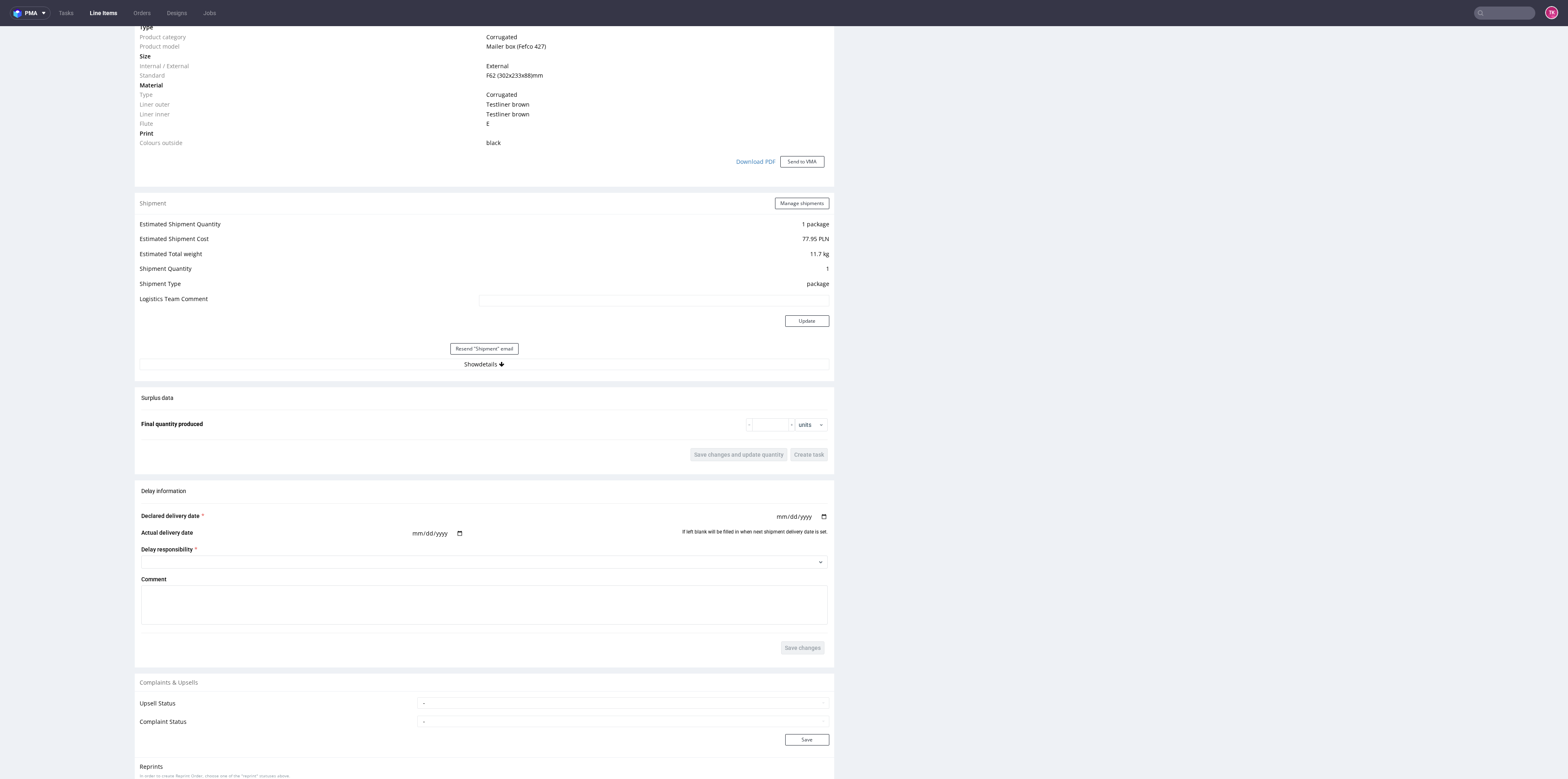
click at [395, 357] on div "Resend "Shipment" email" at bounding box center [484, 349] width 690 height 20
click at [398, 355] on div "Resend "Shipment" email" at bounding box center [484, 349] width 690 height 20
click at [398, 362] on button "Show details" at bounding box center [484, 364] width 690 height 11
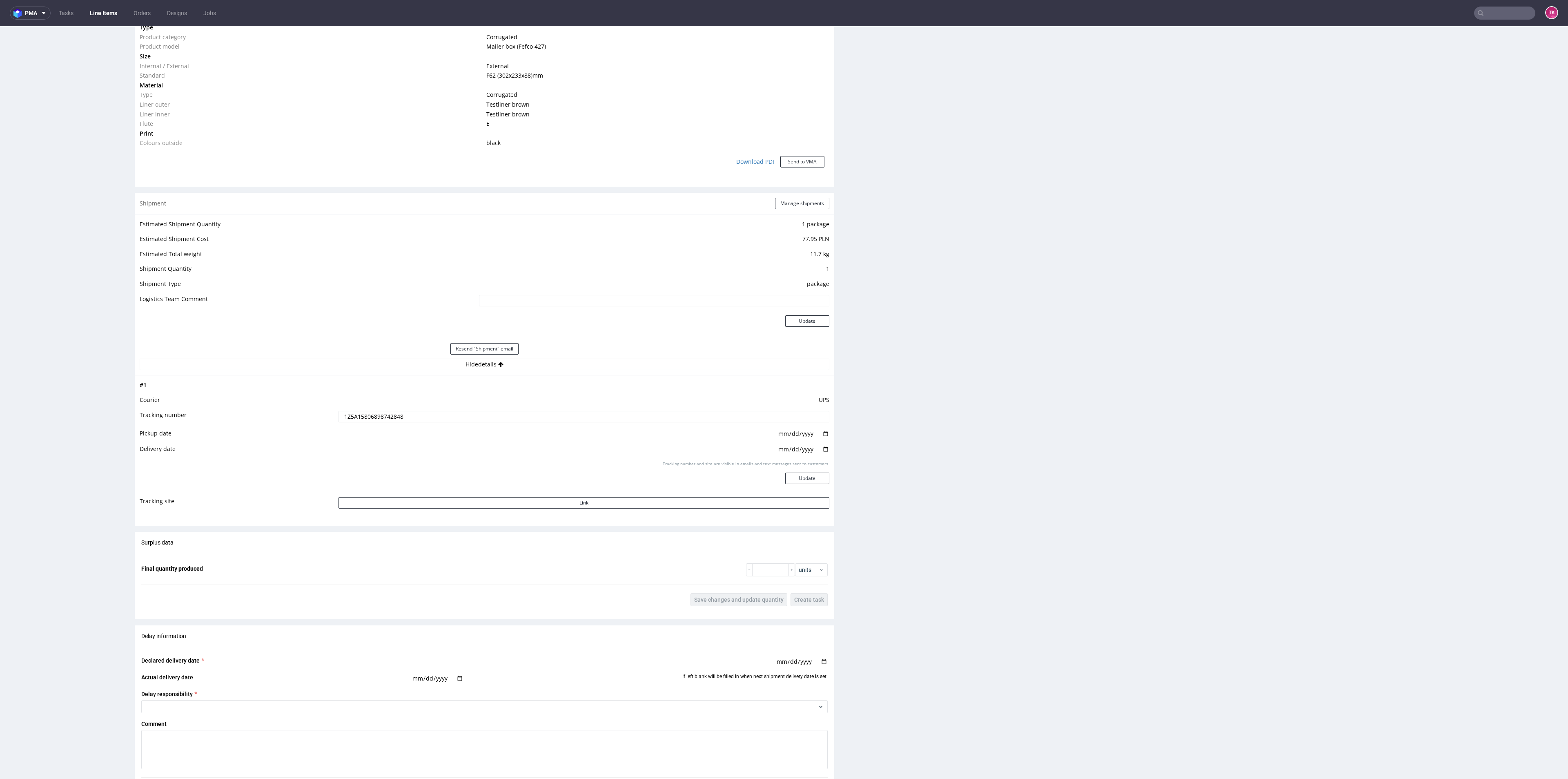
click at [393, 426] on td "1Z5A15806898742848" at bounding box center [583, 419] width 492 height 18
click at [390, 418] on input "1Z5A15806898742848" at bounding box center [584, 416] width 491 height 11
click at [375, 426] on td "1Z5A15806898742848" at bounding box center [583, 419] width 492 height 18
click at [375, 425] on td "1Z5A15806898742848" at bounding box center [583, 419] width 492 height 18
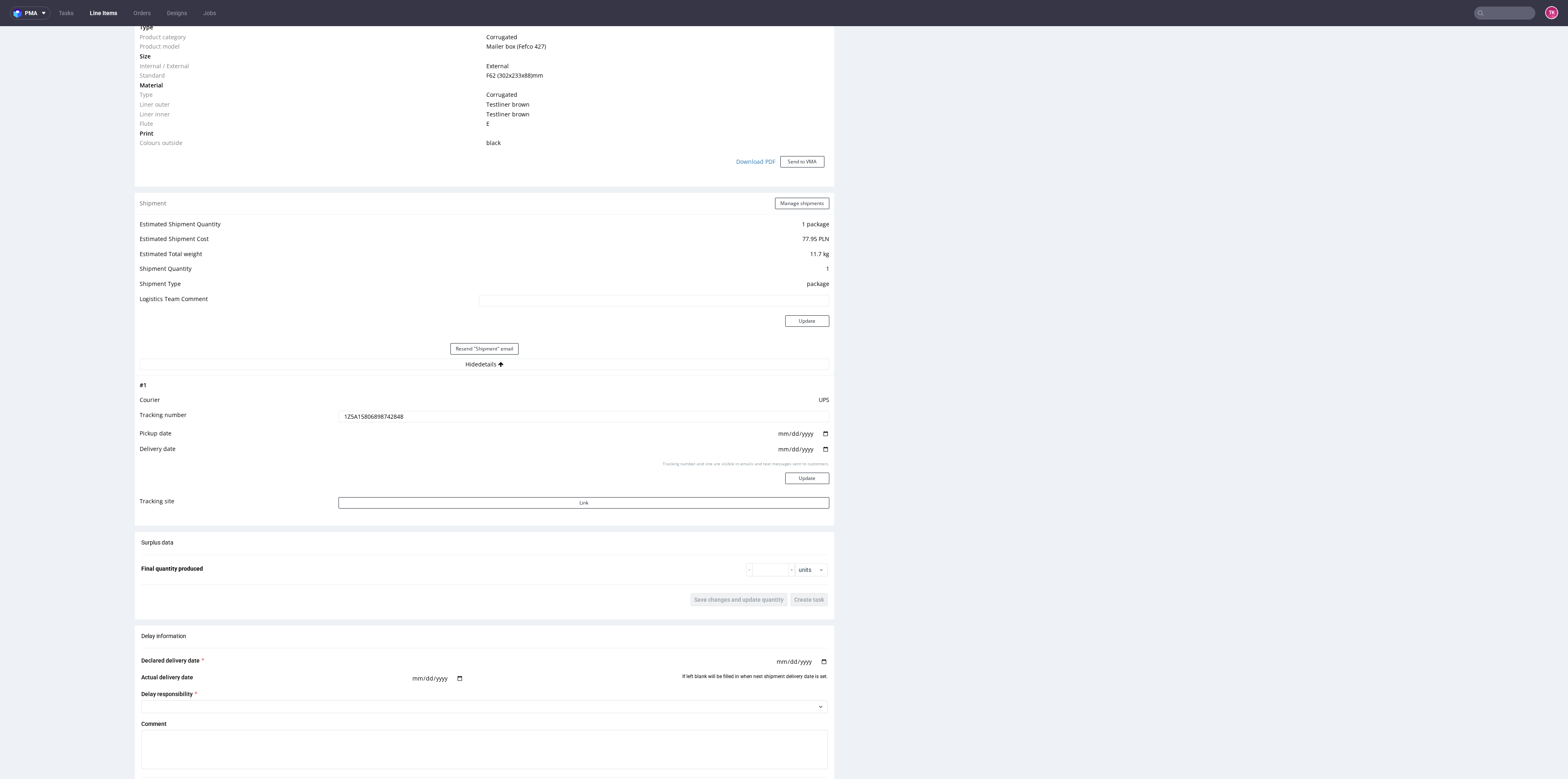
drag, startPoint x: 375, startPoint y: 425, endPoint x: 376, endPoint y: 420, distance: 5.1
click at [375, 425] on td "1Z5A15806898742848" at bounding box center [583, 419] width 492 height 18
